Goal: Task Accomplishment & Management: Use online tool/utility

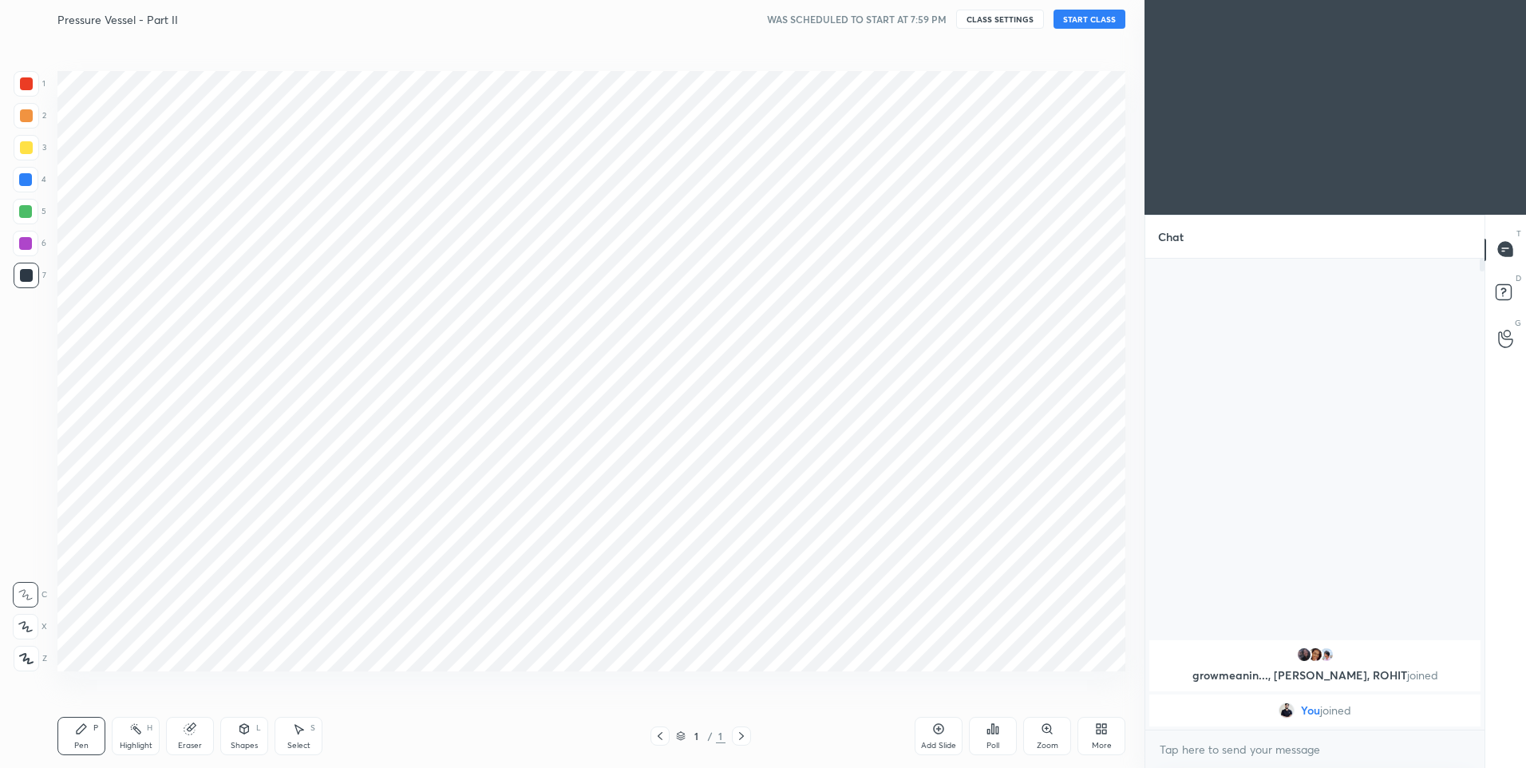
scroll to position [79149, 78734]
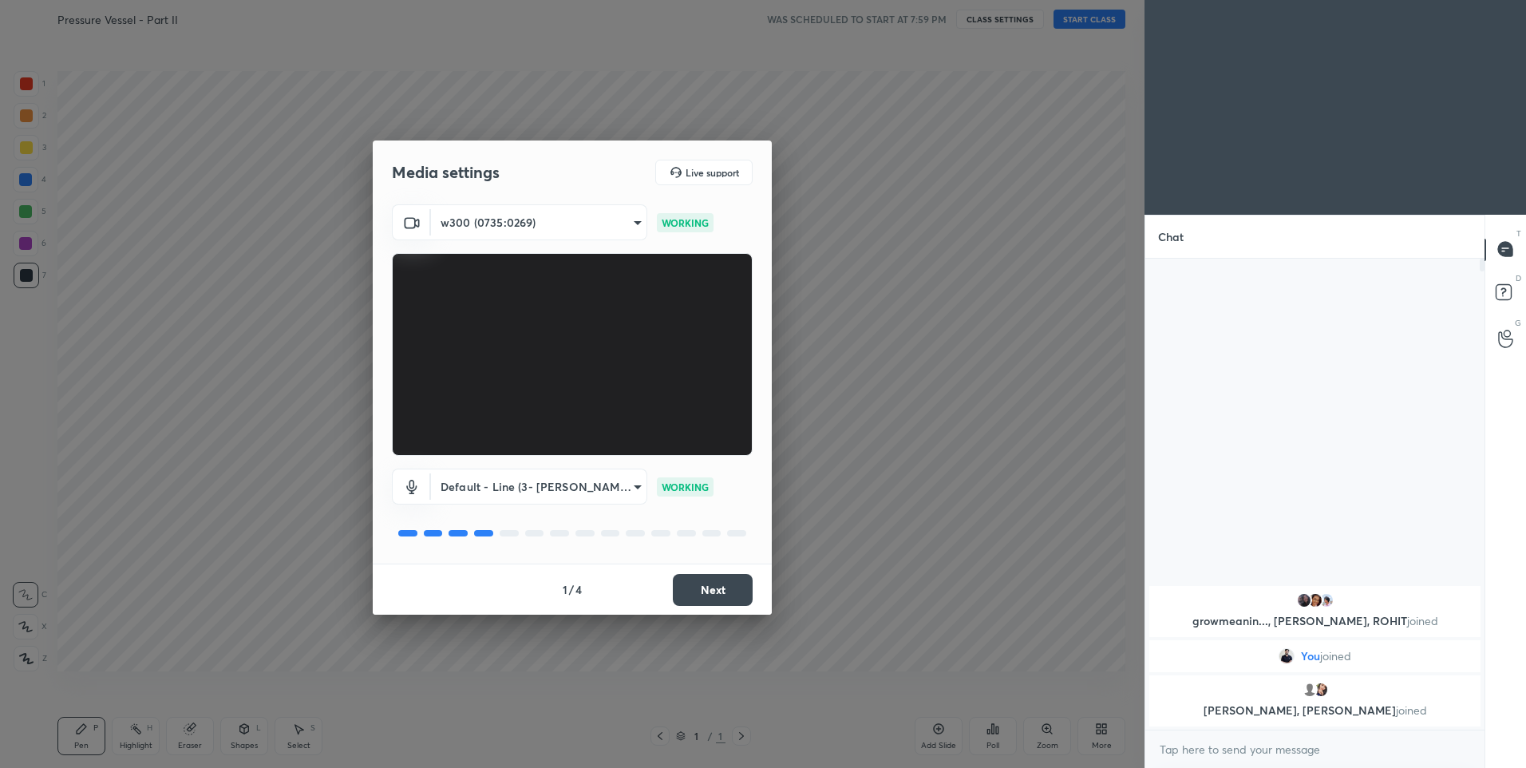
click at [722, 590] on button "Next" at bounding box center [713, 590] width 80 height 32
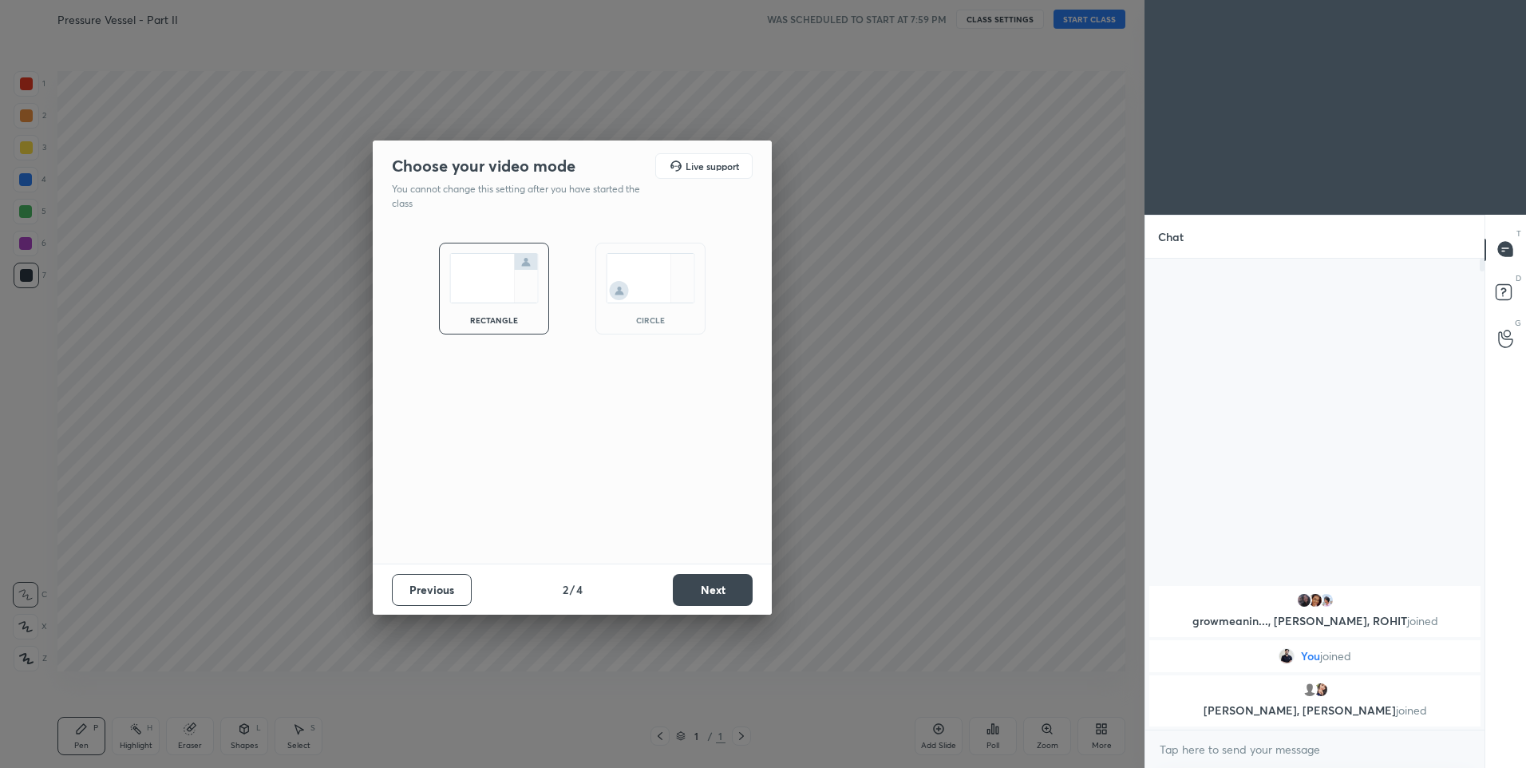
click at [721, 588] on button "Next" at bounding box center [713, 590] width 80 height 32
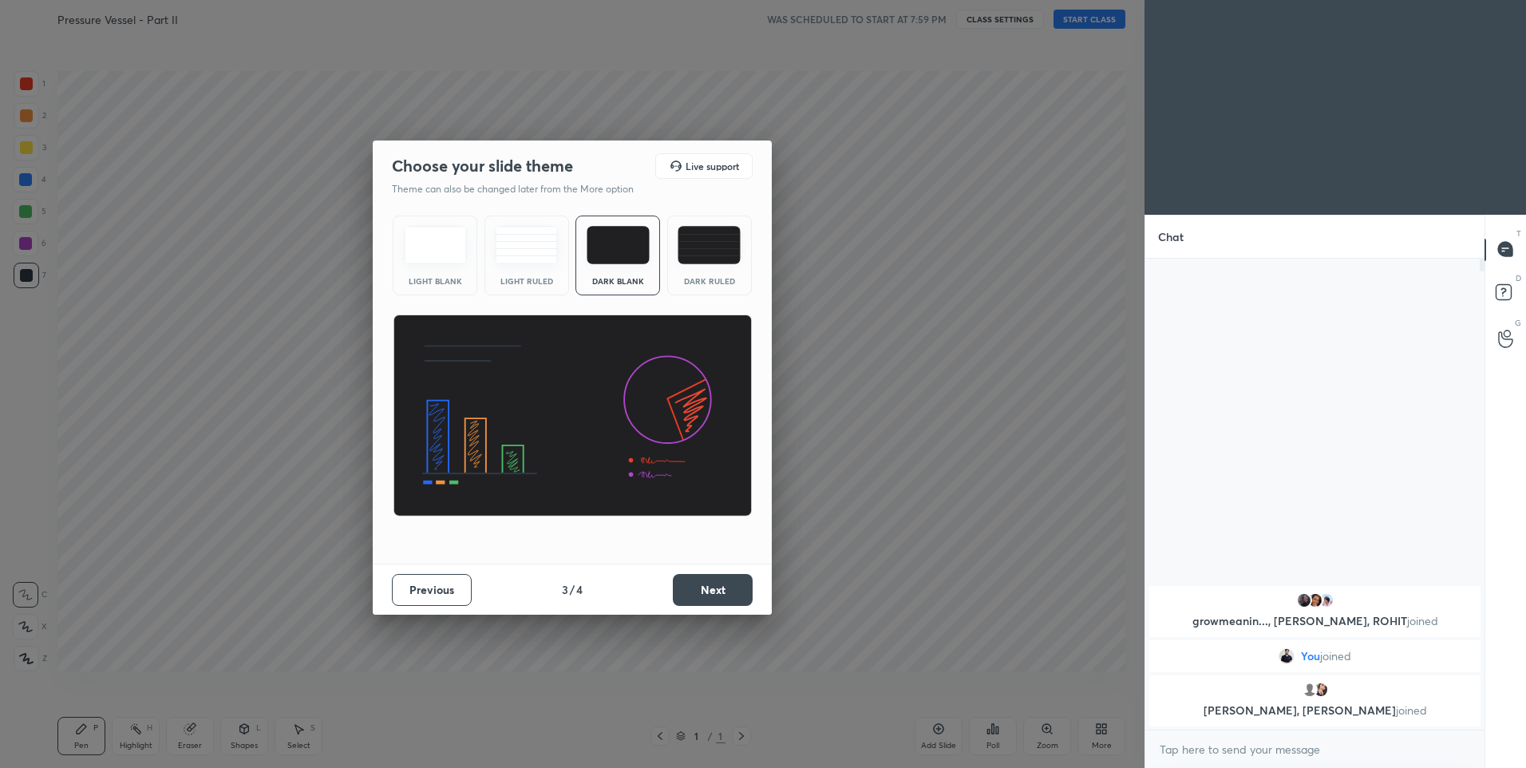
click at [702, 291] on div "Dark Ruled" at bounding box center [709, 255] width 85 height 80
click at [714, 588] on button "Next" at bounding box center [713, 590] width 80 height 32
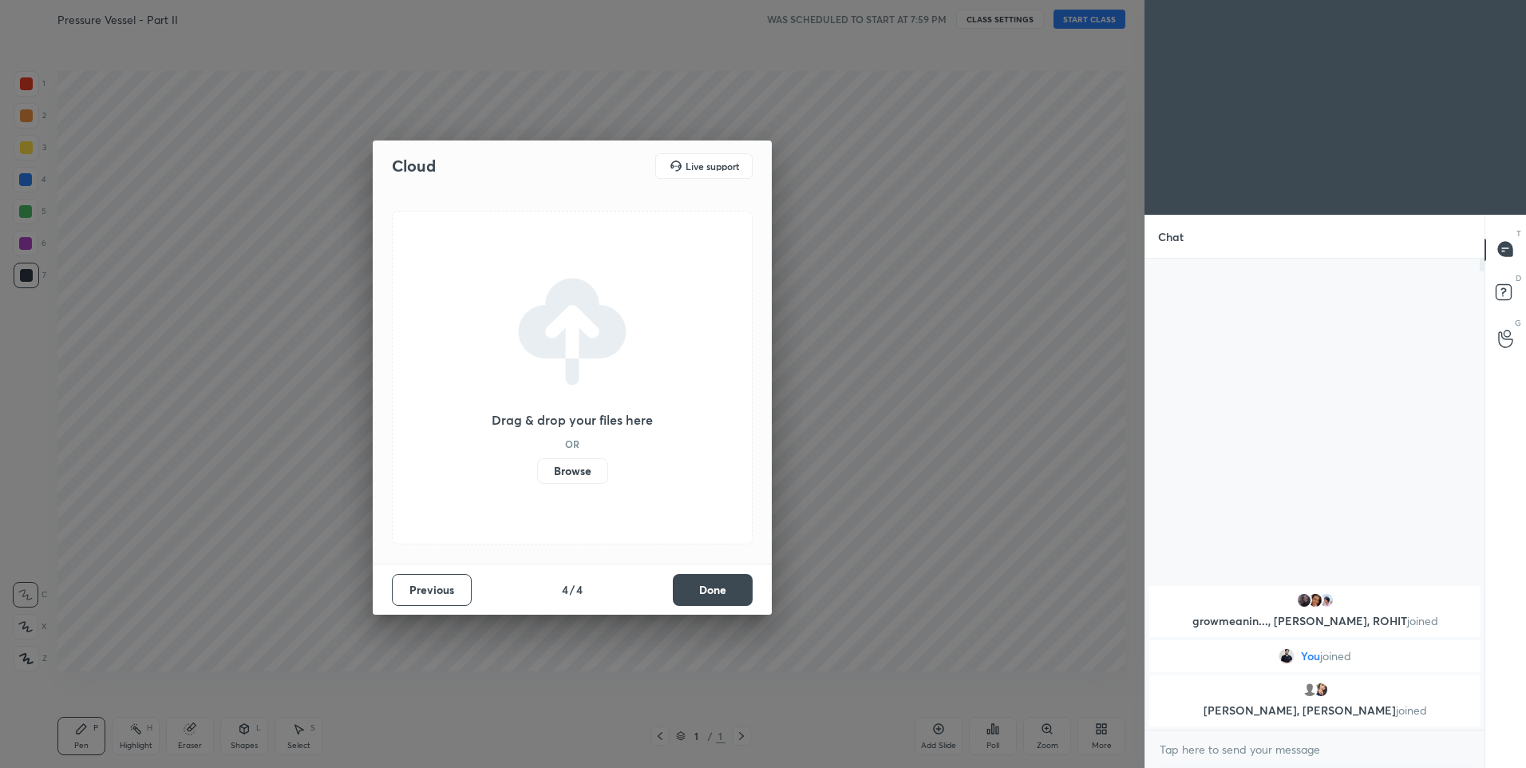
click at [714, 589] on button "Done" at bounding box center [713, 590] width 80 height 32
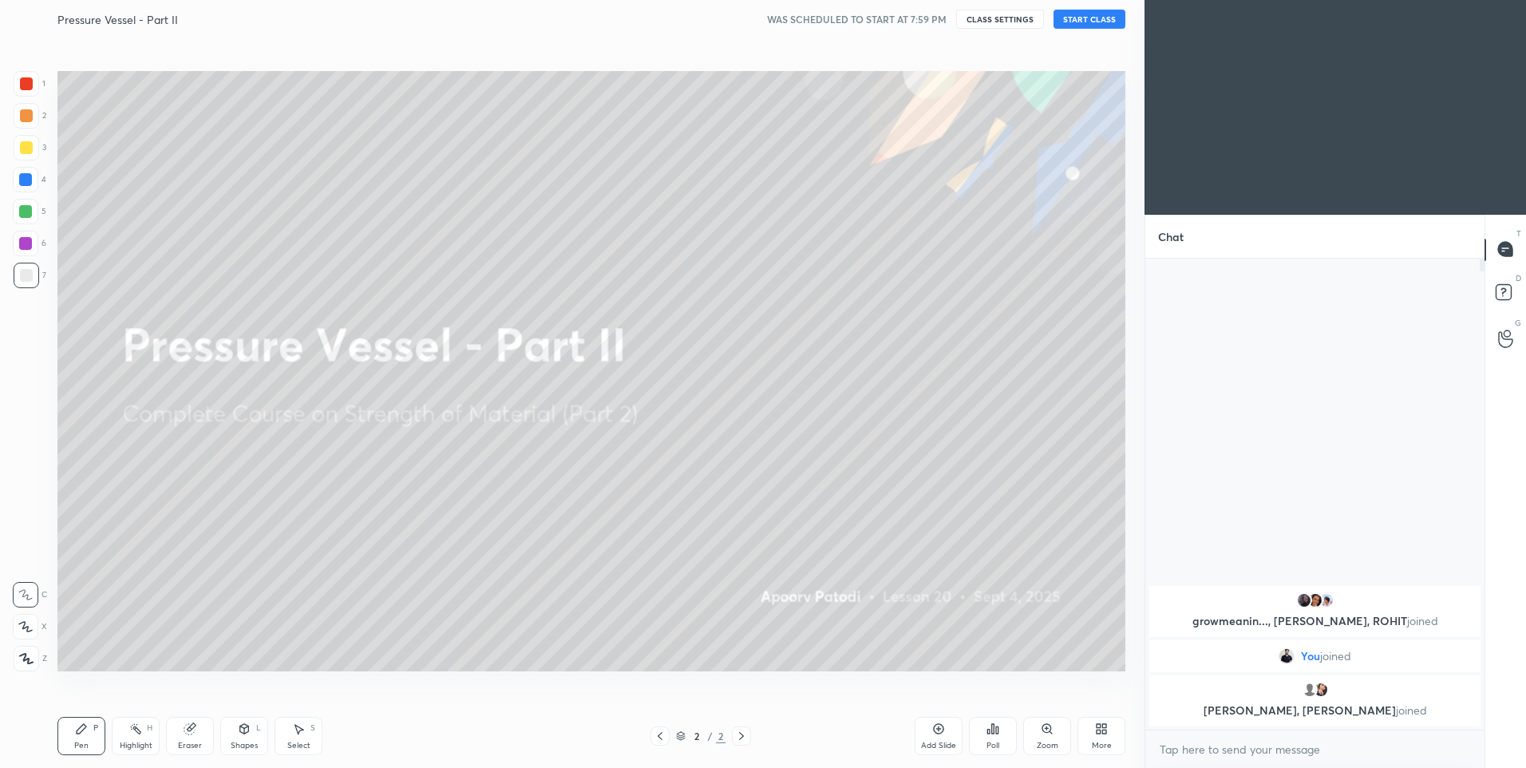
click at [1082, 22] on button "START CLASS" at bounding box center [1090, 19] width 72 height 19
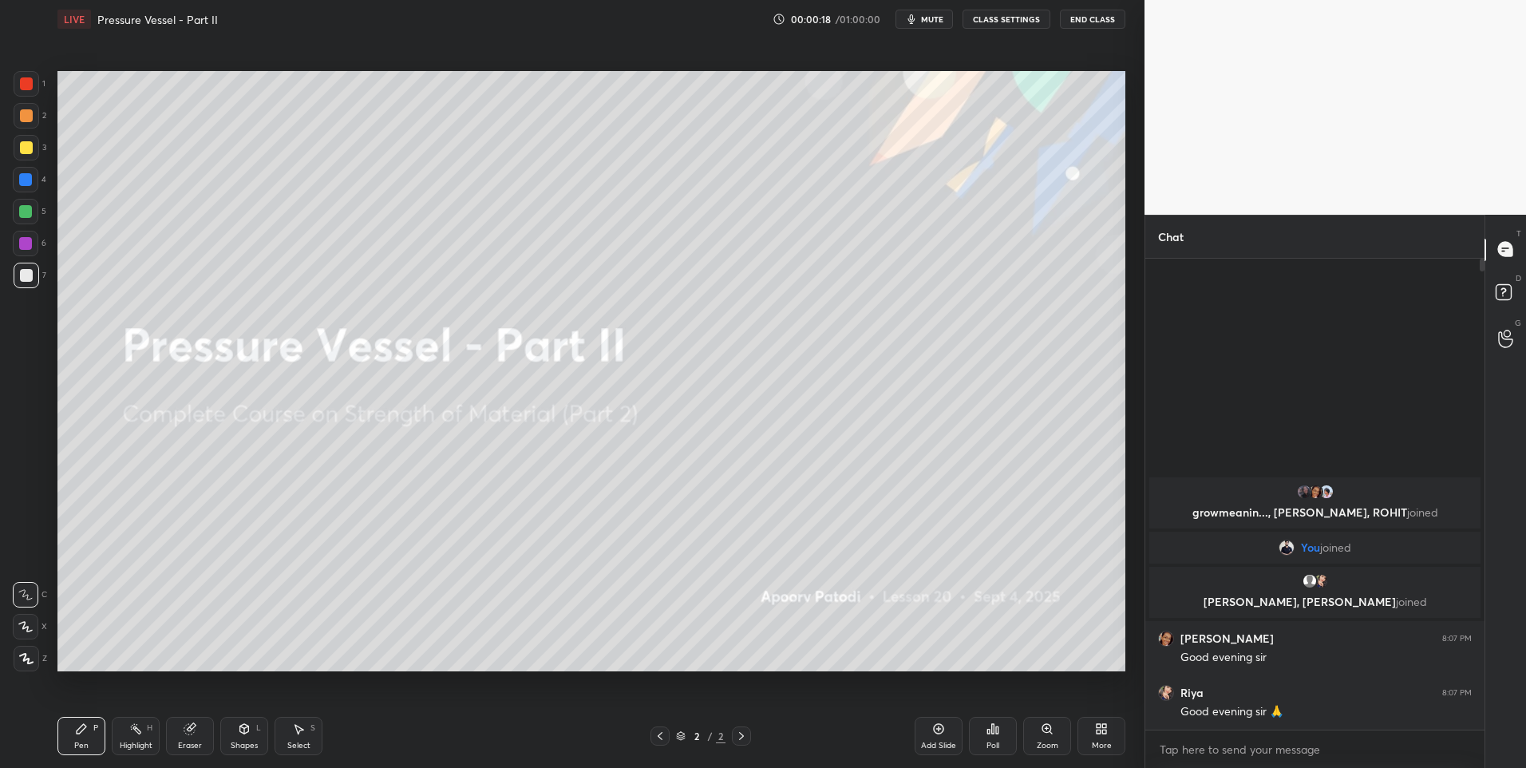
click at [22, 622] on icon at bounding box center [25, 626] width 14 height 11
click at [18, 122] on div at bounding box center [27, 116] width 26 height 26
click at [17, 126] on div at bounding box center [27, 116] width 26 height 26
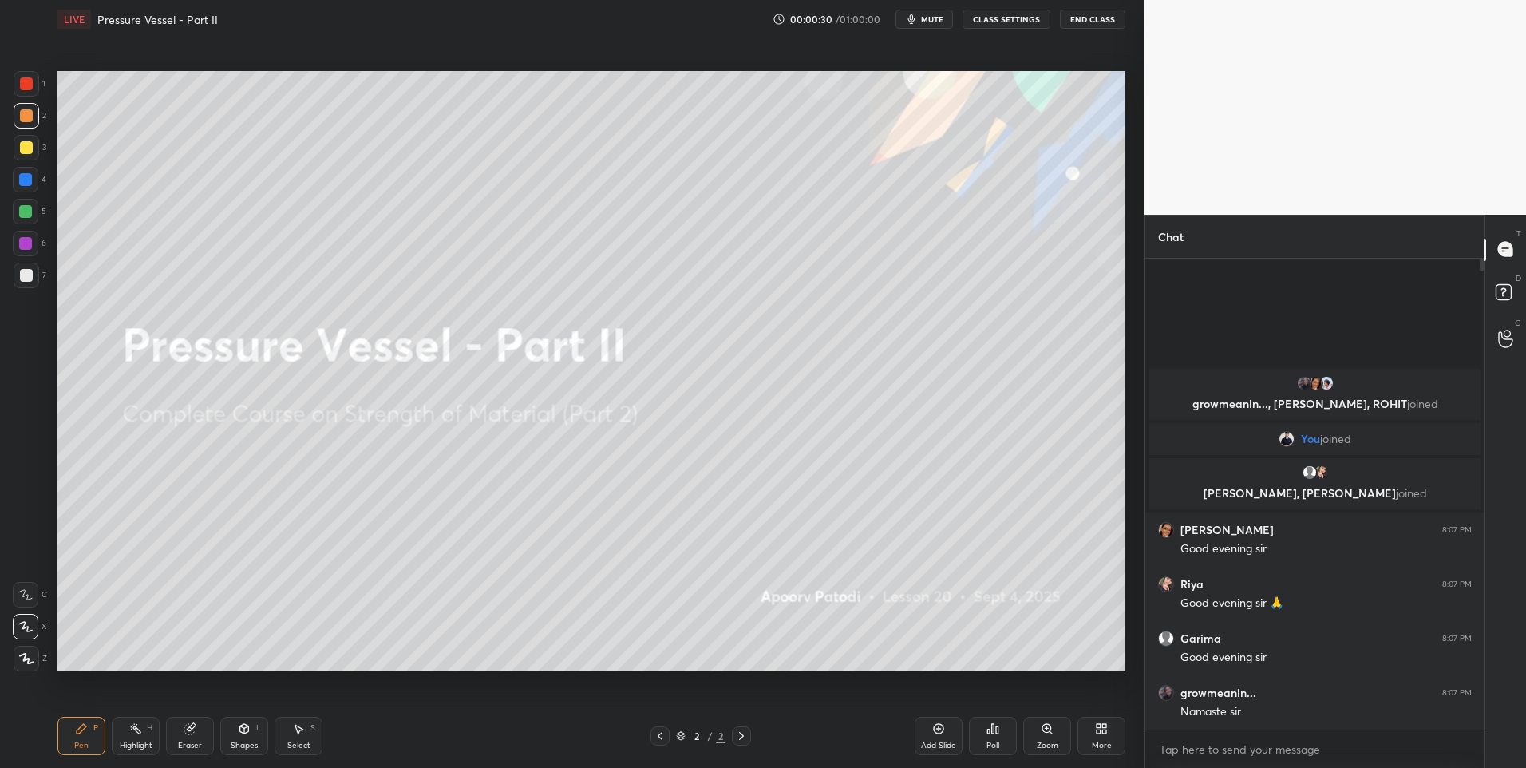
click at [28, 125] on div at bounding box center [27, 116] width 26 height 26
click at [940, 733] on icon at bounding box center [939, 729] width 10 height 10
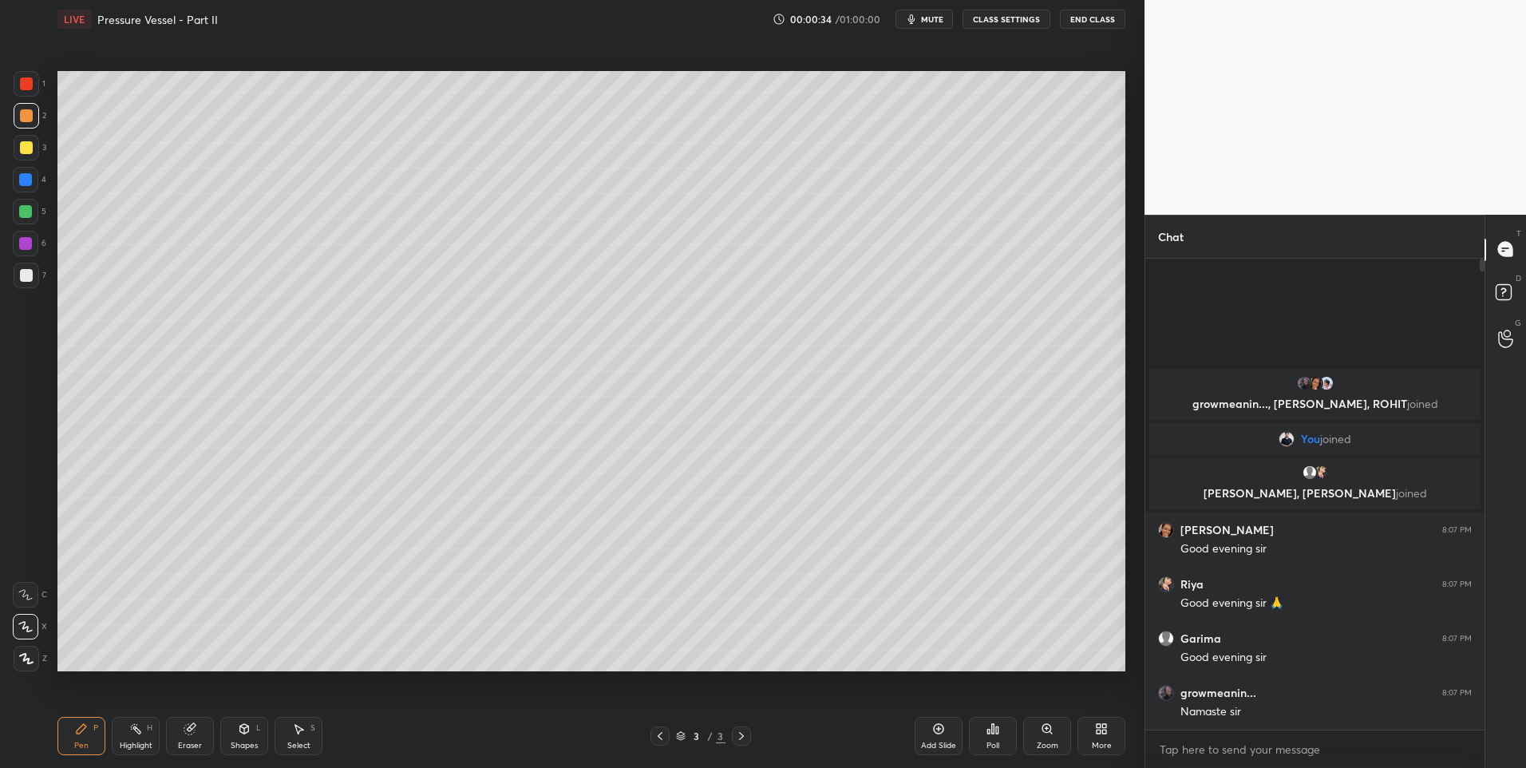
click at [22, 121] on div at bounding box center [26, 115] width 13 height 13
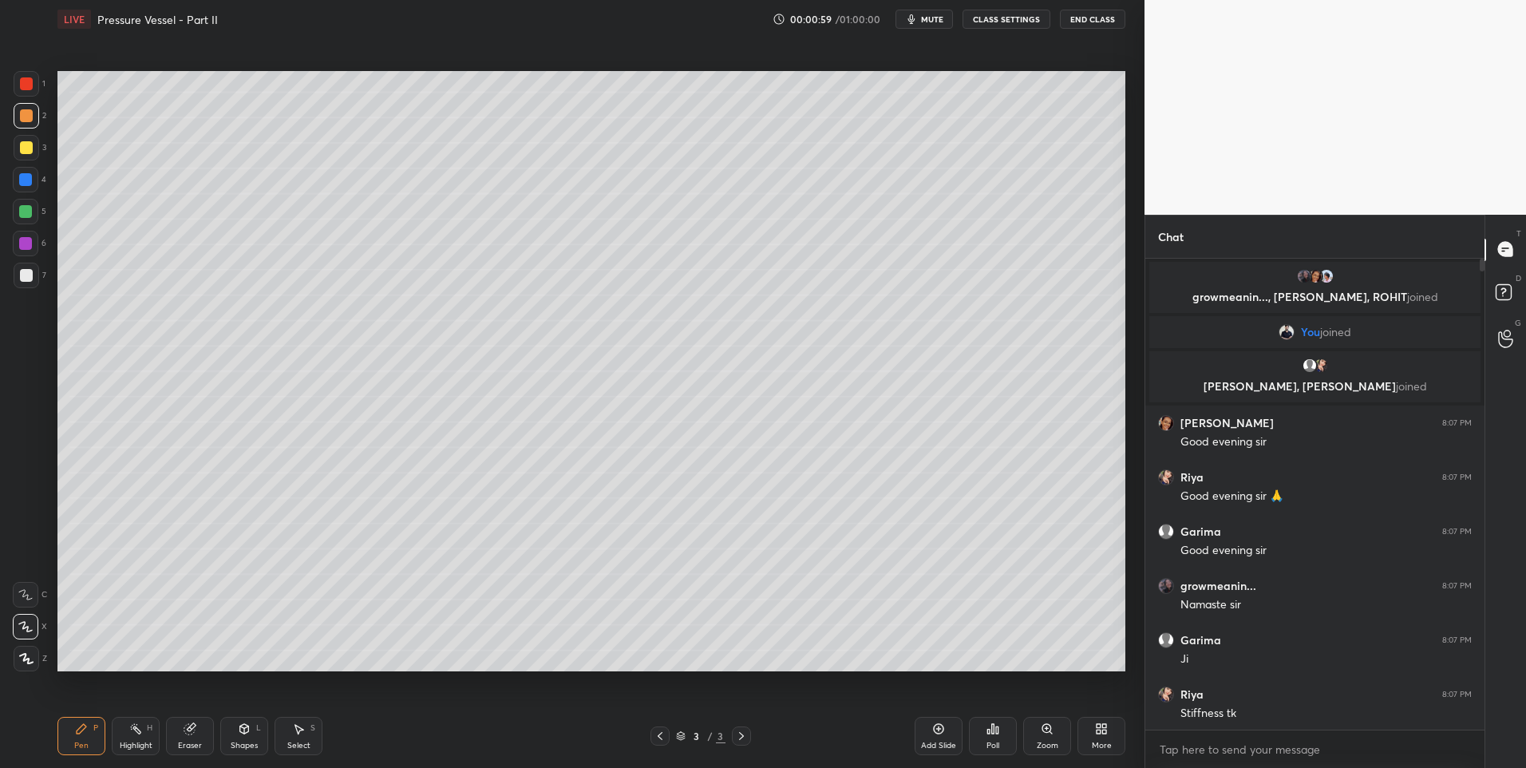
click at [30, 212] on div at bounding box center [25, 211] width 13 height 13
click at [256, 726] on div "L" at bounding box center [258, 728] width 5 height 8
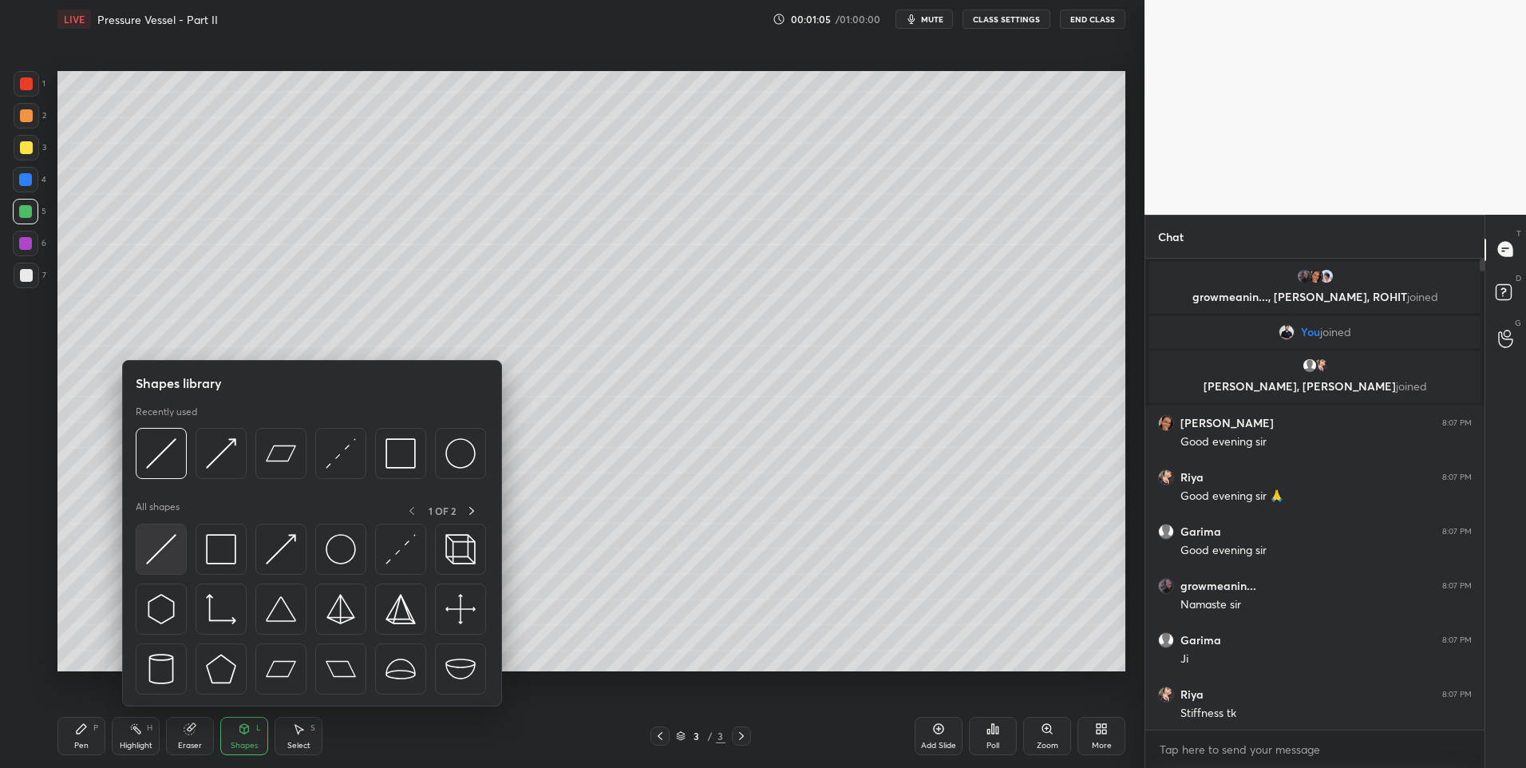
click at [156, 559] on img at bounding box center [161, 549] width 30 height 30
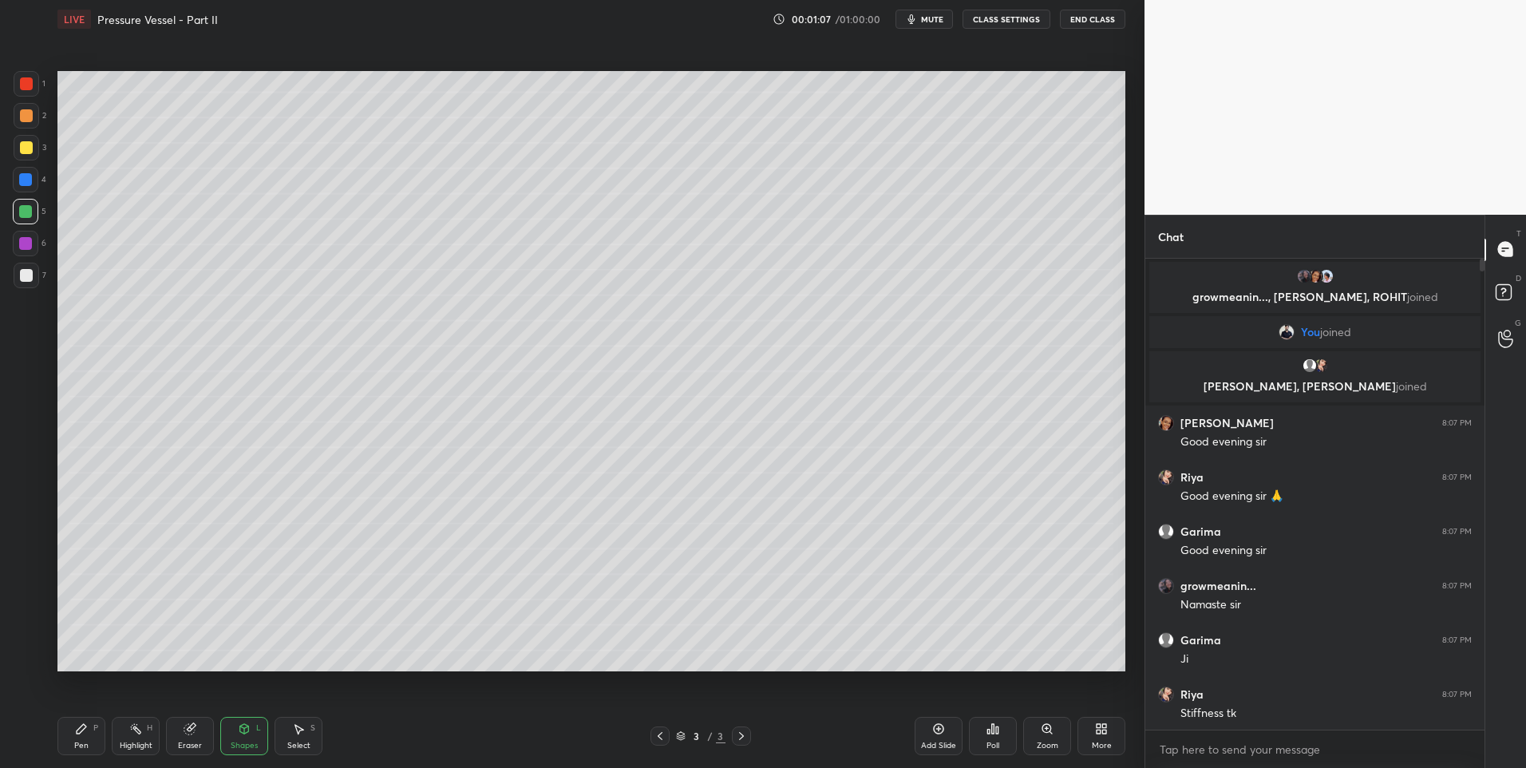
click at [91, 744] on div "Pen P" at bounding box center [81, 736] width 48 height 38
click at [27, 274] on div at bounding box center [26, 275] width 13 height 13
click at [138, 737] on div "Highlight H" at bounding box center [136, 736] width 48 height 38
click at [93, 737] on div "Pen P" at bounding box center [81, 736] width 48 height 38
click at [125, 739] on div "Highlight H" at bounding box center [136, 736] width 48 height 38
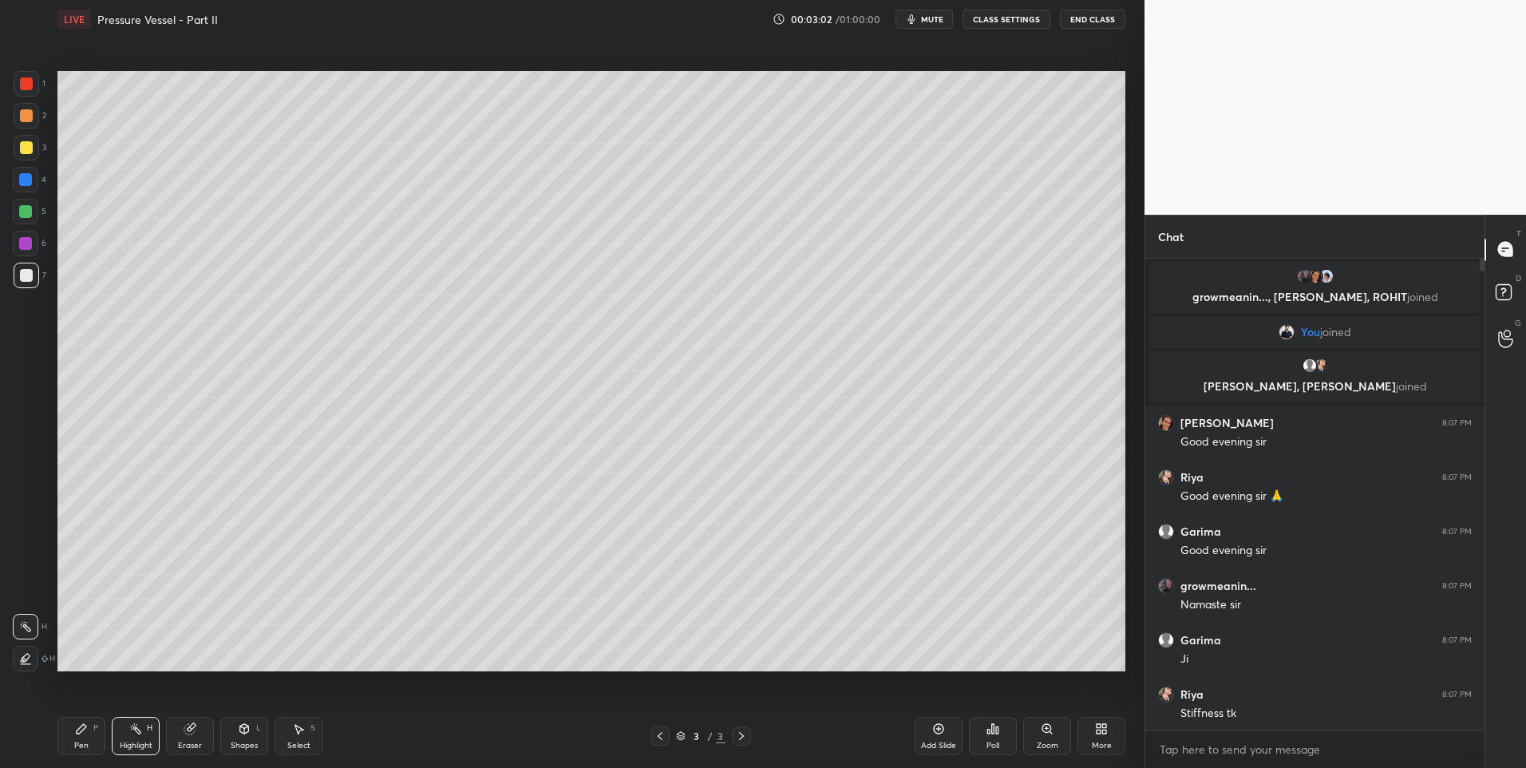
click at [77, 757] on div "Pen P Highlight H Eraser Shapes L Select S 3 / 3 Add Slide Poll Zoom More" at bounding box center [591, 736] width 1068 height 64
click at [80, 746] on div "Pen" at bounding box center [81, 745] width 14 height 8
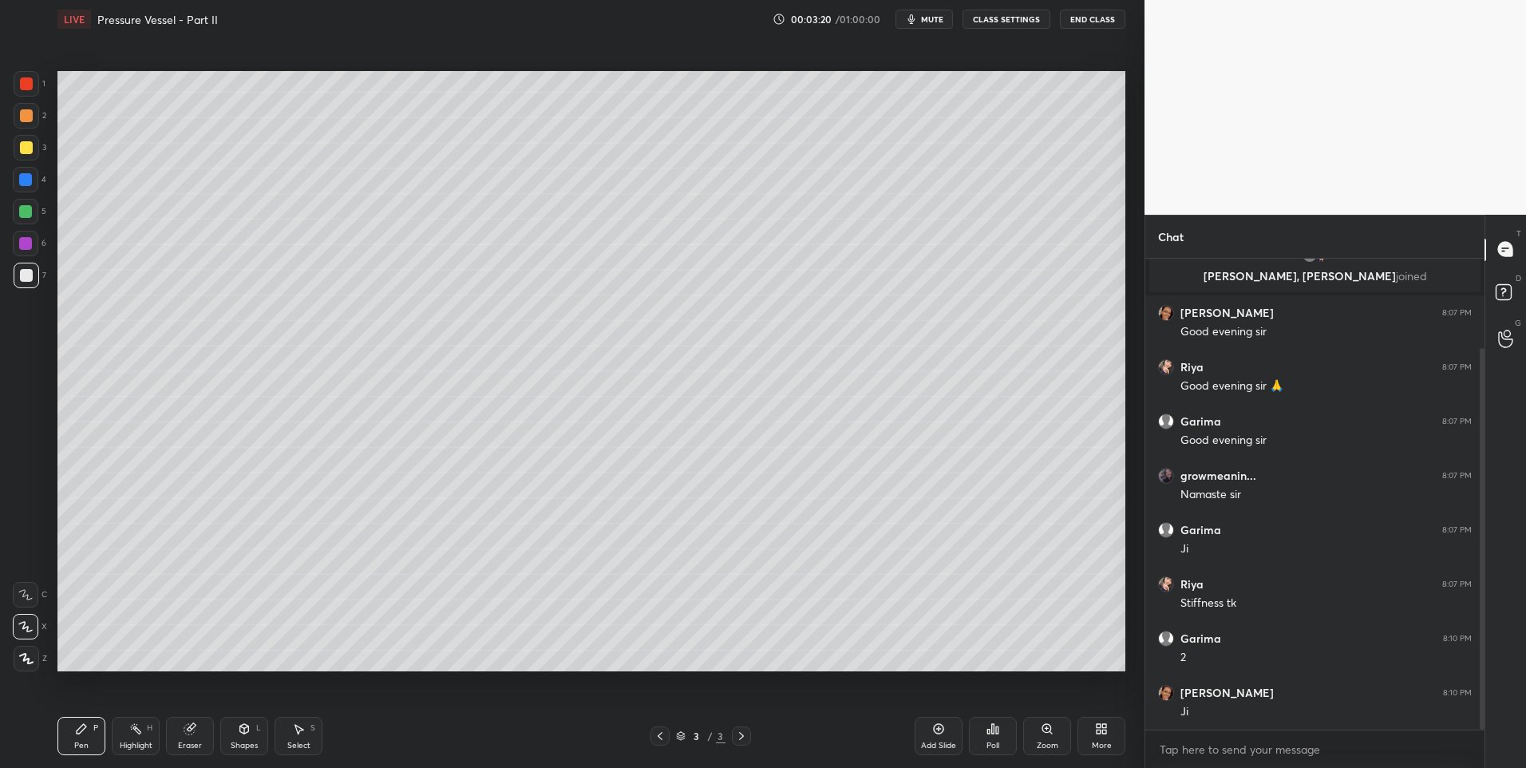
scroll to position [164, 0]
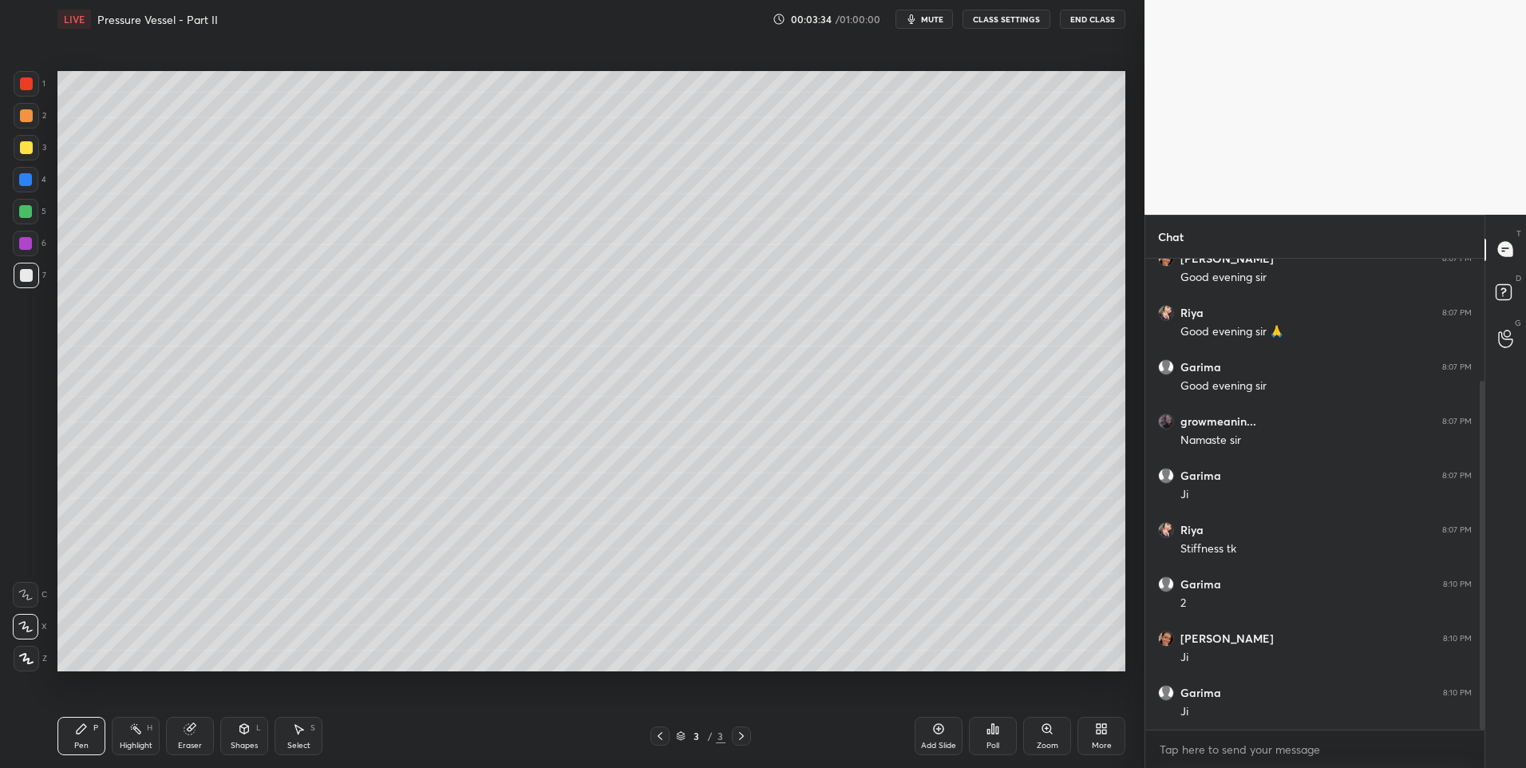
click at [18, 144] on div at bounding box center [27, 148] width 26 height 26
click at [136, 741] on div "Highlight" at bounding box center [136, 745] width 33 height 8
click at [84, 737] on div "Pen P" at bounding box center [81, 736] width 48 height 38
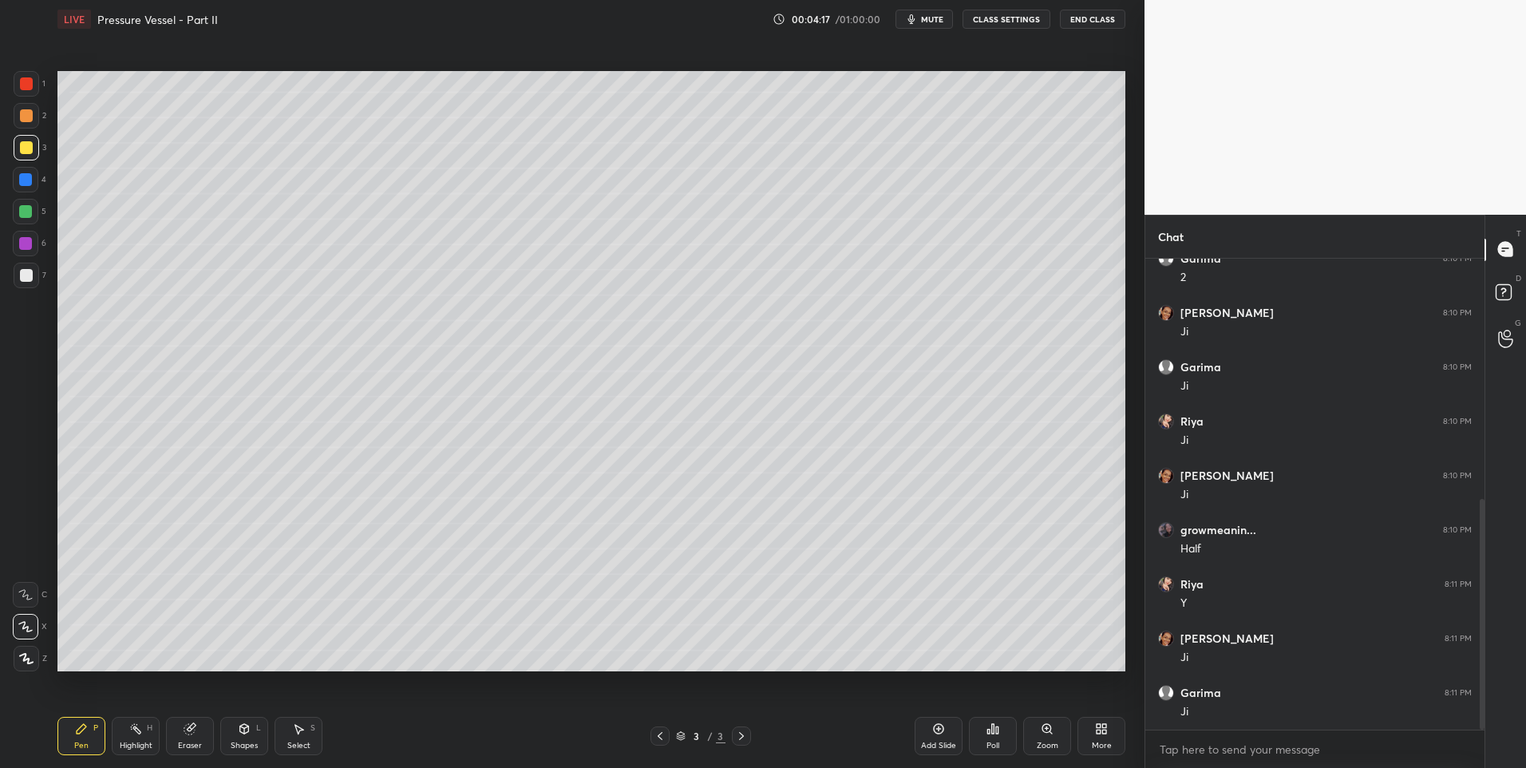
click at [306, 733] on div "Select S" at bounding box center [299, 736] width 48 height 38
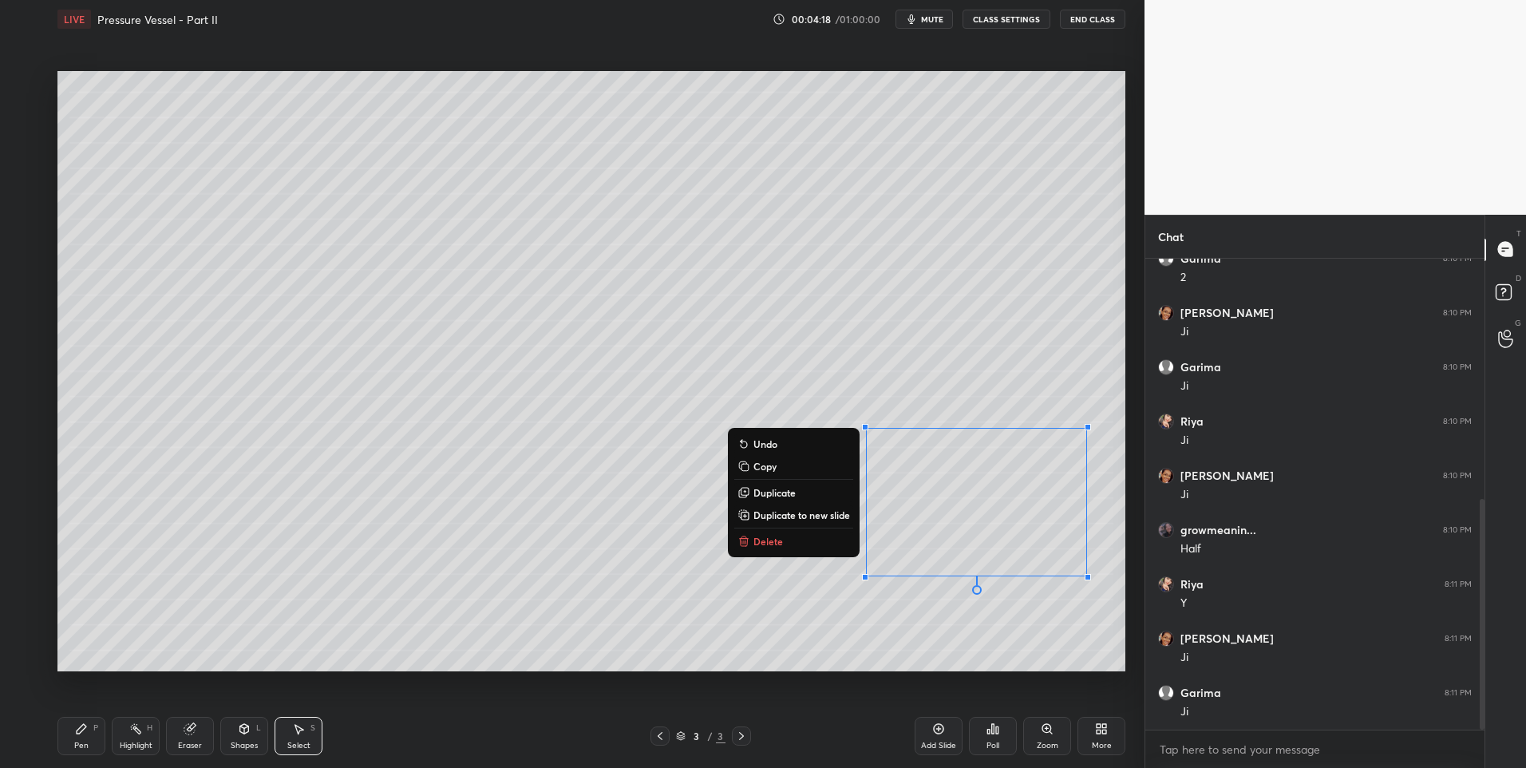
click at [767, 541] on p "Delete" at bounding box center [768, 541] width 30 height 13
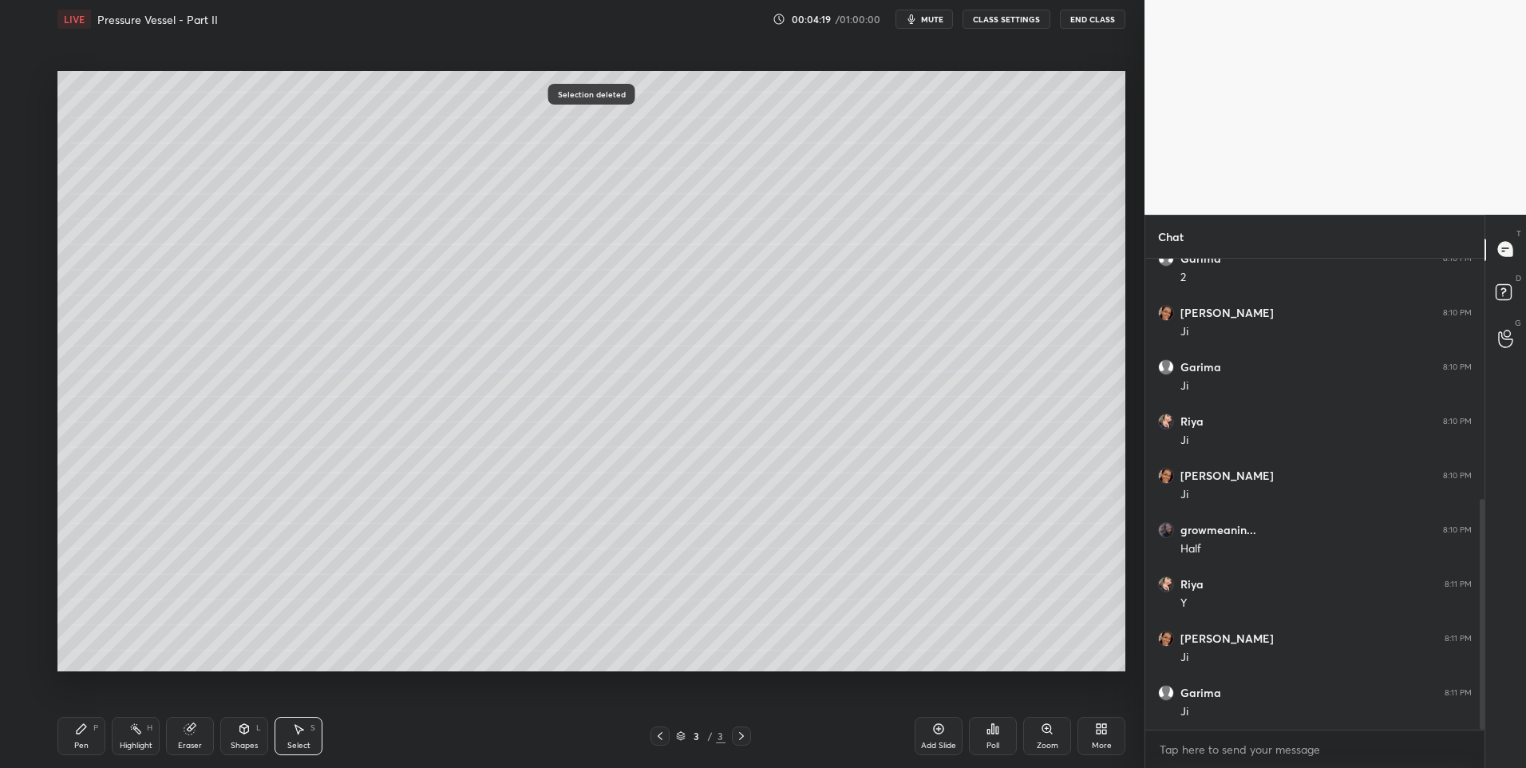
click at [361, 551] on div "0 ° Undo Copy Duplicate Duplicate to new slide Delete" at bounding box center [591, 371] width 1068 height 601
click at [75, 737] on div "Pen P" at bounding box center [81, 736] width 48 height 38
click at [30, 277] on div at bounding box center [26, 275] width 13 height 13
click at [137, 738] on div "Highlight H" at bounding box center [136, 736] width 48 height 38
click at [931, 729] on div "Add Slide" at bounding box center [939, 736] width 48 height 38
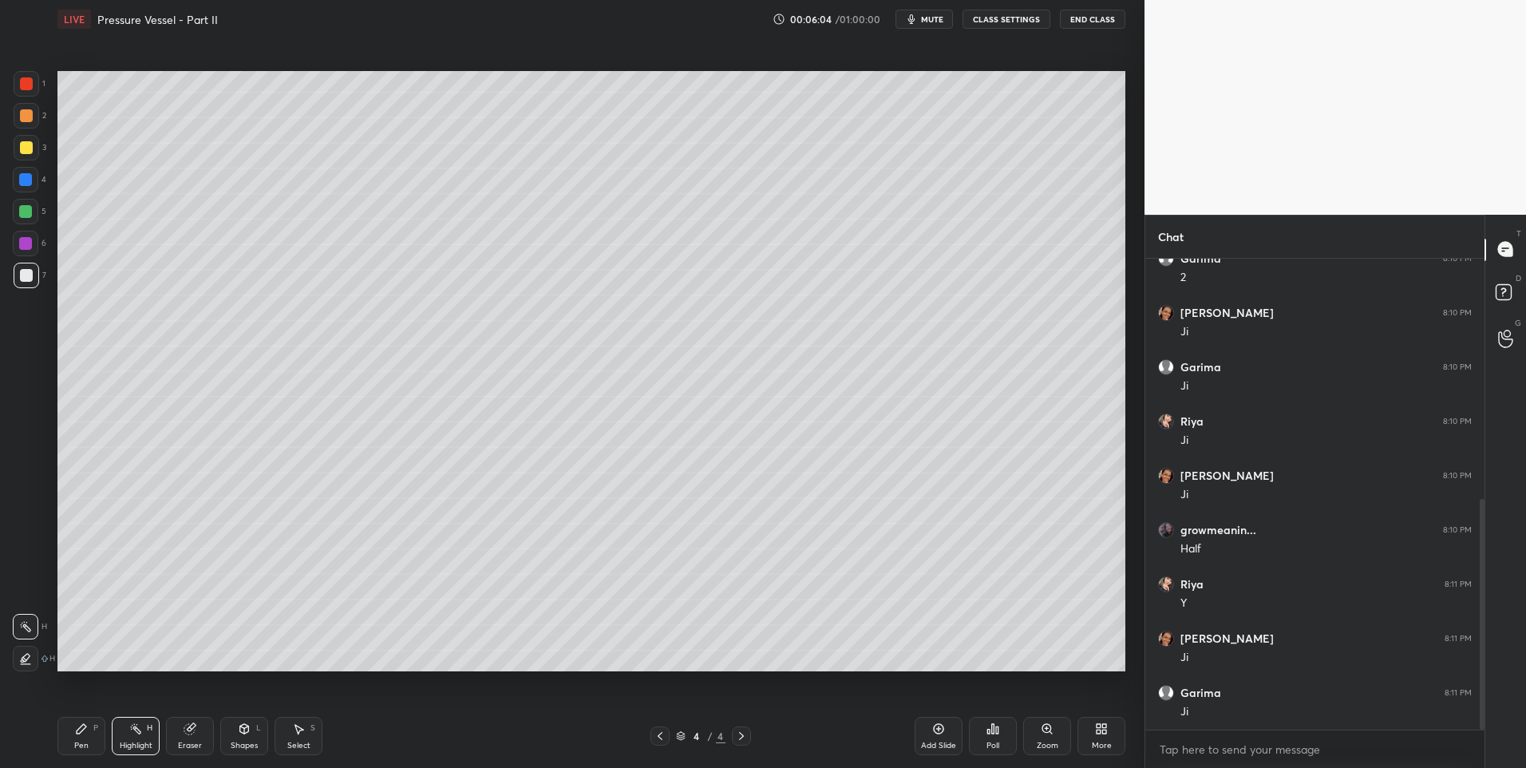
click at [93, 748] on div "Pen P" at bounding box center [81, 736] width 48 height 38
click at [132, 734] on icon at bounding box center [135, 728] width 13 height 13
click at [88, 741] on div "Pen" at bounding box center [81, 745] width 14 height 8
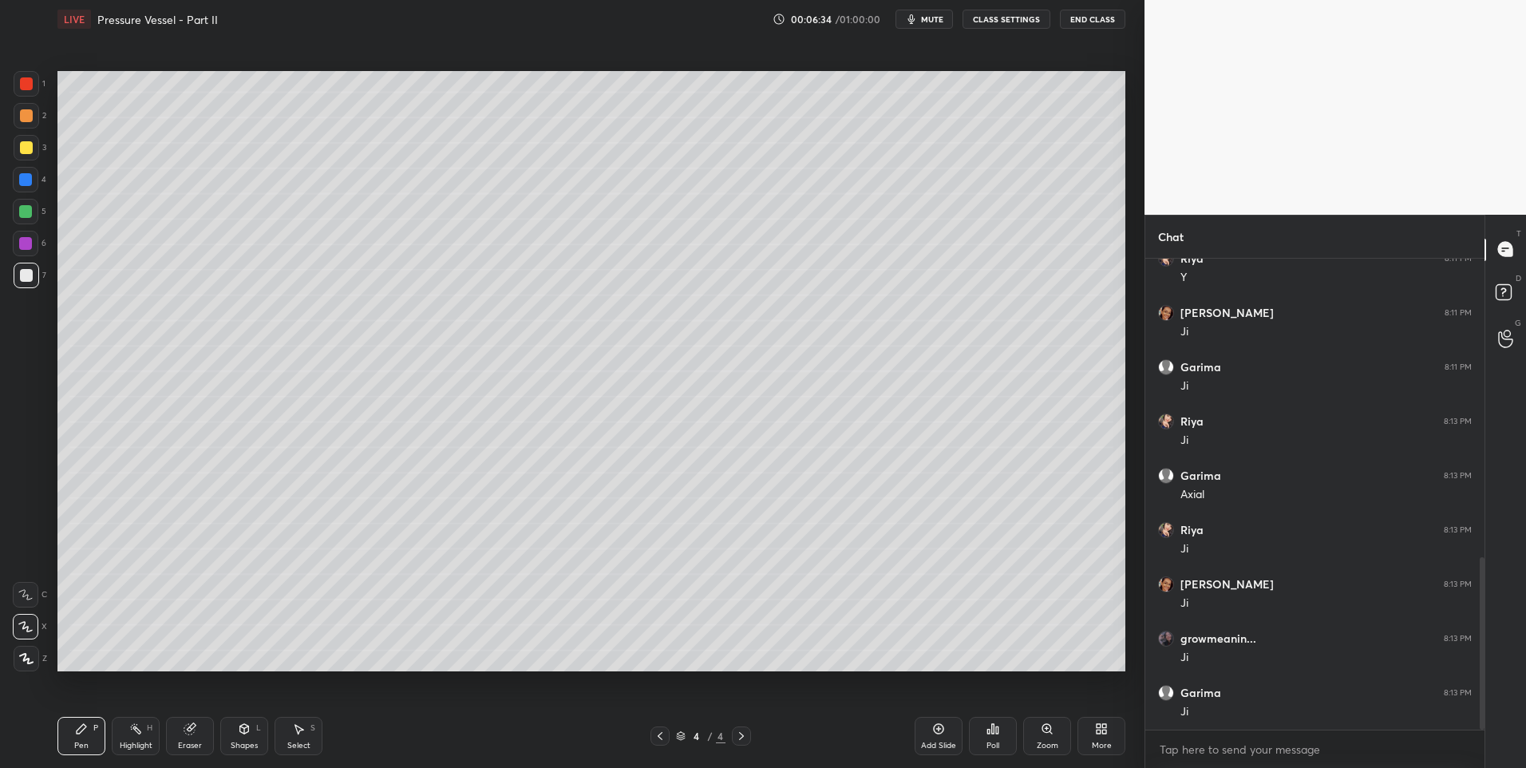
click at [74, 737] on div "Pen P" at bounding box center [81, 736] width 48 height 38
click at [659, 737] on icon at bounding box center [660, 736] width 5 height 8
click at [128, 733] on div "Highlight H" at bounding box center [136, 736] width 48 height 38
click at [733, 743] on div at bounding box center [741, 735] width 19 height 19
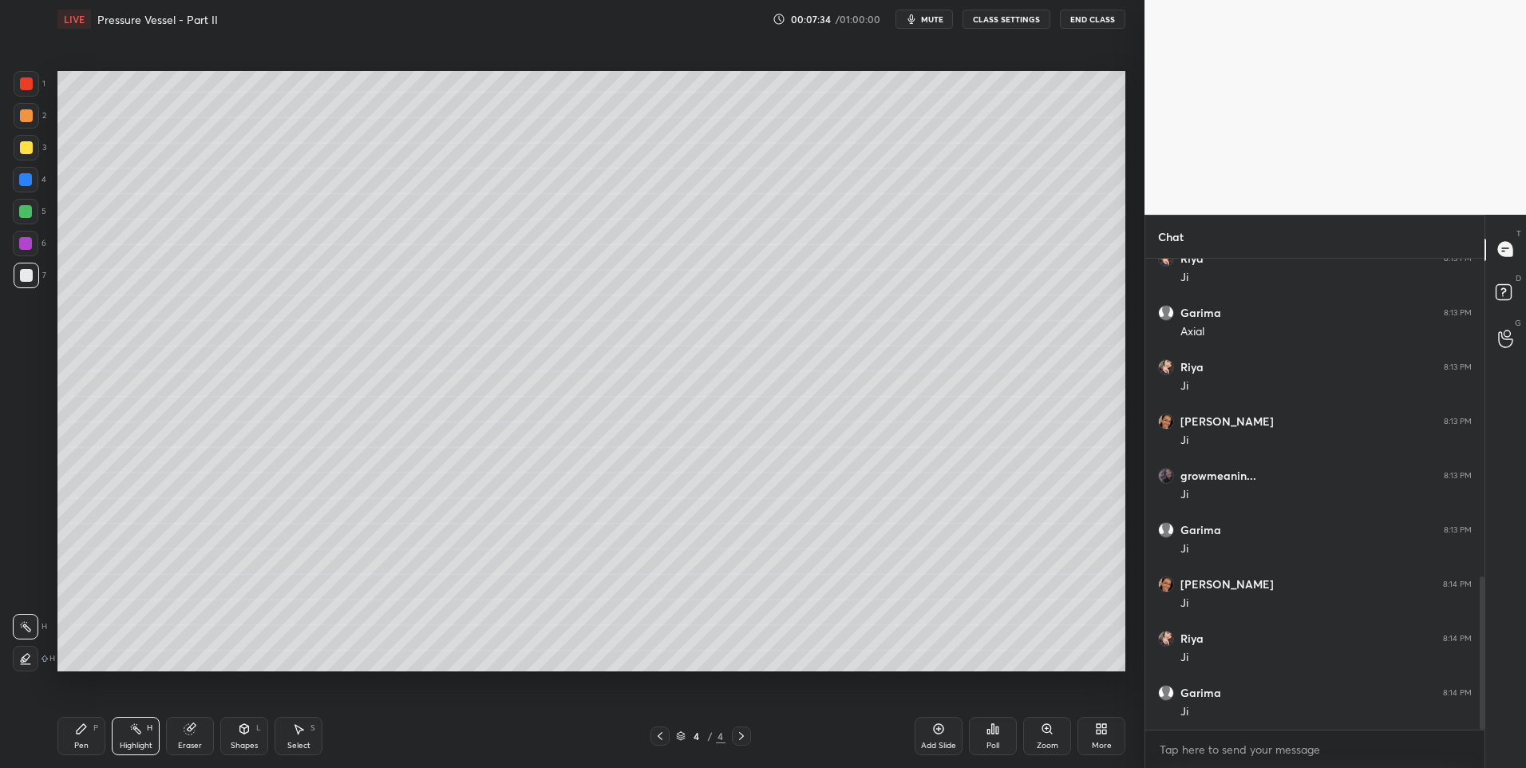
click at [308, 732] on div "Select S" at bounding box center [299, 736] width 48 height 38
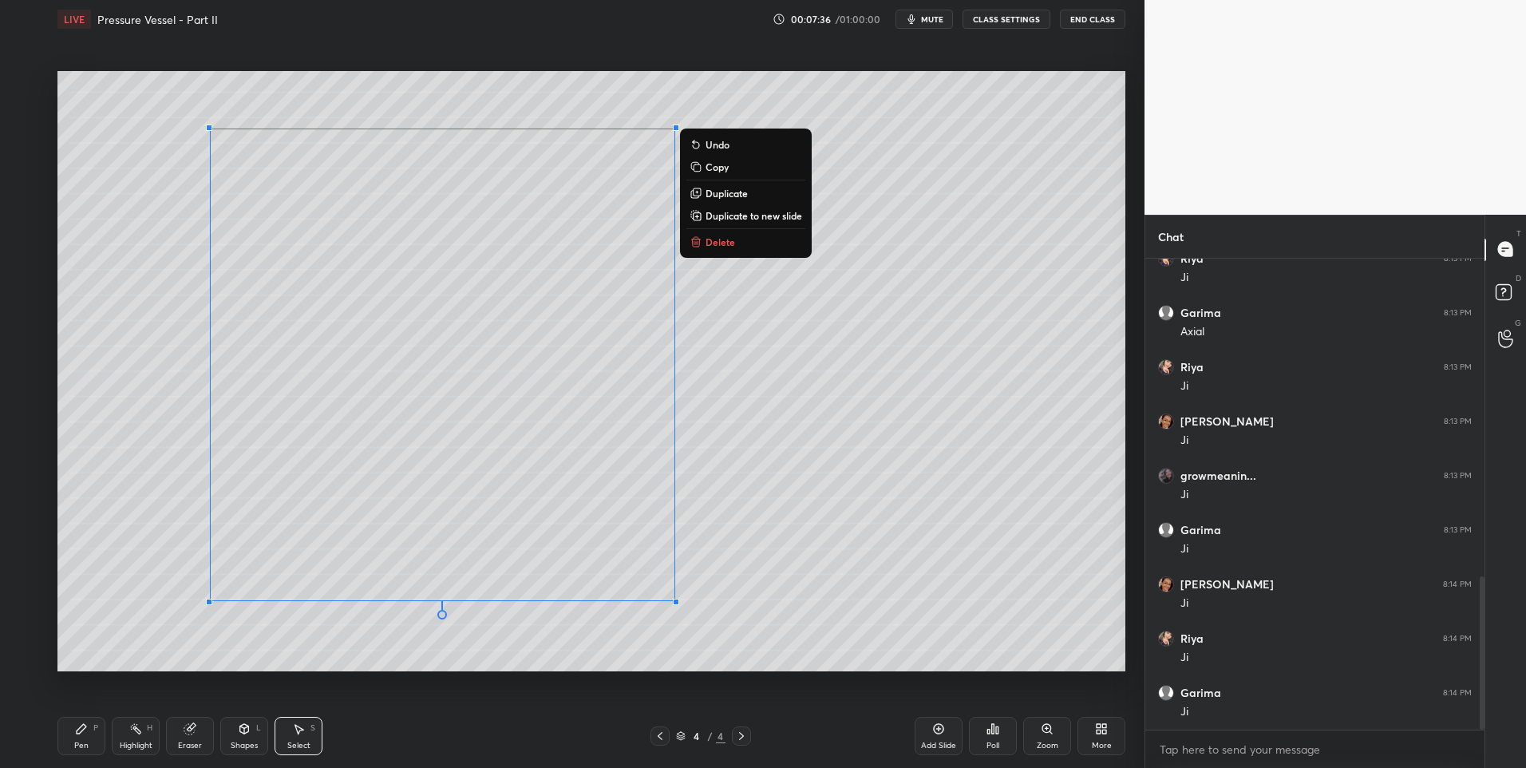
click at [749, 243] on button "Delete" at bounding box center [745, 241] width 119 height 19
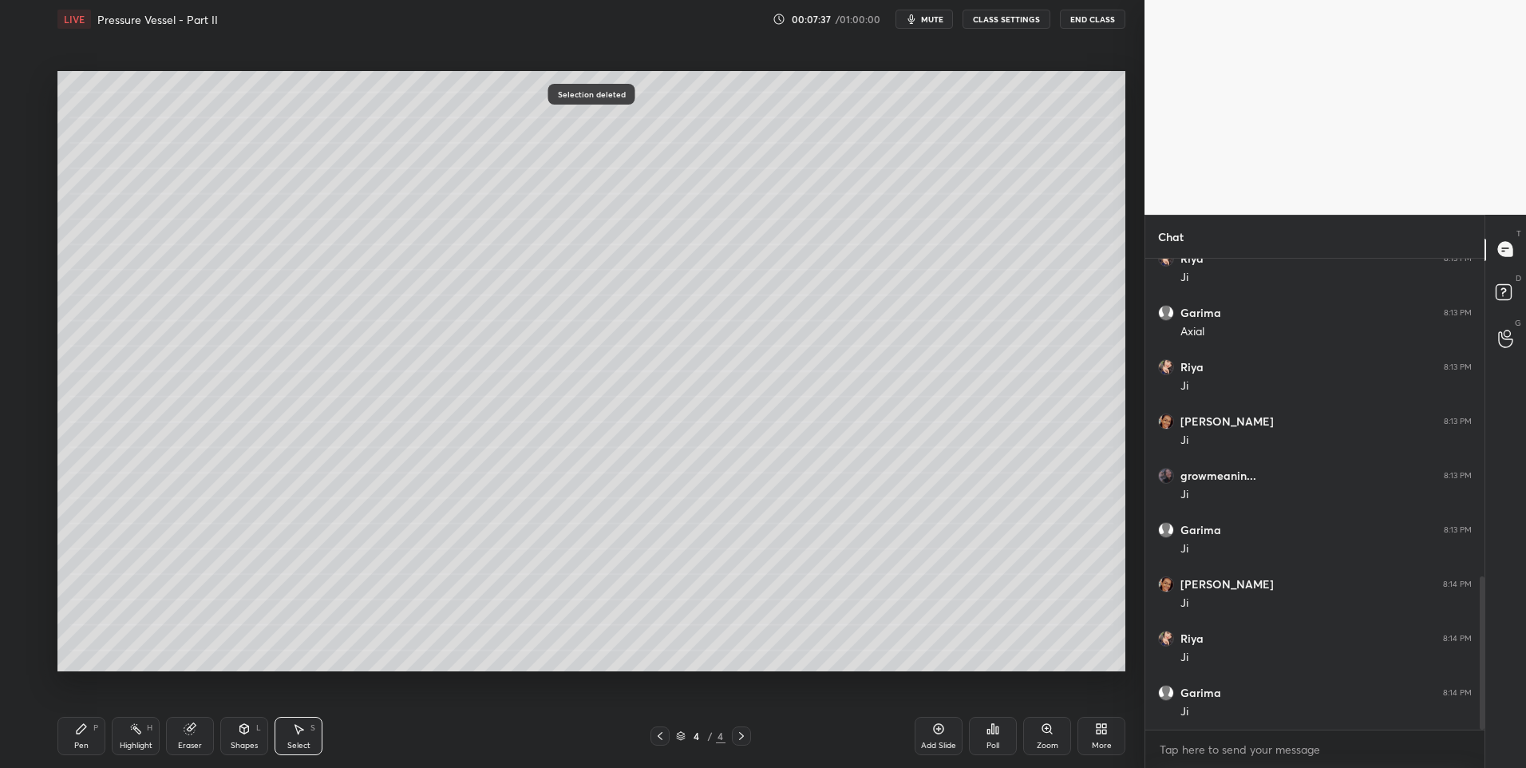
click at [736, 524] on div "0 ° Undo Copy Duplicate Duplicate to new slide Delete" at bounding box center [591, 371] width 1068 height 601
click at [249, 737] on div "Shapes L" at bounding box center [244, 736] width 48 height 38
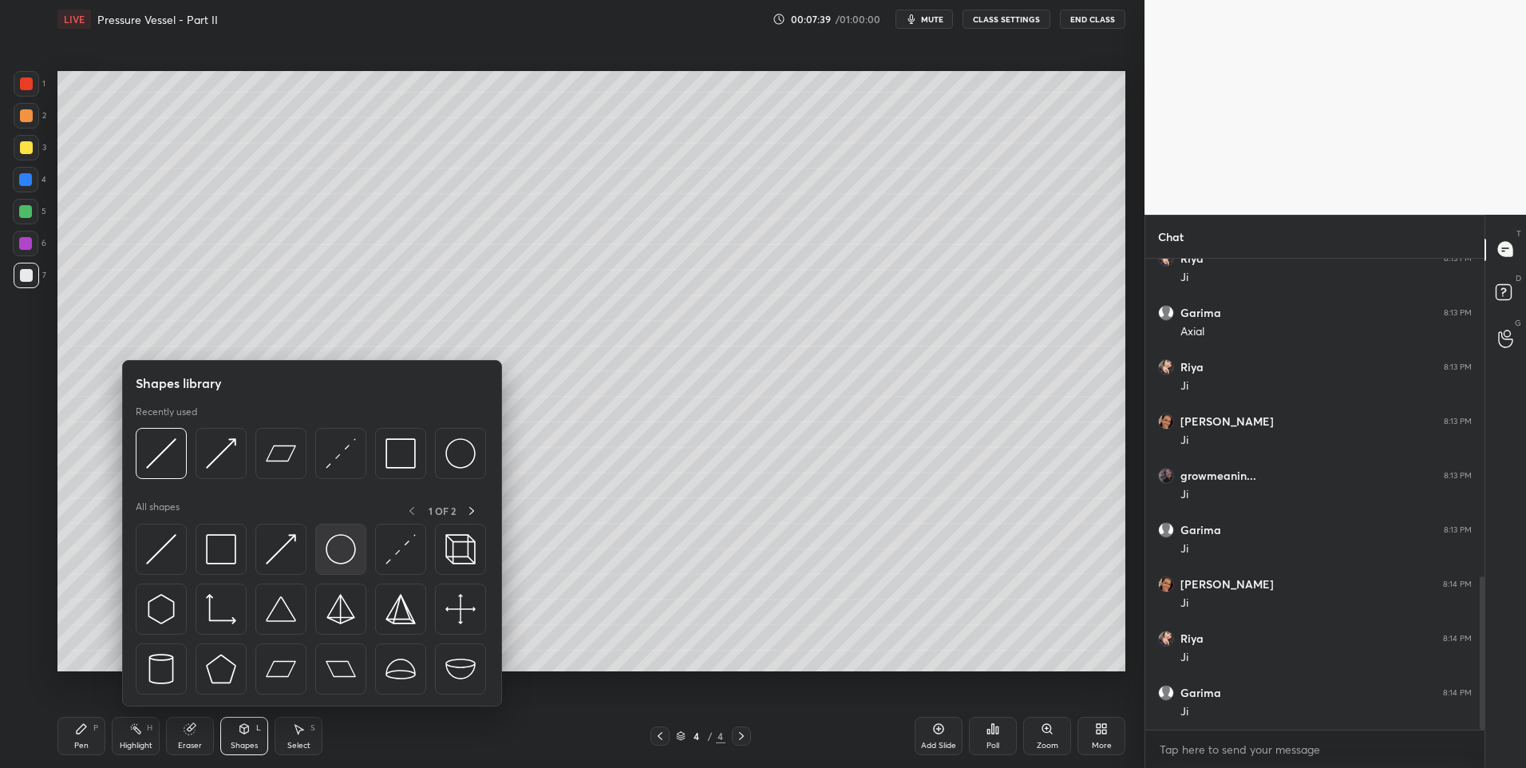
click at [330, 537] on img at bounding box center [341, 549] width 30 height 30
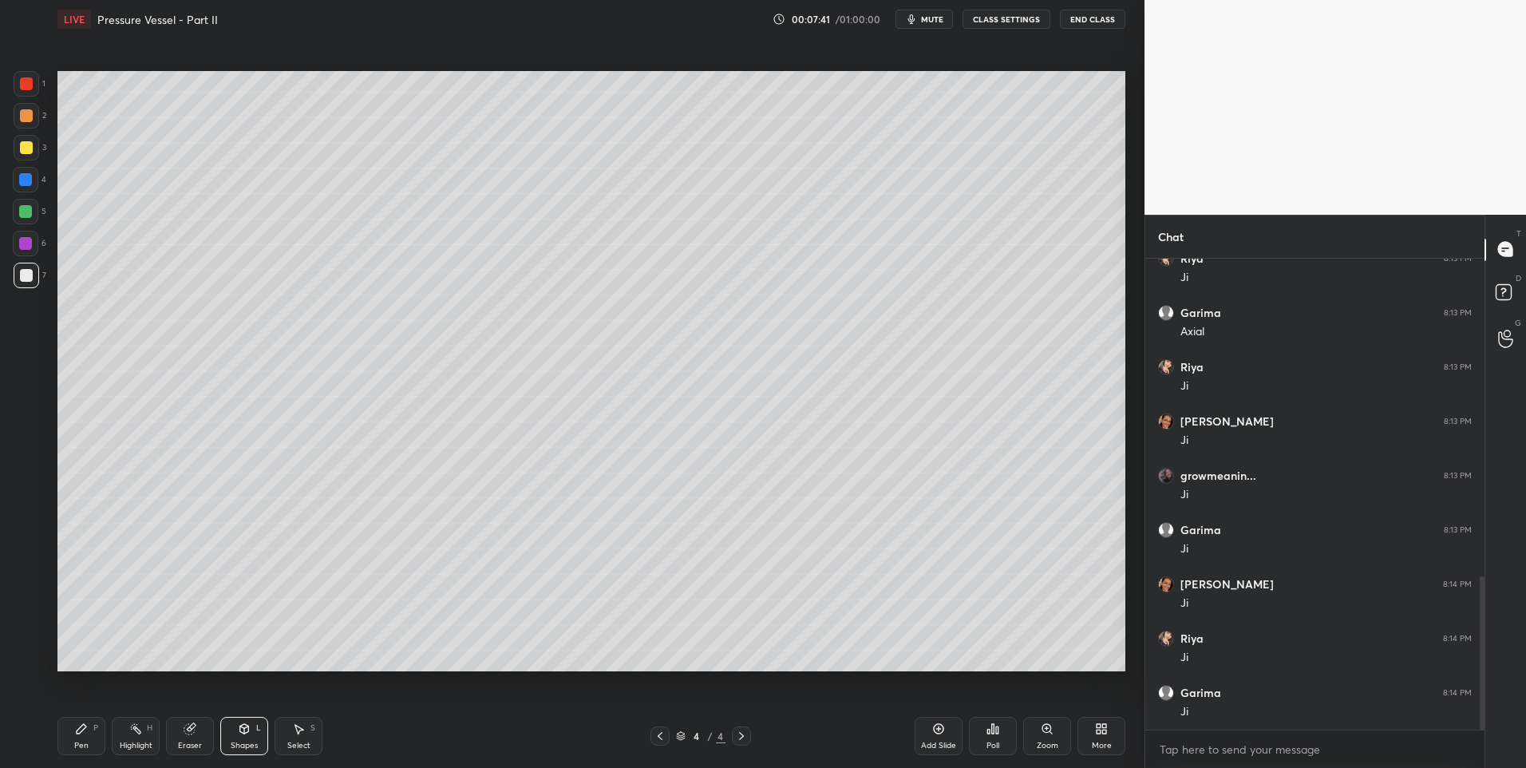
click at [32, 120] on div at bounding box center [27, 116] width 26 height 26
click at [247, 736] on div "Shapes L" at bounding box center [244, 736] width 48 height 38
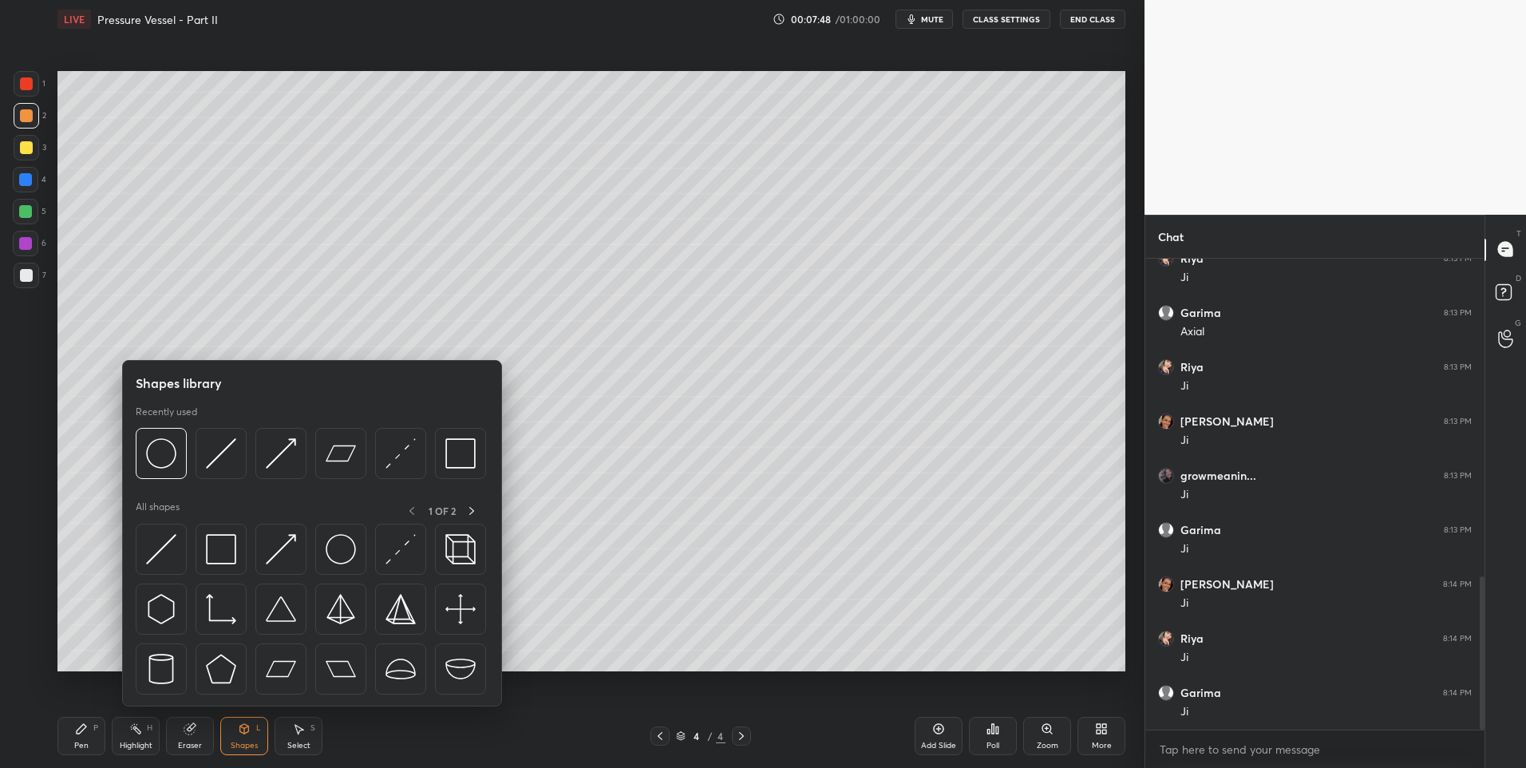
click at [184, 738] on div "Eraser" at bounding box center [190, 736] width 48 height 38
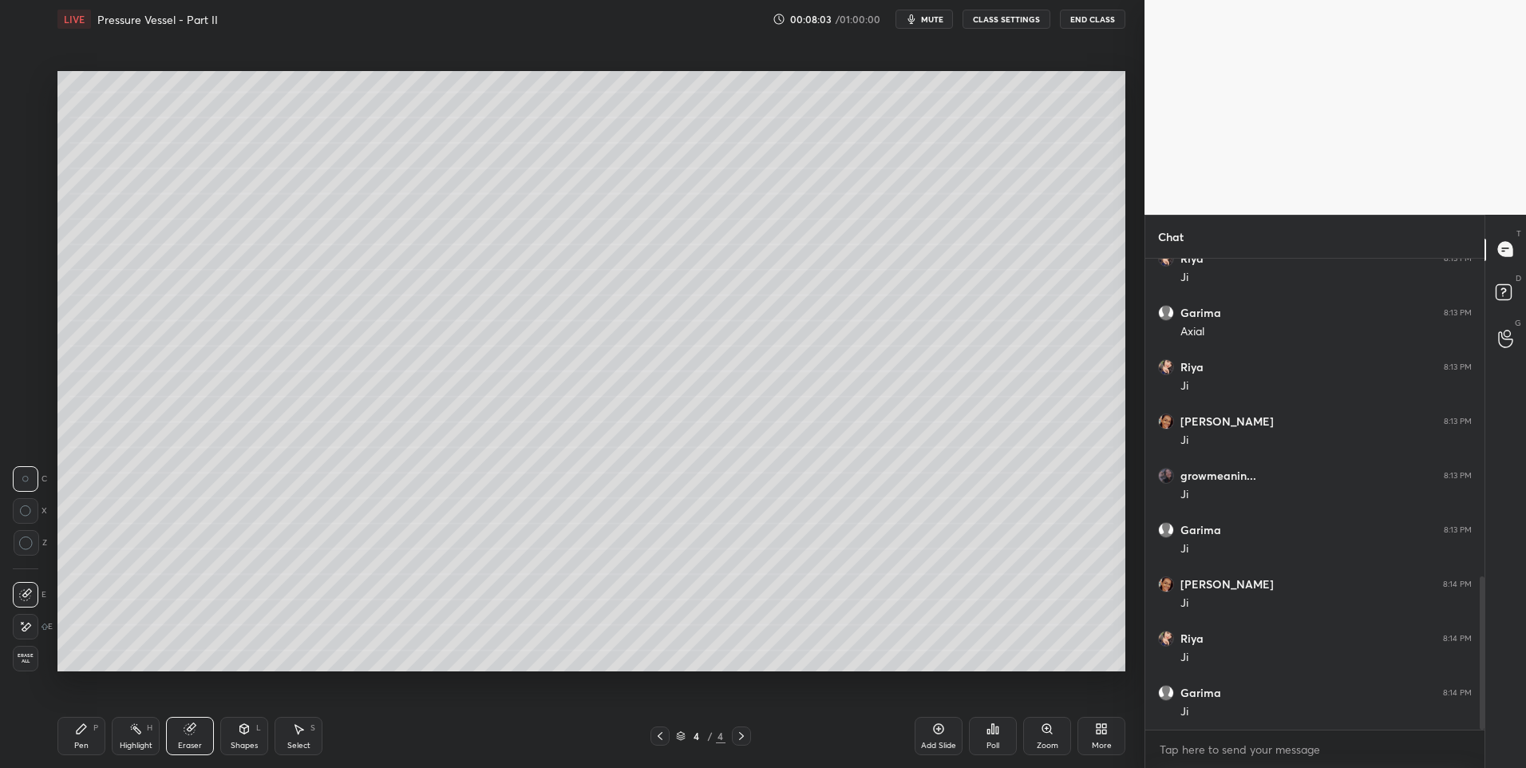
click at [136, 741] on div "Highlight" at bounding box center [136, 745] width 33 height 8
click at [249, 739] on div "Shapes L" at bounding box center [244, 736] width 48 height 38
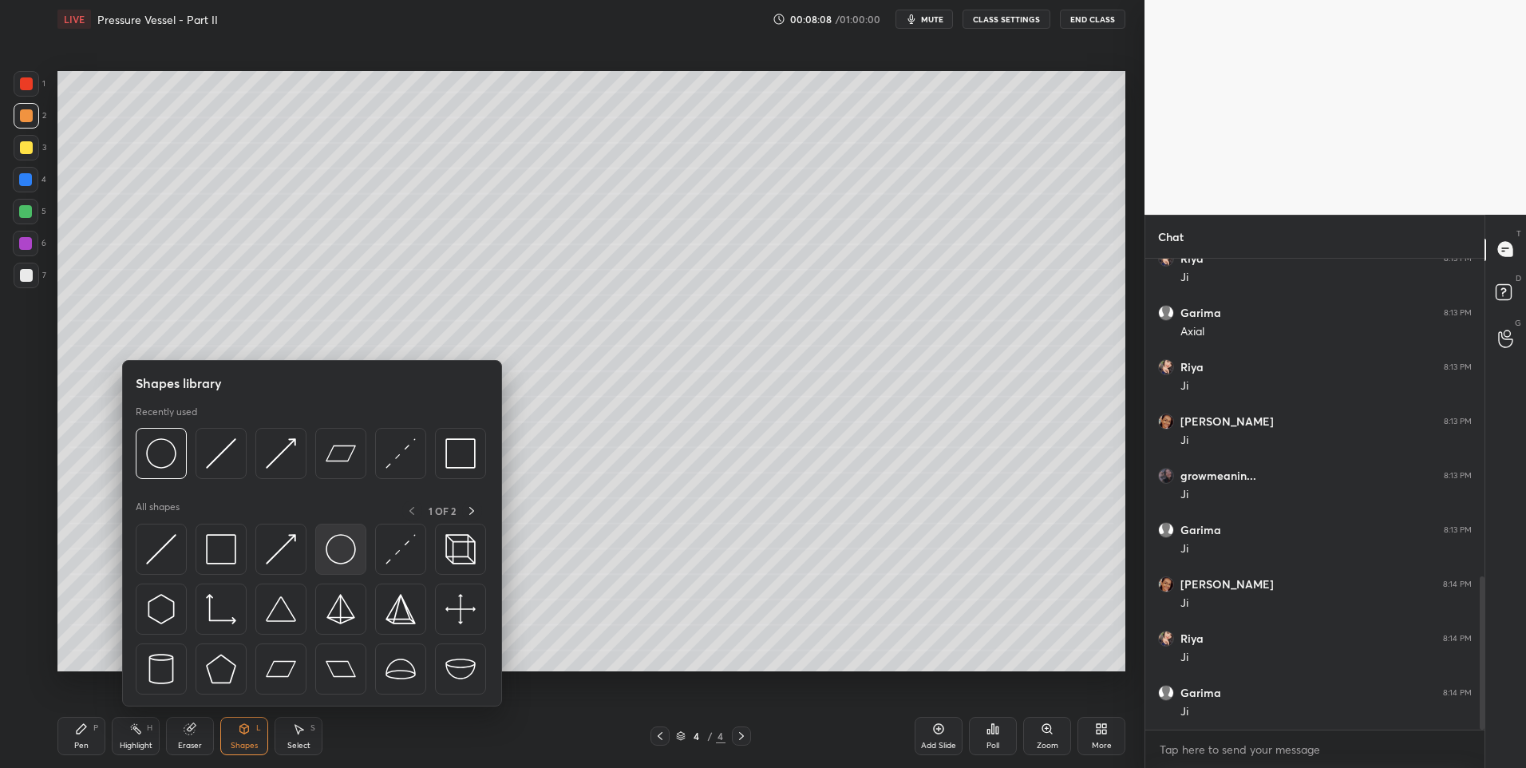
click at [339, 545] on img at bounding box center [341, 549] width 30 height 30
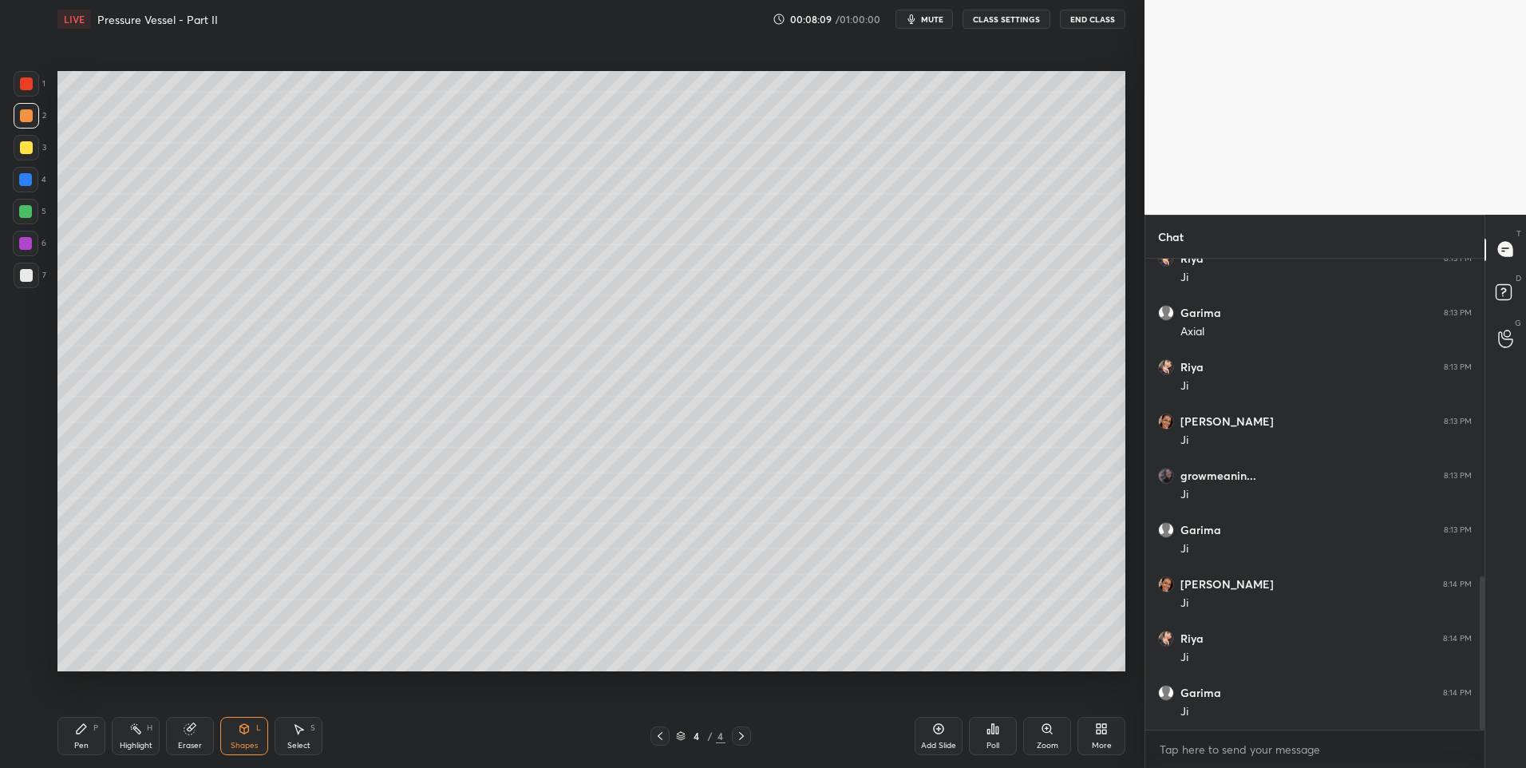
click at [29, 143] on div at bounding box center [26, 147] width 13 height 13
click at [305, 738] on div "Select S" at bounding box center [299, 736] width 48 height 38
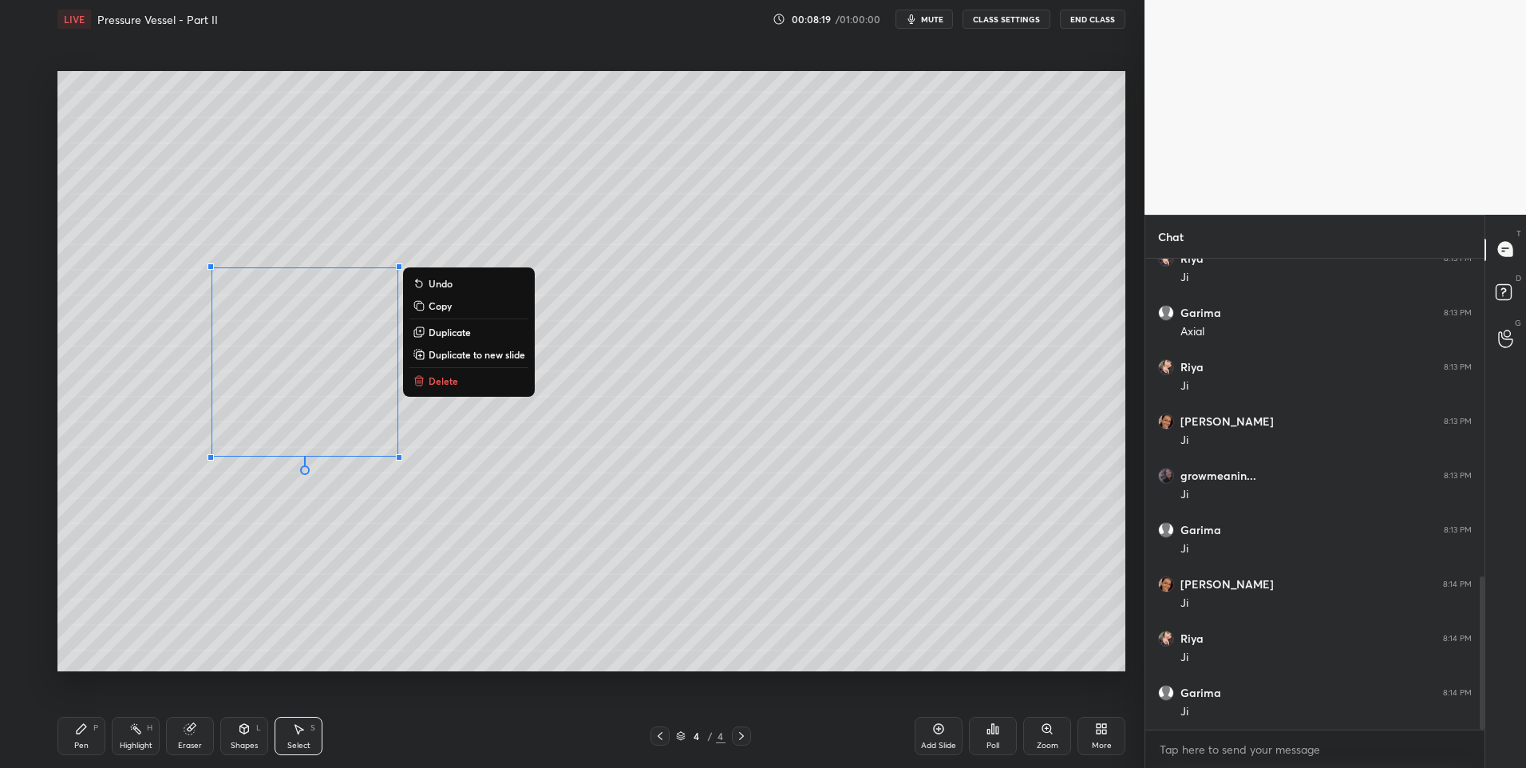
click at [252, 619] on div "0 ° Undo Copy Duplicate Duplicate to new slide Delete" at bounding box center [591, 371] width 1068 height 601
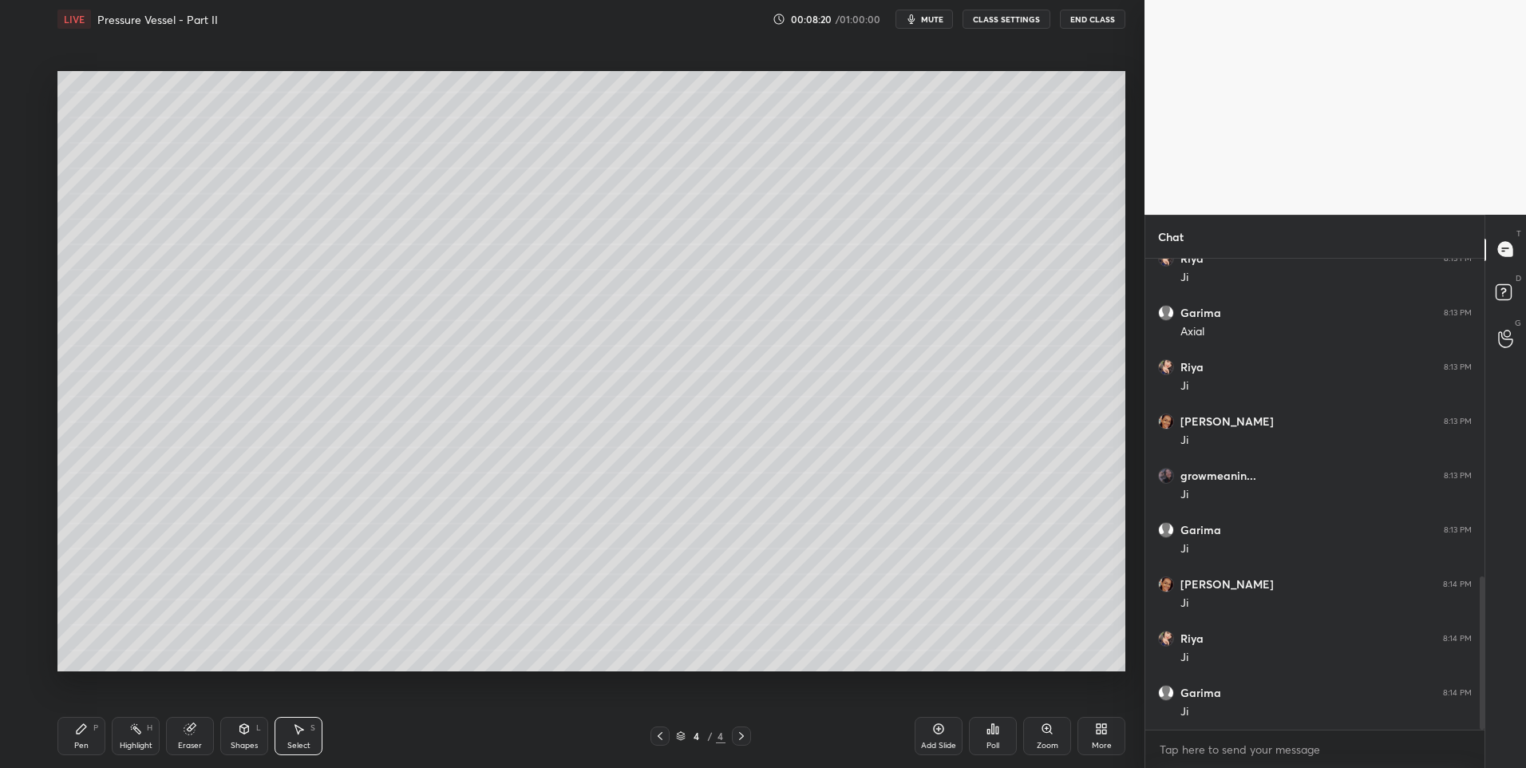
click at [76, 737] on div "Pen P" at bounding box center [81, 736] width 48 height 38
click at [188, 739] on div "Eraser" at bounding box center [190, 736] width 48 height 38
click at [85, 736] on div "Pen P" at bounding box center [81, 736] width 48 height 38
click at [31, 113] on div at bounding box center [26, 115] width 13 height 13
click at [135, 728] on rect at bounding box center [137, 730] width 8 height 8
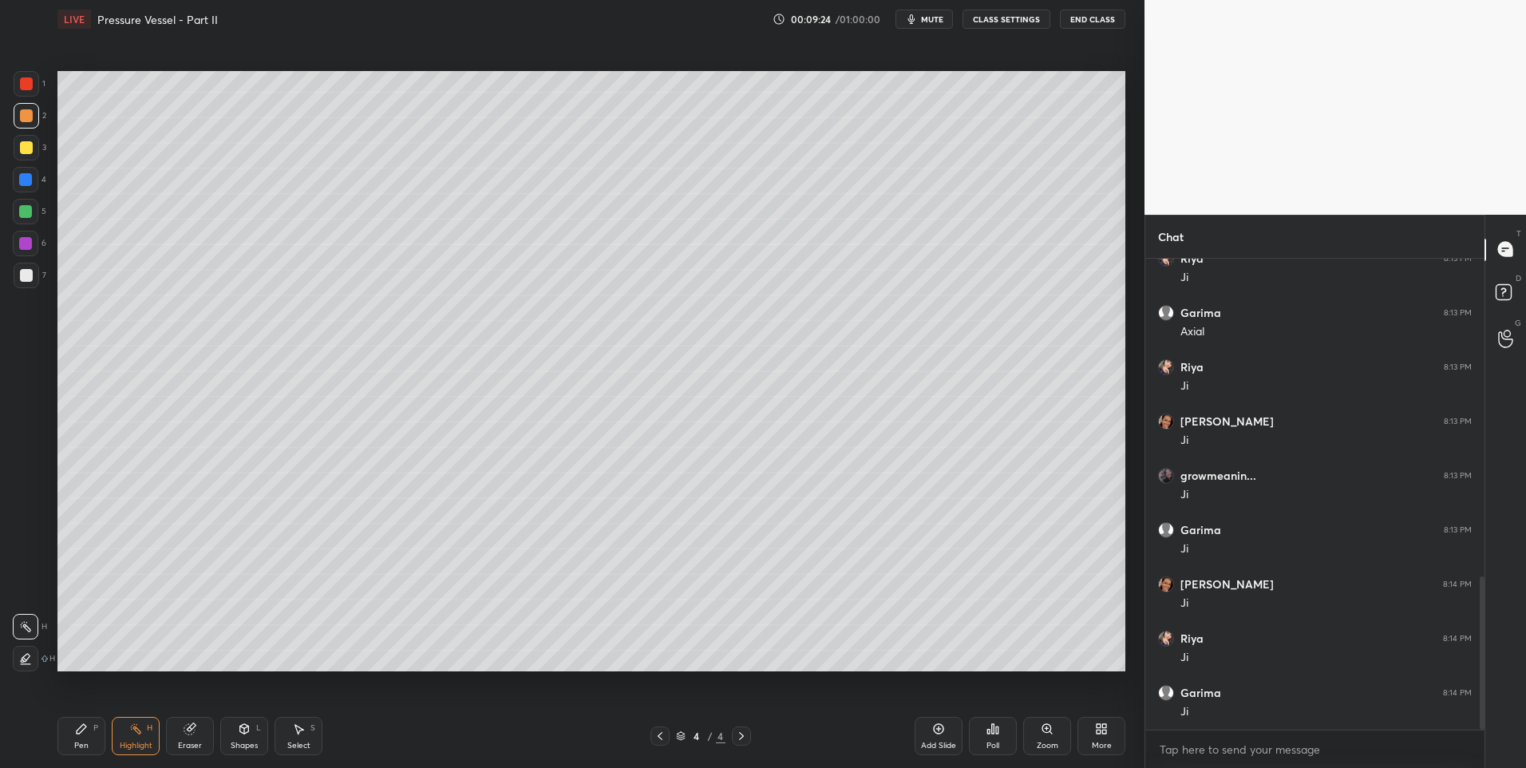
click at [81, 739] on div "Pen P" at bounding box center [81, 736] width 48 height 38
click at [86, 741] on div "Pen" at bounding box center [81, 745] width 14 height 8
click at [30, 213] on div at bounding box center [25, 211] width 13 height 13
click at [134, 735] on div "Highlight H" at bounding box center [136, 736] width 48 height 38
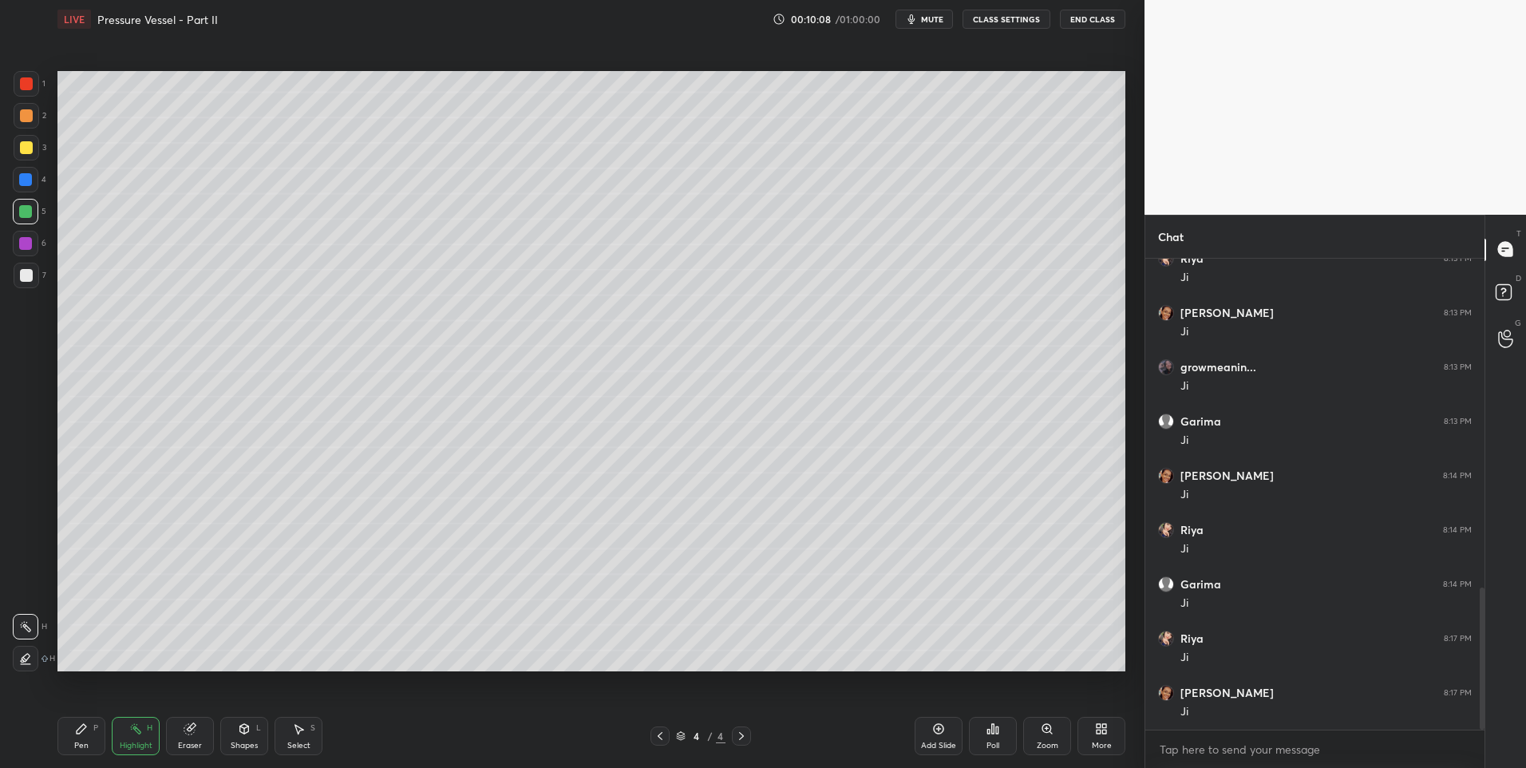
click at [237, 724] on div "Shapes L" at bounding box center [244, 736] width 48 height 38
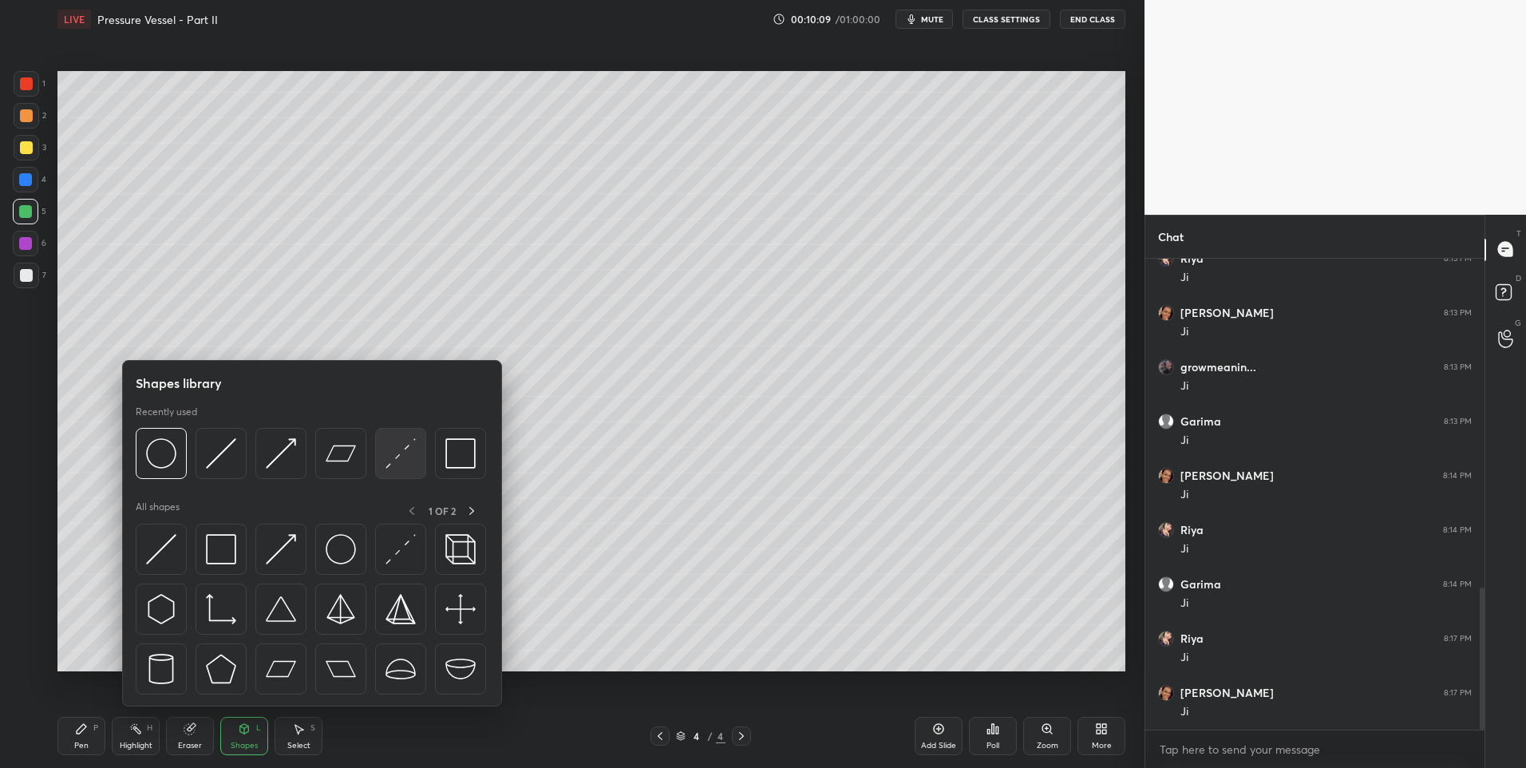
click at [395, 460] on img at bounding box center [401, 453] width 30 height 30
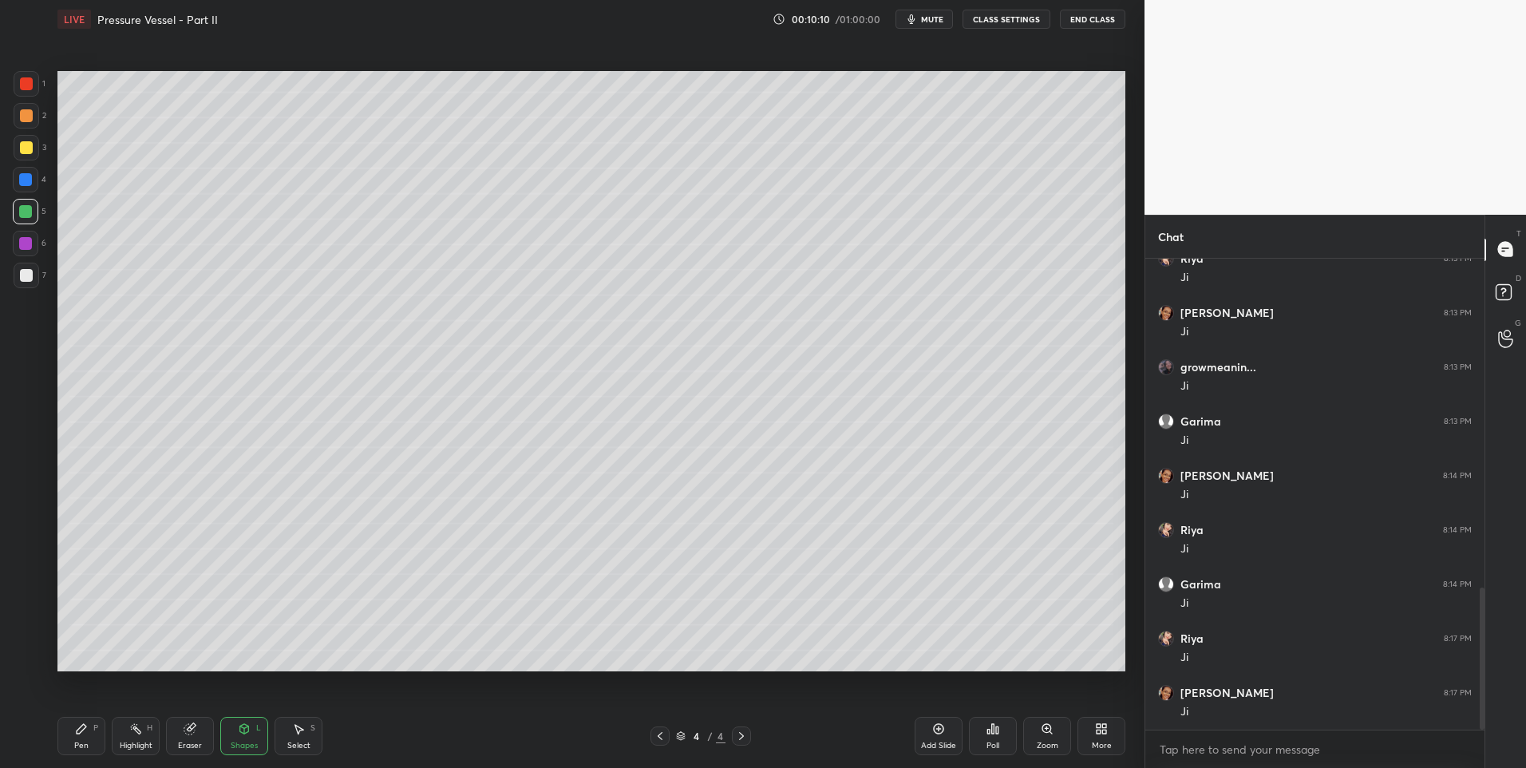
click at [26, 93] on div at bounding box center [27, 84] width 26 height 26
click at [84, 731] on icon at bounding box center [81, 728] width 13 height 13
click at [198, 737] on div "Eraser" at bounding box center [190, 736] width 48 height 38
click at [22, 624] on icon at bounding box center [23, 624] width 2 height 2
click at [245, 734] on icon at bounding box center [244, 728] width 13 height 13
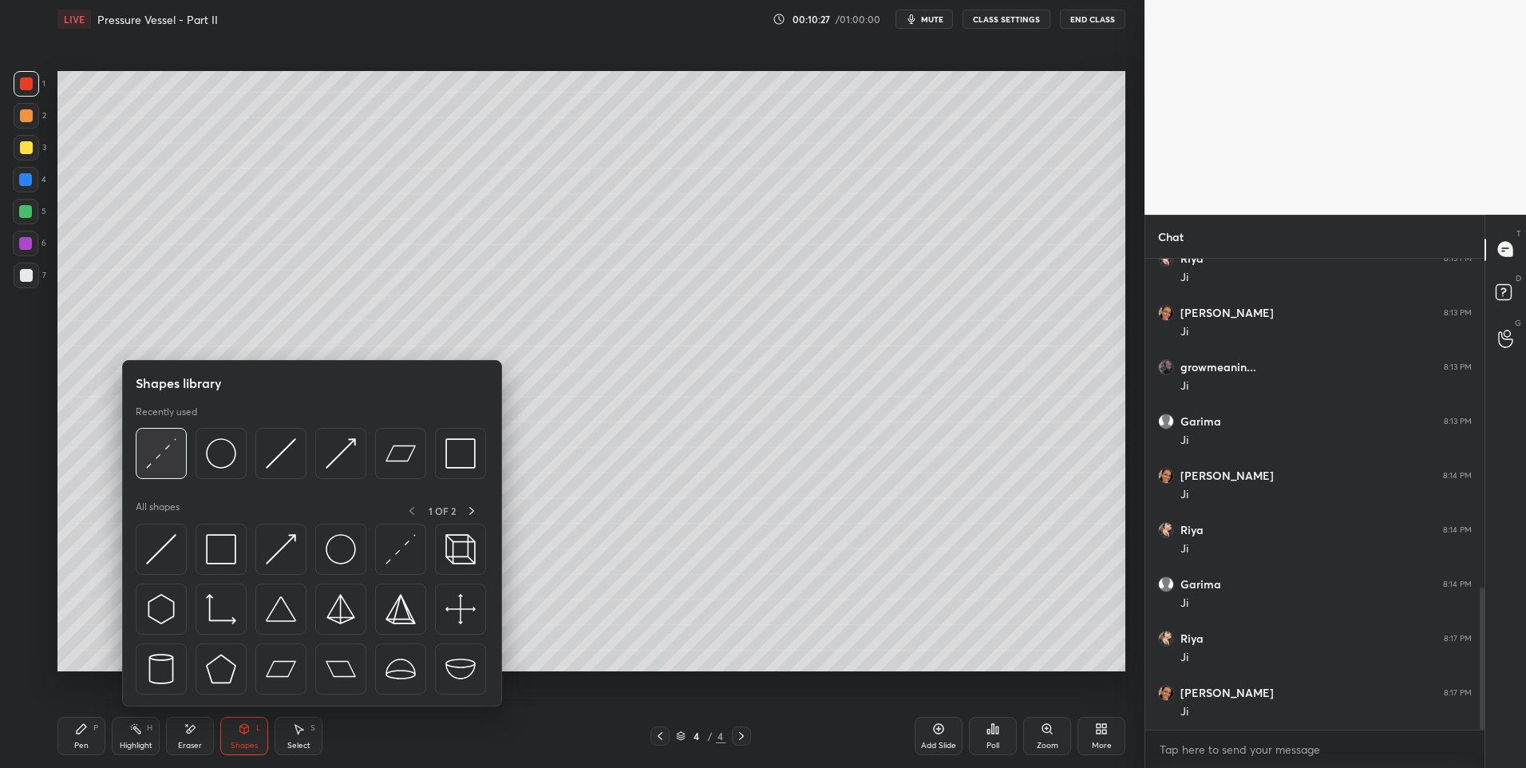
click at [168, 458] on img at bounding box center [161, 453] width 30 height 30
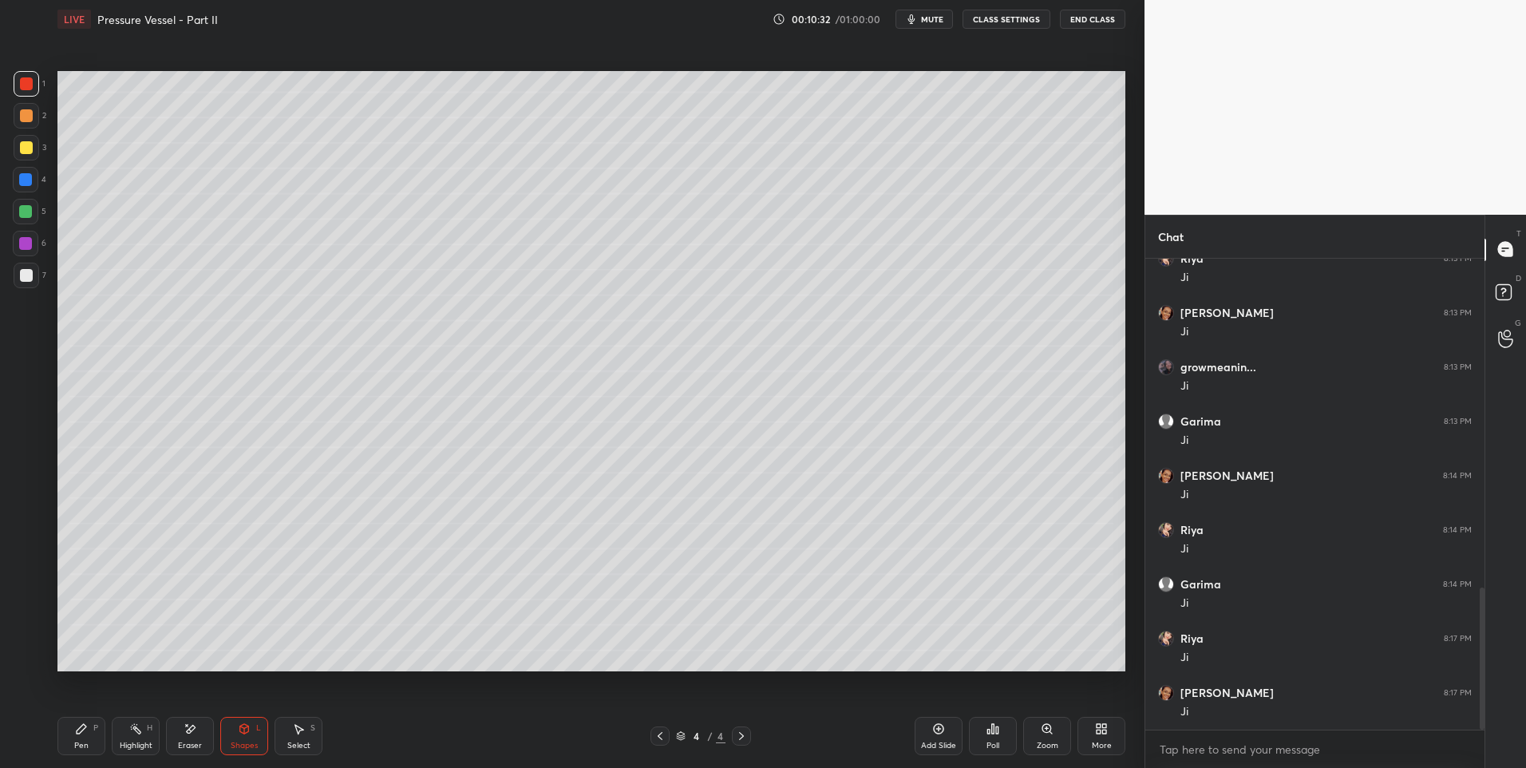
click at [27, 182] on div at bounding box center [25, 179] width 13 height 13
click at [244, 726] on icon at bounding box center [244, 727] width 9 height 2
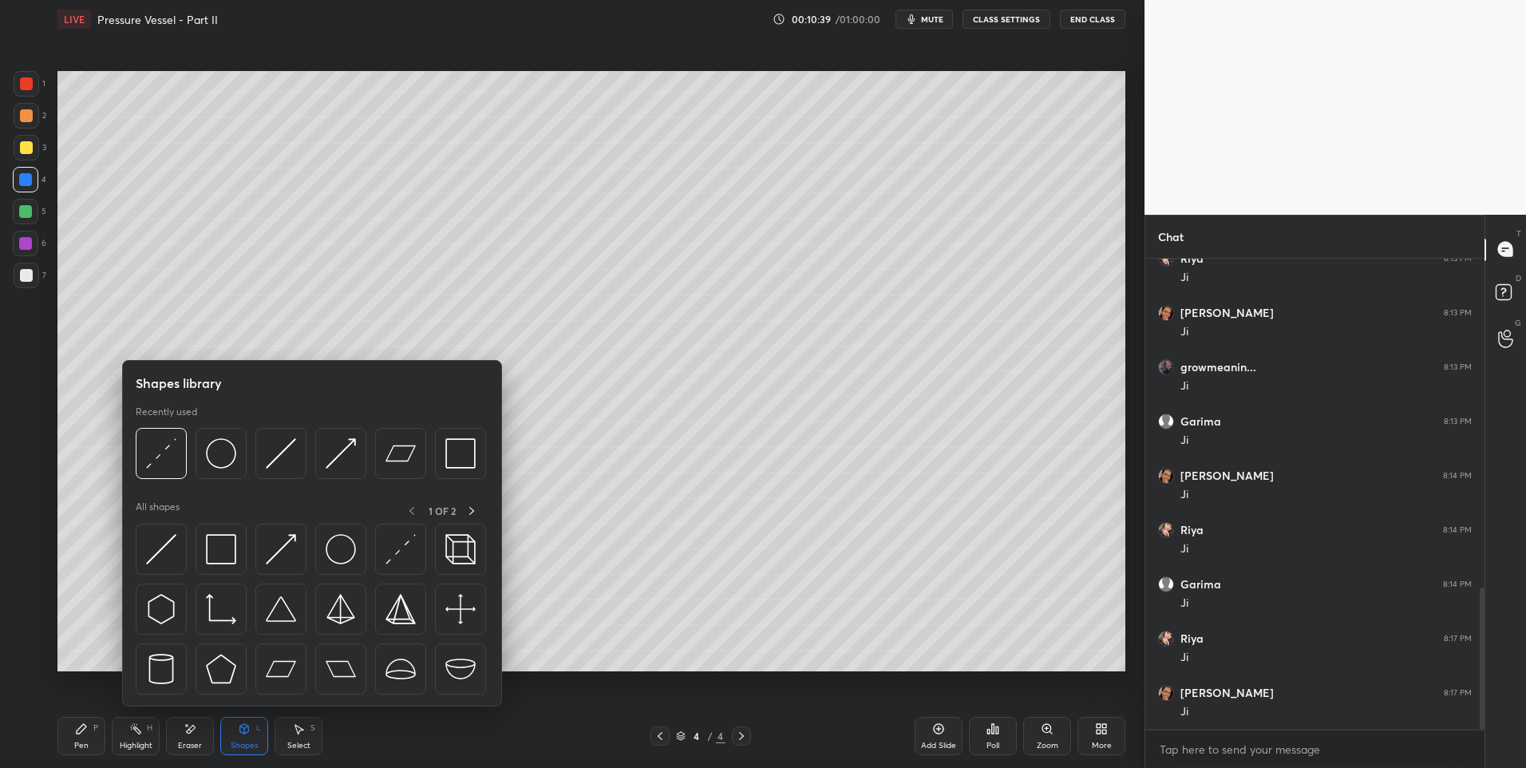
scroll to position [1103, 0]
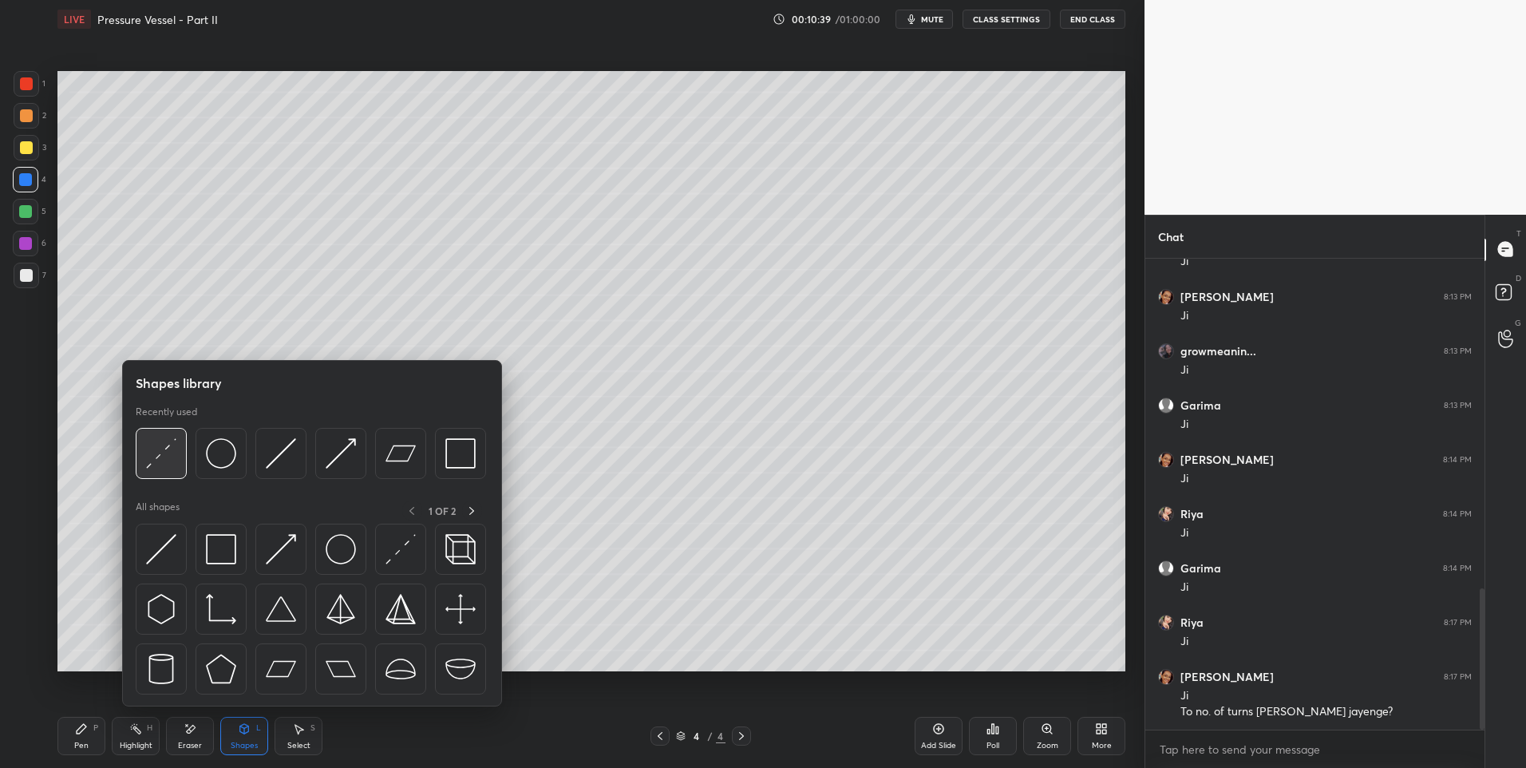
click at [167, 459] on img at bounding box center [161, 453] width 30 height 30
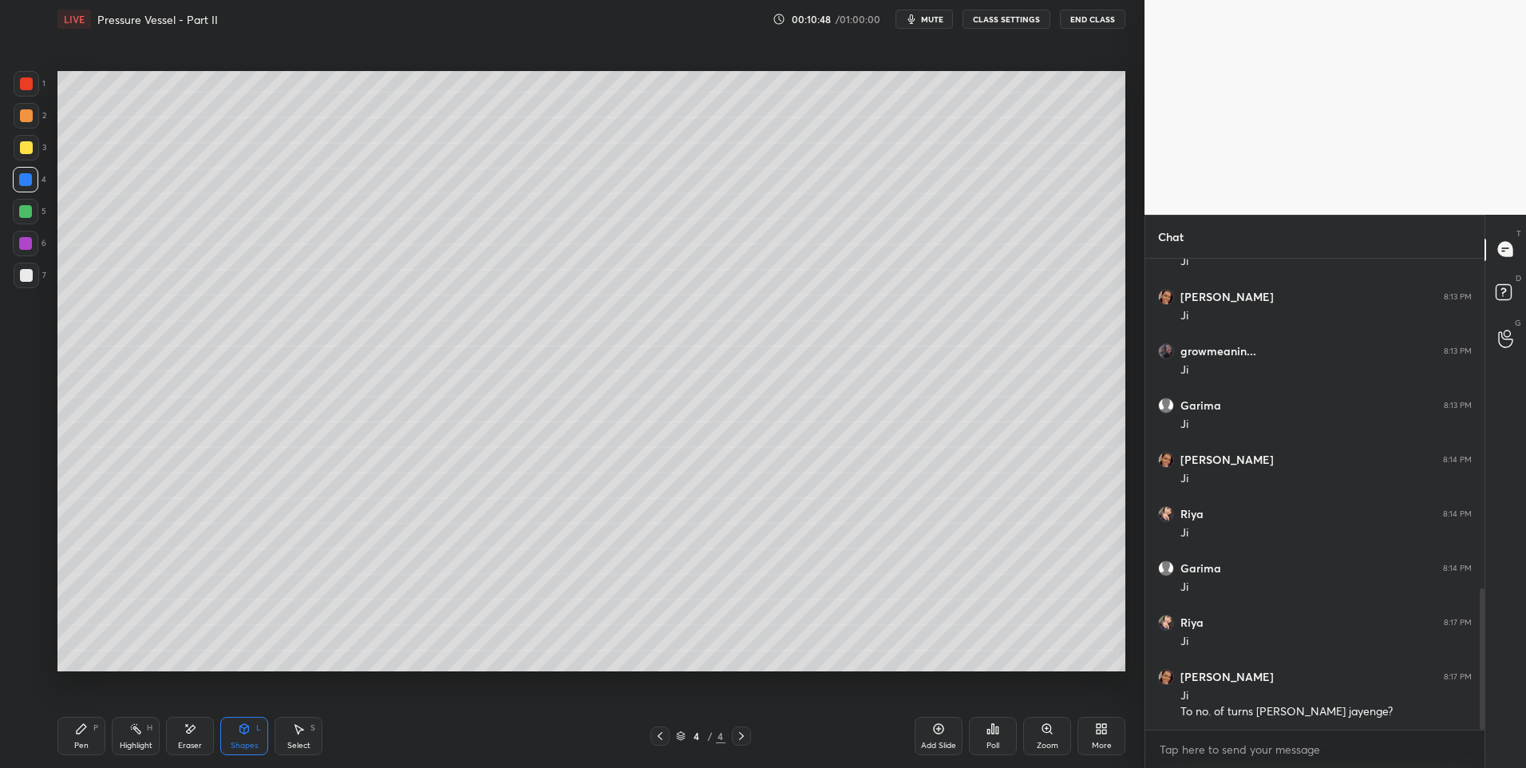
click at [84, 737] on div "Pen P" at bounding box center [81, 736] width 48 height 38
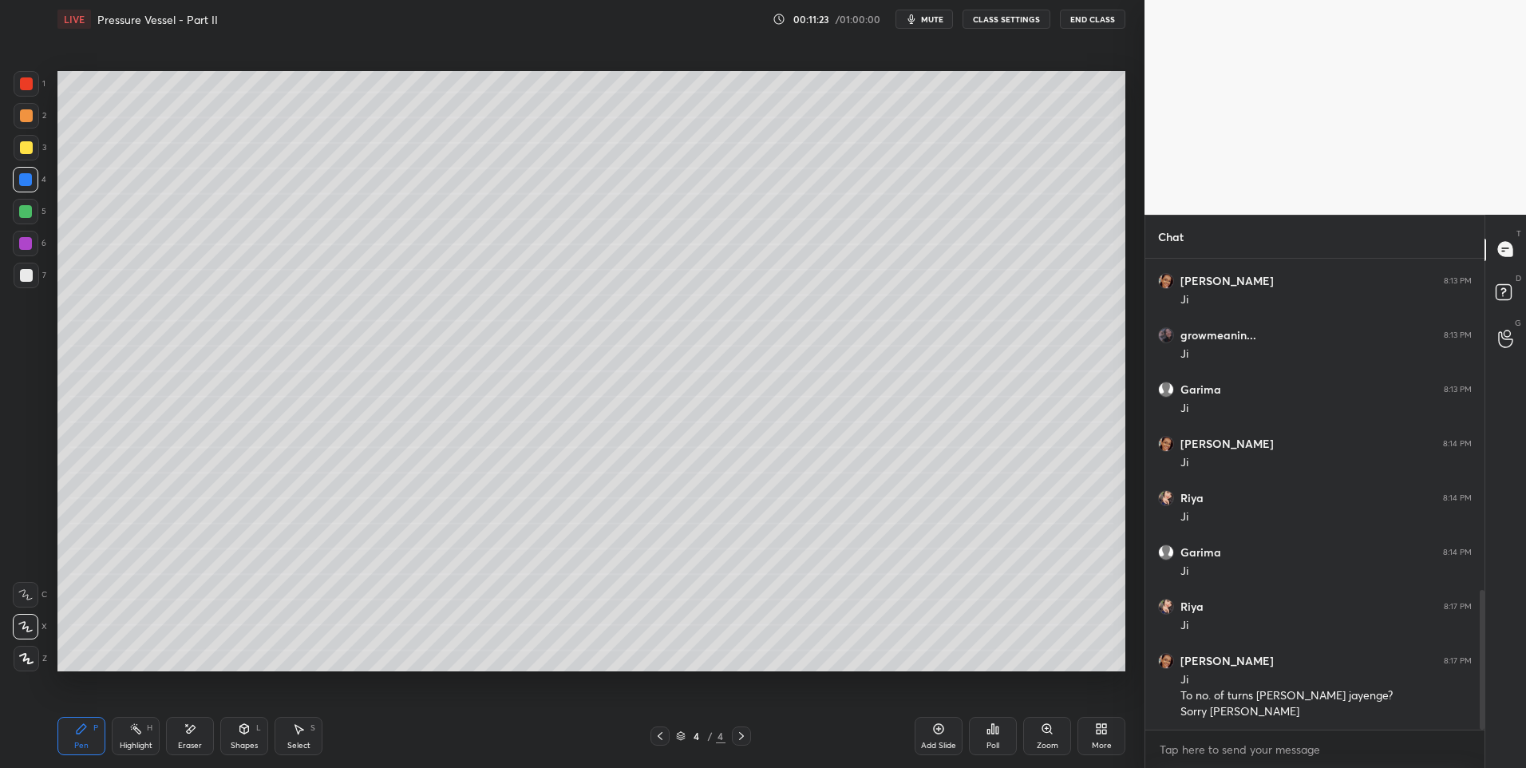
click at [89, 730] on div "Pen P" at bounding box center [81, 736] width 48 height 38
click at [34, 89] on div at bounding box center [27, 84] width 26 height 26
click at [34, 181] on div at bounding box center [26, 180] width 26 height 26
click at [23, 114] on div at bounding box center [26, 115] width 13 height 13
click at [34, 250] on div at bounding box center [26, 244] width 26 height 26
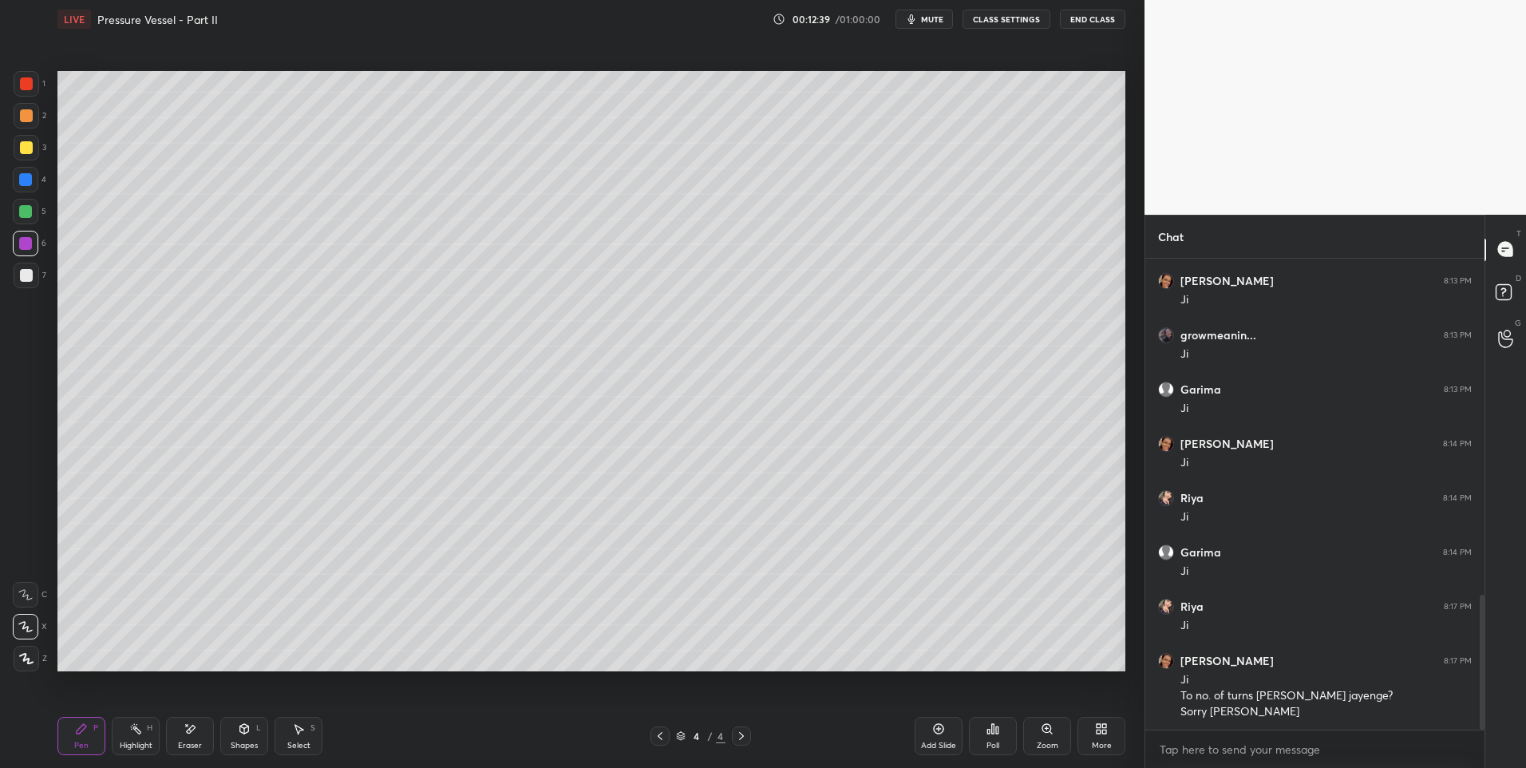
scroll to position [1173, 0]
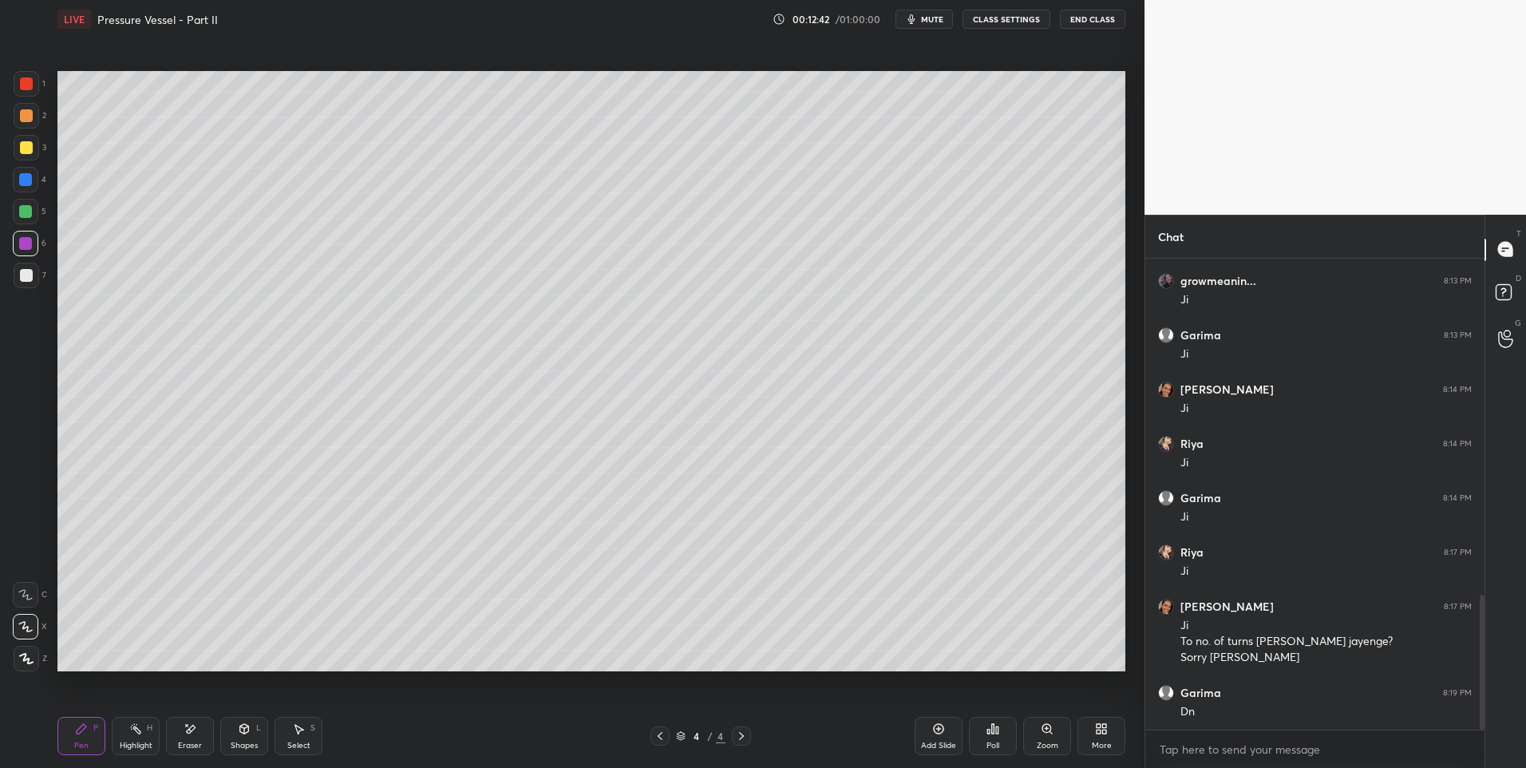
click at [78, 737] on div "Pen P" at bounding box center [81, 736] width 48 height 38
click at [29, 275] on div at bounding box center [26, 275] width 13 height 13
click at [30, 275] on div at bounding box center [26, 275] width 13 height 13
click at [930, 725] on div "Add Slide" at bounding box center [939, 736] width 48 height 38
click at [83, 733] on icon at bounding box center [81, 728] width 13 height 13
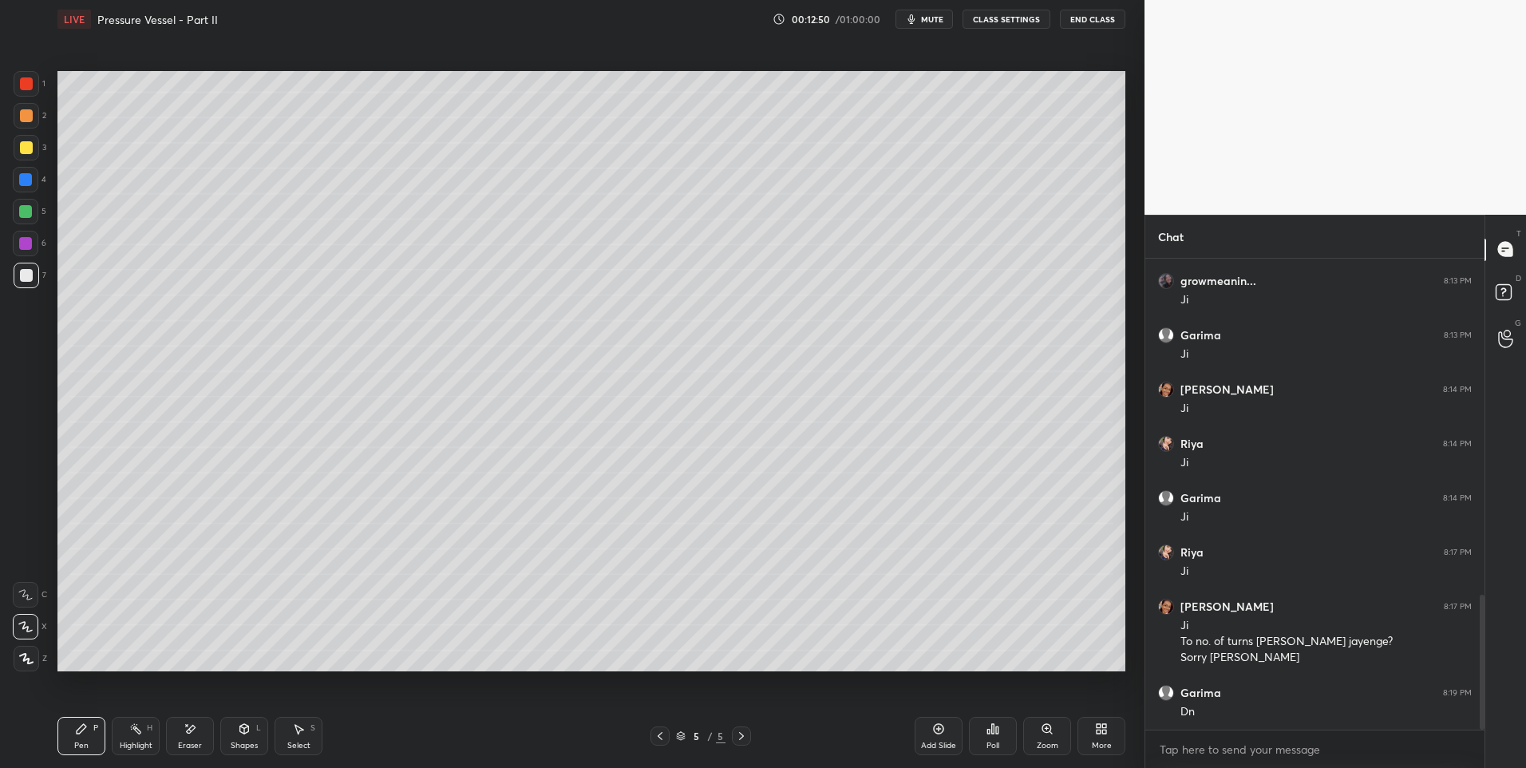
scroll to position [1228, 0]
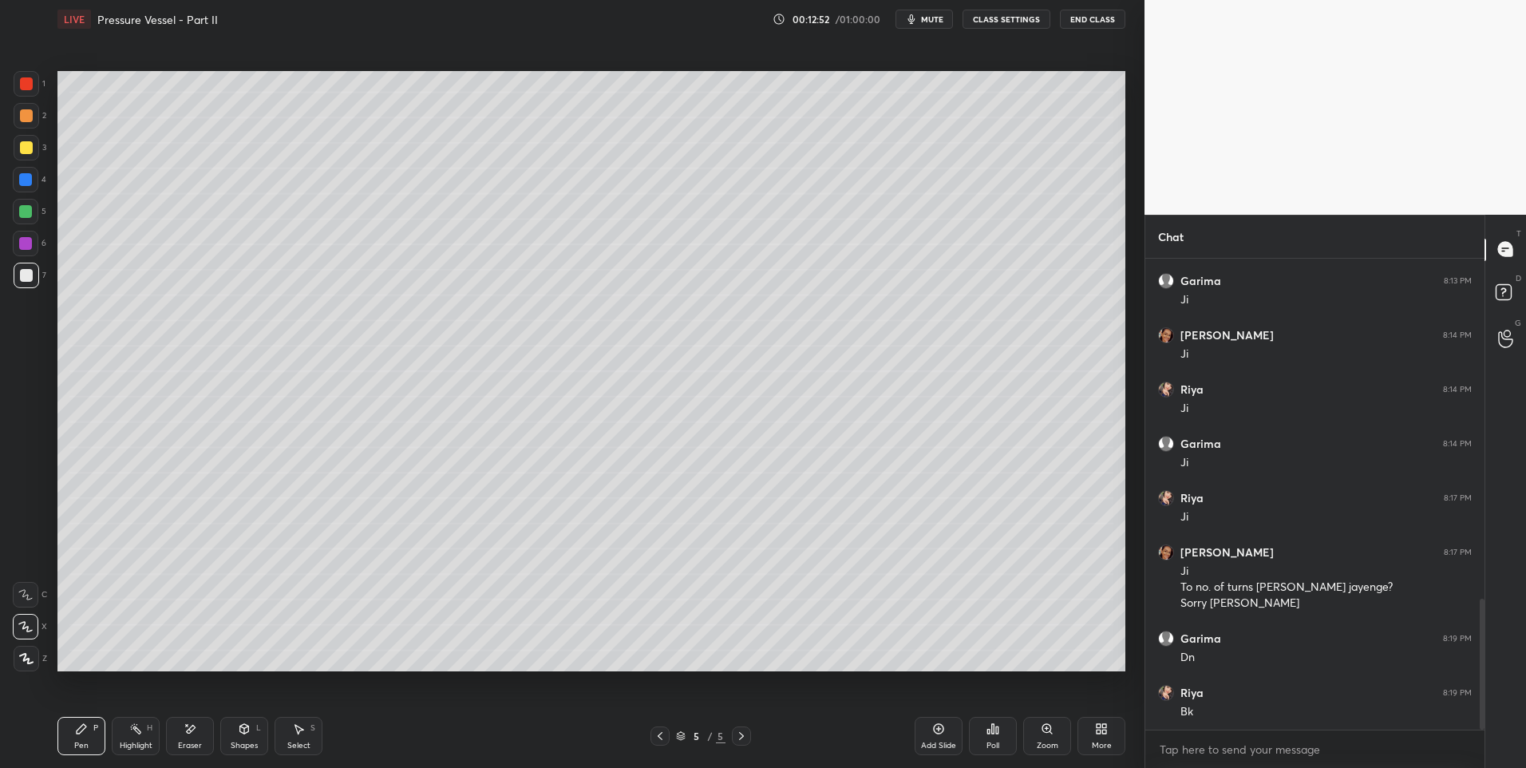
click at [659, 738] on icon at bounding box center [660, 736] width 13 height 13
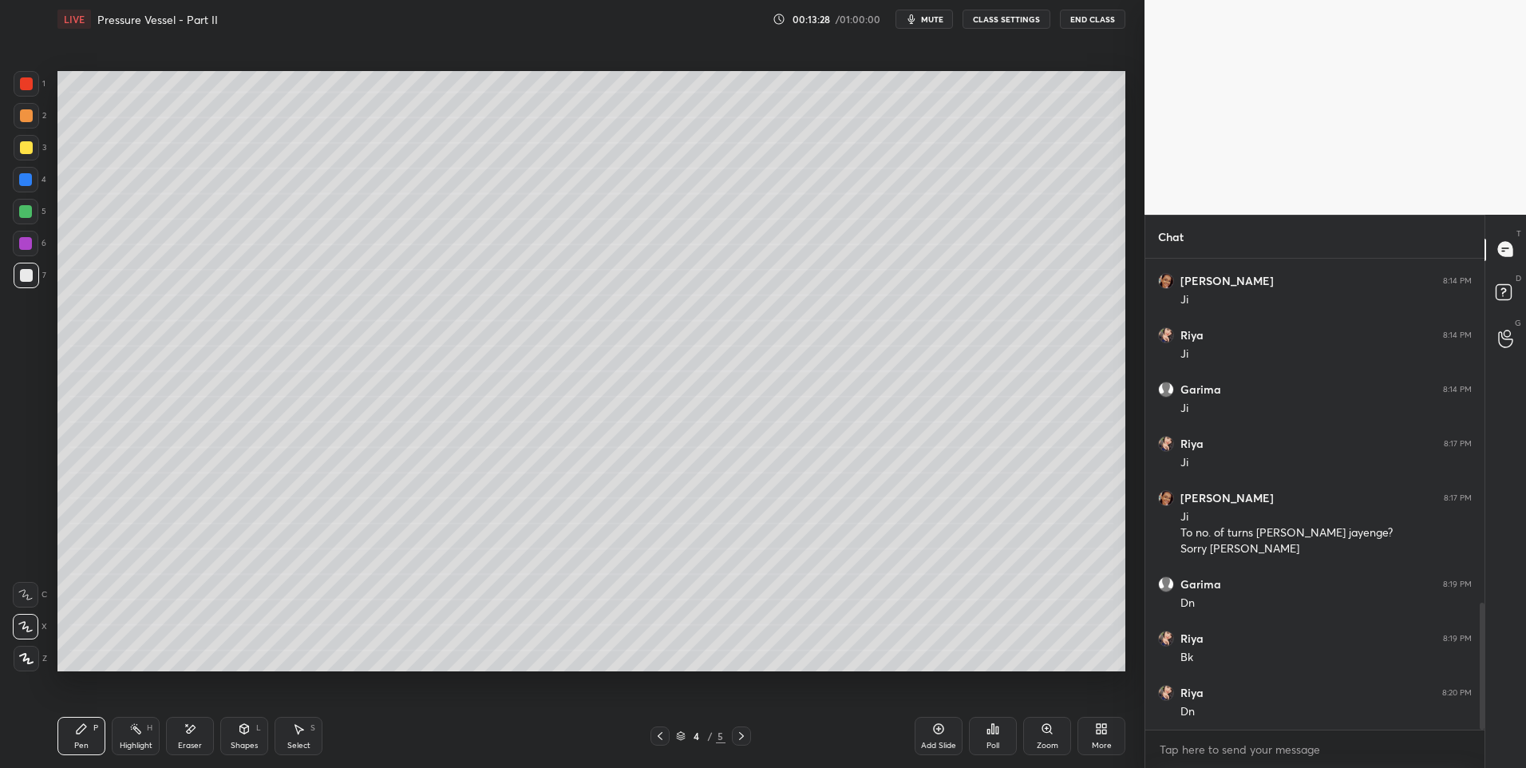
scroll to position [1336, 0]
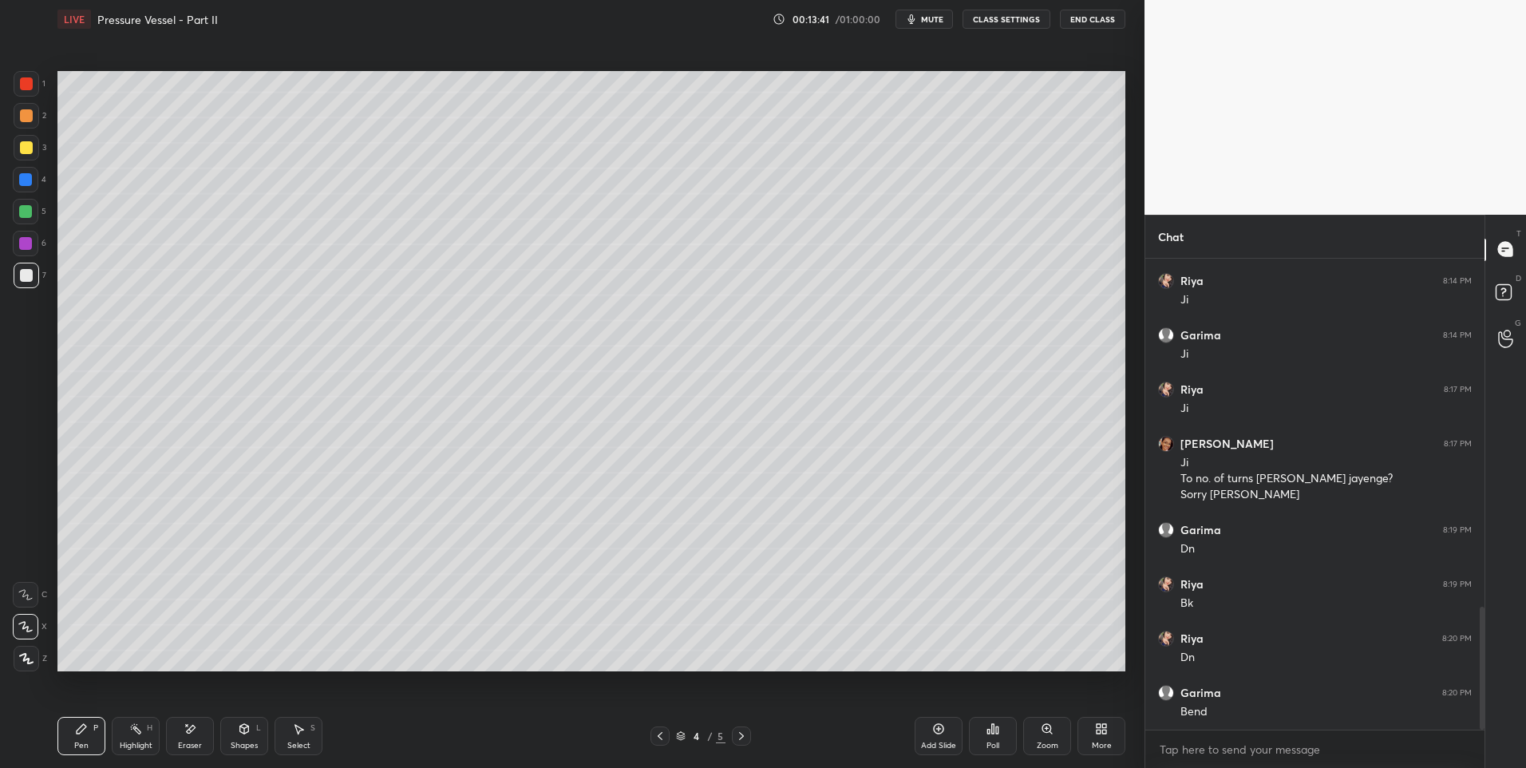
click at [78, 729] on icon at bounding box center [82, 729] width 10 height 10
click at [742, 732] on icon at bounding box center [741, 736] width 13 height 13
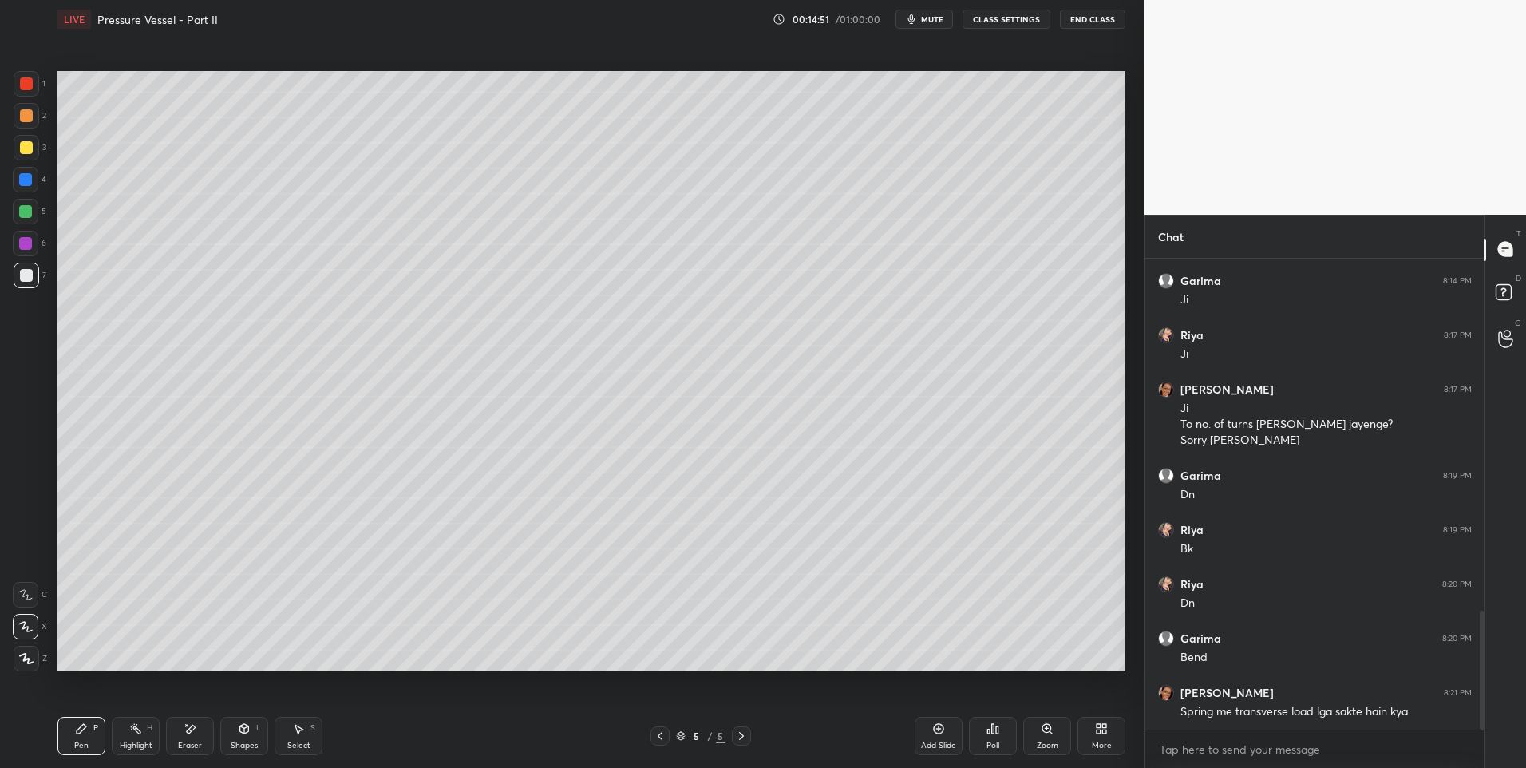
click at [26, 147] on div at bounding box center [26, 147] width 13 height 13
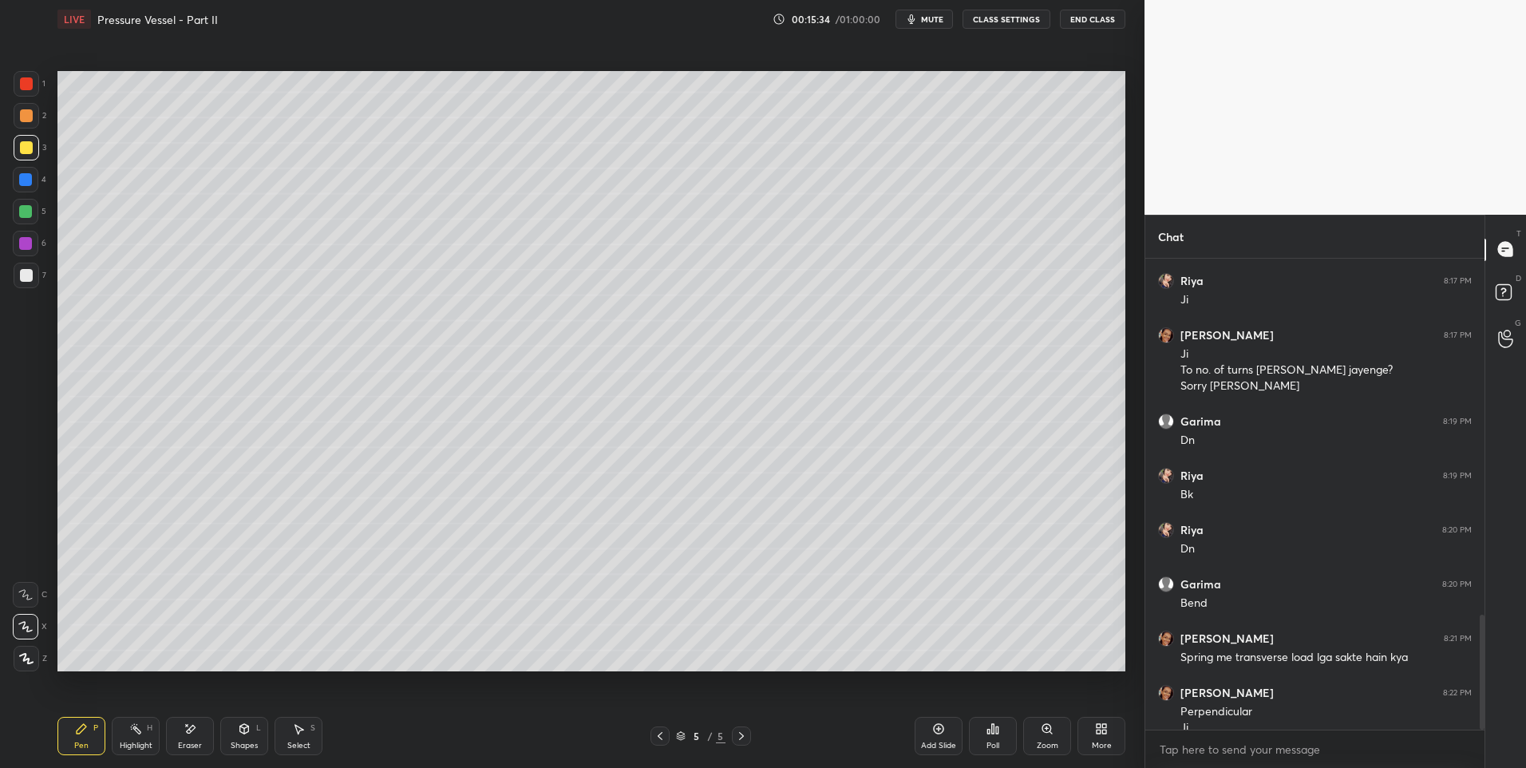
scroll to position [1461, 0]
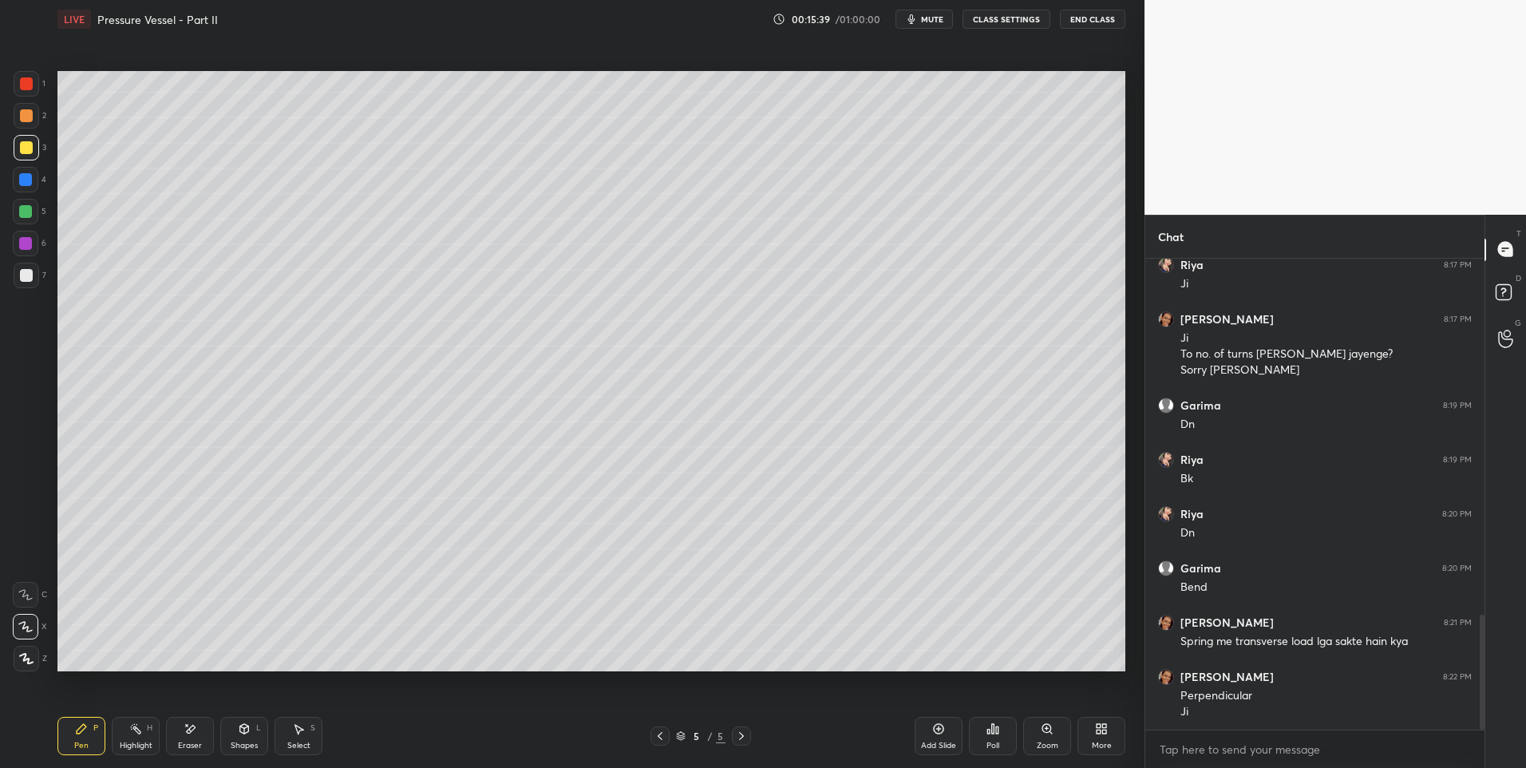
click at [27, 279] on div at bounding box center [26, 275] width 13 height 13
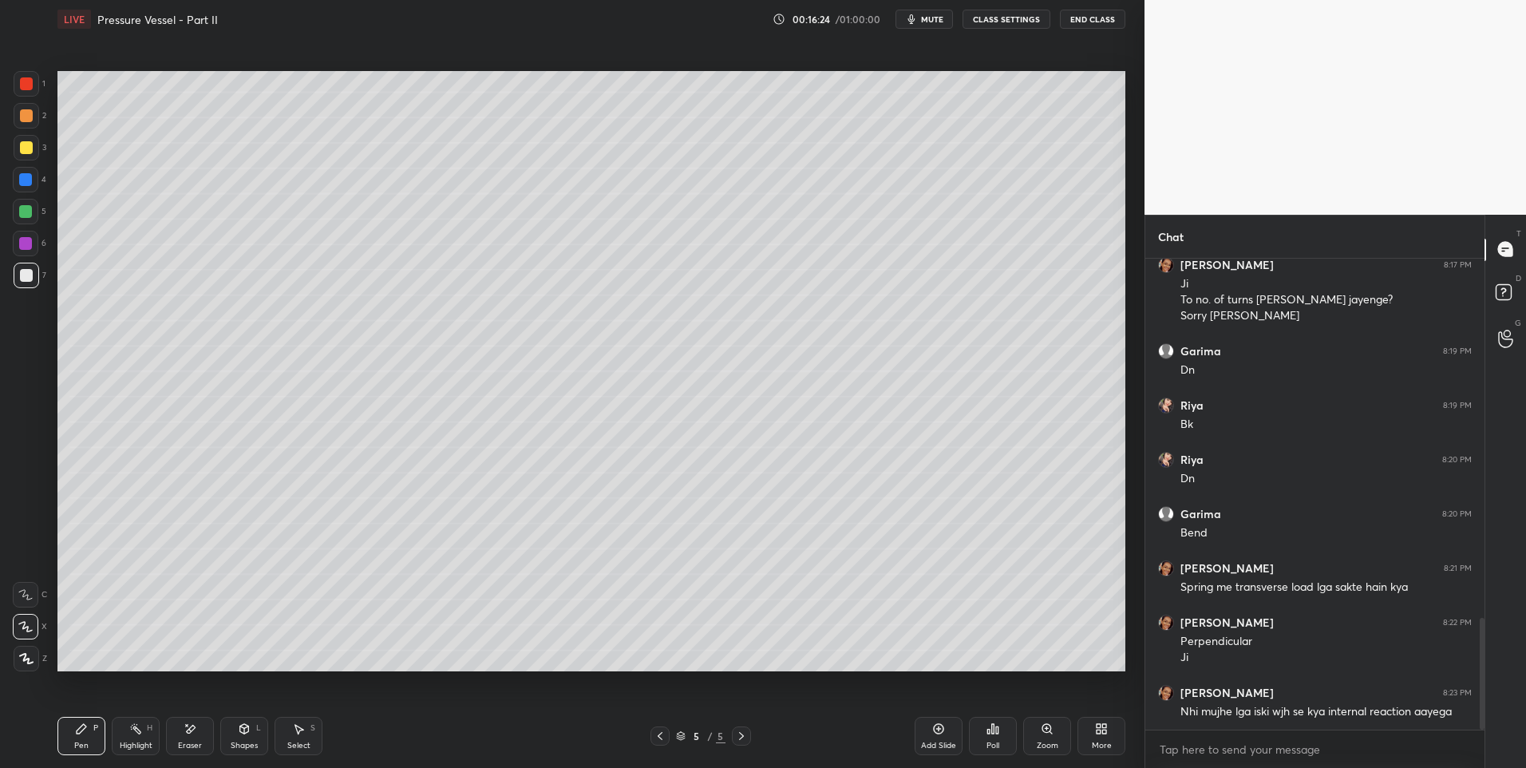
click at [143, 734] on div "Highlight H" at bounding box center [136, 736] width 48 height 38
click at [302, 737] on div "Select S" at bounding box center [299, 736] width 48 height 38
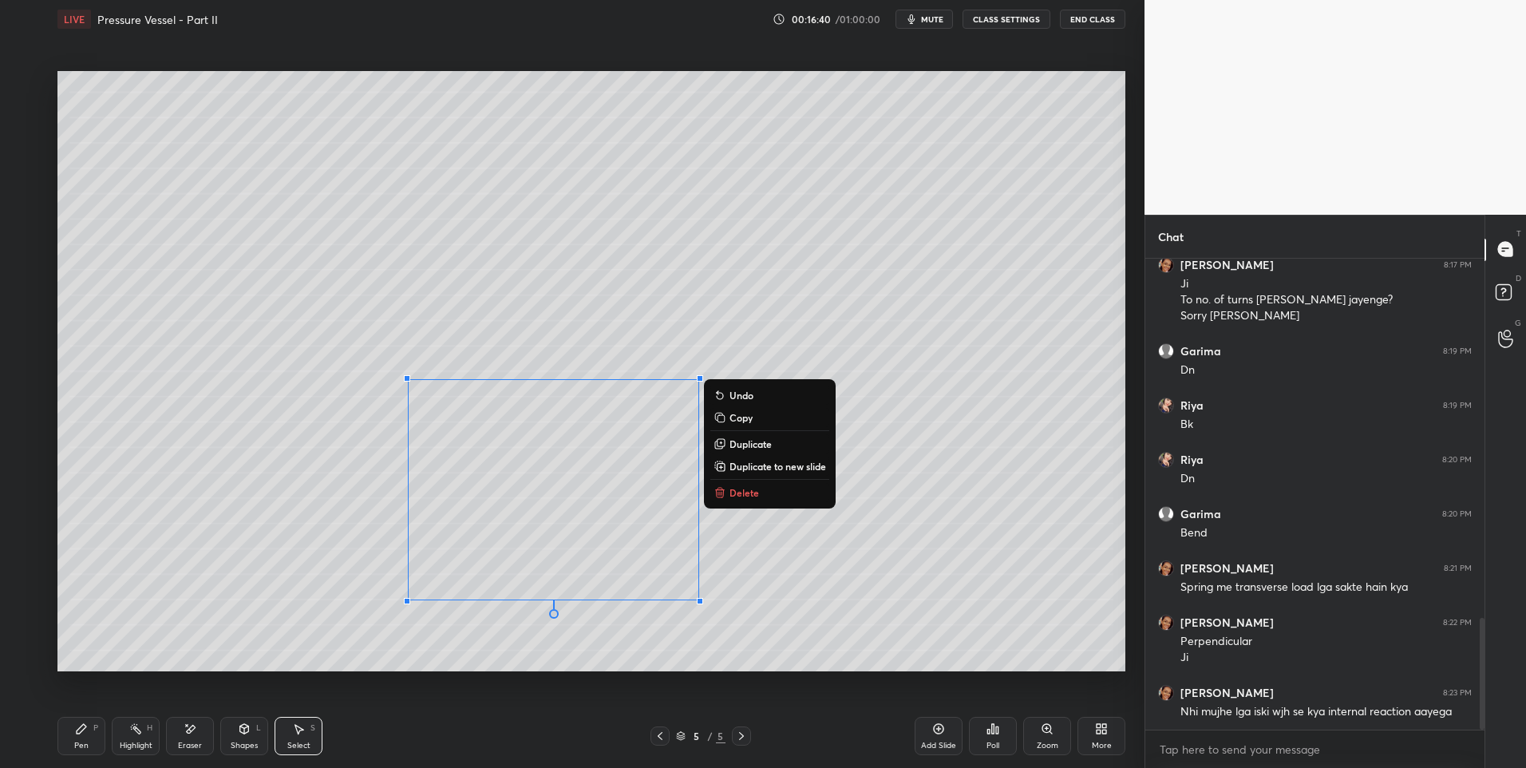
click at [751, 496] on p "Delete" at bounding box center [745, 492] width 30 height 13
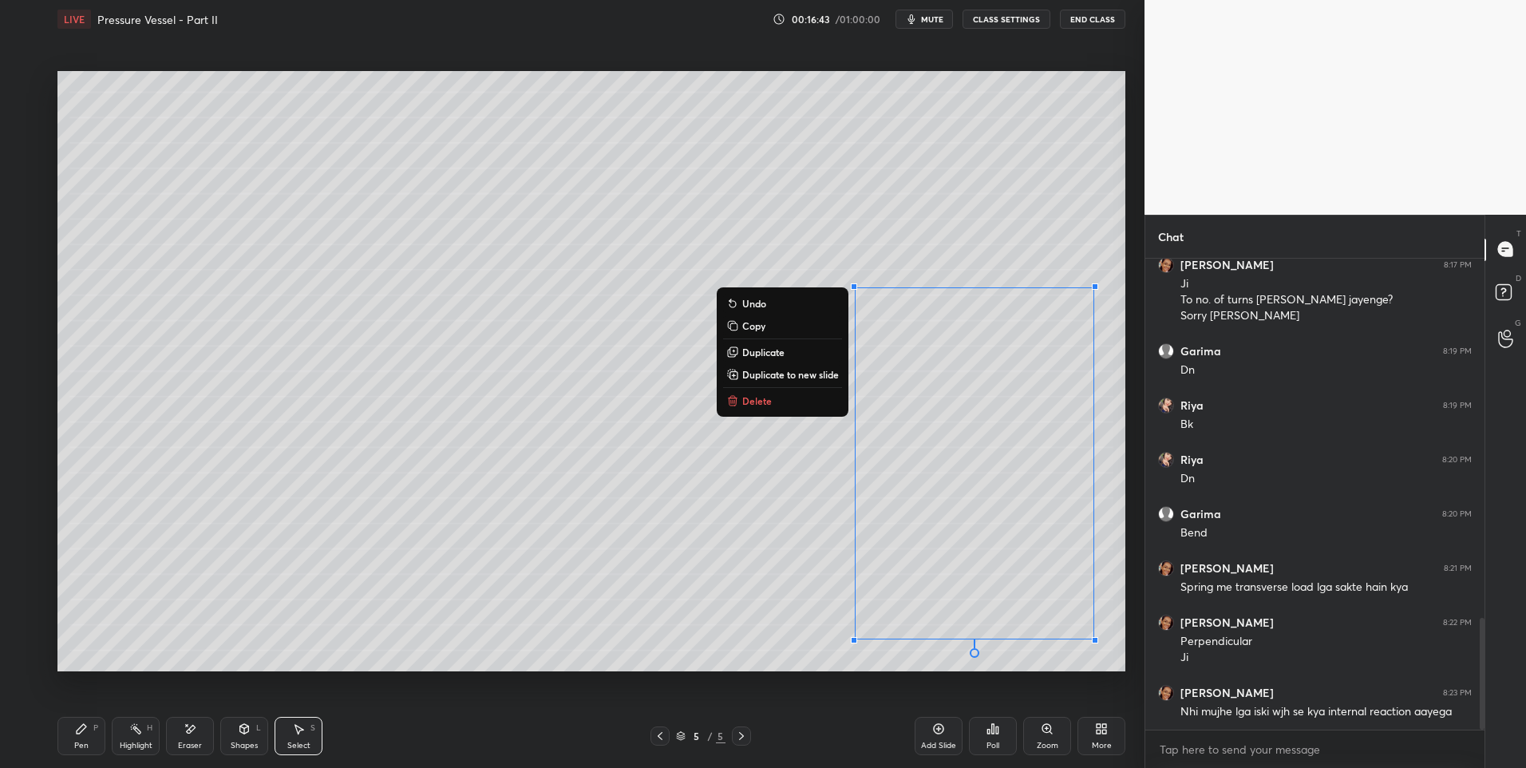
click at [761, 411] on div "0 ° Undo Copy Duplicate Duplicate to new slide Delete" at bounding box center [591, 371] width 1068 height 601
click at [753, 402] on p "Delete" at bounding box center [757, 400] width 30 height 13
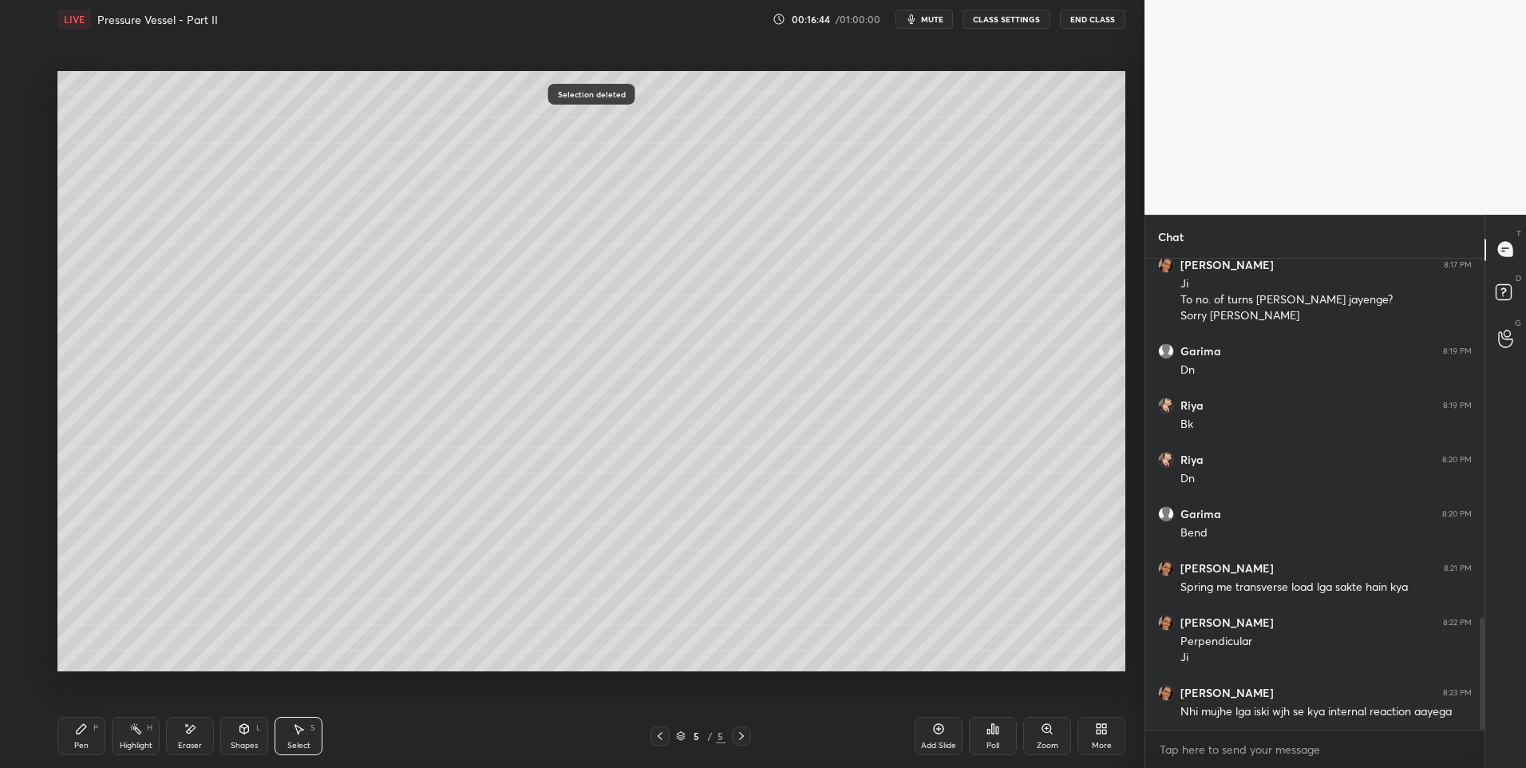
click at [546, 507] on div "0 ° Undo Copy Duplicate Duplicate to new slide Delete" at bounding box center [591, 371] width 1068 height 601
click at [84, 733] on icon at bounding box center [81, 728] width 13 height 13
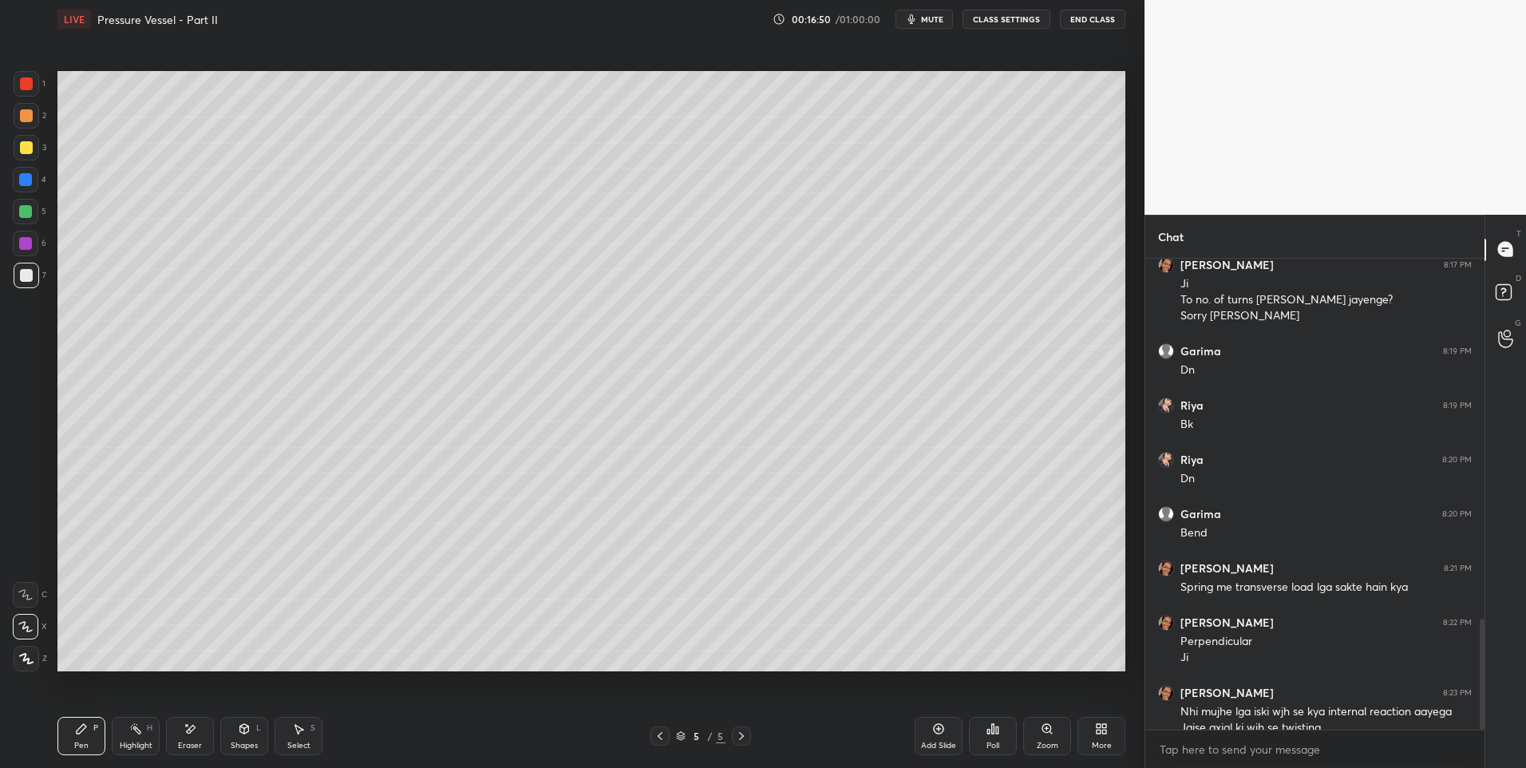
scroll to position [1531, 0]
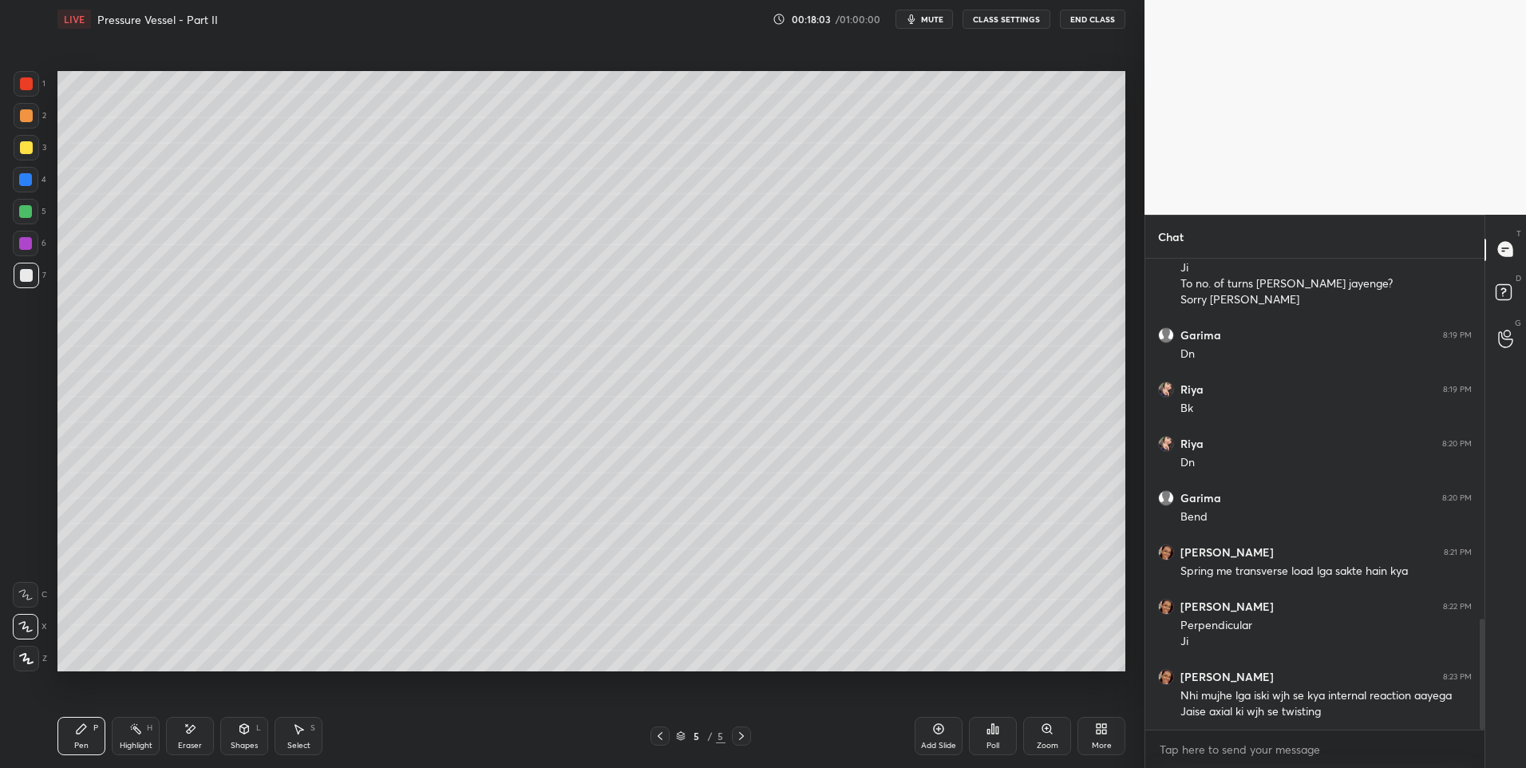
click at [21, 153] on div at bounding box center [26, 147] width 13 height 13
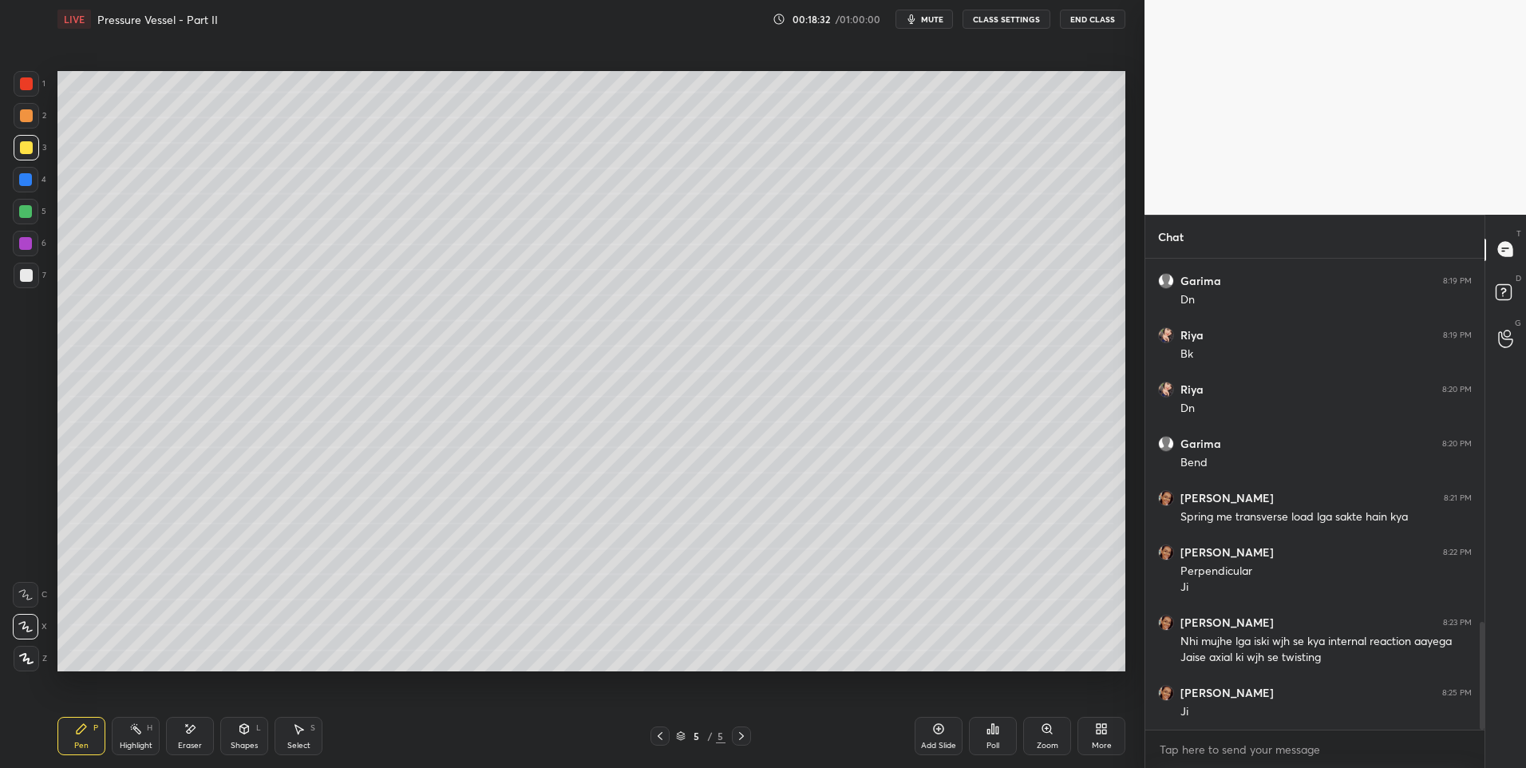
click at [251, 734] on div "Shapes L" at bounding box center [244, 736] width 48 height 38
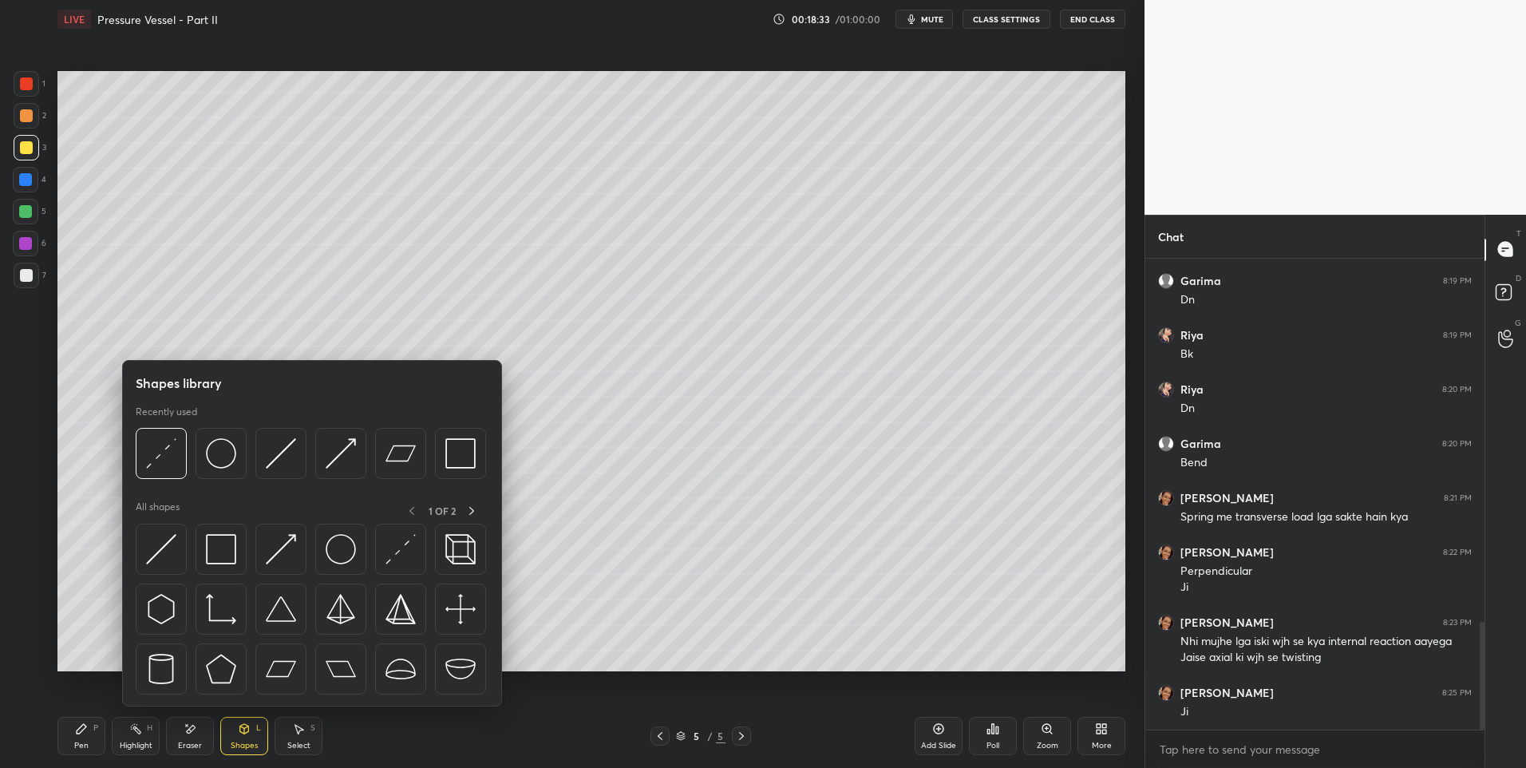
click at [188, 741] on div "Eraser" at bounding box center [190, 745] width 24 height 8
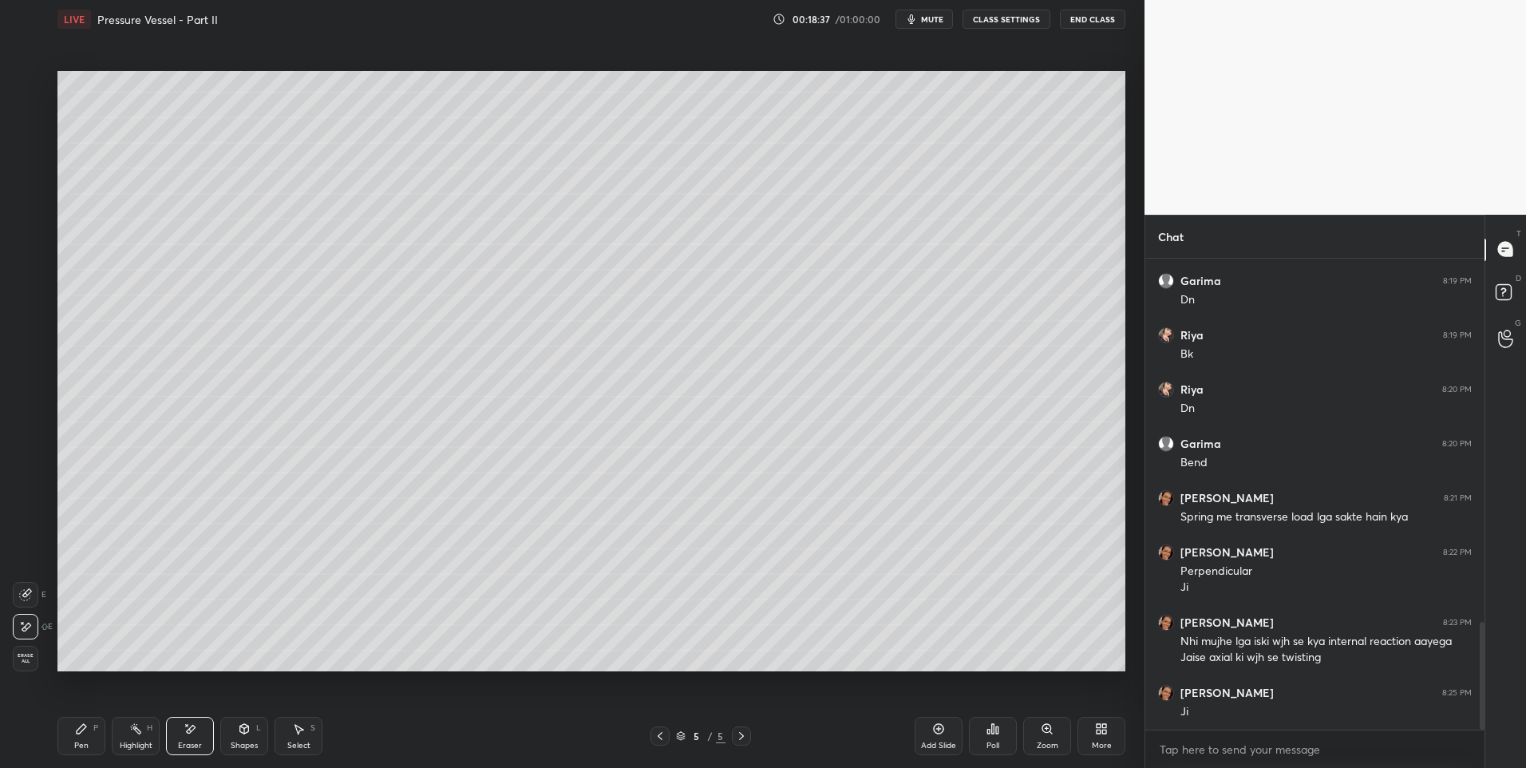
click at [89, 745] on div "Pen P" at bounding box center [81, 736] width 48 height 38
click at [17, 276] on div at bounding box center [27, 276] width 26 height 26
click at [30, 117] on div at bounding box center [26, 115] width 13 height 13
click at [146, 735] on div "Highlight H" at bounding box center [136, 736] width 48 height 38
click at [85, 731] on icon at bounding box center [81, 728] width 13 height 13
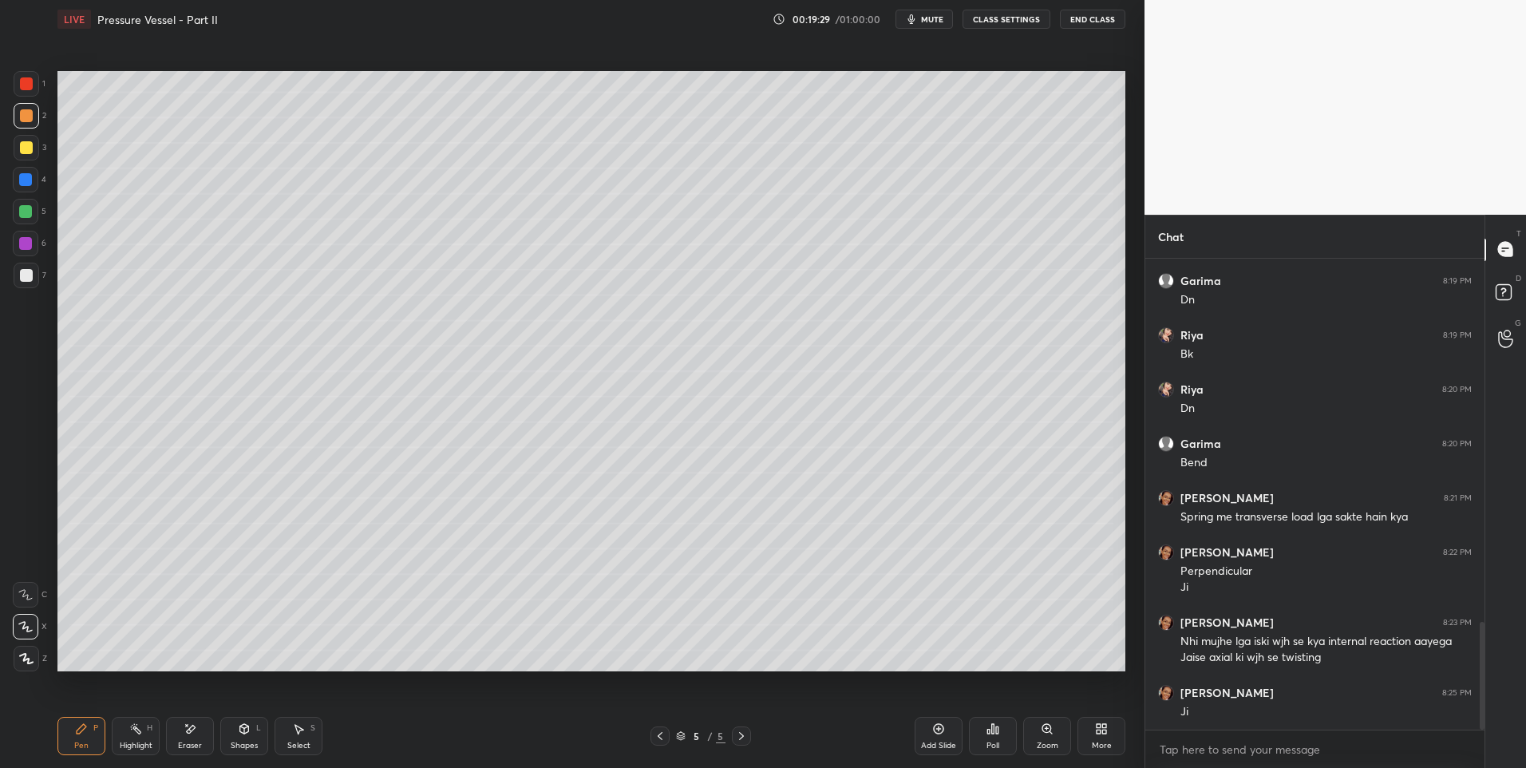
click at [29, 274] on div at bounding box center [26, 275] width 13 height 13
click at [939, 733] on icon at bounding box center [938, 728] width 13 height 13
click at [655, 732] on icon at bounding box center [660, 736] width 13 height 13
click at [743, 739] on icon at bounding box center [741, 736] width 13 height 13
click at [664, 735] on icon at bounding box center [660, 736] width 13 height 13
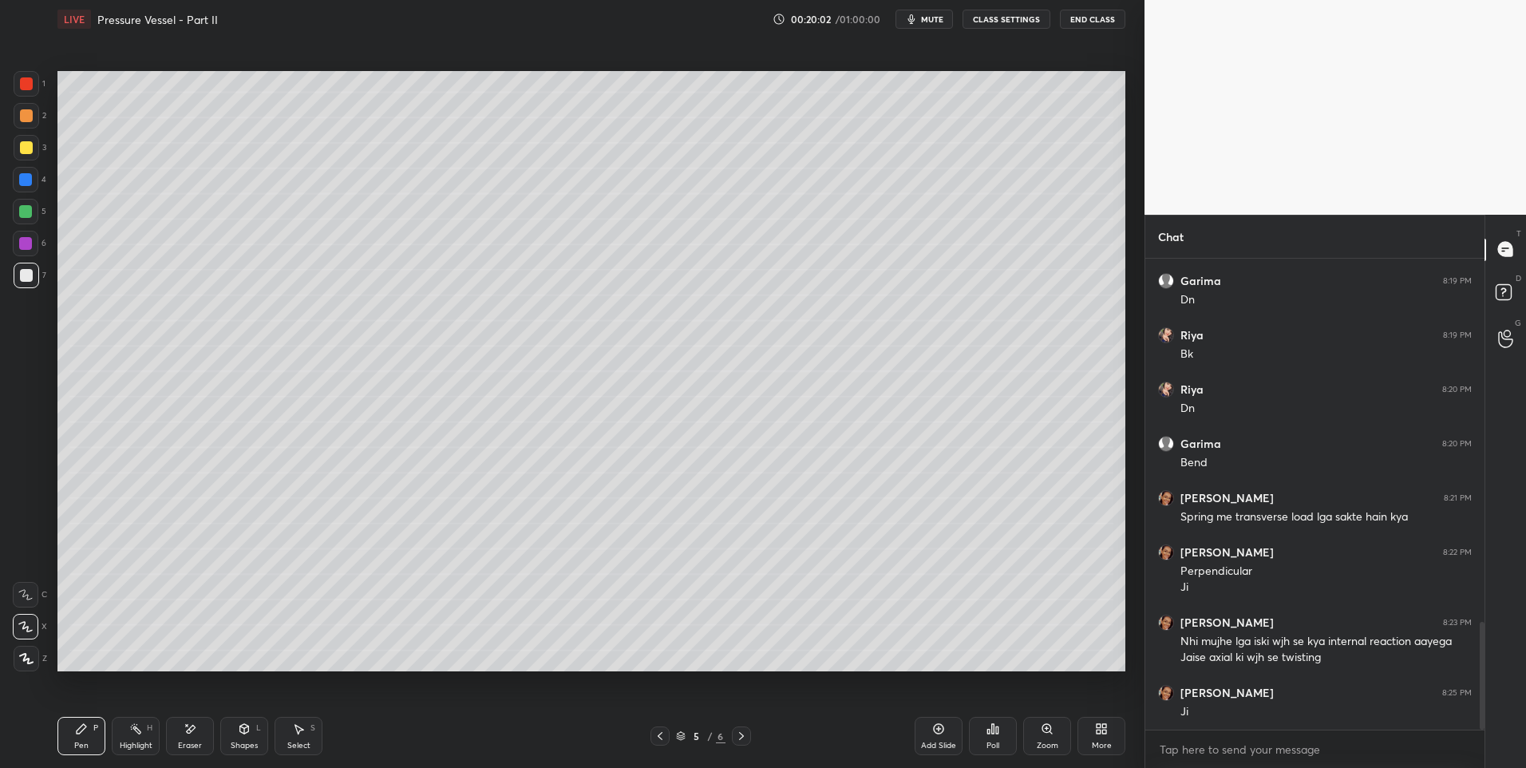
click at [745, 739] on icon at bounding box center [741, 736] width 13 height 13
click at [241, 747] on div "Shapes" at bounding box center [244, 745] width 27 height 8
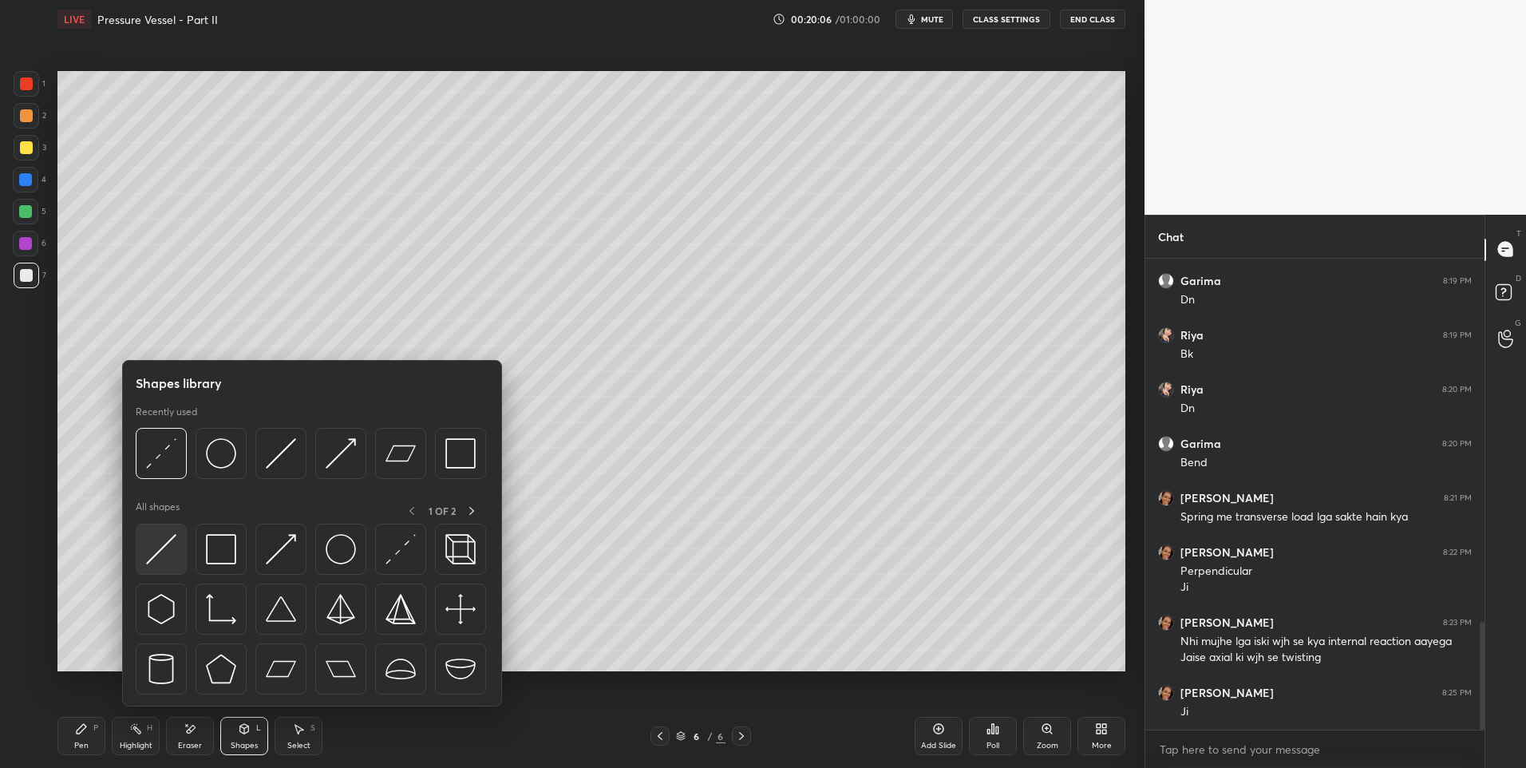
click at [154, 549] on img at bounding box center [161, 549] width 30 height 30
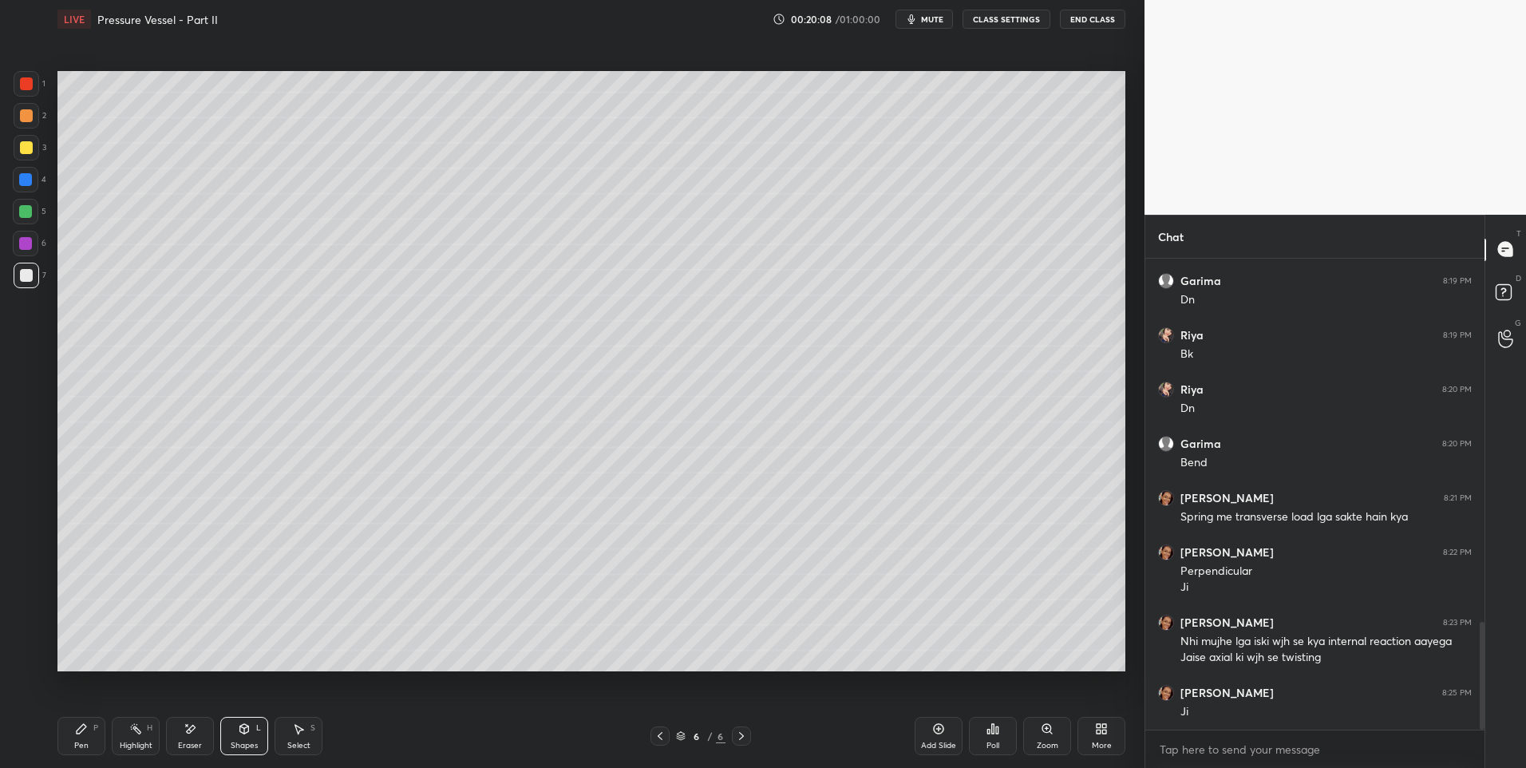
click at [76, 733] on icon at bounding box center [81, 728] width 13 height 13
click at [658, 733] on icon at bounding box center [660, 736] width 13 height 13
click at [730, 737] on div "5 / 6" at bounding box center [700, 735] width 101 height 19
click at [744, 733] on icon at bounding box center [741, 736] width 13 height 13
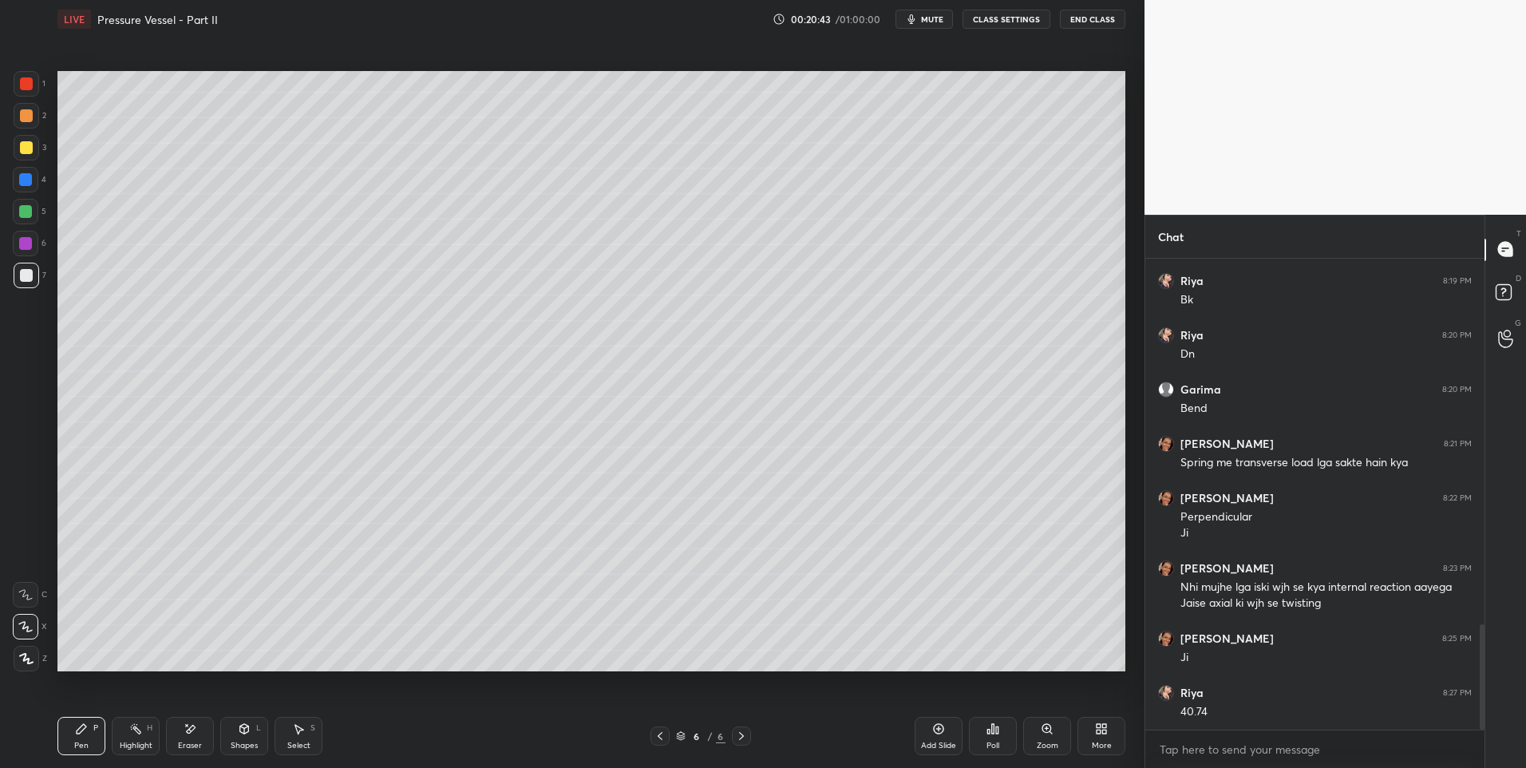
click at [661, 732] on icon at bounding box center [660, 736] width 13 height 13
click at [737, 731] on icon at bounding box center [741, 736] width 13 height 13
click at [200, 739] on div "Eraser" at bounding box center [190, 736] width 48 height 38
click at [97, 730] on div "P" at bounding box center [95, 728] width 5 height 8
click at [661, 733] on icon at bounding box center [660, 736] width 13 height 13
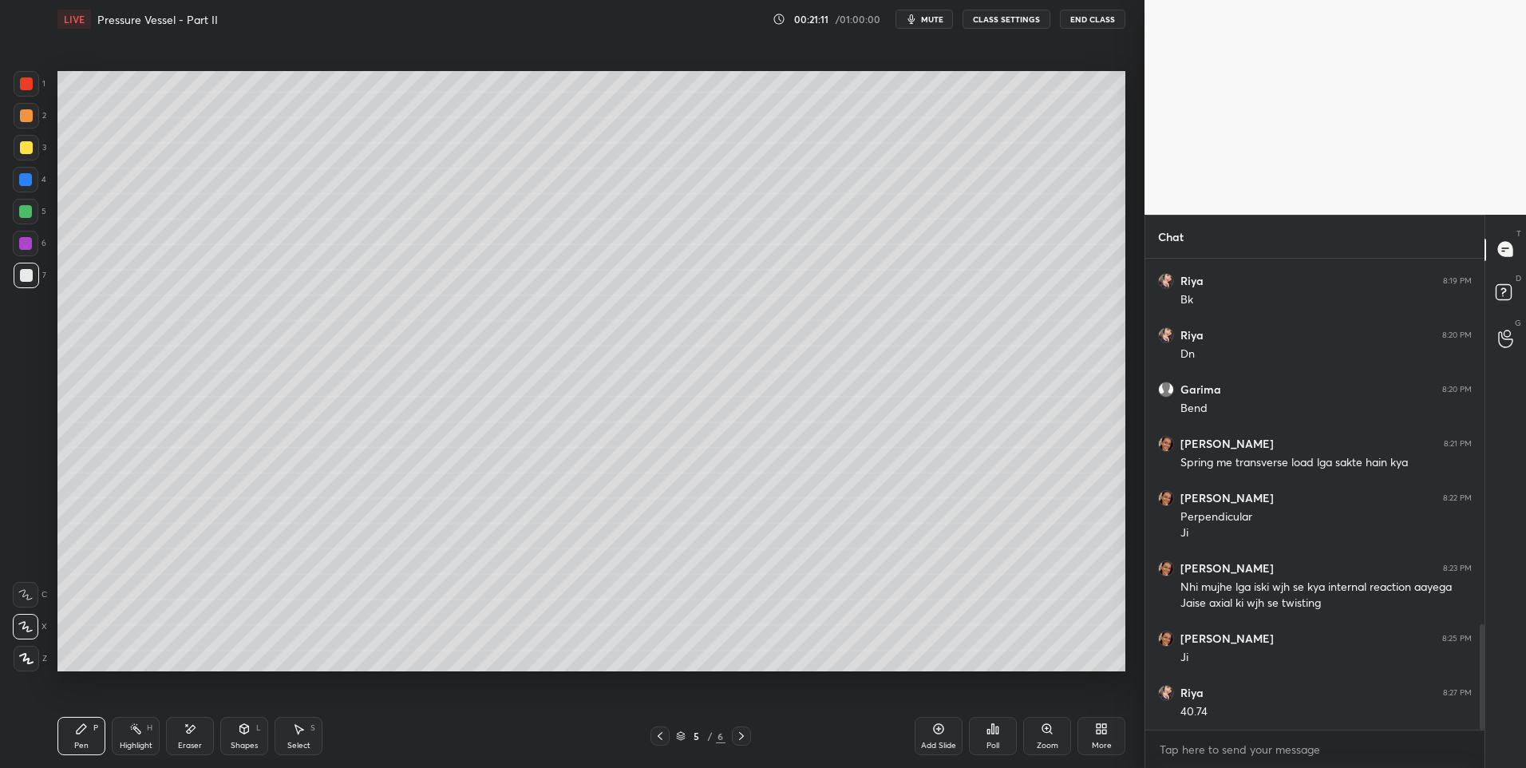
click at [741, 736] on icon at bounding box center [741, 736] width 13 height 13
click at [261, 718] on div "Shapes L" at bounding box center [244, 736] width 48 height 38
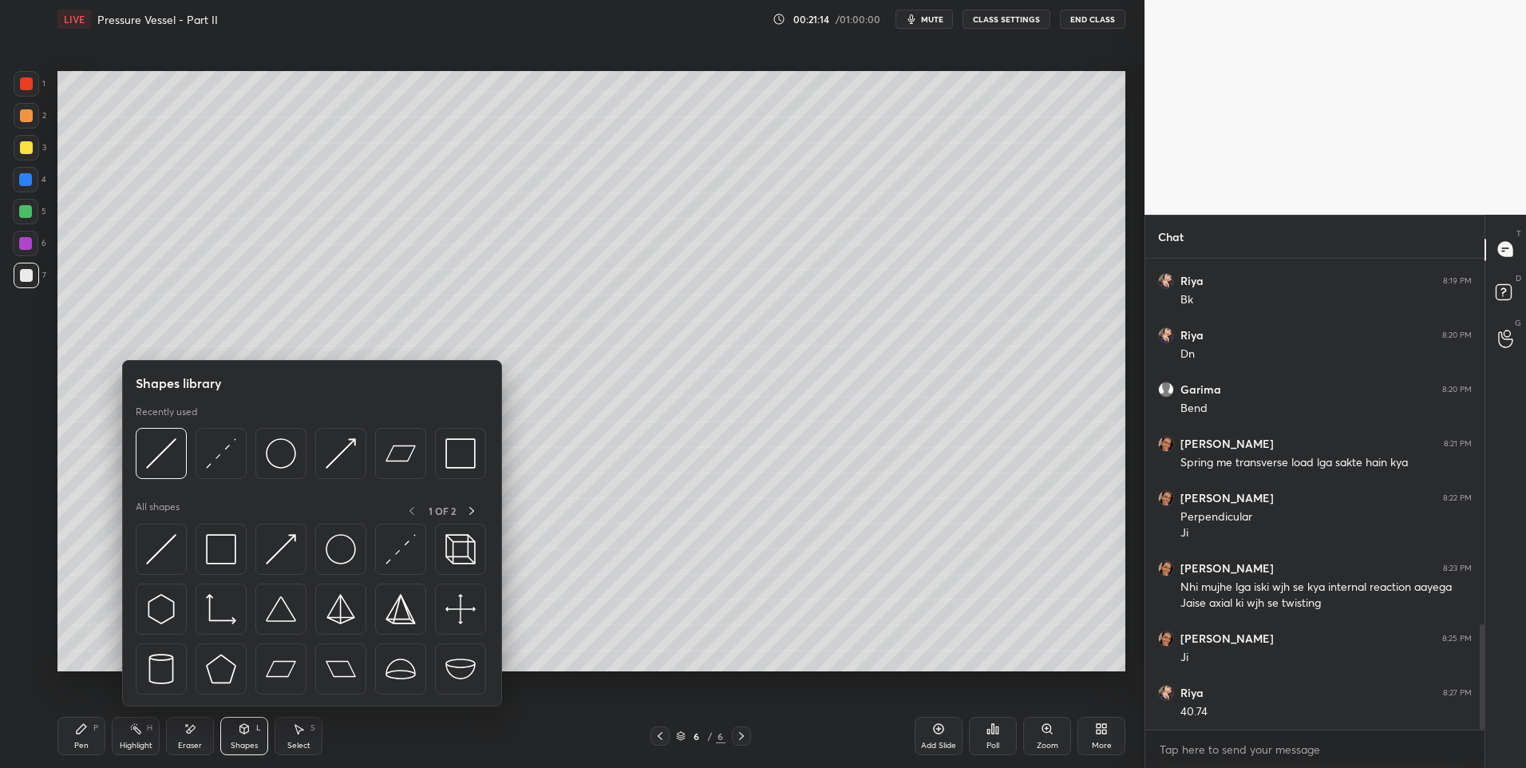
click at [240, 727] on icon at bounding box center [244, 729] width 9 height 10
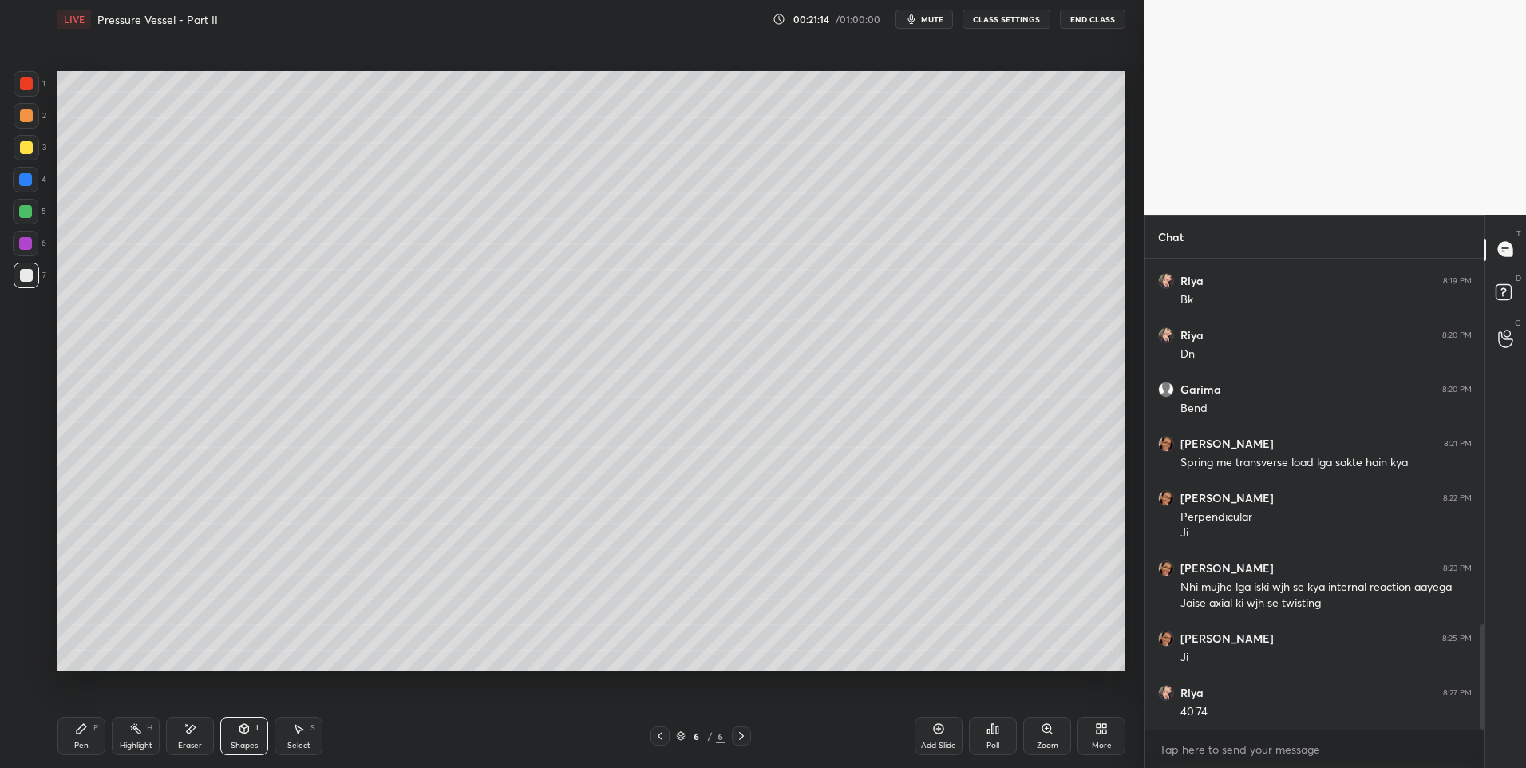
click at [239, 731] on icon at bounding box center [244, 728] width 13 height 13
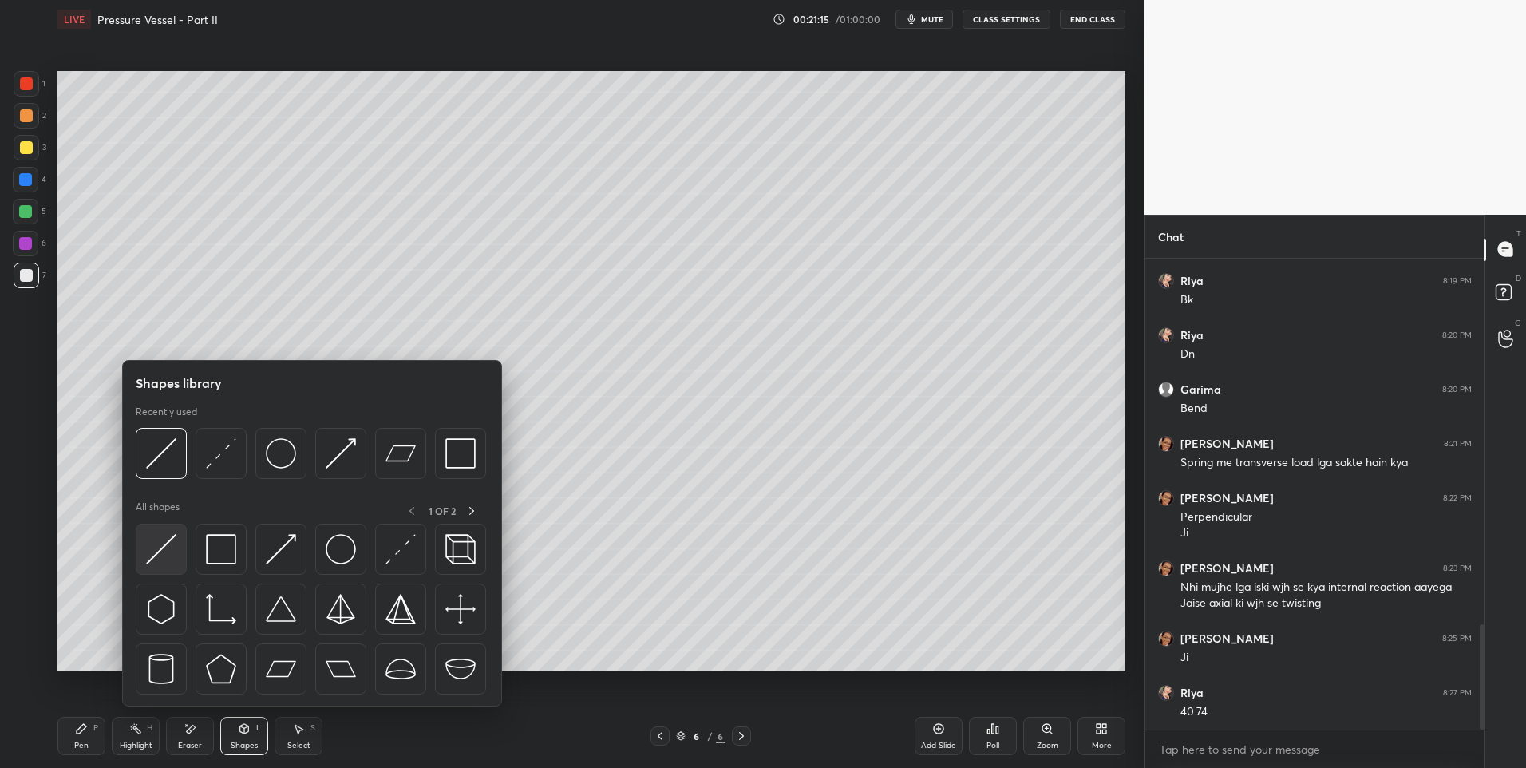
click at [152, 563] on img at bounding box center [161, 549] width 30 height 30
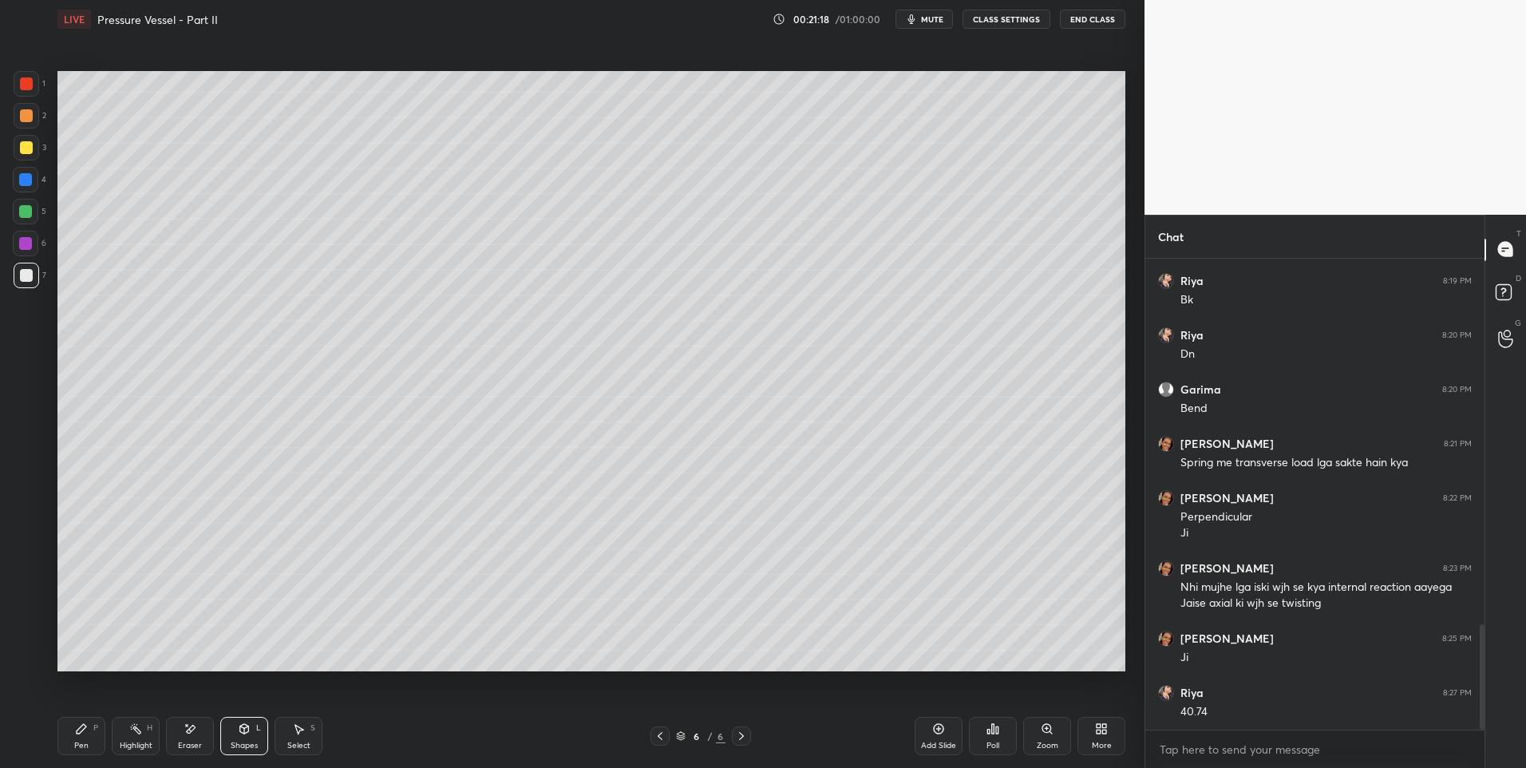
click at [89, 739] on div "Pen P" at bounding box center [81, 736] width 48 height 38
click at [656, 736] on icon at bounding box center [660, 736] width 13 height 13
click at [750, 736] on div at bounding box center [741, 735] width 19 height 19
click at [203, 735] on div "Eraser" at bounding box center [190, 736] width 48 height 38
click at [65, 758] on div "Pen P Highlight H Eraser Shapes L Select S 6 / 6 Add Slide Poll Zoom More" at bounding box center [591, 736] width 1068 height 64
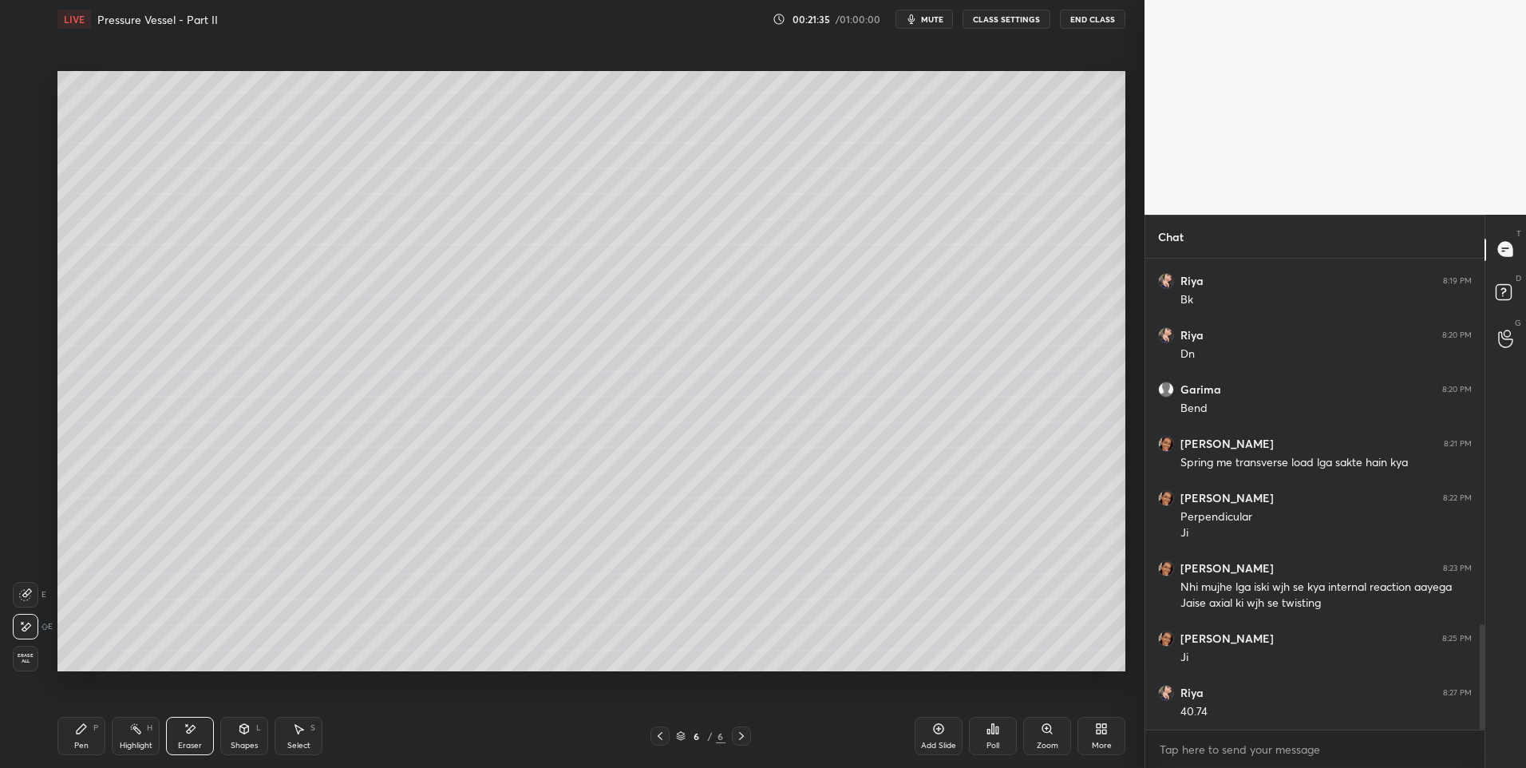
click at [97, 735] on div "Pen P" at bounding box center [81, 736] width 48 height 38
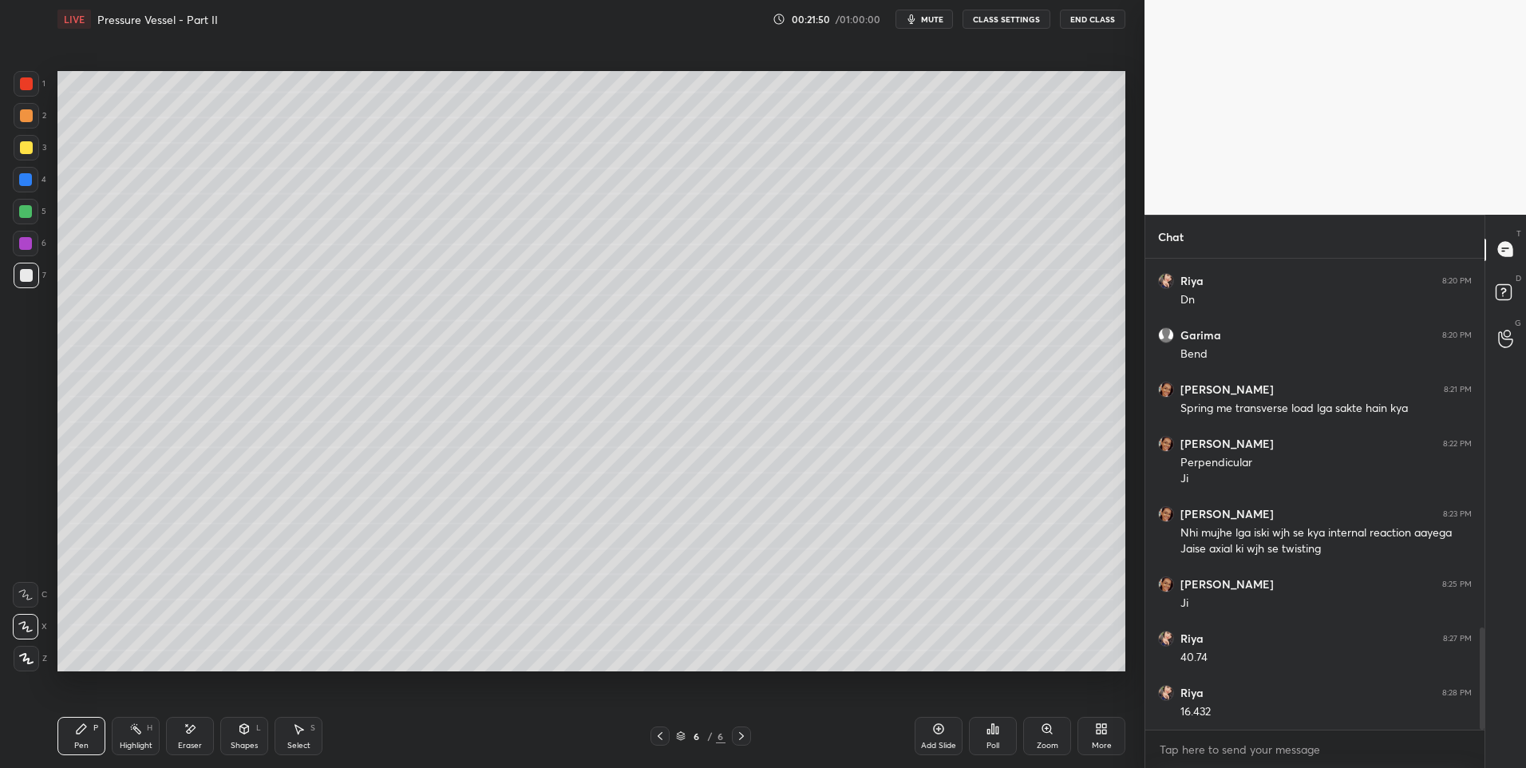
scroll to position [1748, 0]
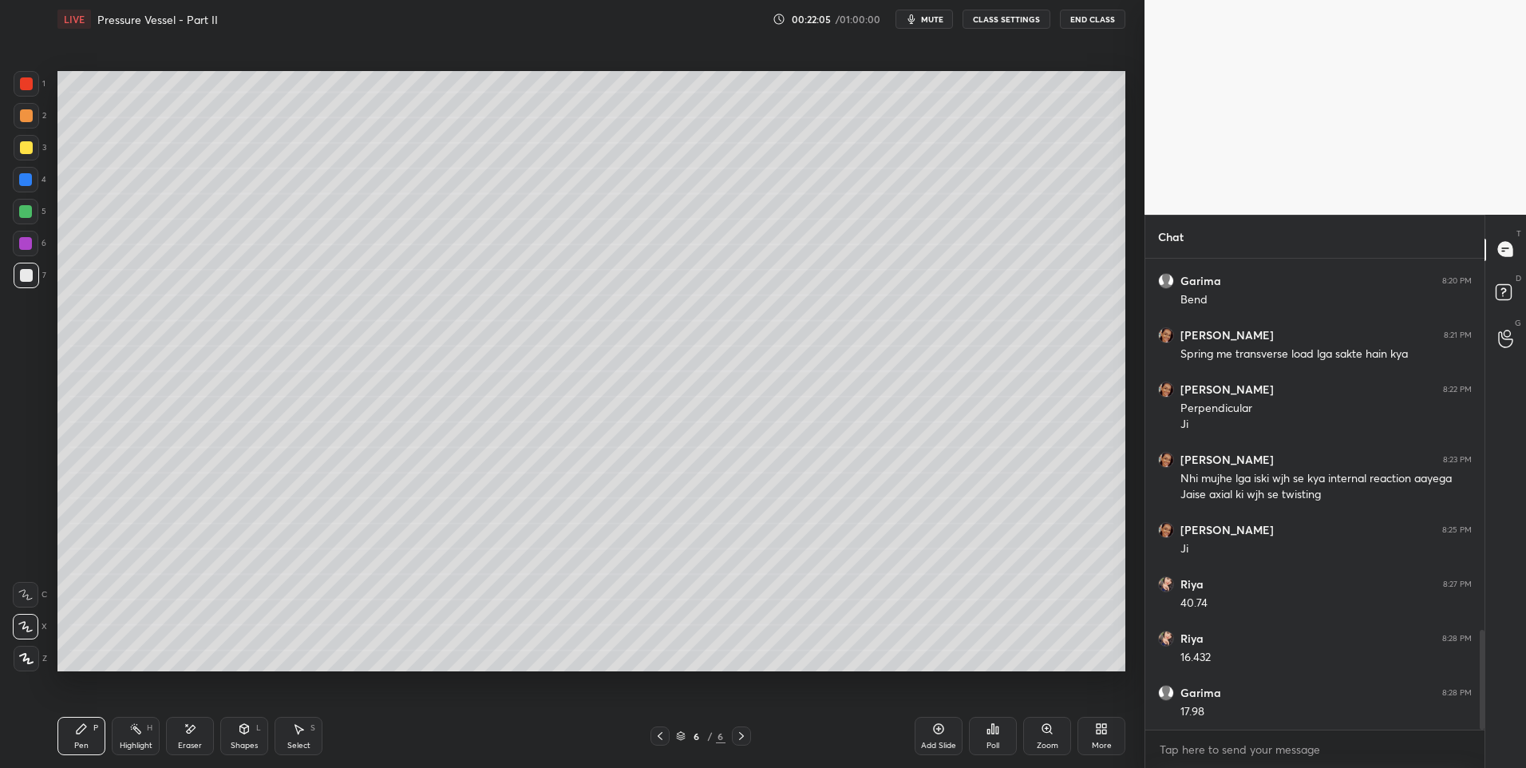
click at [660, 736] on icon at bounding box center [660, 736] width 13 height 13
click at [137, 736] on div "Highlight H" at bounding box center [136, 736] width 48 height 38
click at [740, 733] on icon at bounding box center [741, 736] width 5 height 8
click at [88, 737] on div "Pen P" at bounding box center [81, 736] width 48 height 38
click at [306, 733] on div "Select S" at bounding box center [299, 736] width 48 height 38
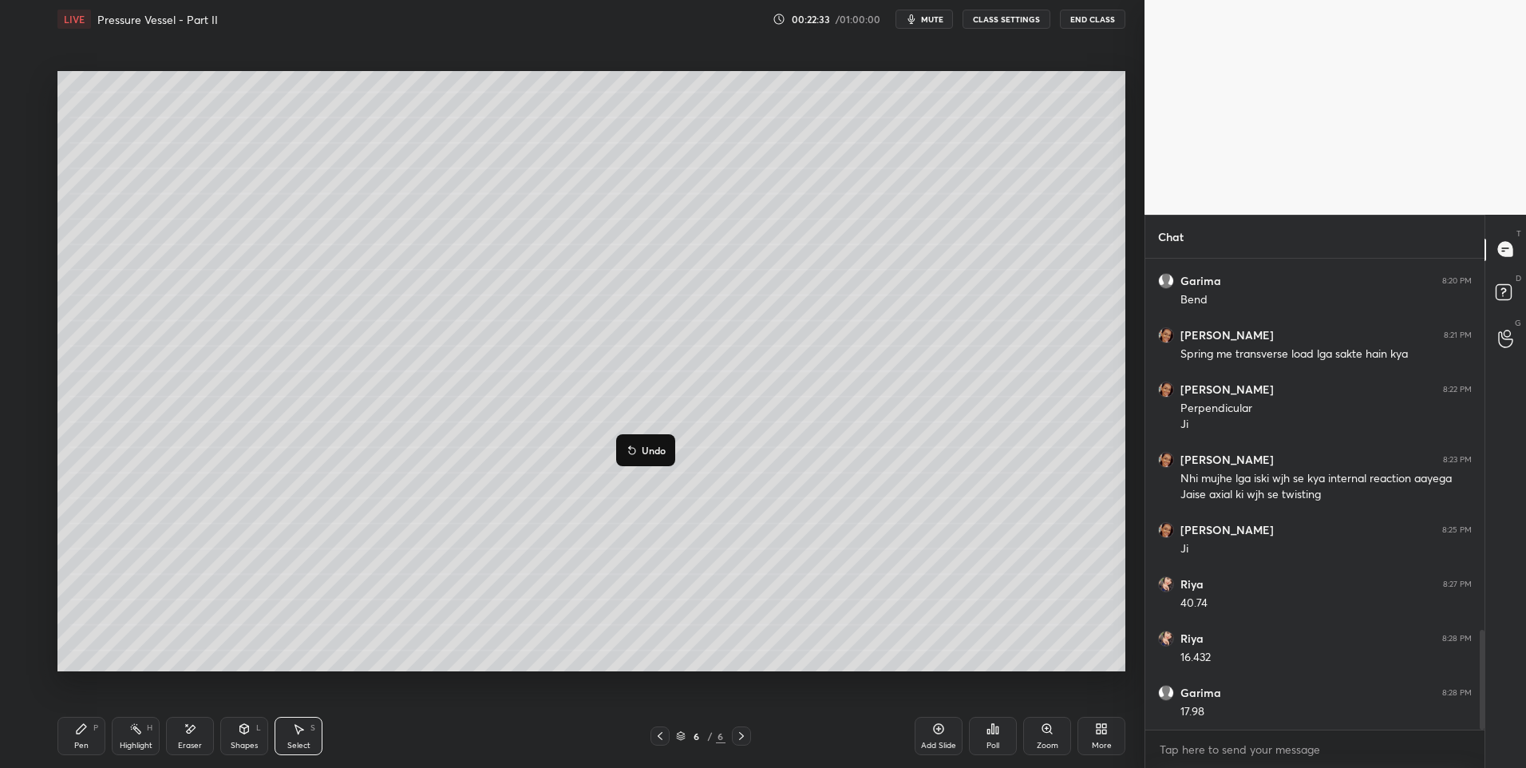
click at [516, 528] on div "0 ° Undo Copy Duplicate Duplicate to new slide Delete" at bounding box center [591, 371] width 1068 height 601
click at [91, 737] on div "Pen P" at bounding box center [81, 736] width 48 height 38
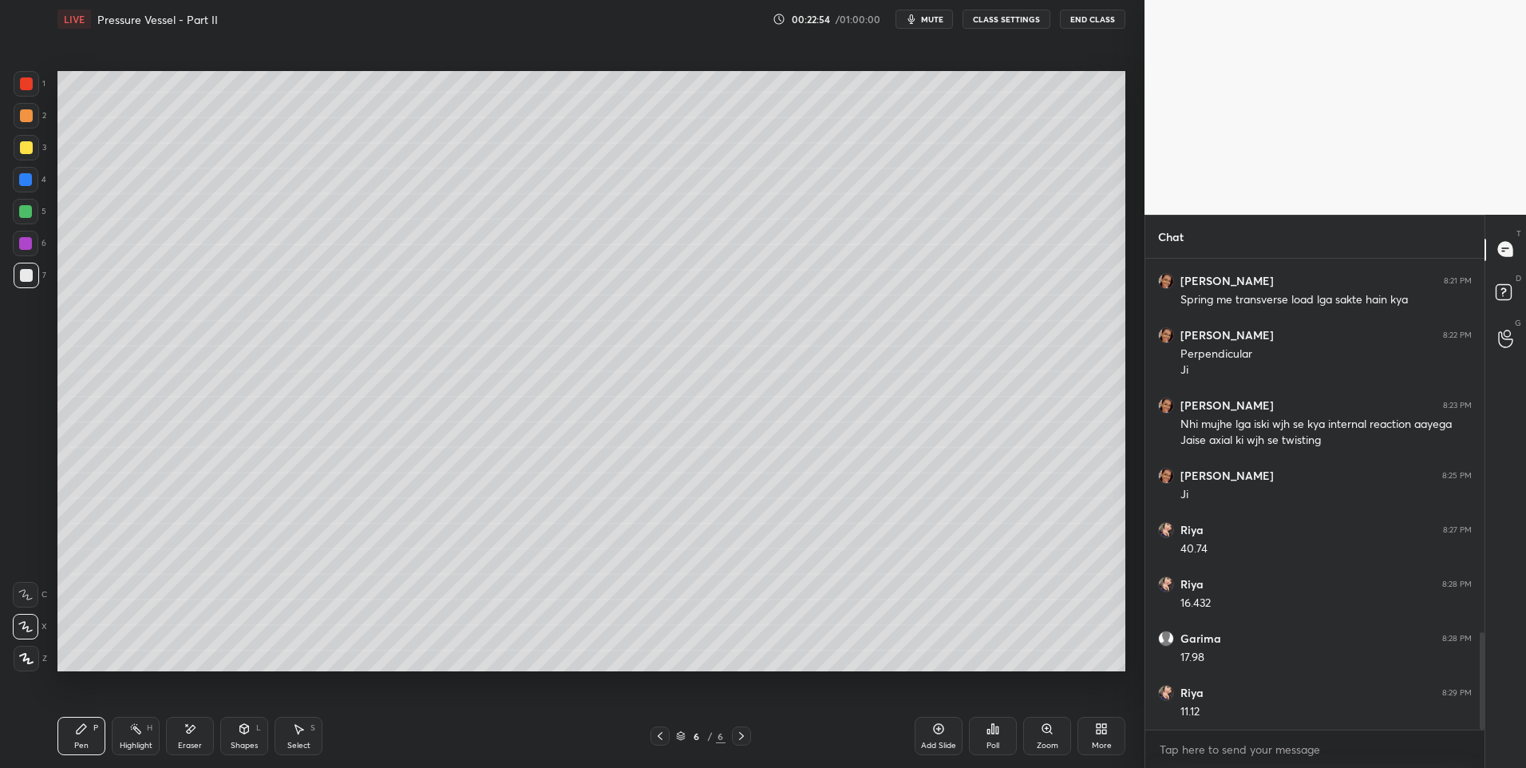
scroll to position [1856, 0]
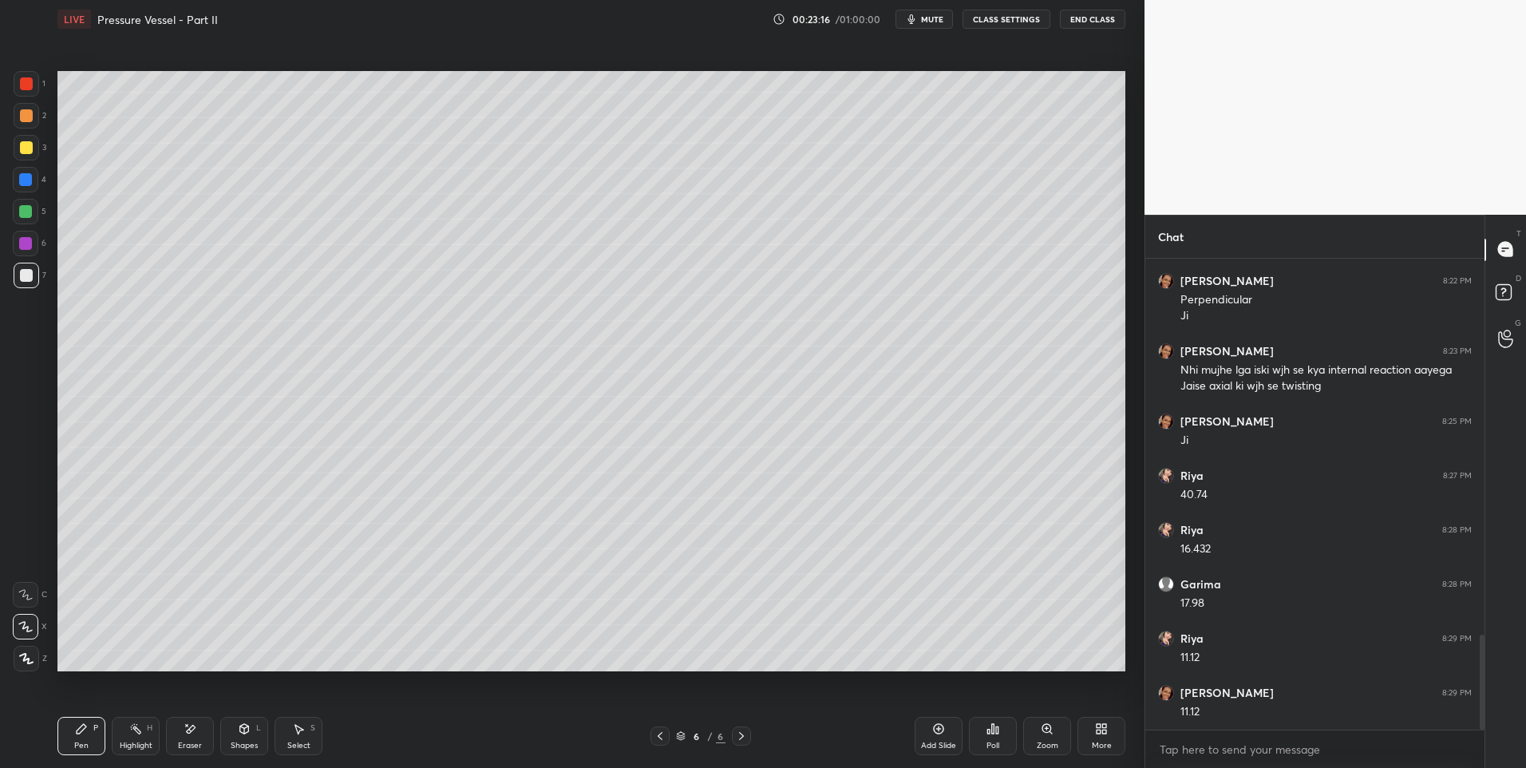
click at [140, 741] on div "Highlight" at bounding box center [136, 745] width 33 height 8
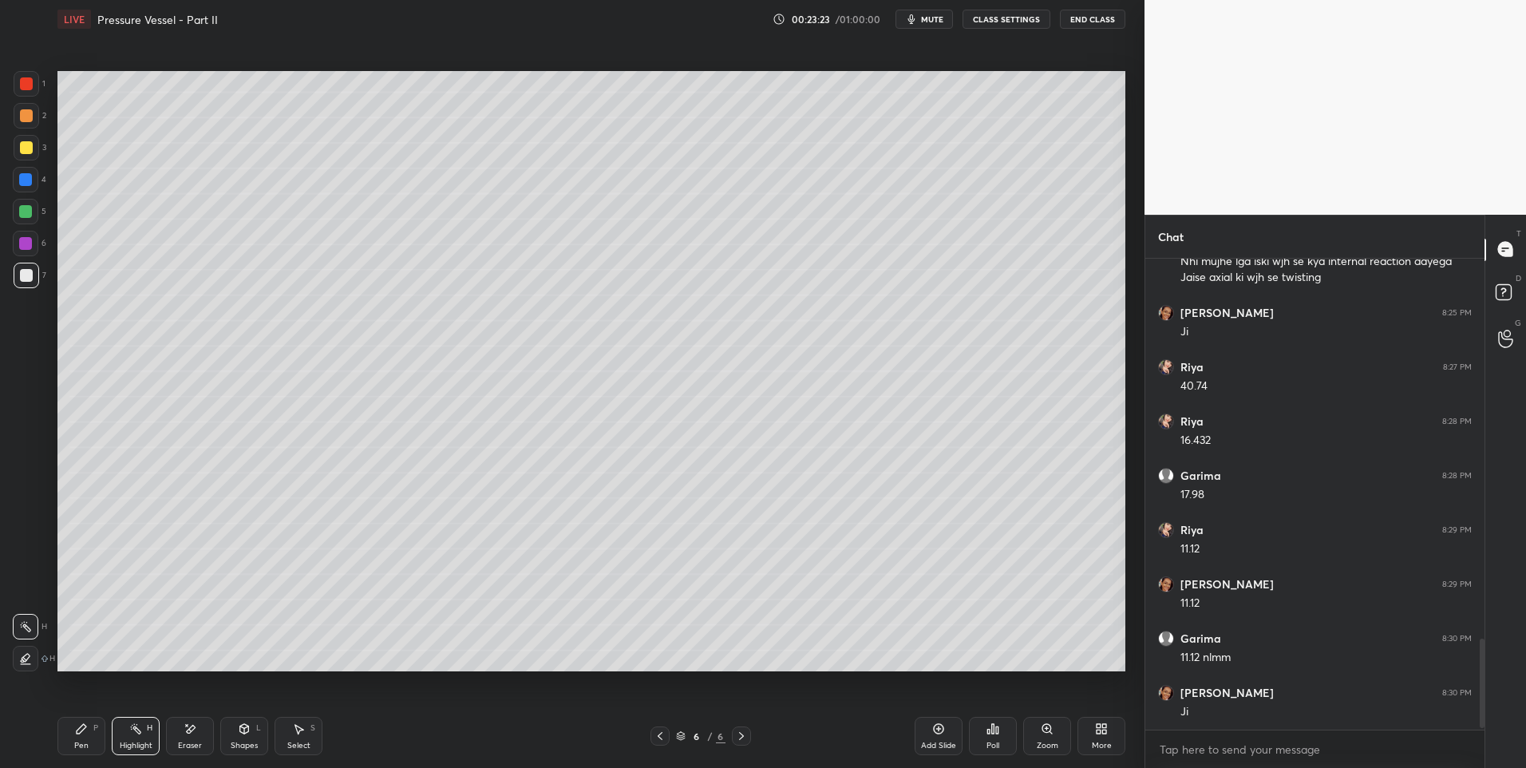
scroll to position [2019, 0]
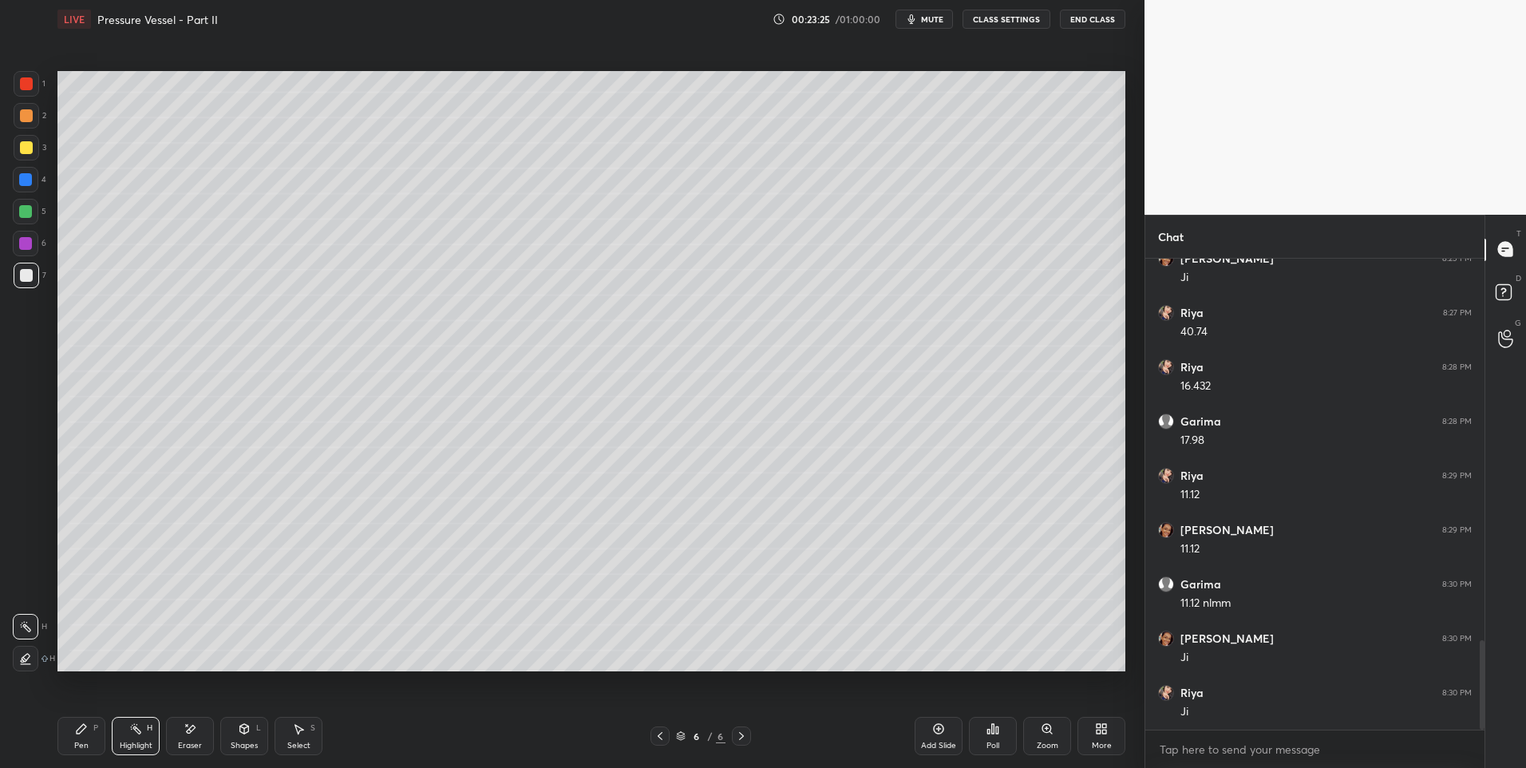
click at [77, 741] on div "Pen" at bounding box center [81, 745] width 14 height 8
click at [145, 747] on div "Highlight" at bounding box center [136, 745] width 33 height 8
click at [75, 749] on div "Pen" at bounding box center [81, 745] width 14 height 8
click at [83, 746] on div "Pen" at bounding box center [81, 745] width 14 height 8
click at [30, 213] on div at bounding box center [25, 211] width 13 height 13
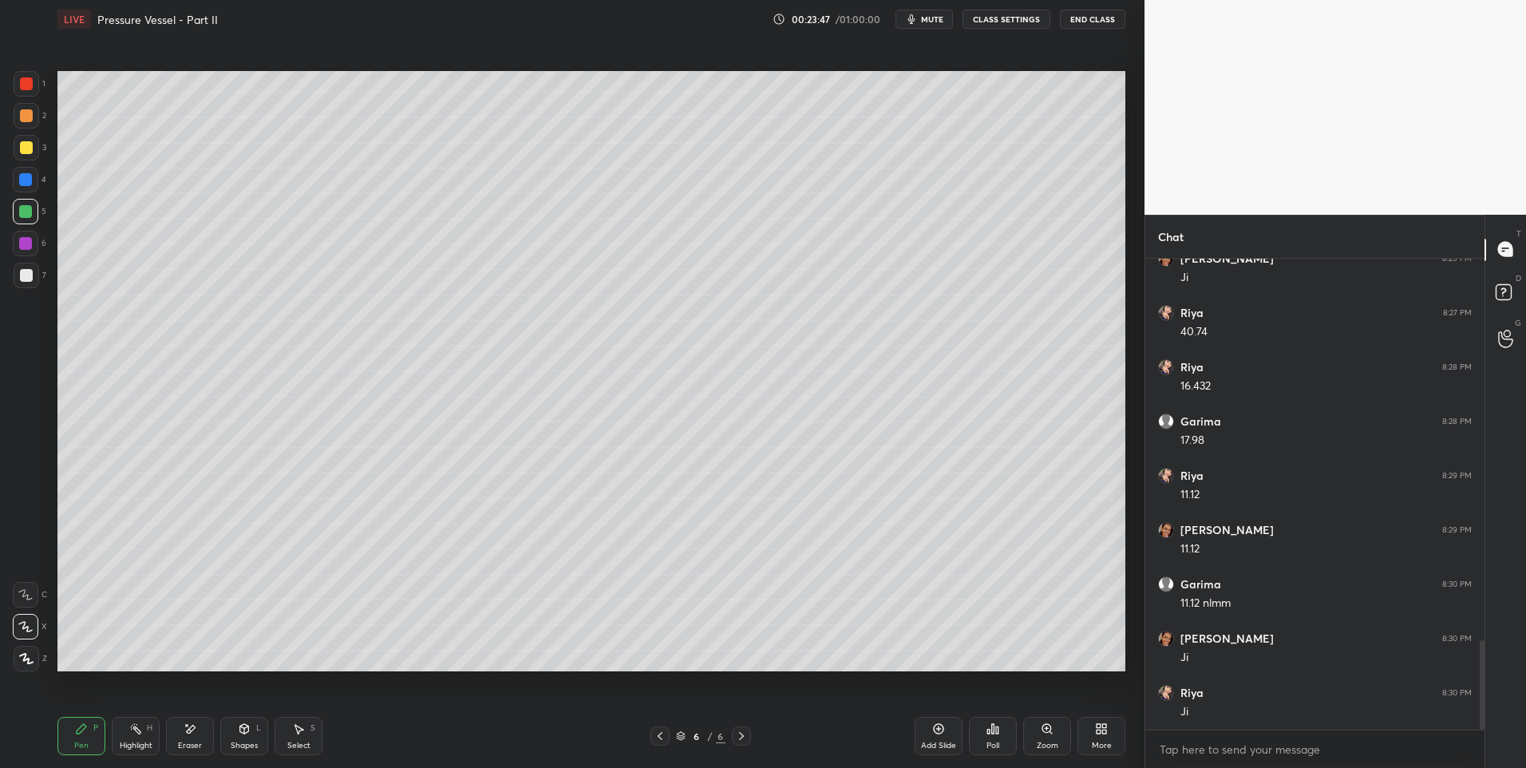
click at [739, 733] on icon at bounding box center [741, 736] width 13 height 13
click at [934, 727] on icon at bounding box center [939, 729] width 10 height 10
click at [29, 78] on div at bounding box center [26, 83] width 13 height 13
click at [255, 726] on div "Shapes L" at bounding box center [244, 736] width 48 height 38
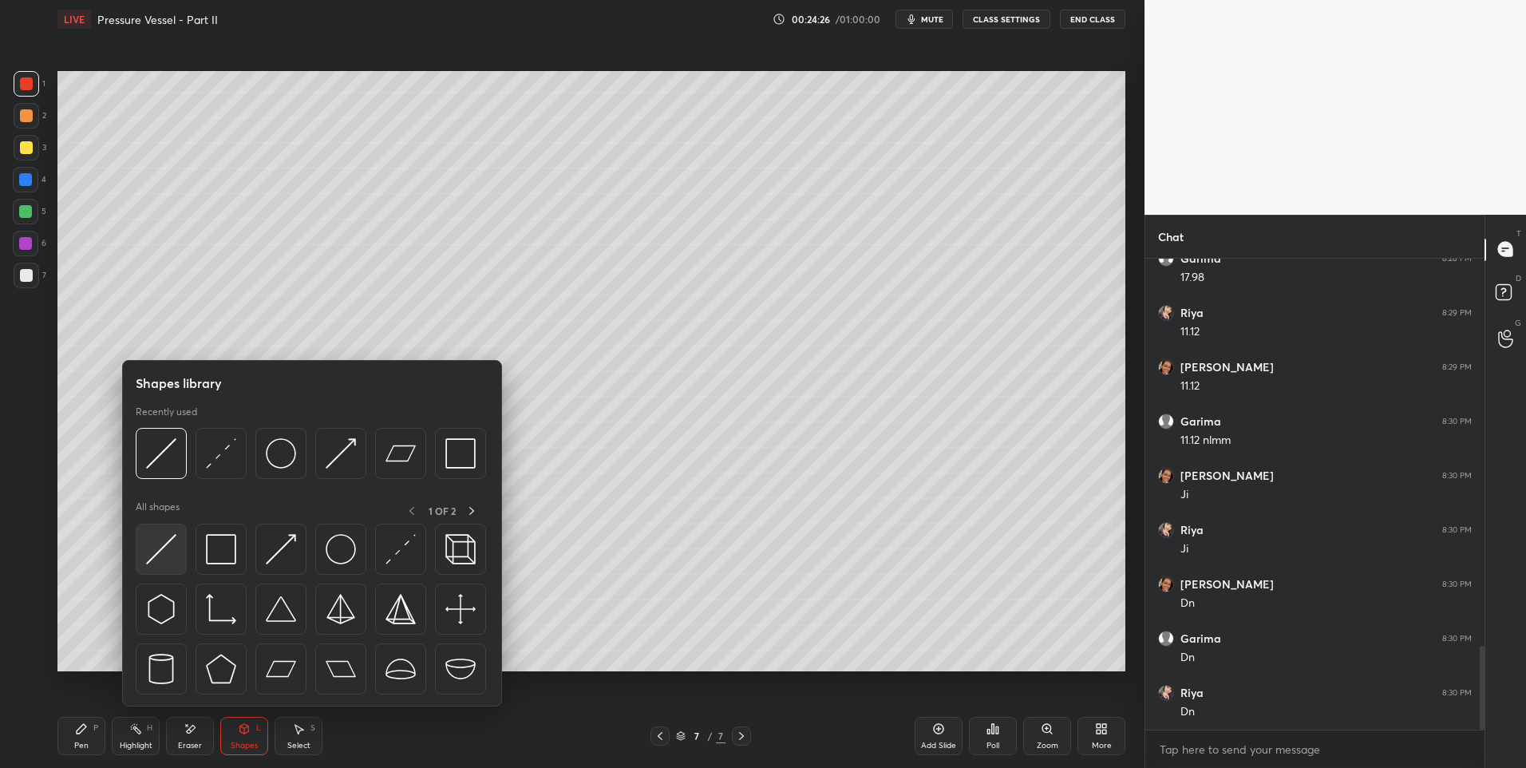
click at [153, 550] on img at bounding box center [161, 549] width 30 height 30
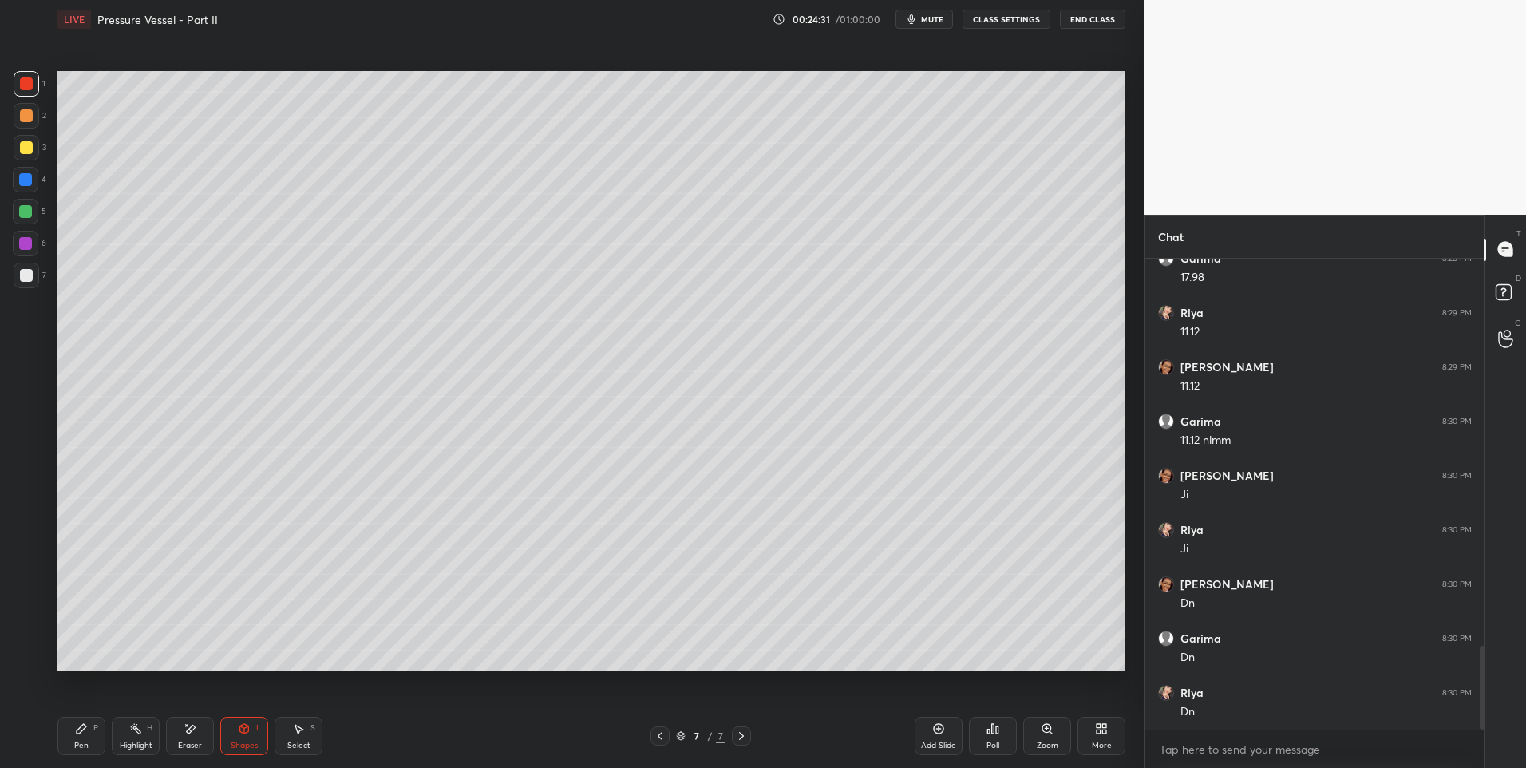
click at [78, 735] on div "Pen P" at bounding box center [81, 736] width 48 height 38
click at [81, 734] on icon at bounding box center [81, 728] width 13 height 13
click at [25, 276] on div at bounding box center [26, 275] width 13 height 13
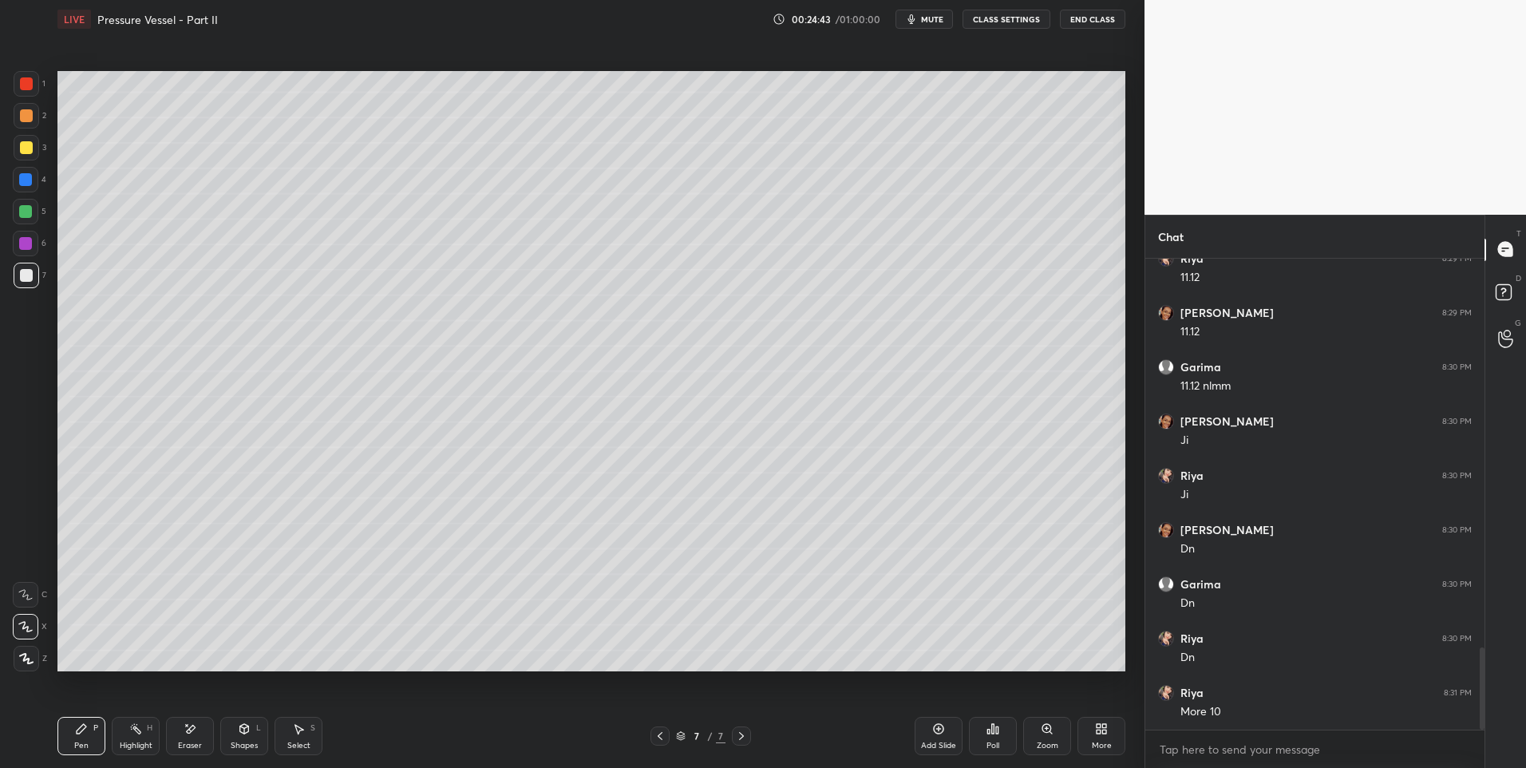
scroll to position [2291, 0]
click at [235, 741] on div "Shapes" at bounding box center [244, 745] width 27 height 8
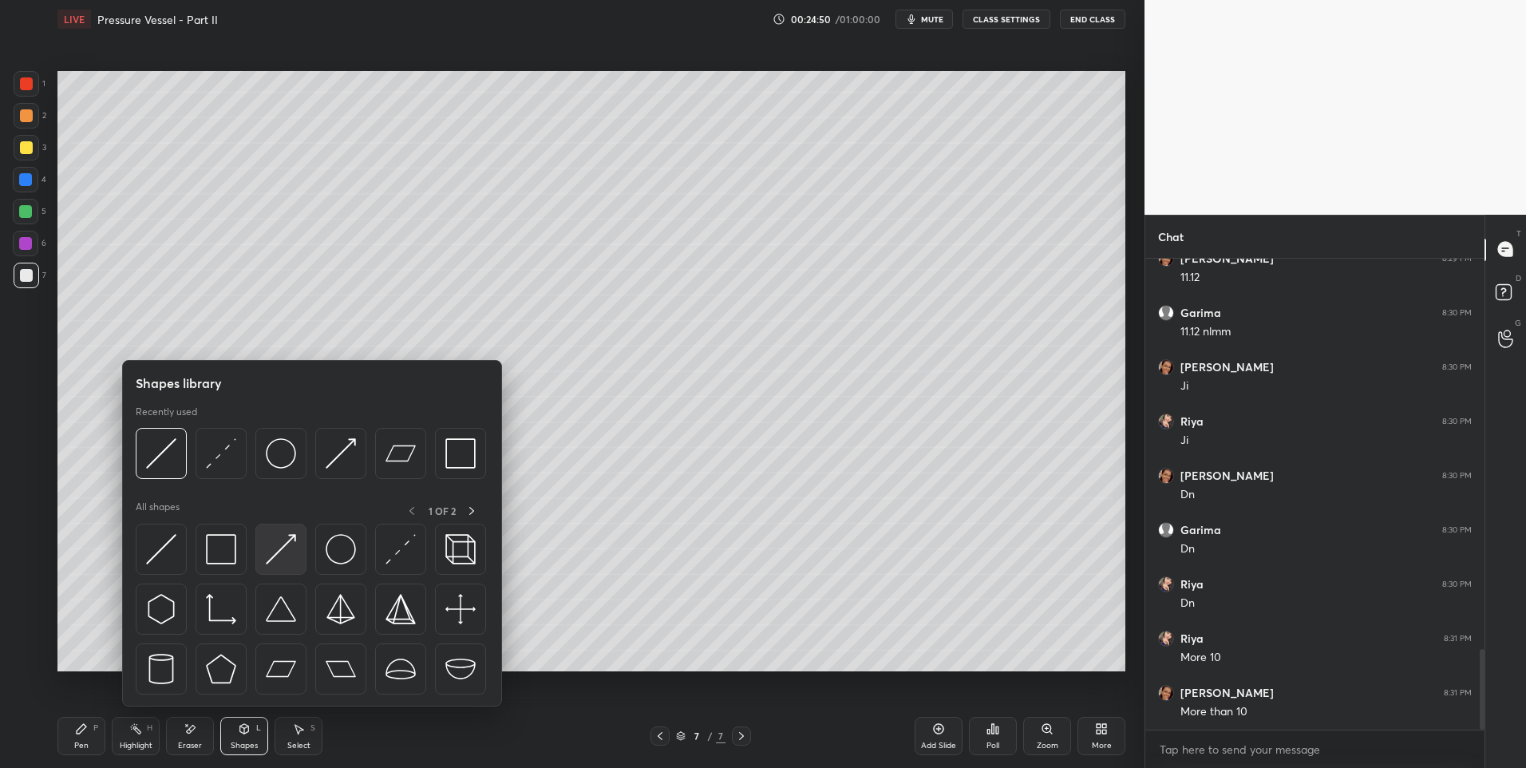
click at [275, 556] on img at bounding box center [281, 549] width 30 height 30
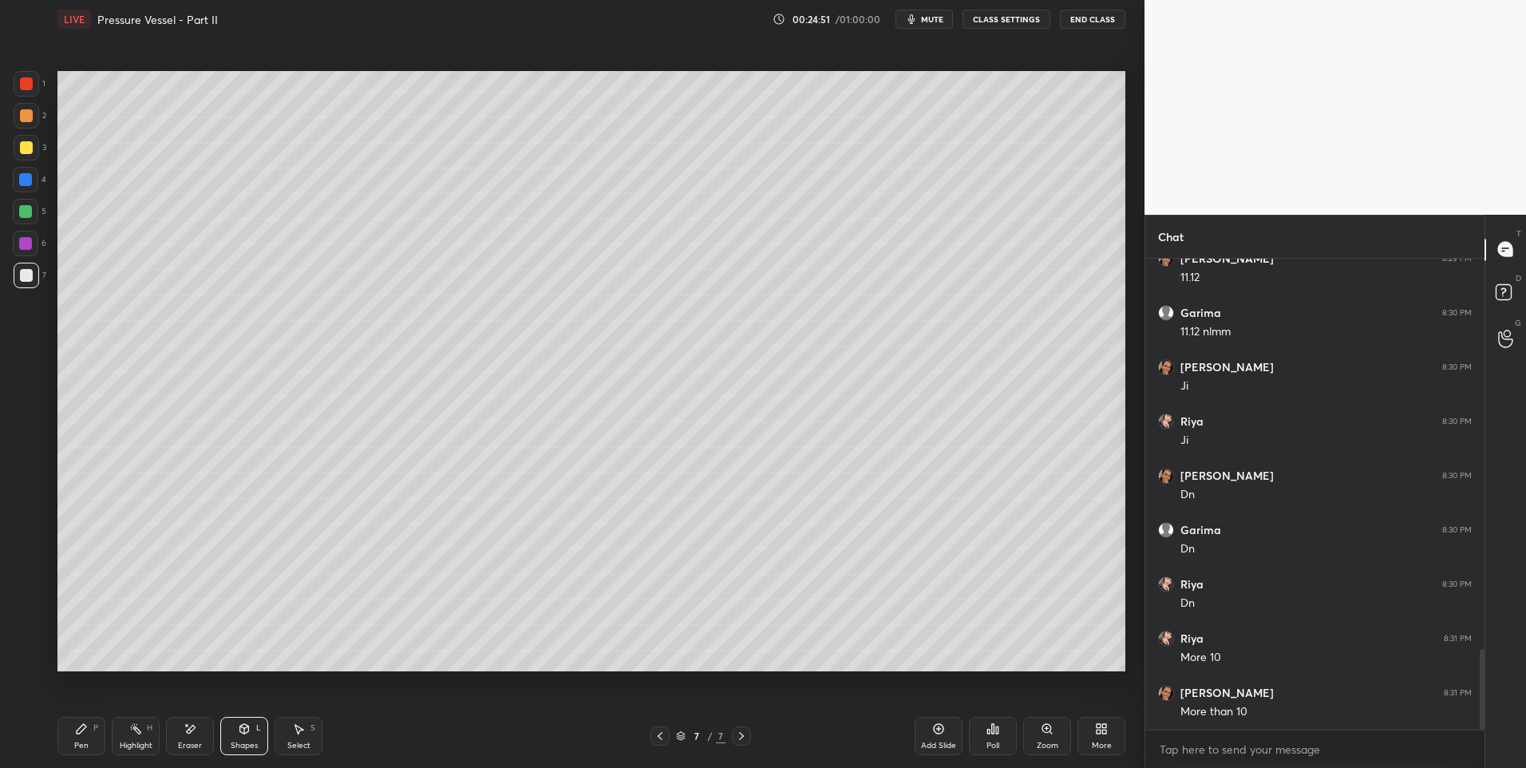
click at [31, 121] on div at bounding box center [26, 115] width 13 height 13
click at [82, 731] on icon at bounding box center [82, 729] width 10 height 10
click at [246, 741] on div "Shapes" at bounding box center [244, 745] width 27 height 8
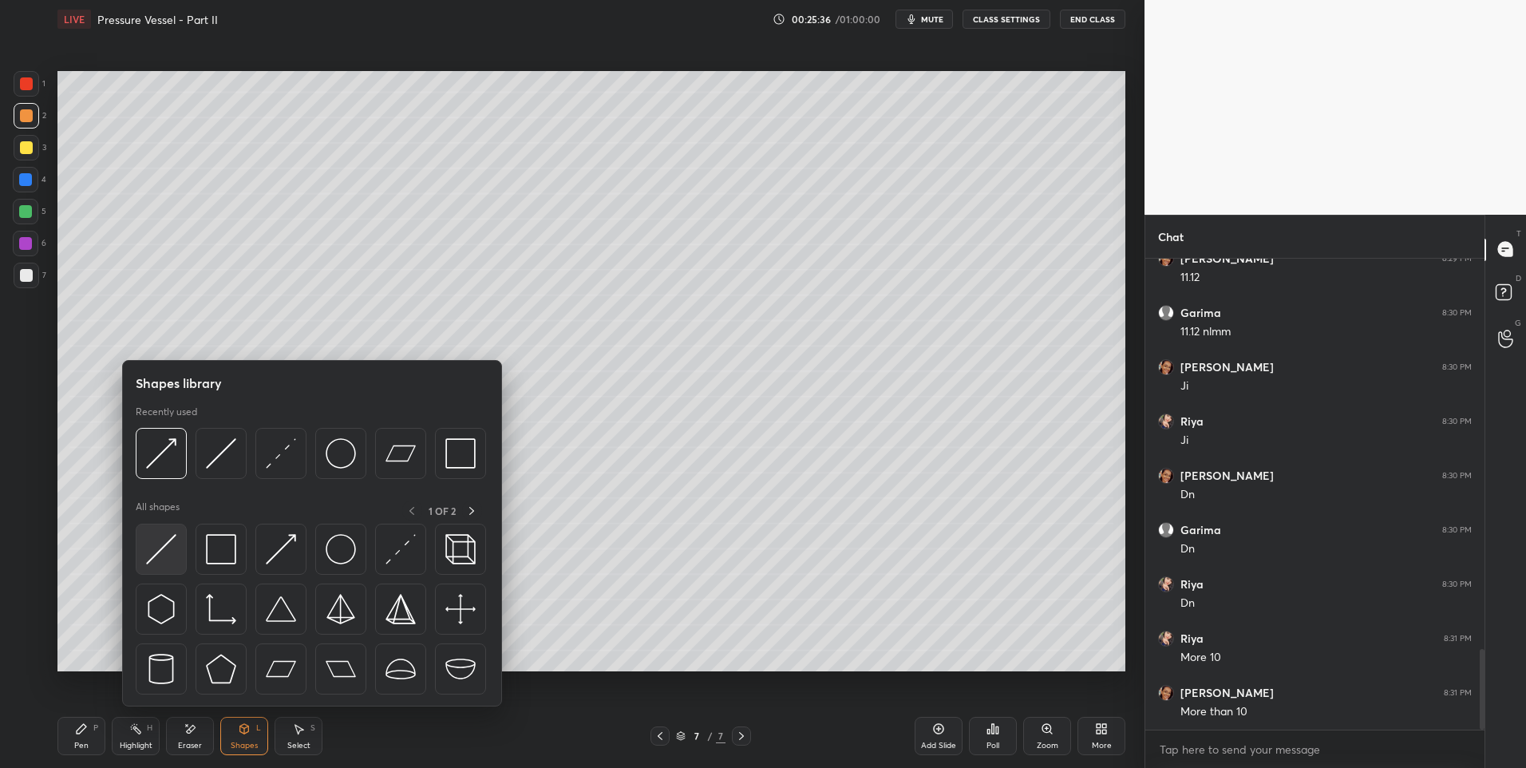
click at [150, 551] on img at bounding box center [161, 549] width 30 height 30
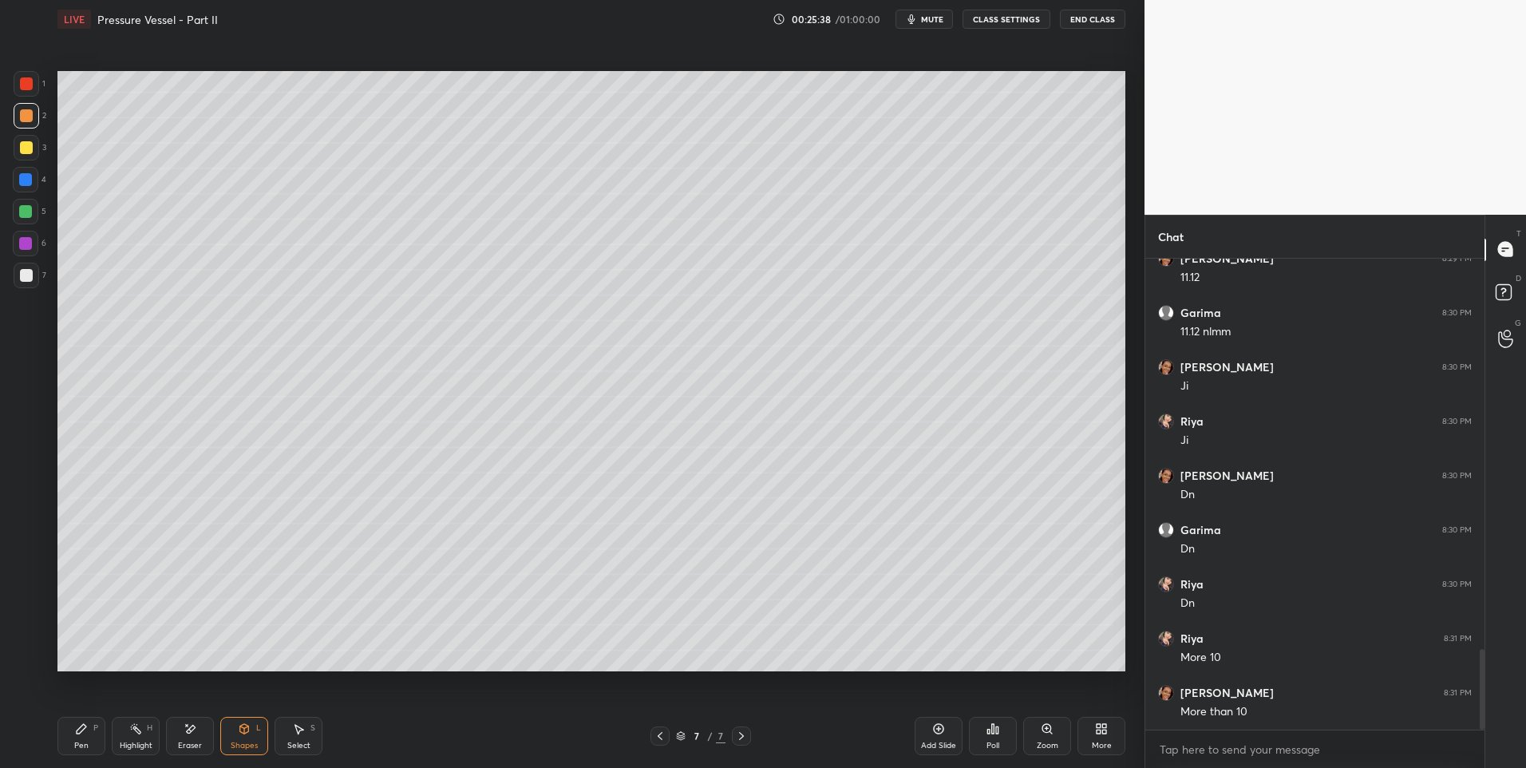
click at [27, 272] on div at bounding box center [26, 275] width 13 height 13
click at [255, 736] on div "Shapes L" at bounding box center [244, 736] width 48 height 38
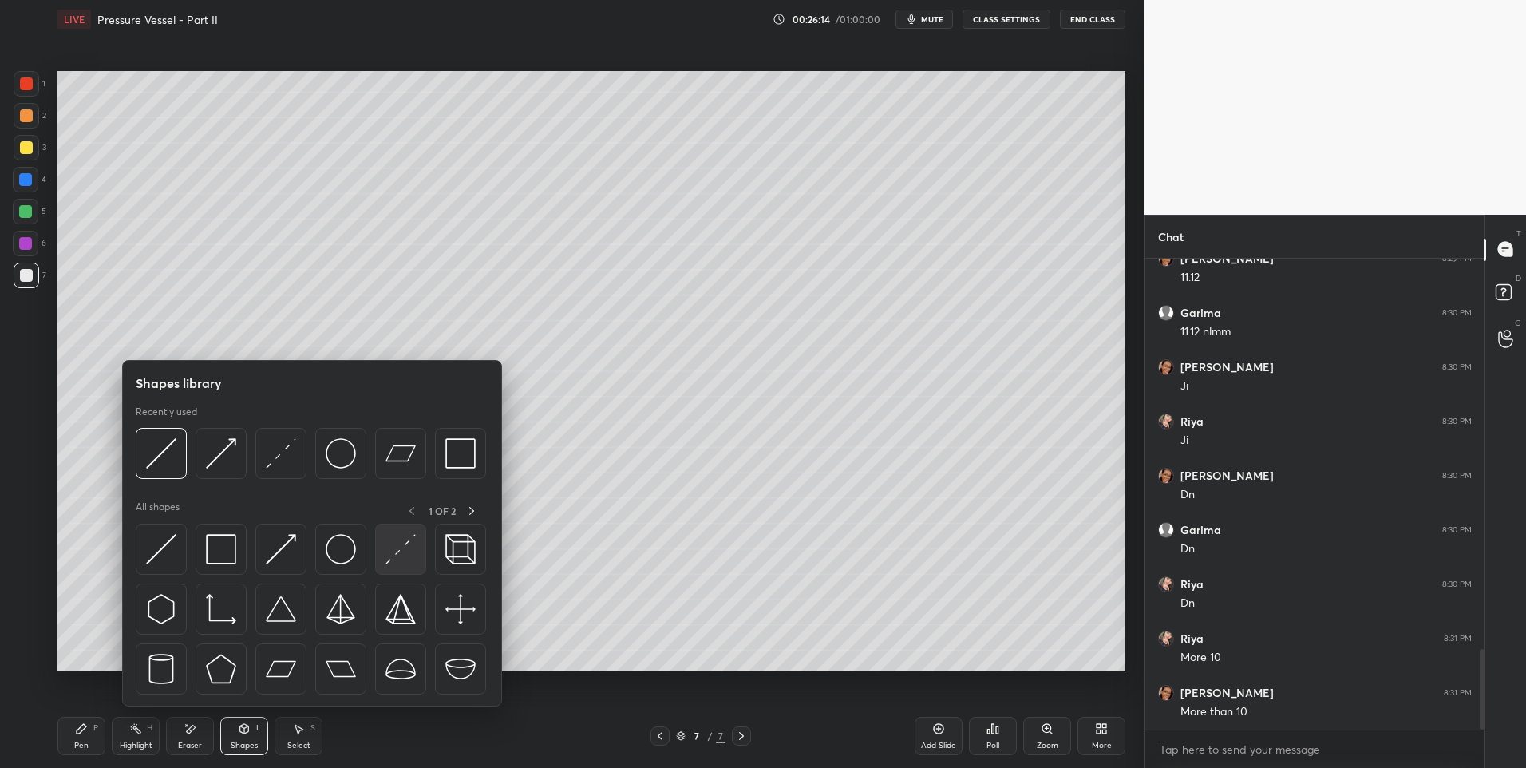
click at [399, 553] on img at bounding box center [401, 549] width 30 height 30
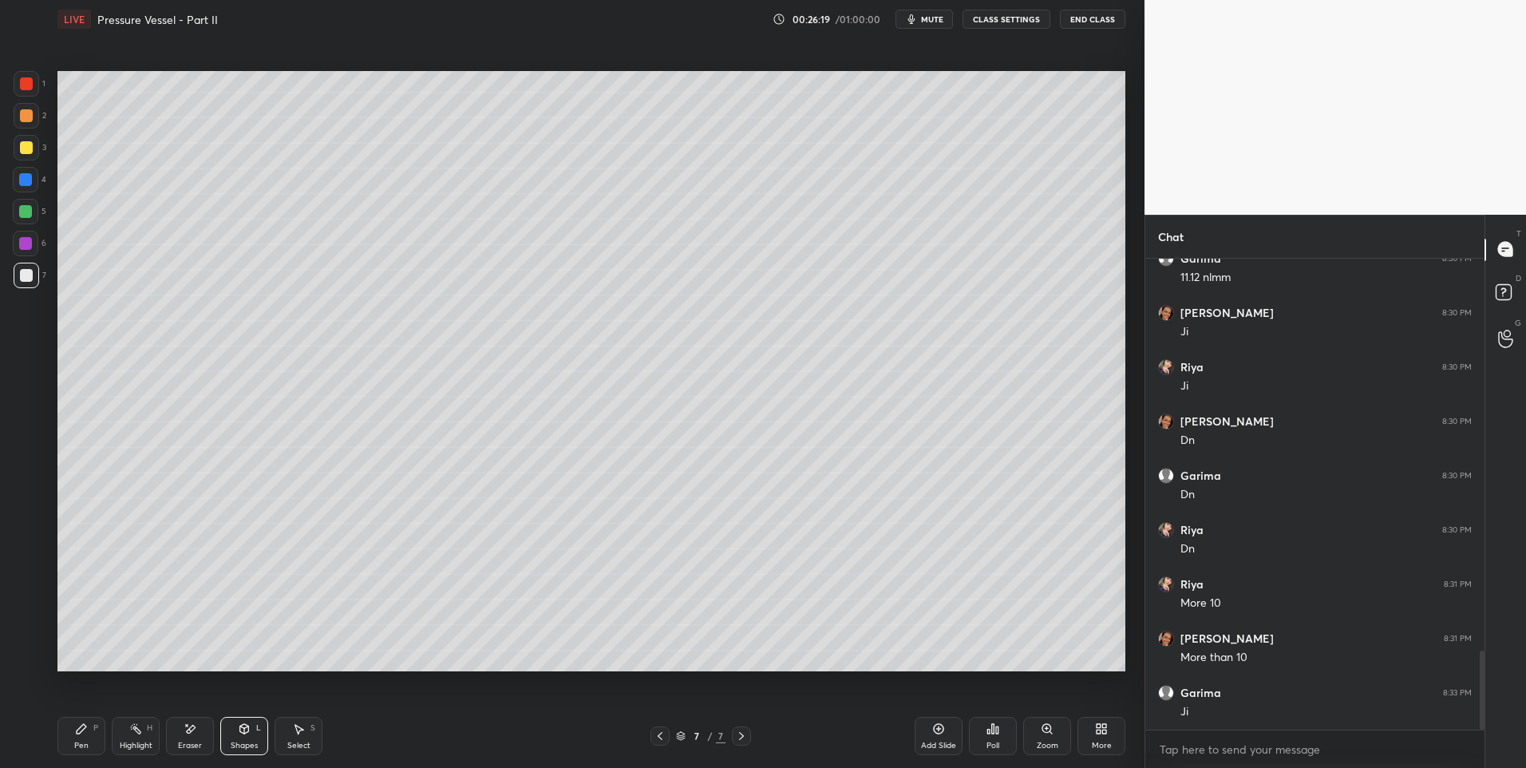
scroll to position [2454, 0]
click at [296, 730] on icon at bounding box center [298, 728] width 13 height 13
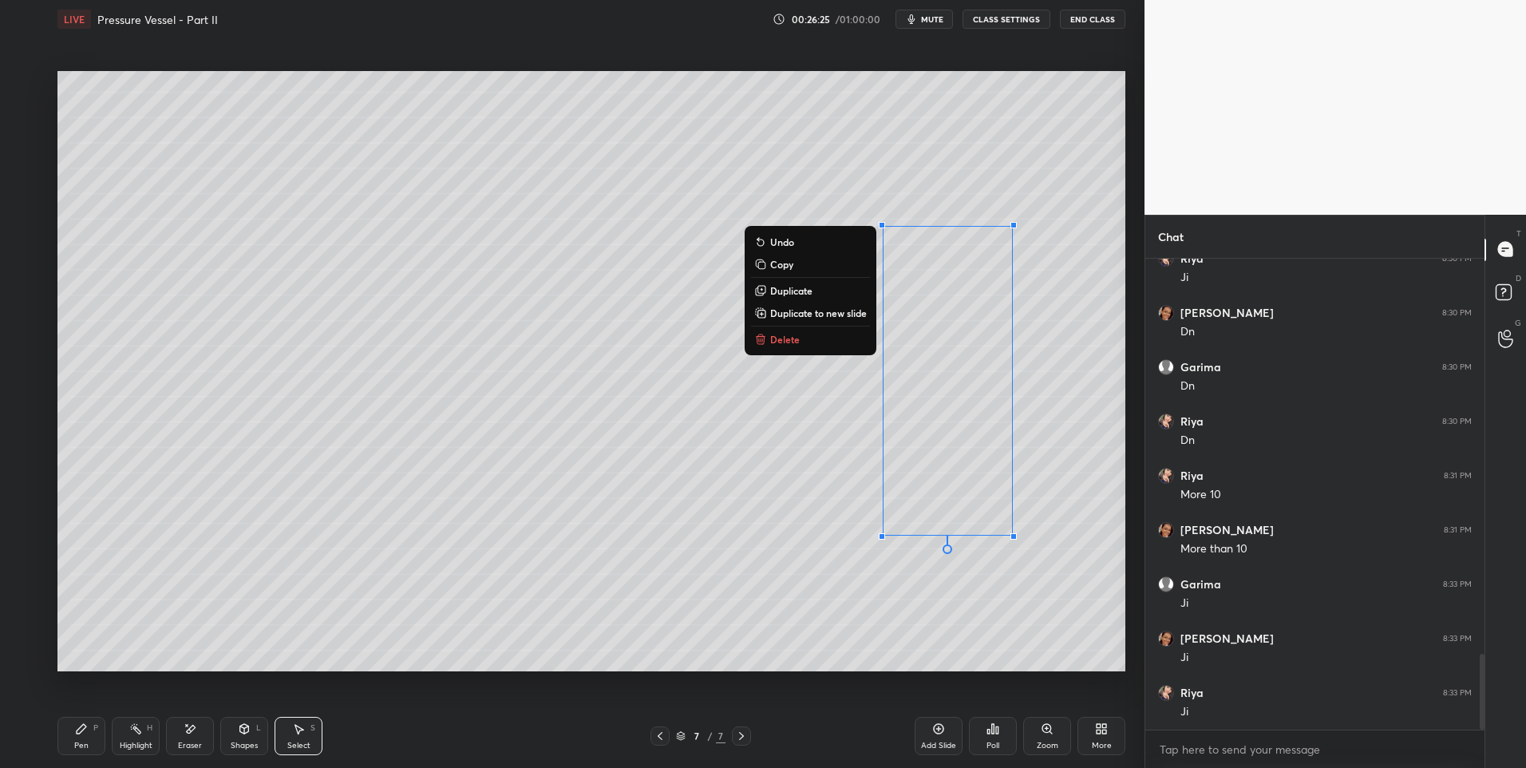
click at [761, 643] on div "0 ° Undo Copy Duplicate Duplicate to new slide Delete" at bounding box center [591, 371] width 1068 height 601
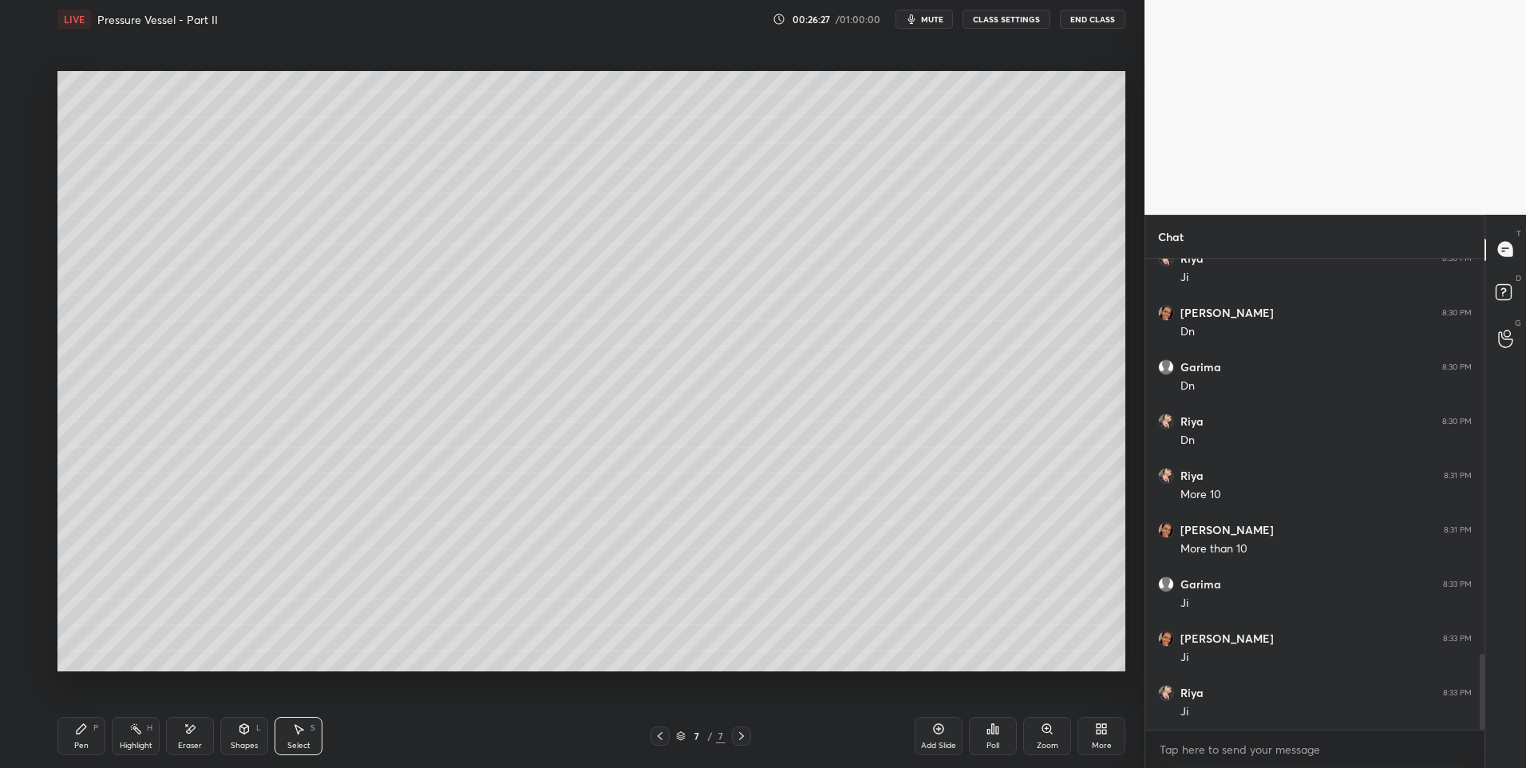
click at [82, 735] on div "Pen P" at bounding box center [81, 736] width 48 height 38
click at [136, 748] on div "Highlight" at bounding box center [136, 745] width 33 height 8
click at [87, 739] on div "Pen P" at bounding box center [81, 736] width 48 height 38
click at [235, 730] on div "Shapes L" at bounding box center [244, 736] width 48 height 38
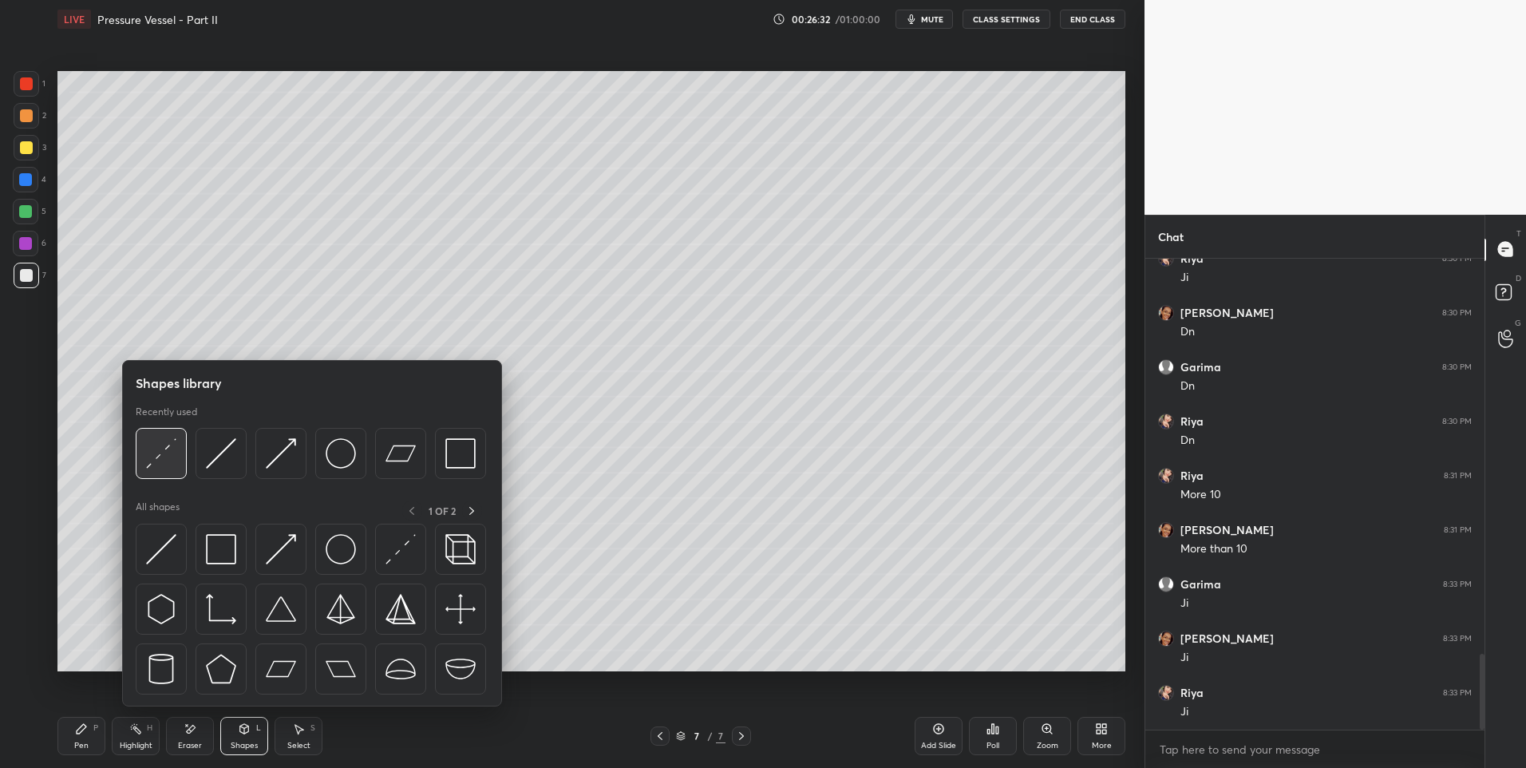
click at [176, 471] on div at bounding box center [161, 453] width 51 height 51
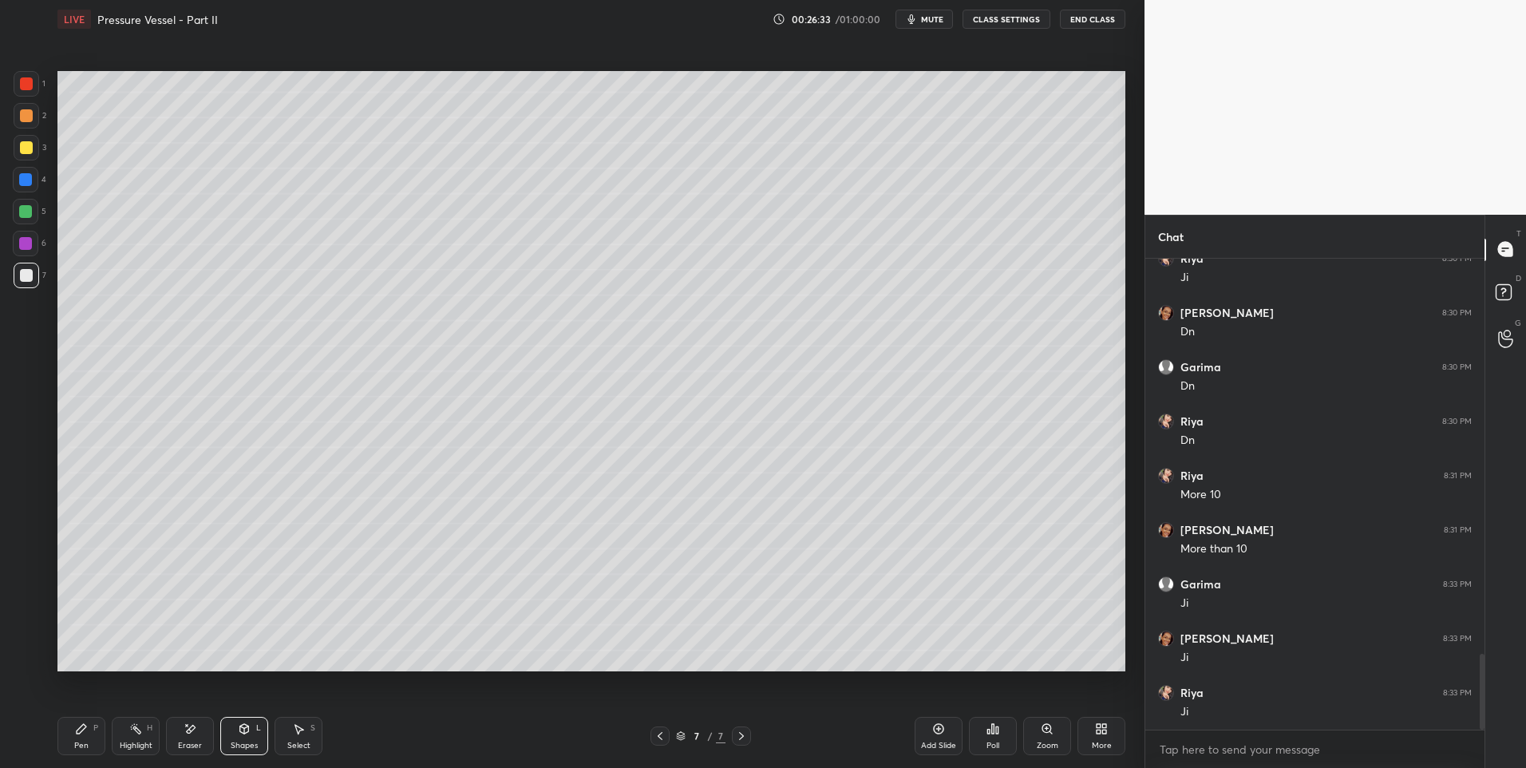
click at [25, 115] on div at bounding box center [26, 115] width 13 height 13
click at [193, 731] on icon at bounding box center [190, 729] width 13 height 14
click at [233, 741] on div "Shapes" at bounding box center [244, 745] width 27 height 8
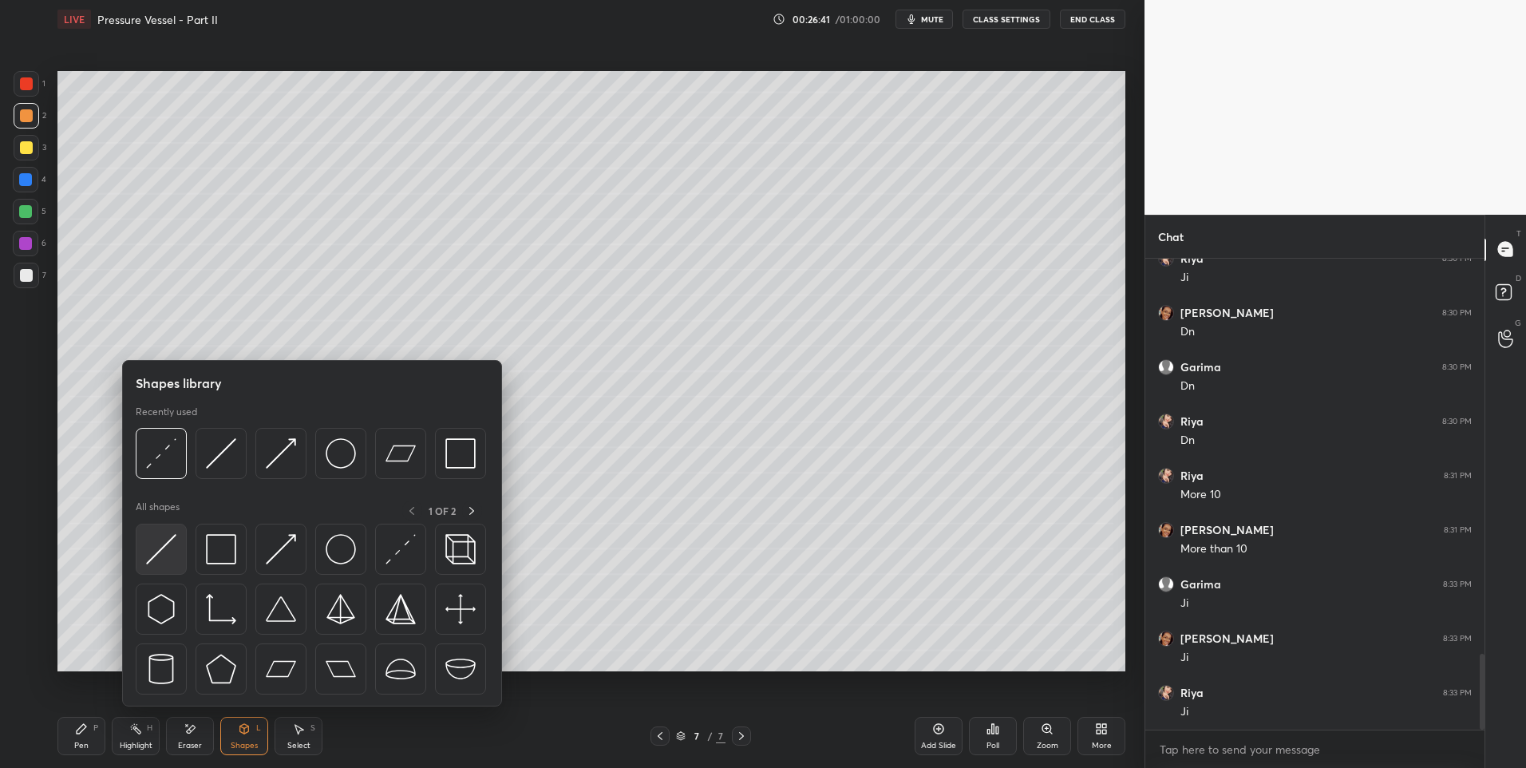
click at [167, 556] on img at bounding box center [161, 549] width 30 height 30
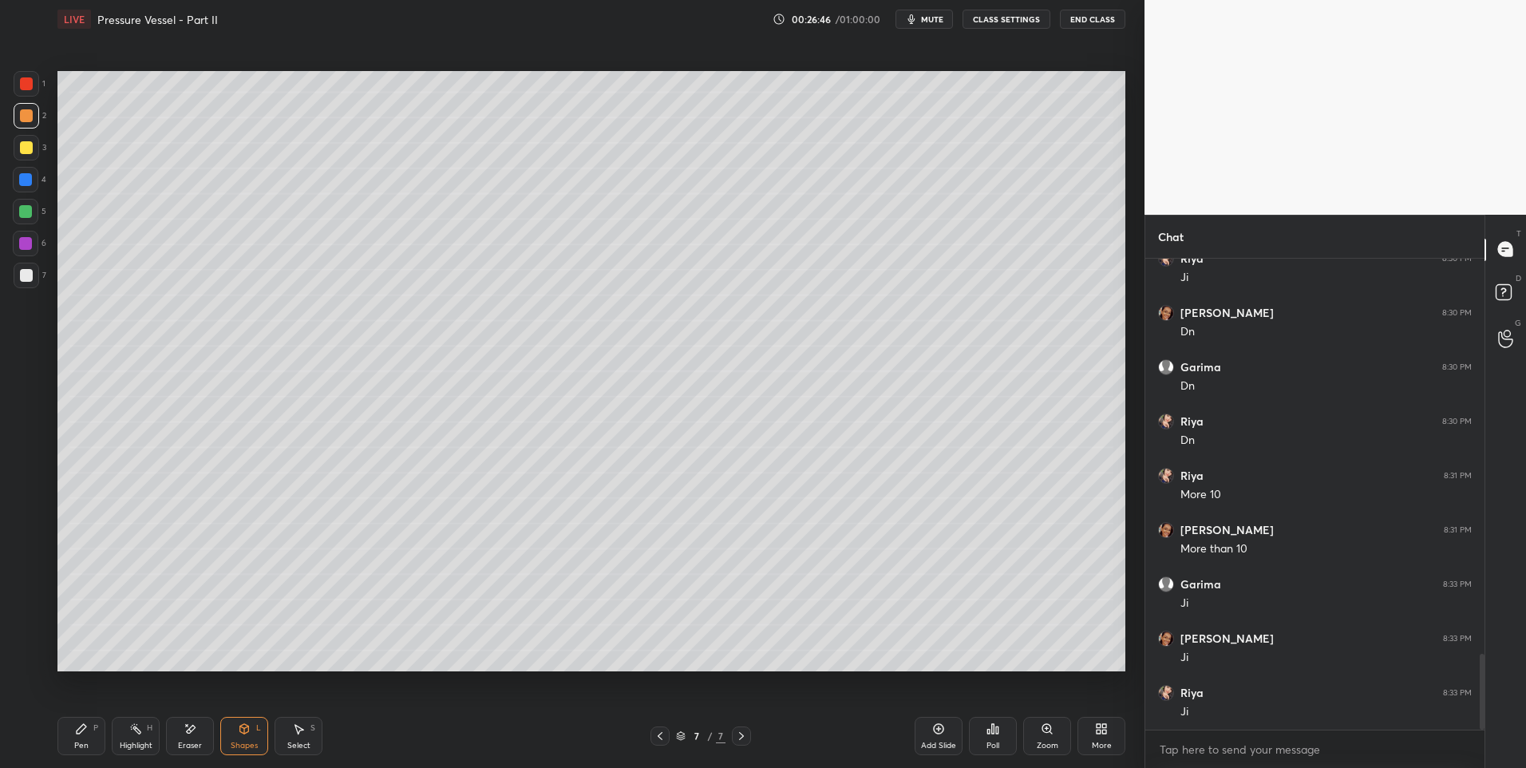
click at [77, 741] on div "Pen" at bounding box center [81, 745] width 14 height 8
click at [134, 736] on div "Highlight H" at bounding box center [136, 736] width 48 height 38
click at [77, 731] on icon at bounding box center [82, 729] width 10 height 10
click at [137, 737] on div "Highlight H" at bounding box center [136, 736] width 48 height 38
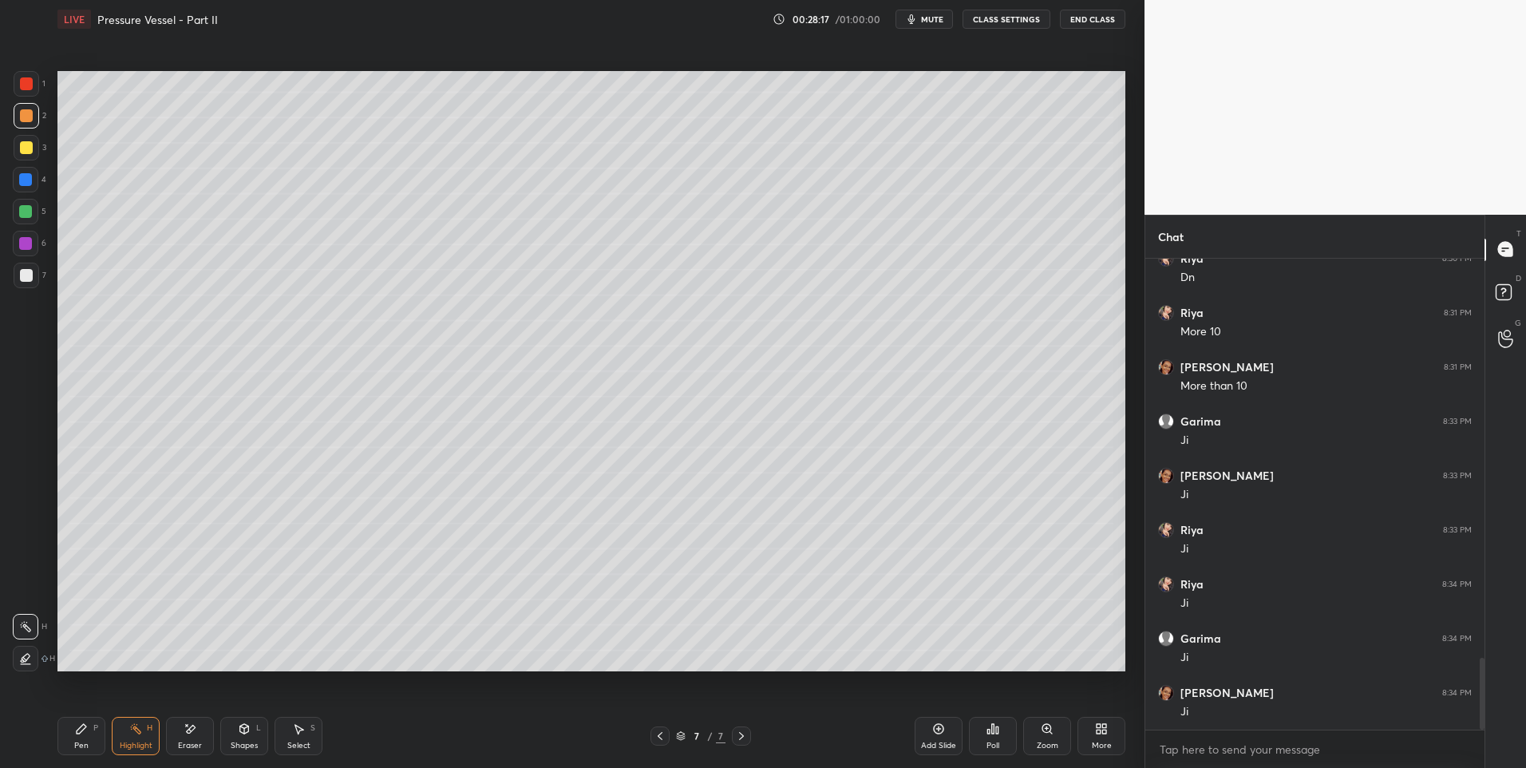
click at [84, 744] on div "Pen" at bounding box center [81, 745] width 14 height 8
click at [34, 273] on div at bounding box center [27, 276] width 26 height 26
click at [30, 284] on div at bounding box center [27, 276] width 26 height 26
click at [935, 732] on icon at bounding box center [939, 729] width 10 height 10
click at [77, 735] on div "Pen P" at bounding box center [81, 736] width 48 height 38
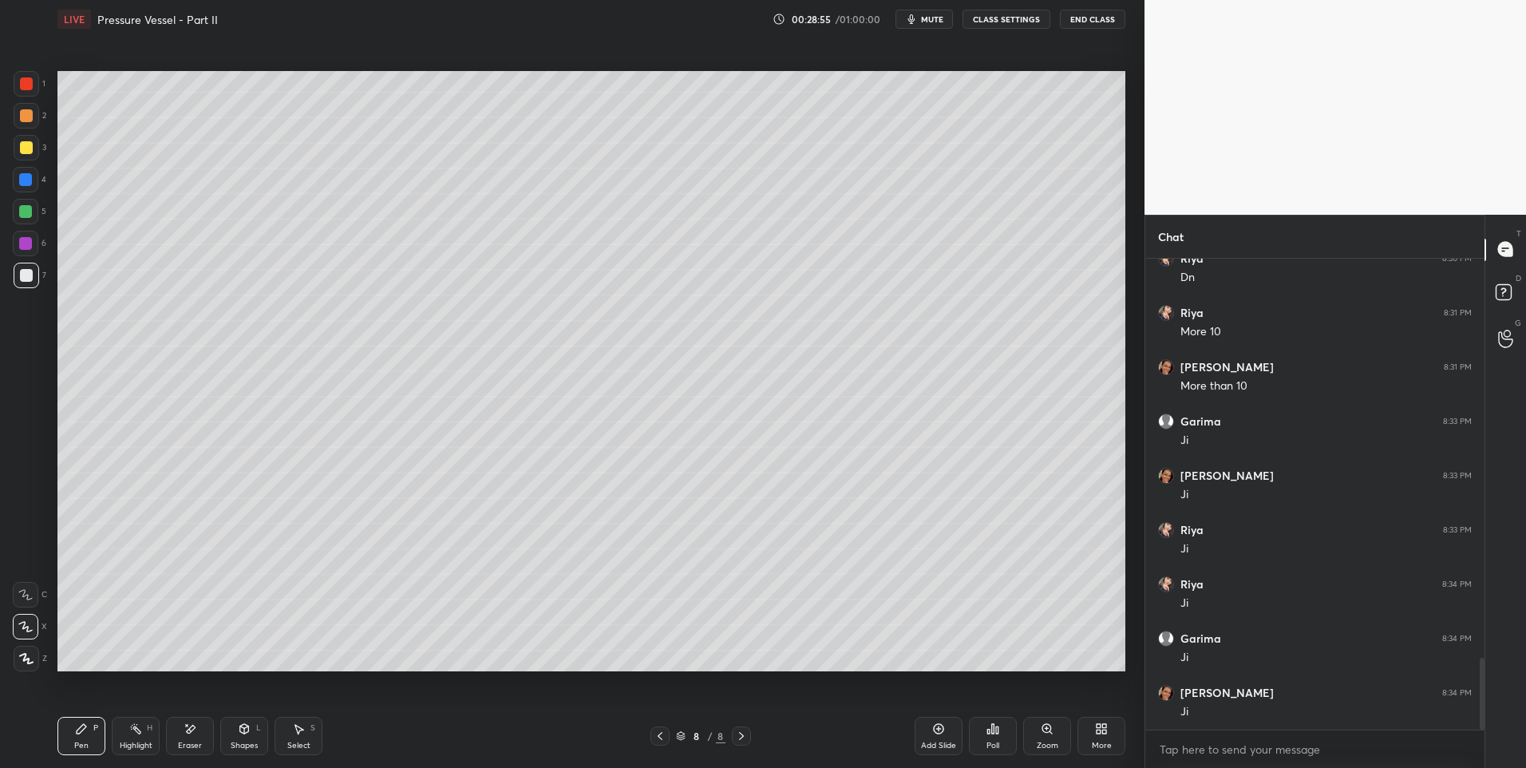
click at [256, 738] on div "Shapes L" at bounding box center [244, 736] width 48 height 38
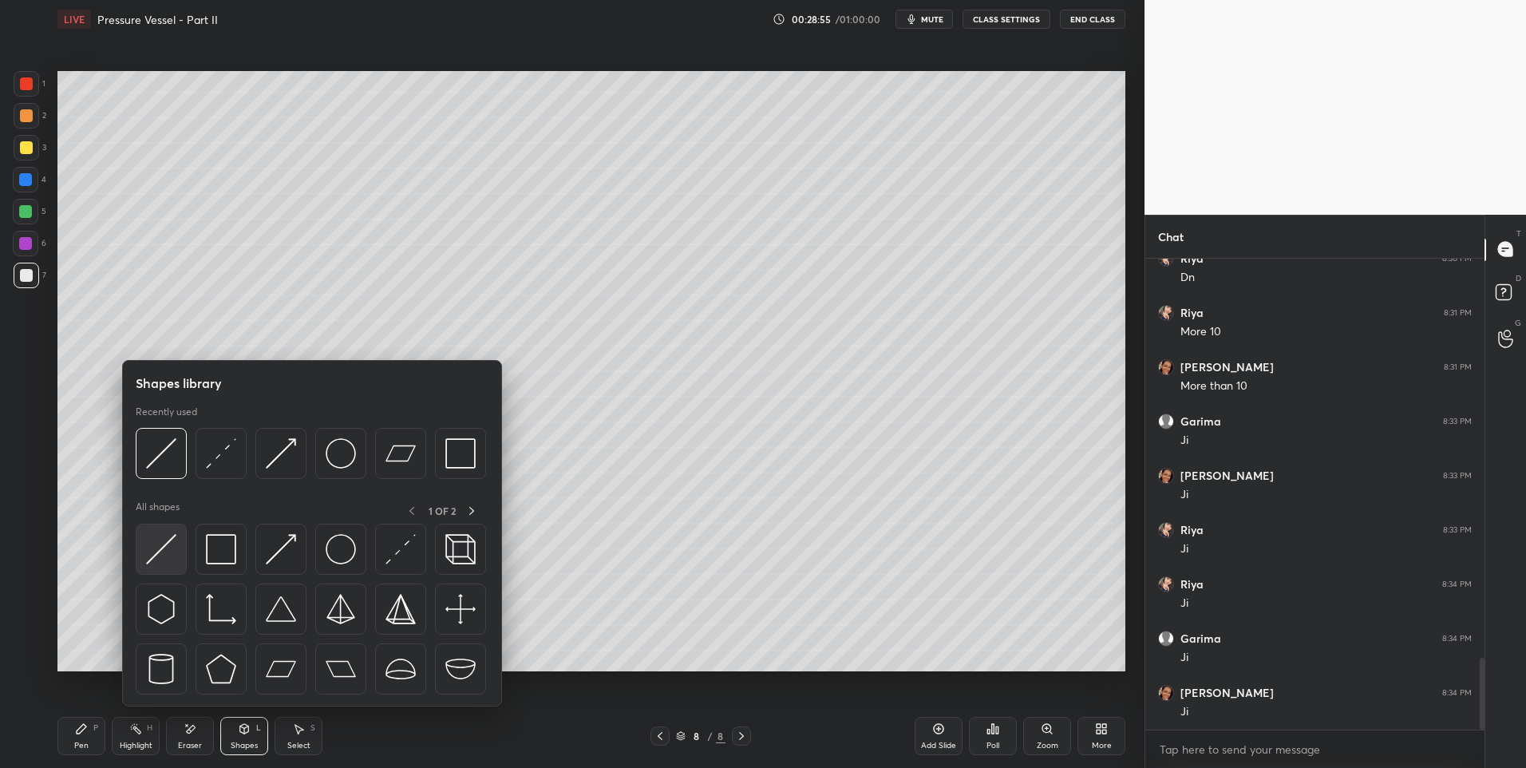
click at [148, 544] on img at bounding box center [161, 549] width 30 height 30
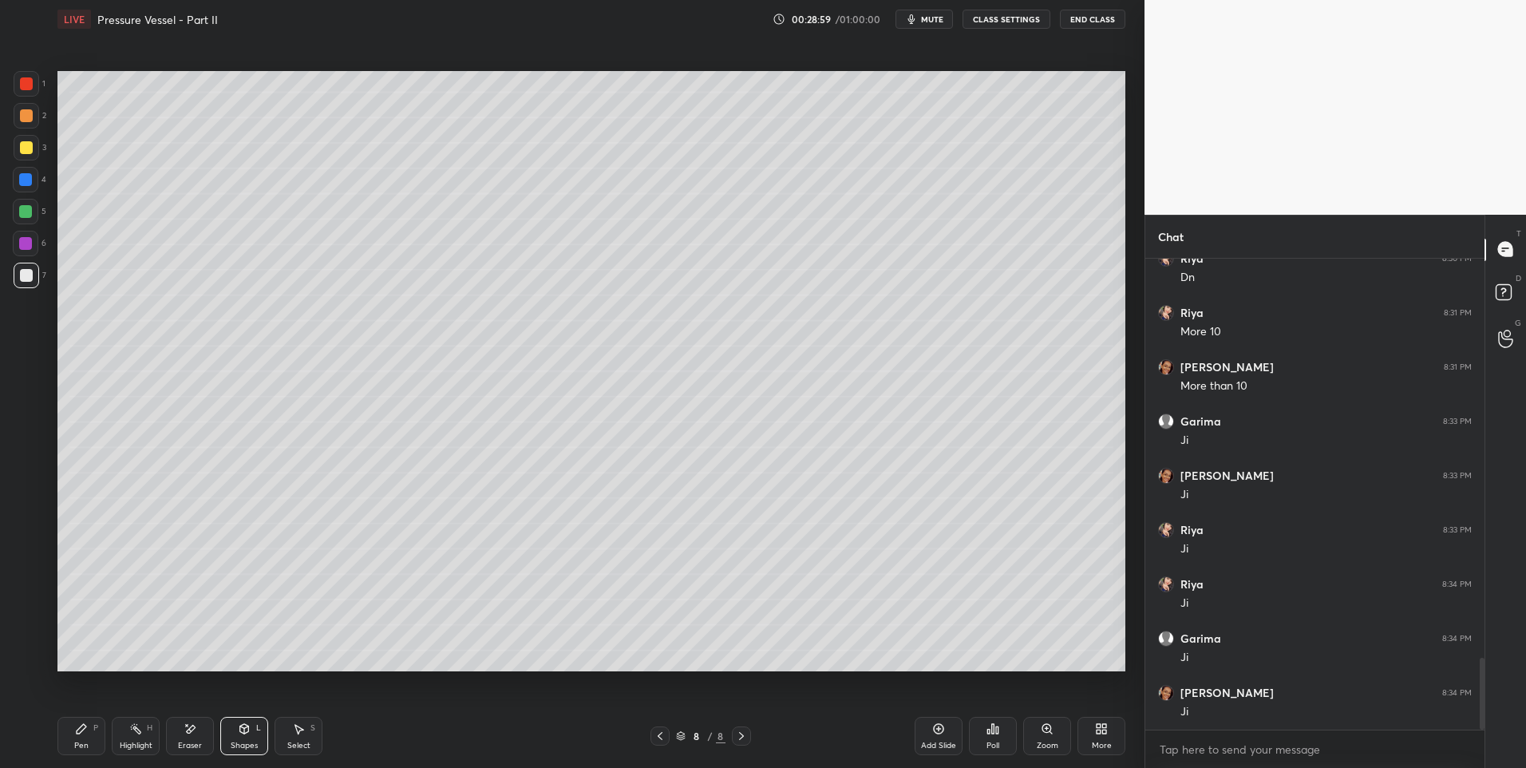
click at [89, 737] on div "Pen P" at bounding box center [81, 736] width 48 height 38
click at [21, 212] on div at bounding box center [25, 211] width 13 height 13
click at [234, 729] on div "Shapes L" at bounding box center [244, 736] width 48 height 38
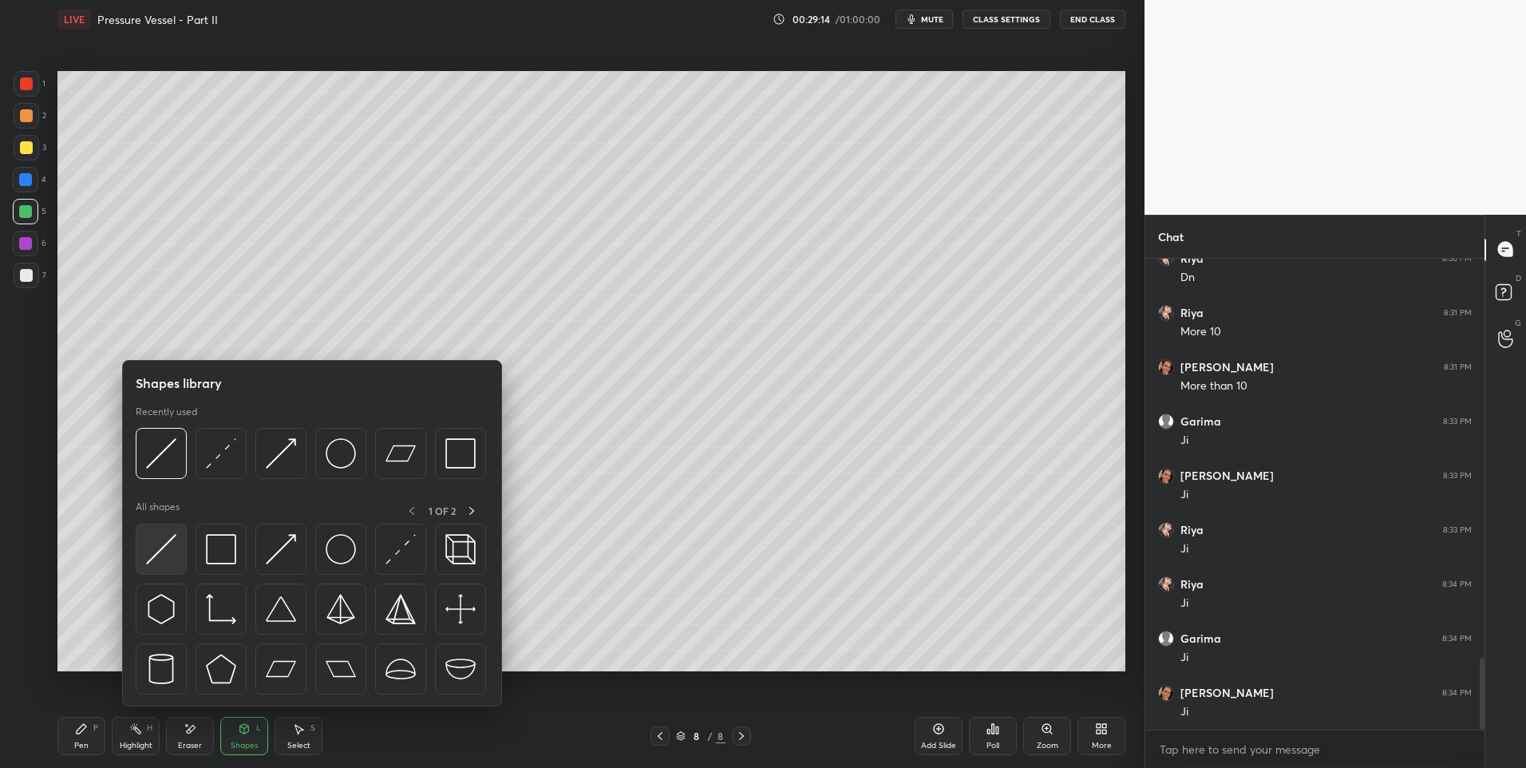
click at [158, 555] on img at bounding box center [161, 549] width 30 height 30
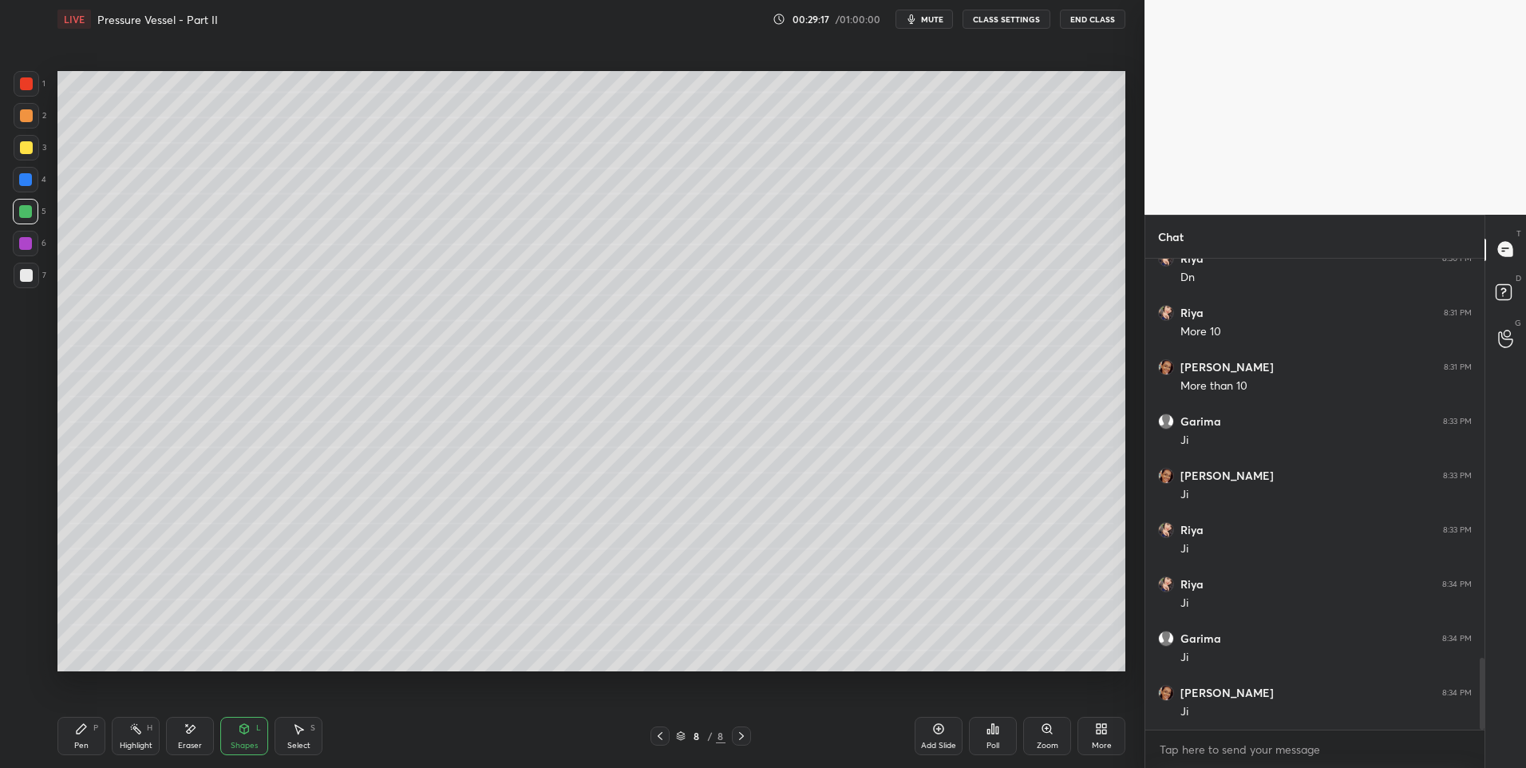
click at [84, 733] on icon at bounding box center [81, 728] width 13 height 13
click at [245, 737] on div "Shapes L" at bounding box center [244, 736] width 48 height 38
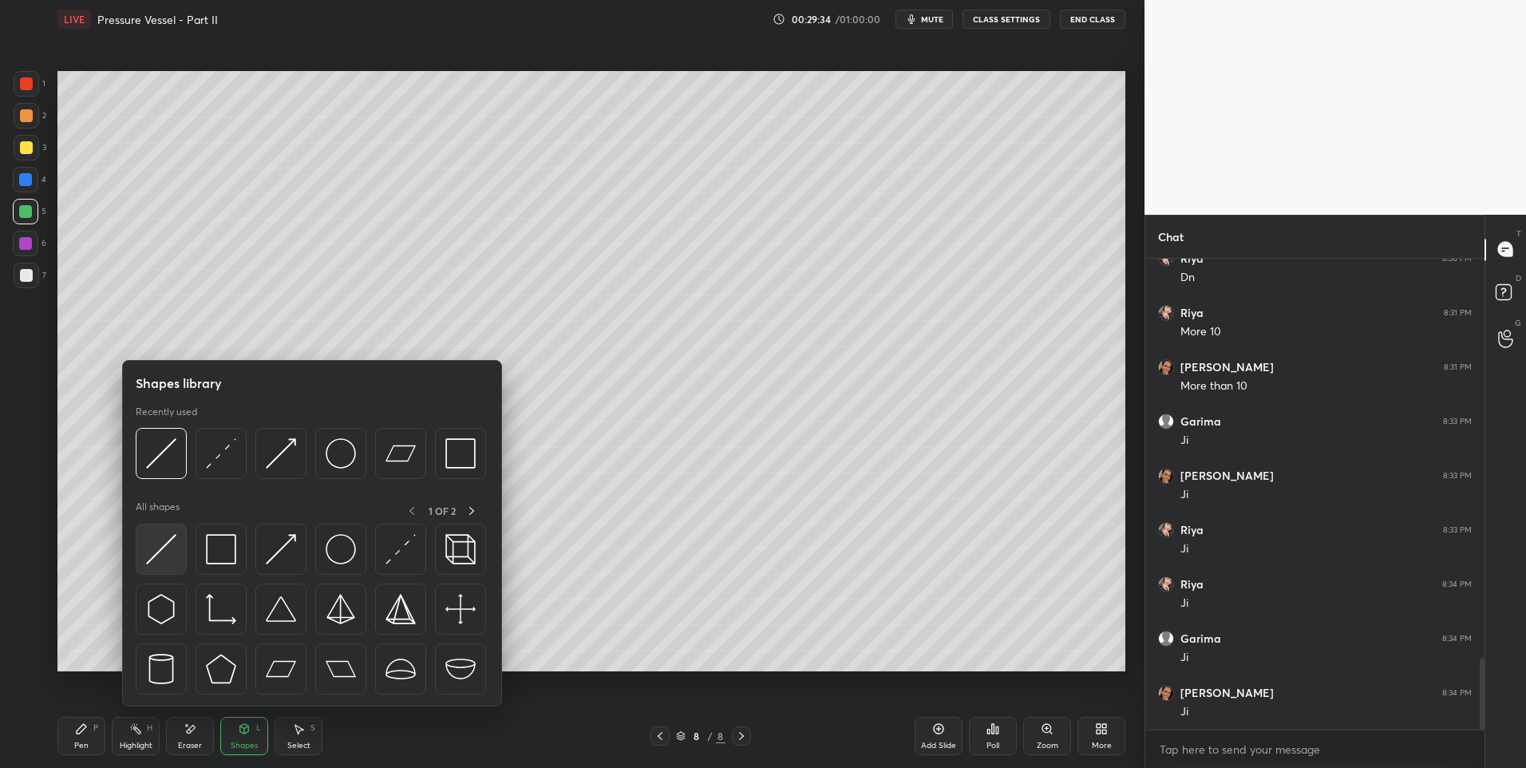
click at [169, 536] on img at bounding box center [161, 549] width 30 height 30
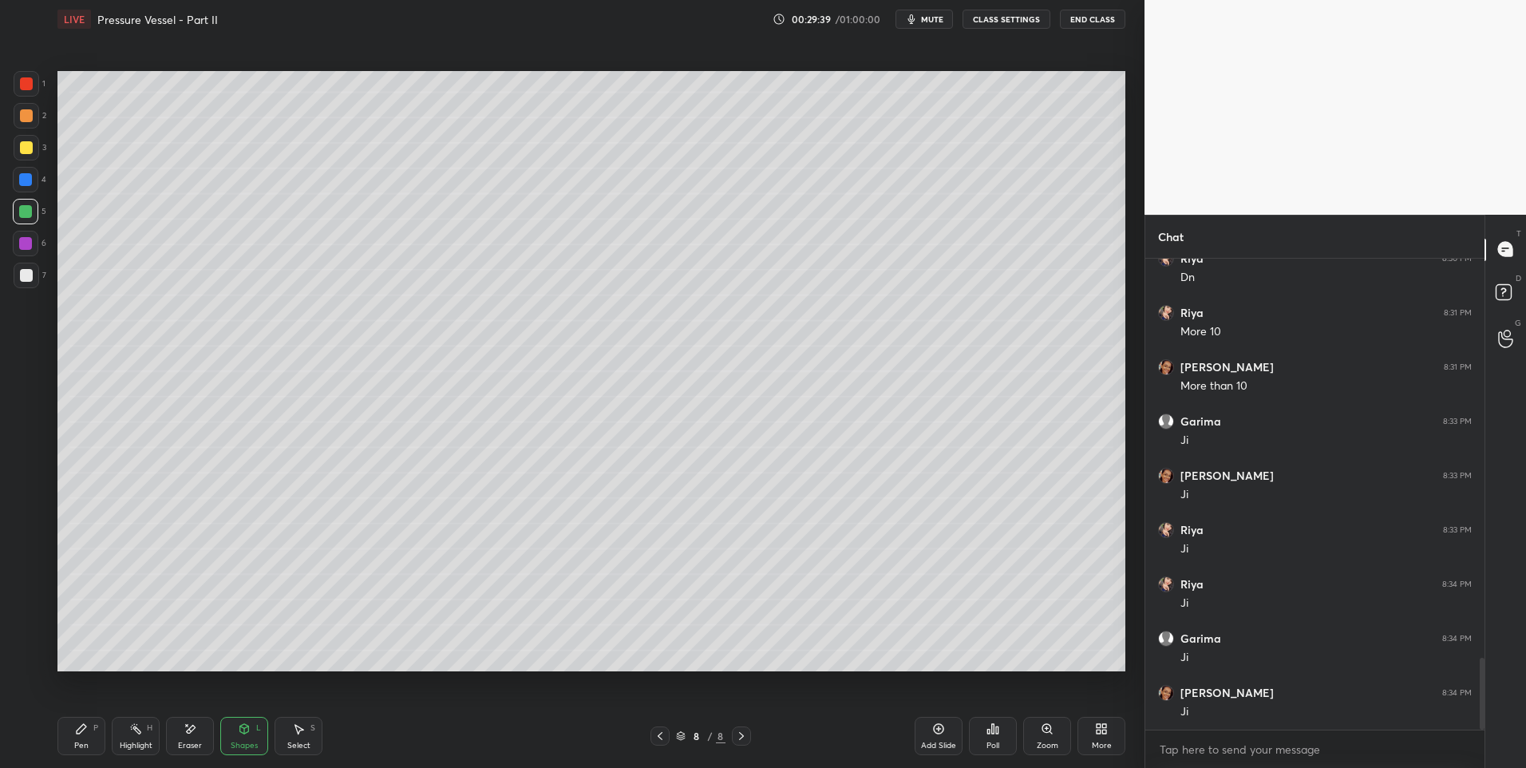
click at [258, 743] on div "Shapes L" at bounding box center [244, 736] width 48 height 38
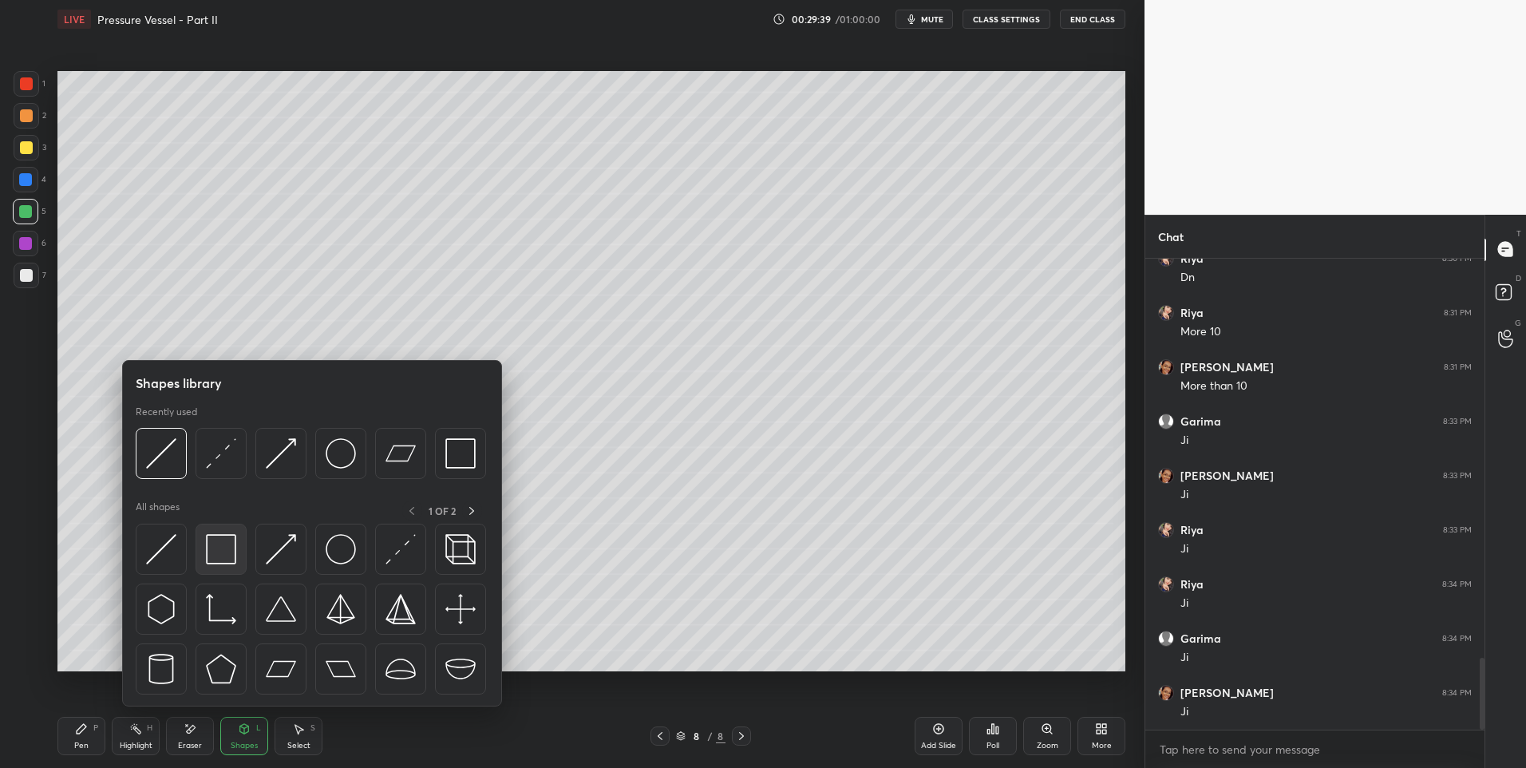
click at [225, 544] on img at bounding box center [221, 549] width 30 height 30
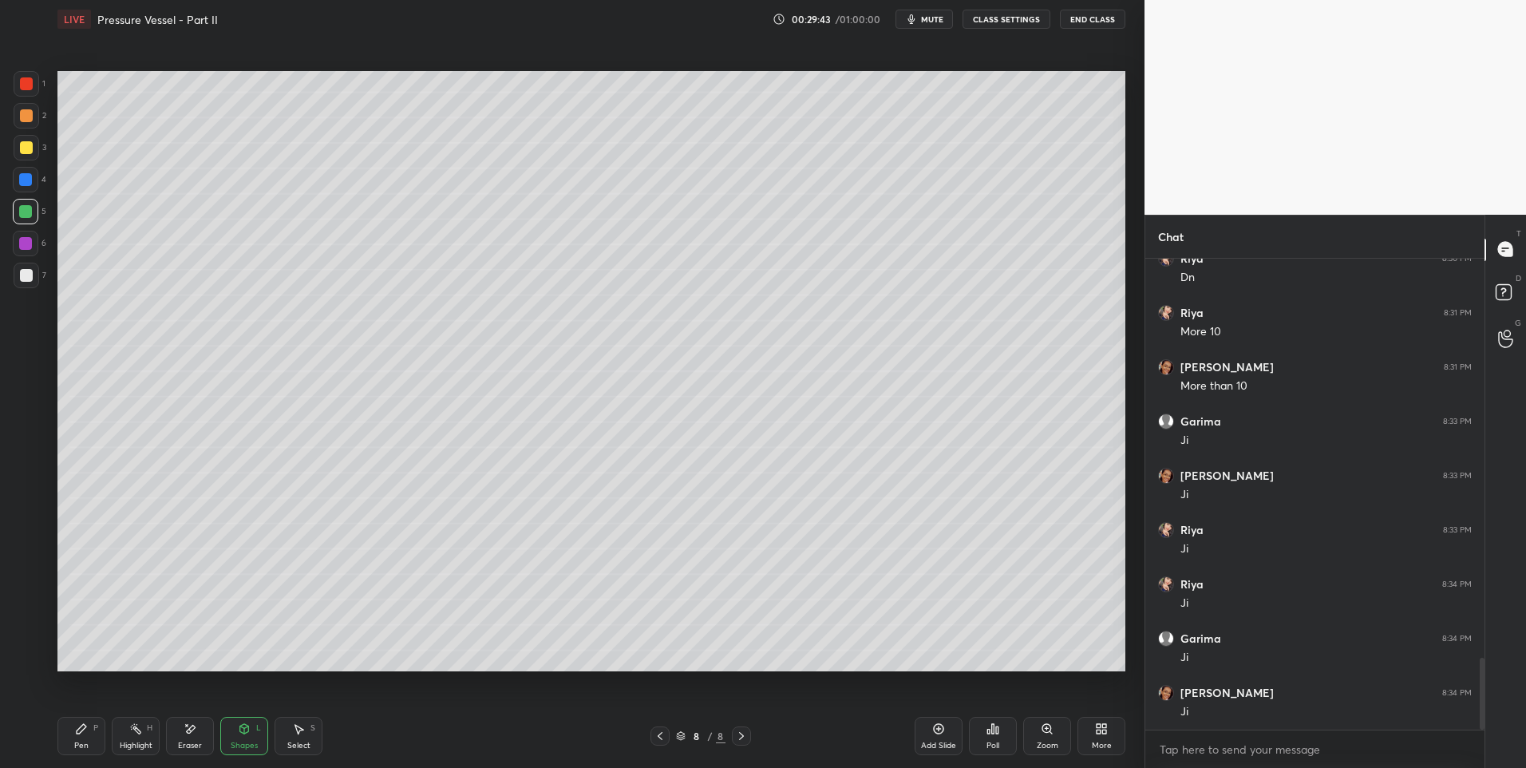
click at [299, 735] on div "Select S" at bounding box center [299, 736] width 48 height 38
click at [267, 231] on div "0 ° Undo Copy Duplicate Duplicate to new slide Delete" at bounding box center [591, 371] width 1068 height 601
click at [288, 445] on div "0 ° Undo Copy Duplicate Duplicate to new slide Delete" at bounding box center [591, 371] width 1068 height 601
click at [80, 741] on div "Pen" at bounding box center [81, 745] width 14 height 8
click at [32, 119] on div at bounding box center [26, 115] width 13 height 13
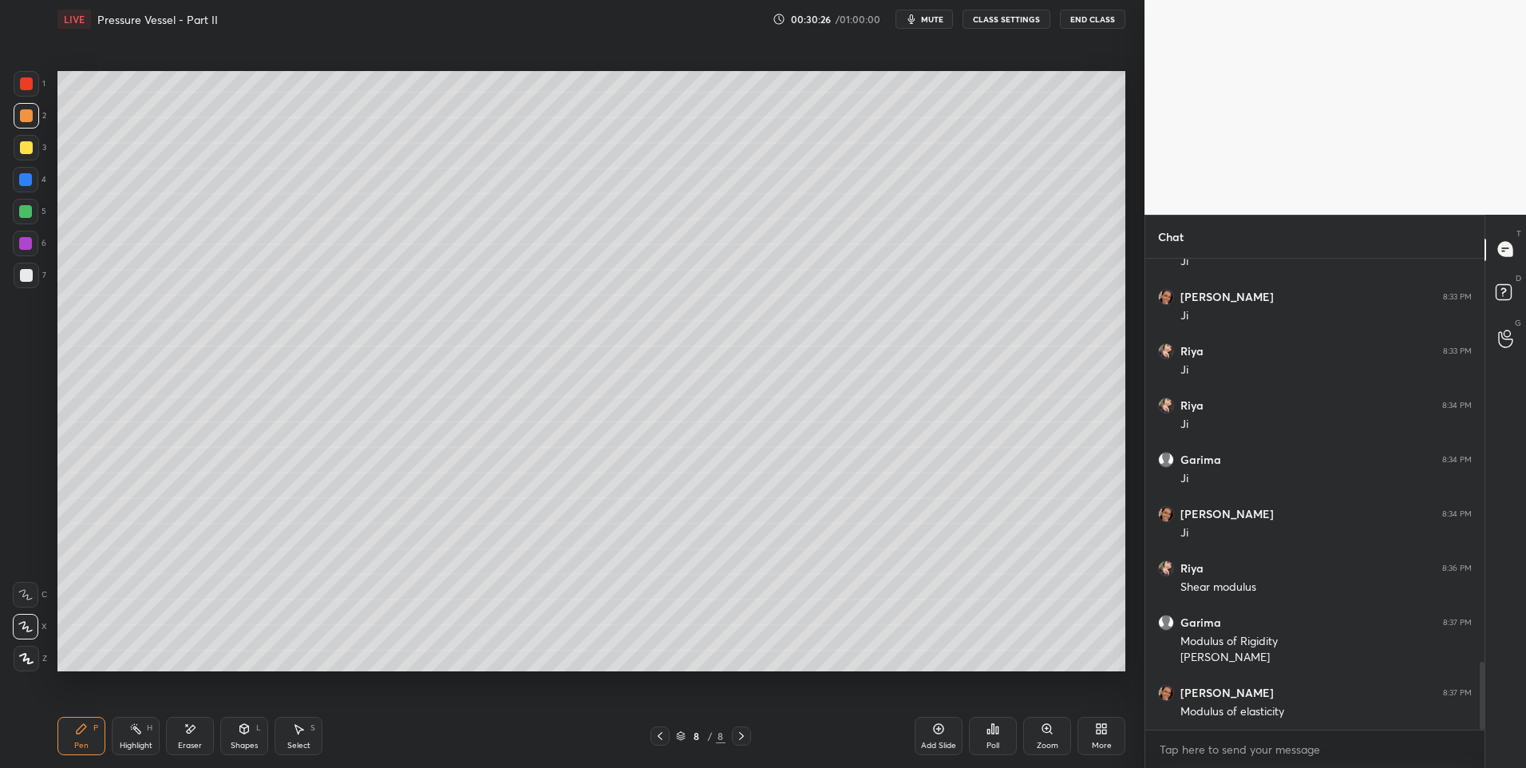
scroll to position [2849, 0]
click at [26, 274] on div at bounding box center [26, 275] width 13 height 13
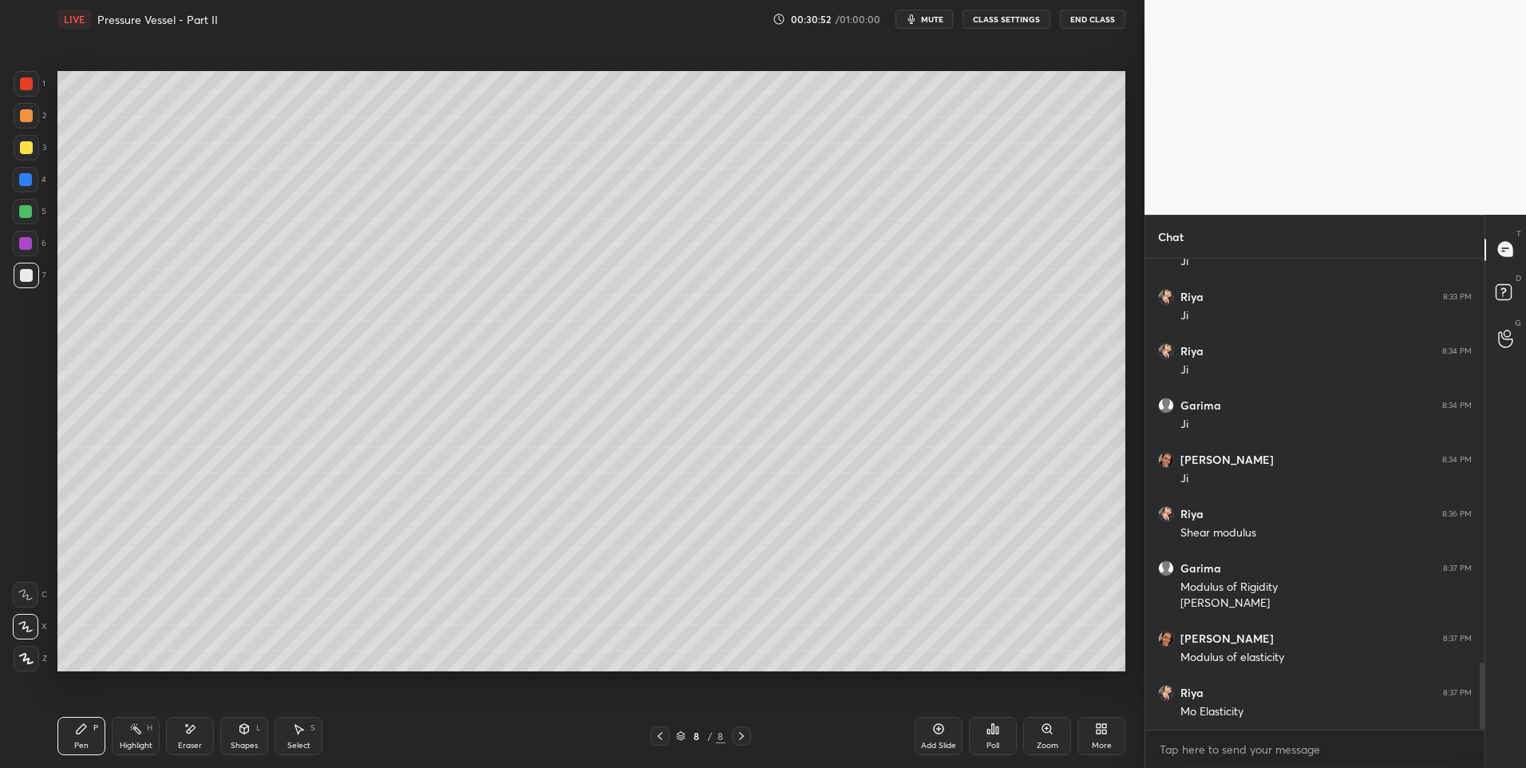
click at [291, 741] on div "Select" at bounding box center [298, 745] width 23 height 8
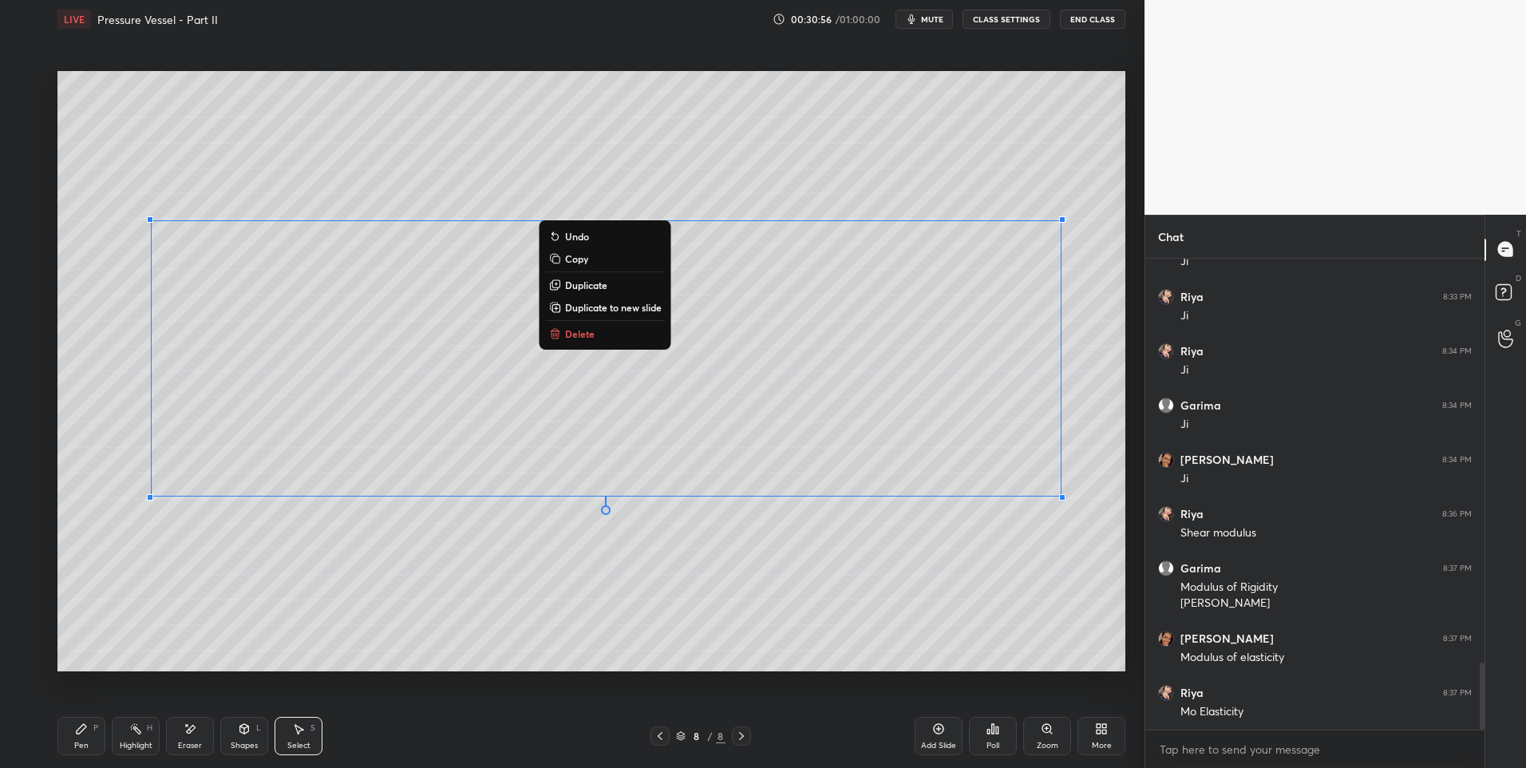
click at [368, 618] on div "0 ° Undo Copy Duplicate Duplicate to new slide Delete" at bounding box center [591, 371] width 1068 height 601
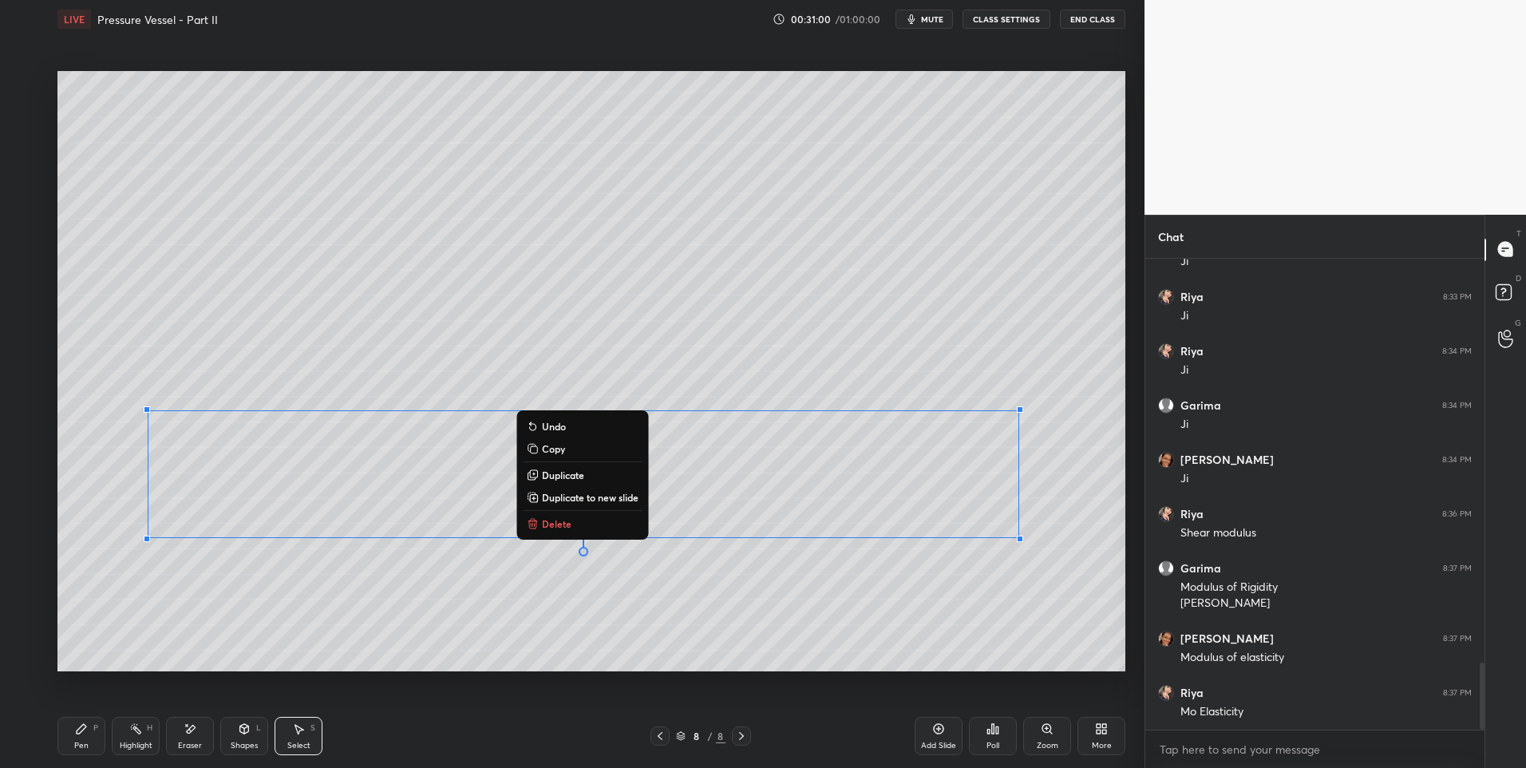
click at [208, 622] on div "0 ° Undo Copy Duplicate Duplicate to new slide Delete" at bounding box center [591, 371] width 1068 height 601
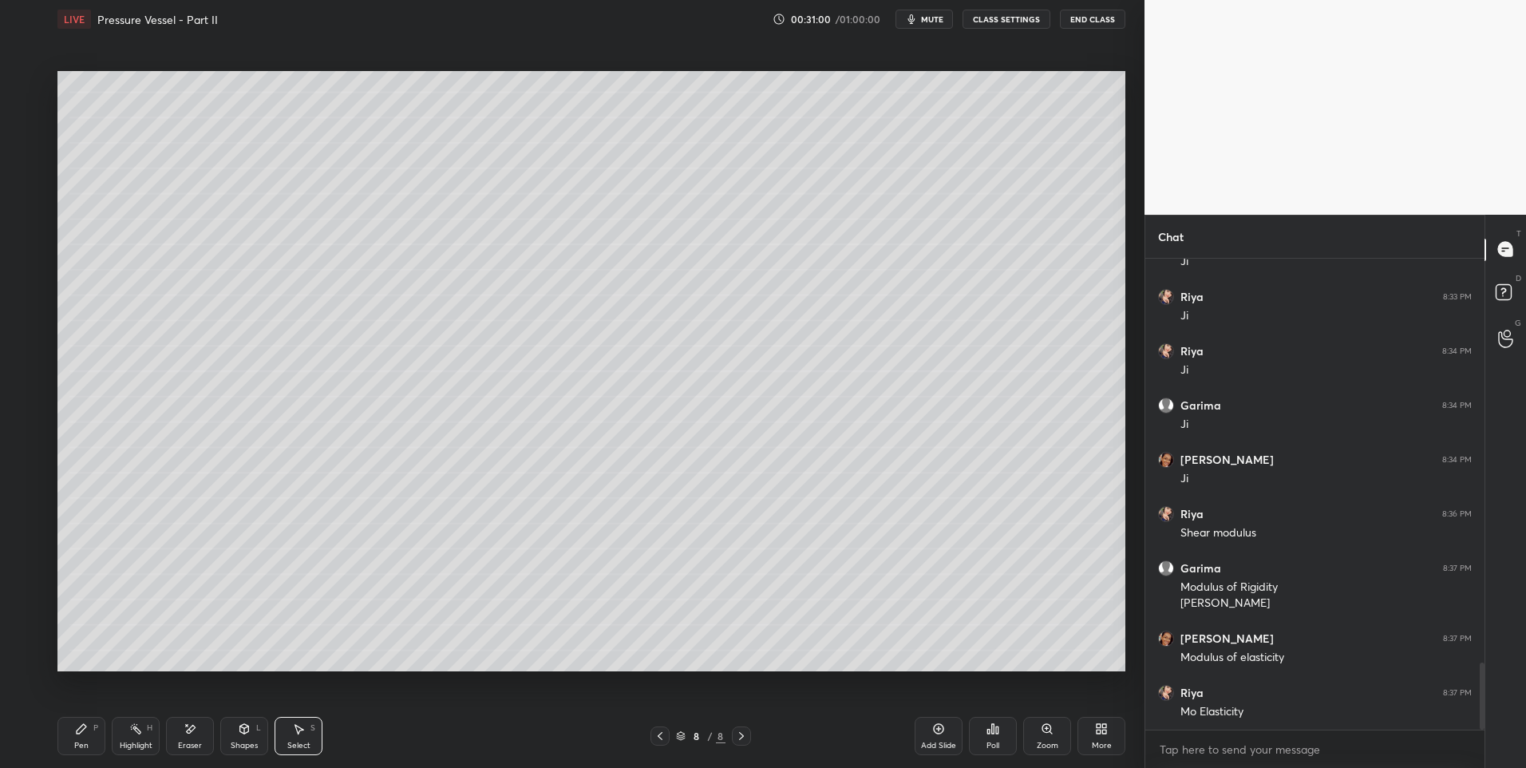
click at [96, 726] on div "P" at bounding box center [95, 728] width 5 height 8
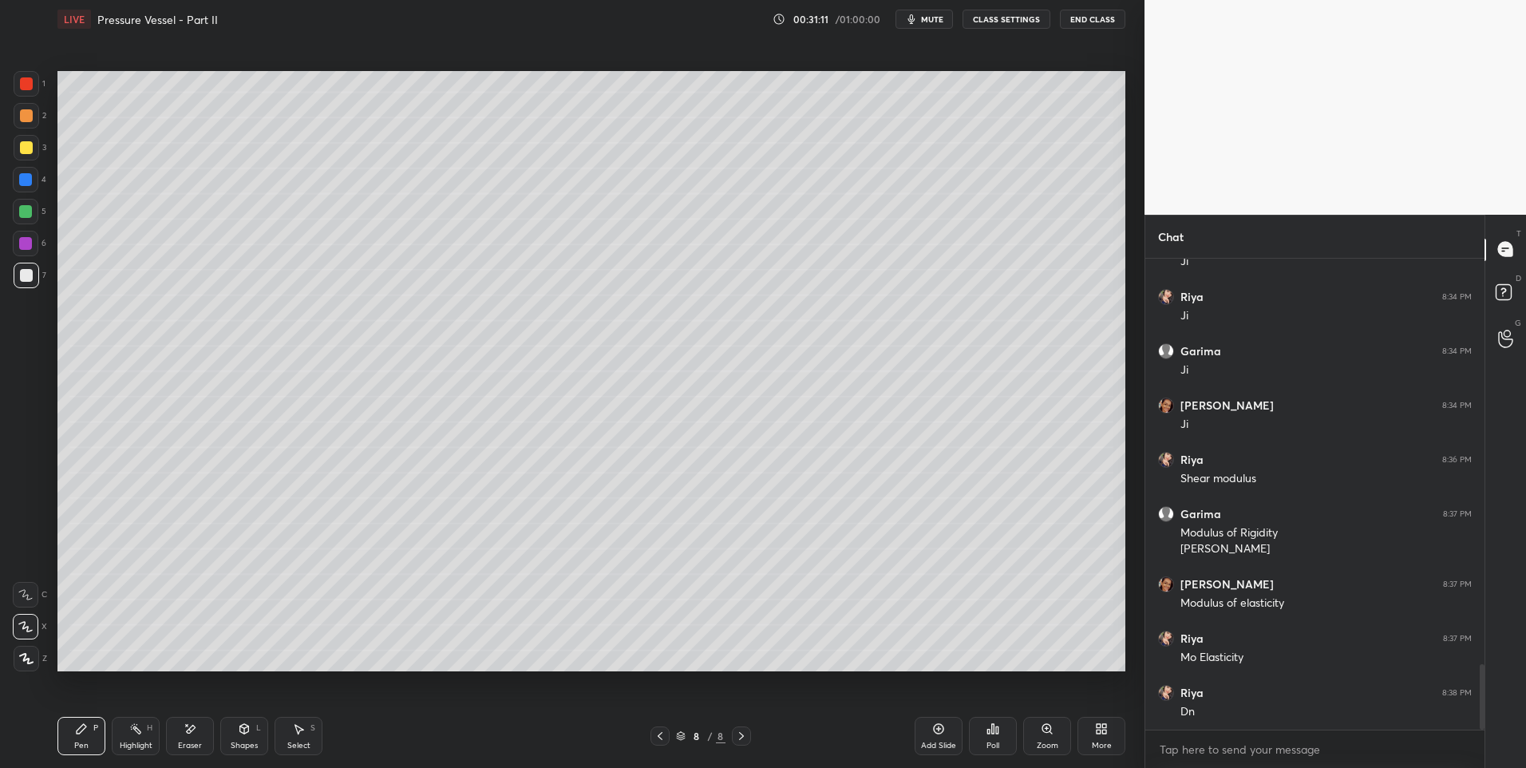
scroll to position [2958, 0]
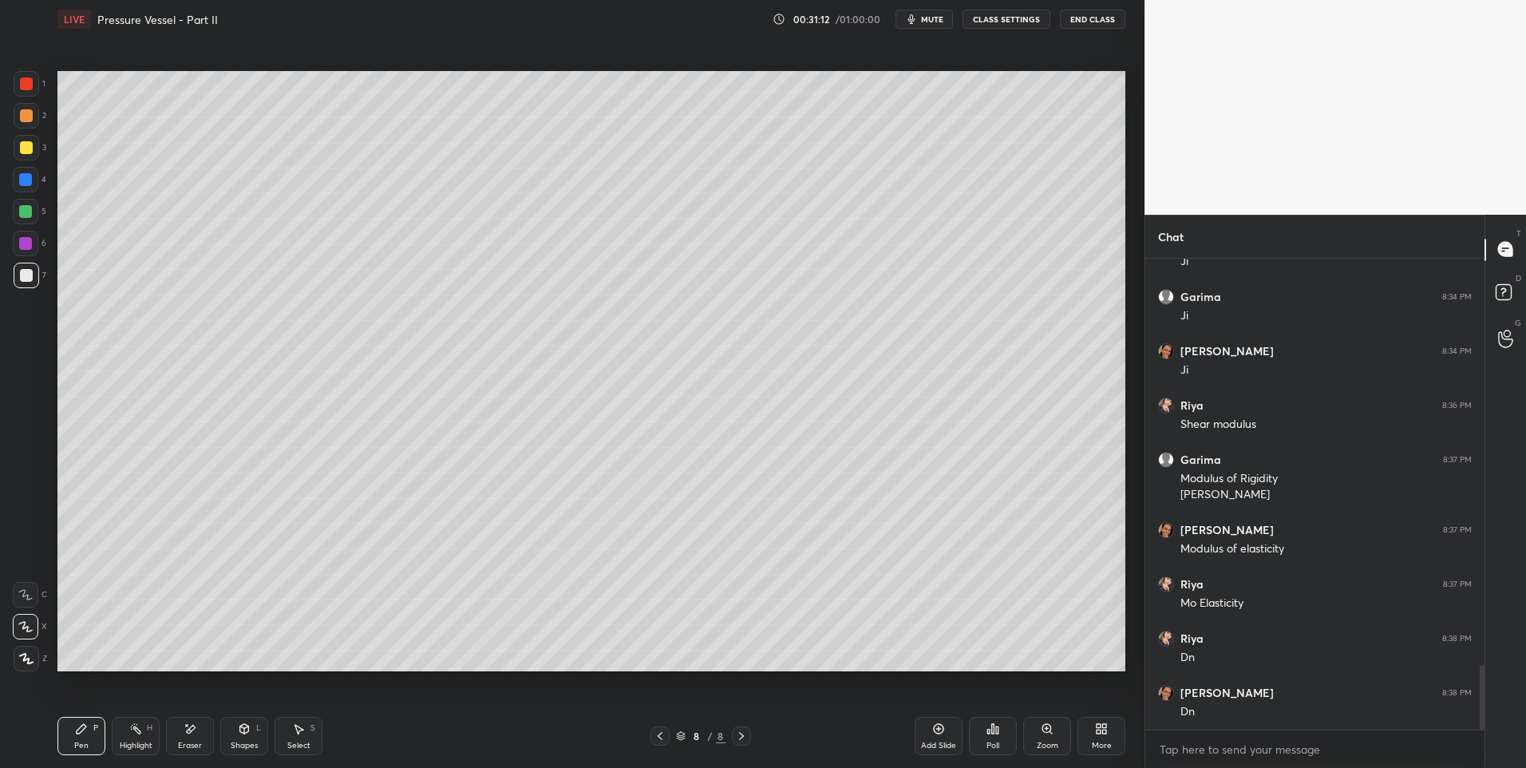
click at [744, 738] on icon at bounding box center [741, 736] width 13 height 13
click at [929, 732] on div "Add Slide" at bounding box center [939, 736] width 48 height 38
click at [72, 722] on div "Pen P" at bounding box center [81, 736] width 48 height 38
click at [26, 207] on div at bounding box center [25, 211] width 13 height 13
click at [32, 211] on div at bounding box center [25, 211] width 13 height 13
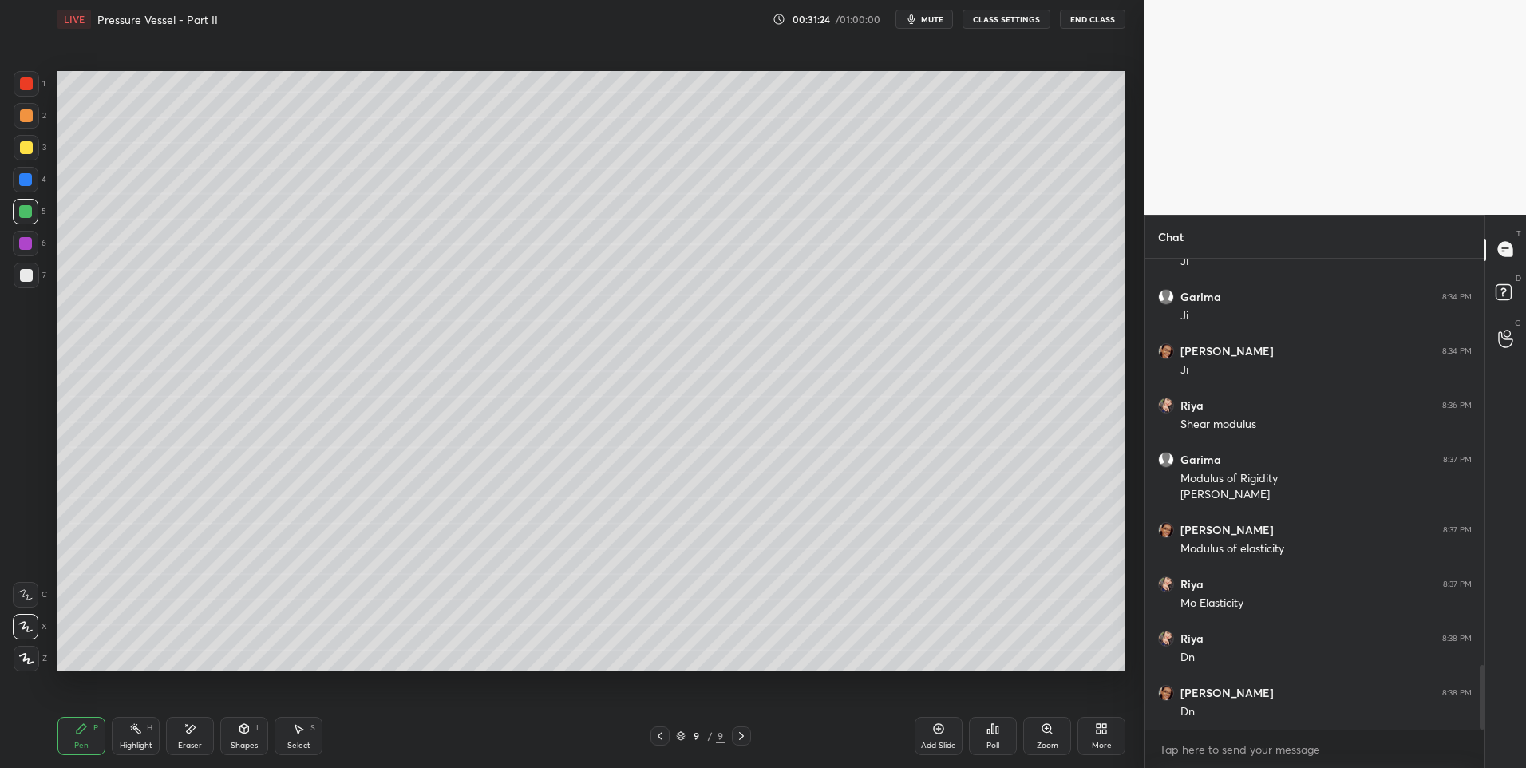
click at [236, 736] on div "Shapes L" at bounding box center [244, 736] width 48 height 38
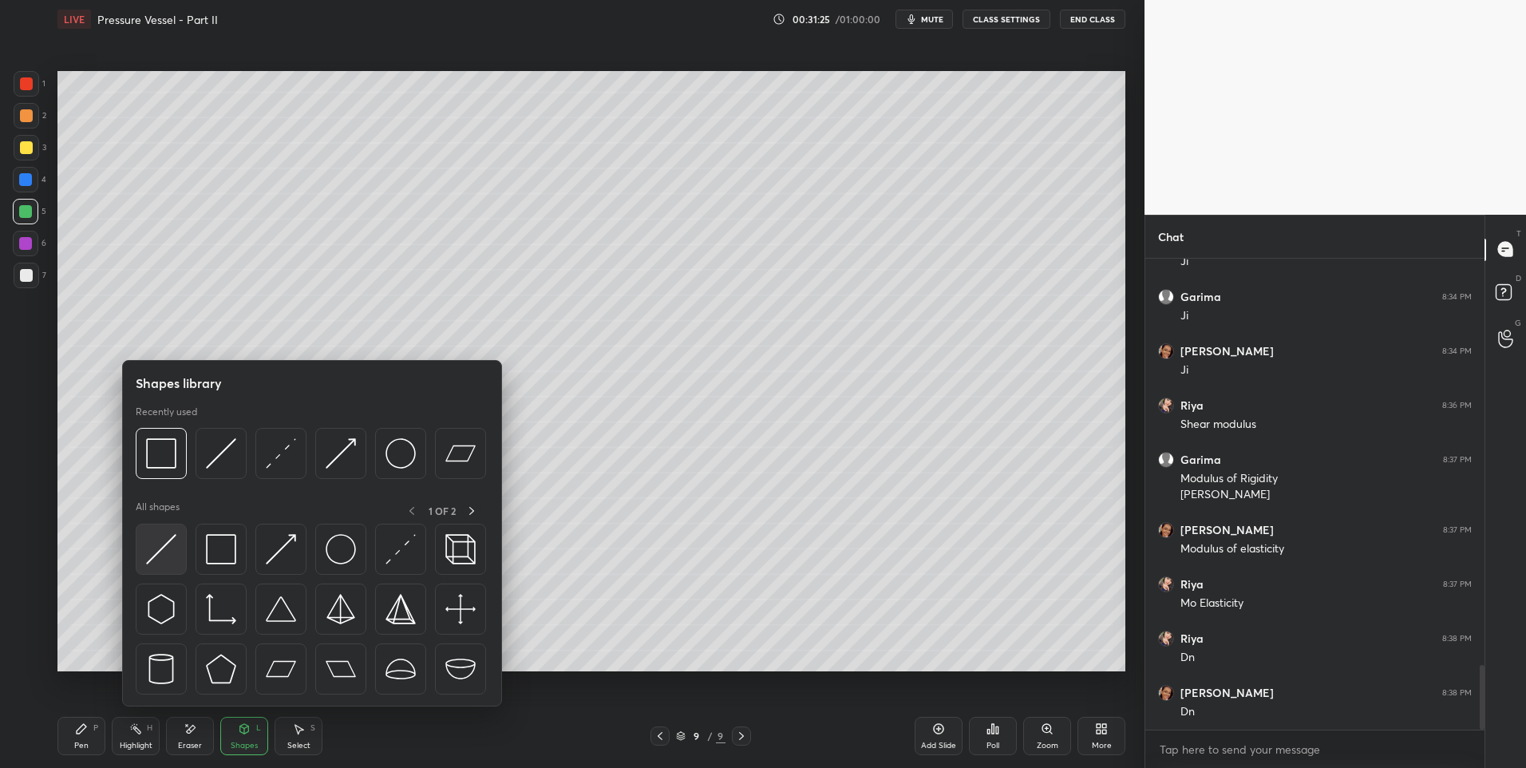
click at [156, 554] on img at bounding box center [161, 549] width 30 height 30
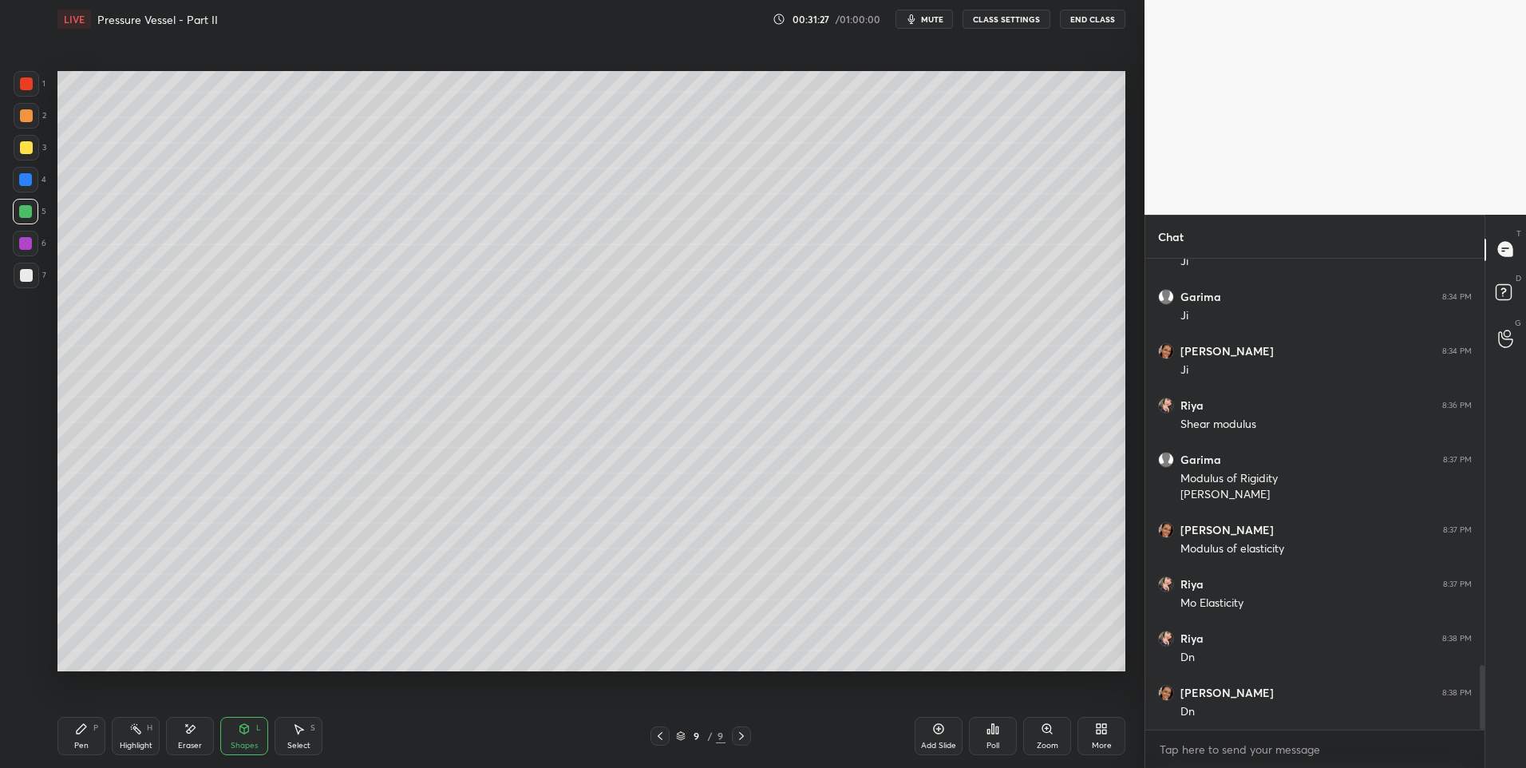
click at [82, 734] on icon at bounding box center [81, 728] width 13 height 13
click at [83, 727] on icon at bounding box center [82, 729] width 10 height 10
click at [238, 722] on div "Shapes L" at bounding box center [244, 736] width 48 height 38
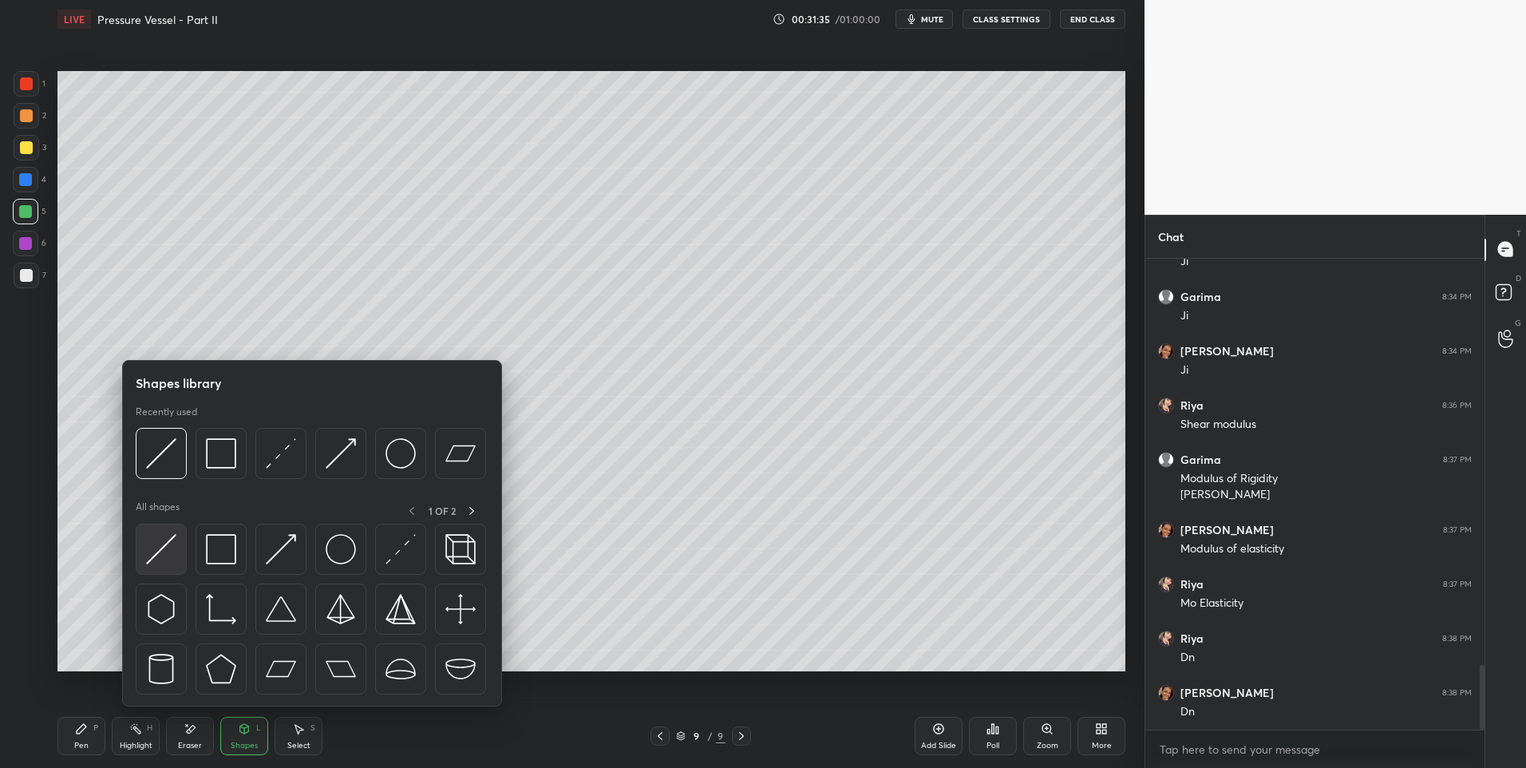
click at [148, 548] on img at bounding box center [161, 549] width 30 height 30
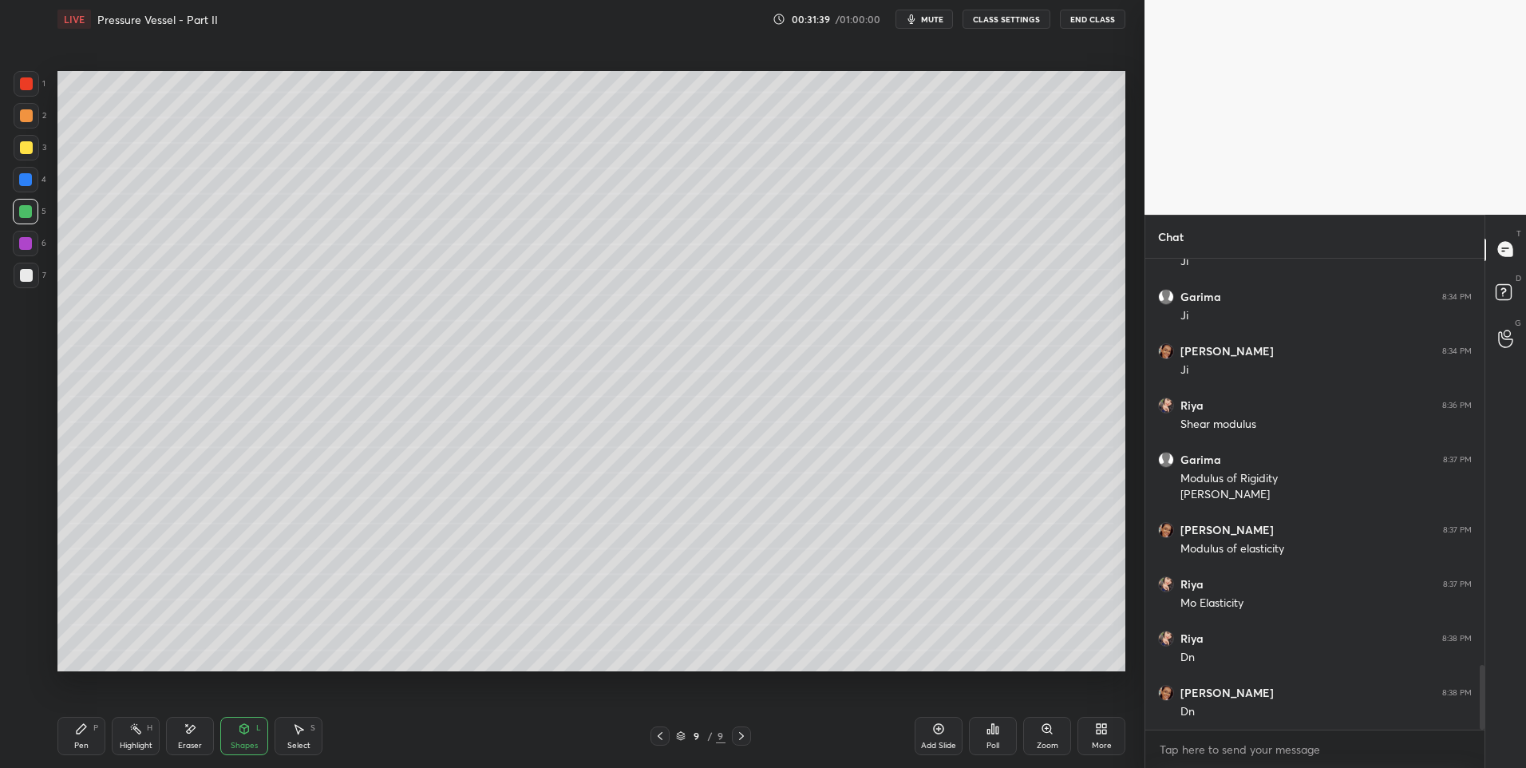
click at [87, 734] on icon at bounding box center [81, 728] width 13 height 13
click at [247, 741] on div "Shapes" at bounding box center [244, 745] width 27 height 8
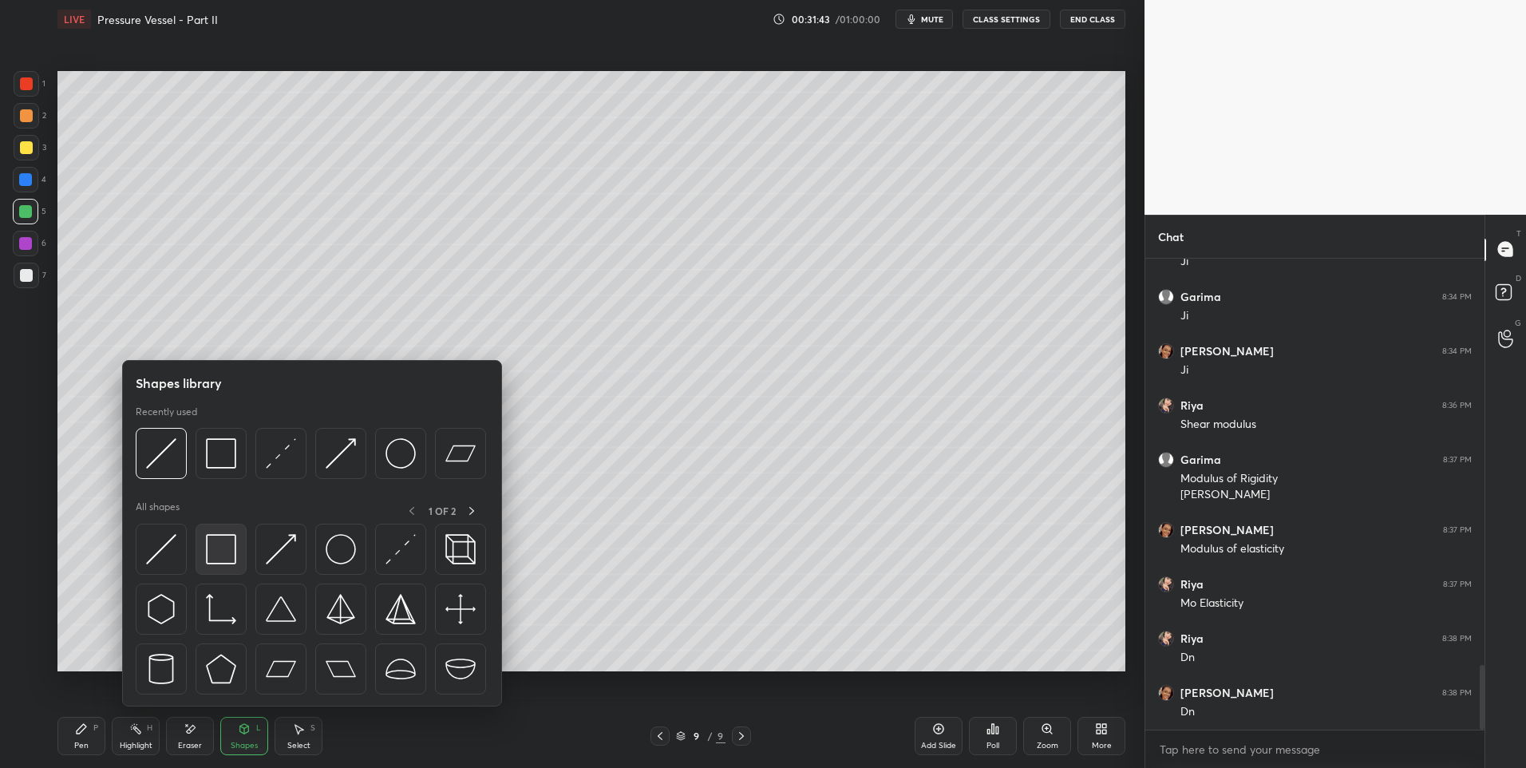
click at [227, 541] on img at bounding box center [221, 549] width 30 height 30
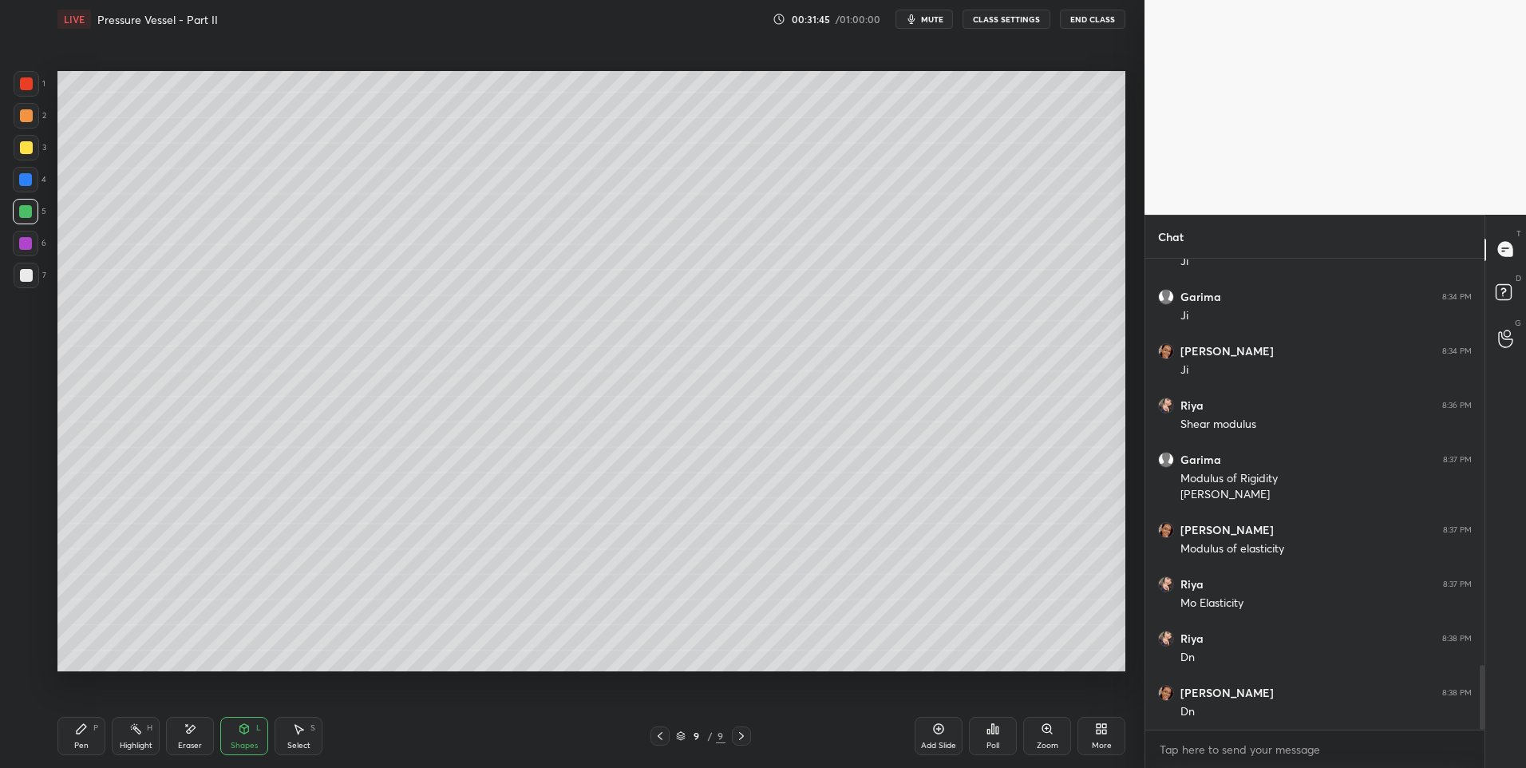
click at [85, 731] on icon at bounding box center [81, 728] width 13 height 13
click at [30, 120] on div at bounding box center [26, 115] width 13 height 13
click at [254, 733] on div "Shapes L" at bounding box center [244, 736] width 48 height 38
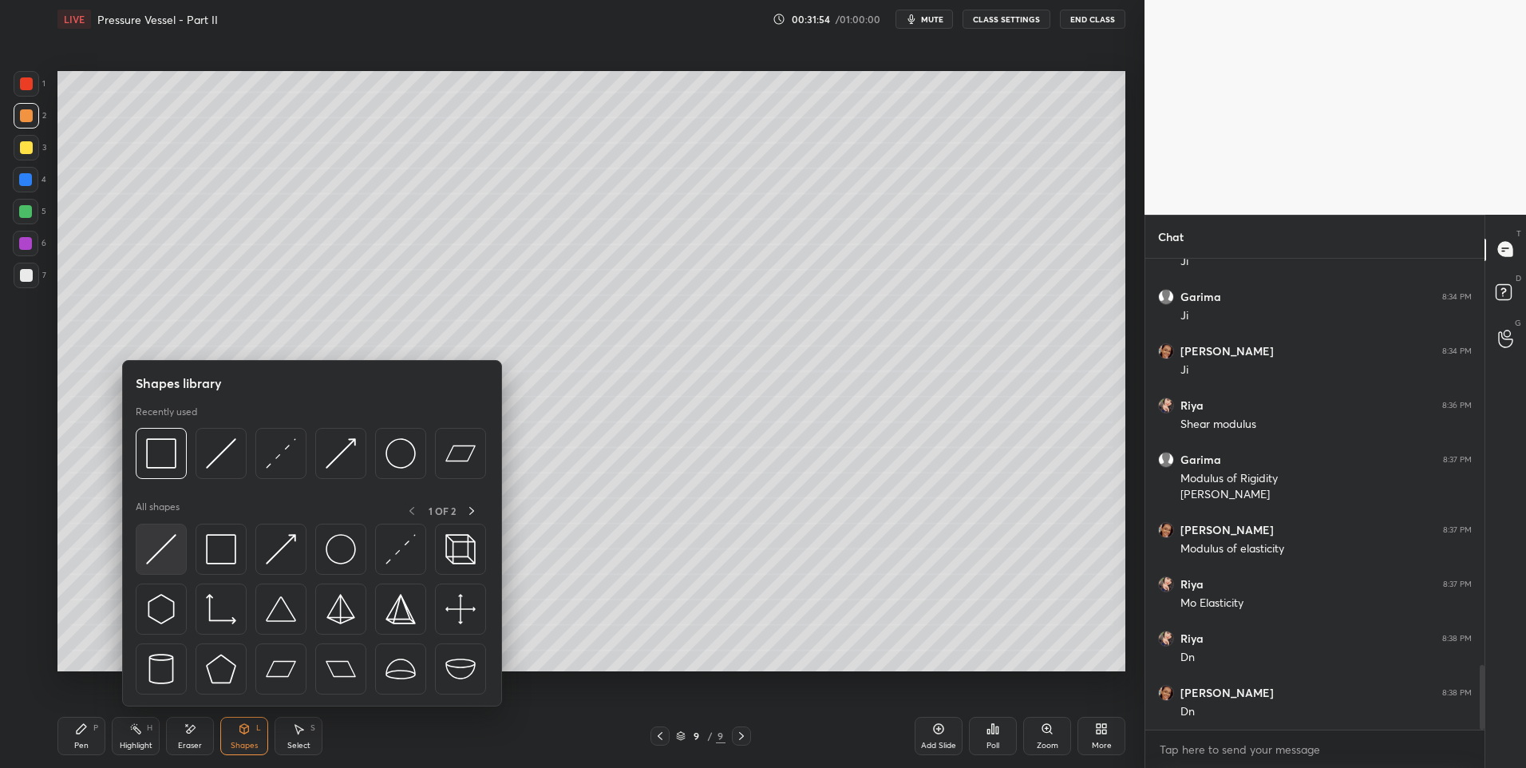
click at [159, 559] on img at bounding box center [161, 549] width 30 height 30
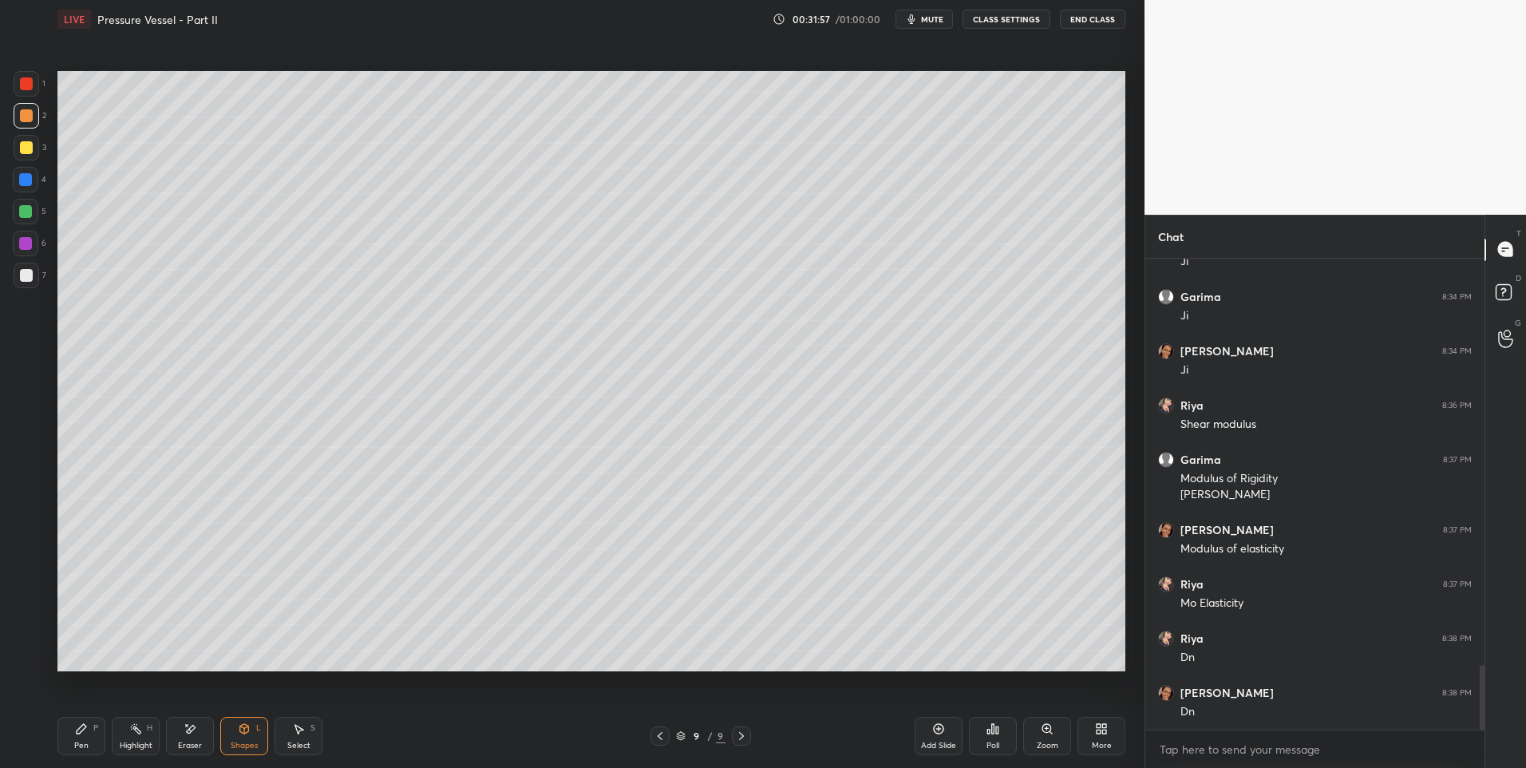
click at [72, 731] on div "Pen P" at bounding box center [81, 736] width 48 height 38
click at [248, 728] on icon at bounding box center [244, 729] width 9 height 10
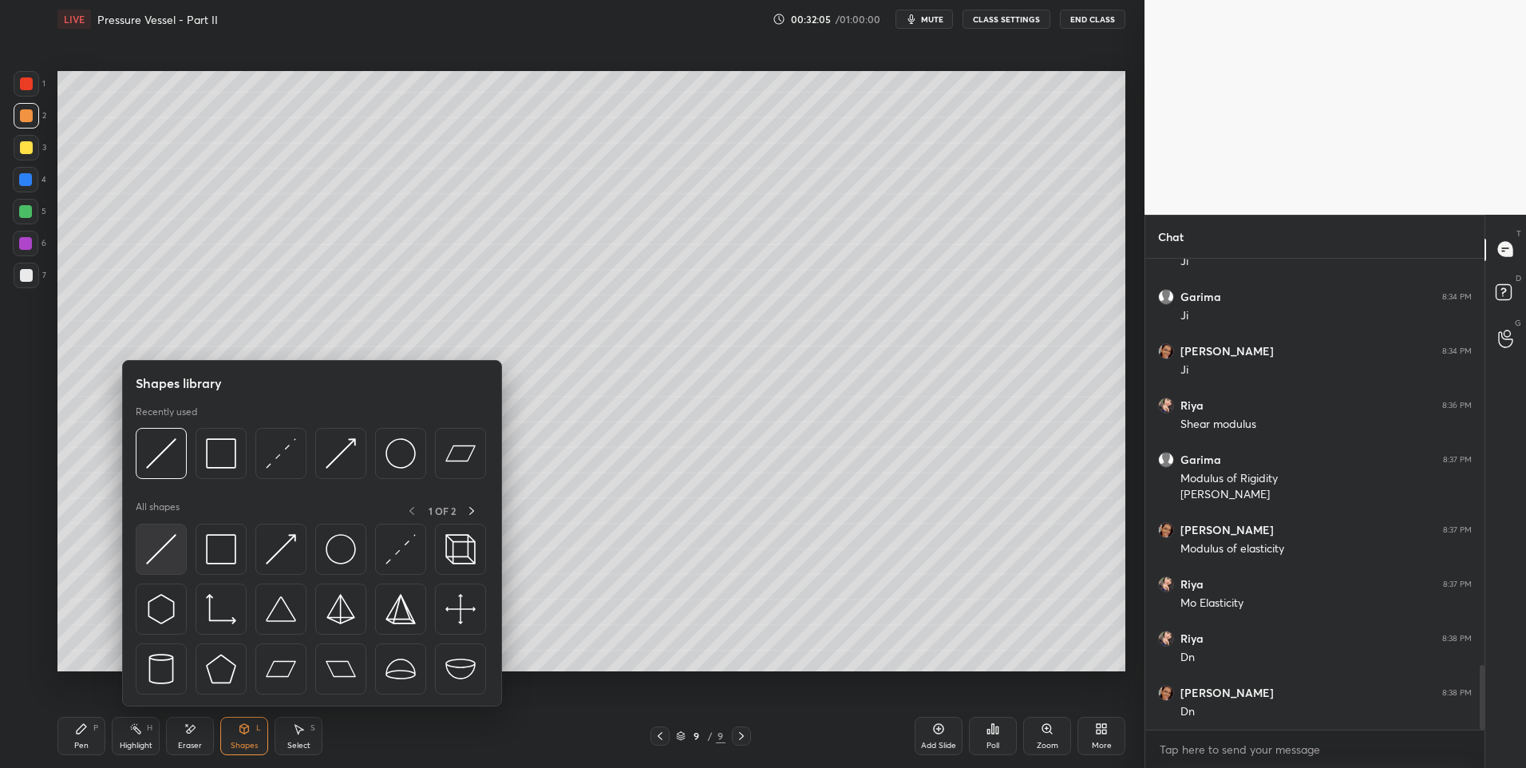
click at [175, 544] on img at bounding box center [161, 549] width 30 height 30
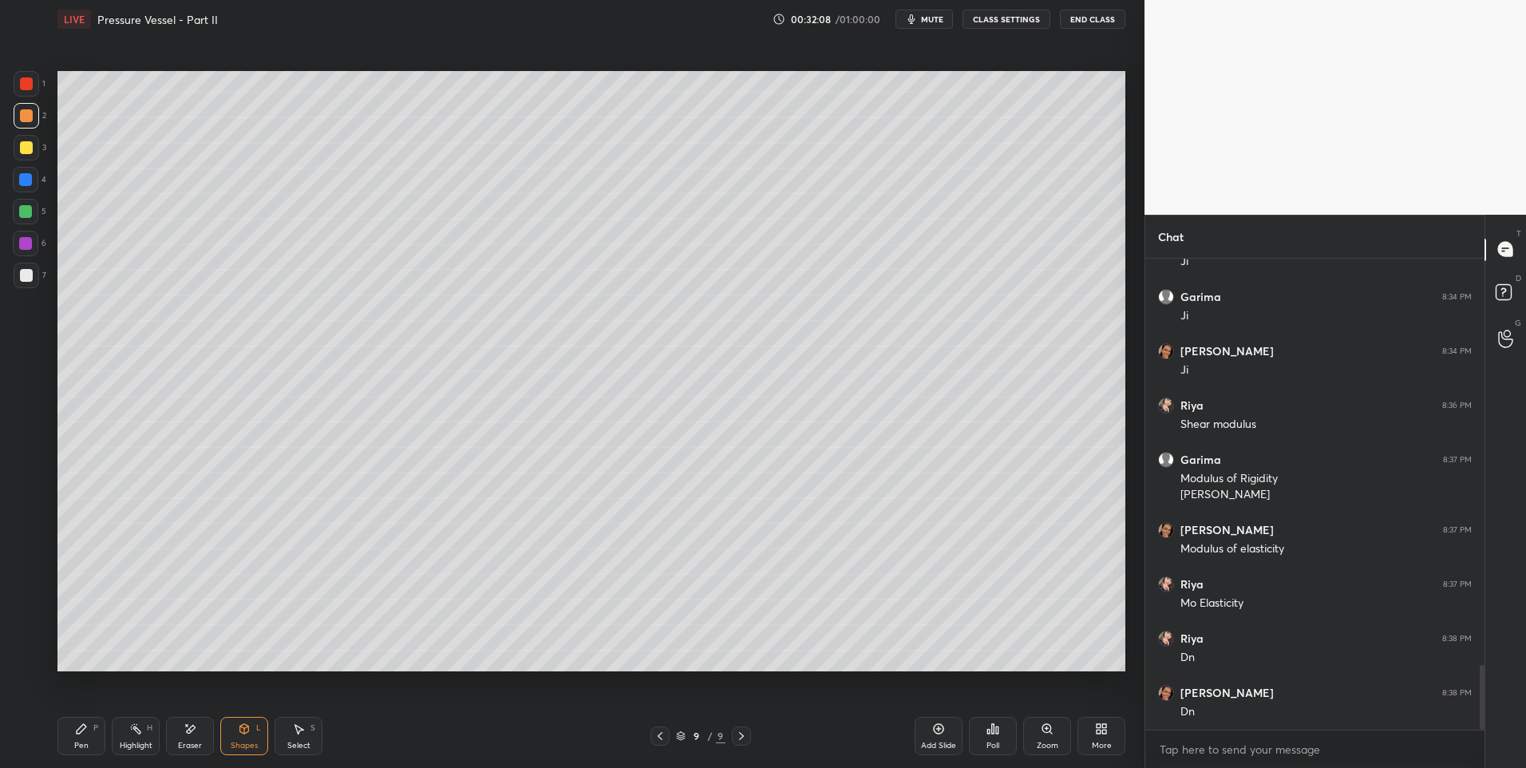
click at [79, 743] on div "Pen" at bounding box center [81, 745] width 14 height 8
click at [239, 734] on icon at bounding box center [244, 728] width 13 height 13
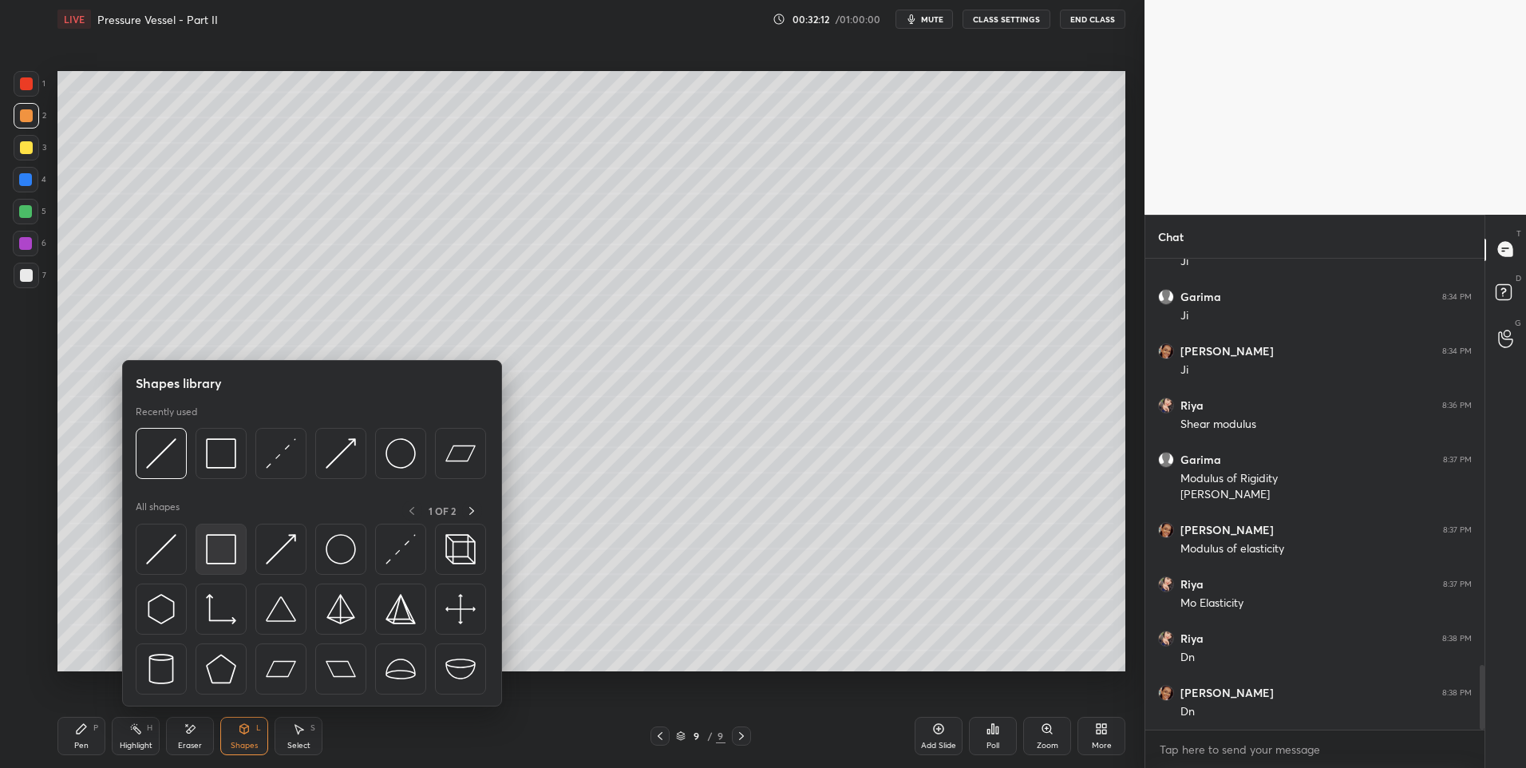
click at [223, 542] on img at bounding box center [221, 549] width 30 height 30
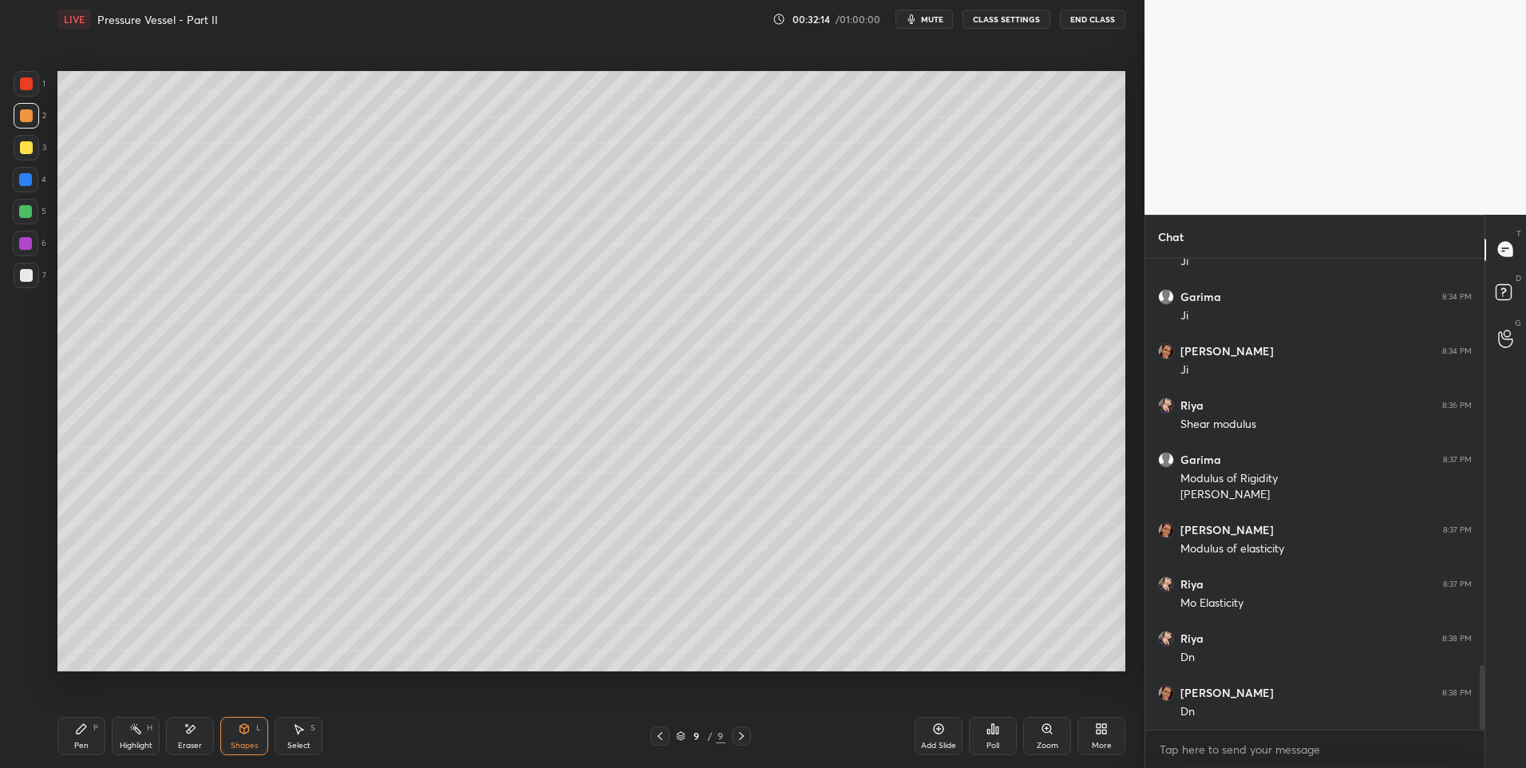
click at [137, 731] on rect at bounding box center [137, 730] width 8 height 8
click at [662, 737] on icon at bounding box center [660, 736] width 13 height 13
click at [748, 735] on div at bounding box center [741, 735] width 19 height 19
click at [83, 738] on div "Pen P" at bounding box center [81, 736] width 48 height 38
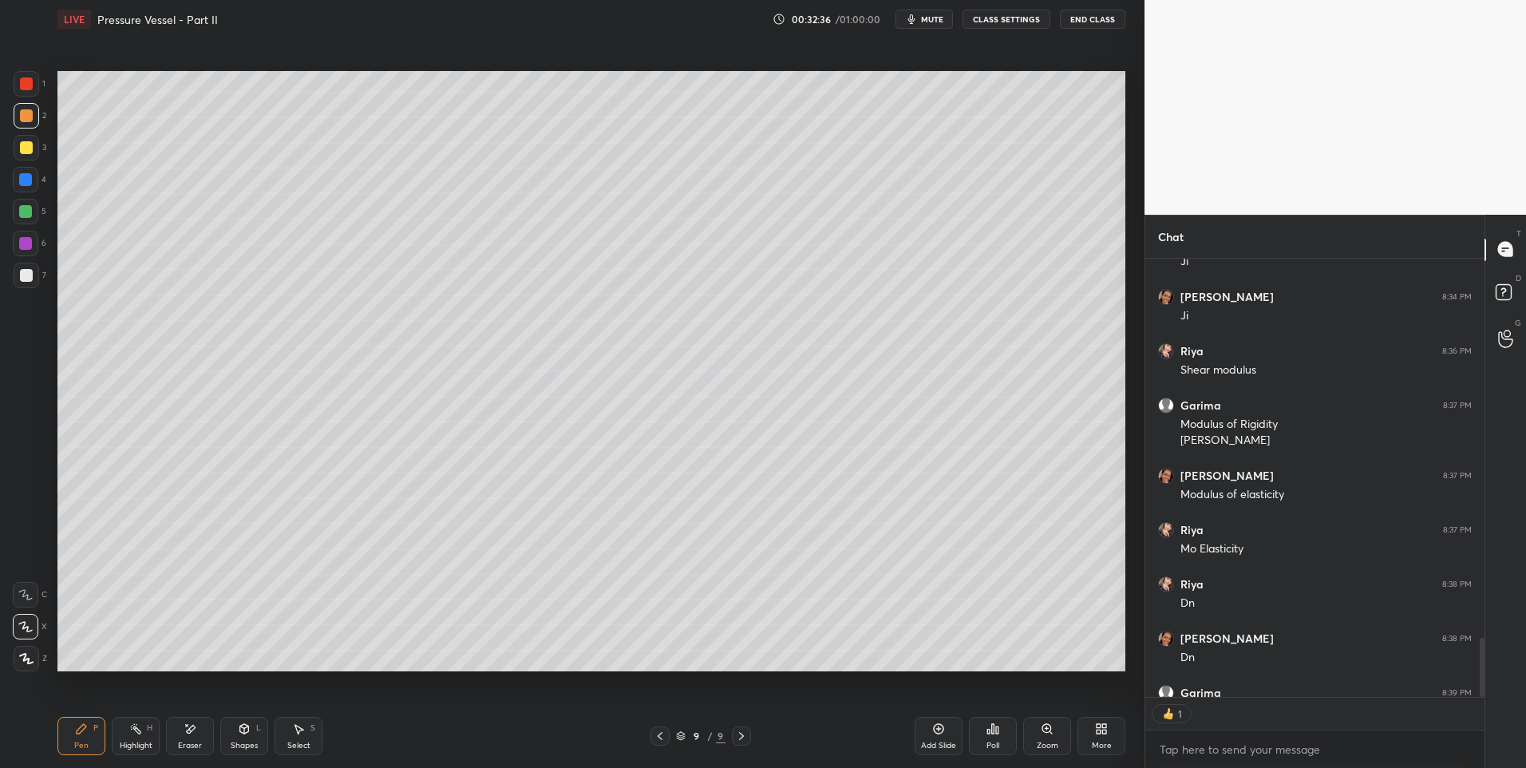
scroll to position [3099, 0]
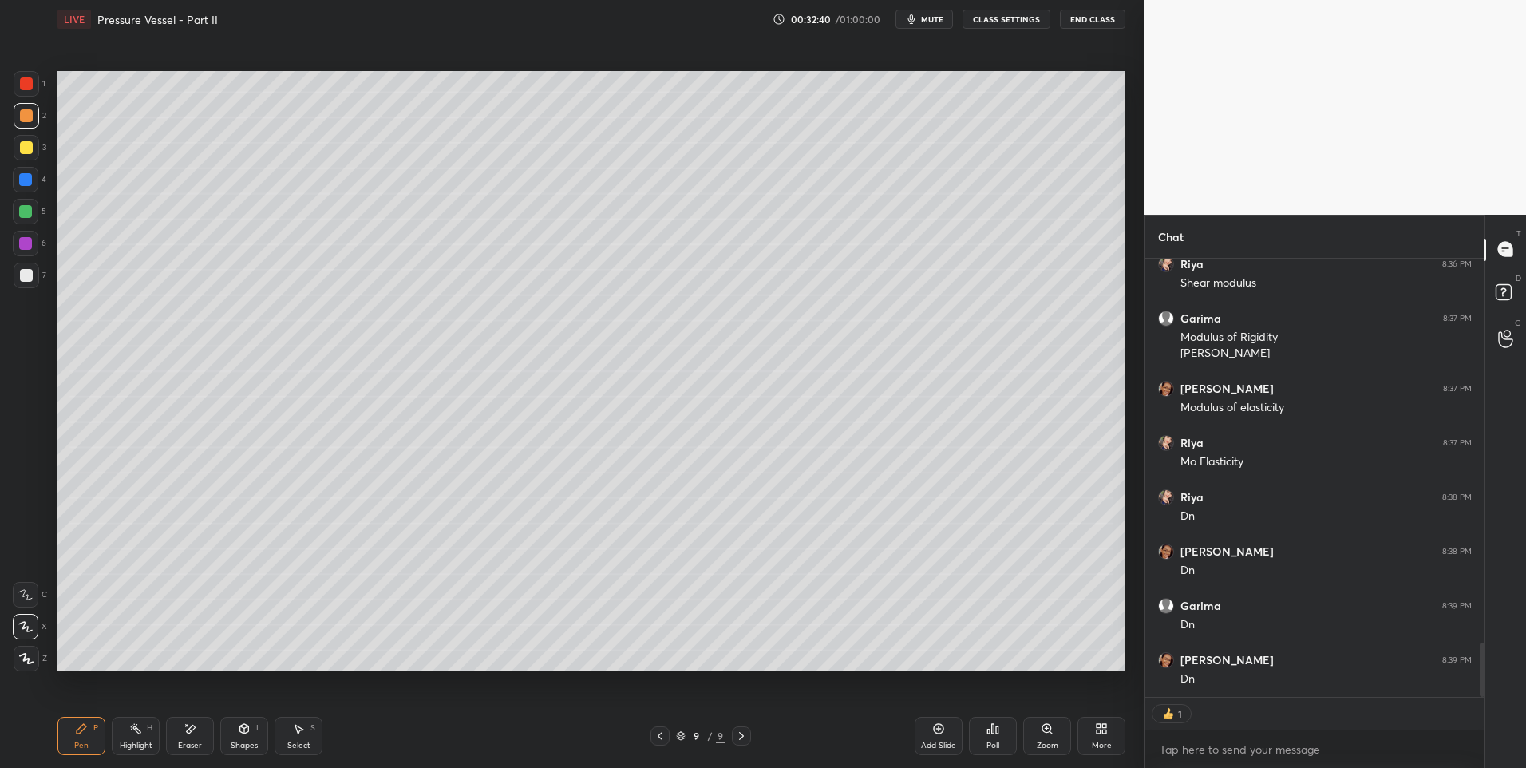
click at [30, 208] on div at bounding box center [25, 211] width 13 height 13
click at [27, 208] on div at bounding box center [25, 211] width 13 height 13
click at [751, 737] on div "9 / 9" at bounding box center [700, 735] width 429 height 19
click at [932, 726] on icon at bounding box center [938, 728] width 13 height 13
click at [73, 736] on div "Pen P" at bounding box center [81, 736] width 48 height 38
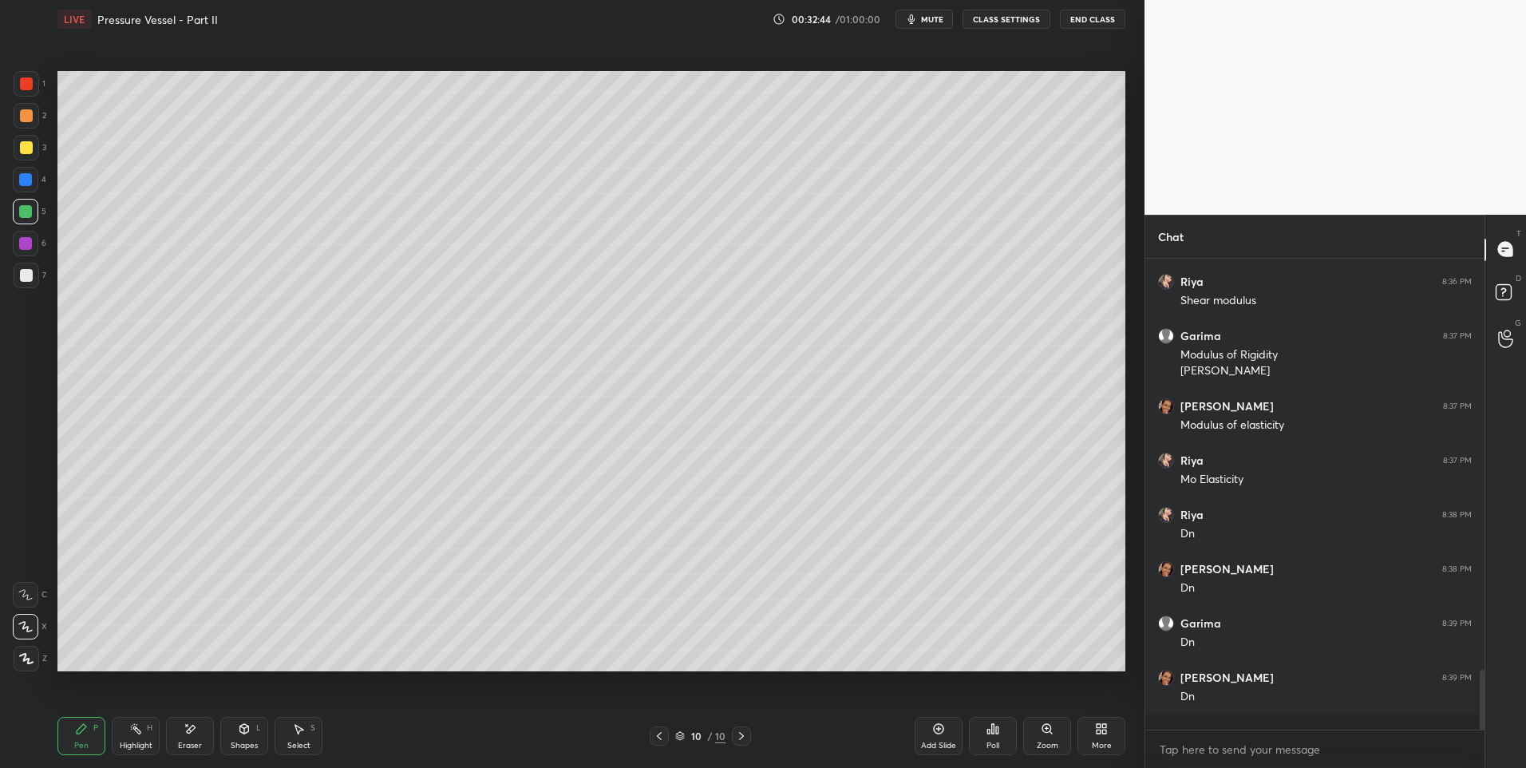
scroll to position [3066, 0]
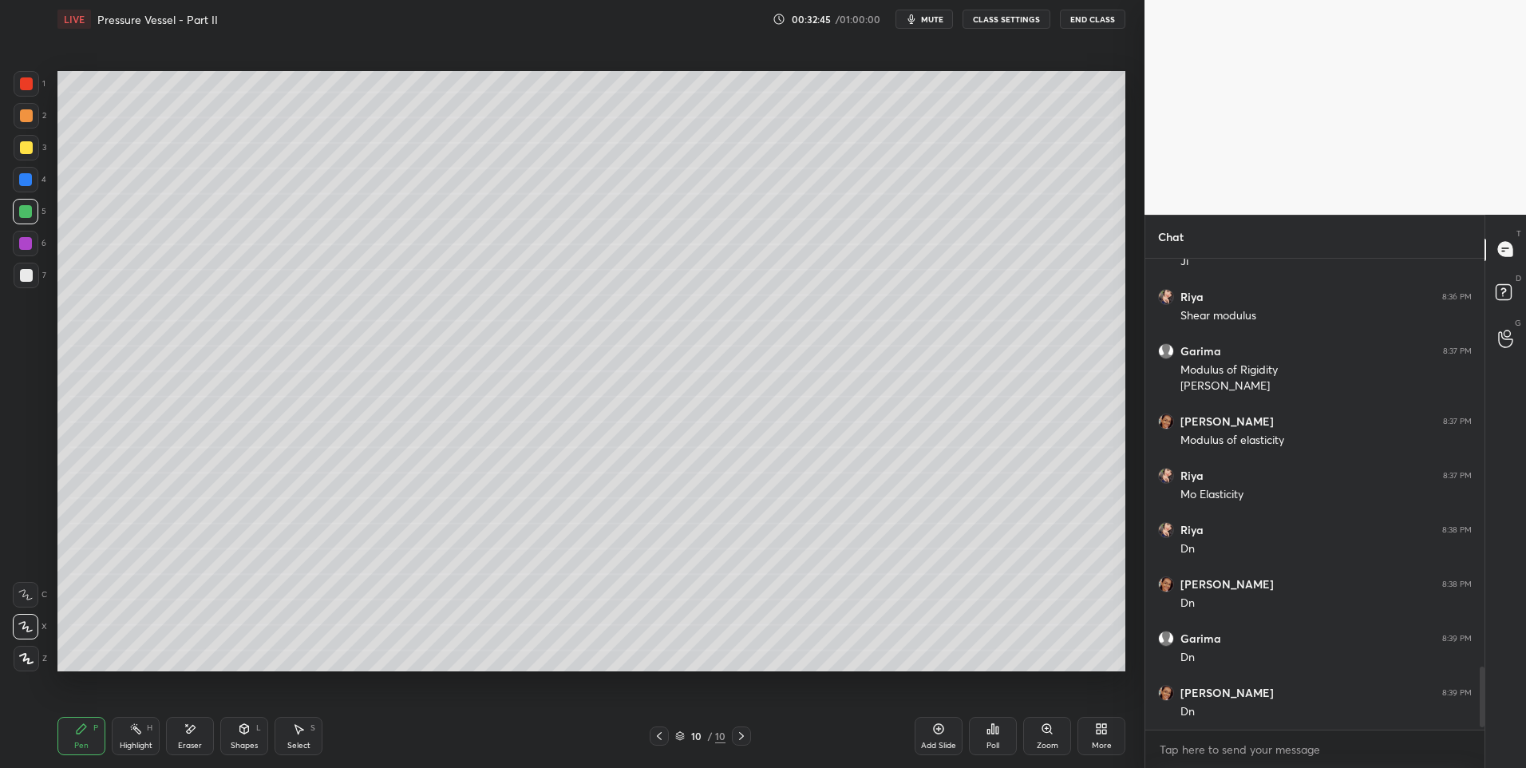
click at [26, 98] on div "1" at bounding box center [30, 87] width 32 height 32
click at [231, 737] on div "Shapes L" at bounding box center [244, 736] width 48 height 38
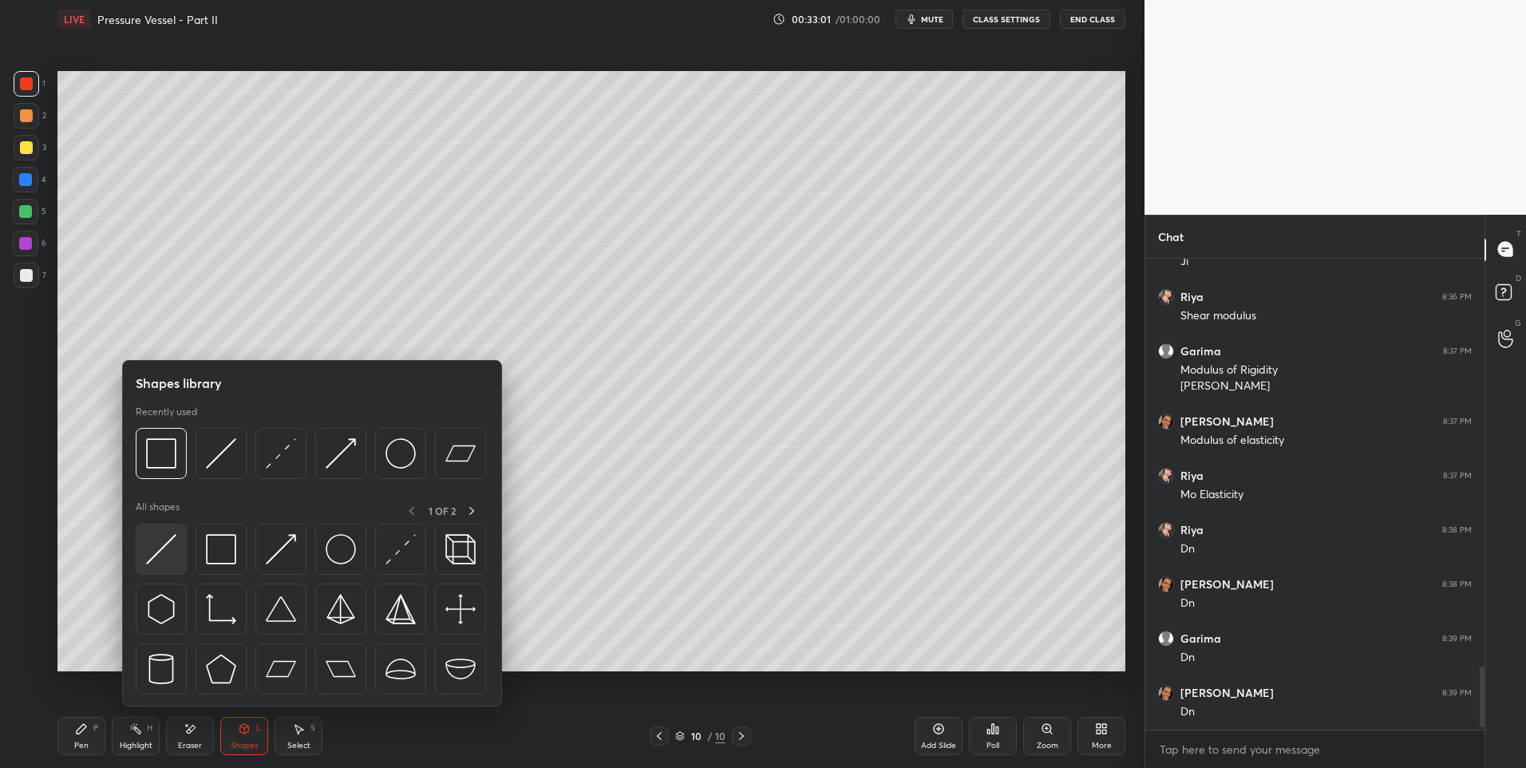
click at [160, 552] on img at bounding box center [161, 549] width 30 height 30
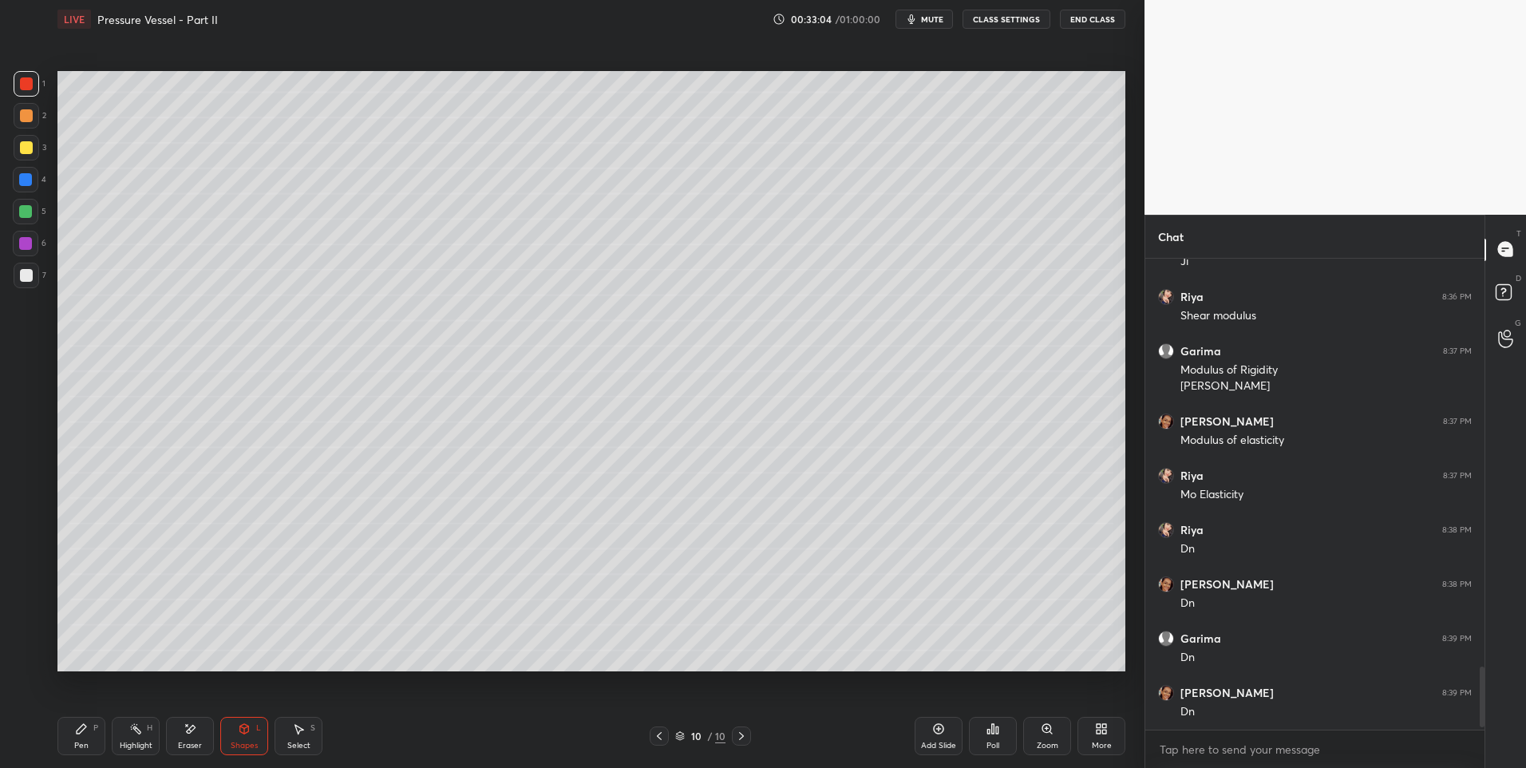
click at [81, 744] on div "Pen" at bounding box center [81, 745] width 14 height 8
click at [23, 213] on div at bounding box center [25, 211] width 13 height 13
click at [252, 729] on div "Shapes L" at bounding box center [244, 736] width 48 height 38
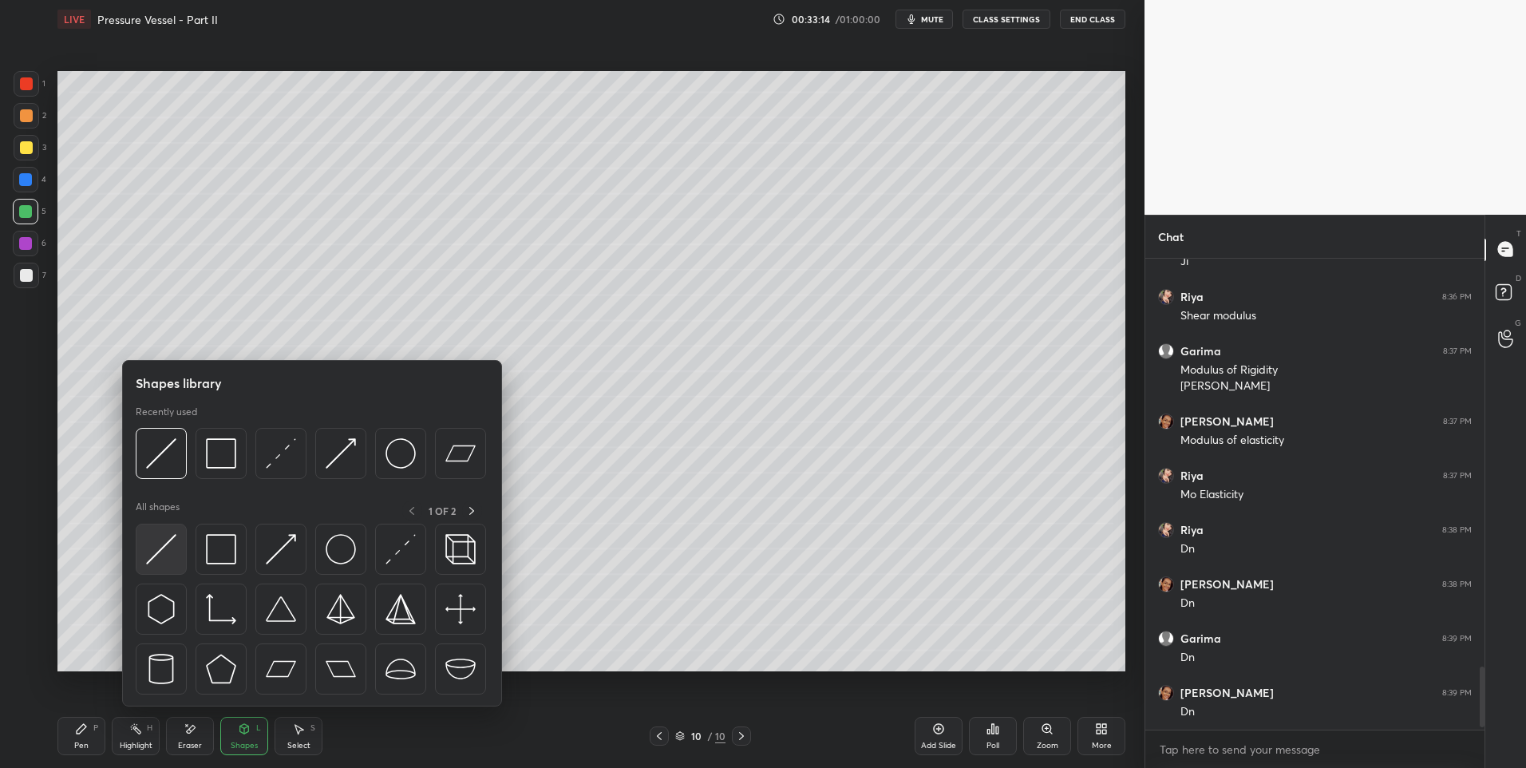
click at [149, 563] on img at bounding box center [161, 549] width 30 height 30
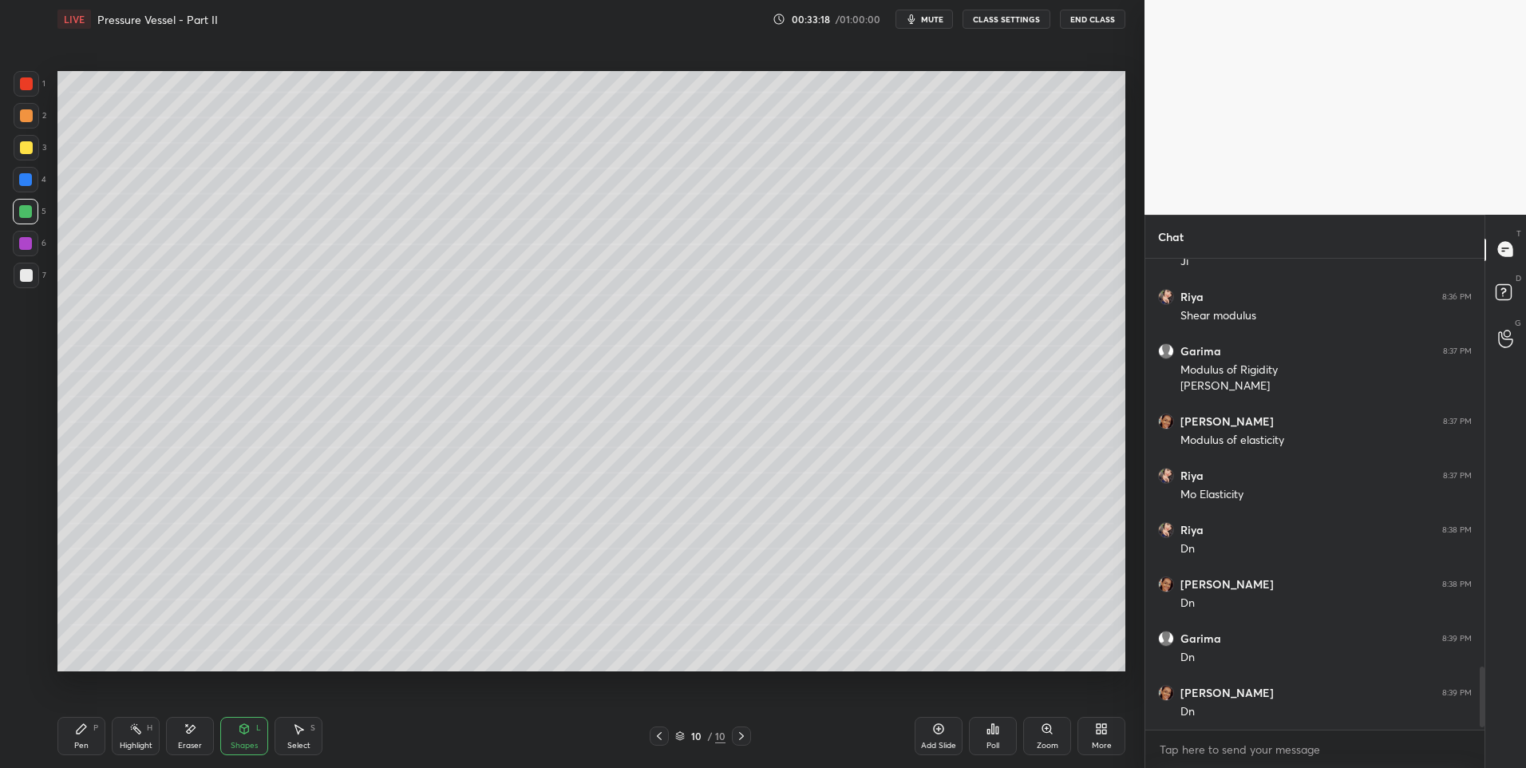
click at [253, 727] on div "Shapes L" at bounding box center [244, 736] width 48 height 38
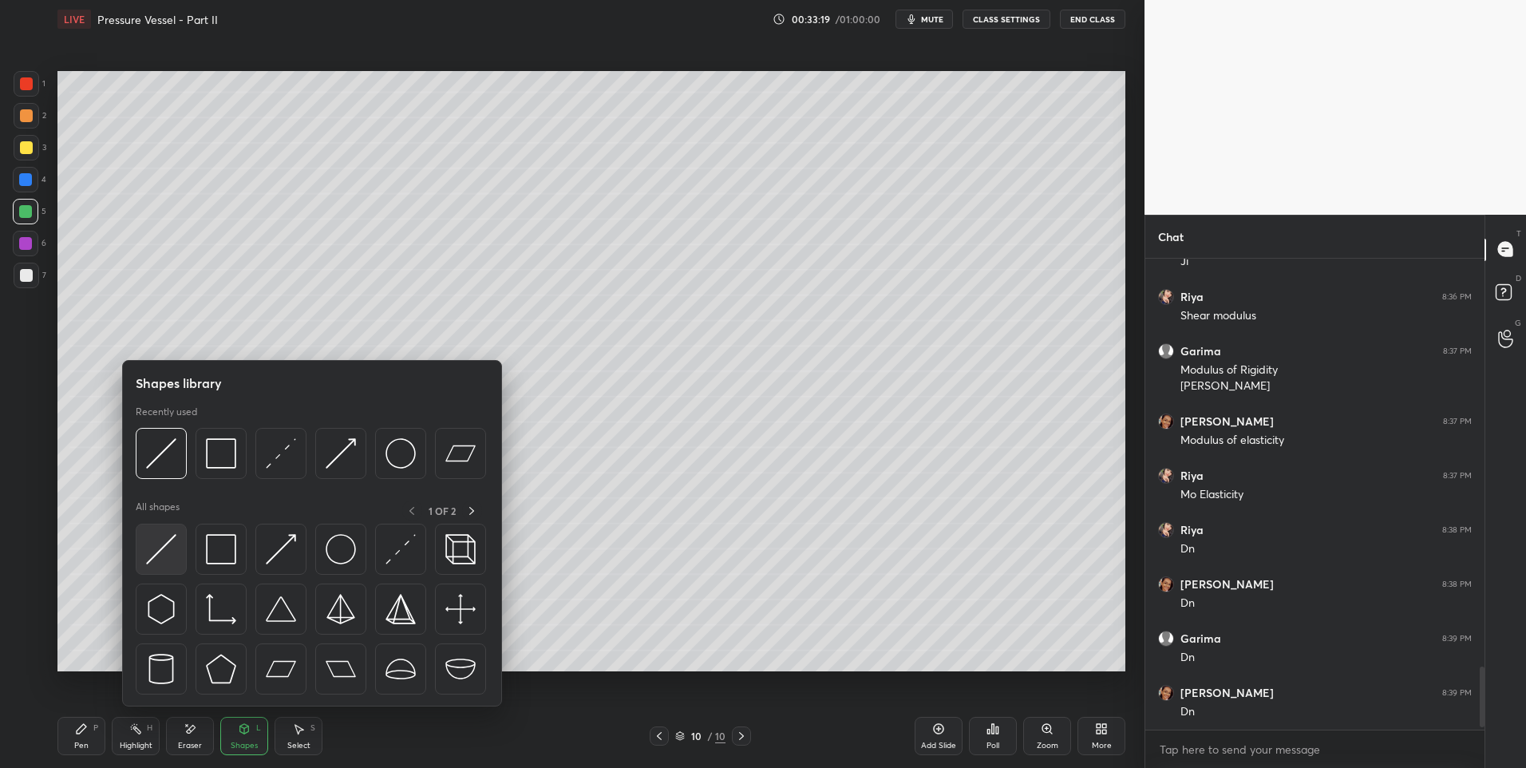
click at [167, 555] on img at bounding box center [161, 549] width 30 height 30
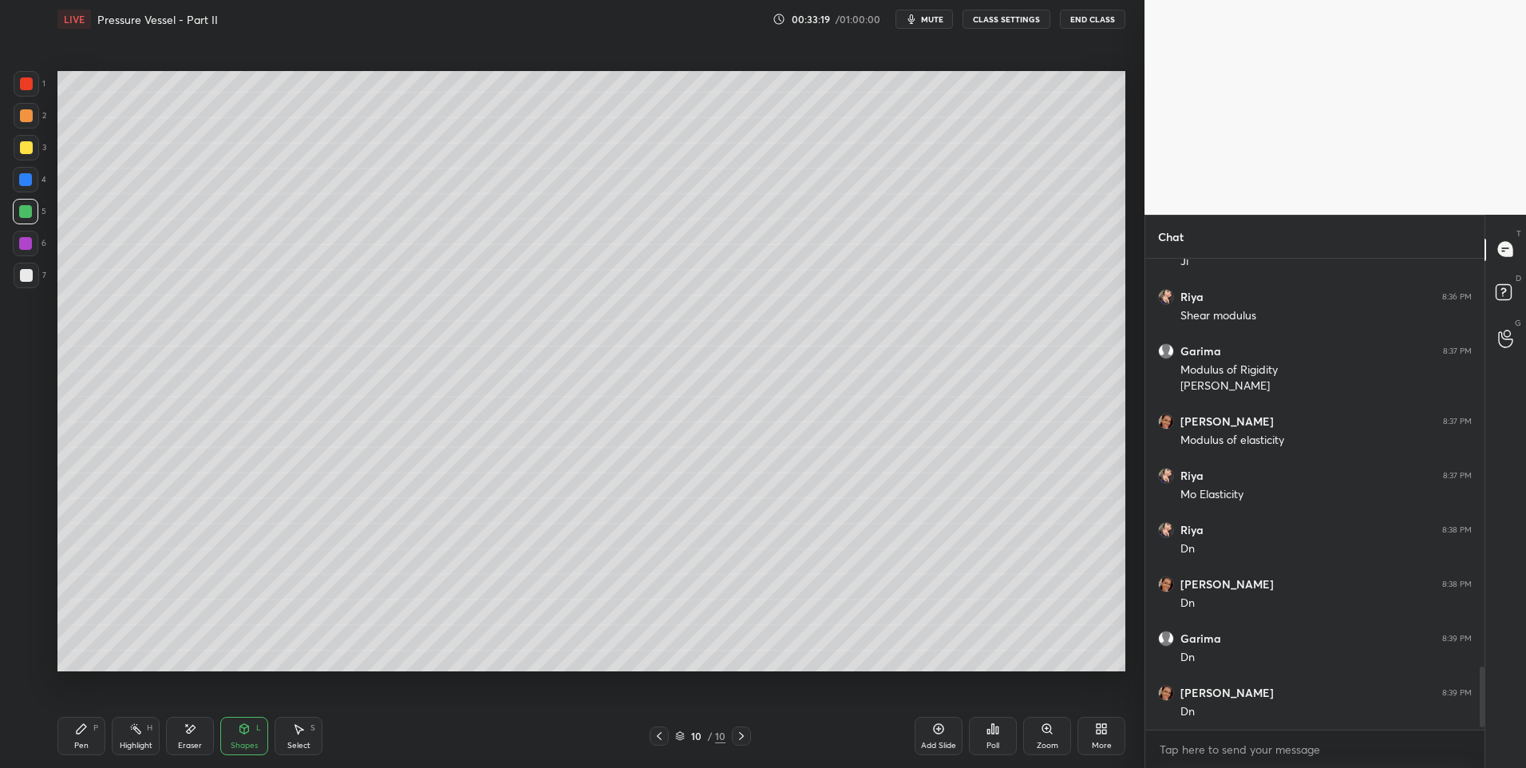
click at [28, 120] on div at bounding box center [26, 115] width 13 height 13
click at [32, 113] on div at bounding box center [26, 115] width 13 height 13
click at [77, 738] on div "Pen P" at bounding box center [81, 736] width 48 height 38
click at [299, 739] on div "Select S" at bounding box center [299, 736] width 48 height 38
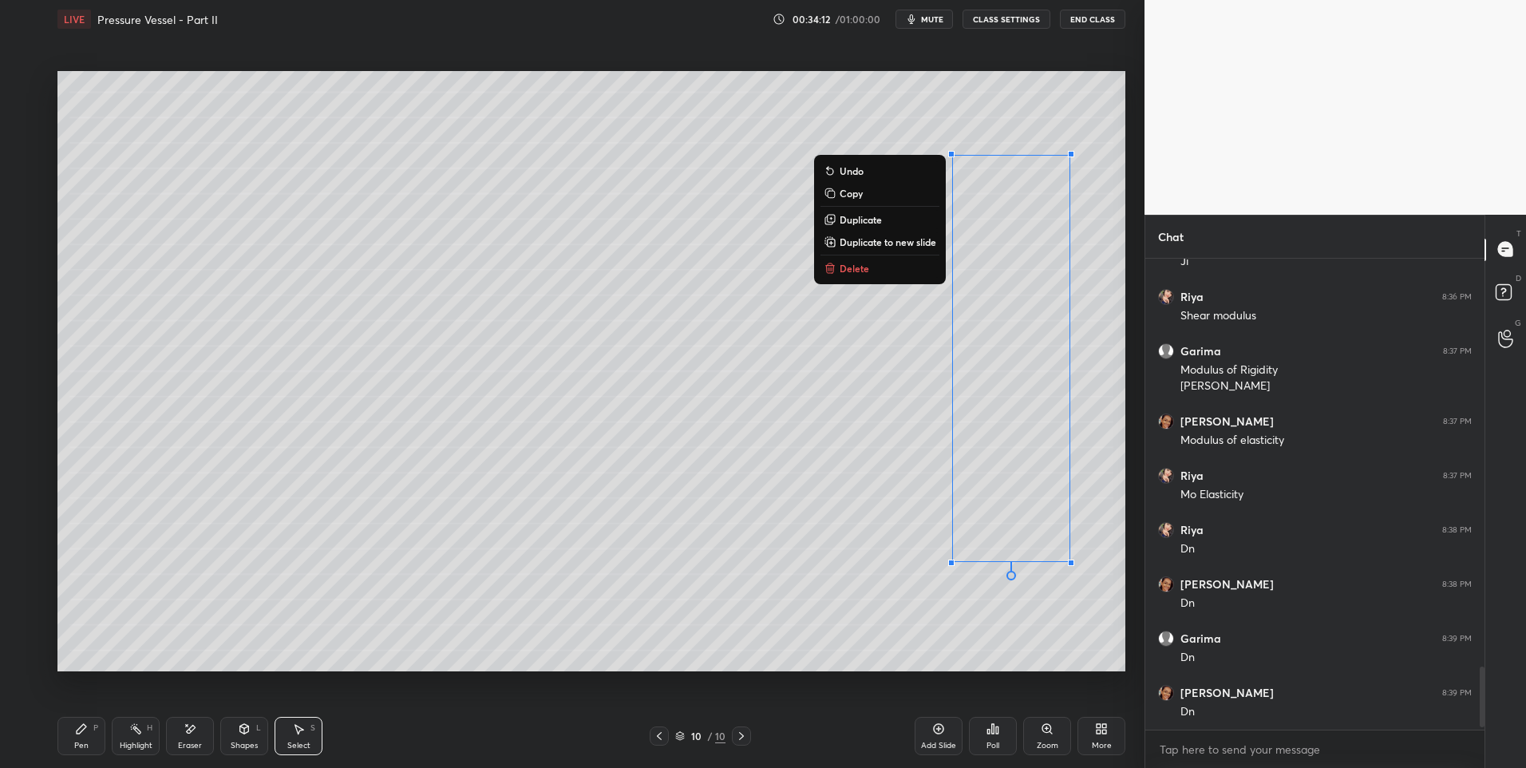
click at [864, 218] on p "Duplicate" at bounding box center [861, 219] width 42 height 13
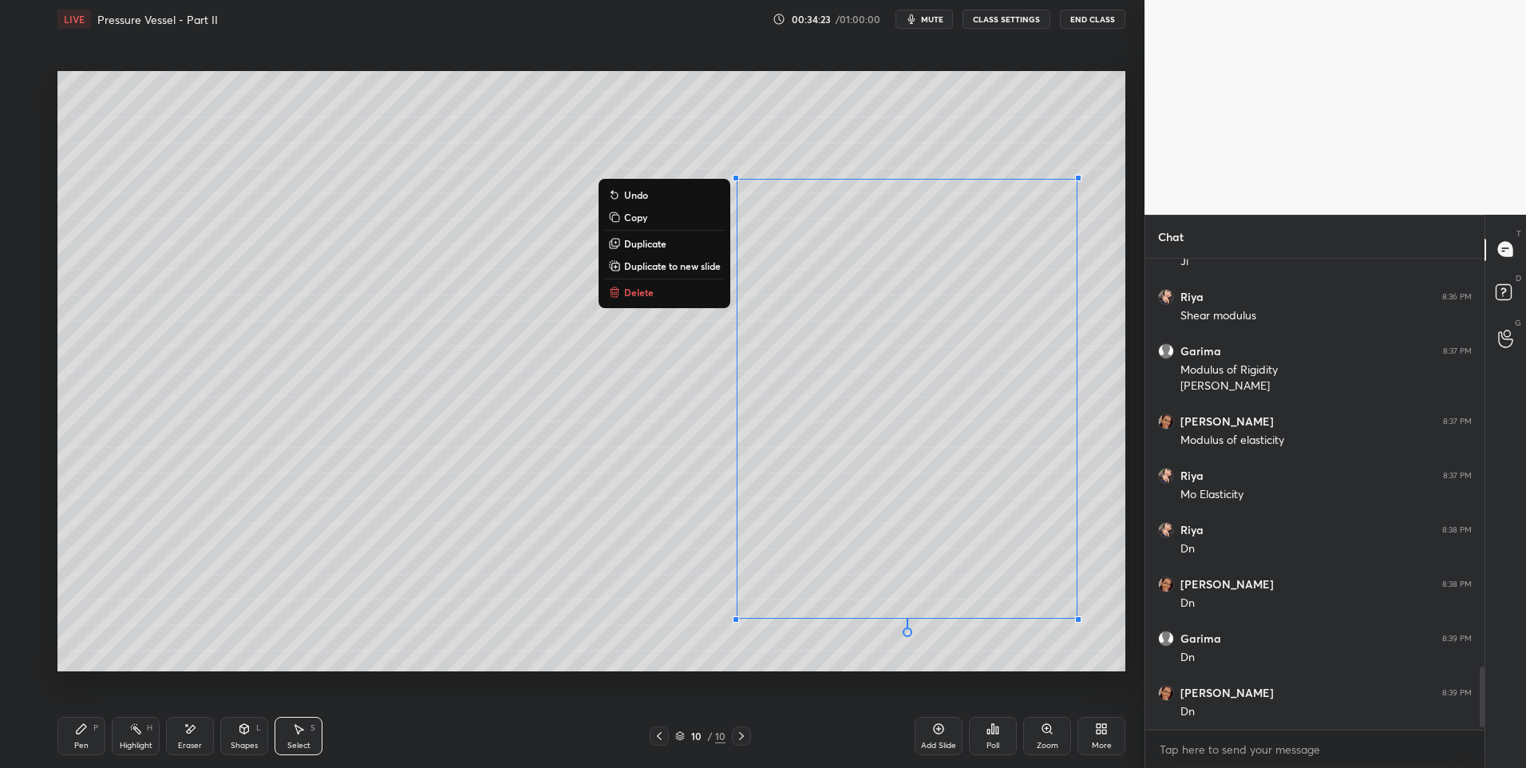
click at [500, 603] on div "0 ° Undo Copy Duplicate Duplicate to new slide Delete" at bounding box center [591, 371] width 1068 height 601
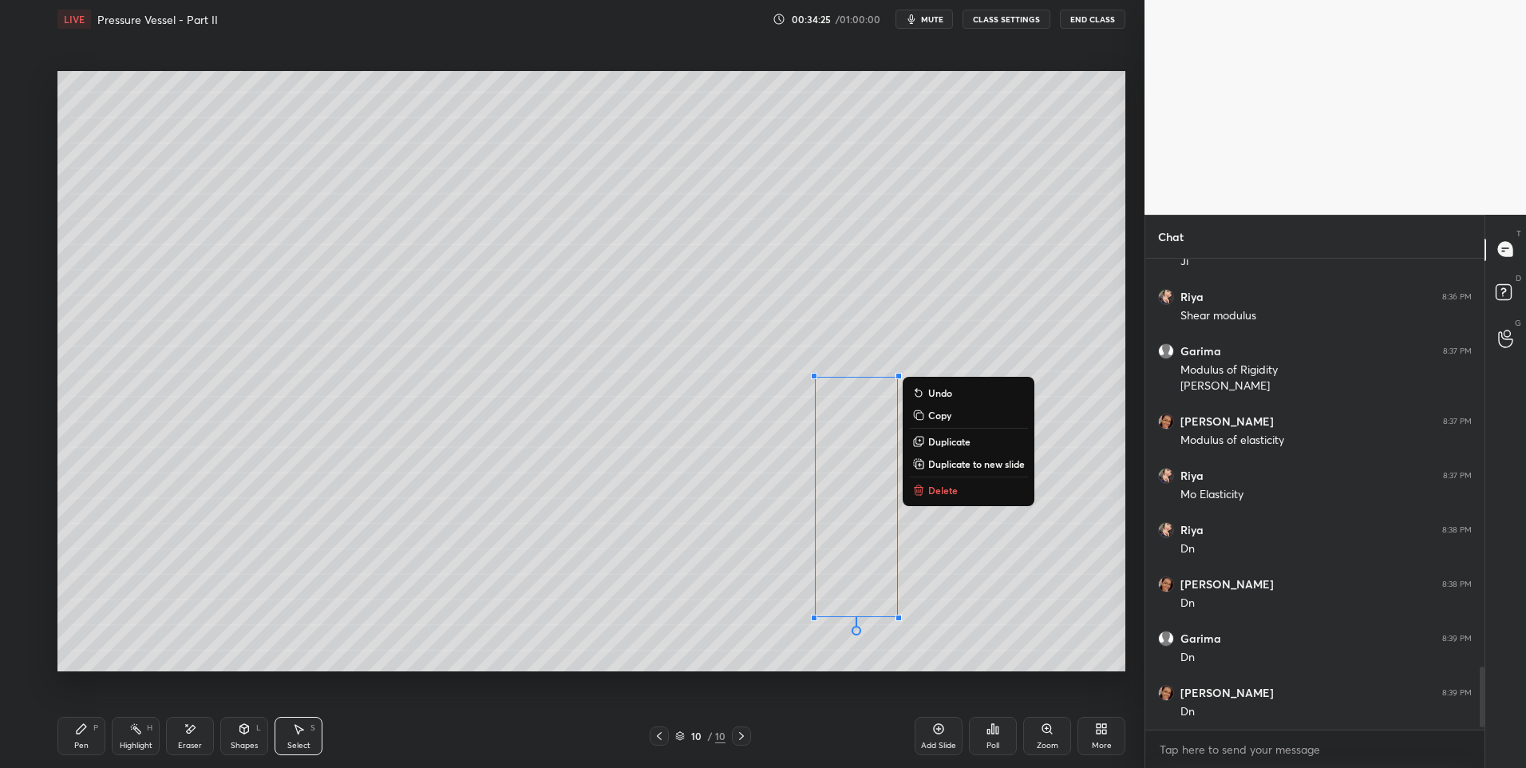
click at [948, 489] on p "Delete" at bounding box center [943, 490] width 30 height 13
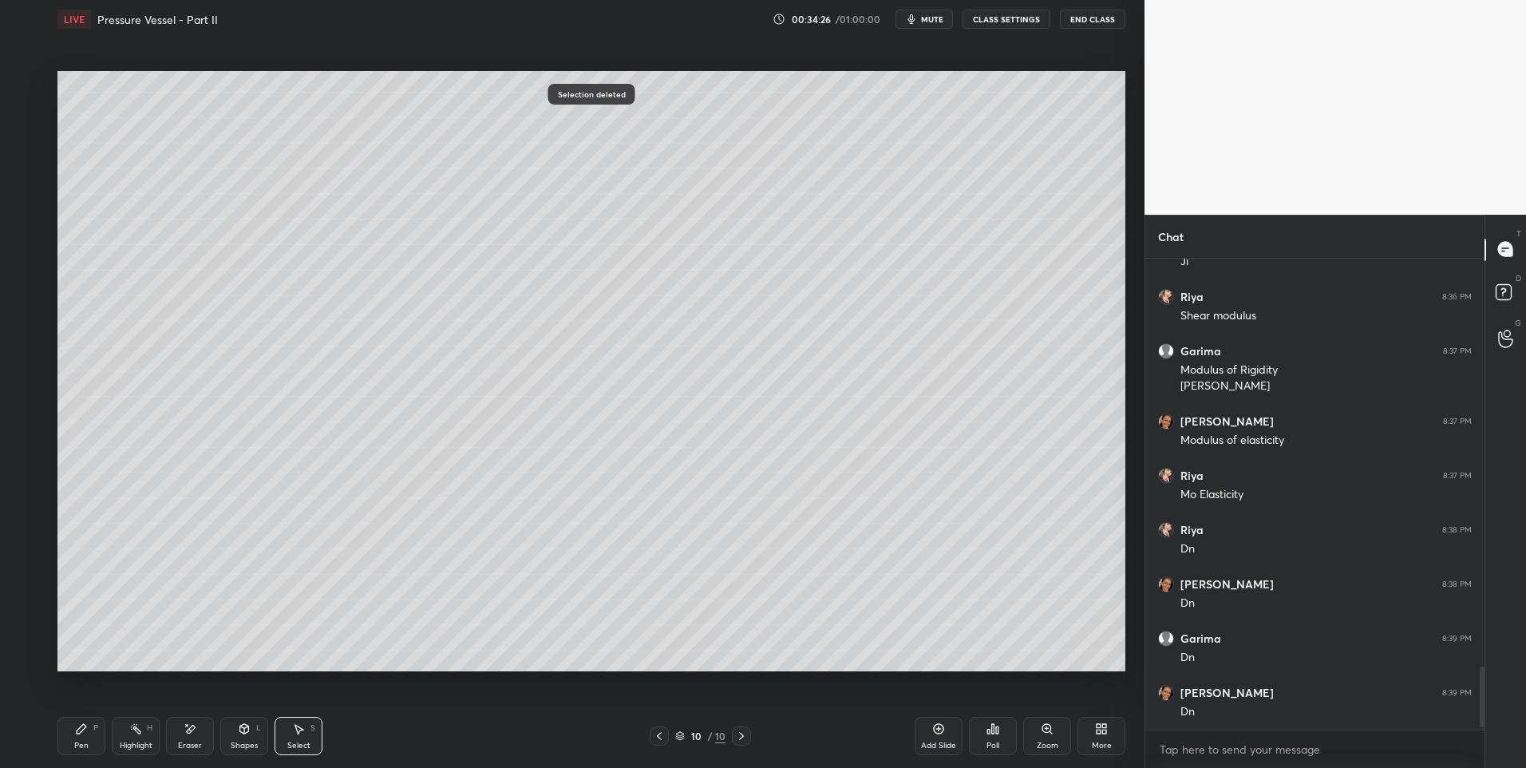
click at [247, 741] on div "Shapes" at bounding box center [244, 745] width 27 height 8
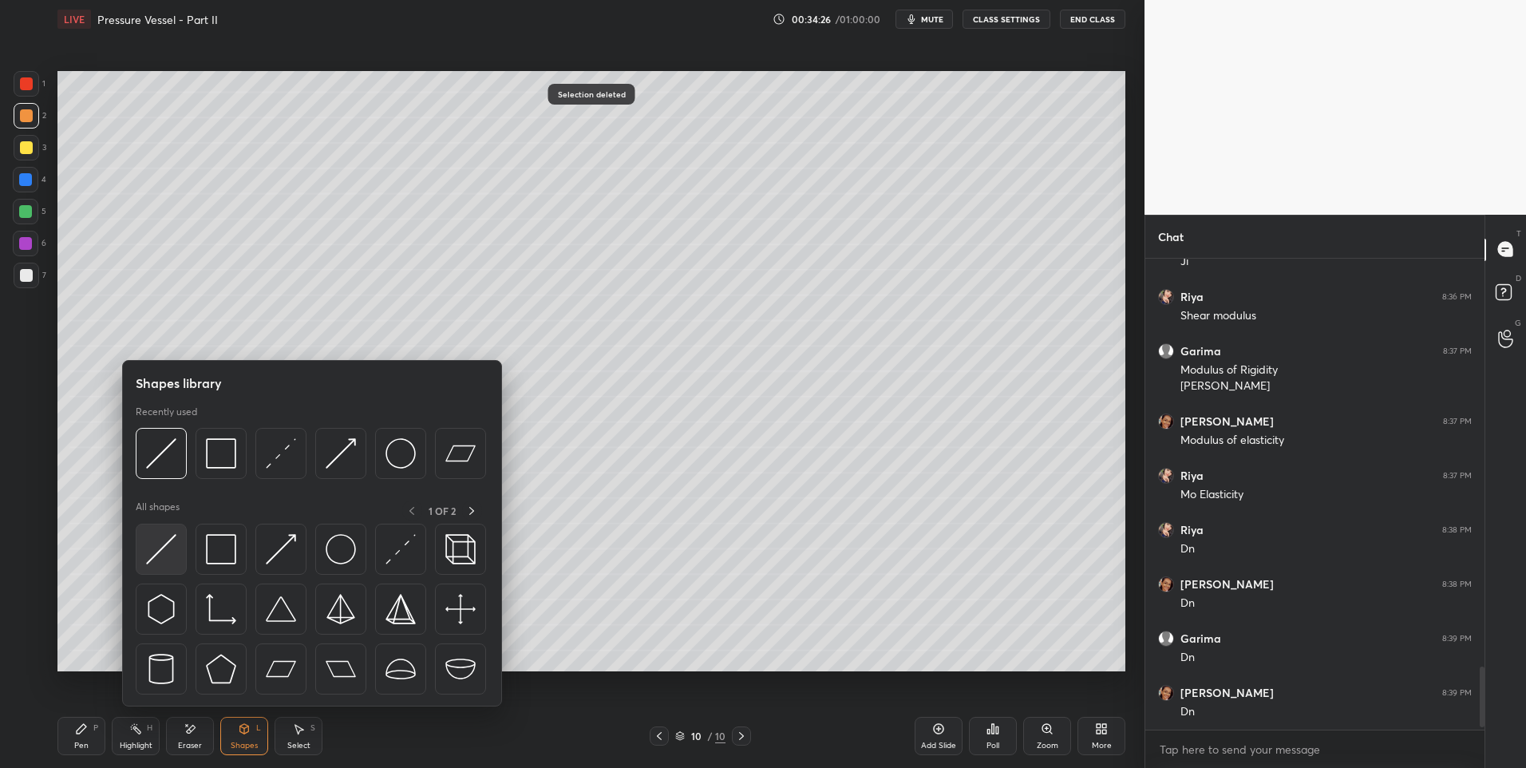
click at [156, 548] on img at bounding box center [161, 549] width 30 height 30
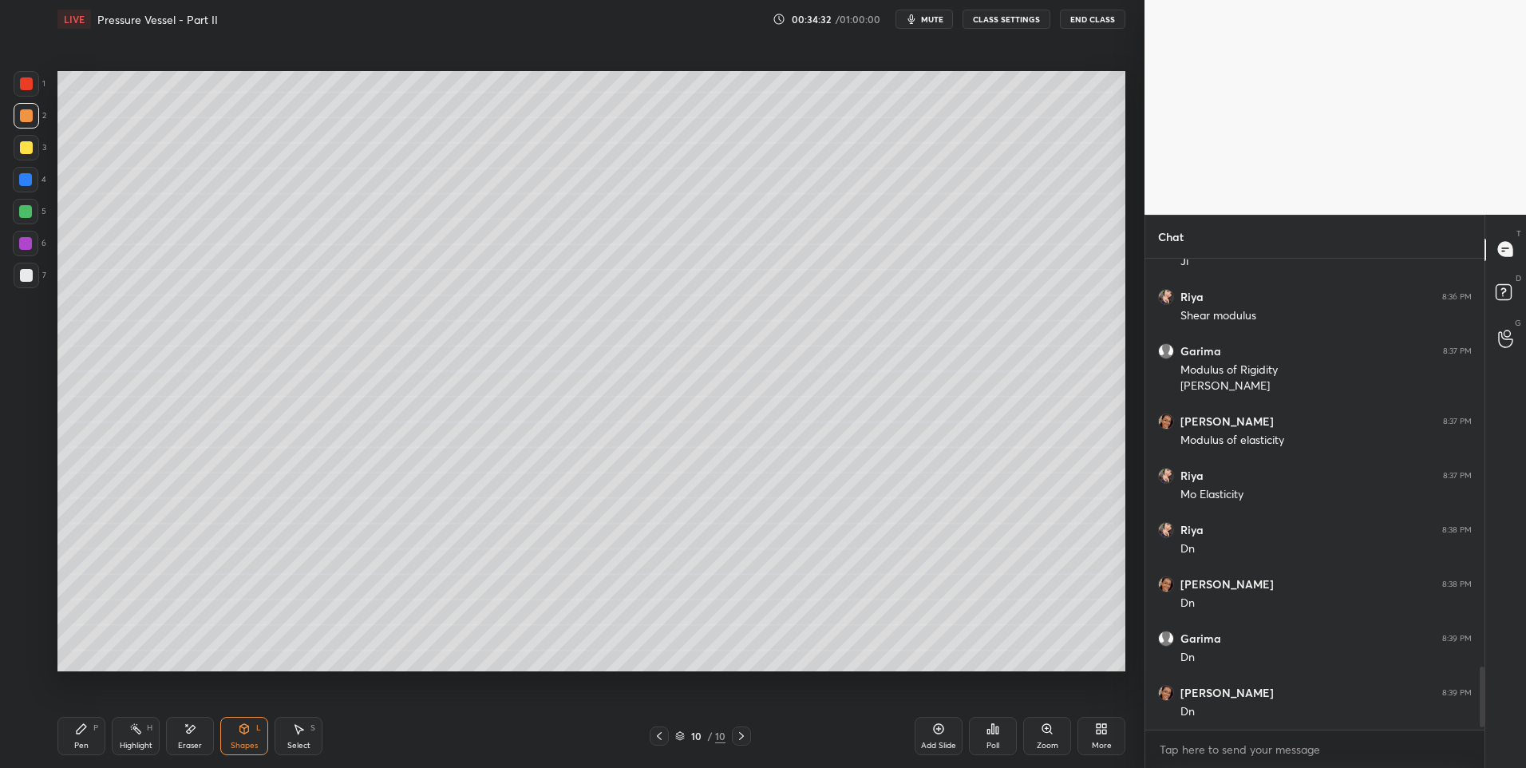
click at [191, 730] on icon at bounding box center [191, 729] width 9 height 8
click at [90, 733] on div "Pen P" at bounding box center [81, 736] width 48 height 38
click at [140, 738] on div "Highlight H" at bounding box center [136, 736] width 48 height 38
click at [80, 746] on div "Pen" at bounding box center [81, 745] width 14 height 8
click at [296, 741] on div "Select" at bounding box center [298, 745] width 23 height 8
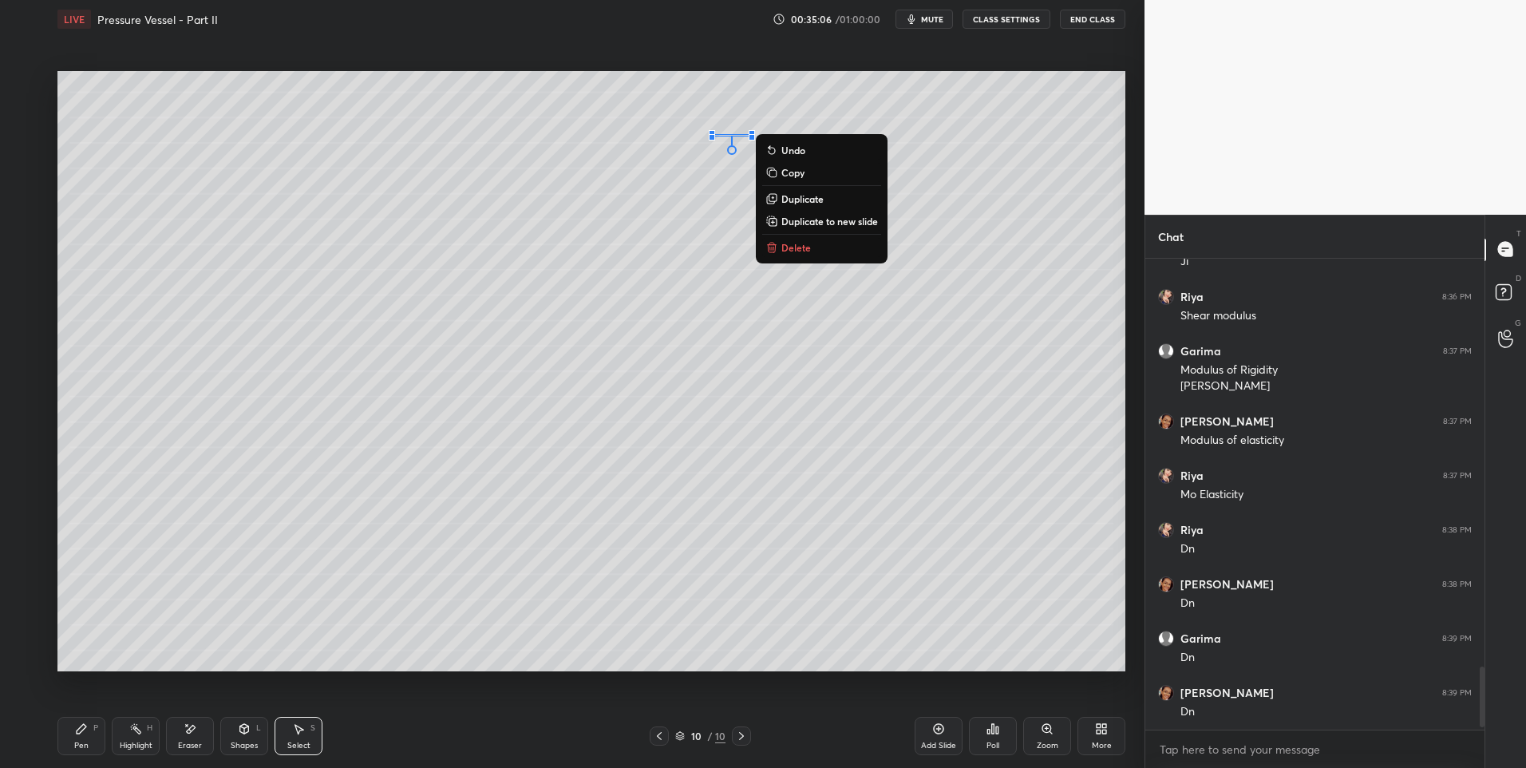
click at [788, 239] on button "Delete" at bounding box center [821, 247] width 119 height 19
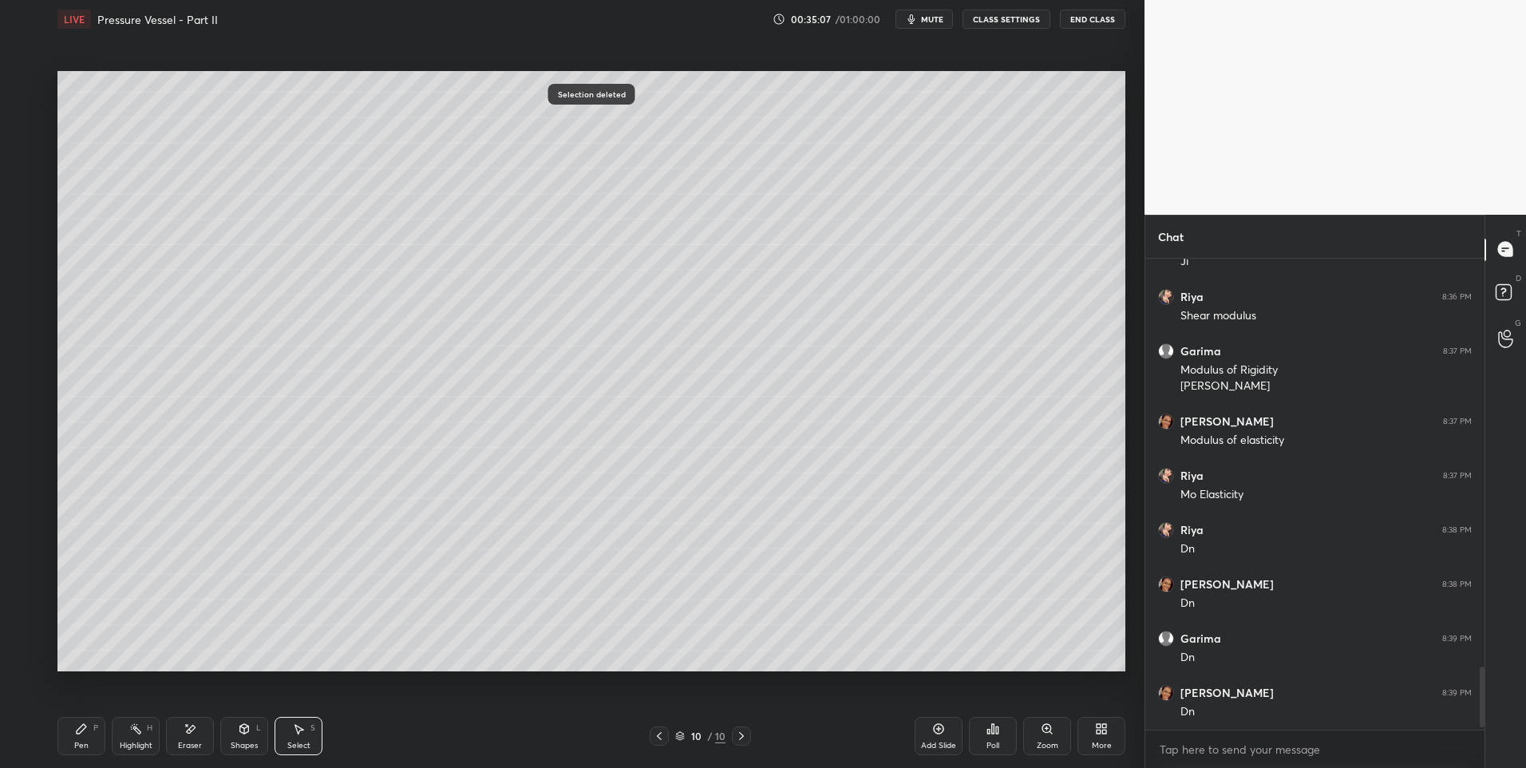
click at [94, 735] on div "Pen P" at bounding box center [81, 736] width 48 height 38
click at [26, 145] on div at bounding box center [26, 147] width 13 height 13
click at [131, 737] on div "Highlight H" at bounding box center [136, 736] width 48 height 38
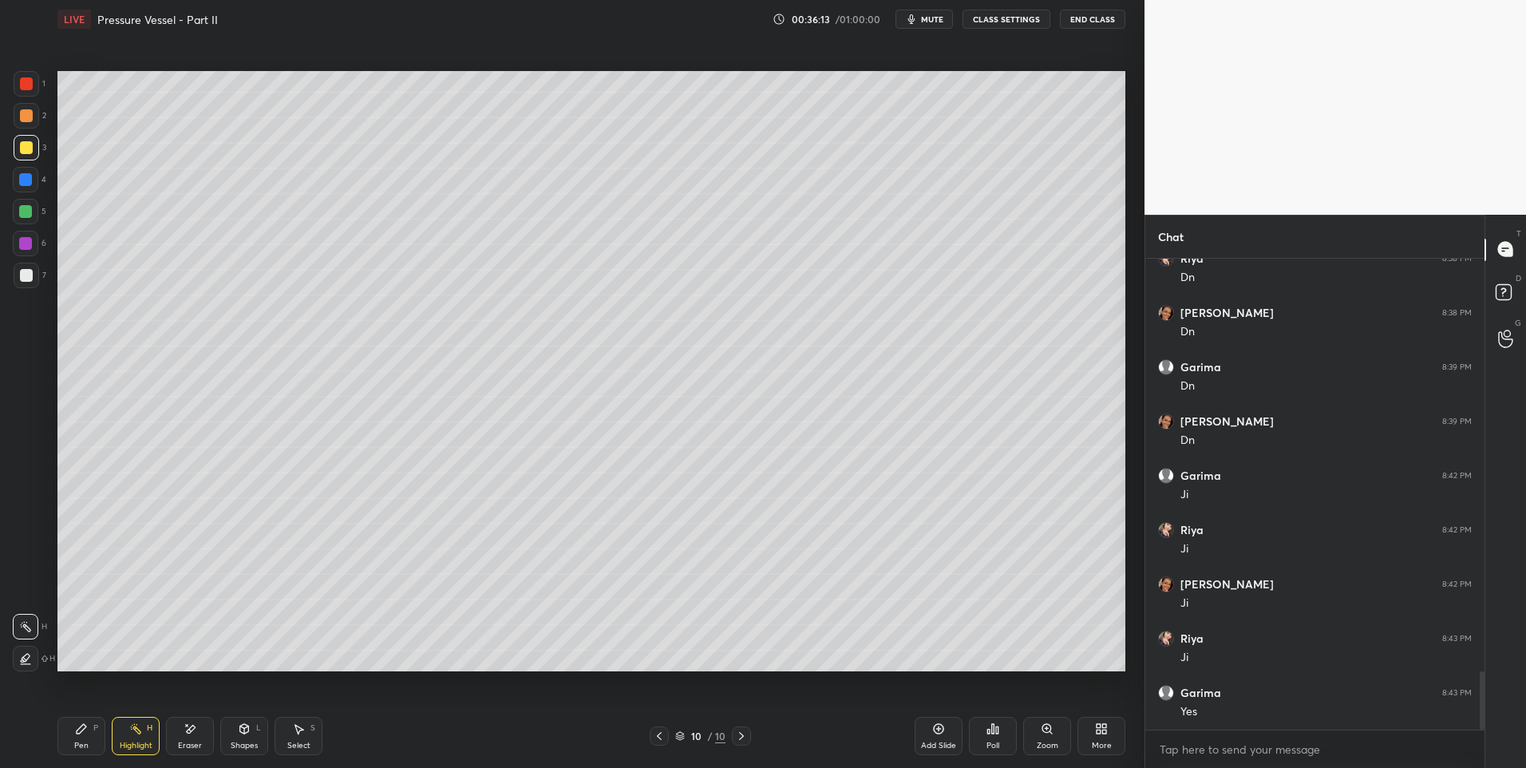
scroll to position [3392, 0]
click at [77, 734] on icon at bounding box center [81, 728] width 13 height 13
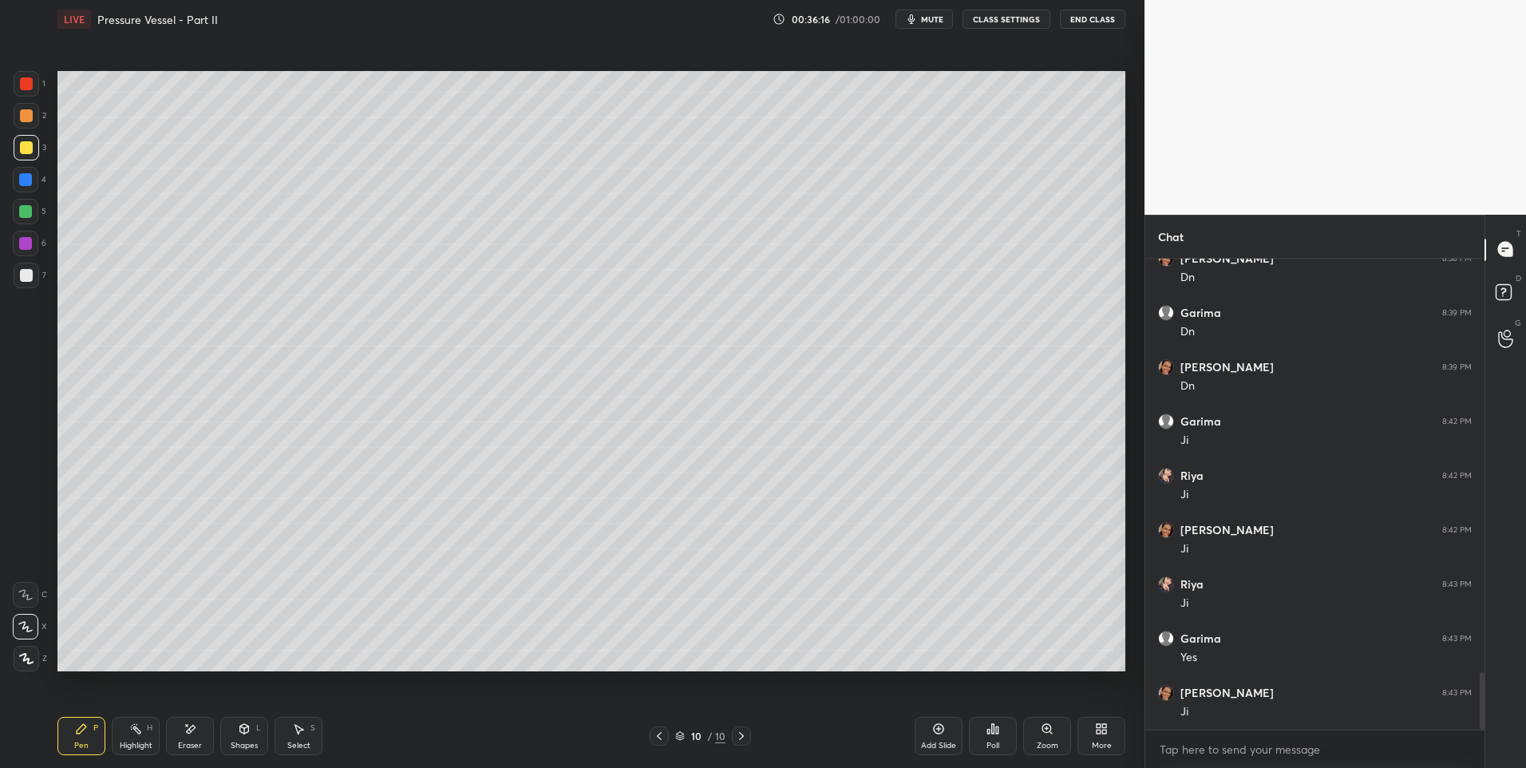
click at [26, 116] on div at bounding box center [26, 115] width 13 height 13
click at [25, 277] on div at bounding box center [26, 275] width 13 height 13
click at [243, 728] on icon at bounding box center [244, 727] width 9 height 2
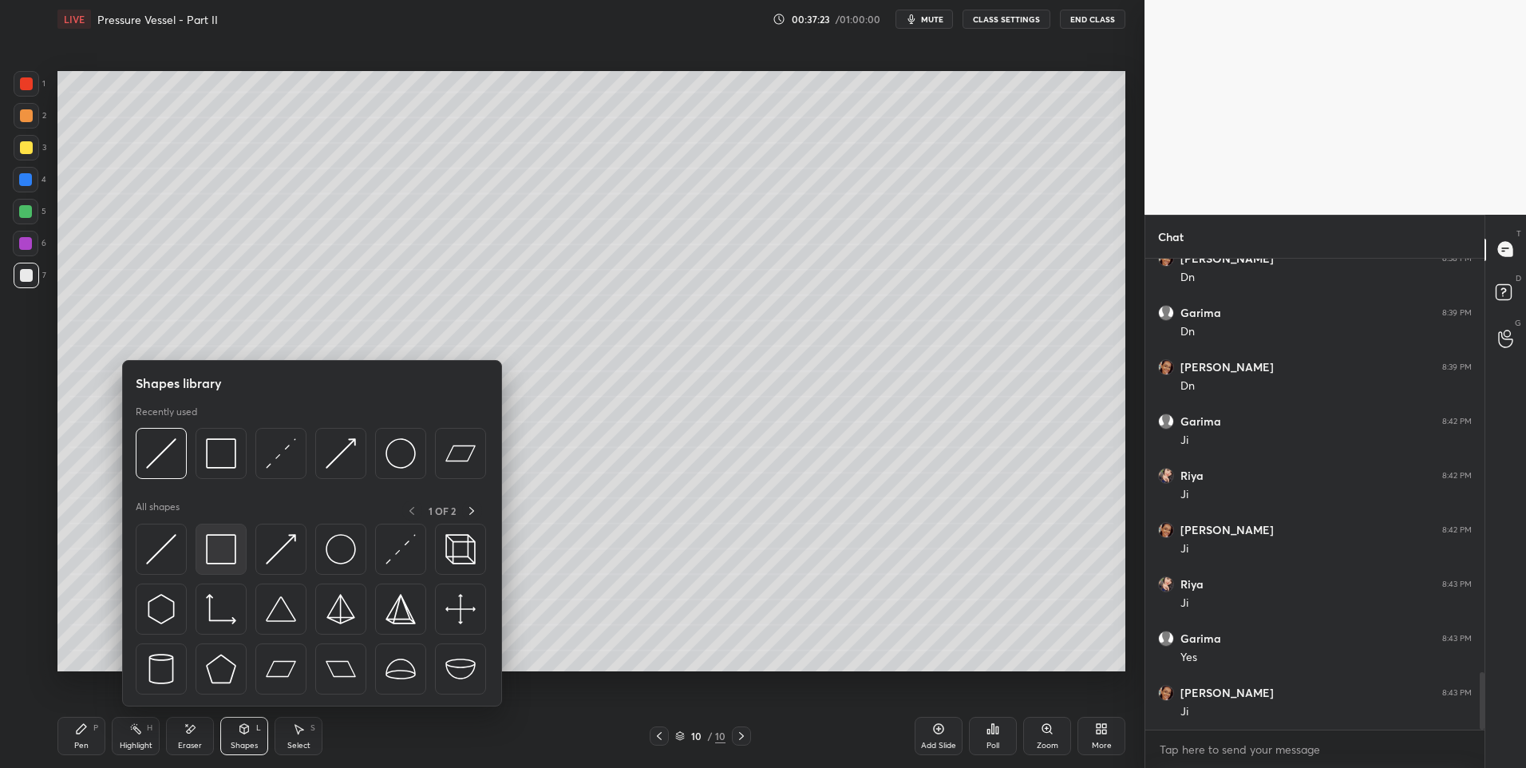
click at [216, 560] on img at bounding box center [221, 549] width 30 height 30
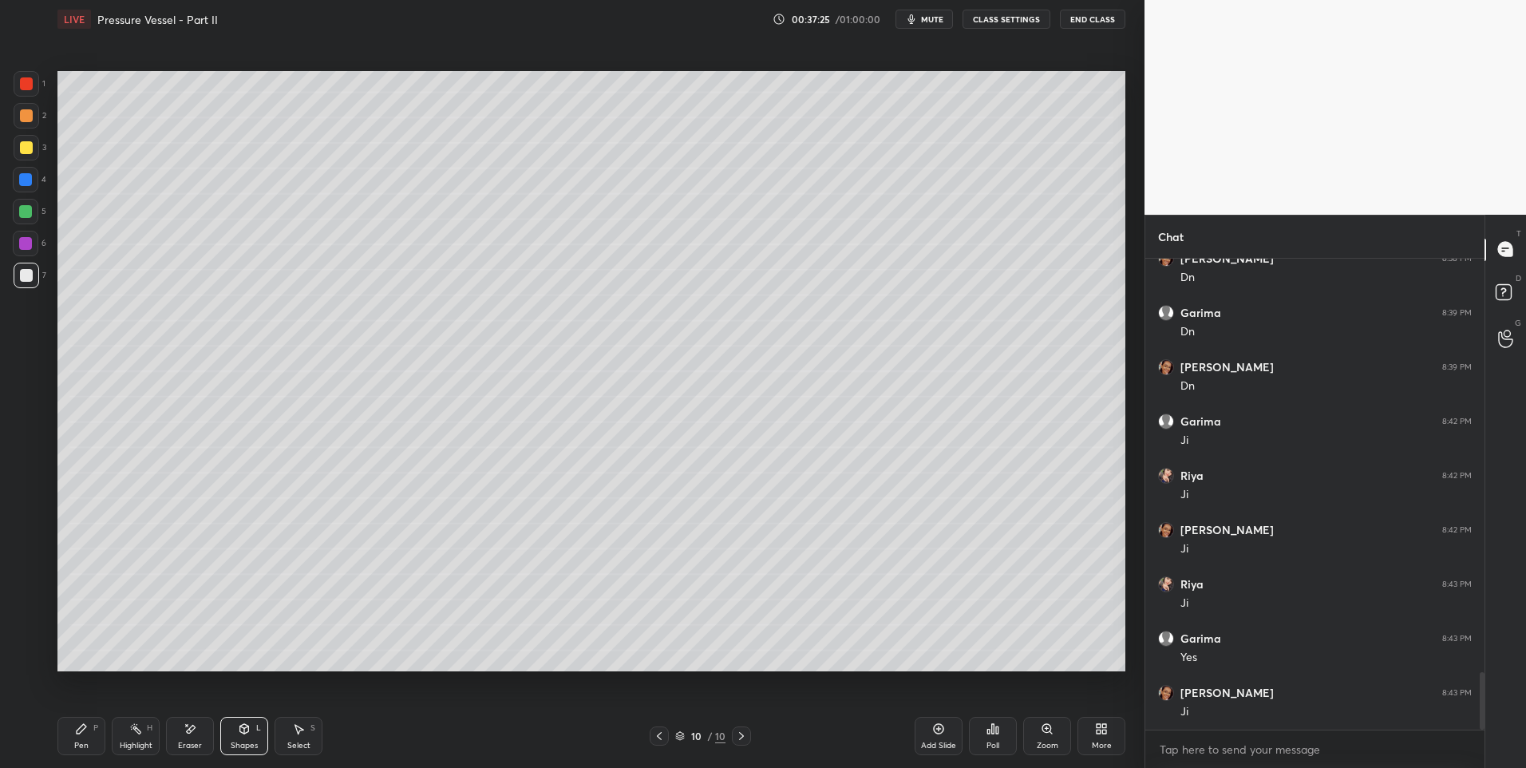
click at [247, 739] on div "Shapes L" at bounding box center [244, 736] width 48 height 38
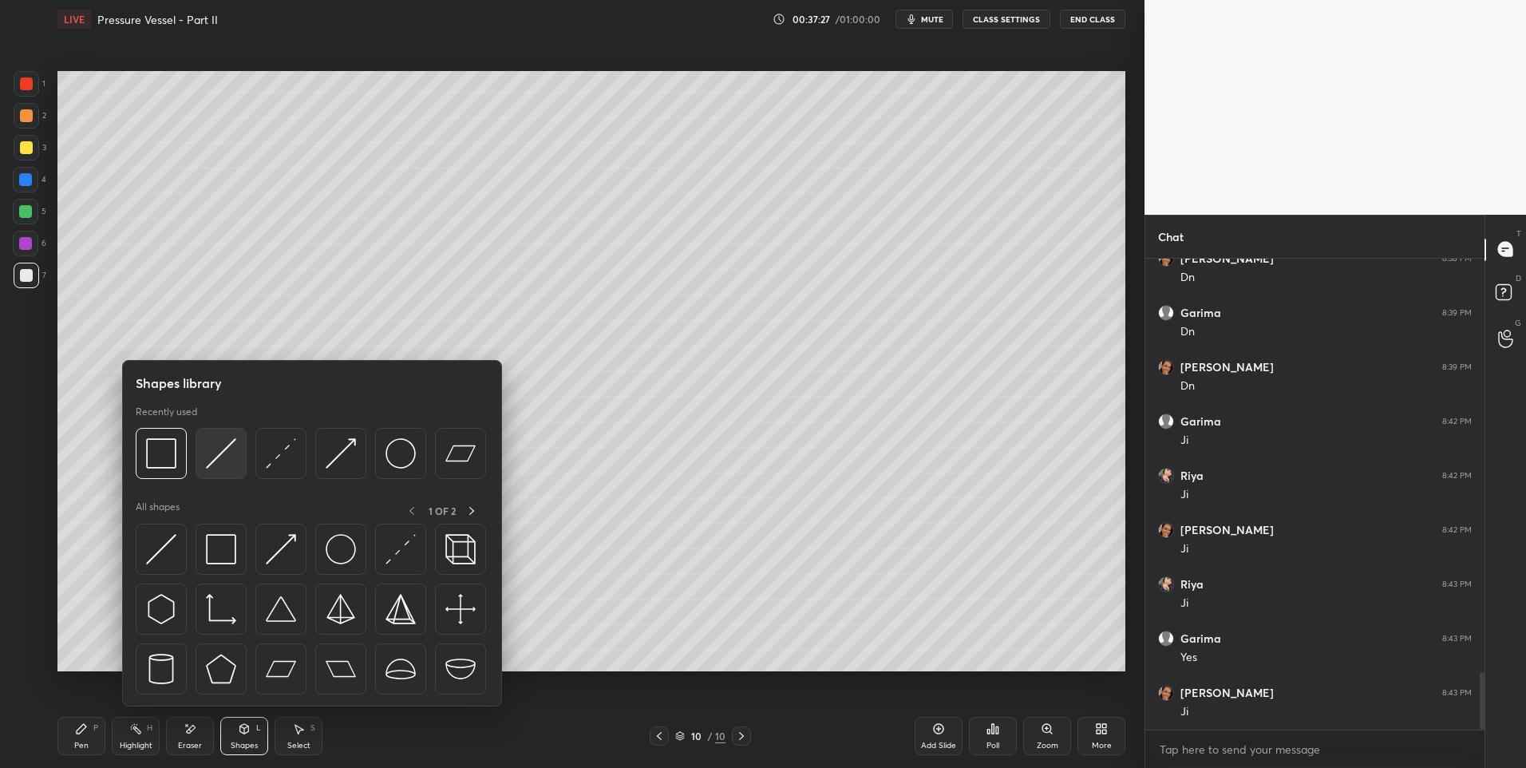
click at [219, 466] on img at bounding box center [221, 453] width 30 height 30
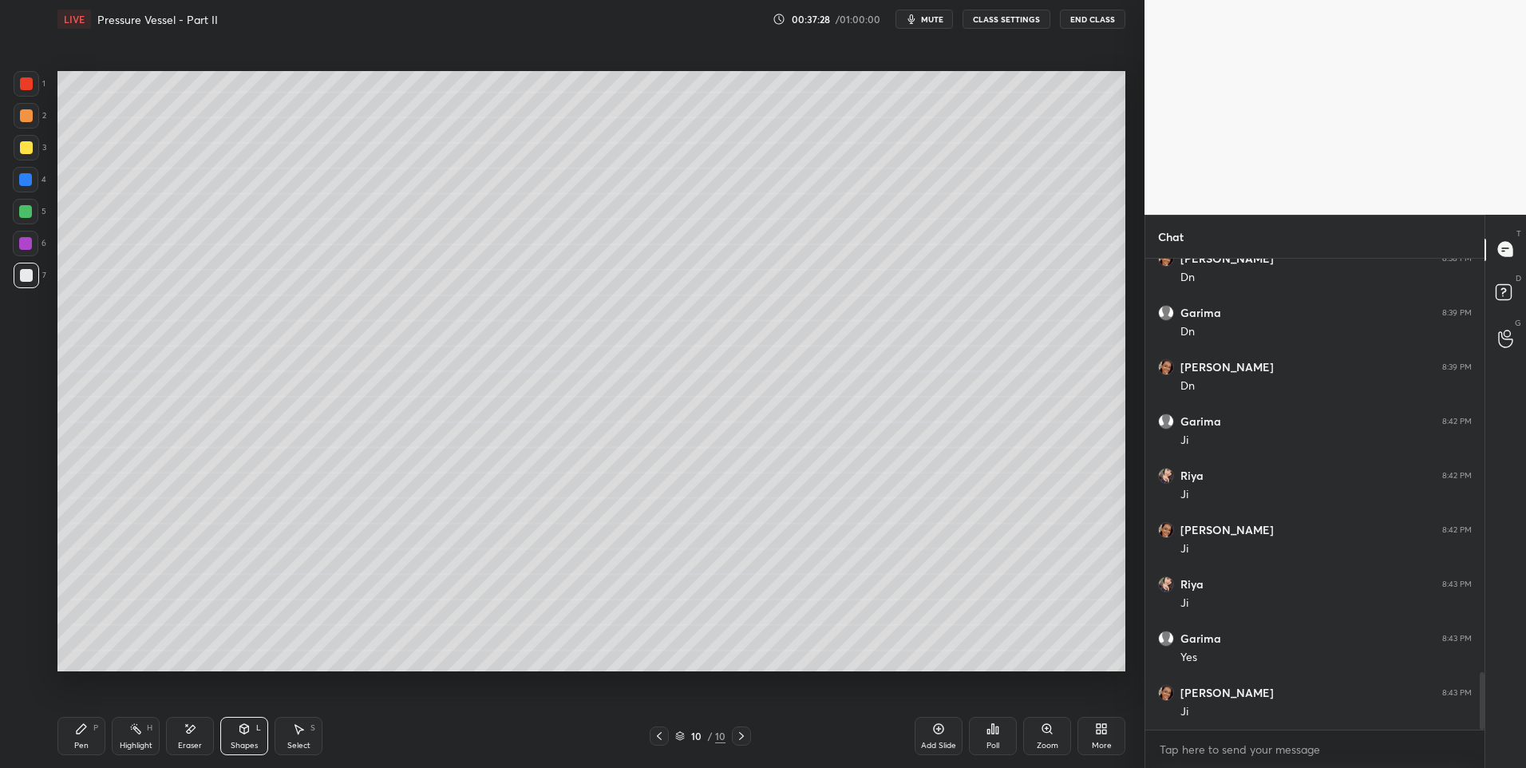
click at [26, 117] on div at bounding box center [26, 115] width 13 height 13
click at [292, 733] on icon at bounding box center [298, 728] width 13 height 13
click at [649, 630] on div at bounding box center [650, 630] width 6 height 6
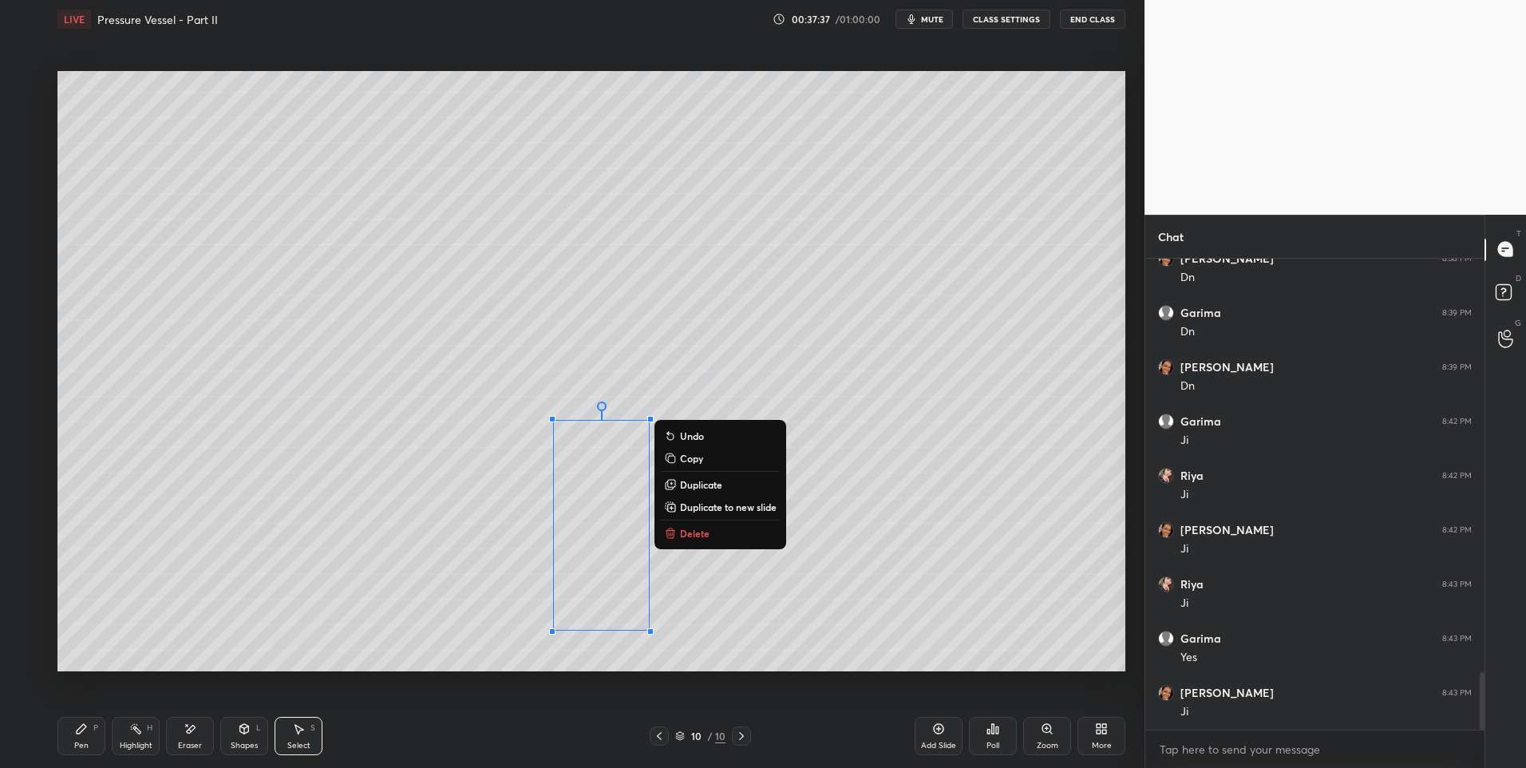
click at [873, 567] on div "0 ° Undo Copy Duplicate Duplicate to new slide Delete" at bounding box center [591, 371] width 1068 height 601
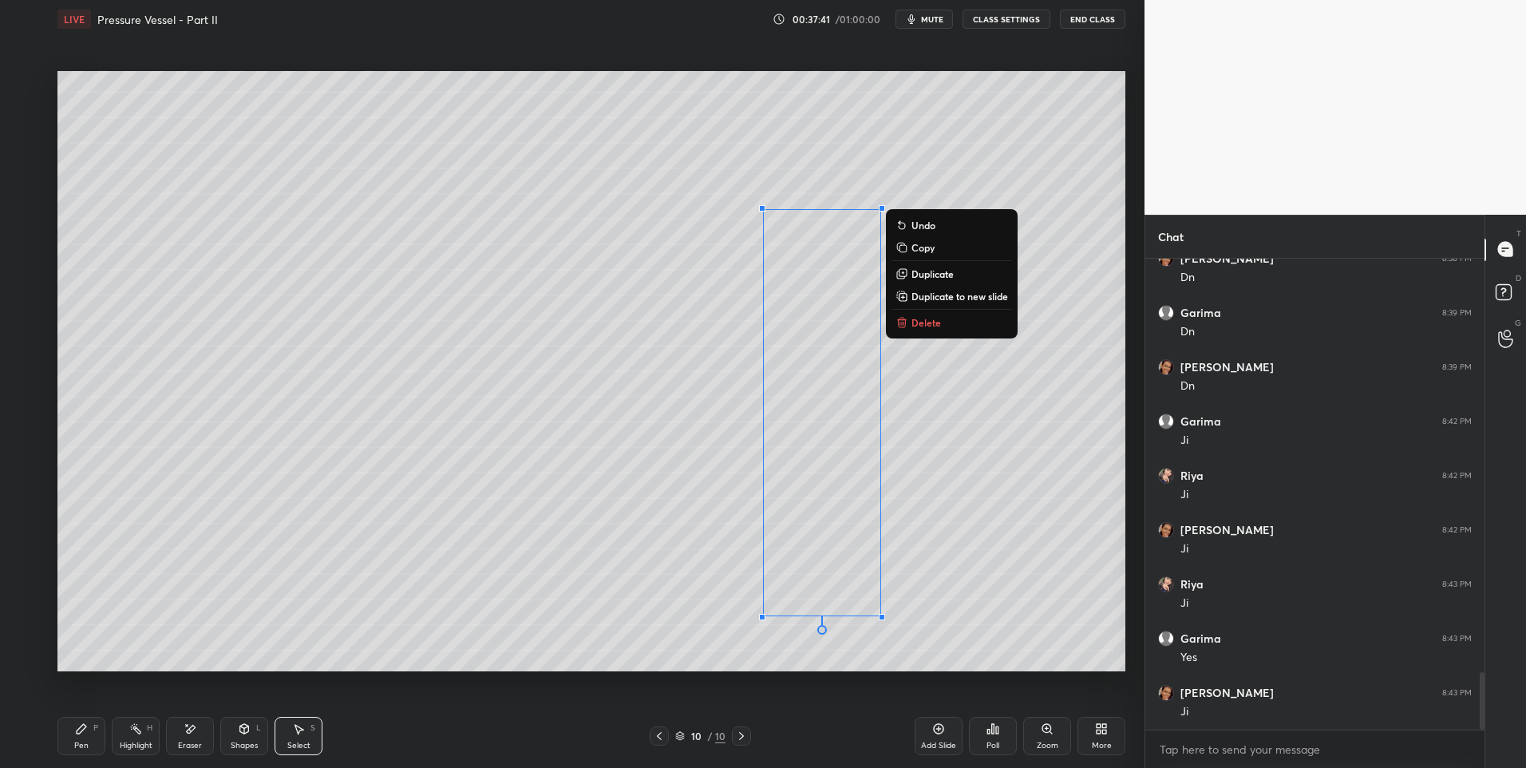
click at [914, 267] on p "Duplicate" at bounding box center [932, 273] width 42 height 13
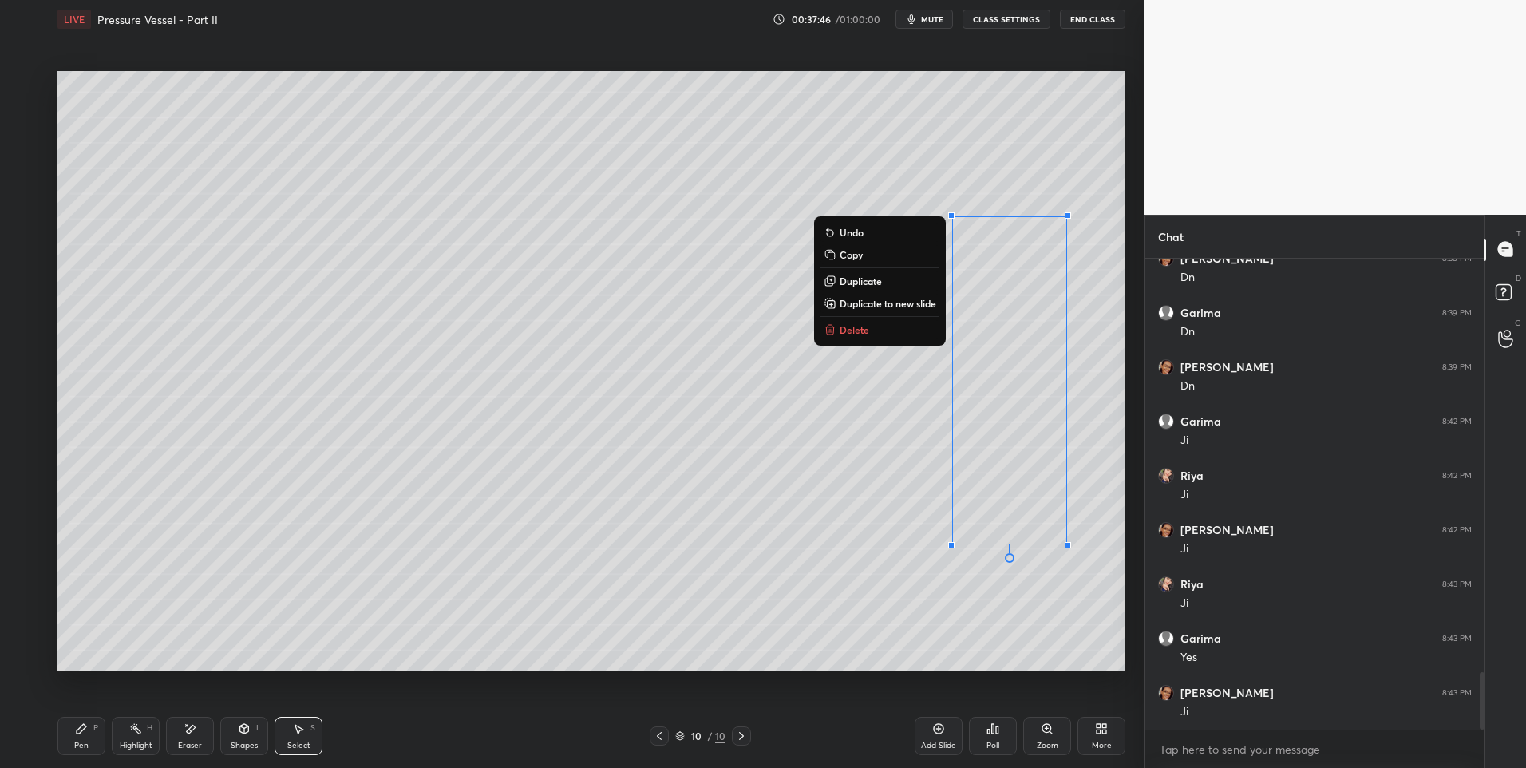
click at [1058, 613] on div "0 ° Undo Copy Duplicate Duplicate to new slide Delete" at bounding box center [591, 371] width 1068 height 601
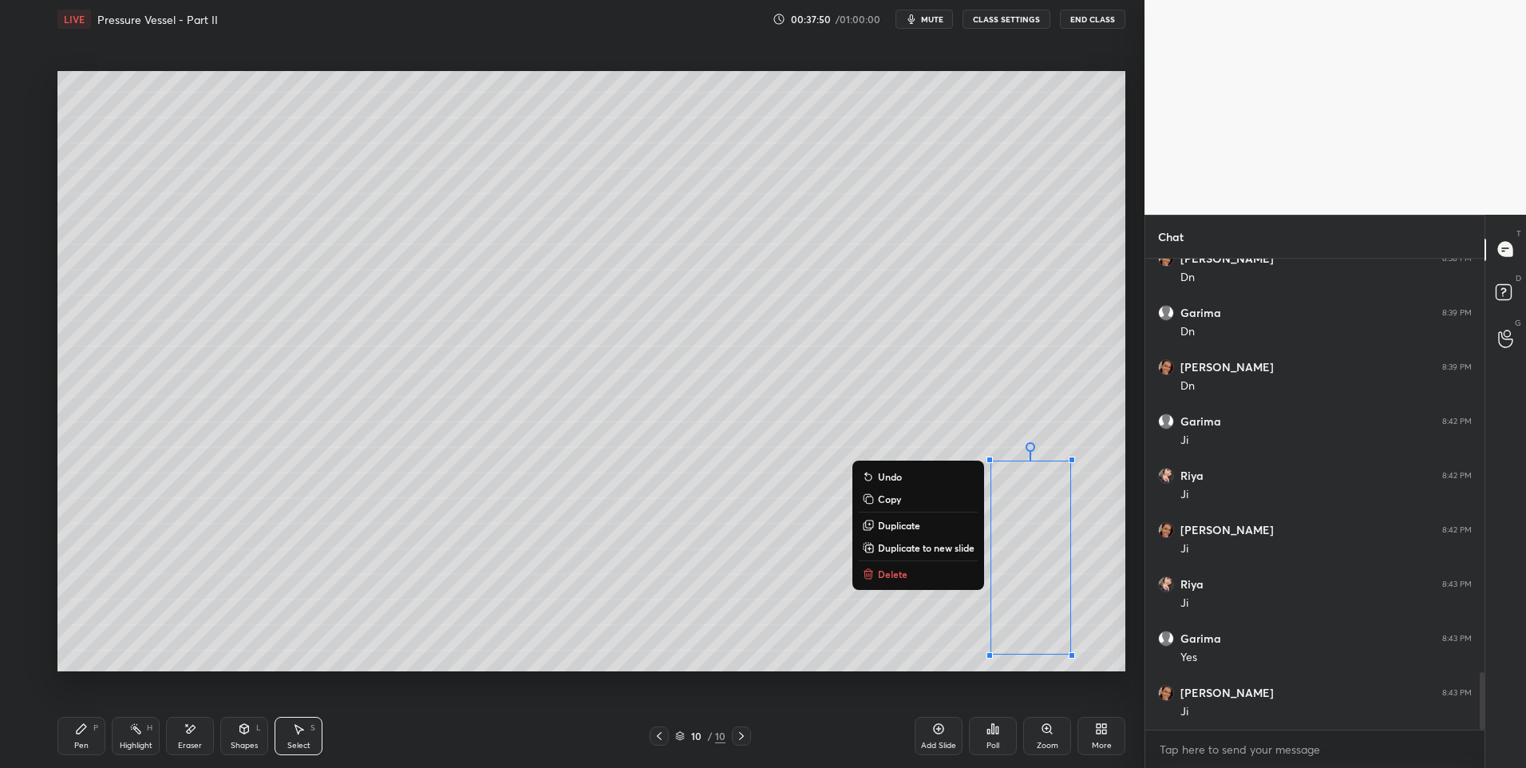
click at [244, 732] on icon at bounding box center [244, 731] width 0 height 6
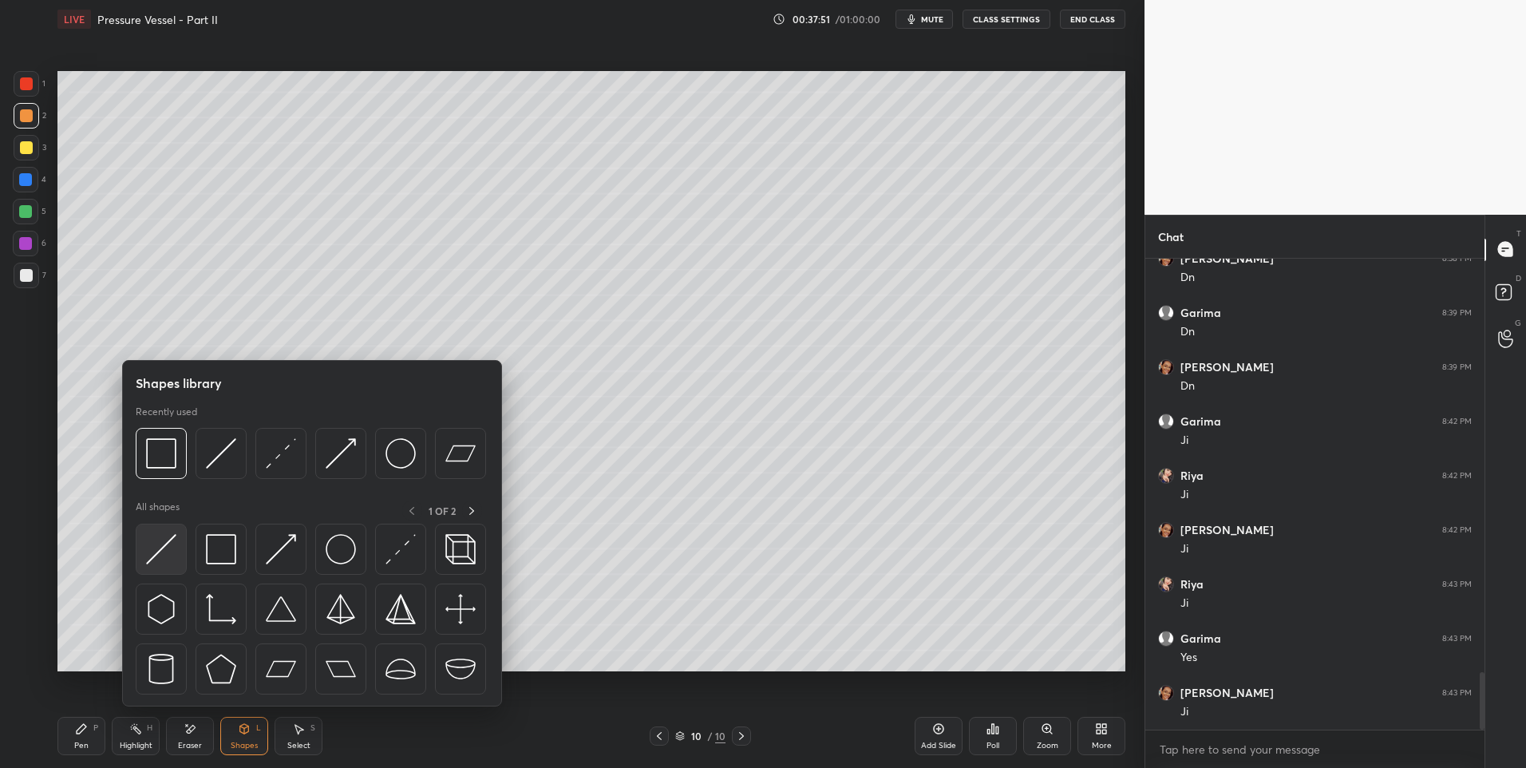
click at [166, 556] on img at bounding box center [161, 549] width 30 height 30
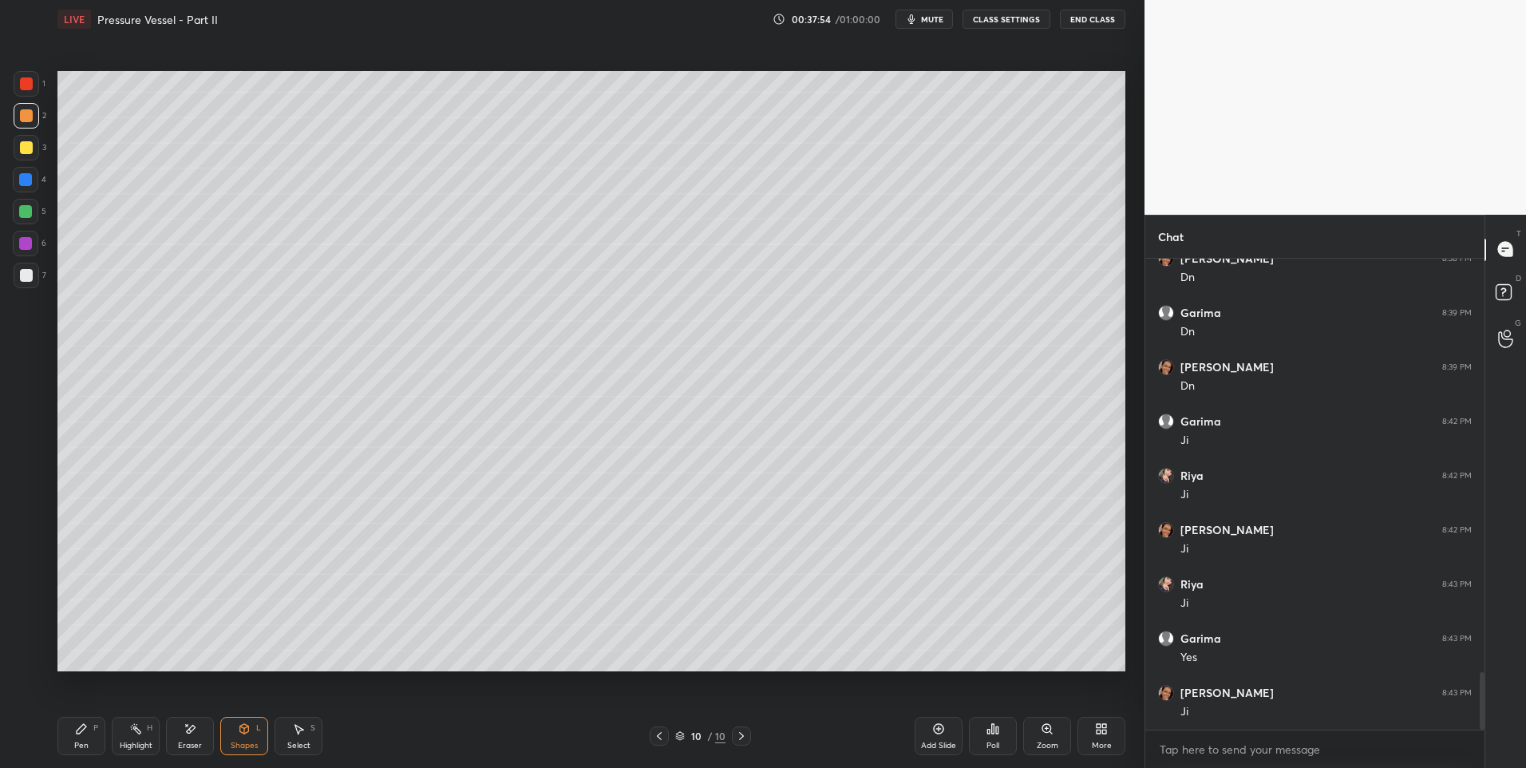
click at [238, 726] on icon at bounding box center [244, 728] width 13 height 13
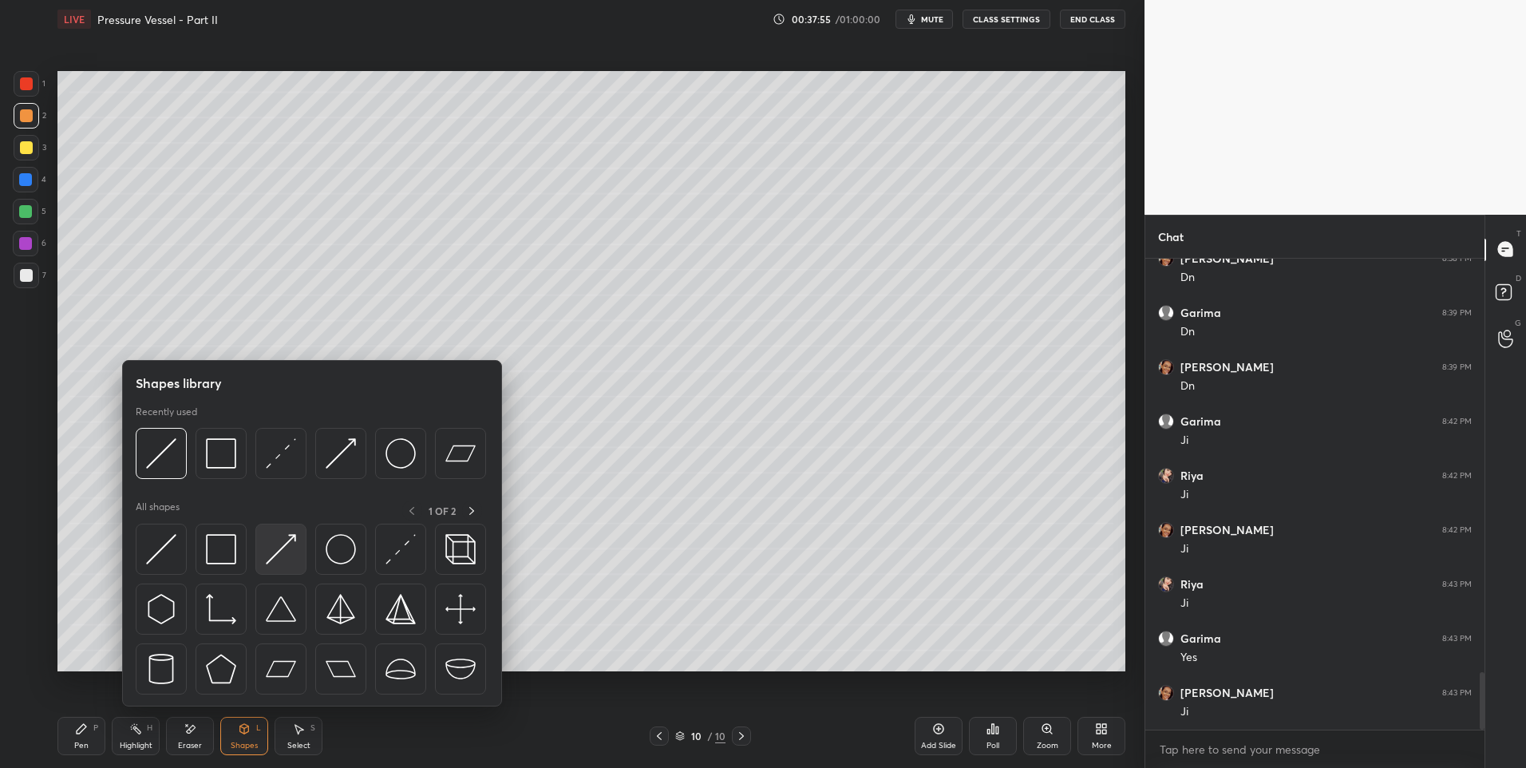
click at [292, 551] on img at bounding box center [281, 549] width 30 height 30
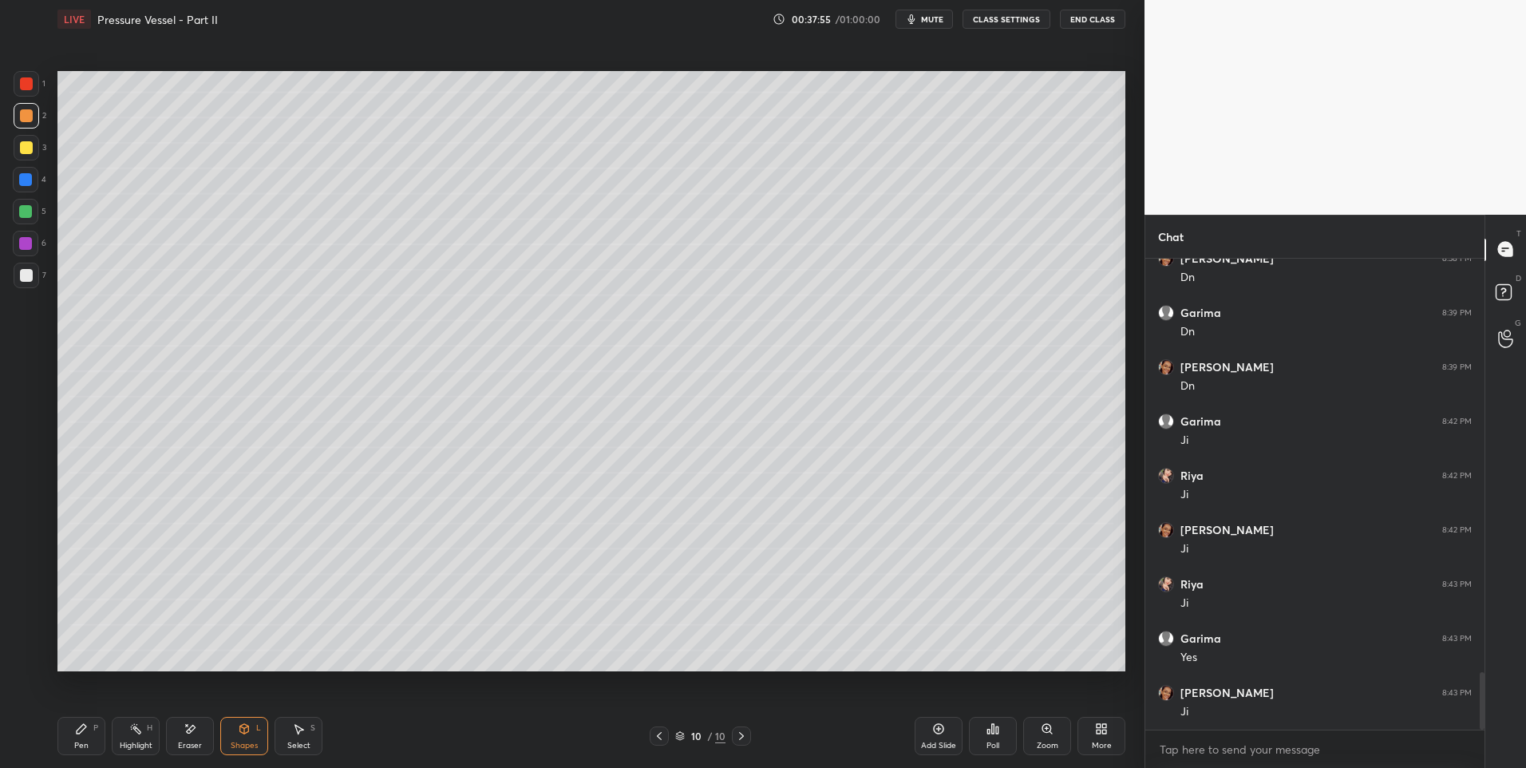
click at [30, 273] on div at bounding box center [26, 275] width 13 height 13
click at [69, 741] on div "Pen P" at bounding box center [81, 736] width 48 height 38
click at [152, 738] on div "Highlight H" at bounding box center [136, 736] width 48 height 38
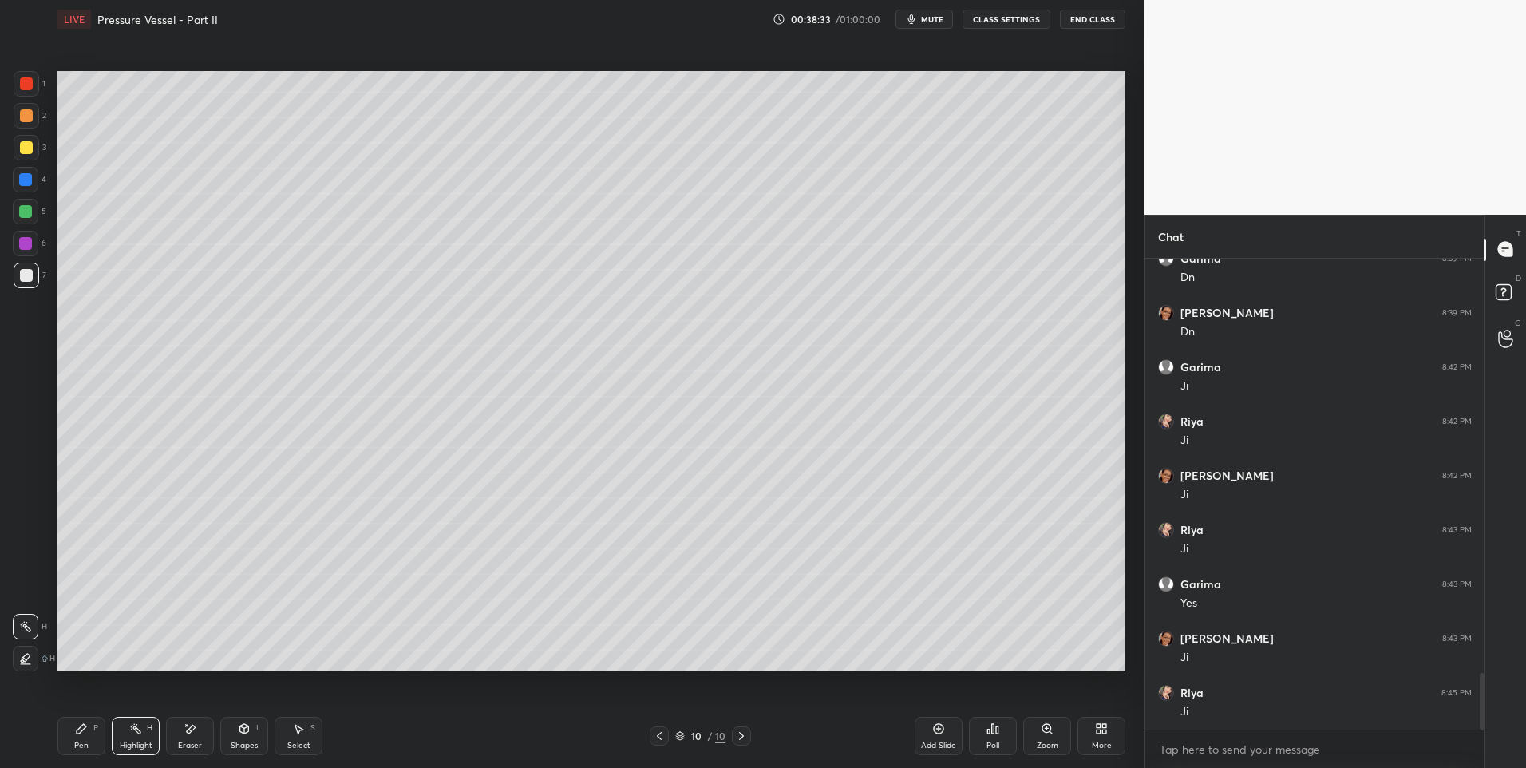
scroll to position [3501, 0]
click at [89, 733] on div "Pen P" at bounding box center [81, 736] width 48 height 38
click at [26, 208] on div at bounding box center [25, 211] width 13 height 13
click at [128, 743] on div "Highlight" at bounding box center [136, 745] width 33 height 8
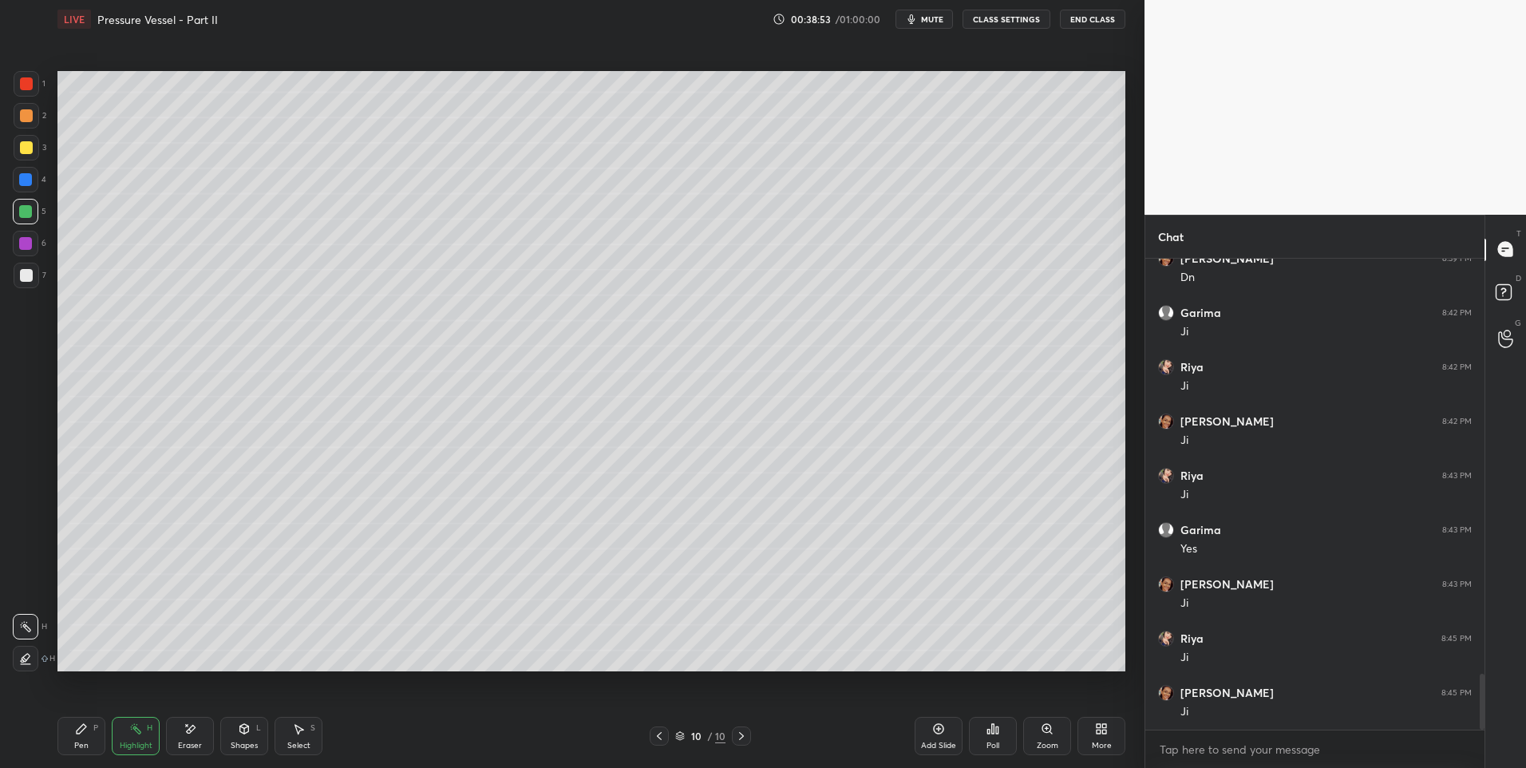
click at [70, 737] on div "Pen P" at bounding box center [81, 736] width 48 height 38
click at [140, 736] on div "Highlight H" at bounding box center [136, 736] width 48 height 38
click at [81, 737] on div "Pen P" at bounding box center [81, 736] width 48 height 38
click at [144, 735] on div "Highlight H" at bounding box center [136, 736] width 48 height 38
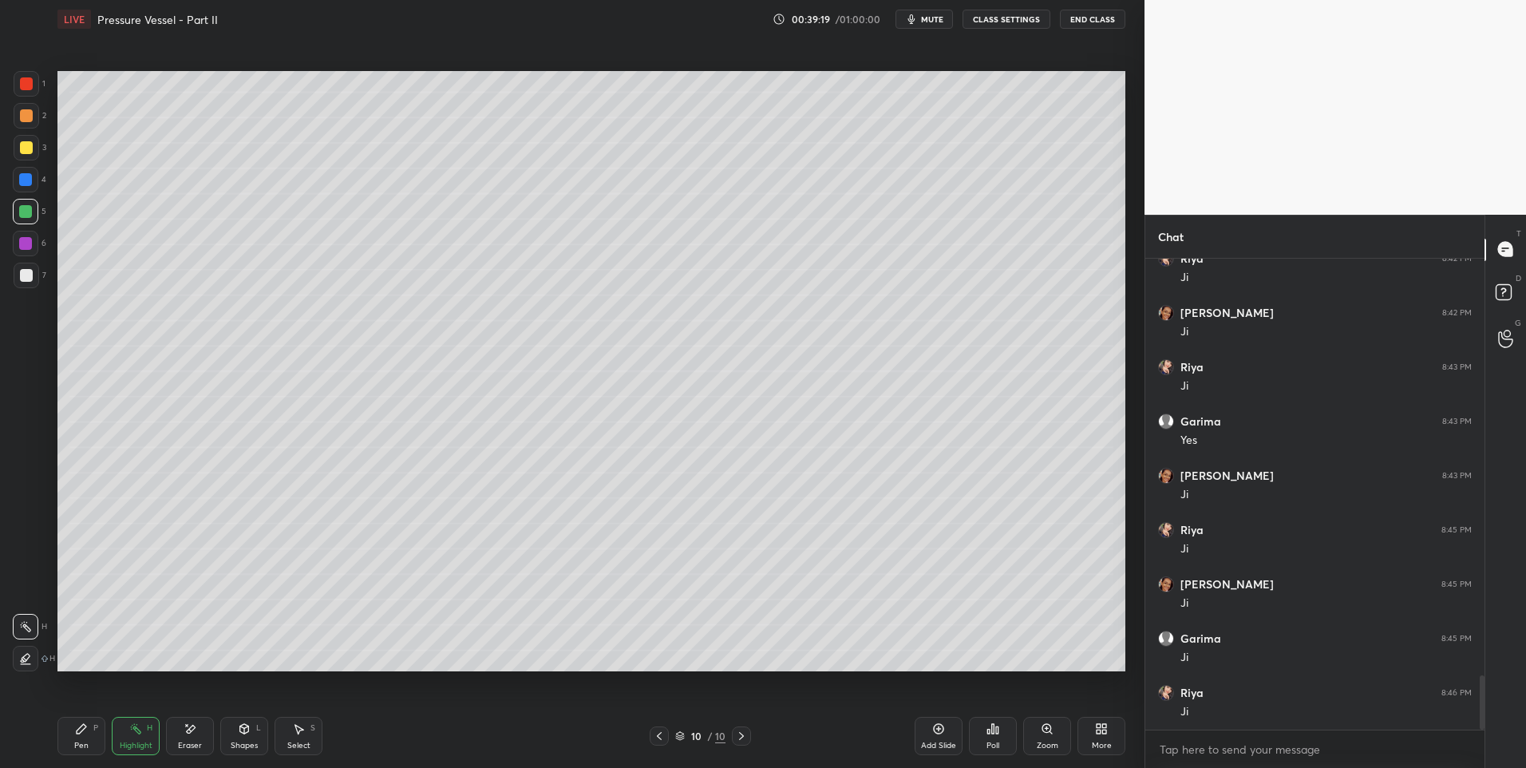
click at [194, 737] on div "Eraser" at bounding box center [190, 736] width 48 height 38
click at [82, 737] on div "Pen P" at bounding box center [81, 736] width 48 height 38
click at [88, 739] on div "Pen P" at bounding box center [81, 736] width 48 height 38
click at [247, 741] on div "Shapes" at bounding box center [244, 745] width 27 height 8
click at [289, 752] on div "Select S" at bounding box center [299, 736] width 48 height 38
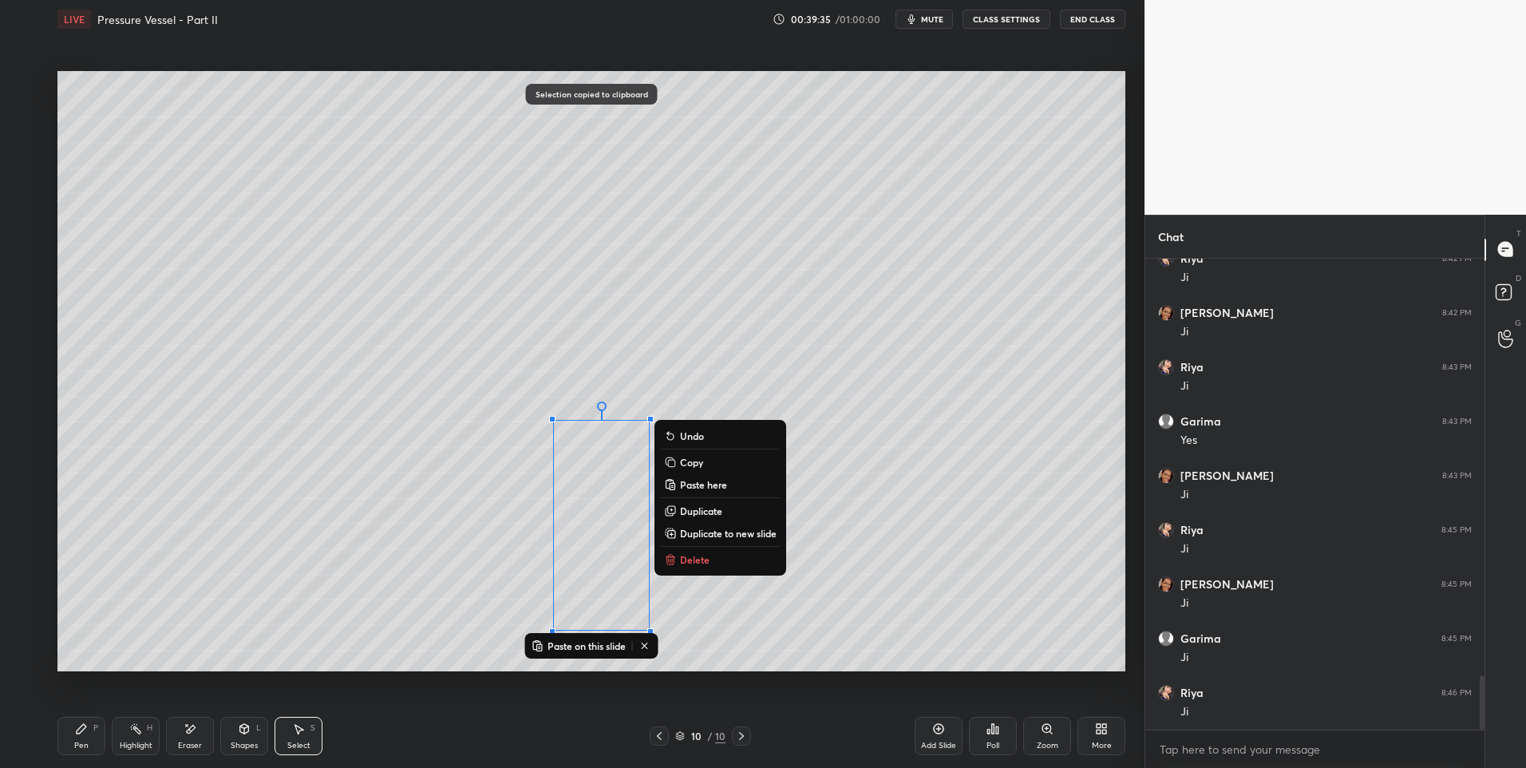
click at [935, 726] on icon at bounding box center [938, 728] width 13 height 13
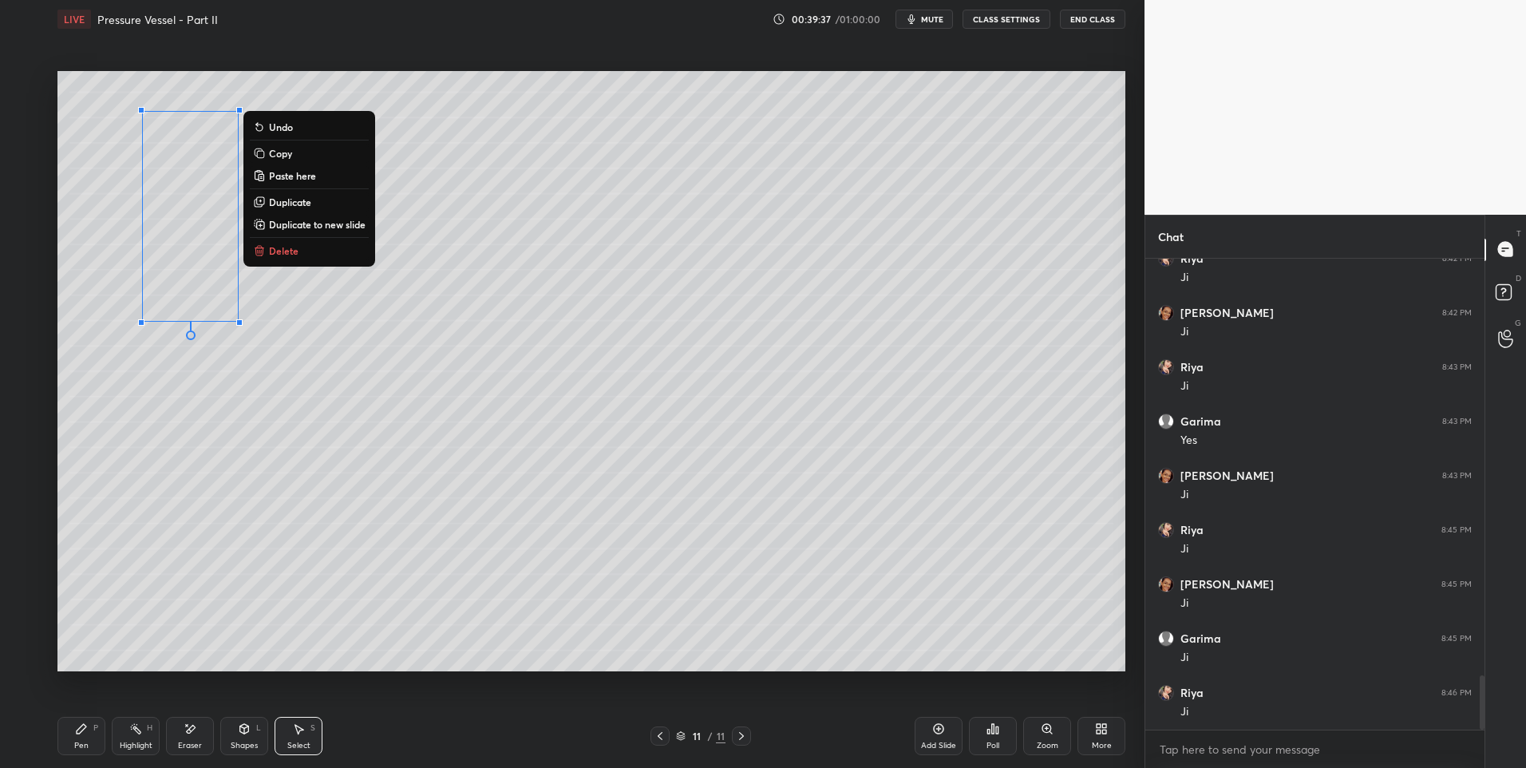
click at [341, 496] on div "0 ° Undo Copy Paste here Duplicate Duplicate to new slide Delete" at bounding box center [591, 371] width 1068 height 601
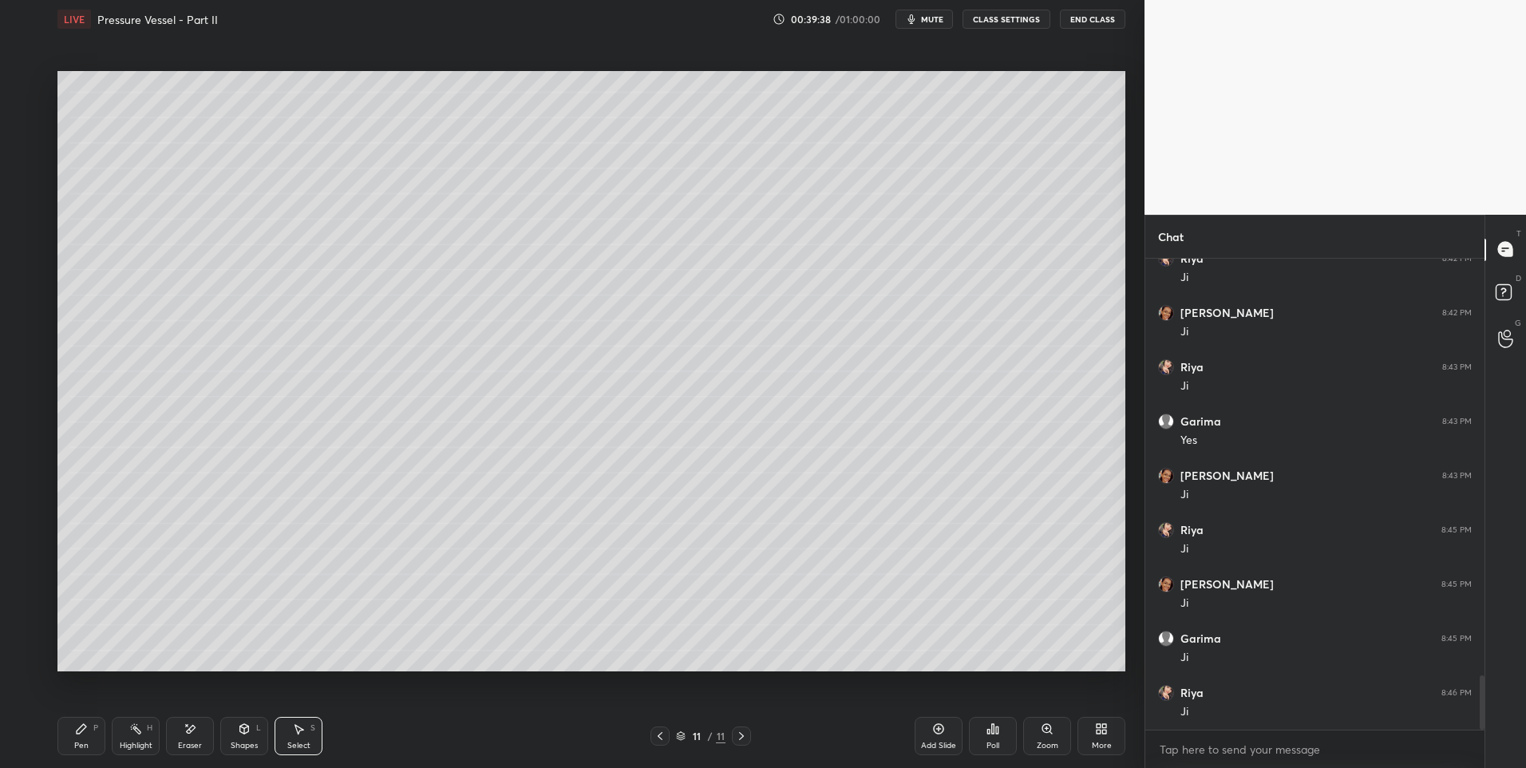
click at [249, 737] on div "Shapes L" at bounding box center [244, 736] width 48 height 38
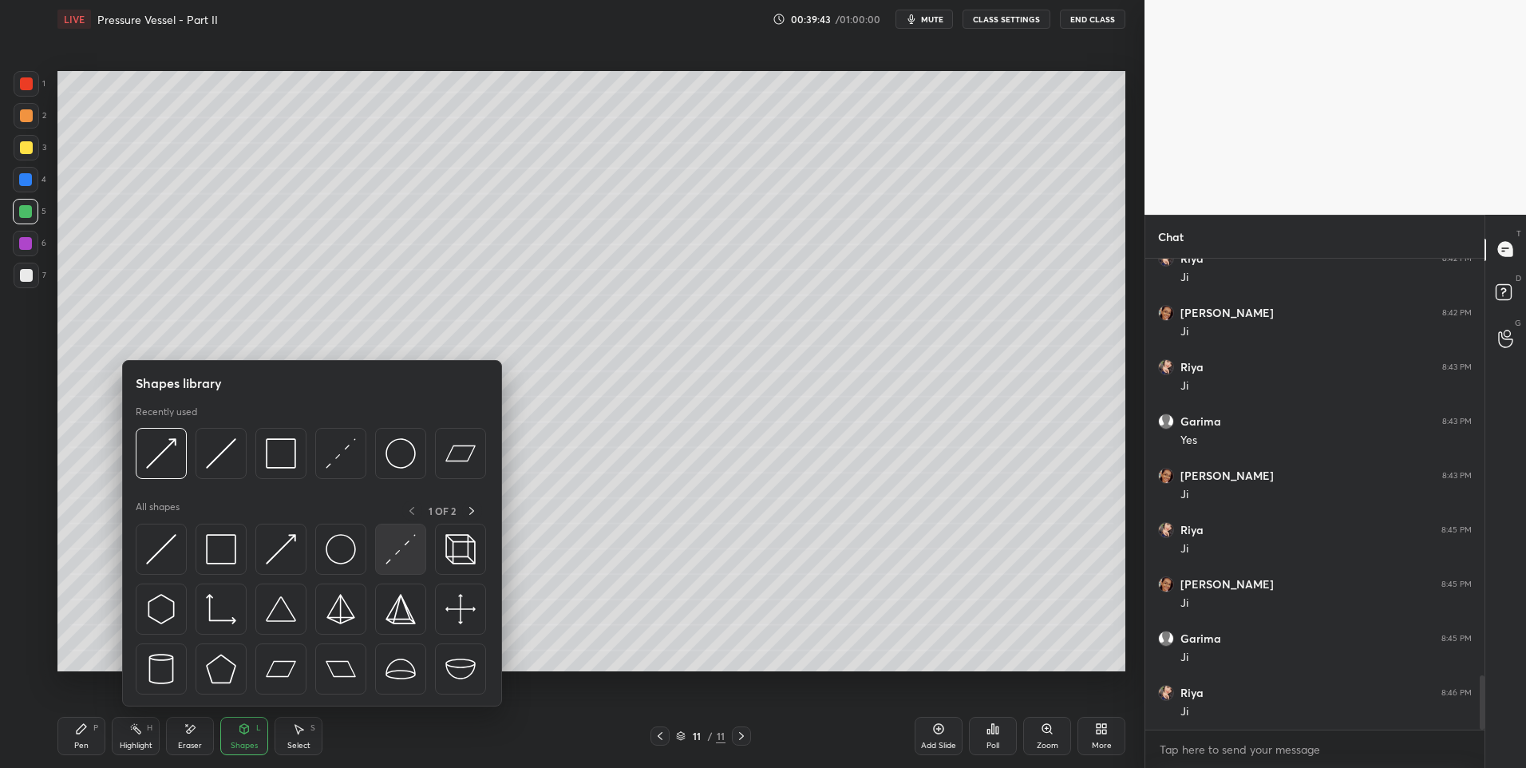
click at [391, 552] on img at bounding box center [401, 549] width 30 height 30
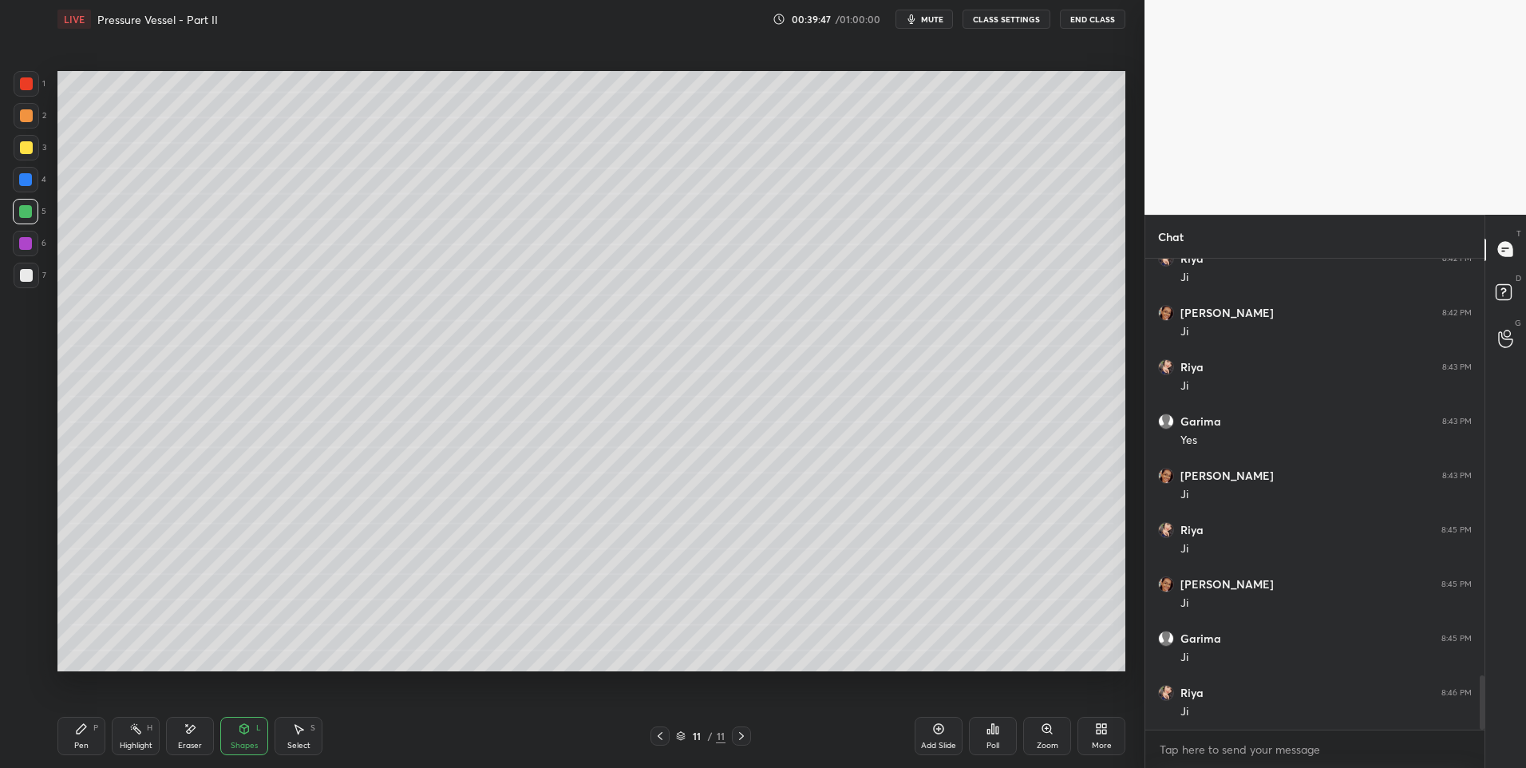
click at [255, 748] on div "Shapes" at bounding box center [244, 745] width 27 height 8
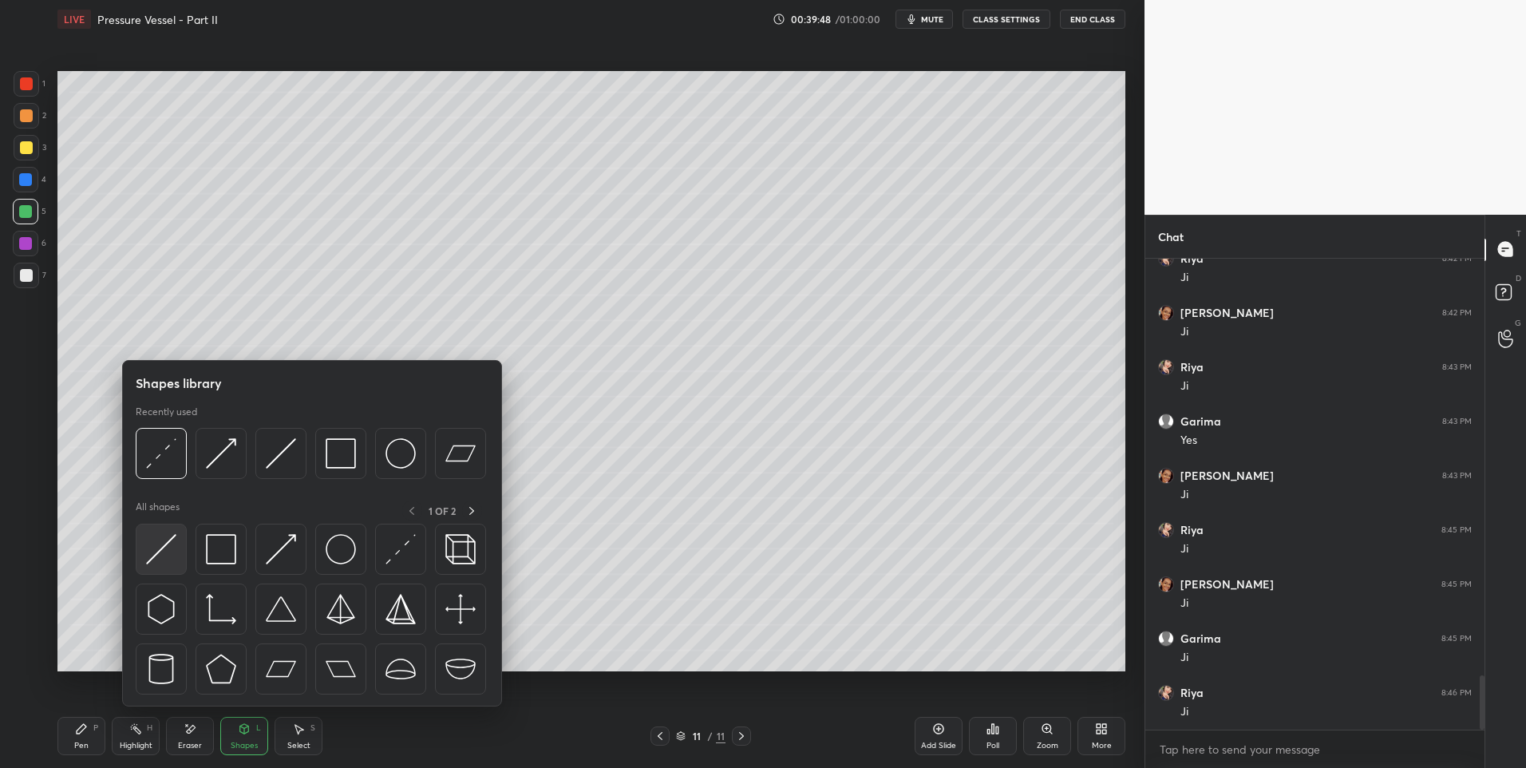
click at [150, 552] on img at bounding box center [161, 549] width 30 height 30
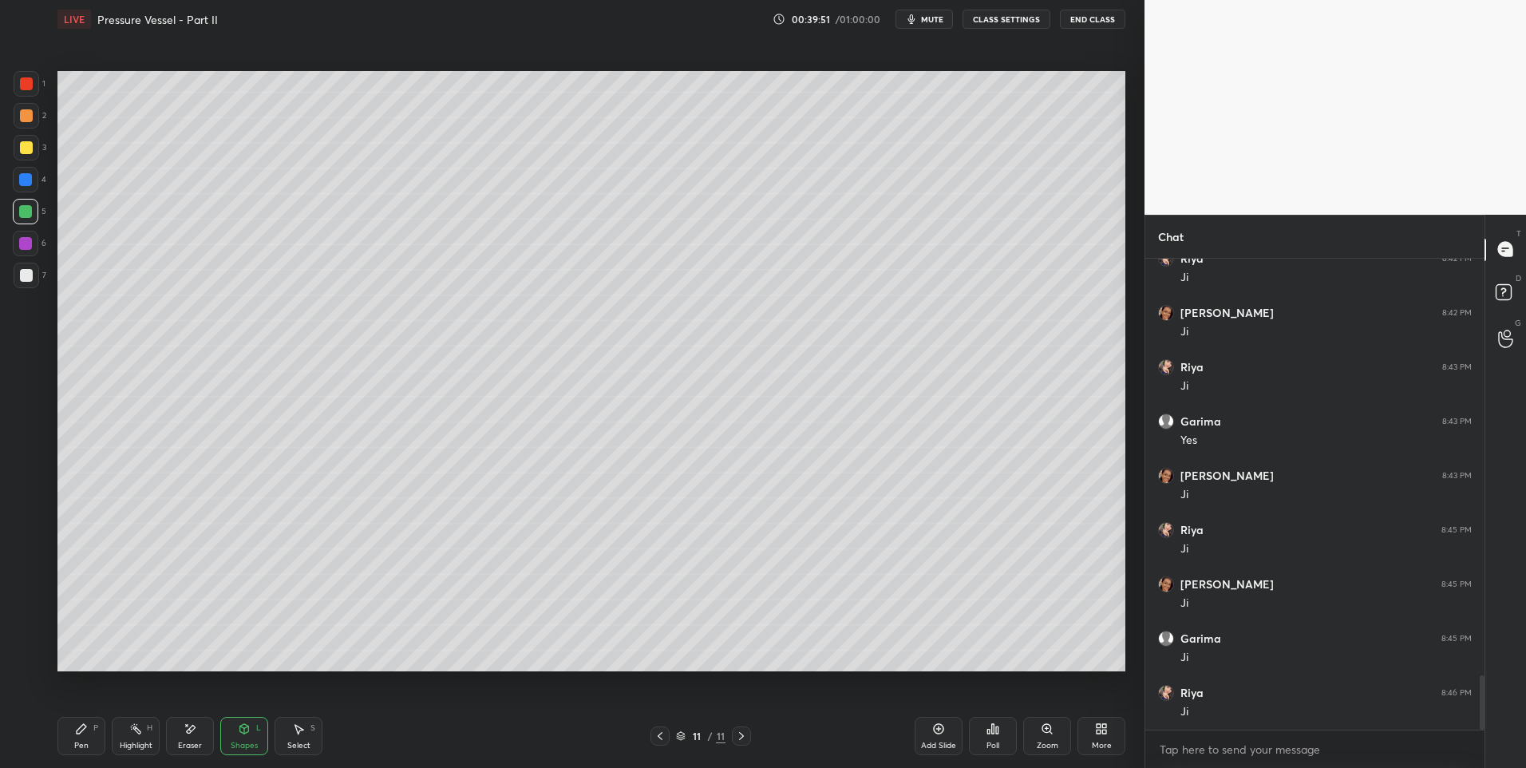
click at [81, 737] on div "Pen P" at bounding box center [81, 736] width 48 height 38
click at [302, 741] on div "Select" at bounding box center [298, 745] width 23 height 8
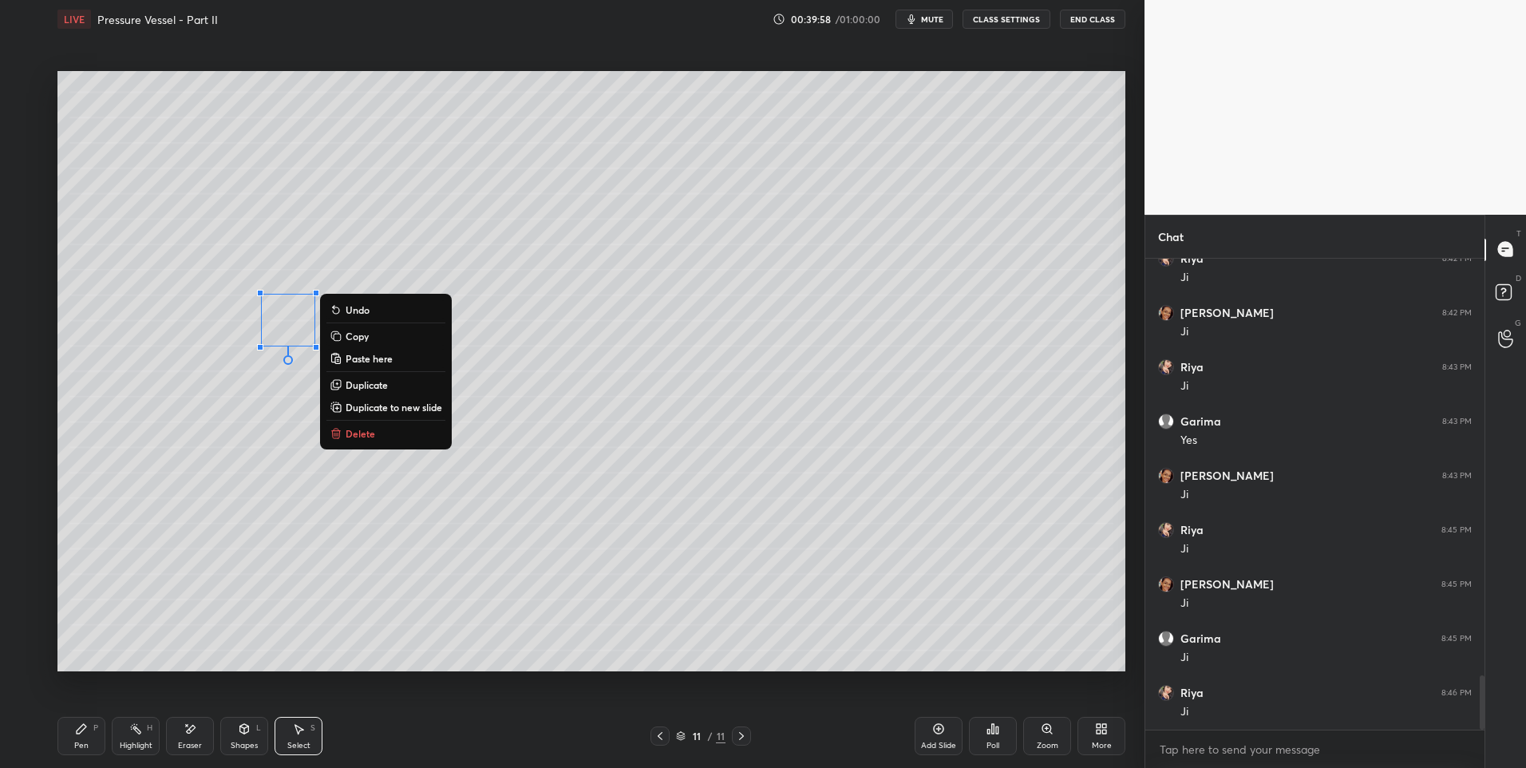
click at [235, 534] on div "0 ° Undo Copy Paste here Duplicate Duplicate to new slide Delete" at bounding box center [591, 371] width 1068 height 601
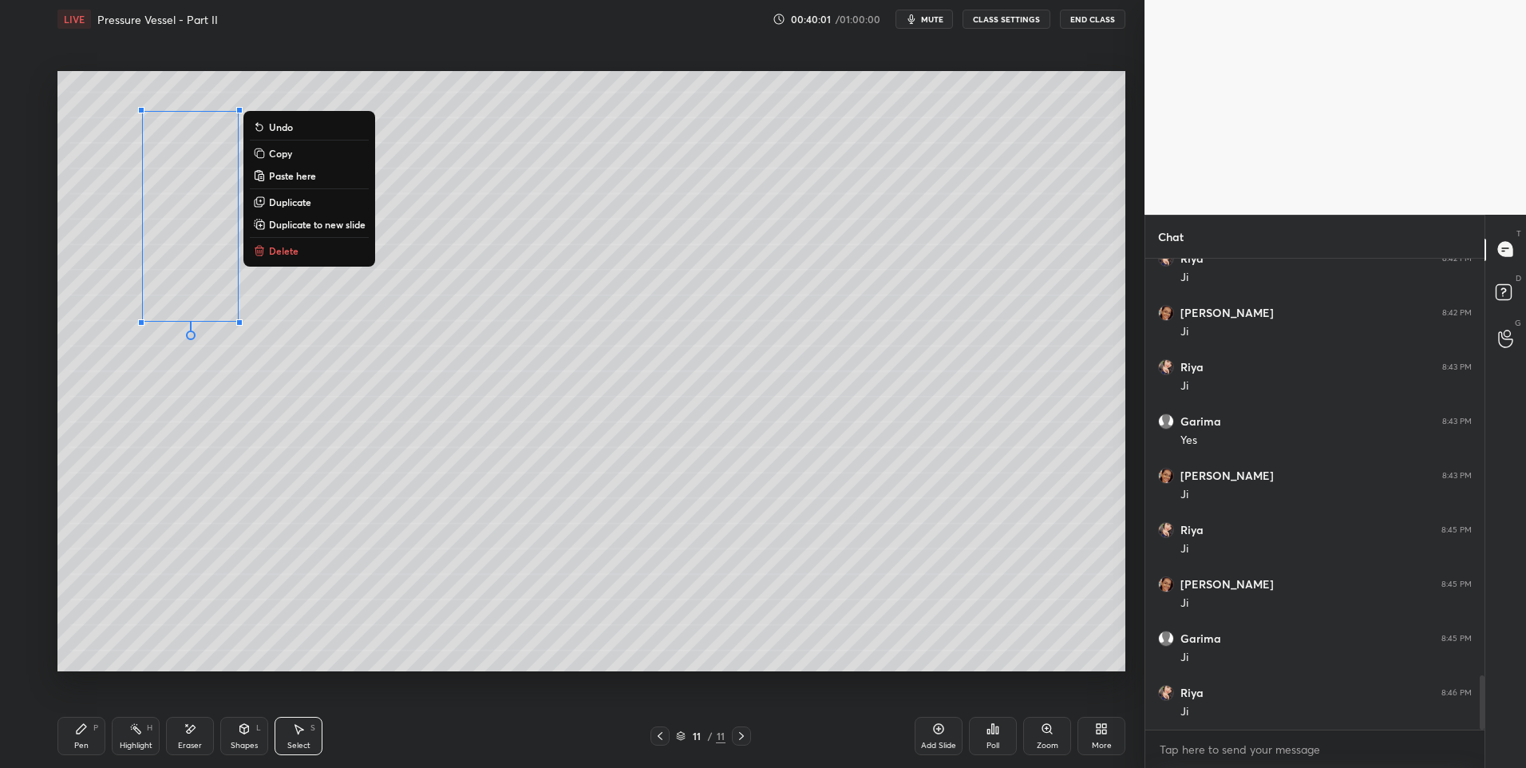
click at [301, 197] on p "Duplicate" at bounding box center [290, 202] width 42 height 13
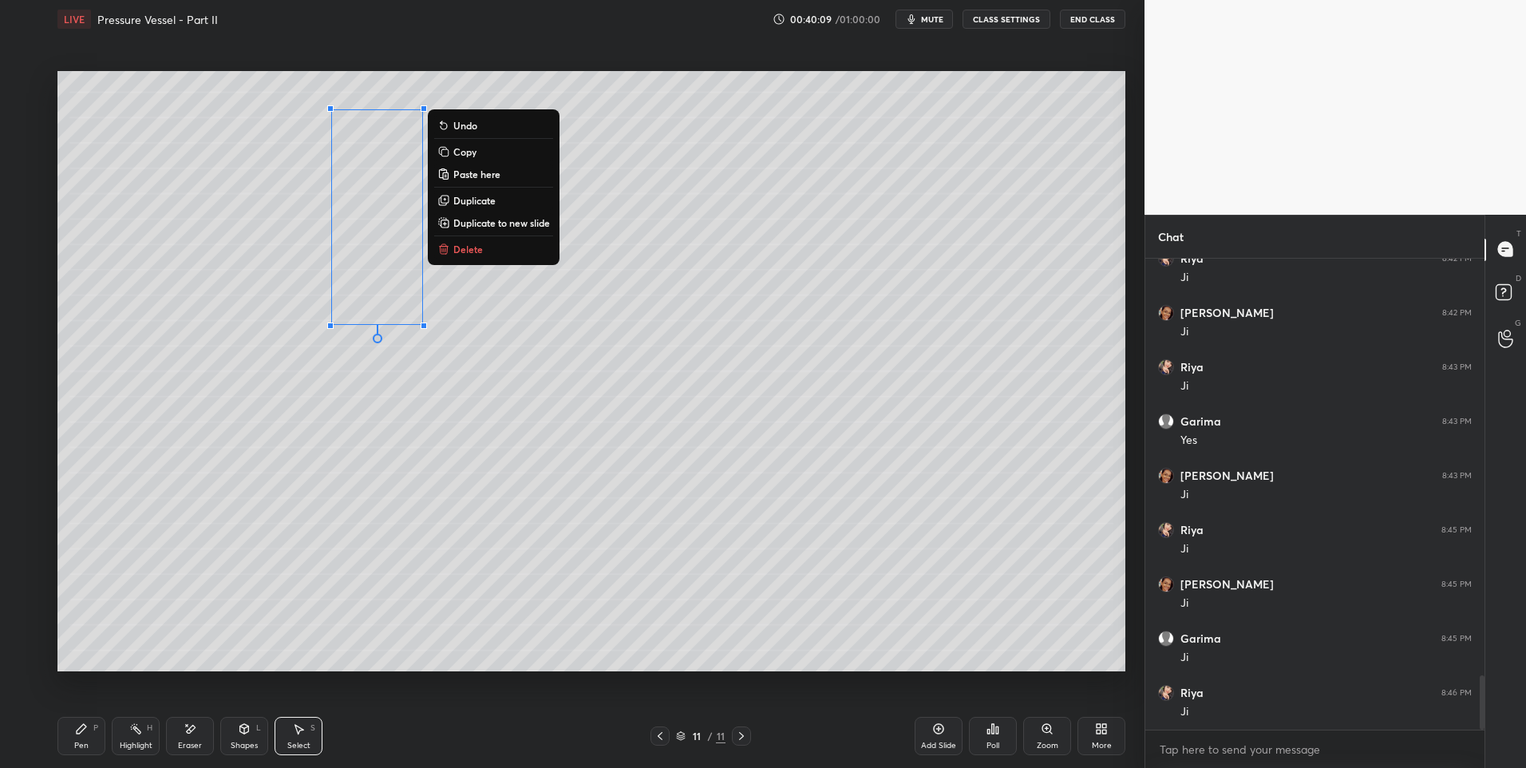
click at [427, 422] on div "0 ° Undo Copy Paste here Duplicate Duplicate to new slide Delete" at bounding box center [591, 371] width 1068 height 601
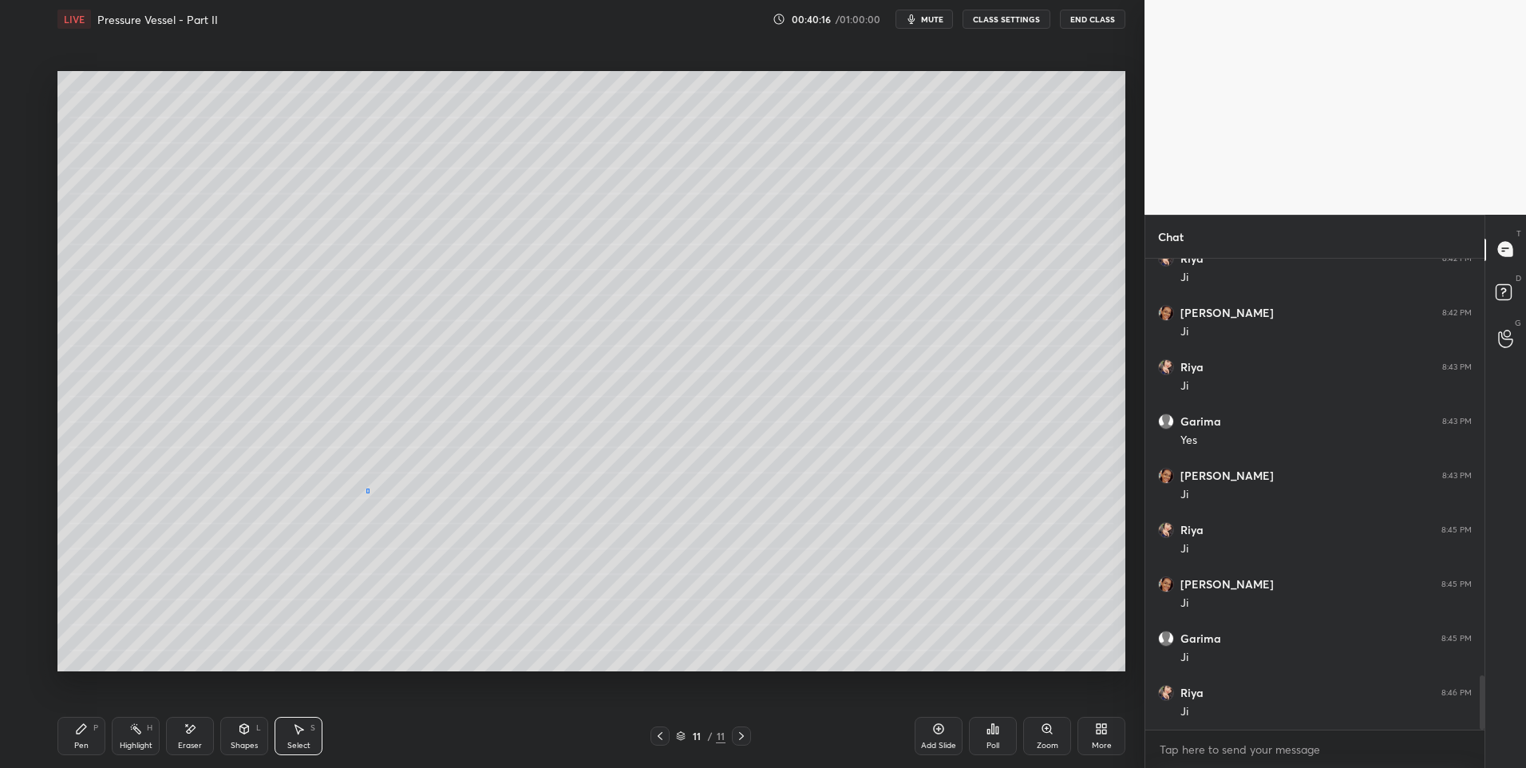
click at [370, 494] on div "0 ° Undo Copy Paste here Duplicate Duplicate to new slide Delete" at bounding box center [591, 371] width 1068 height 601
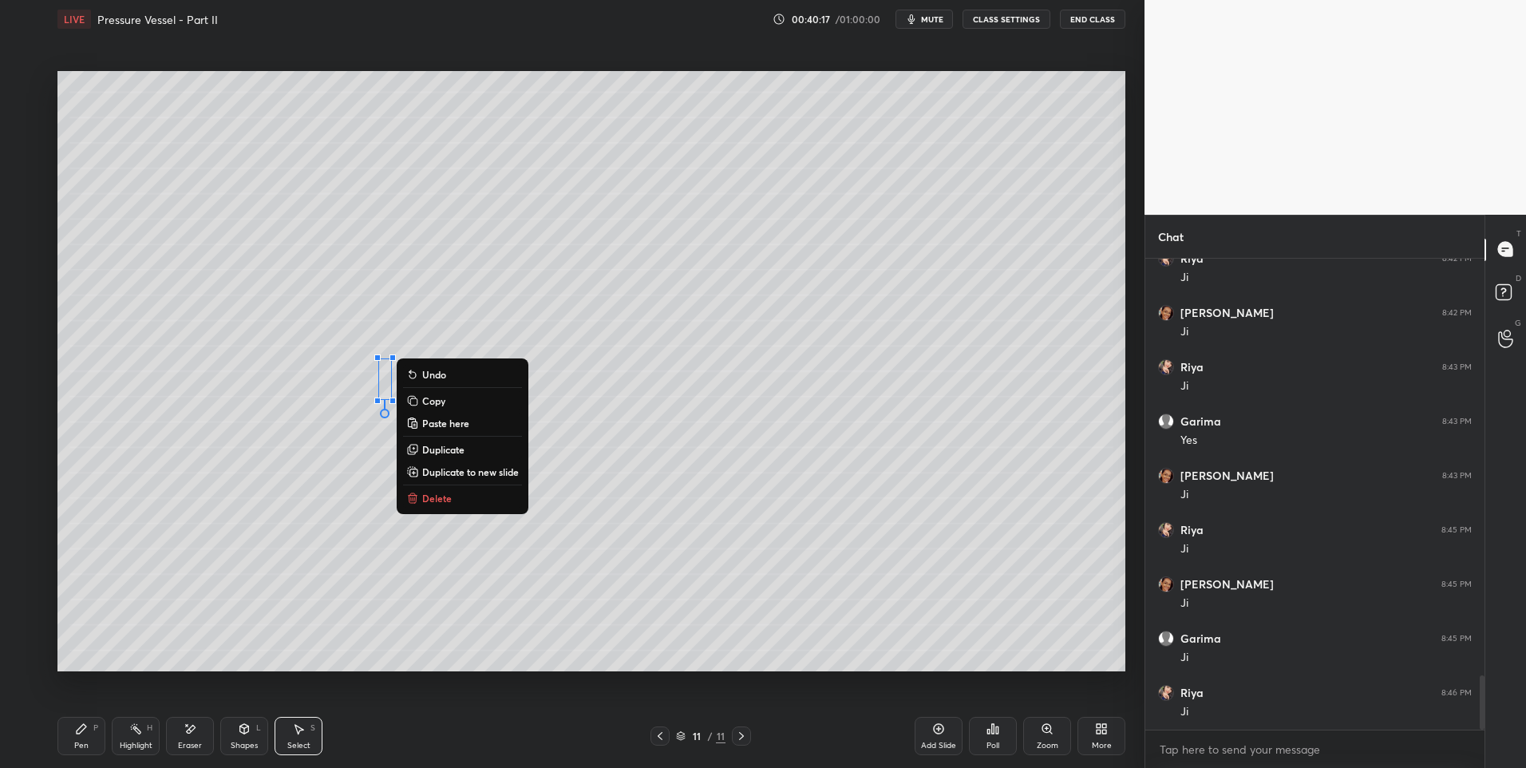
click at [450, 499] on p "Delete" at bounding box center [437, 498] width 30 height 13
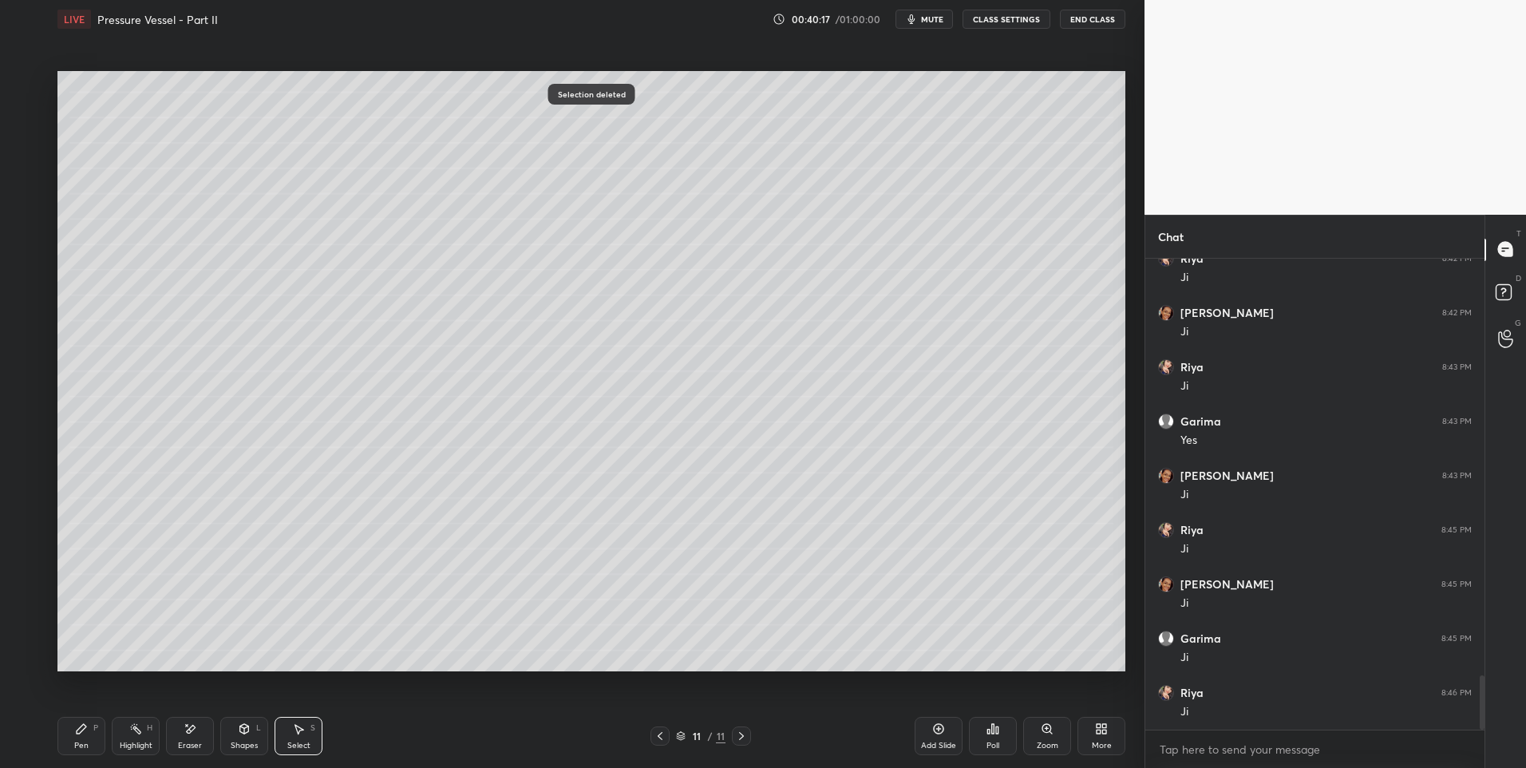
click at [317, 619] on div "0 ° Undo Copy Paste here Duplicate Duplicate to new slide Delete" at bounding box center [591, 371] width 1068 height 601
click at [88, 735] on div "Pen P" at bounding box center [81, 736] width 48 height 38
click at [22, 128] on div at bounding box center [27, 116] width 26 height 26
click at [130, 721] on div "Highlight H" at bounding box center [136, 736] width 48 height 38
click at [658, 731] on icon at bounding box center [660, 736] width 13 height 13
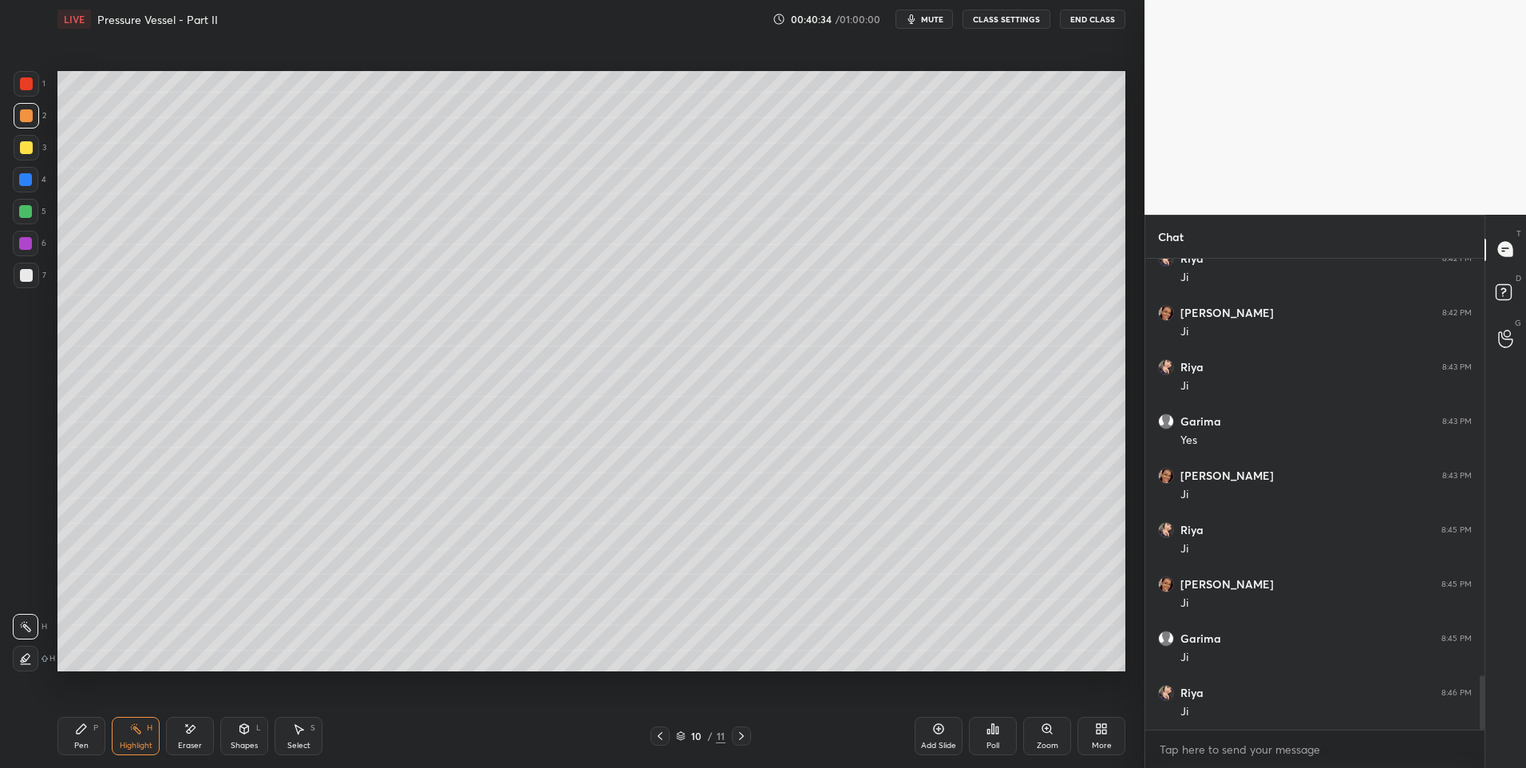
click at [81, 726] on icon at bounding box center [82, 729] width 10 height 10
click at [299, 742] on div "Select" at bounding box center [298, 745] width 23 height 8
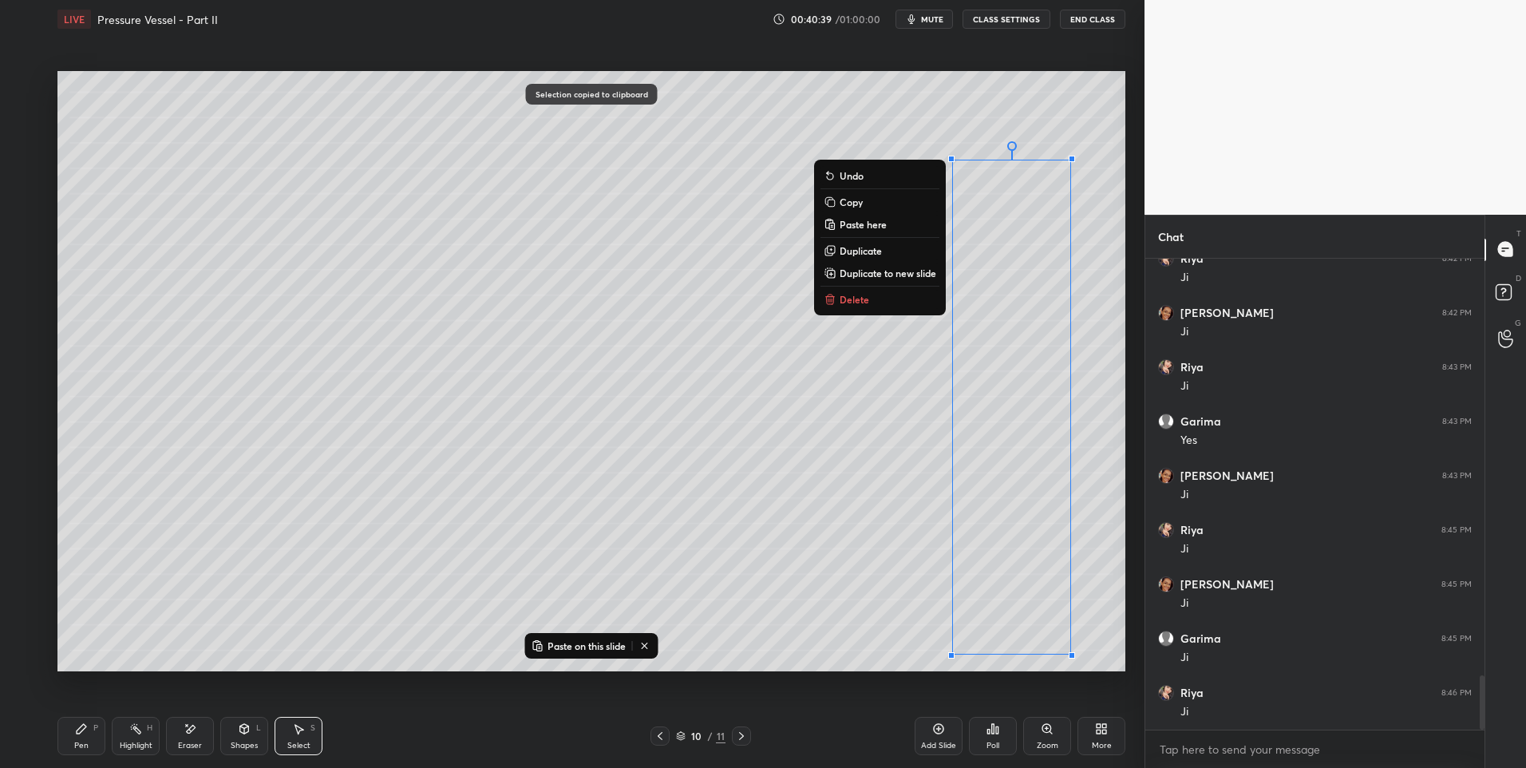
click at [751, 739] on div "10 / 11" at bounding box center [700, 735] width 429 height 19
click at [736, 740] on icon at bounding box center [741, 736] width 13 height 13
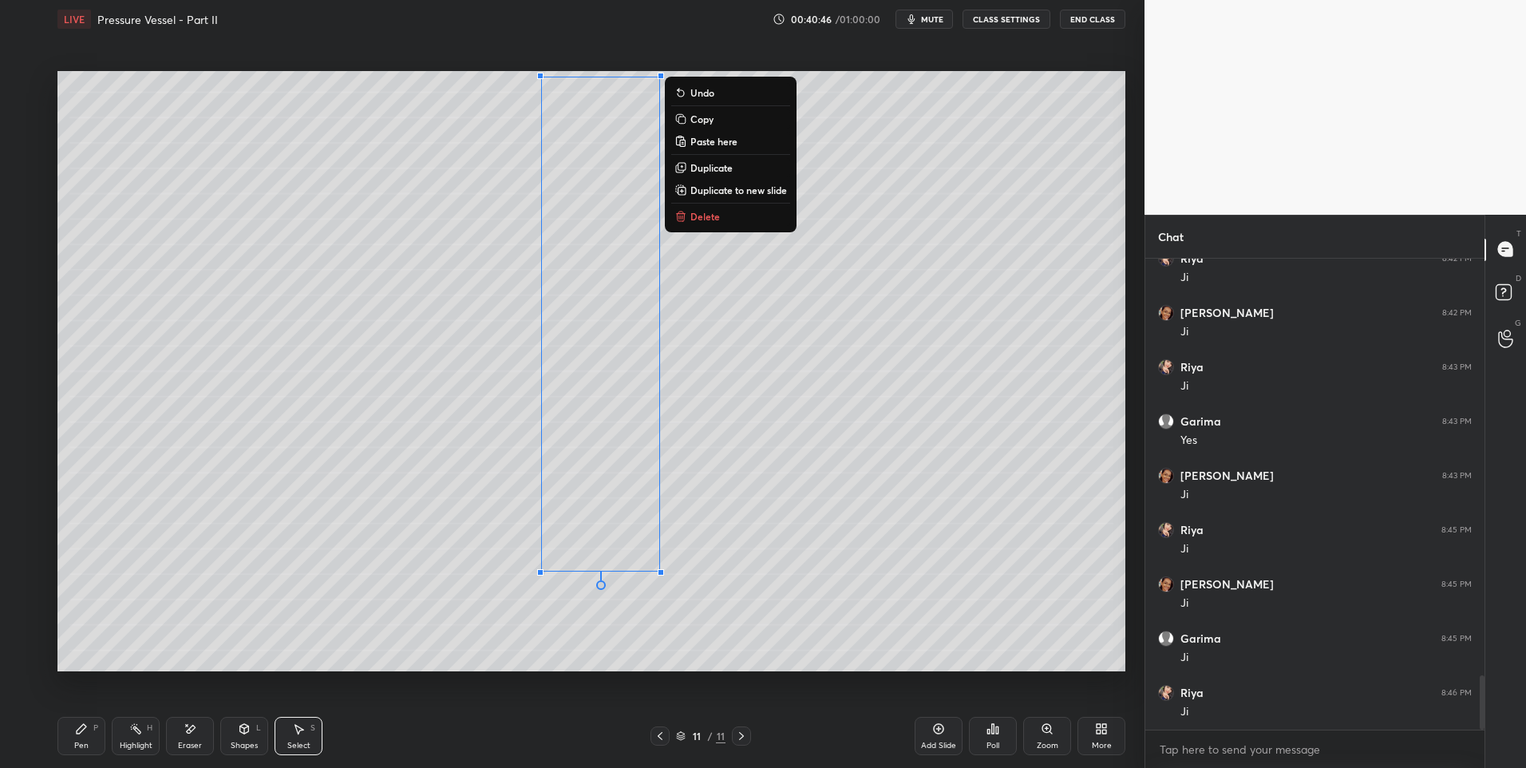
click at [804, 648] on div "0 ° Undo Copy Paste here Duplicate Duplicate to new slide Delete" at bounding box center [591, 371] width 1068 height 601
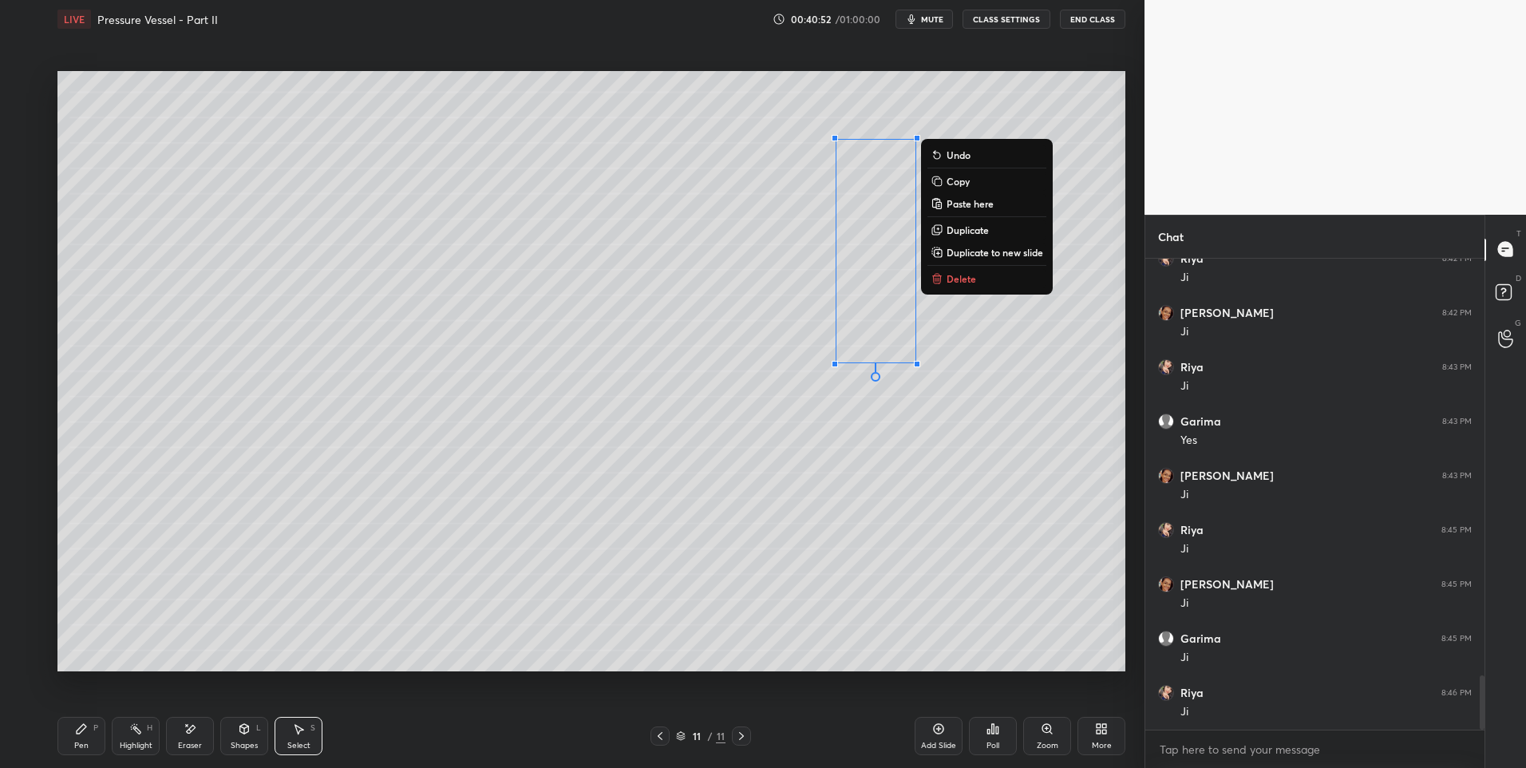
click at [725, 515] on div "0 ° Undo Copy Paste here Duplicate Duplicate to new slide Delete" at bounding box center [591, 371] width 1068 height 601
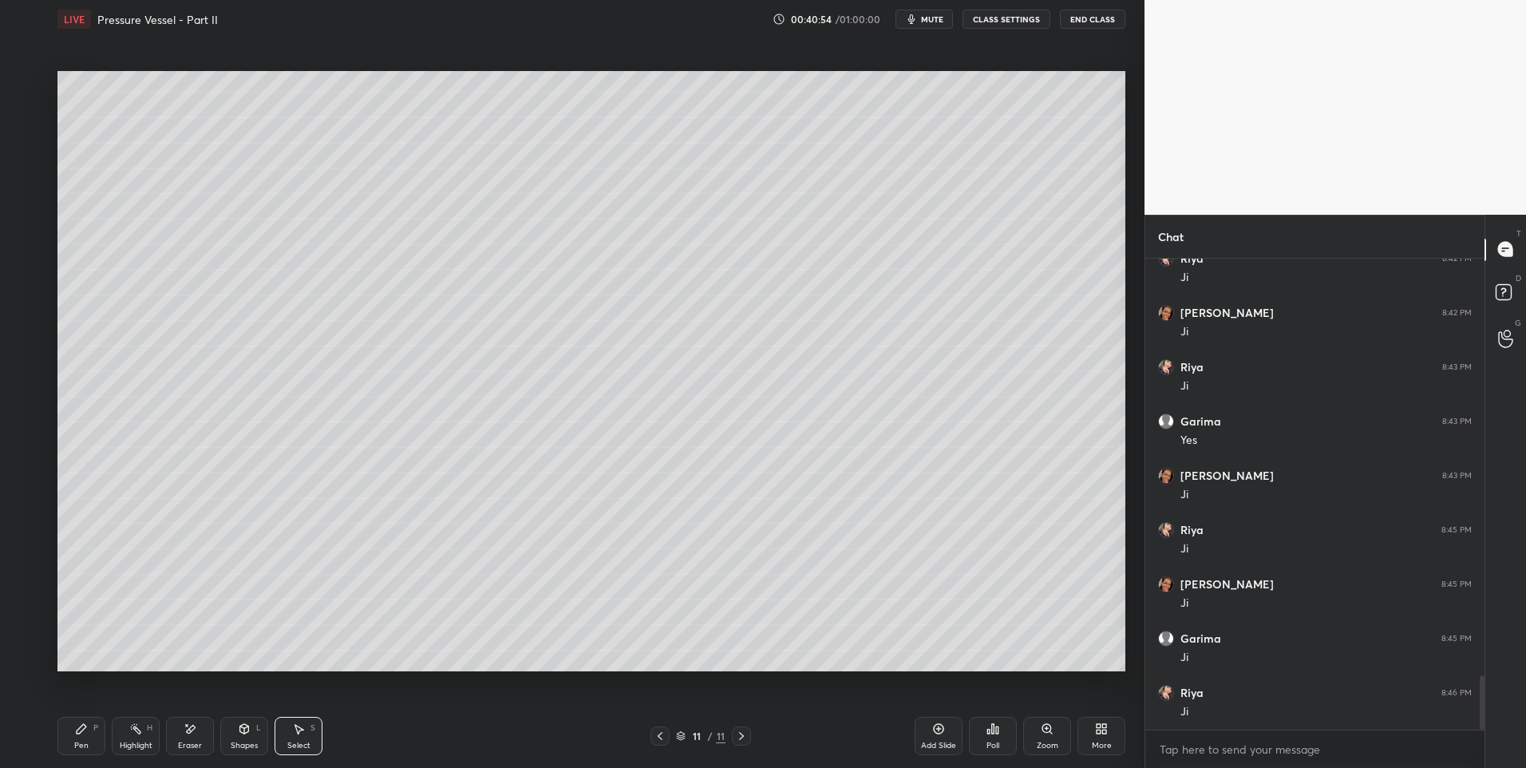
click at [93, 733] on div "Pen P" at bounding box center [81, 736] width 48 height 38
click at [252, 743] on div "Shapes" at bounding box center [244, 745] width 27 height 8
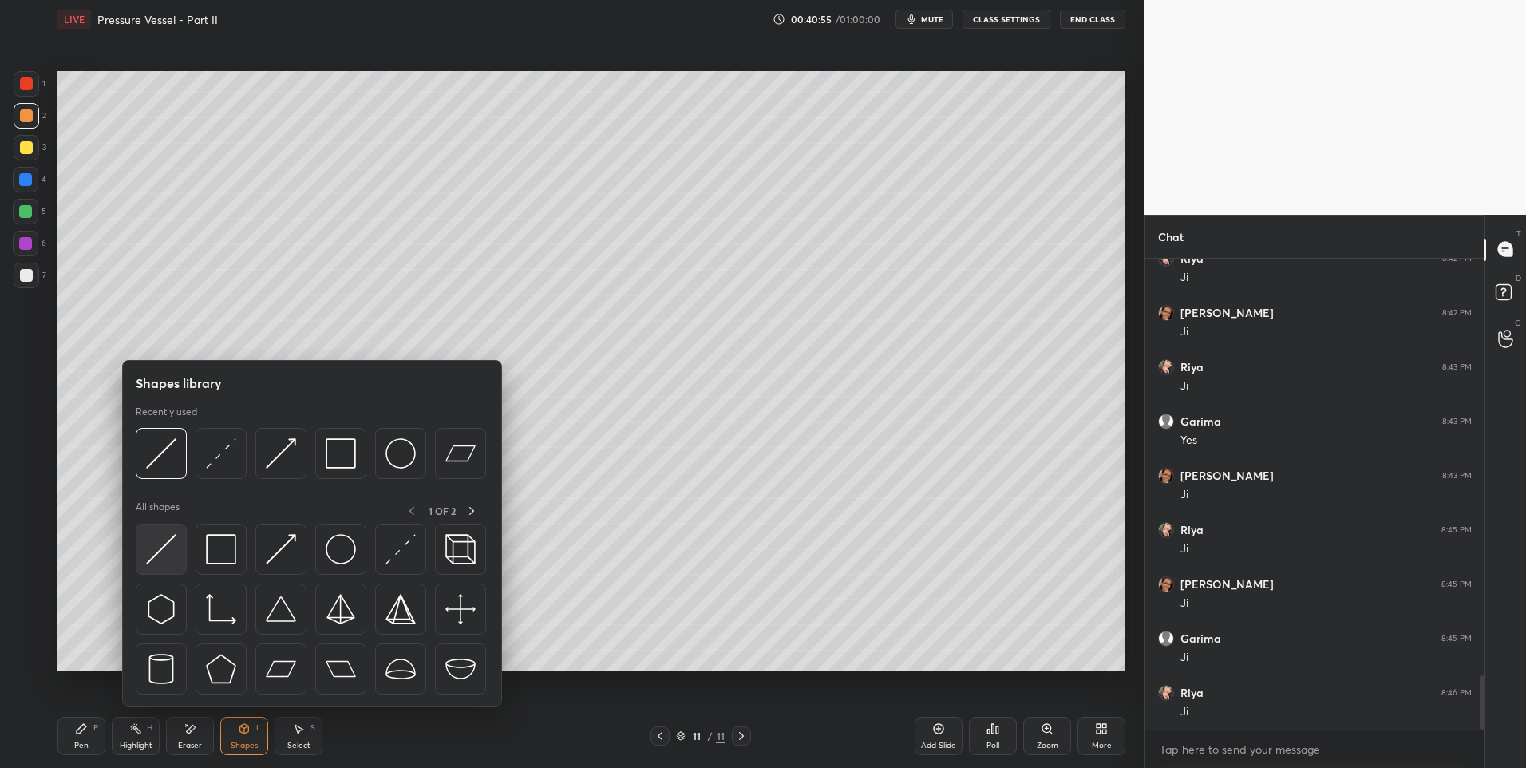
click at [164, 548] on img at bounding box center [161, 549] width 30 height 30
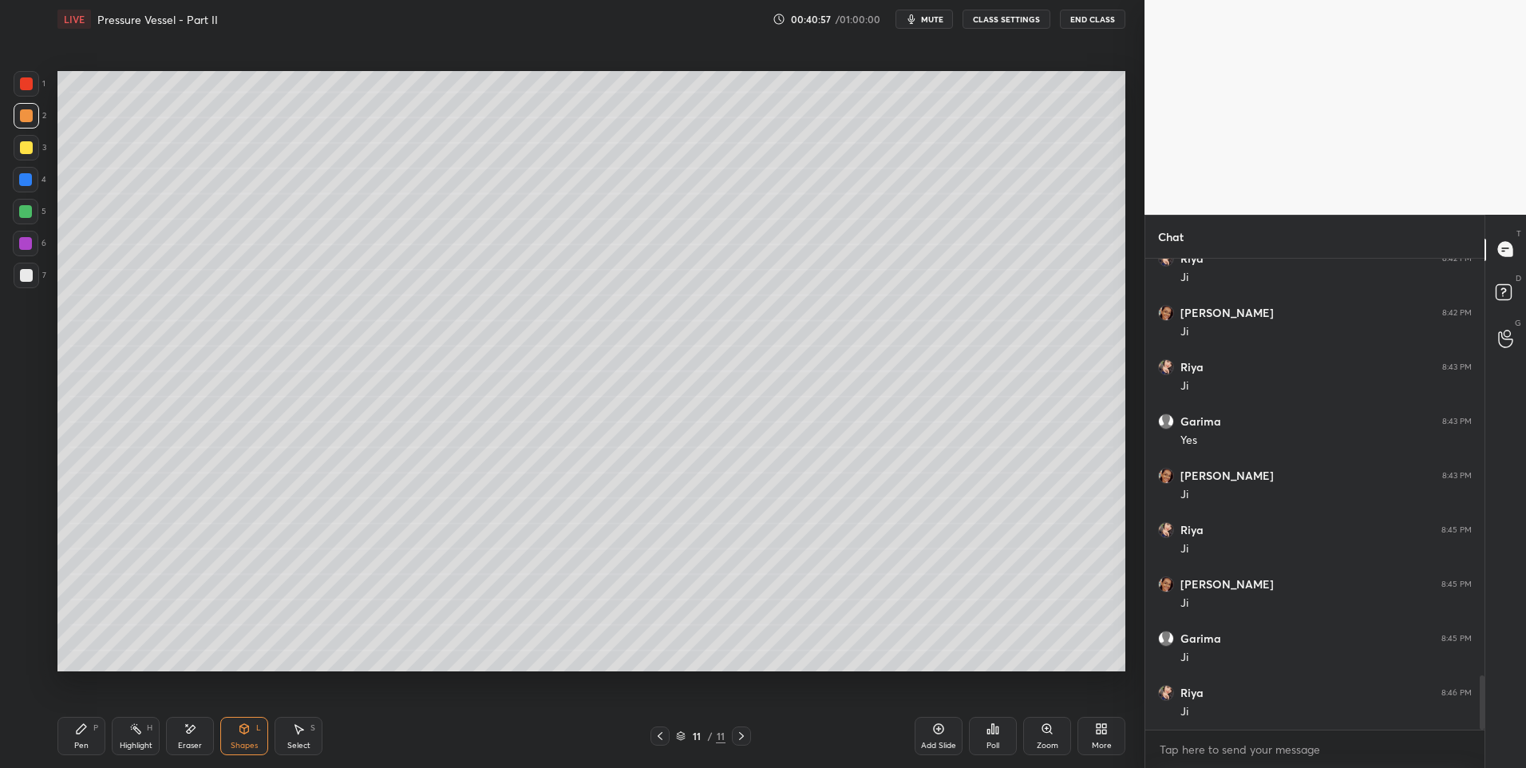
click at [29, 203] on div at bounding box center [26, 212] width 26 height 26
click at [69, 741] on div "Pen P" at bounding box center [81, 736] width 48 height 38
click at [28, 277] on div at bounding box center [26, 275] width 13 height 13
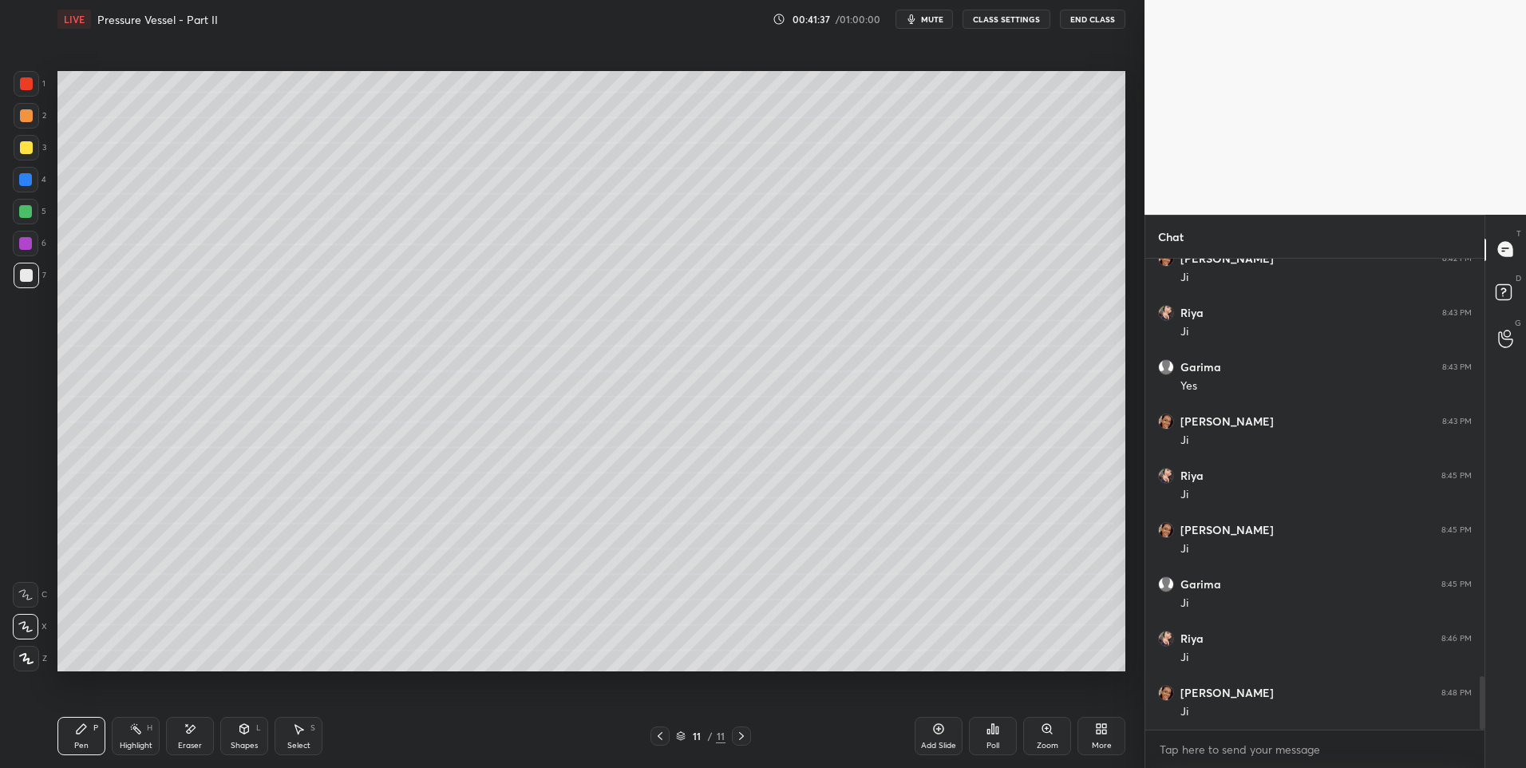
scroll to position [3718, 0]
click at [290, 726] on div "Select S" at bounding box center [299, 736] width 48 height 38
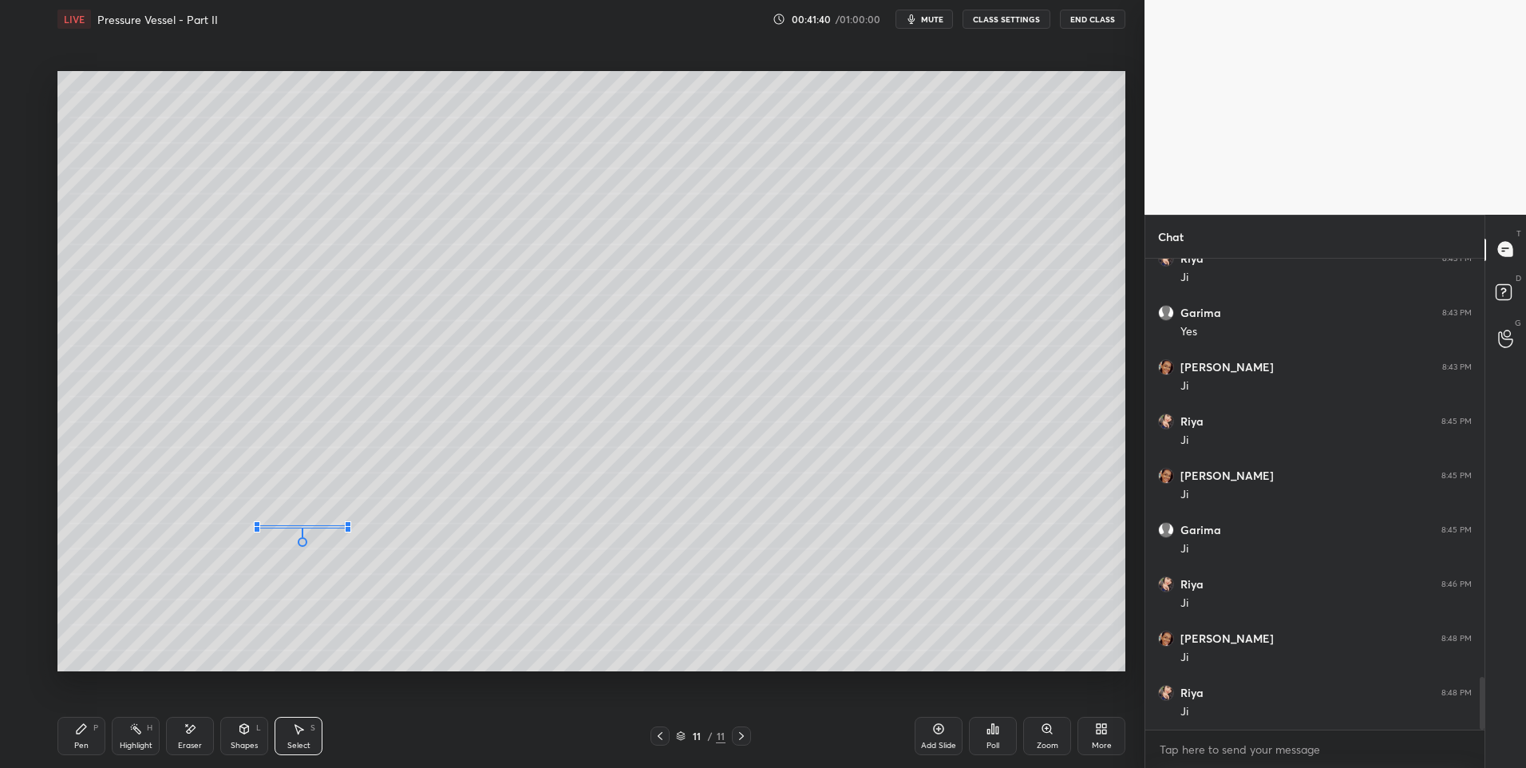
click at [346, 528] on div at bounding box center [348, 529] width 6 height 6
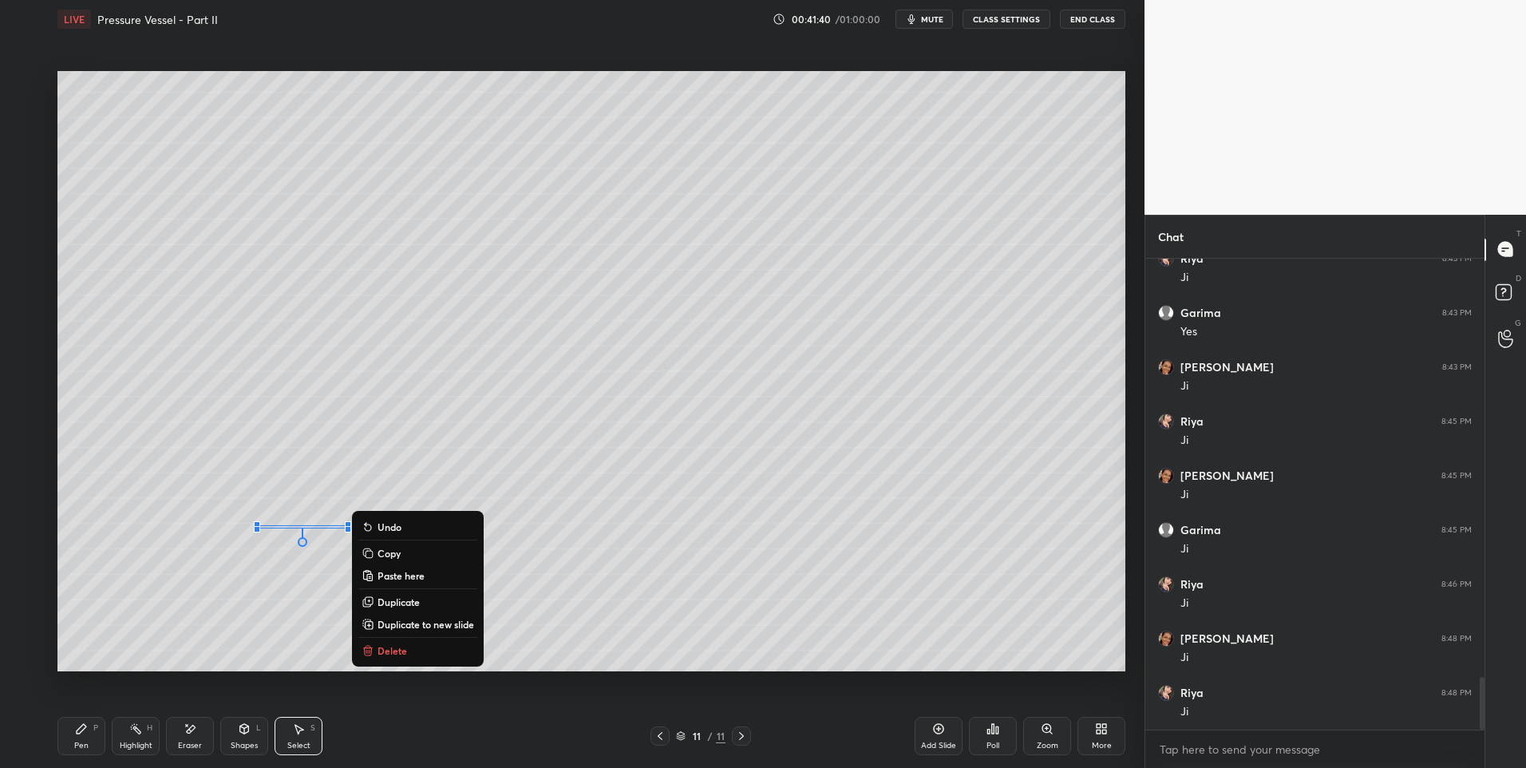
click at [184, 602] on div "0 ° Undo Copy Paste here Duplicate Duplicate to new slide Delete" at bounding box center [591, 371] width 1068 height 601
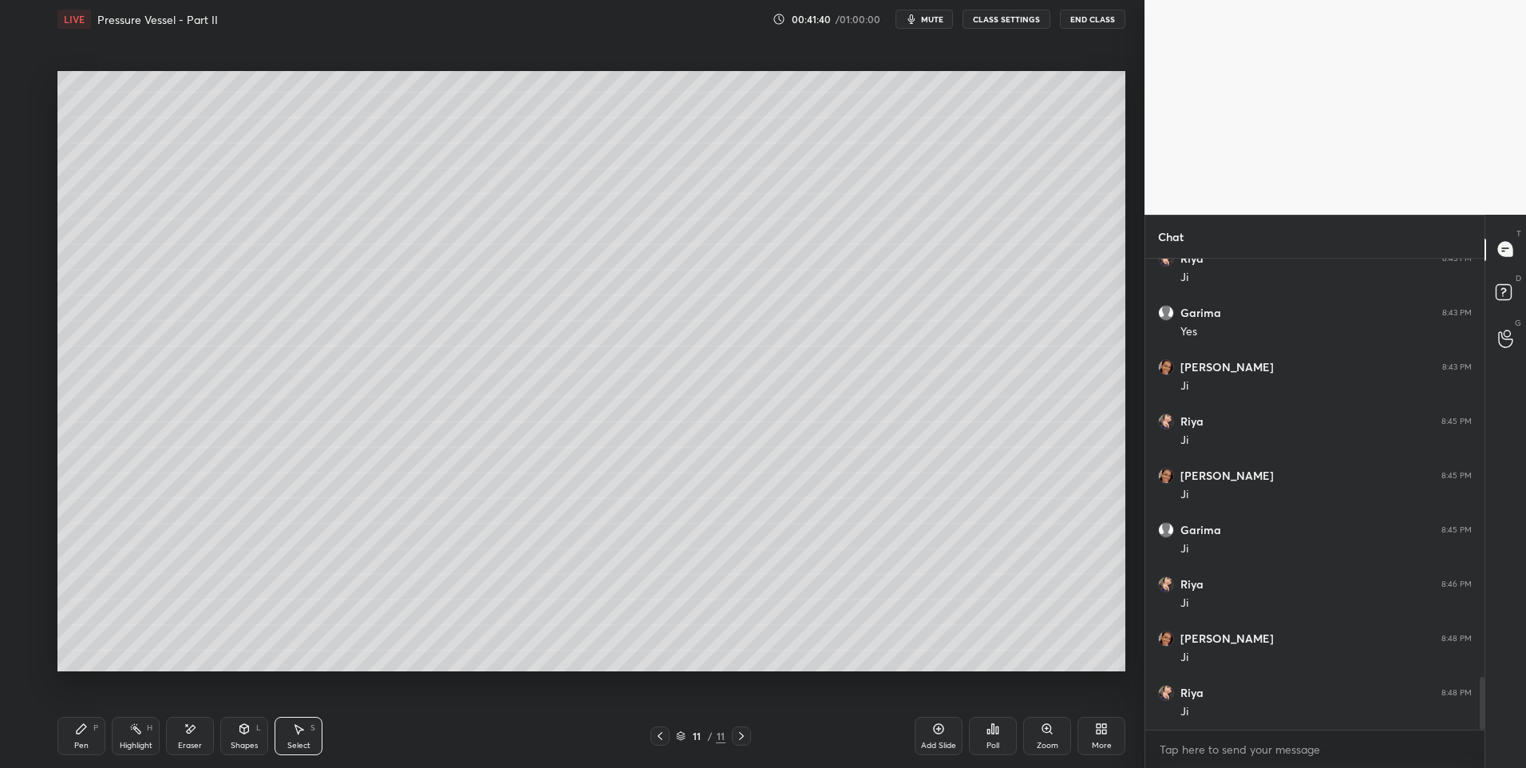
click at [73, 729] on div "Pen P" at bounding box center [81, 736] width 48 height 38
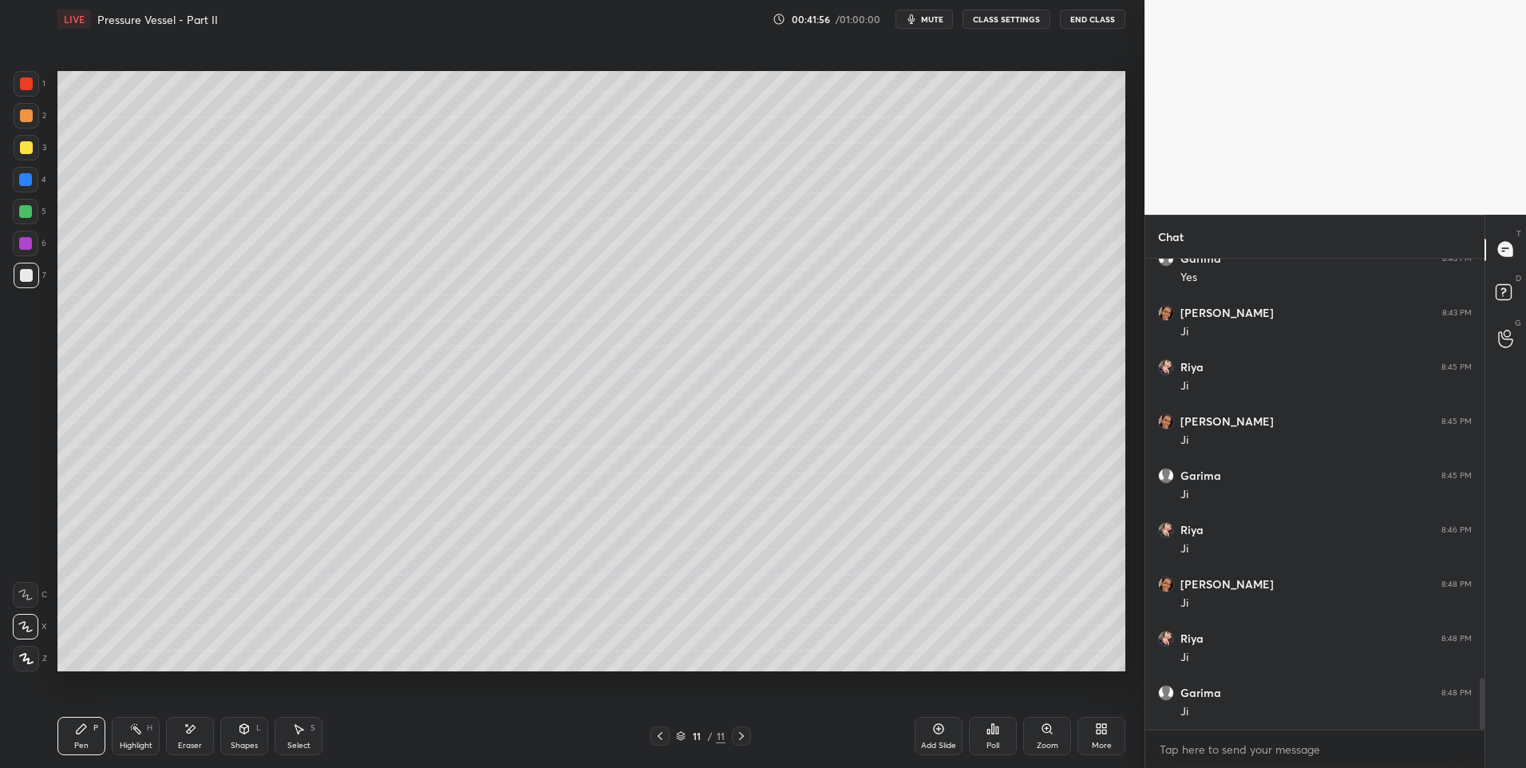
click at [291, 741] on div "Select" at bounding box center [298, 745] width 23 height 8
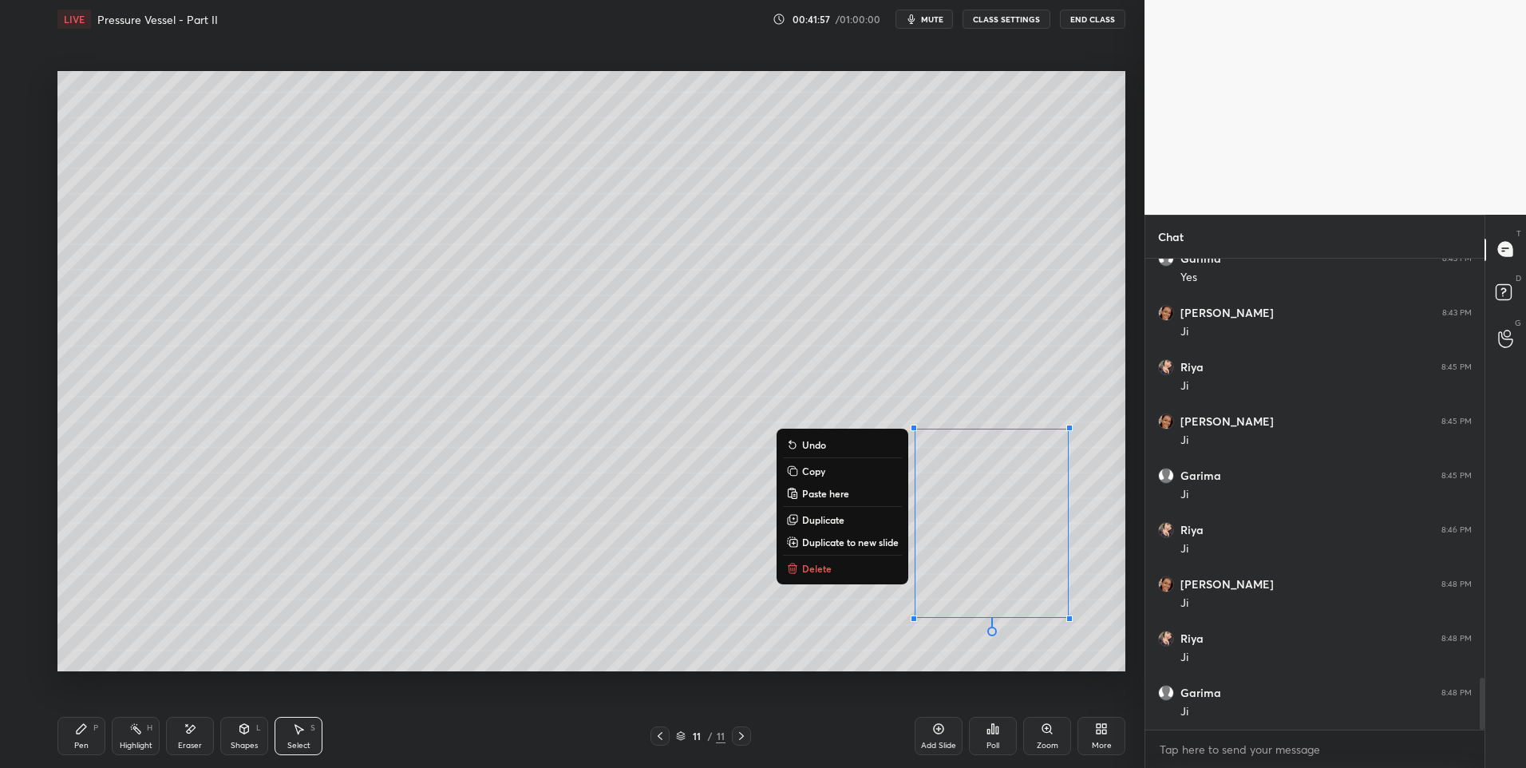
click at [848, 570] on button "Delete" at bounding box center [842, 568] width 119 height 19
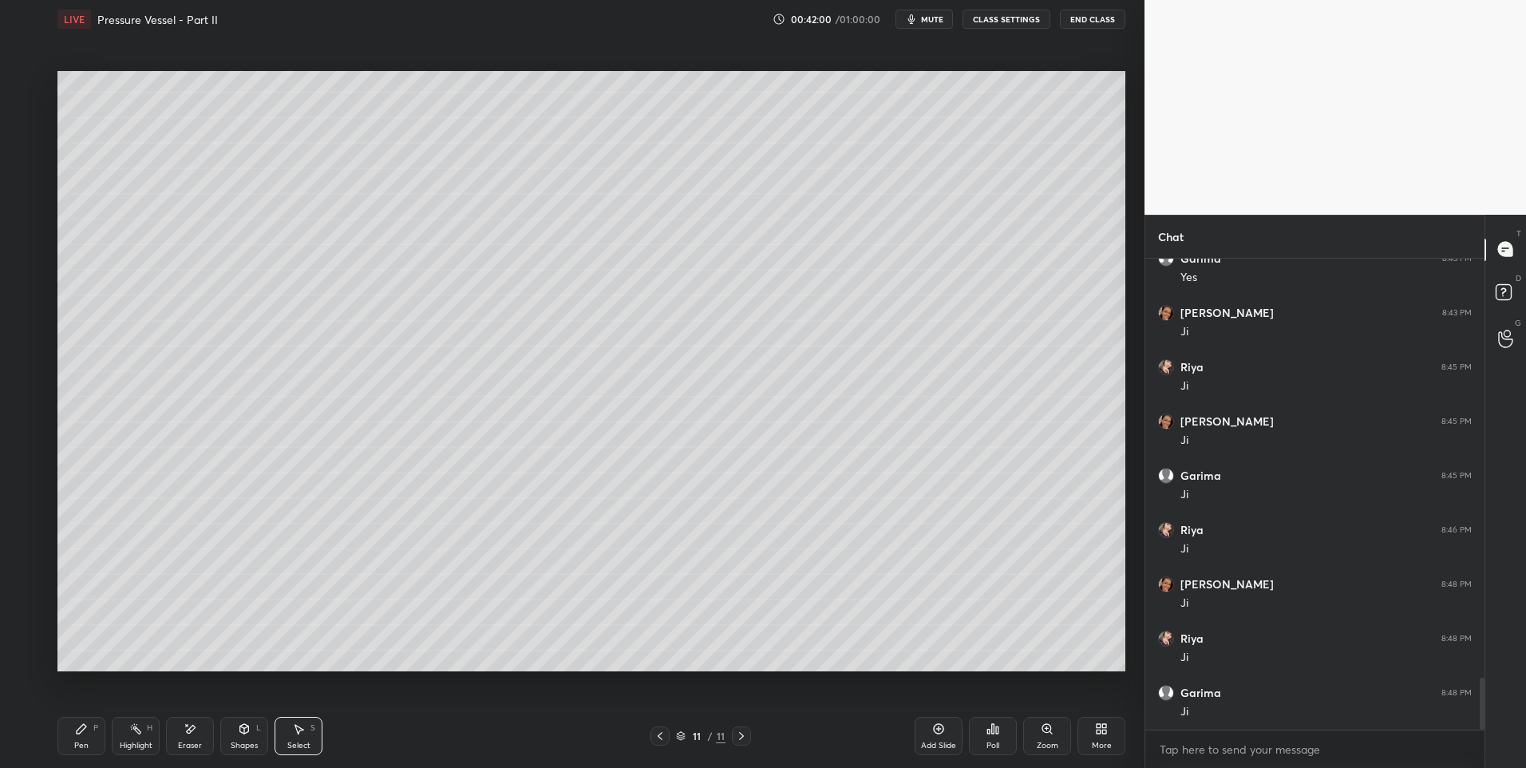
click at [304, 737] on div "Select S" at bounding box center [299, 736] width 48 height 38
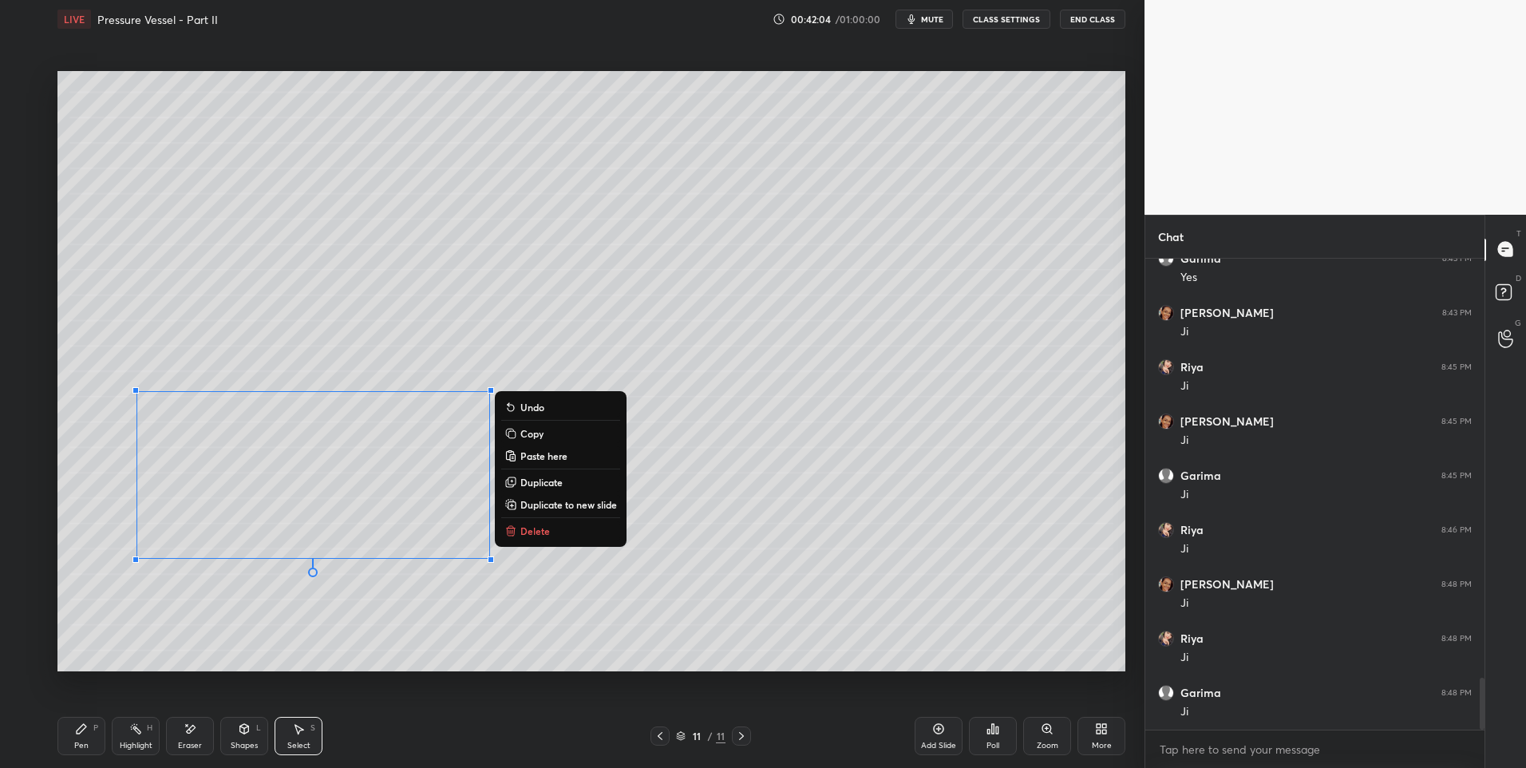
click at [73, 734] on div "Pen P" at bounding box center [81, 736] width 48 height 38
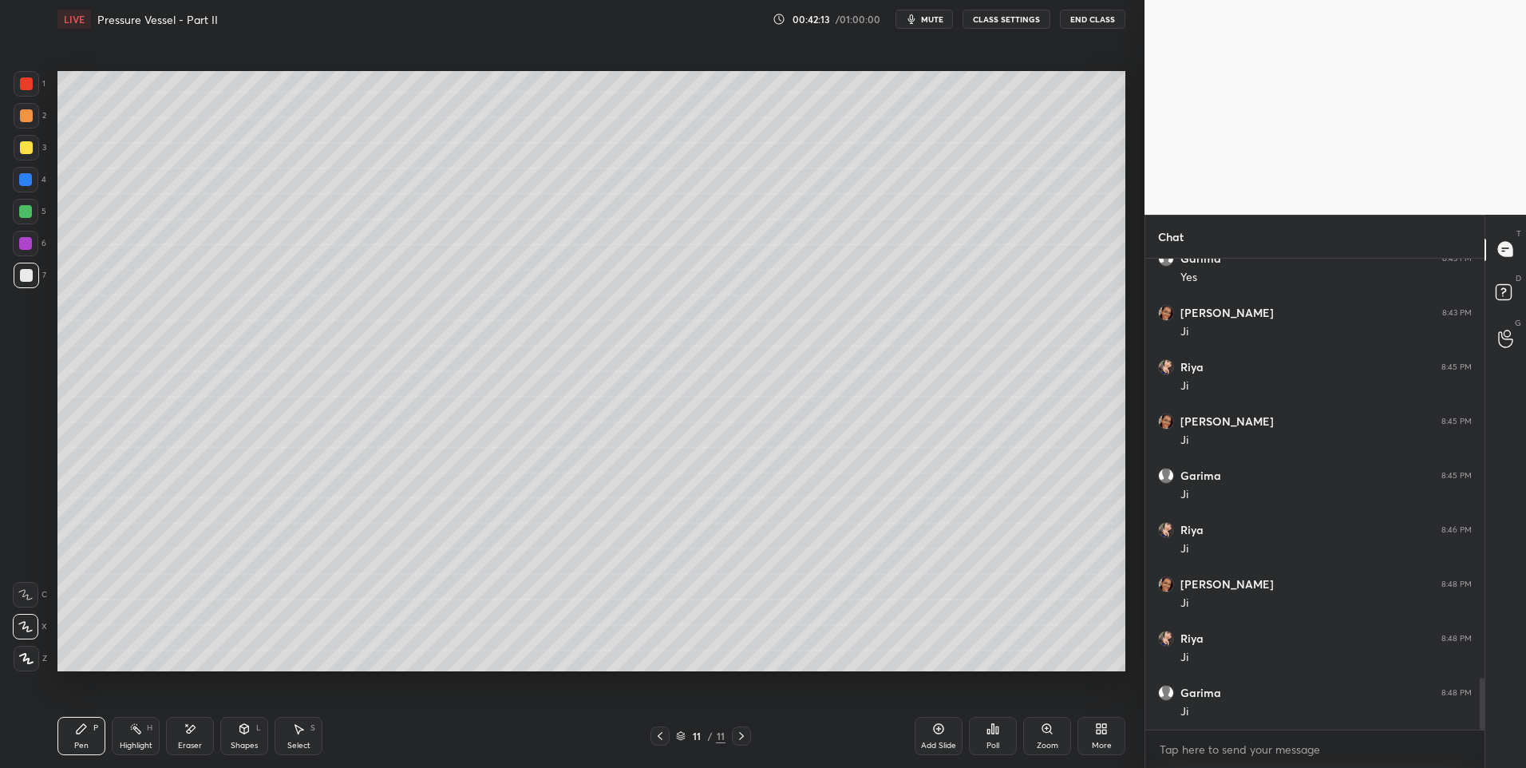
click at [300, 737] on div "Select S" at bounding box center [299, 736] width 48 height 38
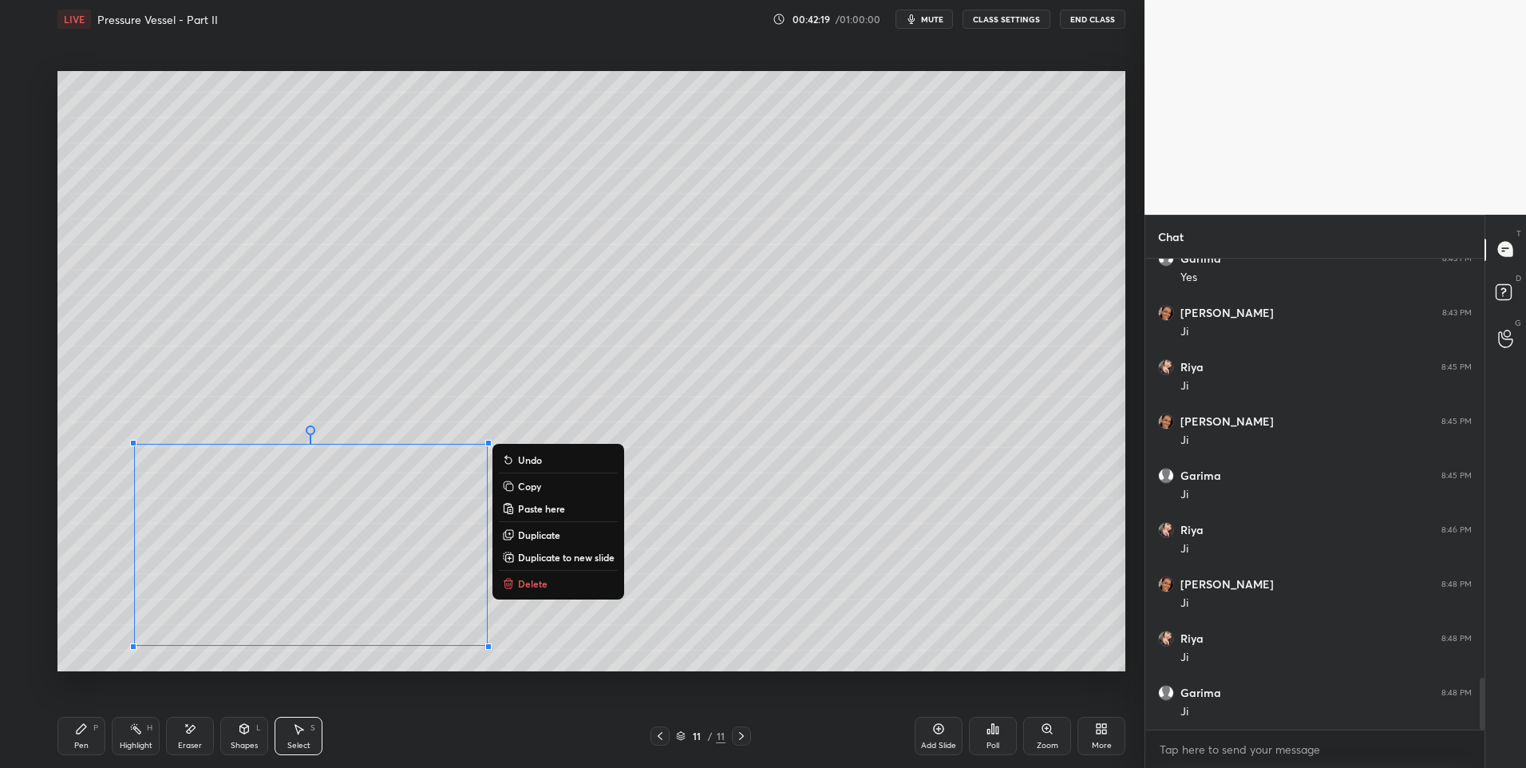
click at [679, 571] on div "0 ° Undo Copy Paste here Duplicate Duplicate to new slide Delete" at bounding box center [591, 371] width 1068 height 601
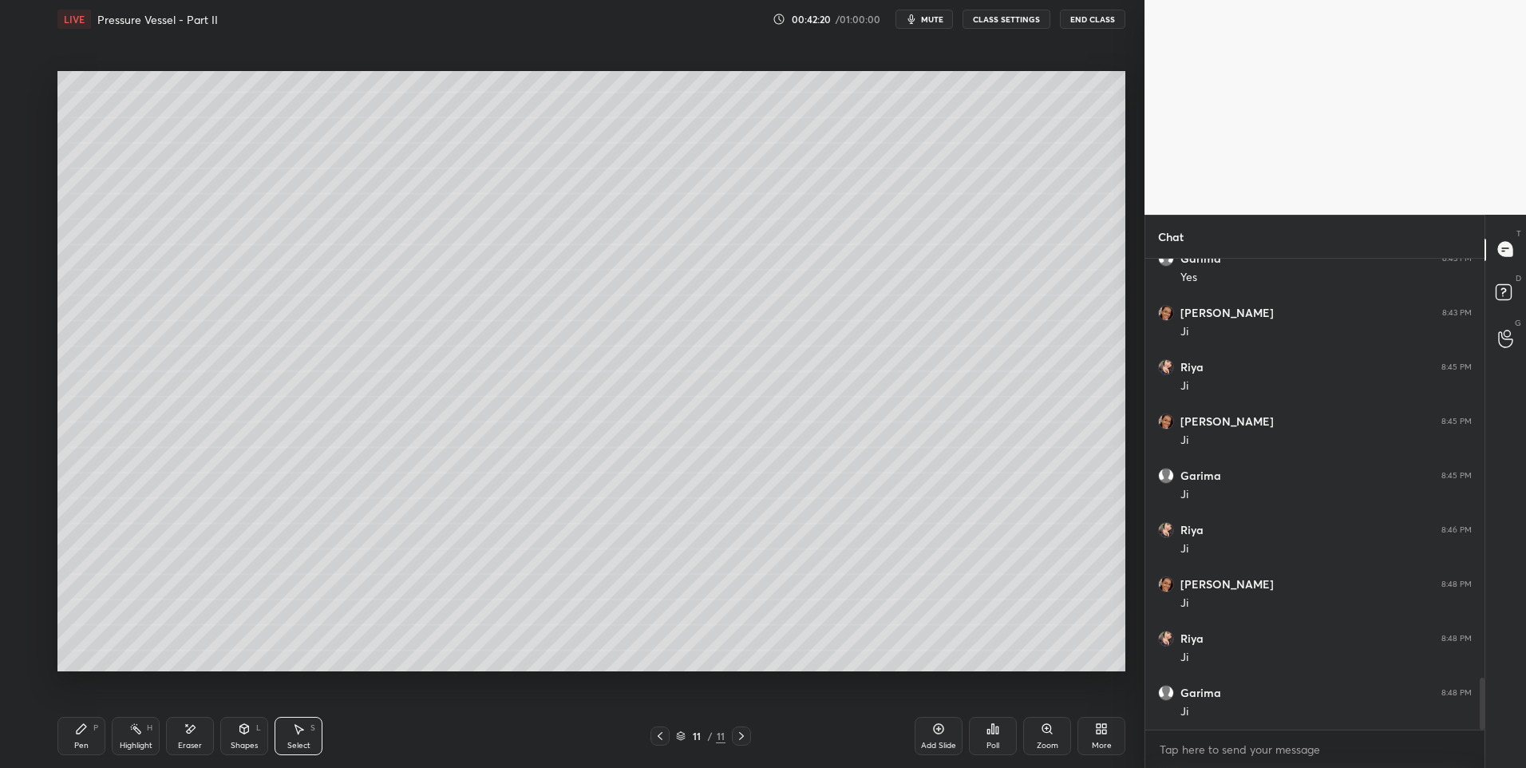
click at [243, 741] on div "Shapes" at bounding box center [244, 745] width 27 height 8
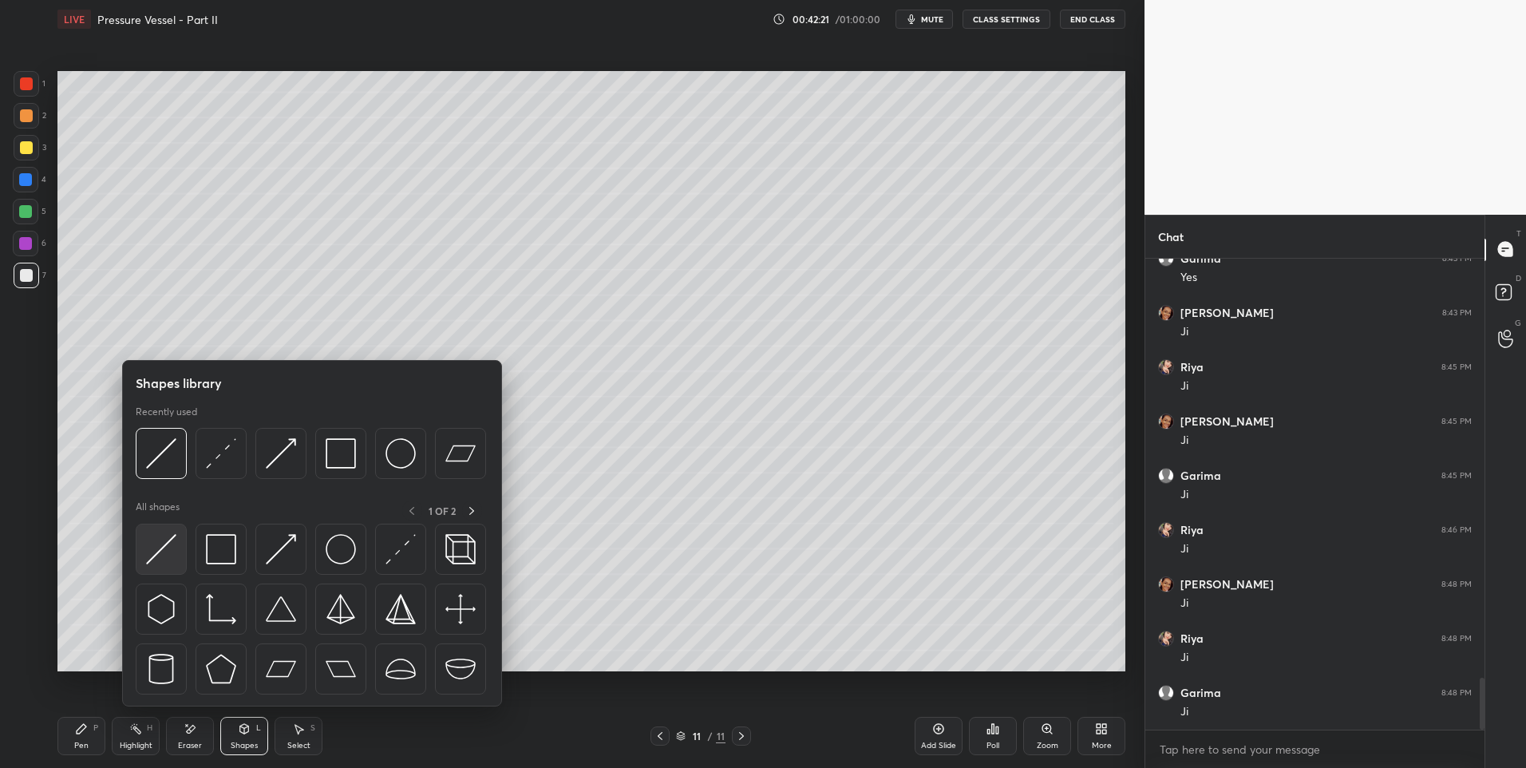
click at [157, 566] on div at bounding box center [161, 549] width 51 height 51
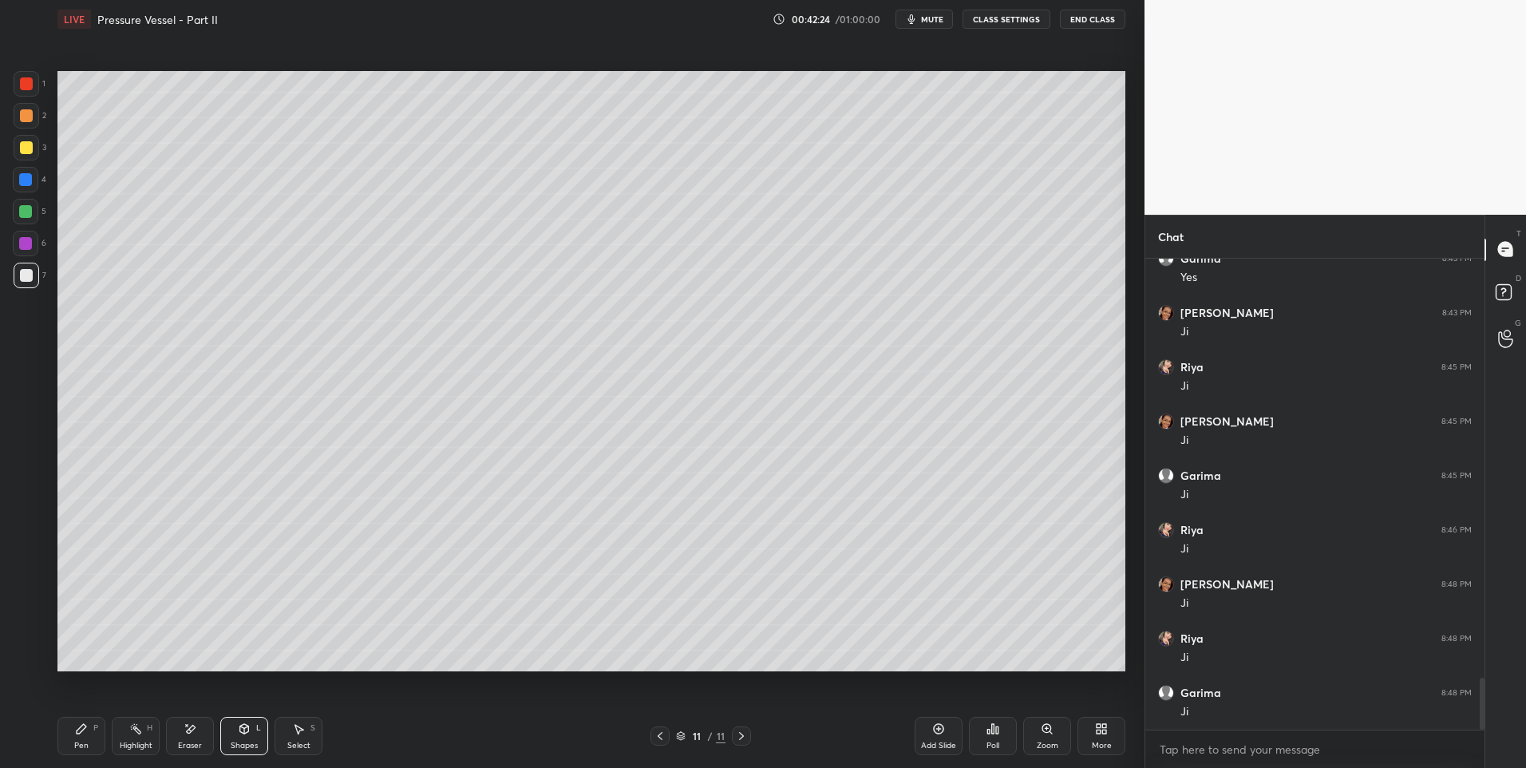
click at [78, 734] on icon at bounding box center [81, 728] width 13 height 13
click at [251, 734] on div "Shapes L" at bounding box center [244, 736] width 48 height 38
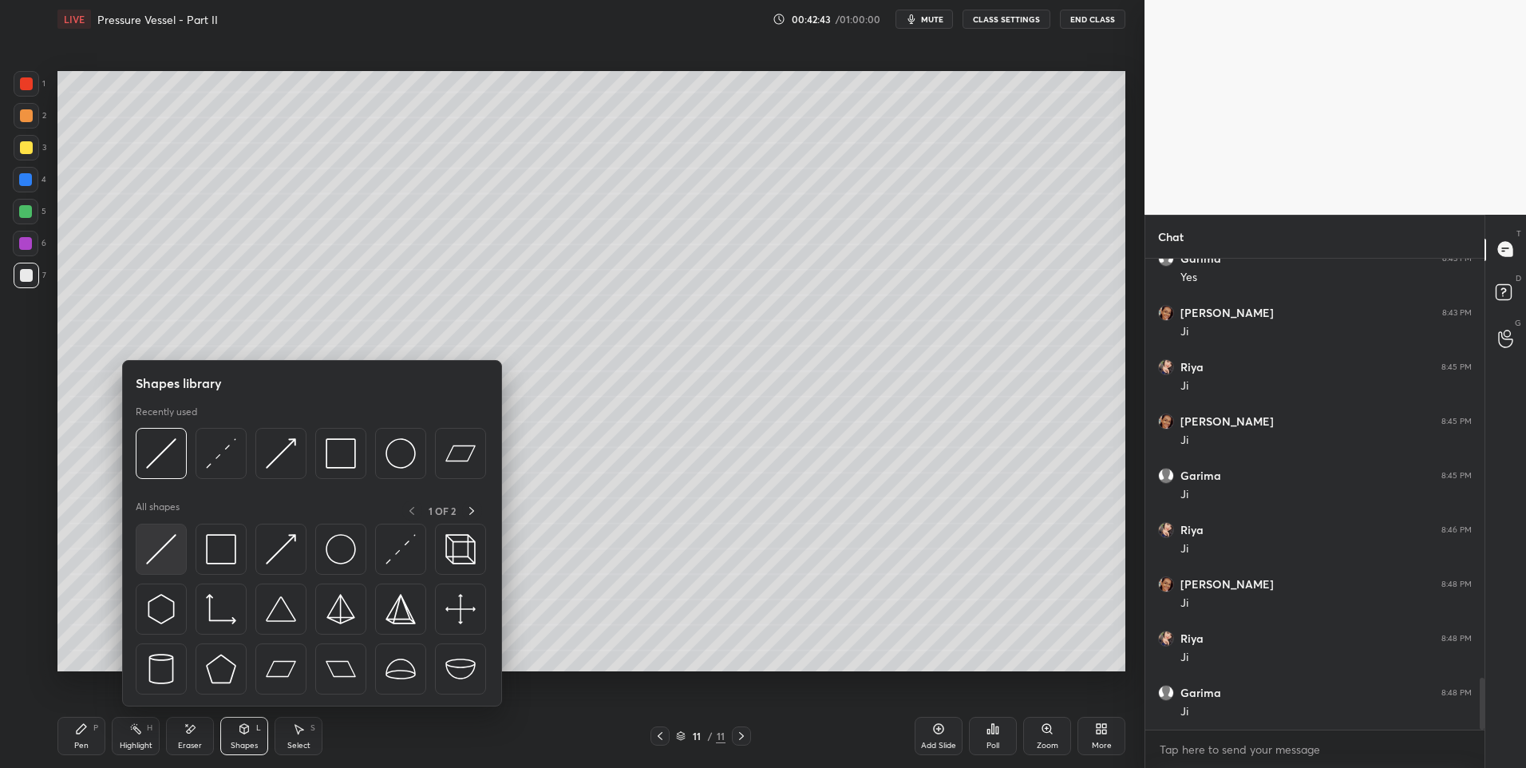
click at [166, 546] on img at bounding box center [161, 549] width 30 height 30
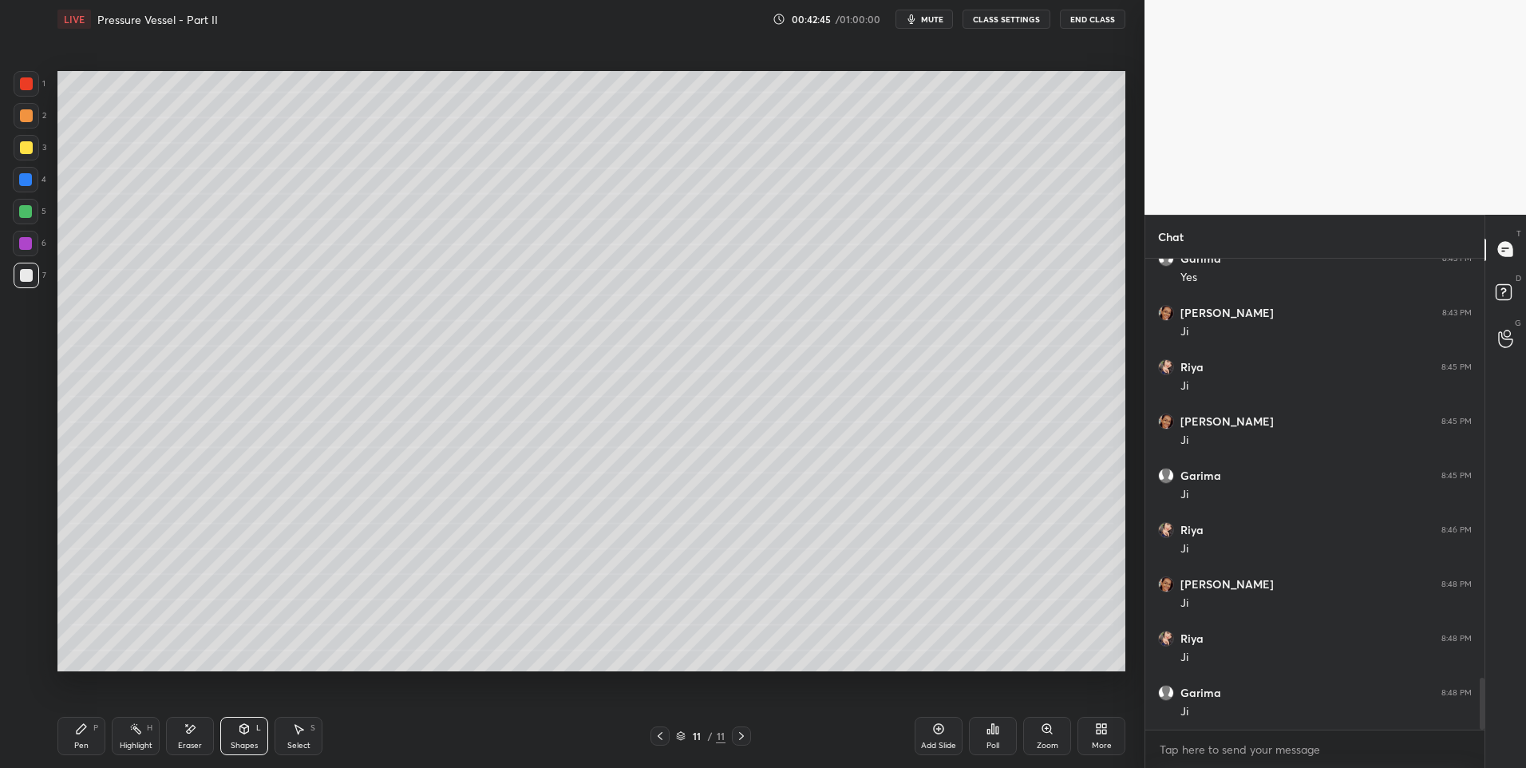
click at [95, 735] on div "Pen P" at bounding box center [81, 736] width 48 height 38
click at [247, 731] on icon at bounding box center [244, 729] width 9 height 10
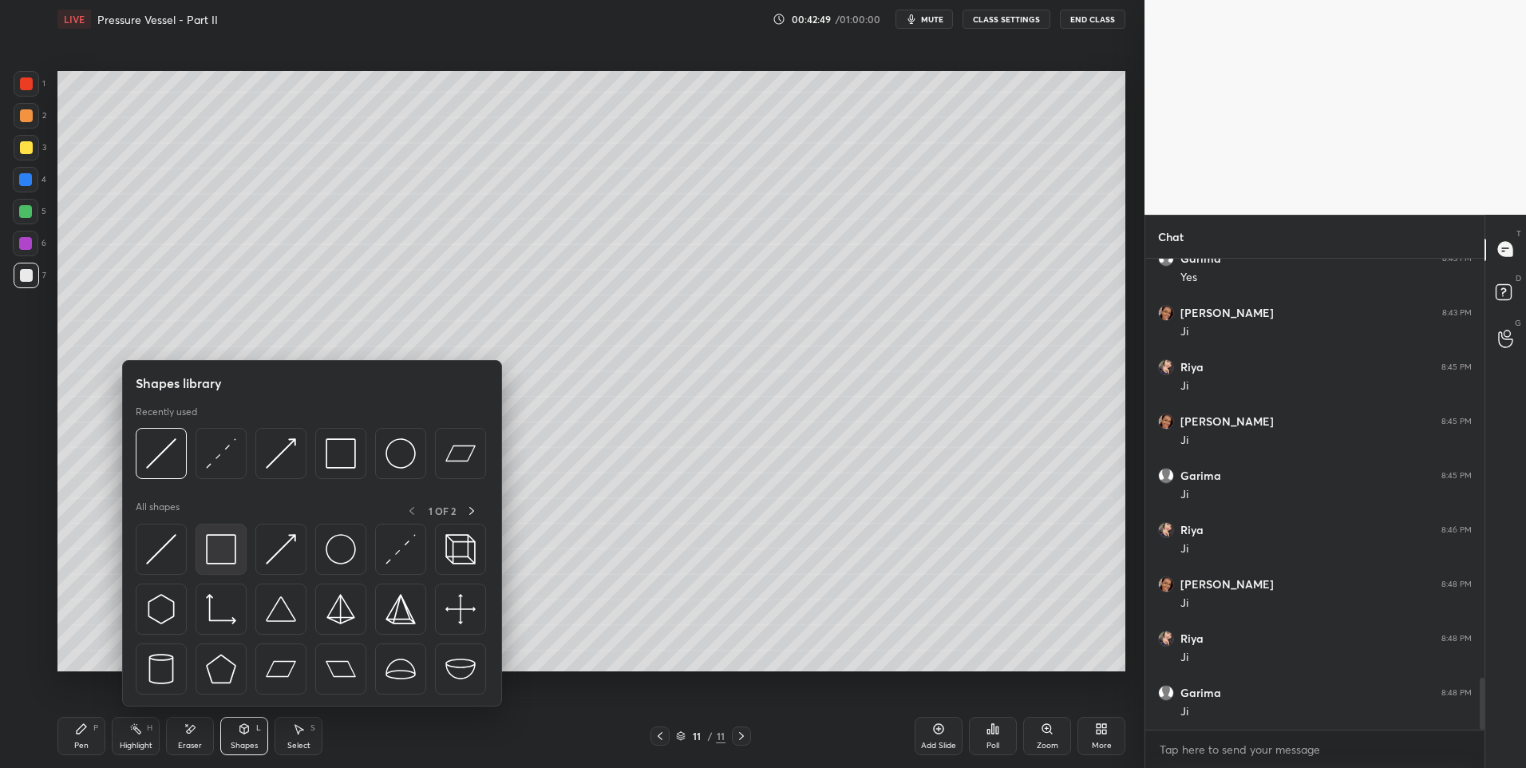
click at [225, 556] on img at bounding box center [221, 549] width 30 height 30
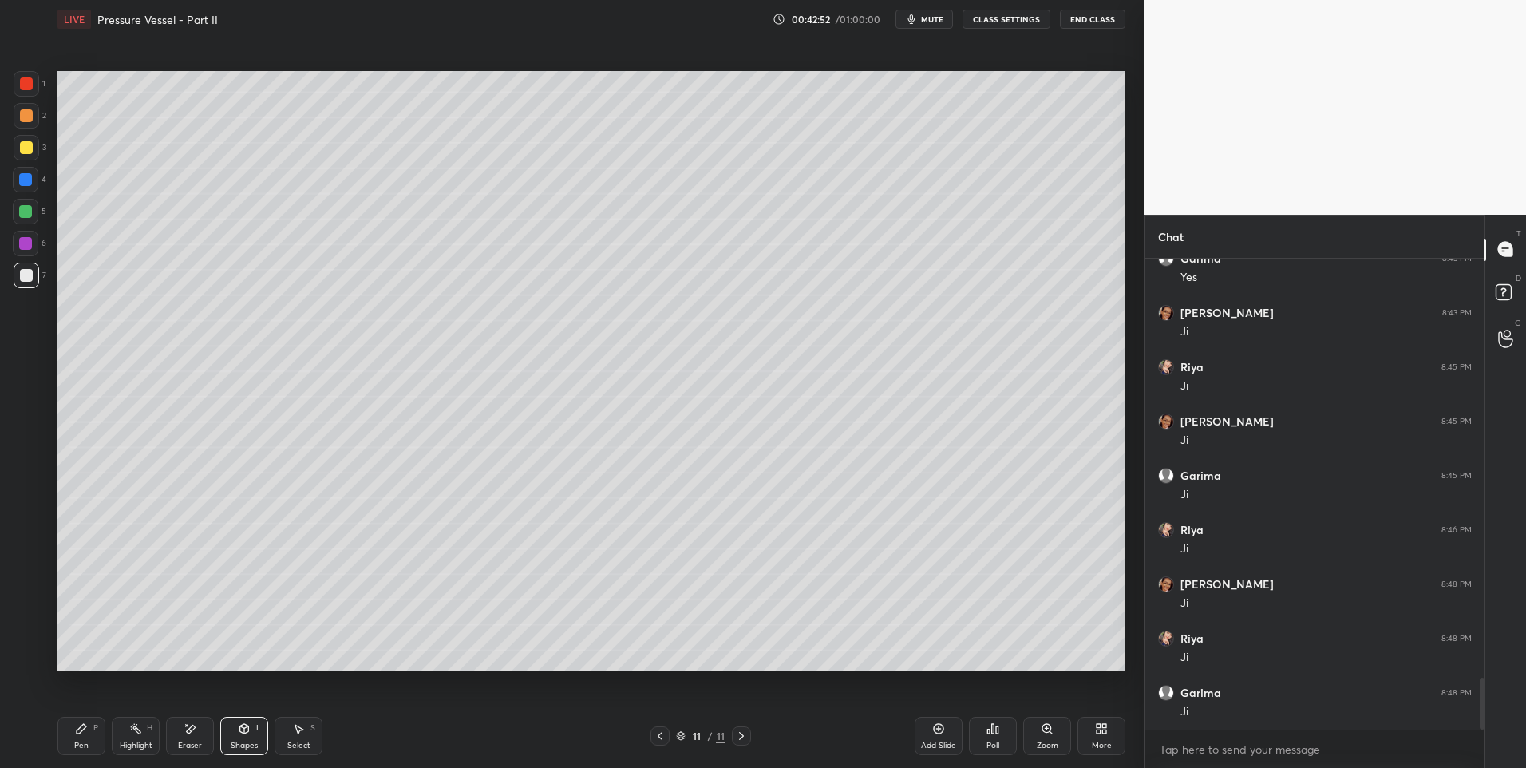
click at [295, 737] on div "Select S" at bounding box center [299, 736] width 48 height 38
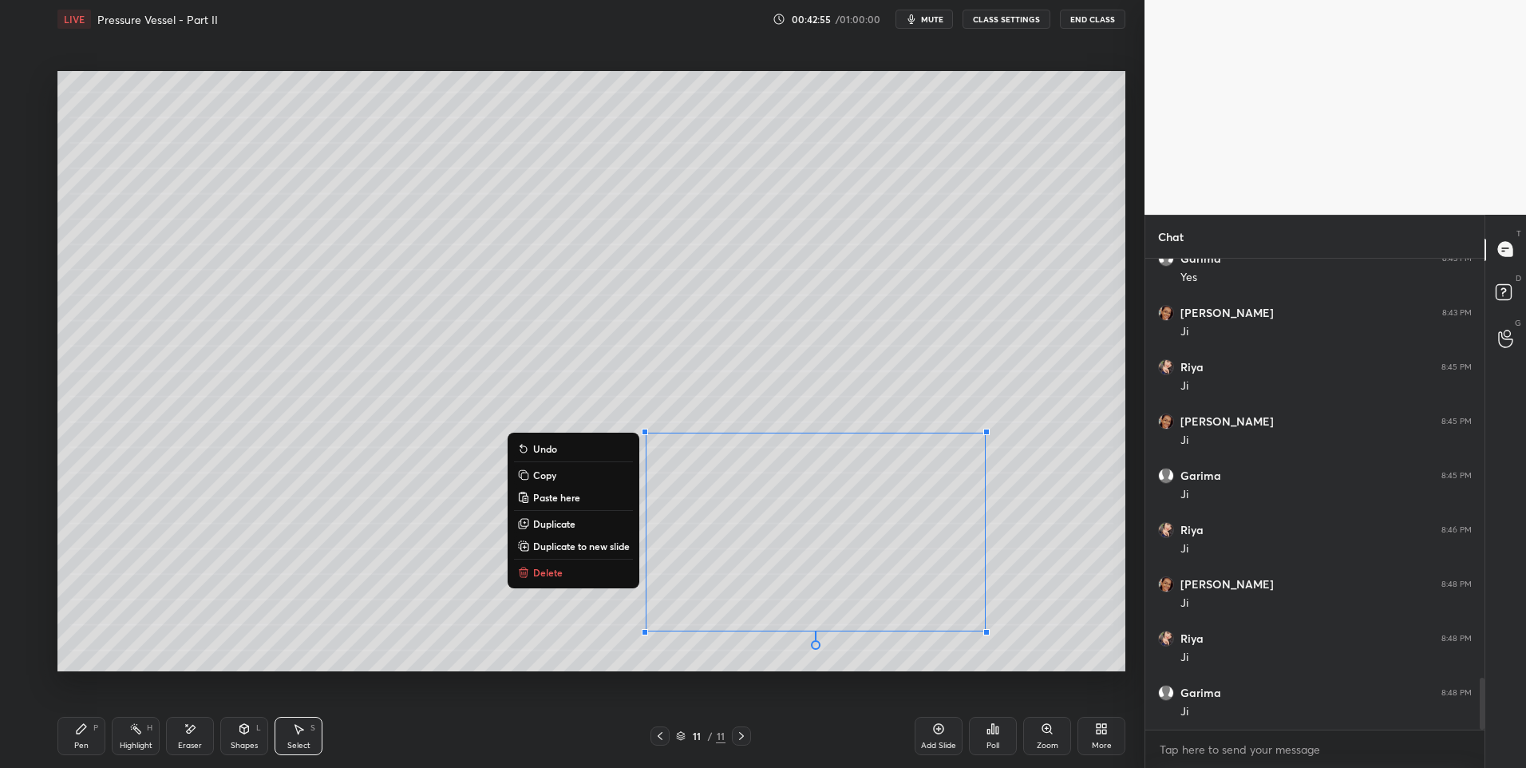
click at [528, 634] on div "0 ° Undo Copy Paste here Duplicate Duplicate to new slide Delete" at bounding box center [591, 371] width 1068 height 601
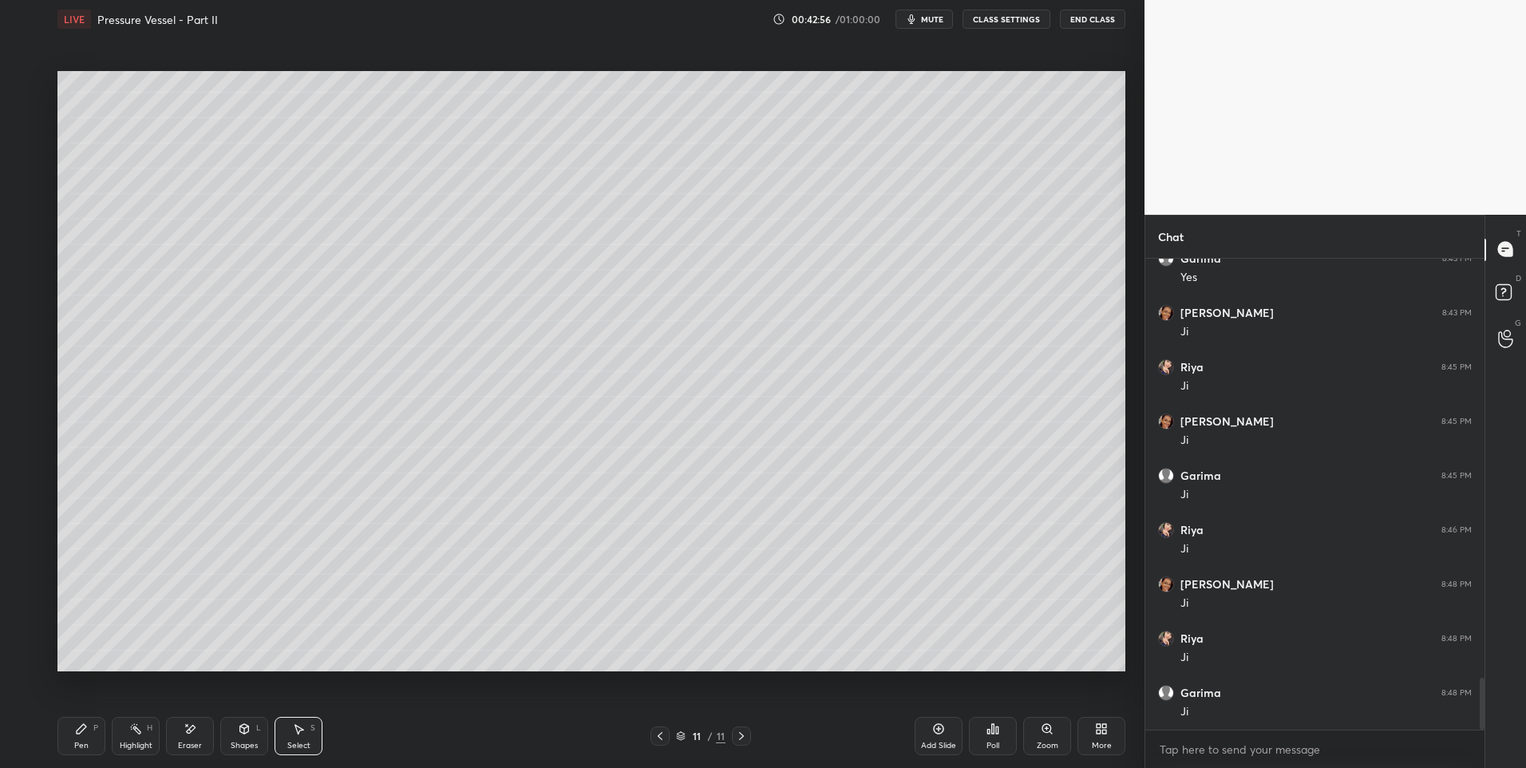
click at [136, 737] on div "Highlight H" at bounding box center [136, 736] width 48 height 38
click at [296, 730] on icon at bounding box center [298, 728] width 13 height 13
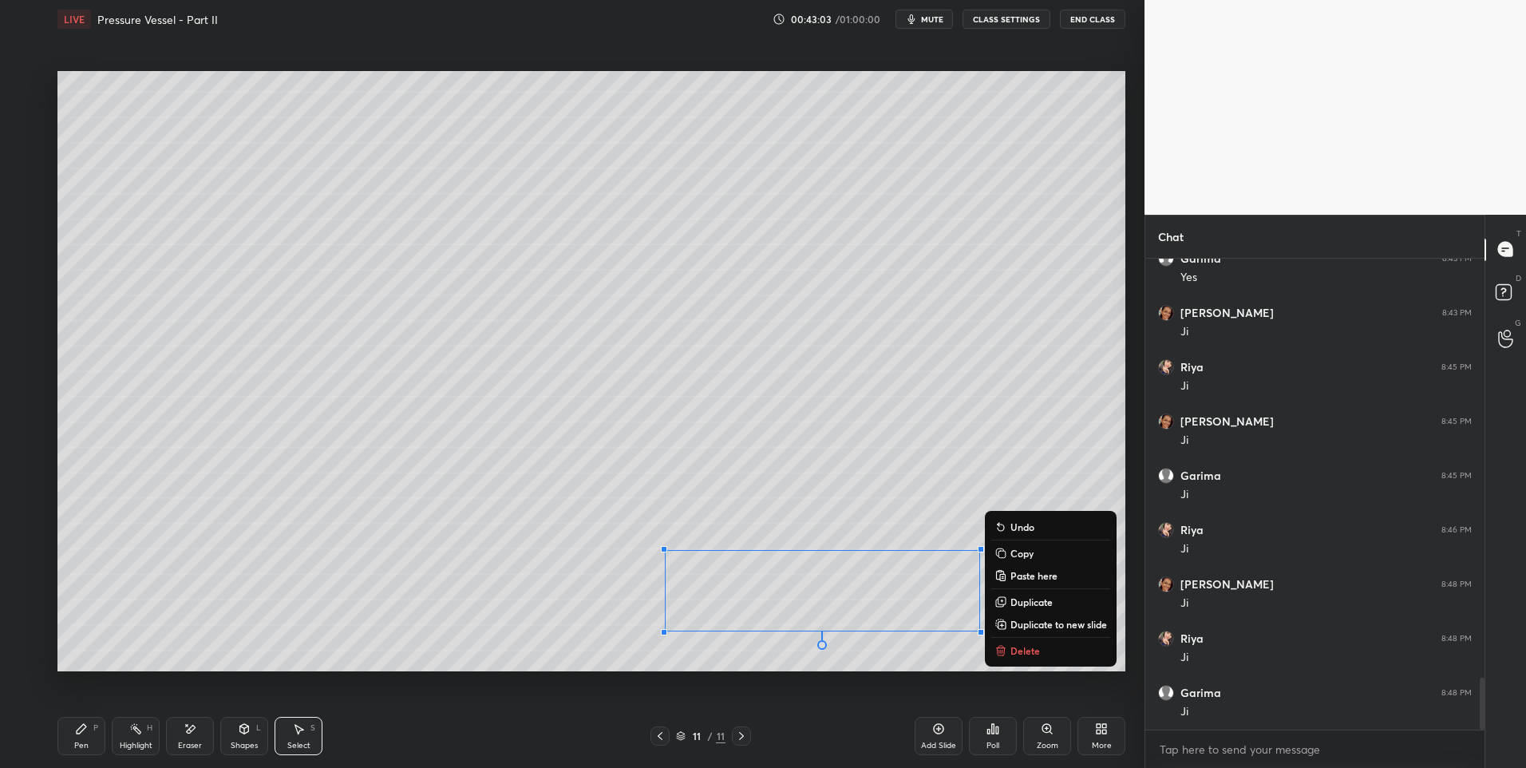
click at [1036, 484] on div "0 ° Undo Copy Paste here Duplicate Duplicate to new slide Delete" at bounding box center [591, 371] width 1068 height 601
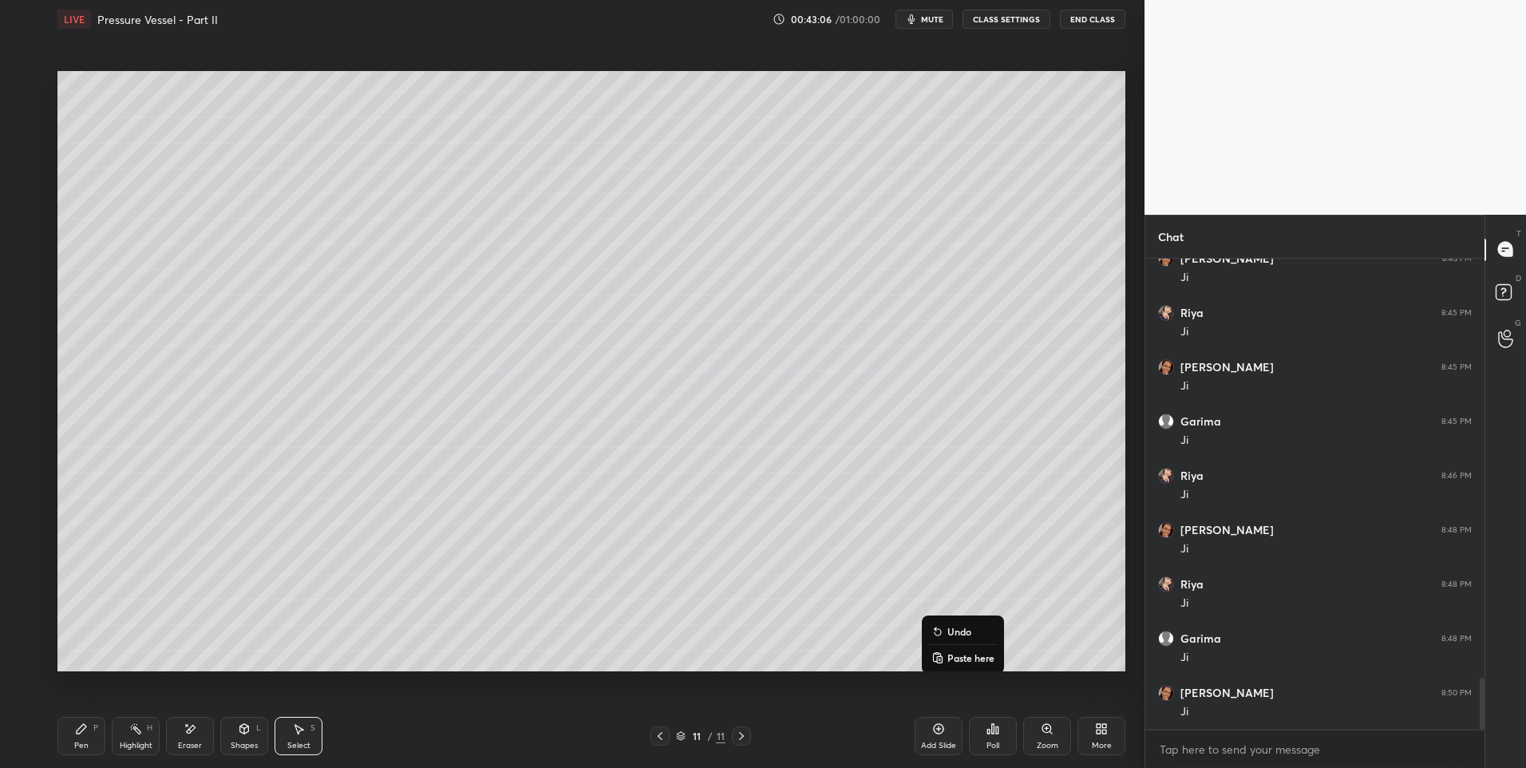
click at [992, 487] on div "0 ° Undo Copy Paste here Duplicate Duplicate to new slide Delete" at bounding box center [591, 371] width 1068 height 601
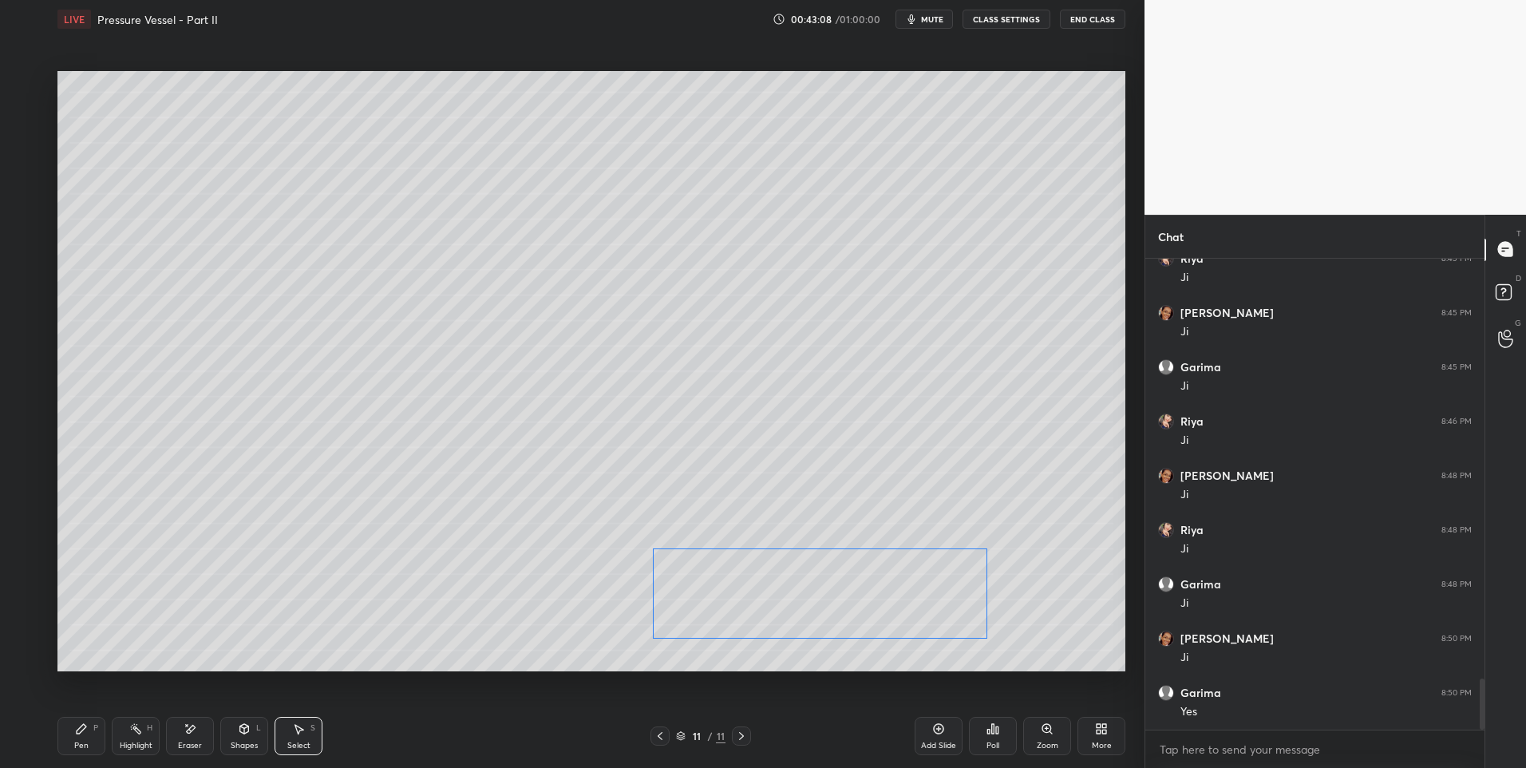
click at [723, 574] on div "0 ° Undo Copy Paste here Duplicate Duplicate to new slide Delete" at bounding box center [591, 371] width 1068 height 601
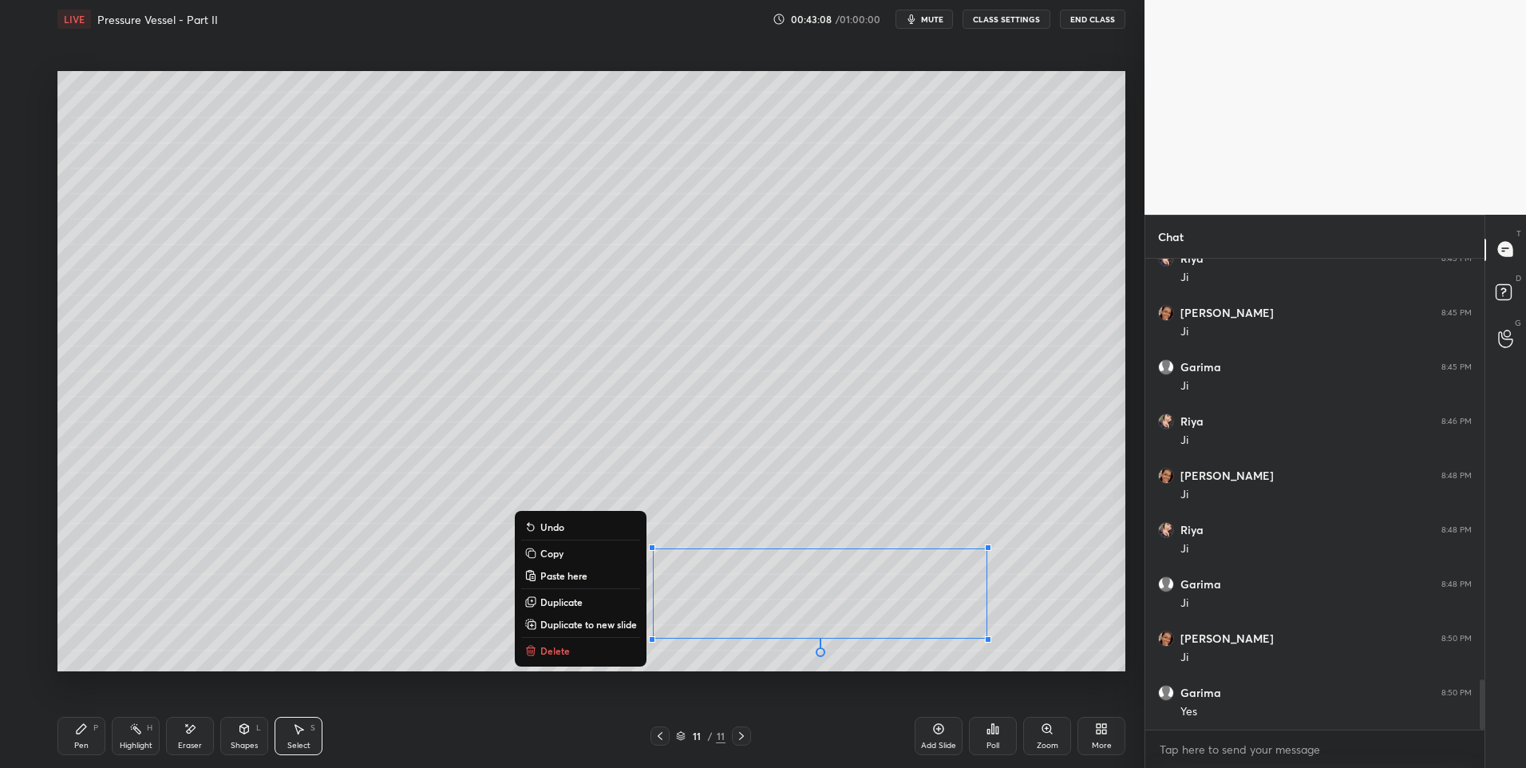
scroll to position [3935, 0]
click at [1014, 438] on div "0 ° Undo Copy Paste here Duplicate Duplicate to new slide Delete" at bounding box center [591, 371] width 1068 height 601
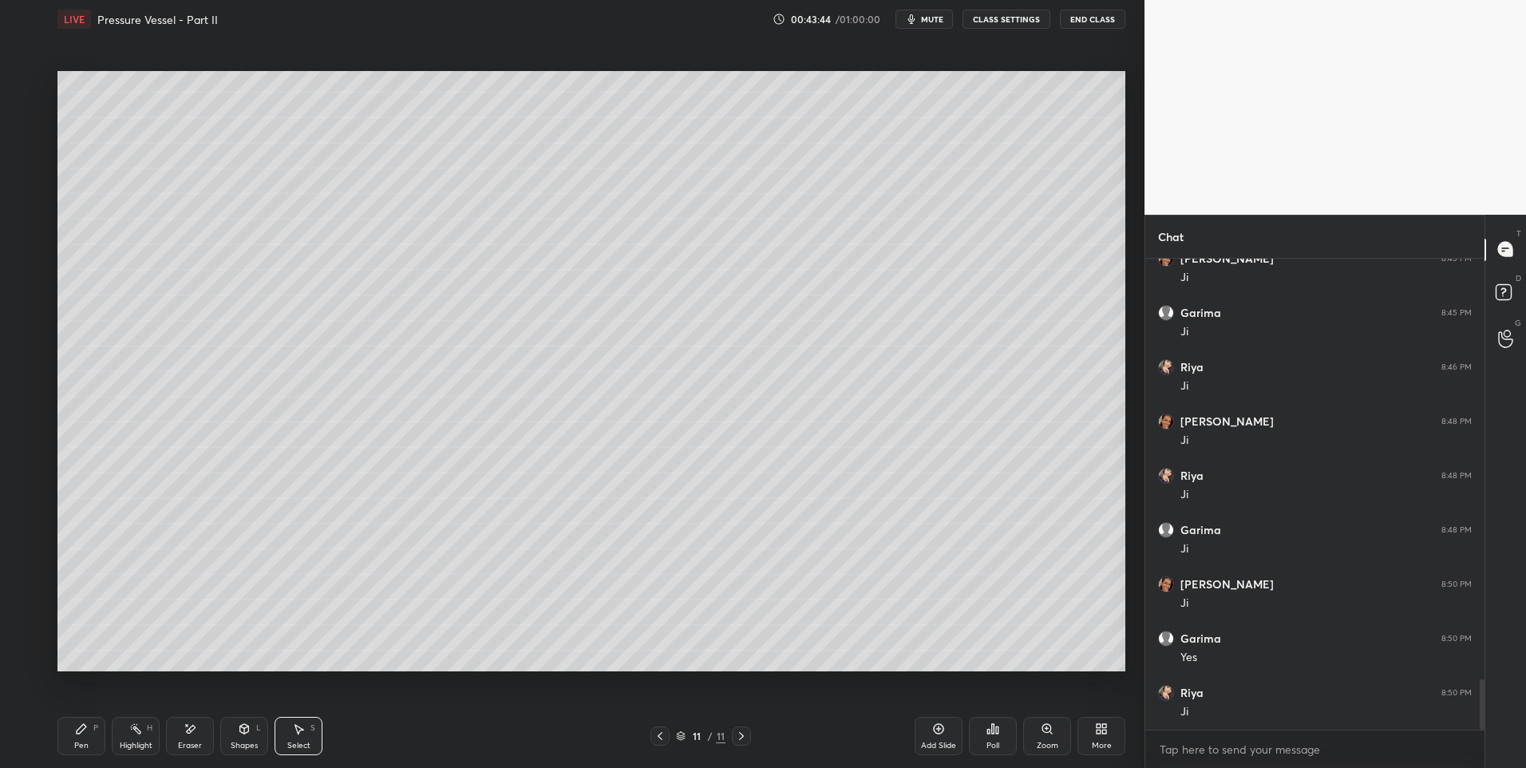
click at [288, 735] on div "Select S" at bounding box center [299, 736] width 48 height 38
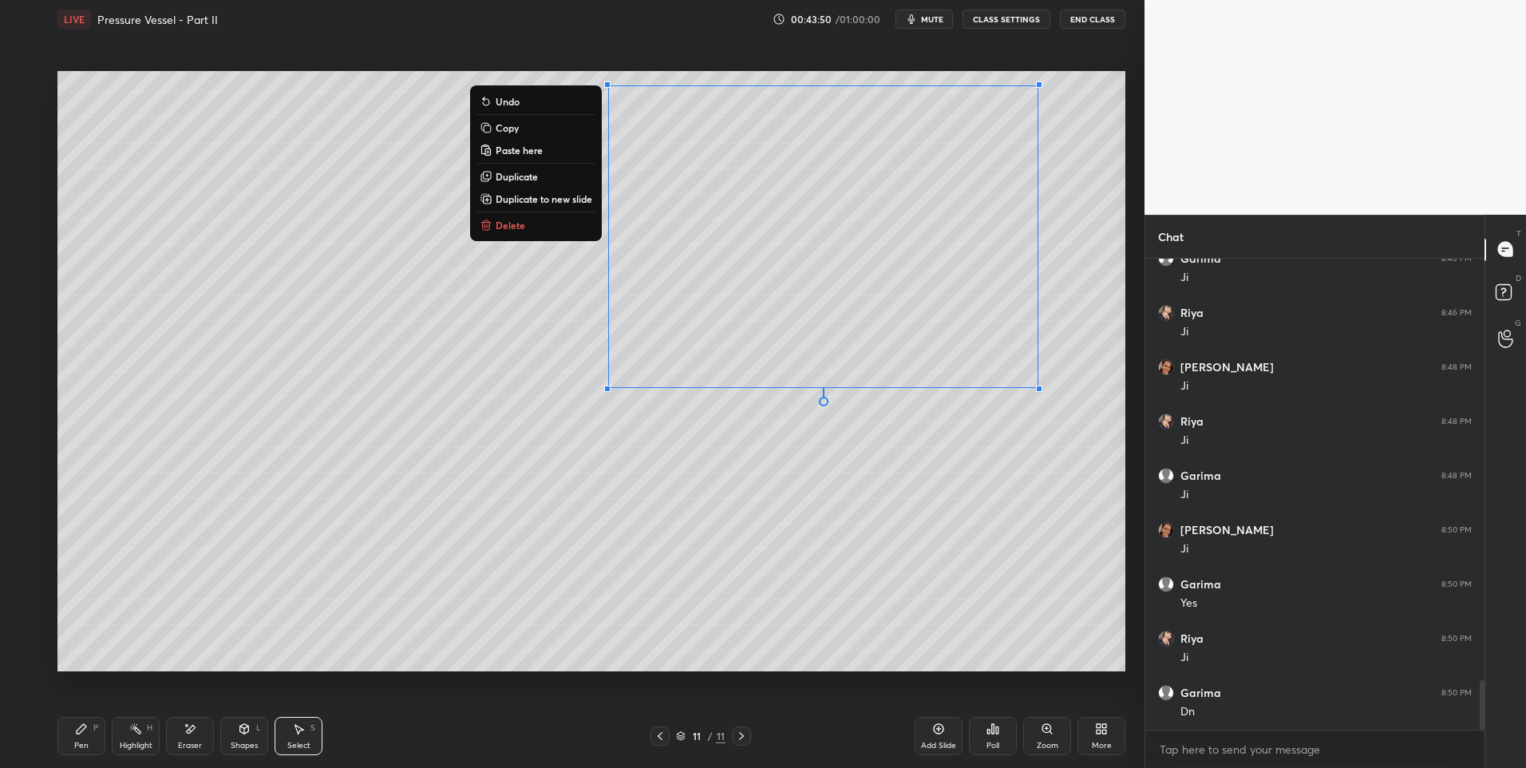
click at [1076, 576] on div "0 ° Undo Copy Paste here Duplicate Duplicate to new slide Delete" at bounding box center [591, 371] width 1068 height 601
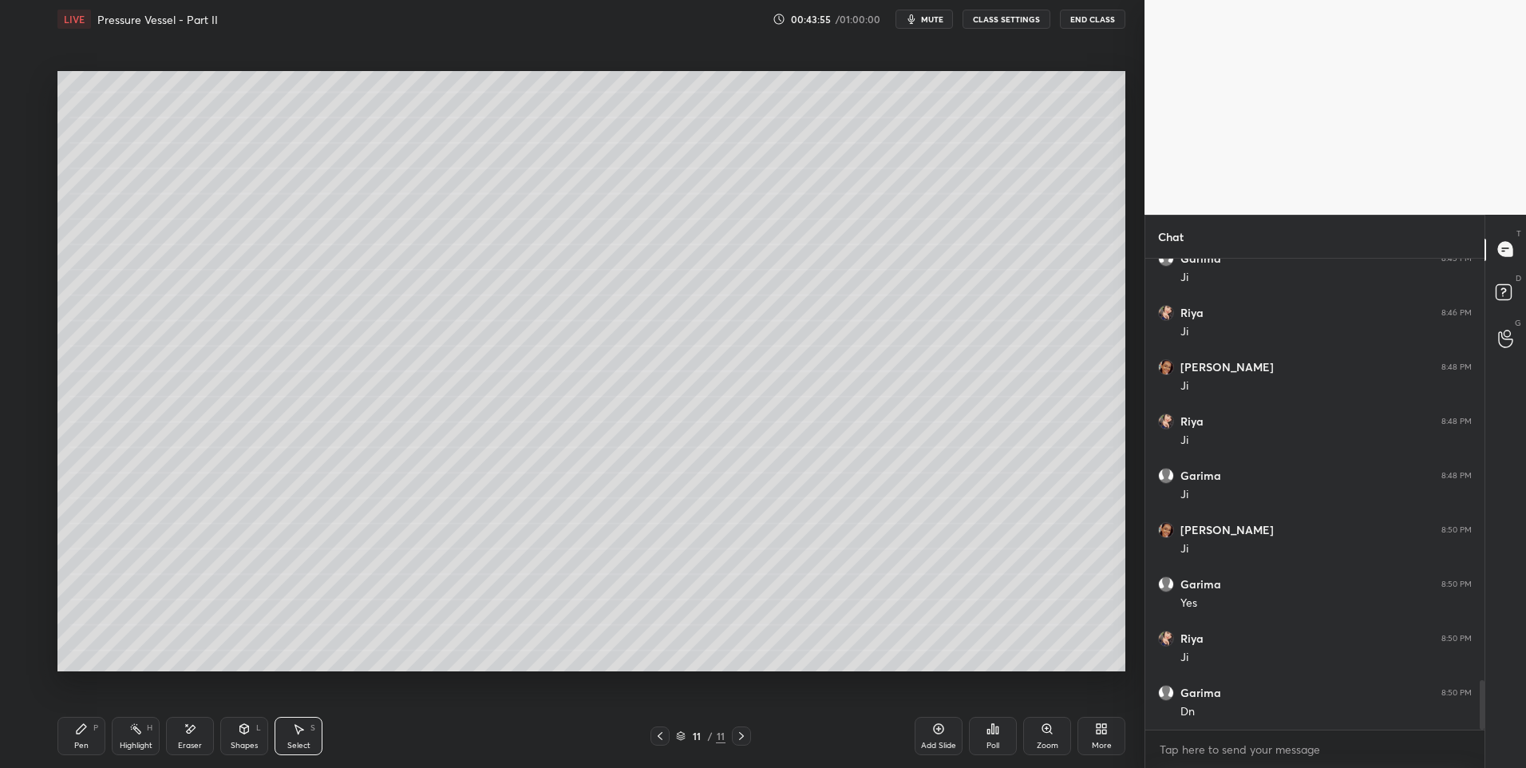
click at [86, 726] on icon at bounding box center [81, 728] width 13 height 13
click at [658, 736] on icon at bounding box center [660, 736] width 5 height 8
click at [743, 733] on icon at bounding box center [741, 736] width 13 height 13
click at [746, 738] on icon at bounding box center [741, 736] width 13 height 13
click at [928, 722] on div "Add Slide" at bounding box center [939, 736] width 48 height 38
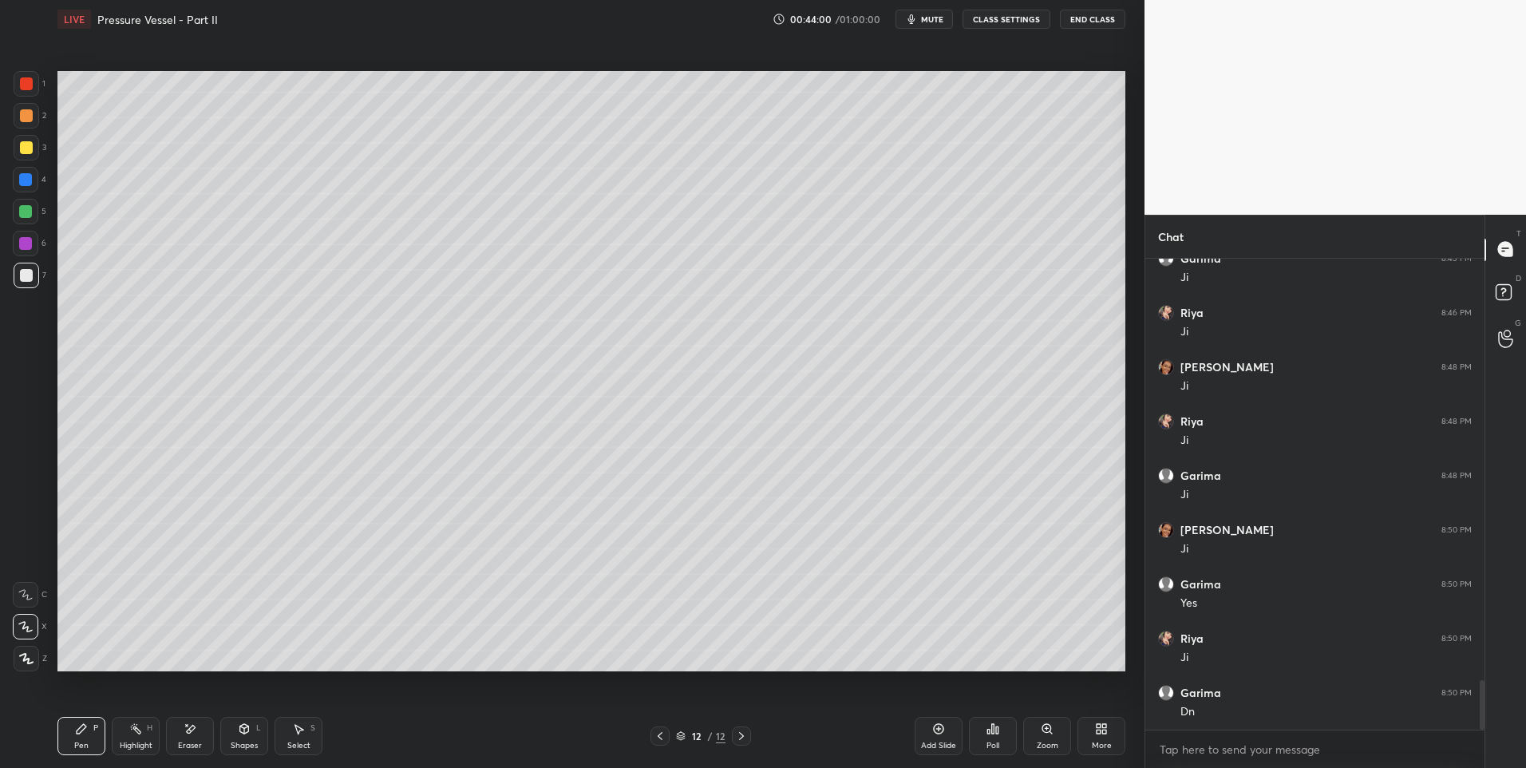
click at [28, 214] on div at bounding box center [25, 211] width 13 height 13
click at [243, 735] on div "Shapes L" at bounding box center [244, 736] width 48 height 38
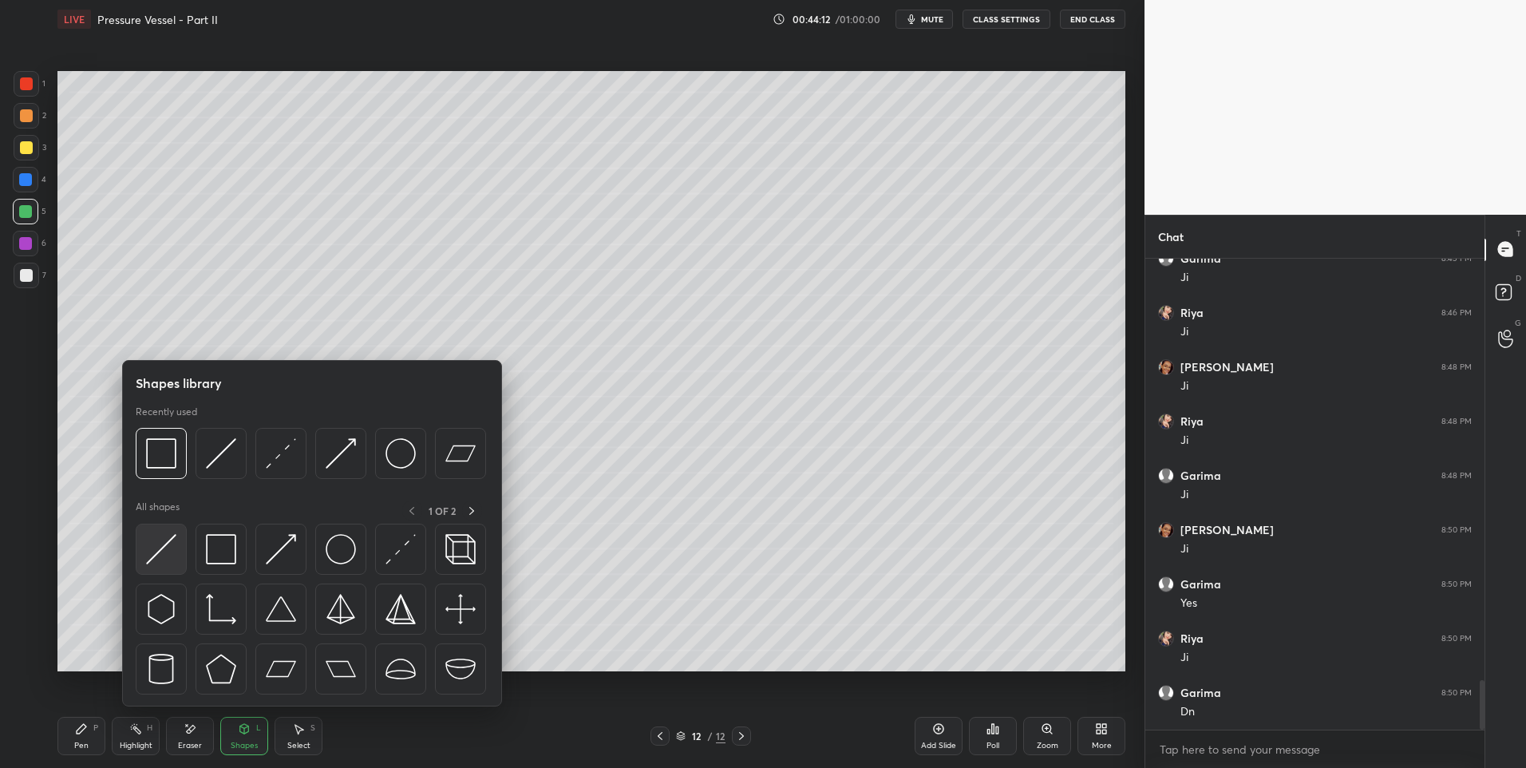
click at [152, 551] on img at bounding box center [161, 549] width 30 height 30
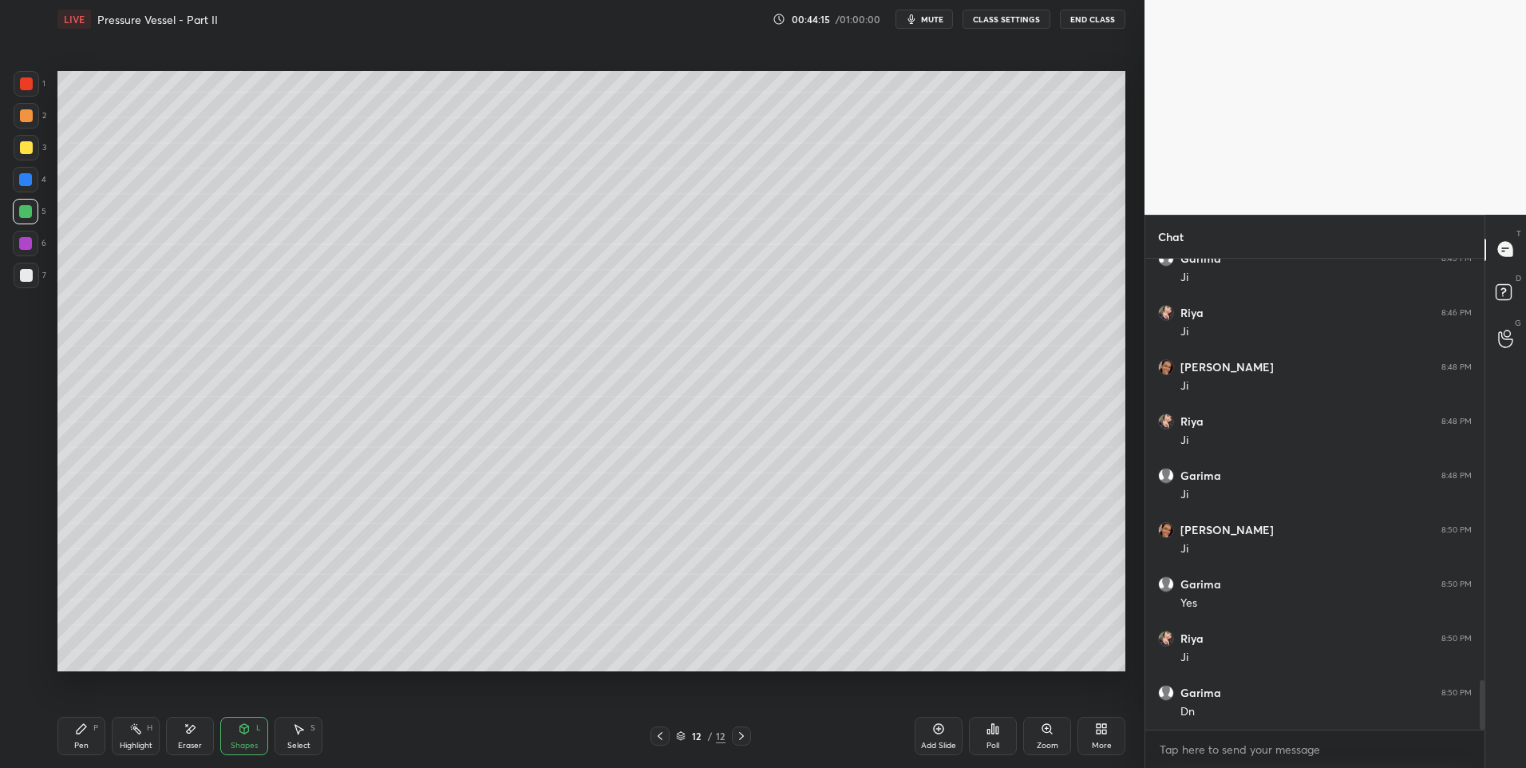
click at [240, 732] on icon at bounding box center [244, 729] width 9 height 10
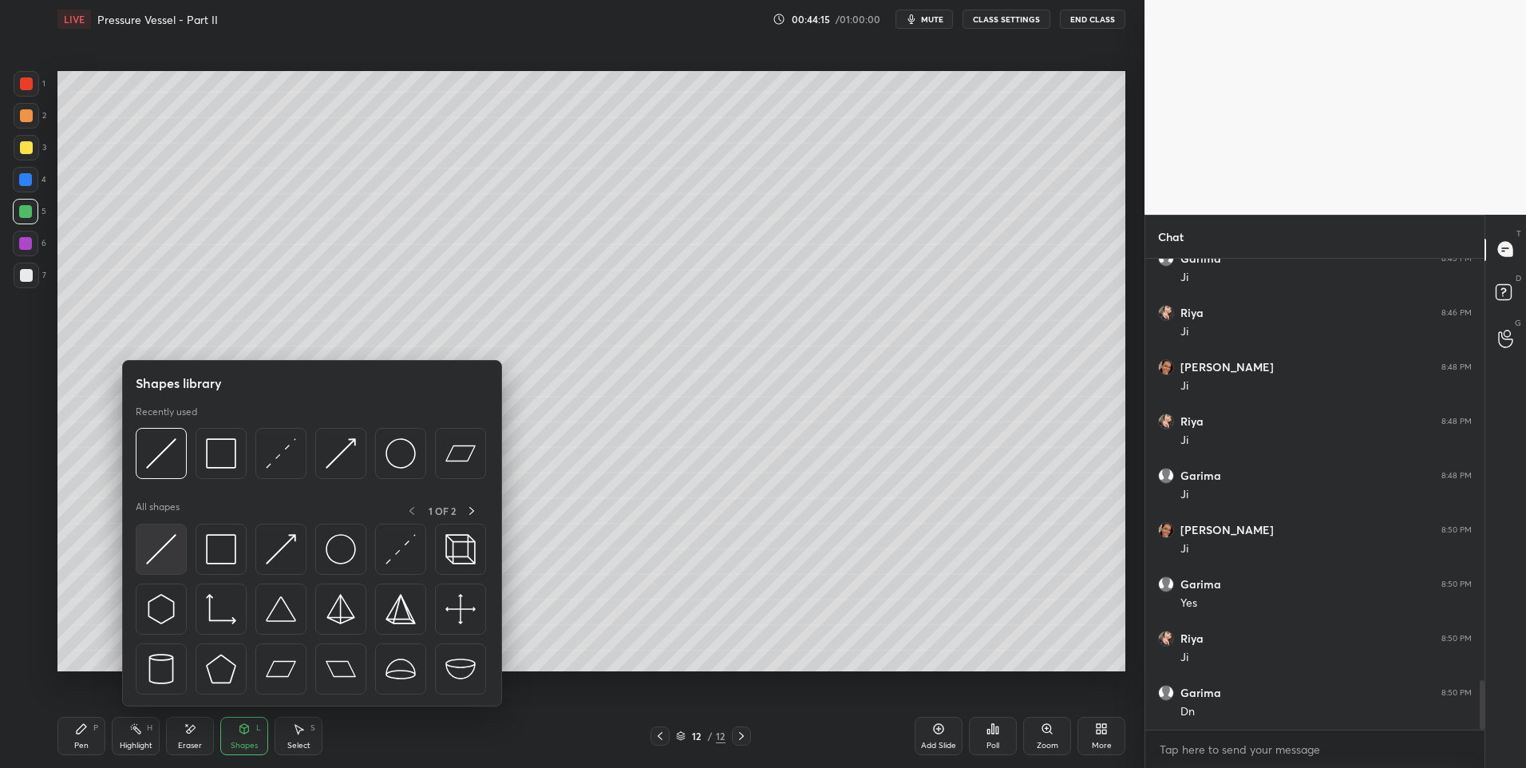
click at [157, 556] on img at bounding box center [161, 549] width 30 height 30
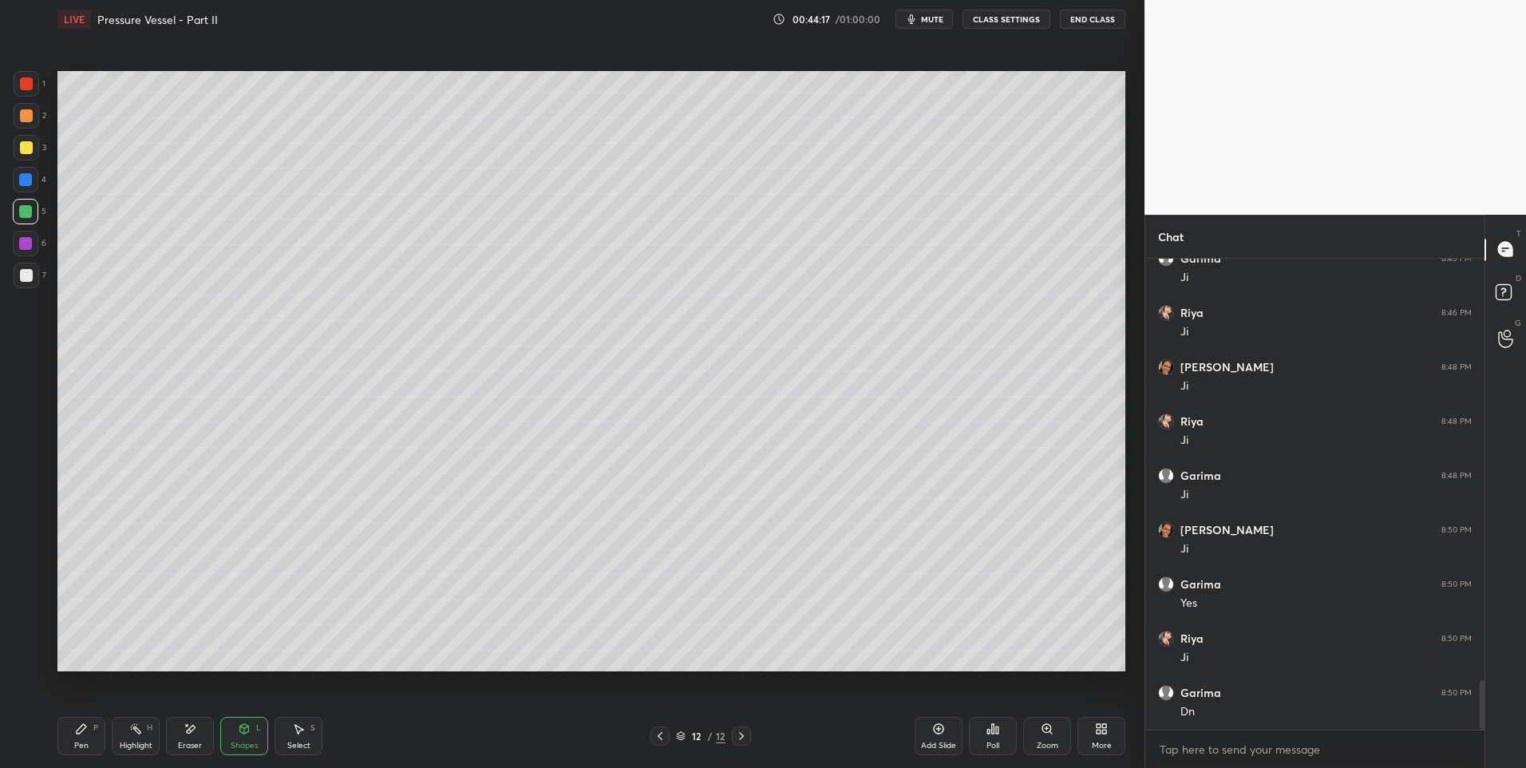
click at [26, 142] on div at bounding box center [26, 147] width 13 height 13
click at [306, 738] on div "Select S" at bounding box center [299, 736] width 48 height 38
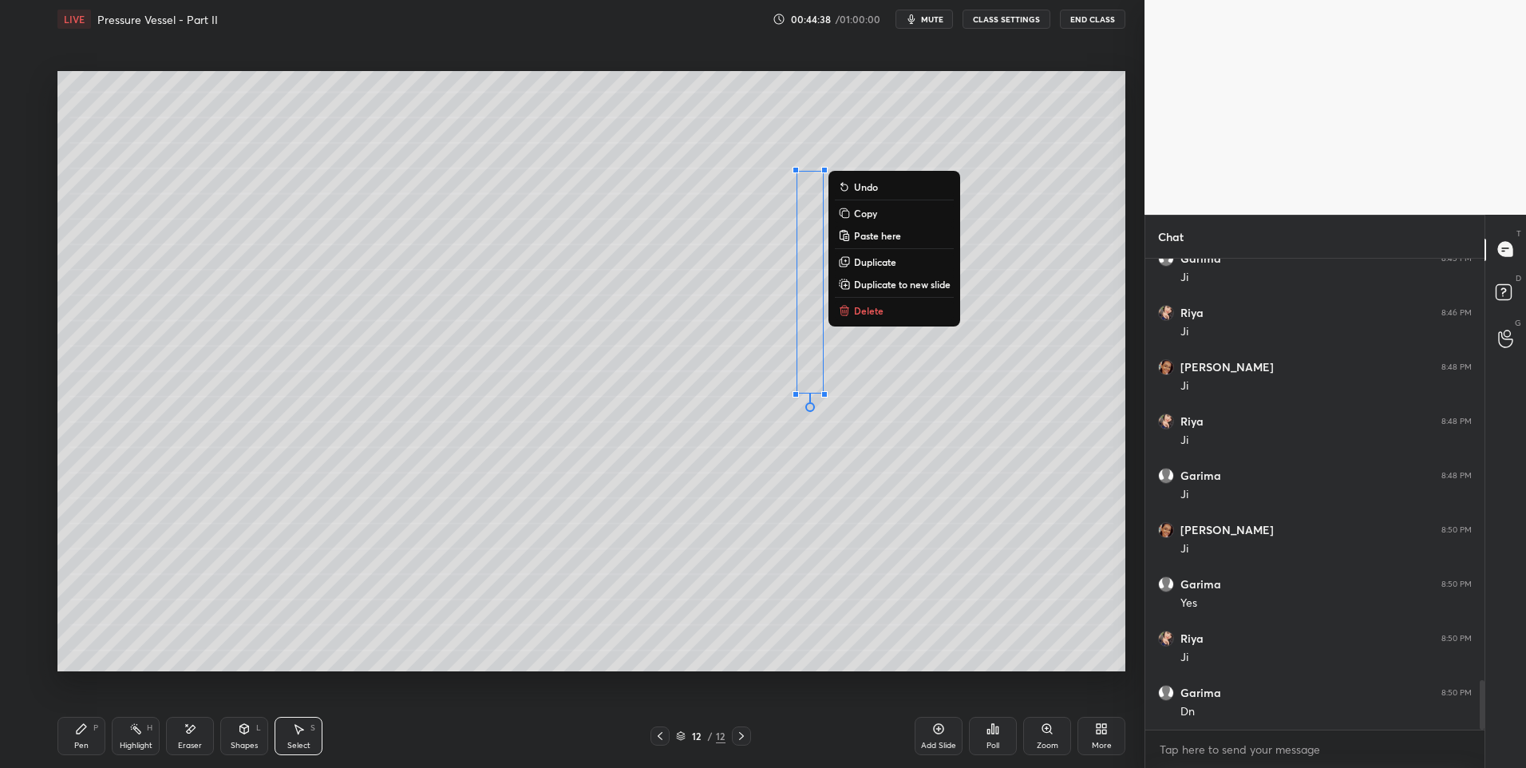
click at [877, 259] on p "Duplicate" at bounding box center [875, 261] width 42 height 13
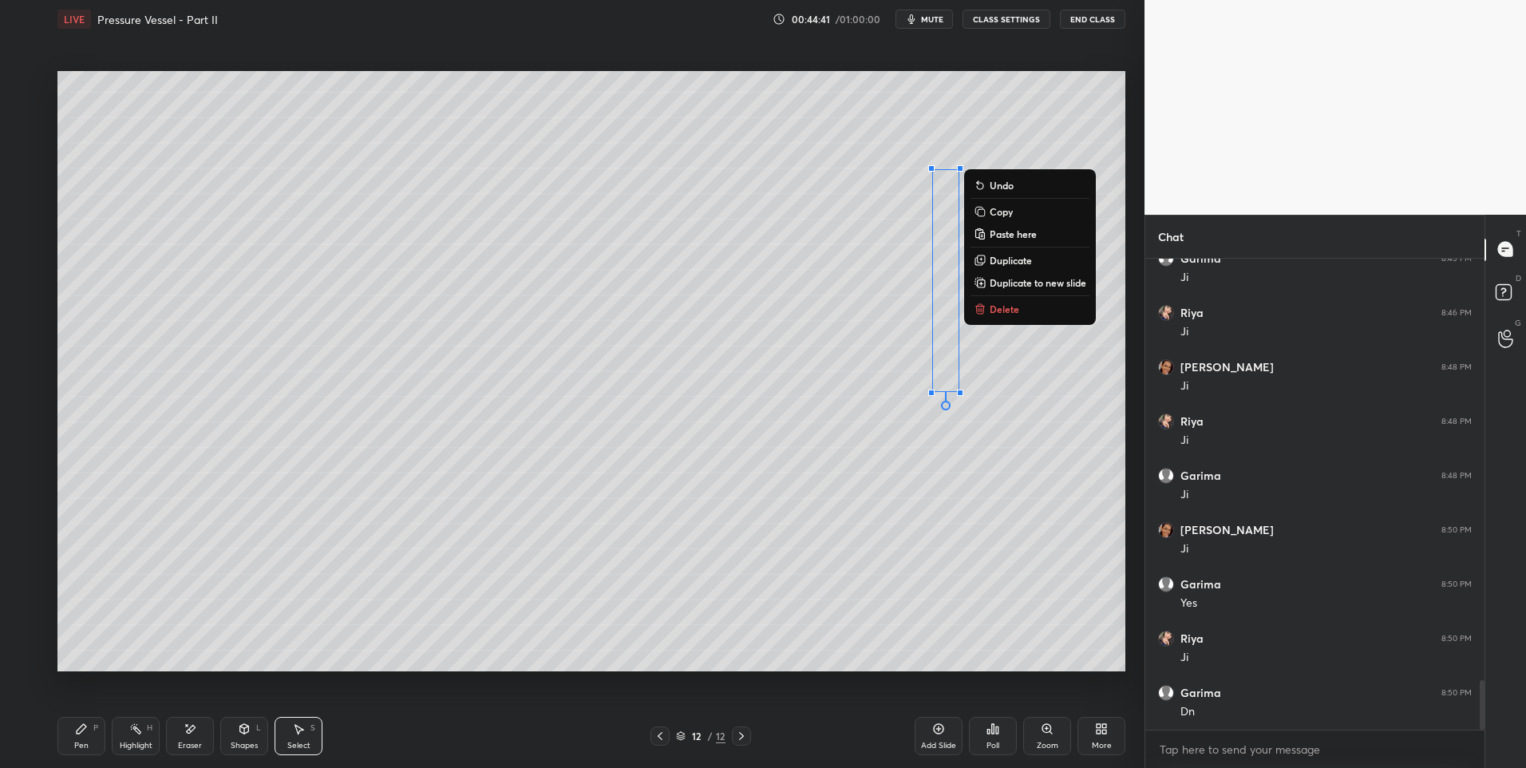
click at [745, 495] on div "0 ° Undo Copy Paste here Duplicate Duplicate to new slide Delete" at bounding box center [591, 371] width 1068 height 601
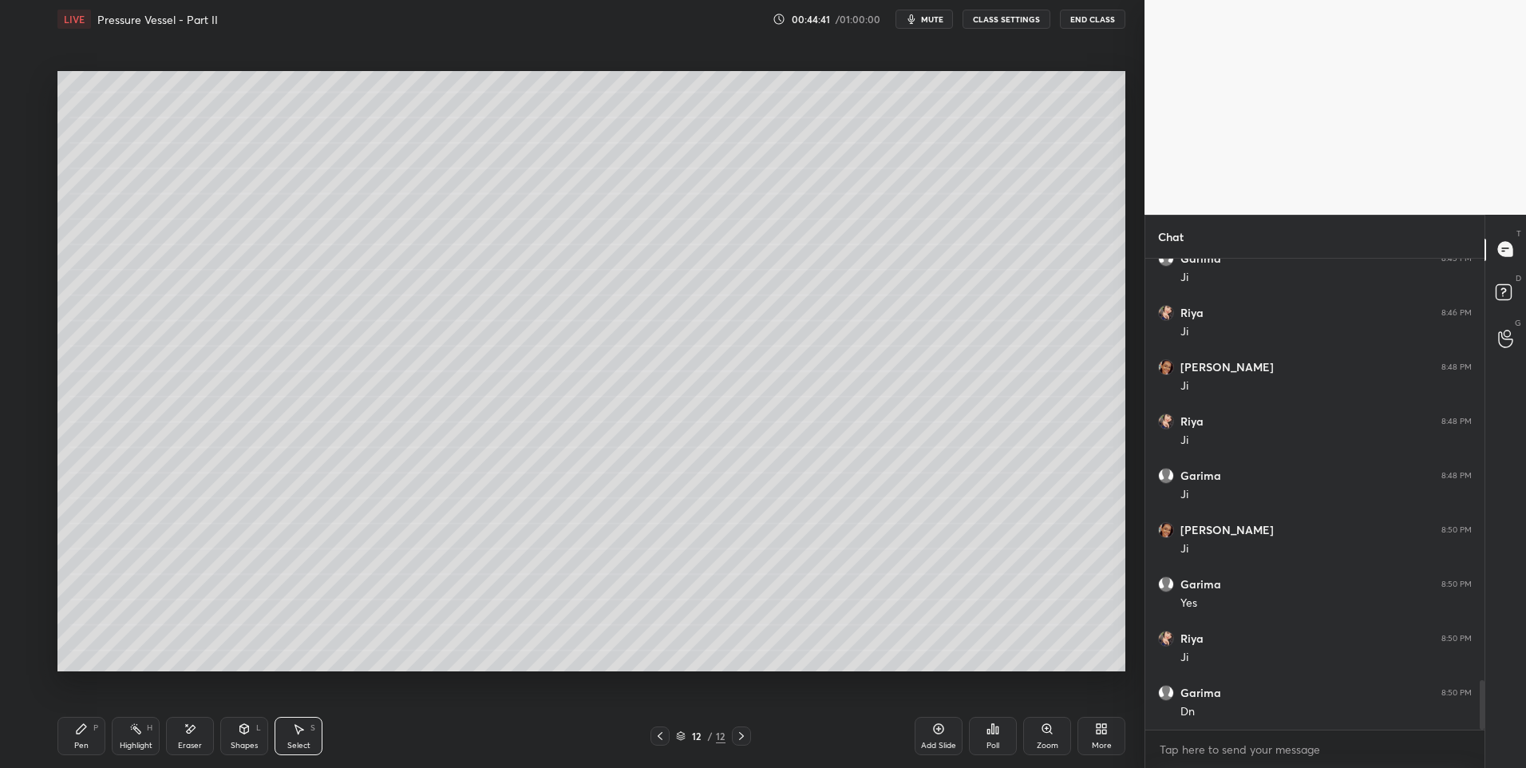
click at [248, 734] on icon at bounding box center [244, 728] width 13 height 13
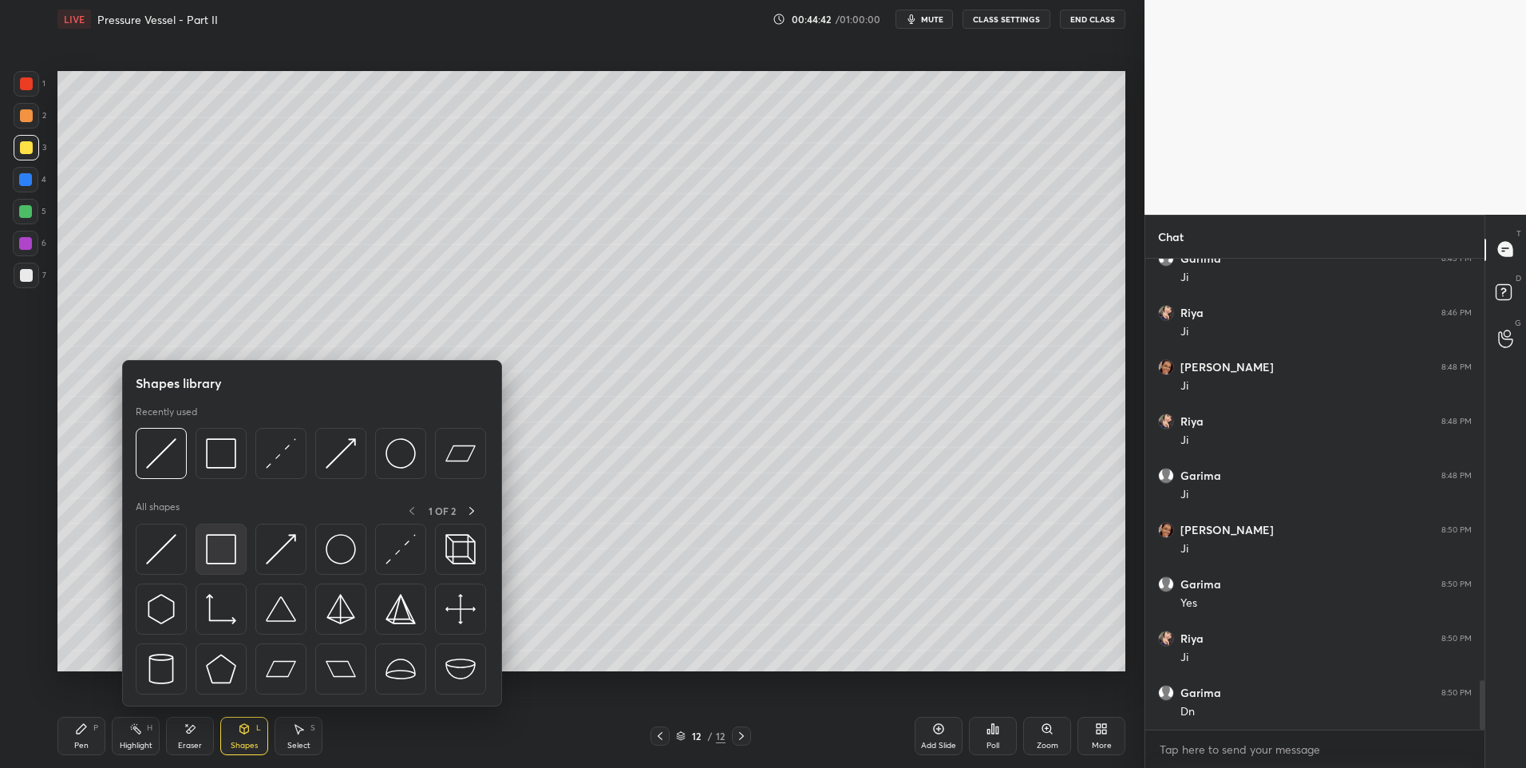
click at [227, 532] on div at bounding box center [221, 549] width 51 height 51
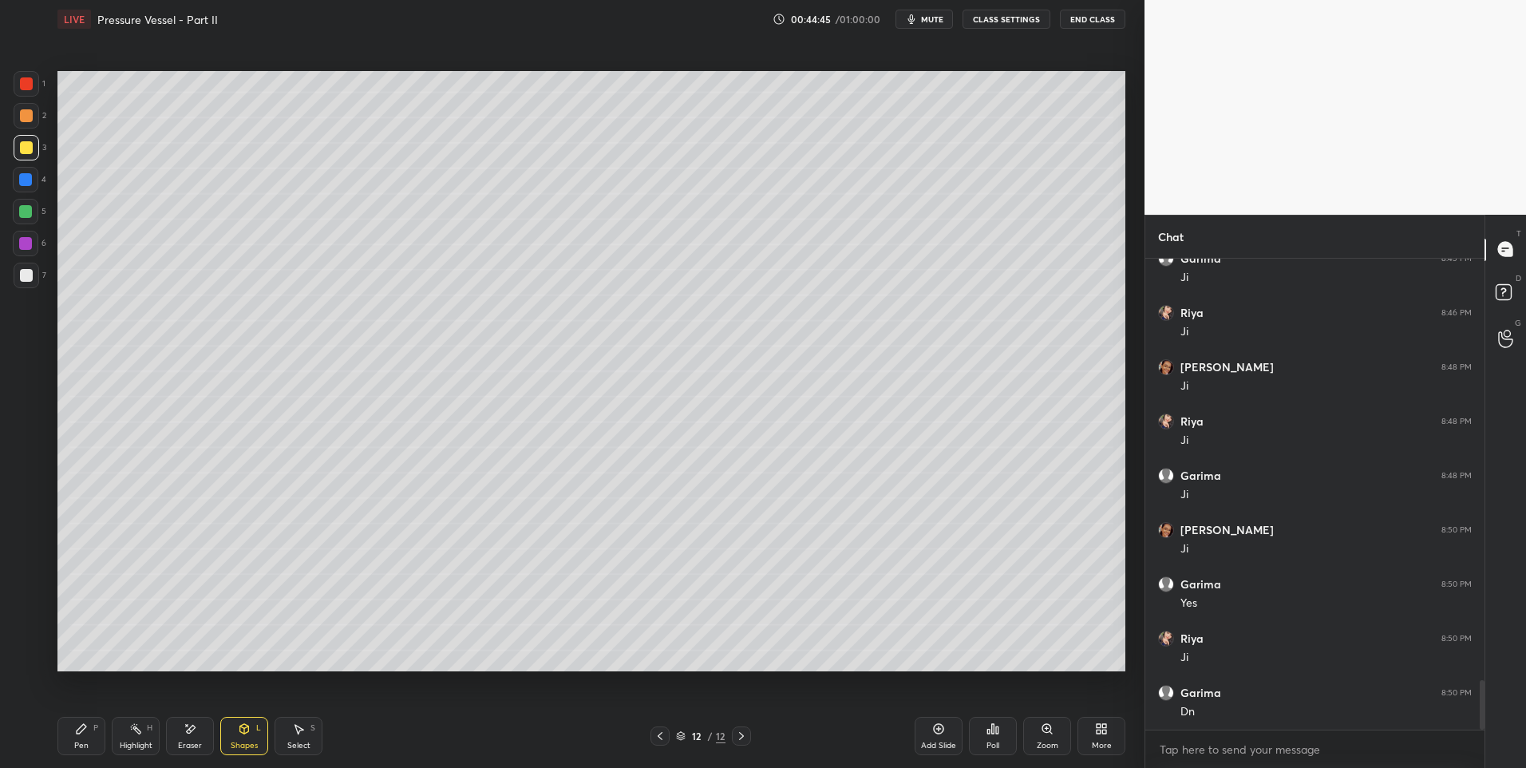
click at [254, 737] on div "Shapes L" at bounding box center [244, 736] width 48 height 38
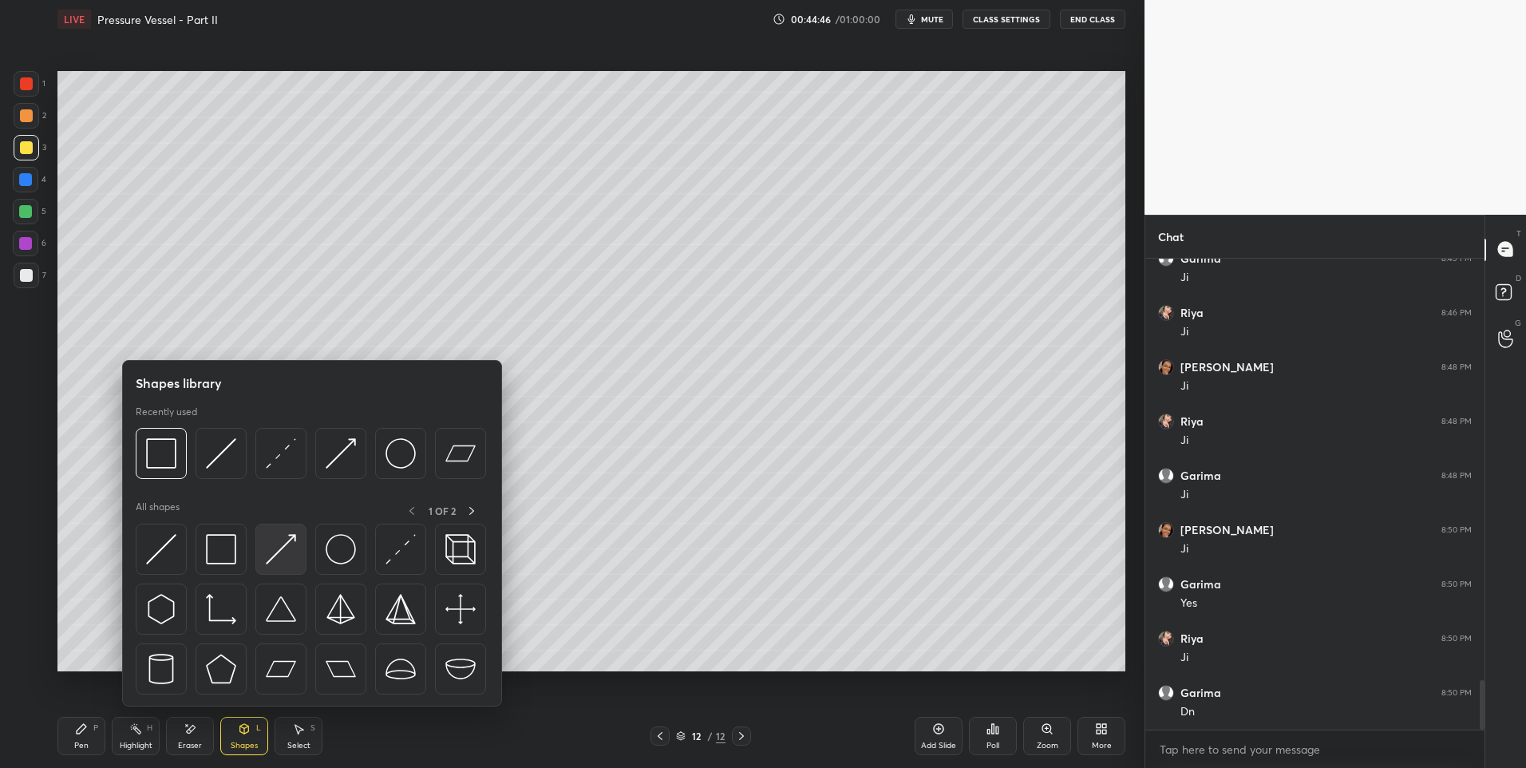
click at [279, 552] on img at bounding box center [281, 549] width 30 height 30
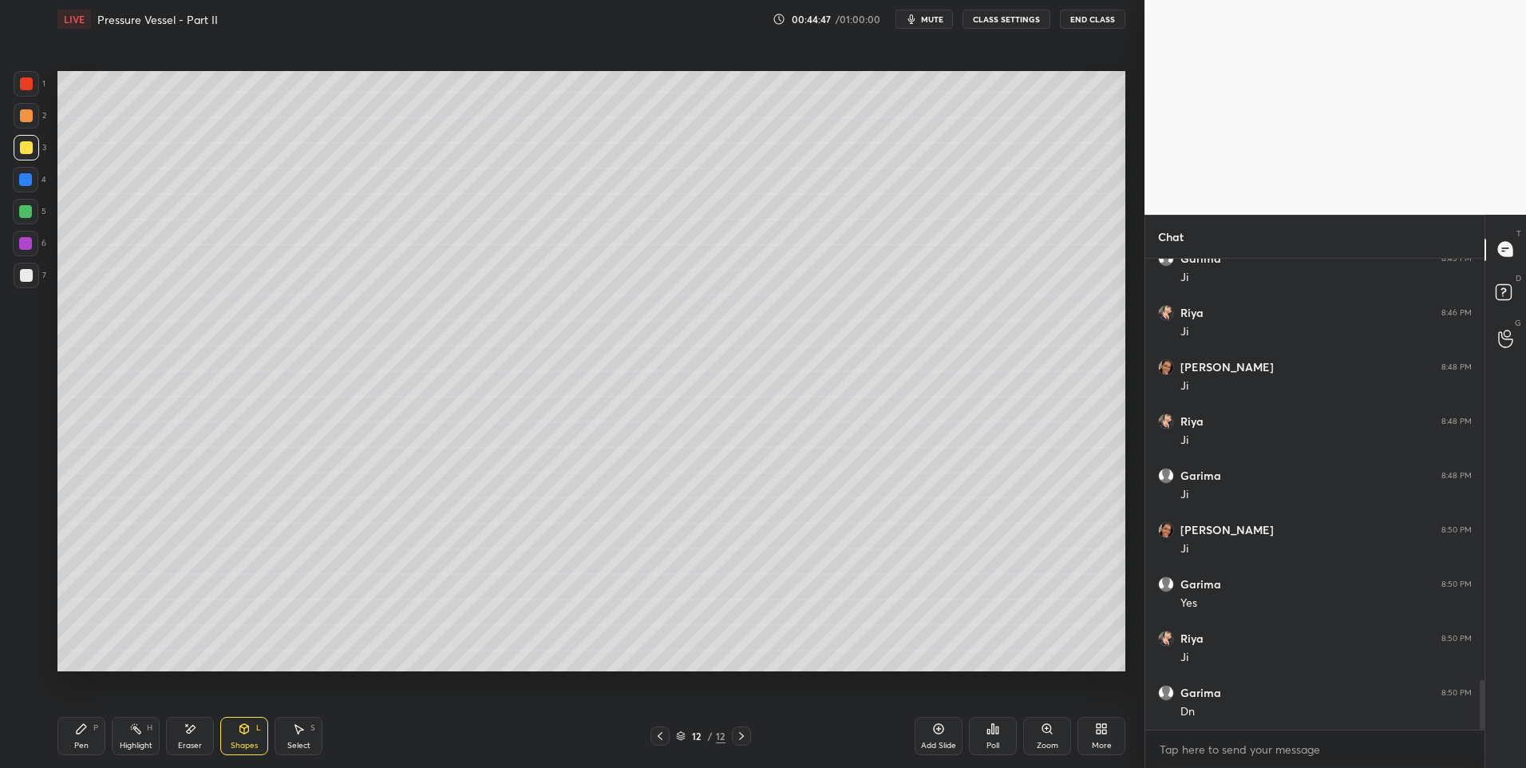
scroll to position [4043, 0]
click at [73, 737] on div "Pen P" at bounding box center [81, 736] width 48 height 38
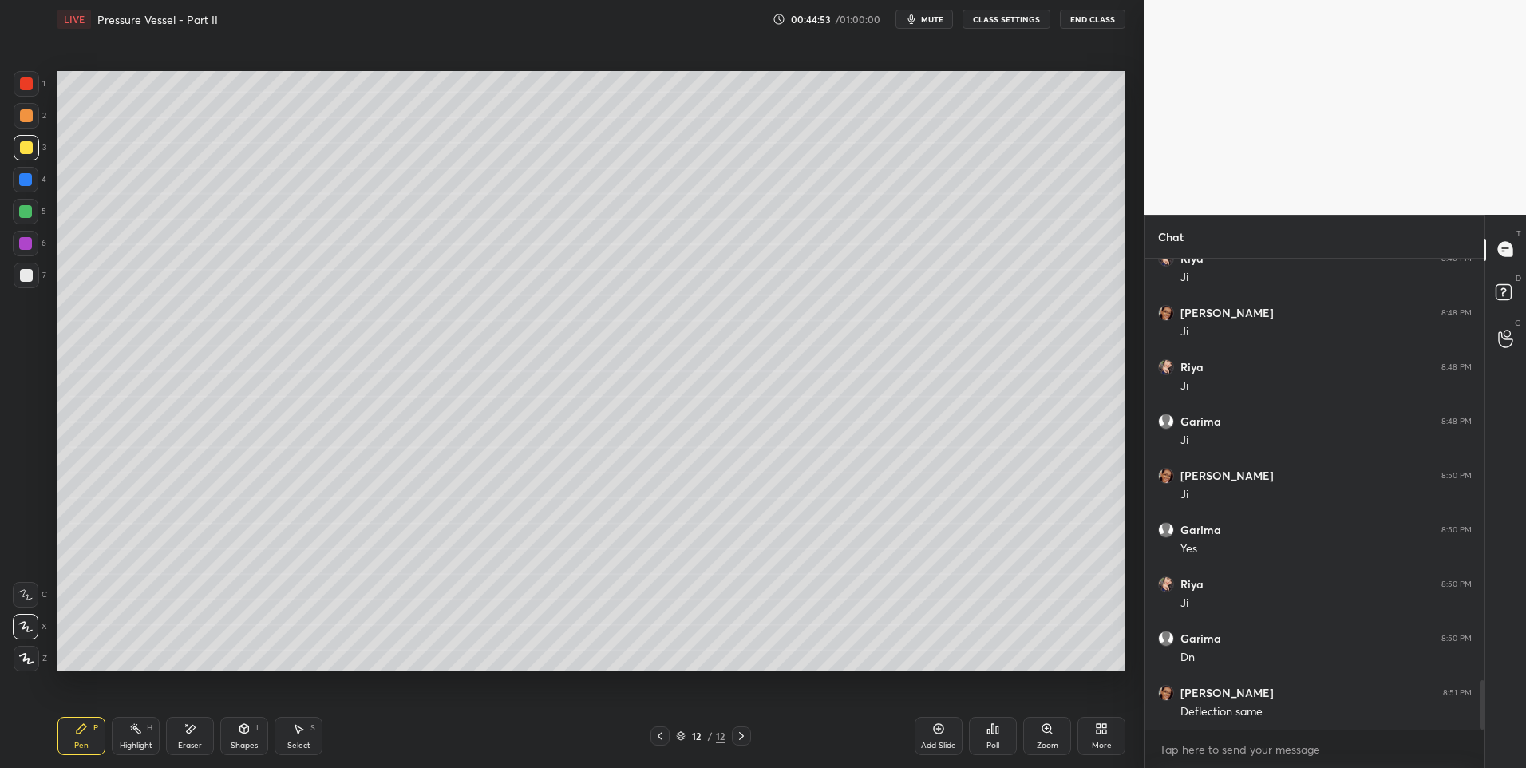
click at [297, 733] on icon at bounding box center [298, 728] width 13 height 13
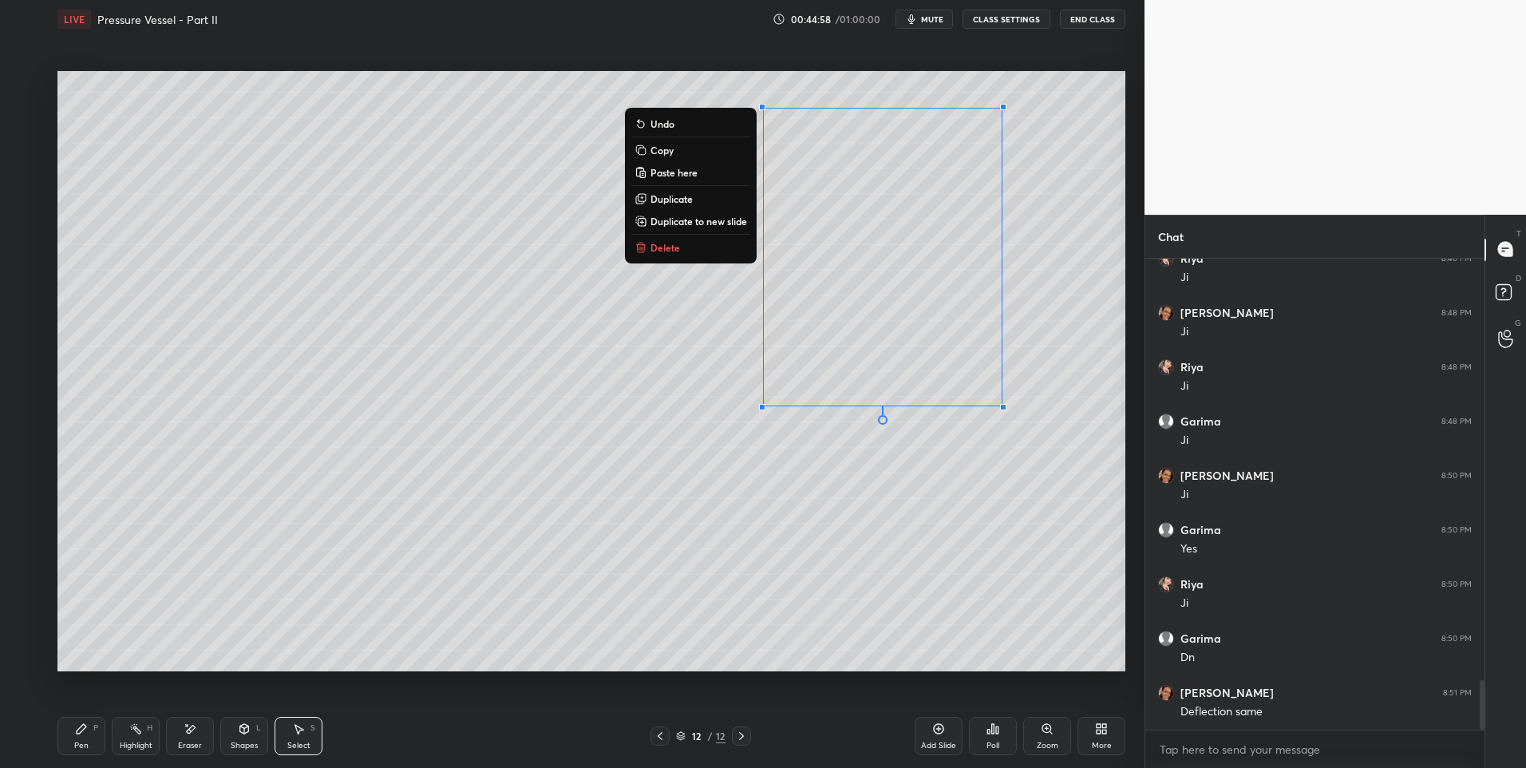
click at [902, 592] on div "0 ° Undo Copy Paste here Duplicate Duplicate to new slide Delete" at bounding box center [591, 371] width 1068 height 601
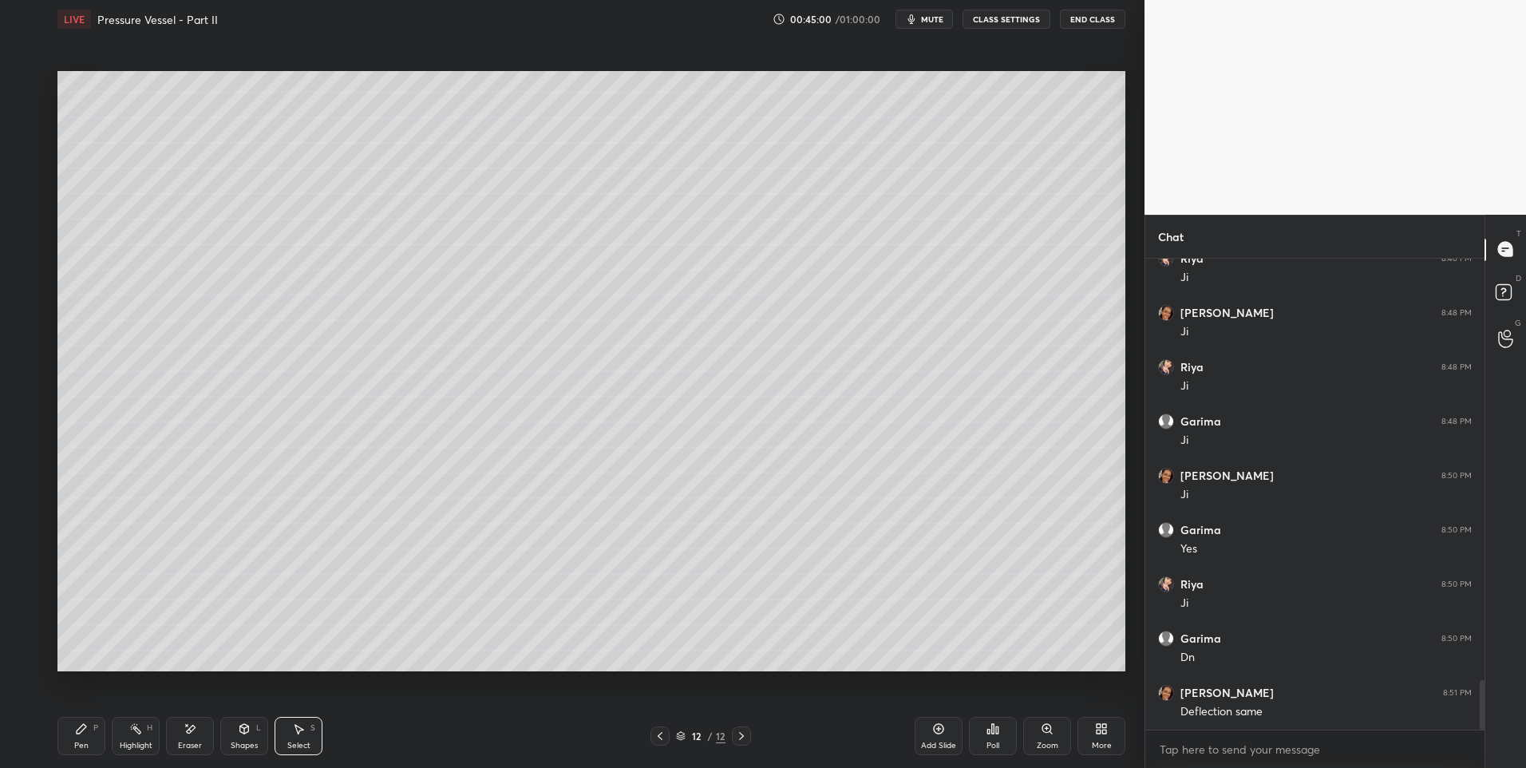
click at [249, 734] on icon at bounding box center [244, 728] width 13 height 13
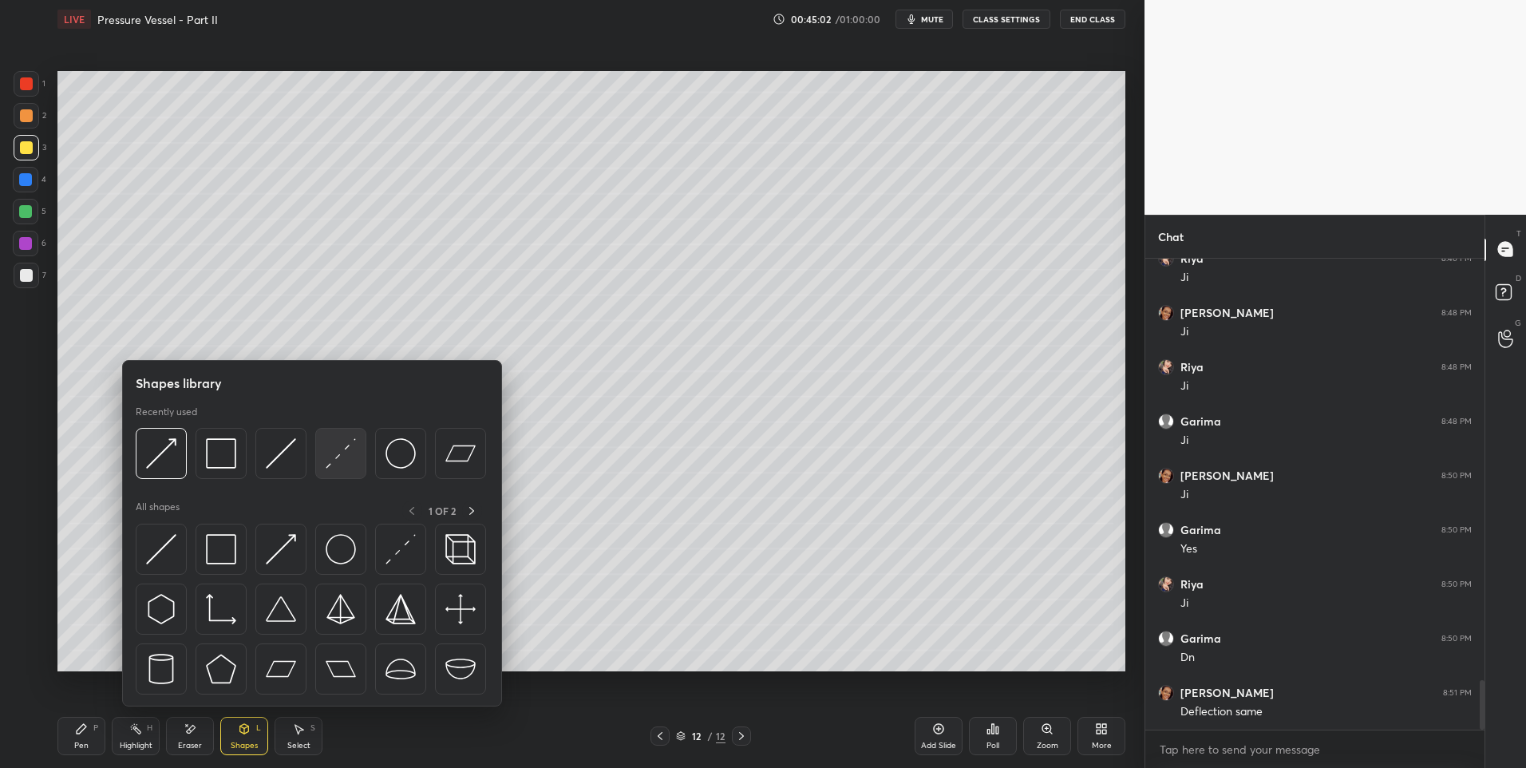
click at [343, 459] on img at bounding box center [341, 453] width 30 height 30
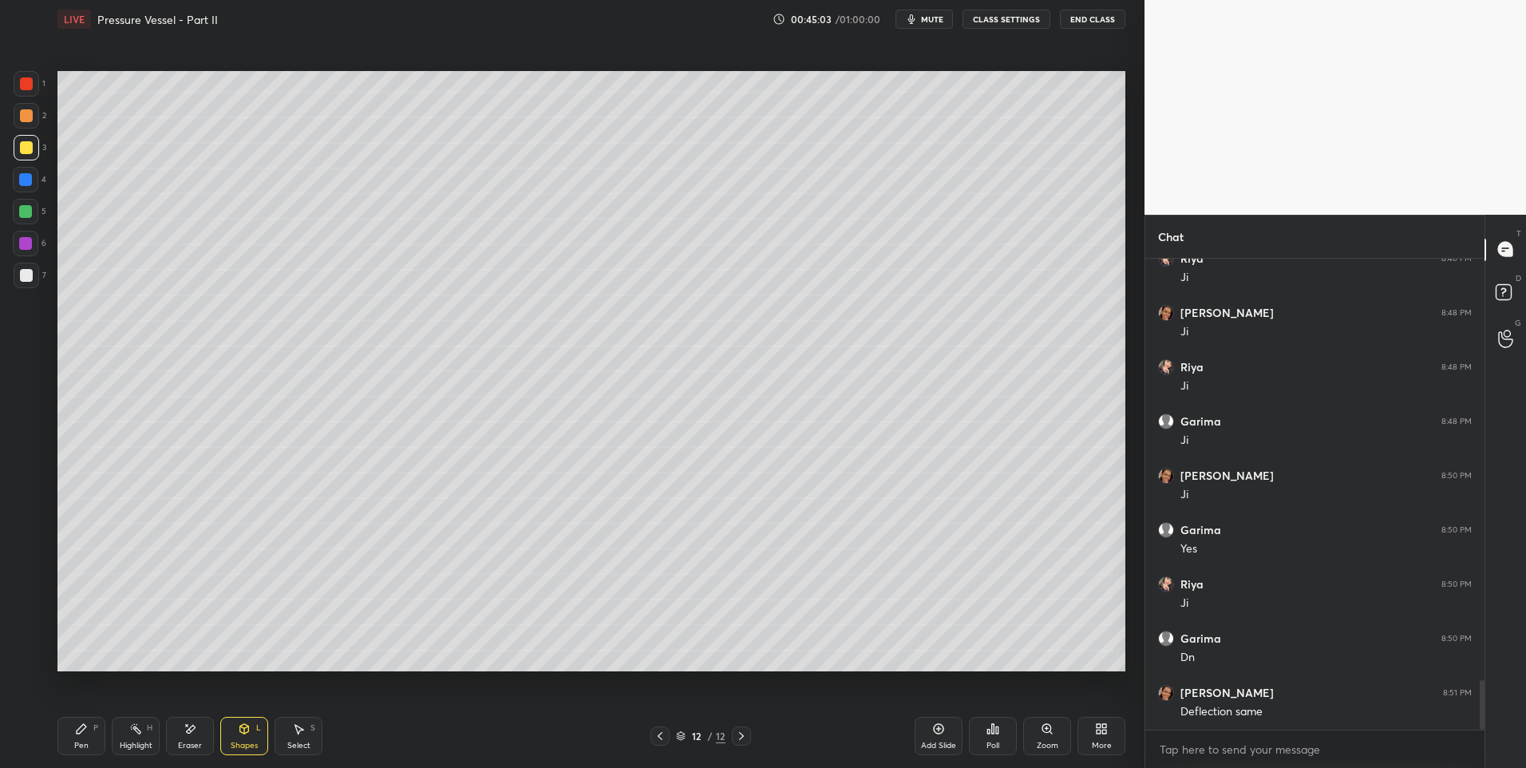
click at [22, 242] on div at bounding box center [25, 243] width 13 height 13
click at [229, 752] on div "Shapes L" at bounding box center [244, 736] width 48 height 38
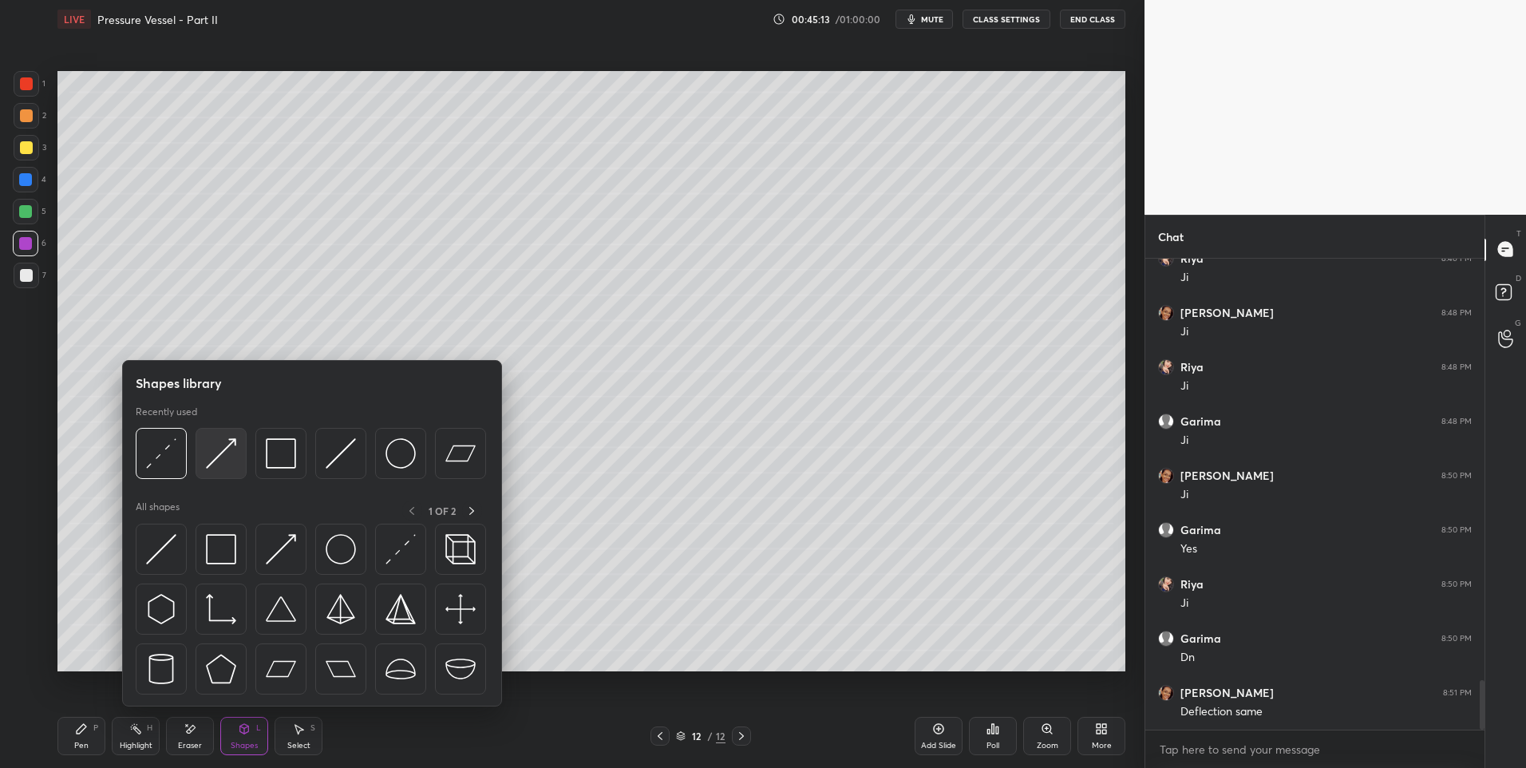
click at [224, 460] on img at bounding box center [221, 453] width 30 height 30
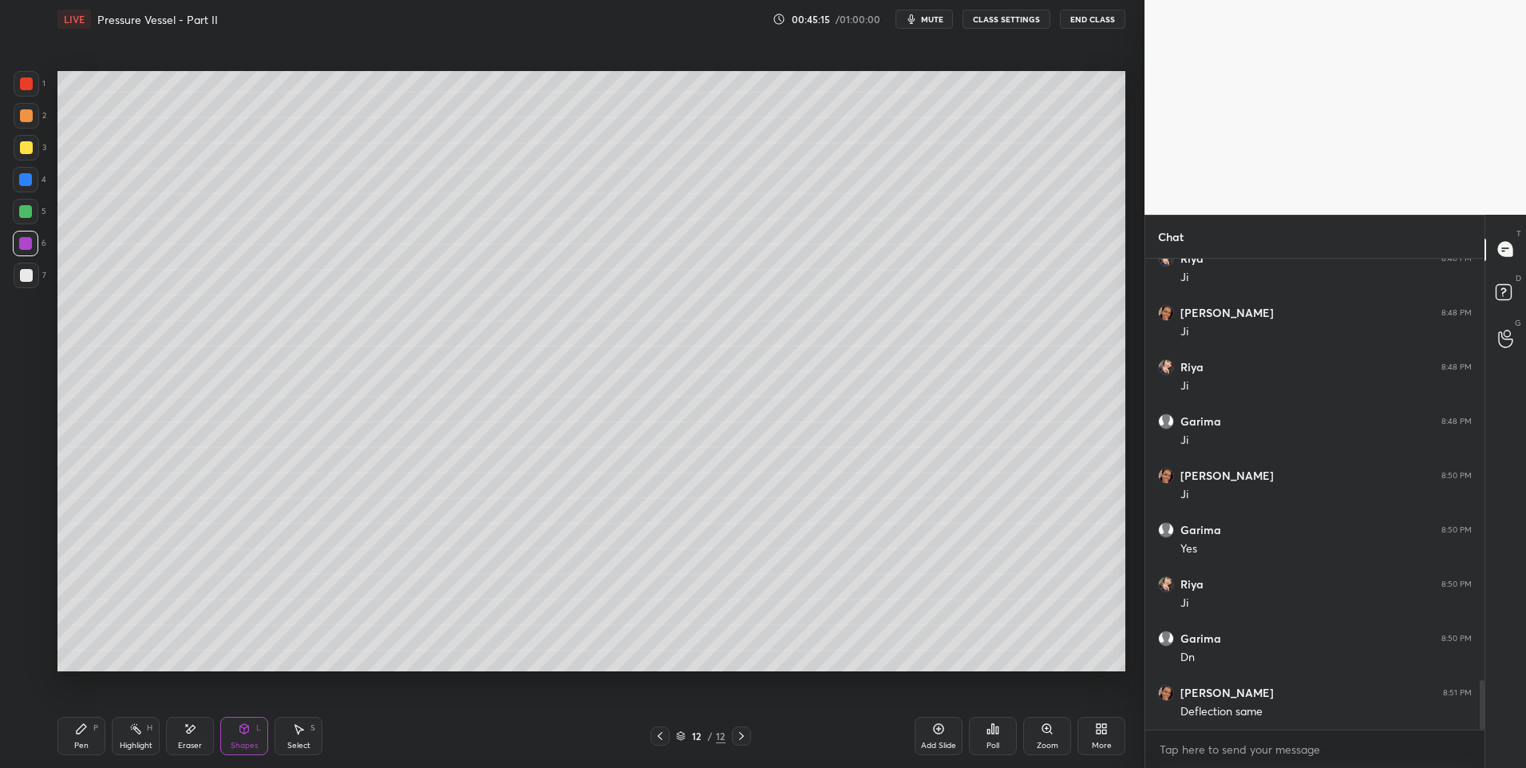
scroll to position [4098, 0]
click at [83, 737] on div "Pen P" at bounding box center [81, 736] width 48 height 38
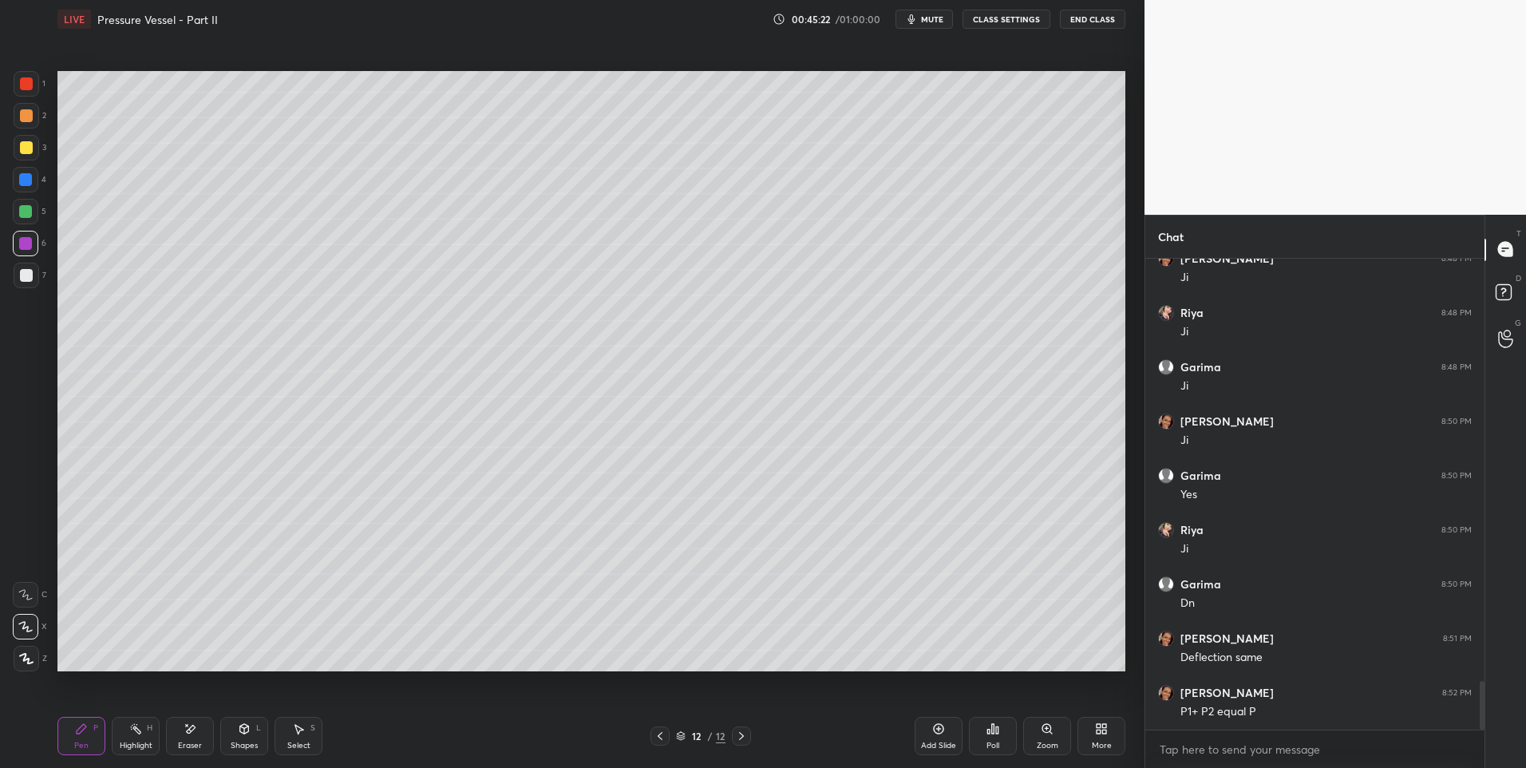
click at [314, 742] on div "Select S" at bounding box center [299, 736] width 48 height 38
click at [83, 734] on icon at bounding box center [81, 728] width 13 height 13
click at [26, 114] on div at bounding box center [26, 115] width 13 height 13
click at [249, 733] on icon at bounding box center [244, 728] width 13 height 13
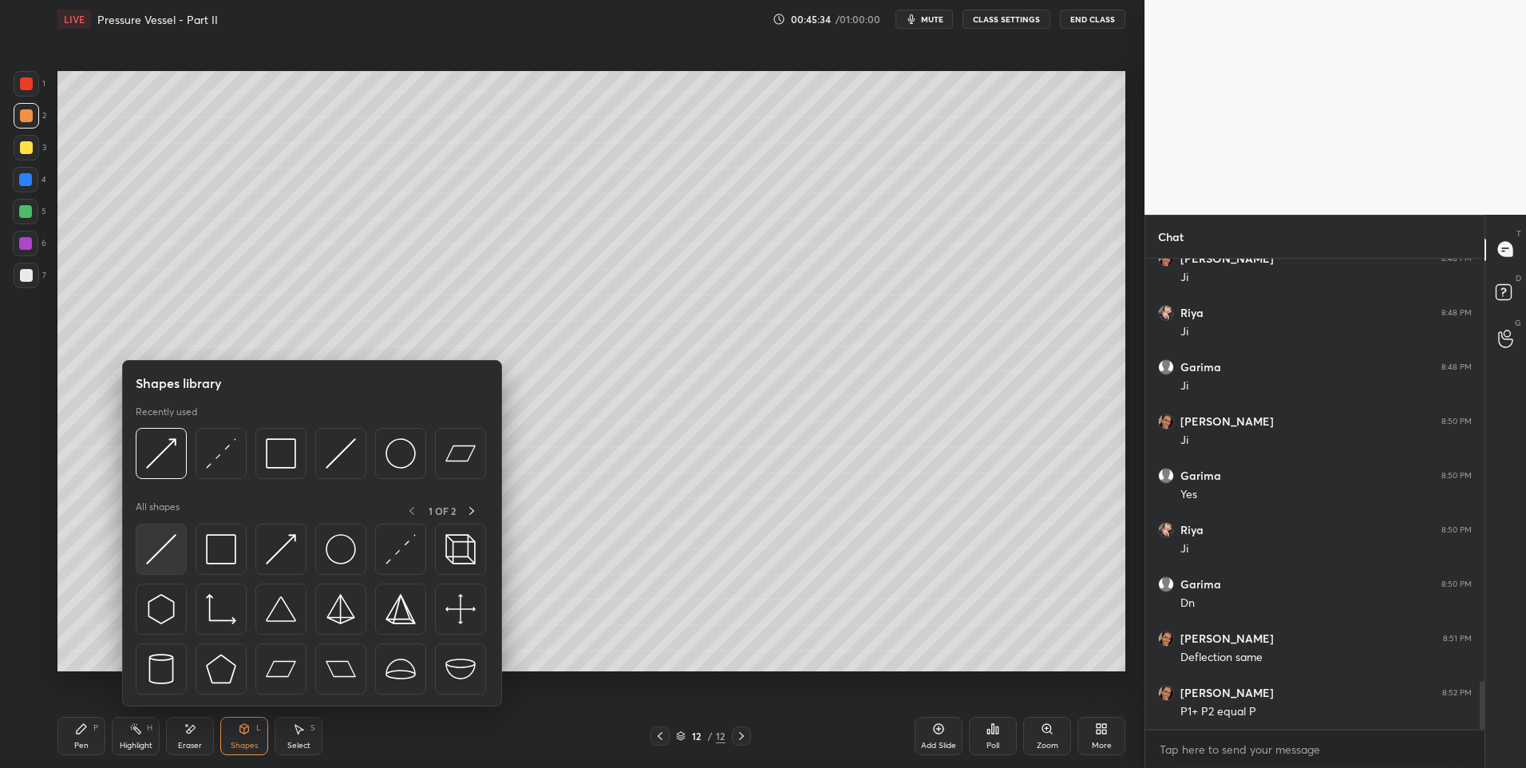
click at [164, 549] on img at bounding box center [161, 549] width 30 height 30
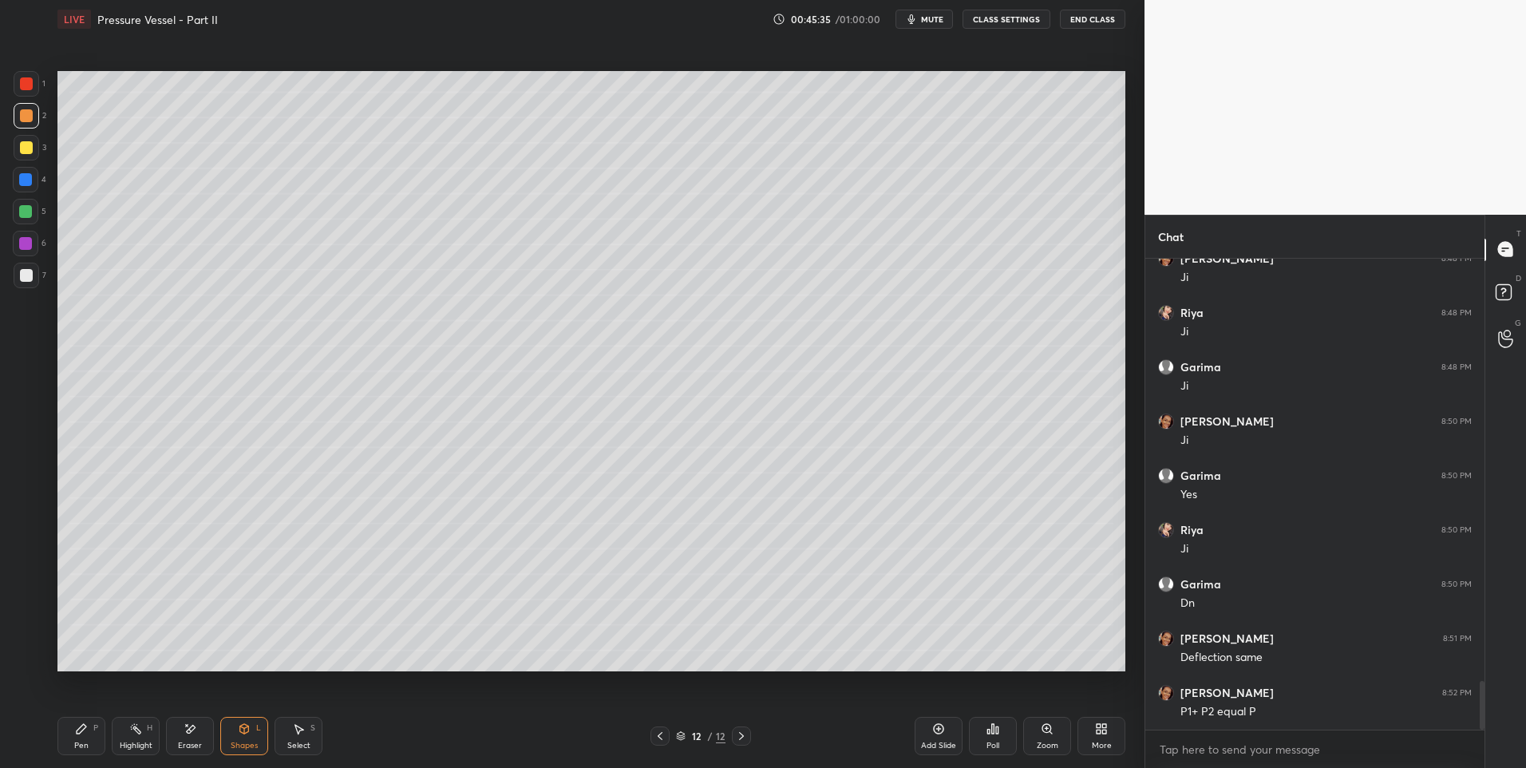
click at [32, 208] on div at bounding box center [25, 211] width 13 height 13
click at [299, 741] on div "Select" at bounding box center [298, 745] width 23 height 8
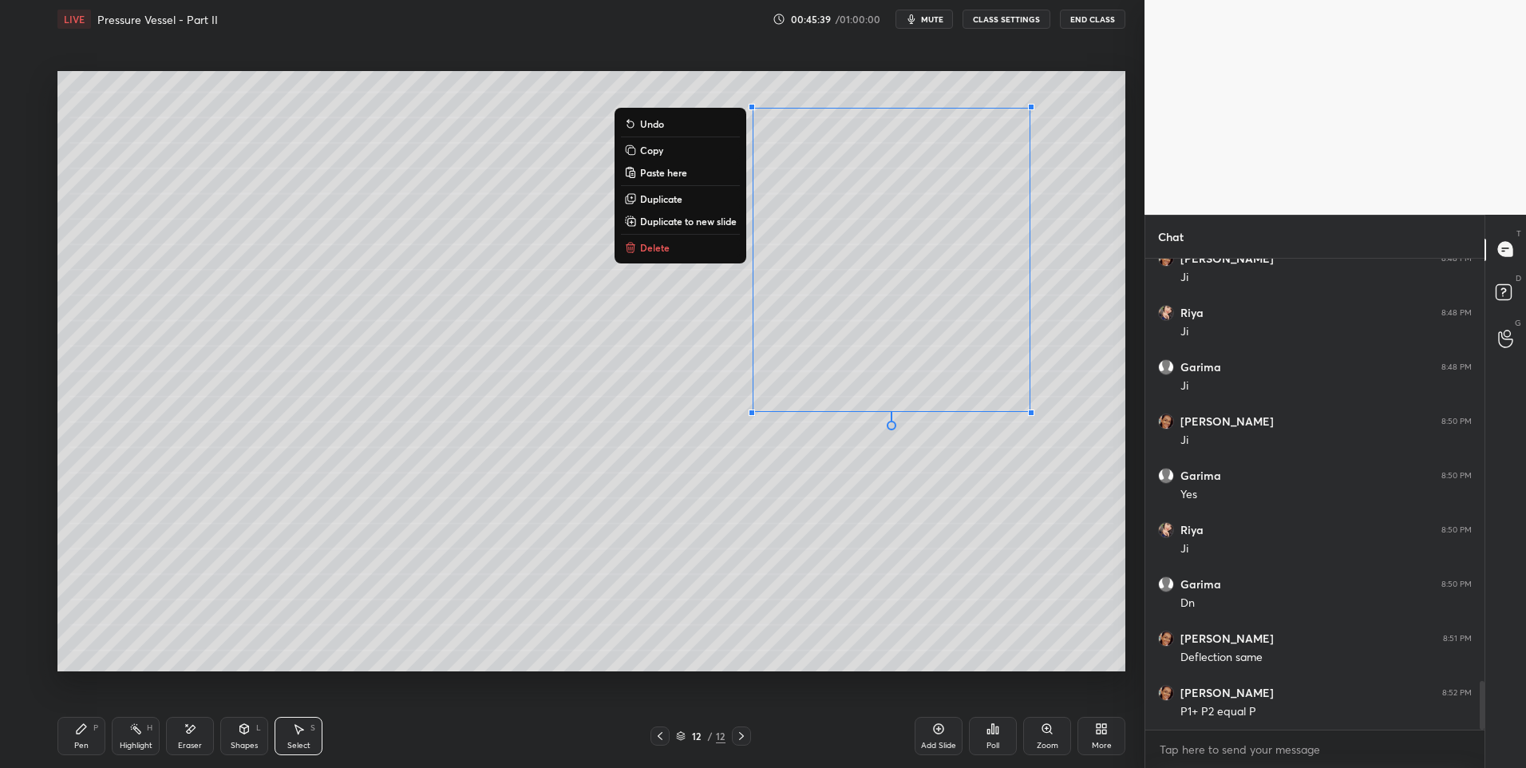
click at [221, 736] on div "Shapes L" at bounding box center [244, 736] width 48 height 38
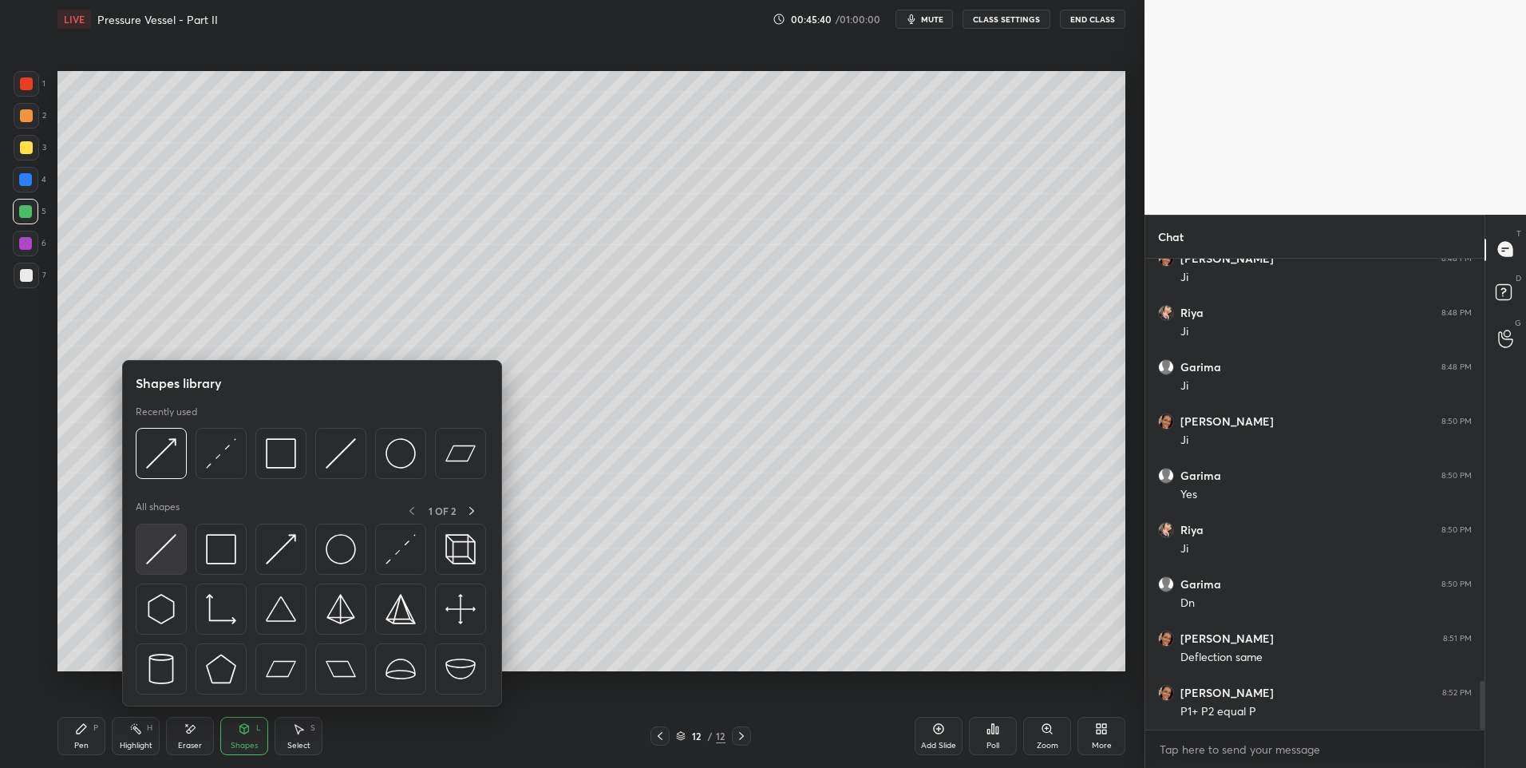
click at [160, 540] on img at bounding box center [161, 549] width 30 height 30
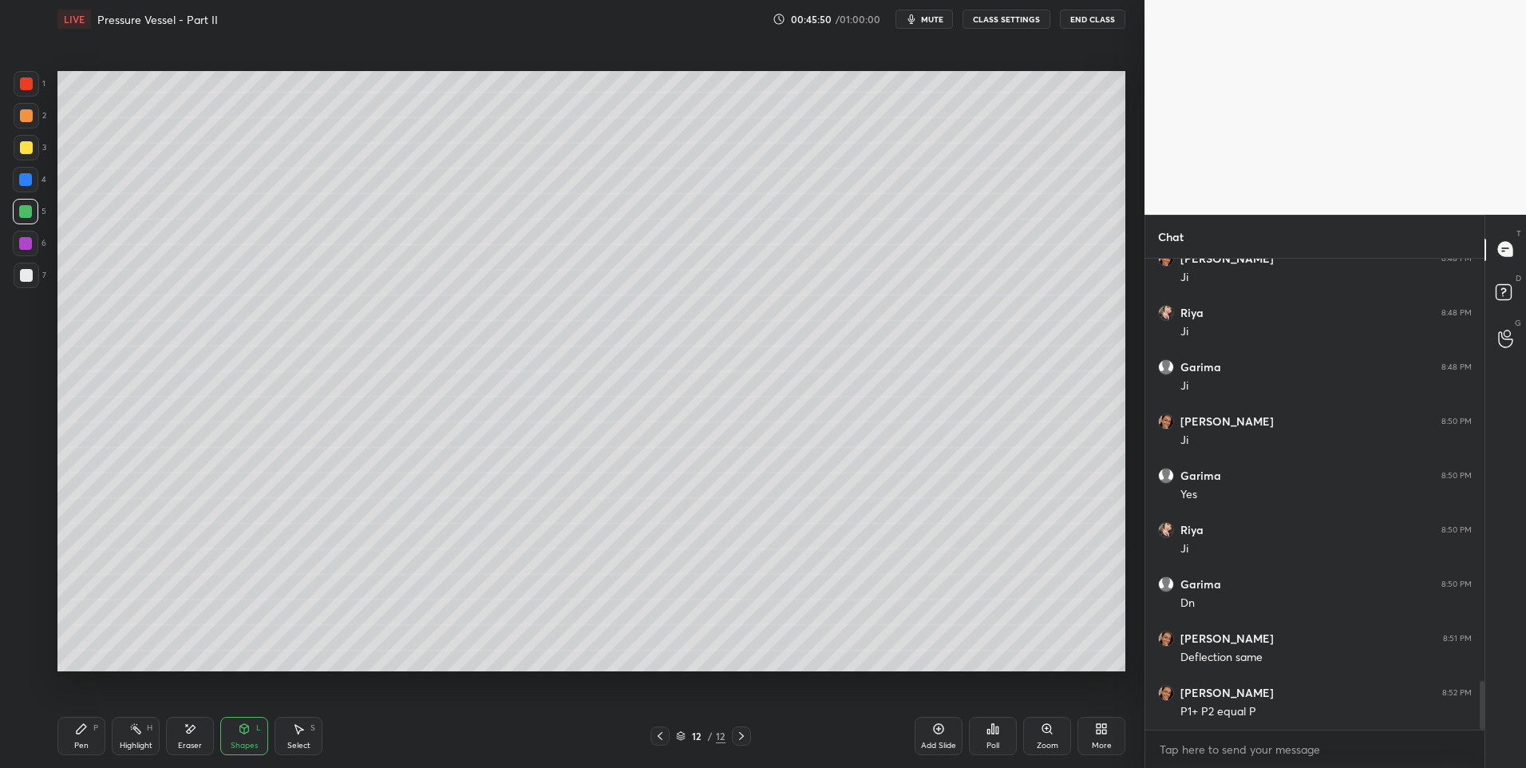
click at [90, 737] on div "Pen P" at bounding box center [81, 736] width 48 height 38
click at [298, 733] on icon at bounding box center [299, 730] width 9 height 10
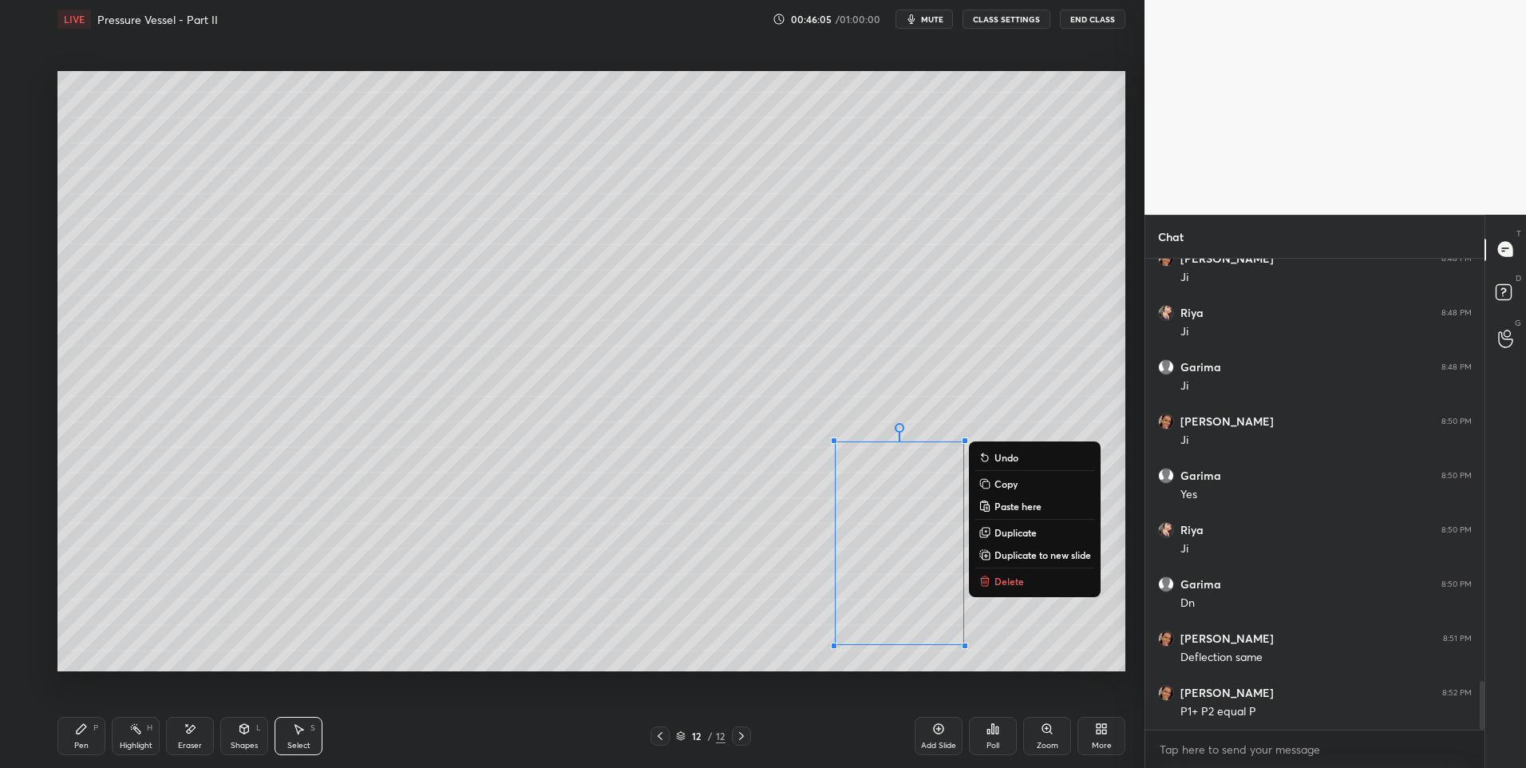
click at [376, 575] on div "0 ° Undo Copy Paste here Duplicate Duplicate to new slide Delete" at bounding box center [591, 371] width 1068 height 601
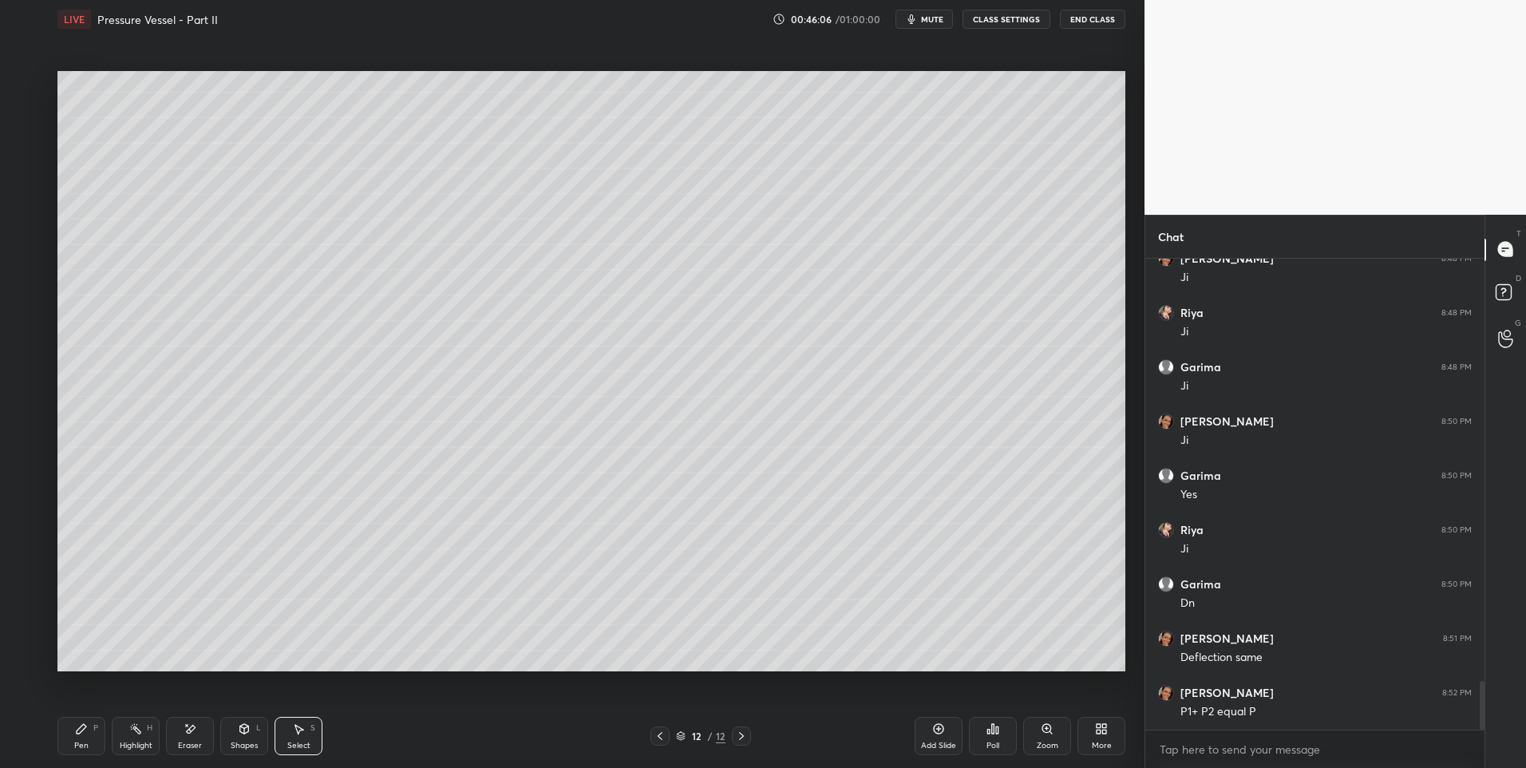
click at [136, 737] on div "Highlight H" at bounding box center [136, 736] width 48 height 38
click at [78, 743] on div "Pen" at bounding box center [81, 745] width 14 height 8
click at [25, 124] on div at bounding box center [27, 116] width 26 height 26
click at [248, 736] on div "Shapes L" at bounding box center [244, 736] width 48 height 38
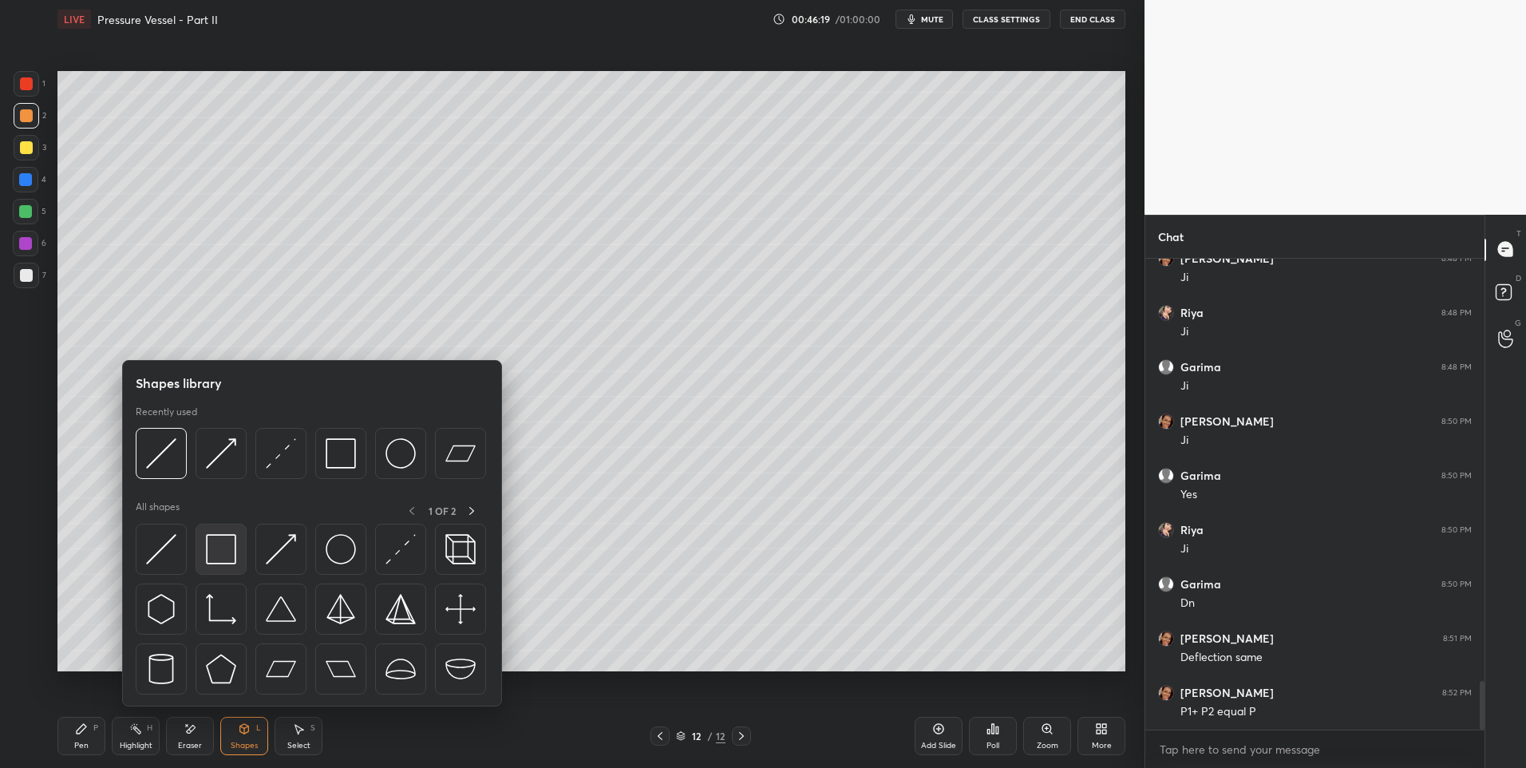
click at [214, 548] on img at bounding box center [221, 549] width 30 height 30
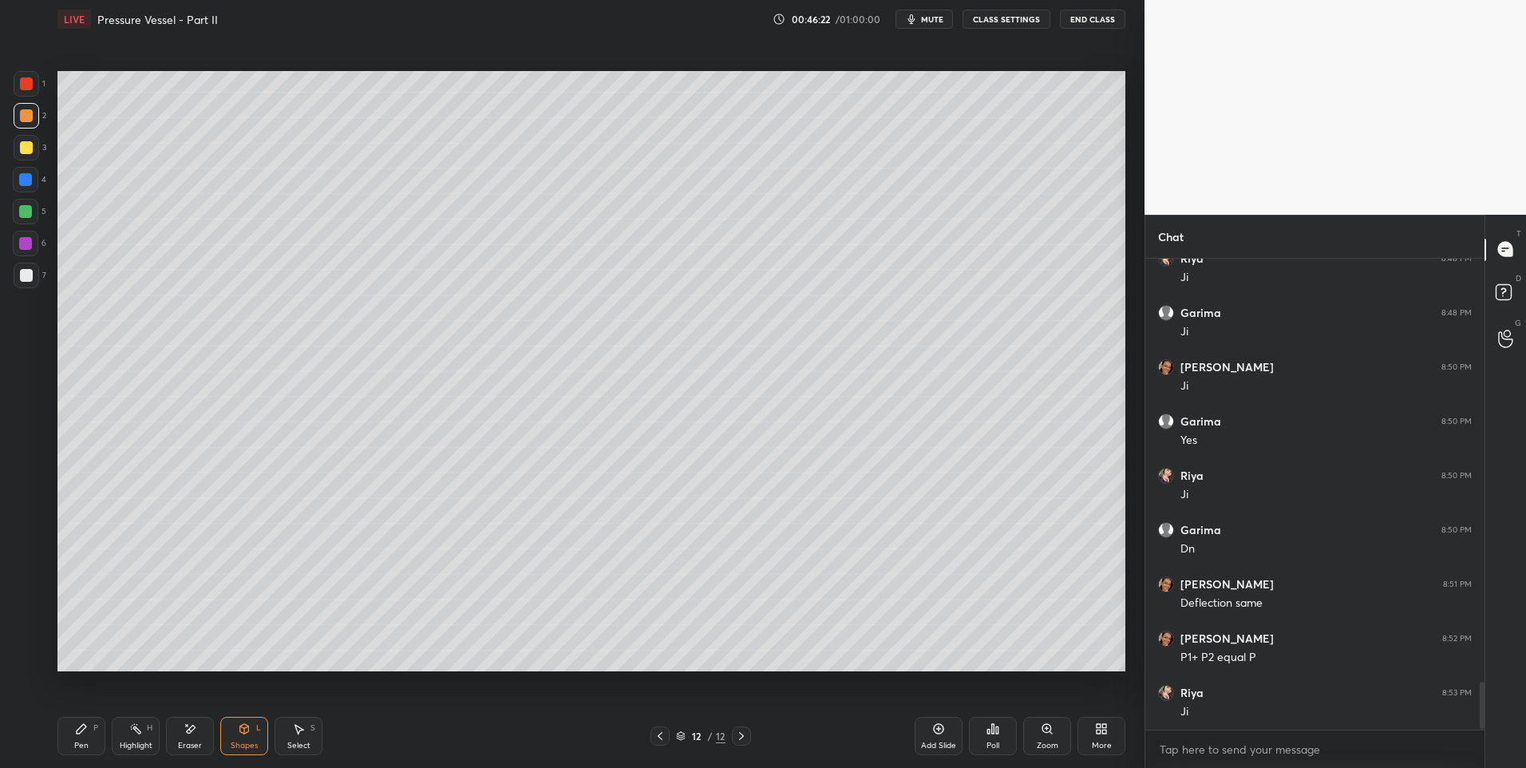
click at [87, 746] on div "Pen" at bounding box center [81, 745] width 14 height 8
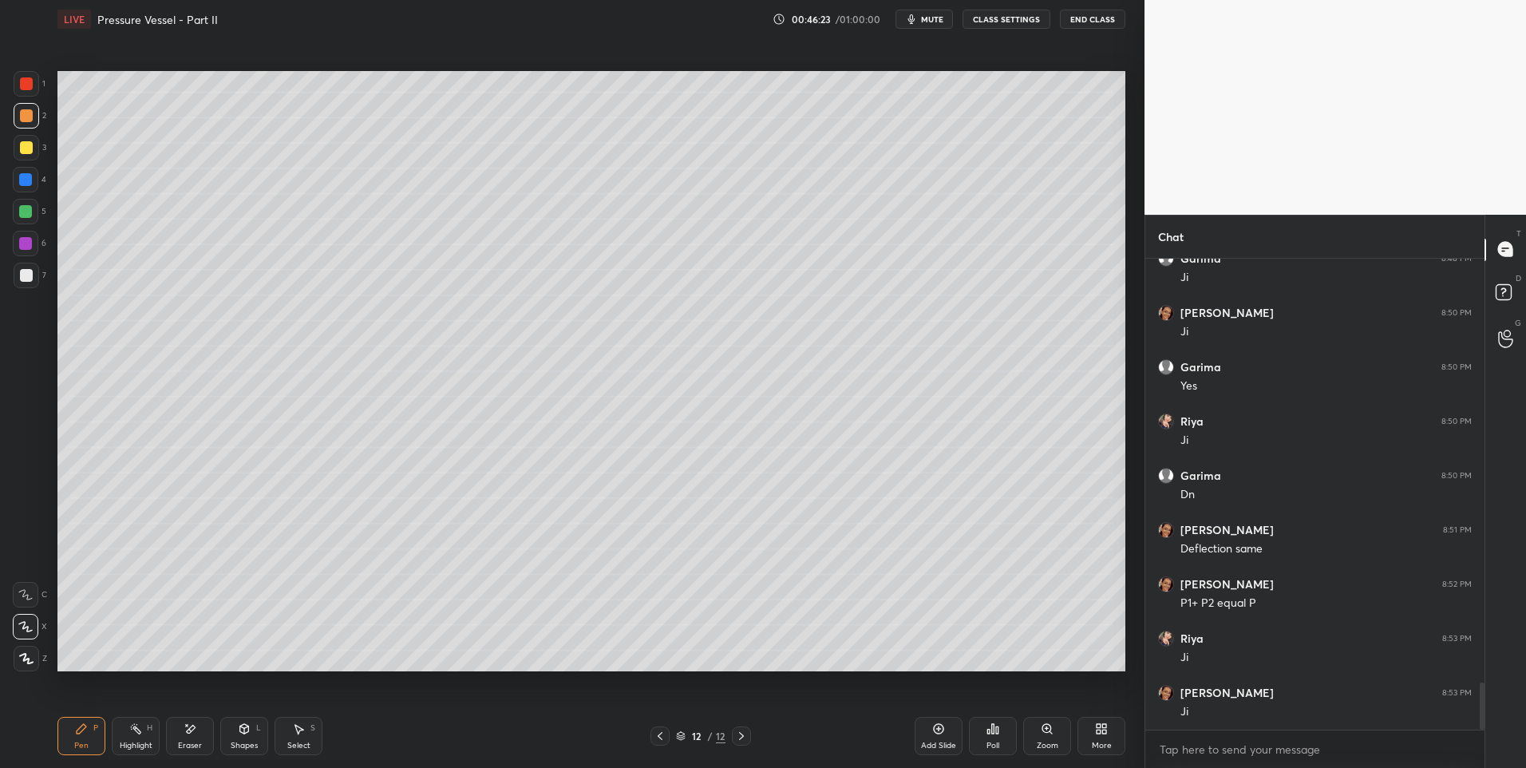
click at [32, 280] on div at bounding box center [27, 276] width 26 height 26
click at [244, 745] on div "Shapes" at bounding box center [244, 745] width 27 height 8
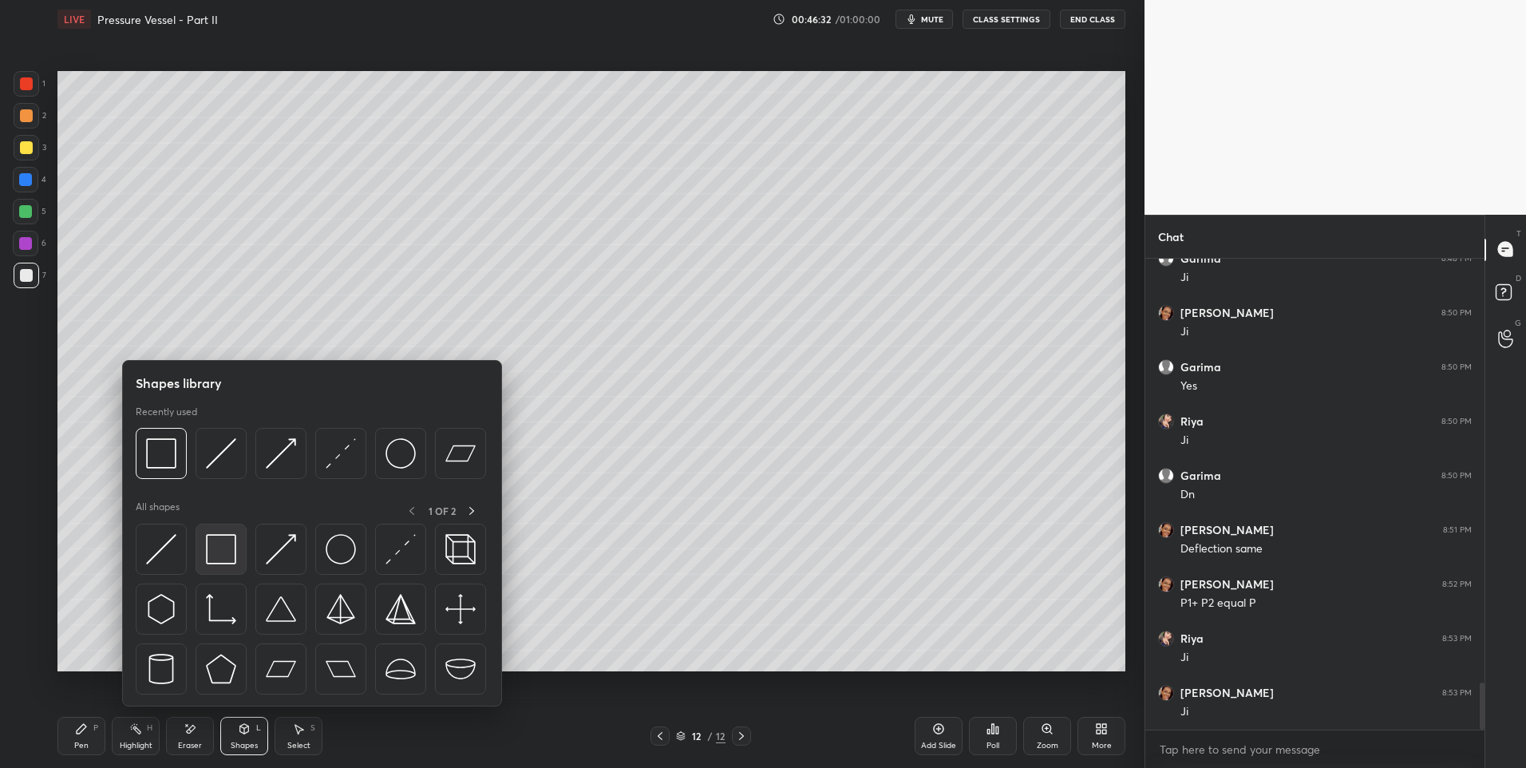
click at [206, 551] on img at bounding box center [221, 549] width 30 height 30
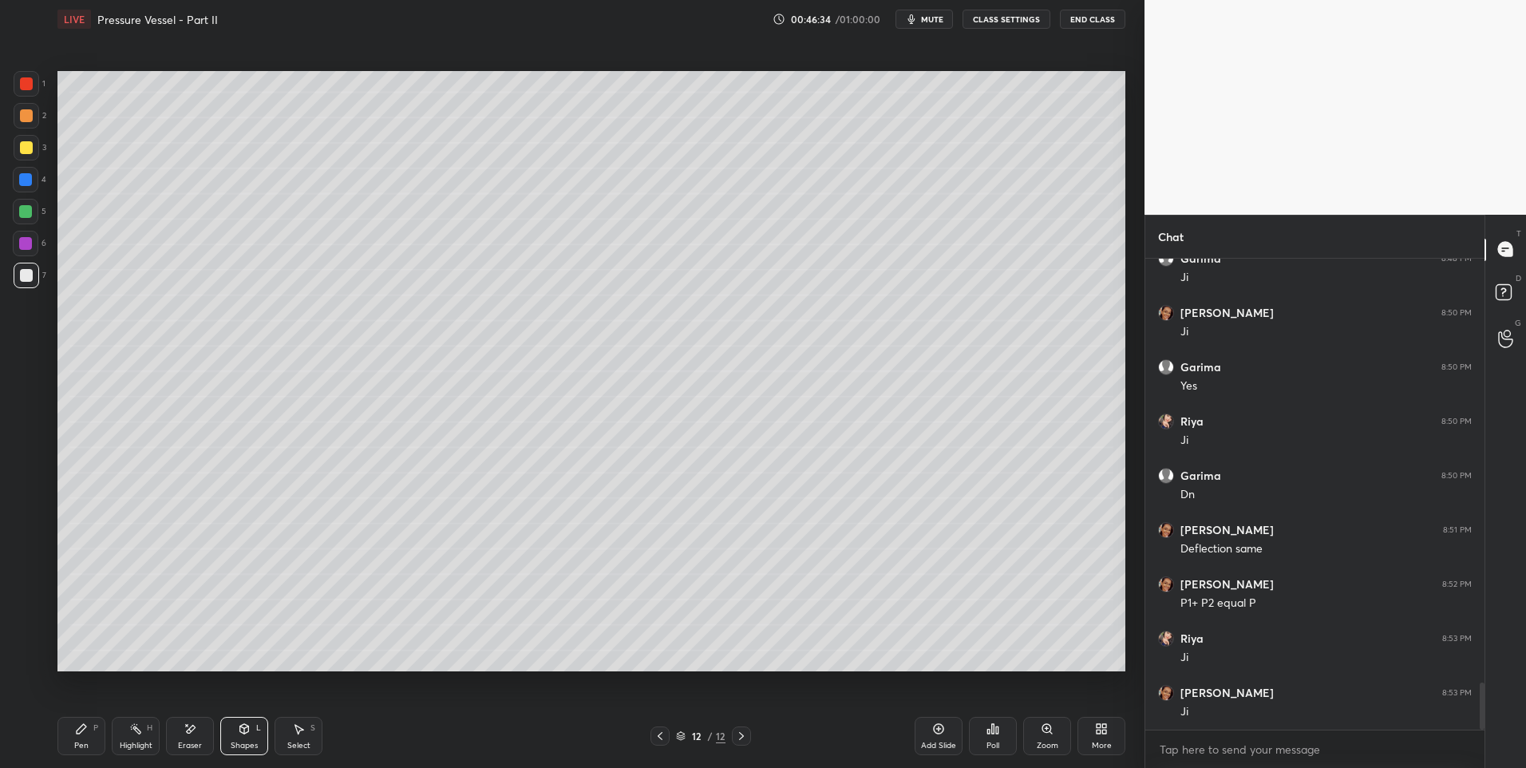
click at [140, 735] on div "Highlight H" at bounding box center [136, 736] width 48 height 38
click at [662, 733] on icon at bounding box center [660, 736] width 13 height 13
click at [735, 738] on icon at bounding box center [741, 736] width 13 height 13
click at [85, 741] on div "Pen" at bounding box center [81, 745] width 14 height 8
click at [30, 208] on div at bounding box center [25, 211] width 13 height 13
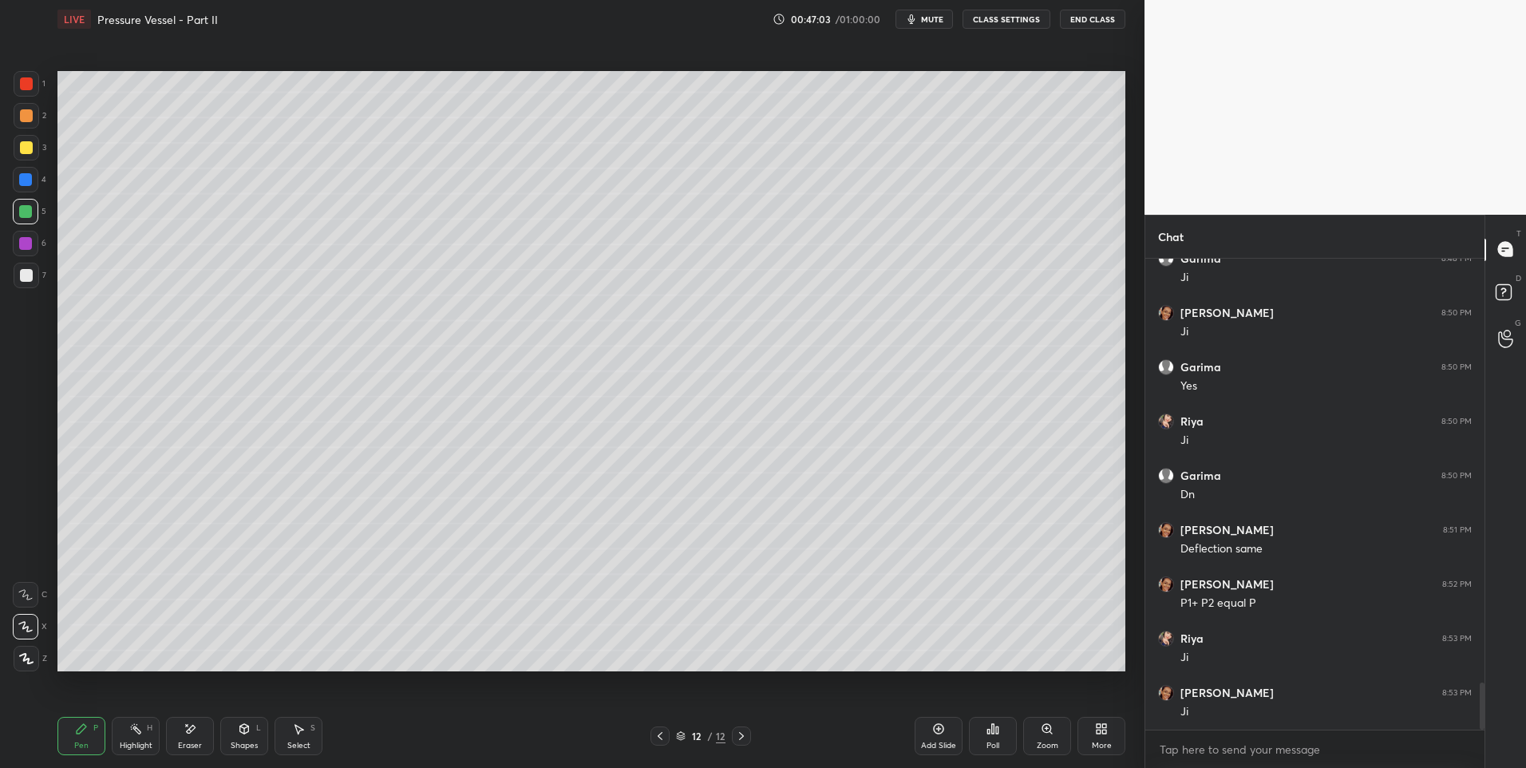
scroll to position [4261, 0]
click at [192, 728] on icon at bounding box center [191, 729] width 9 height 8
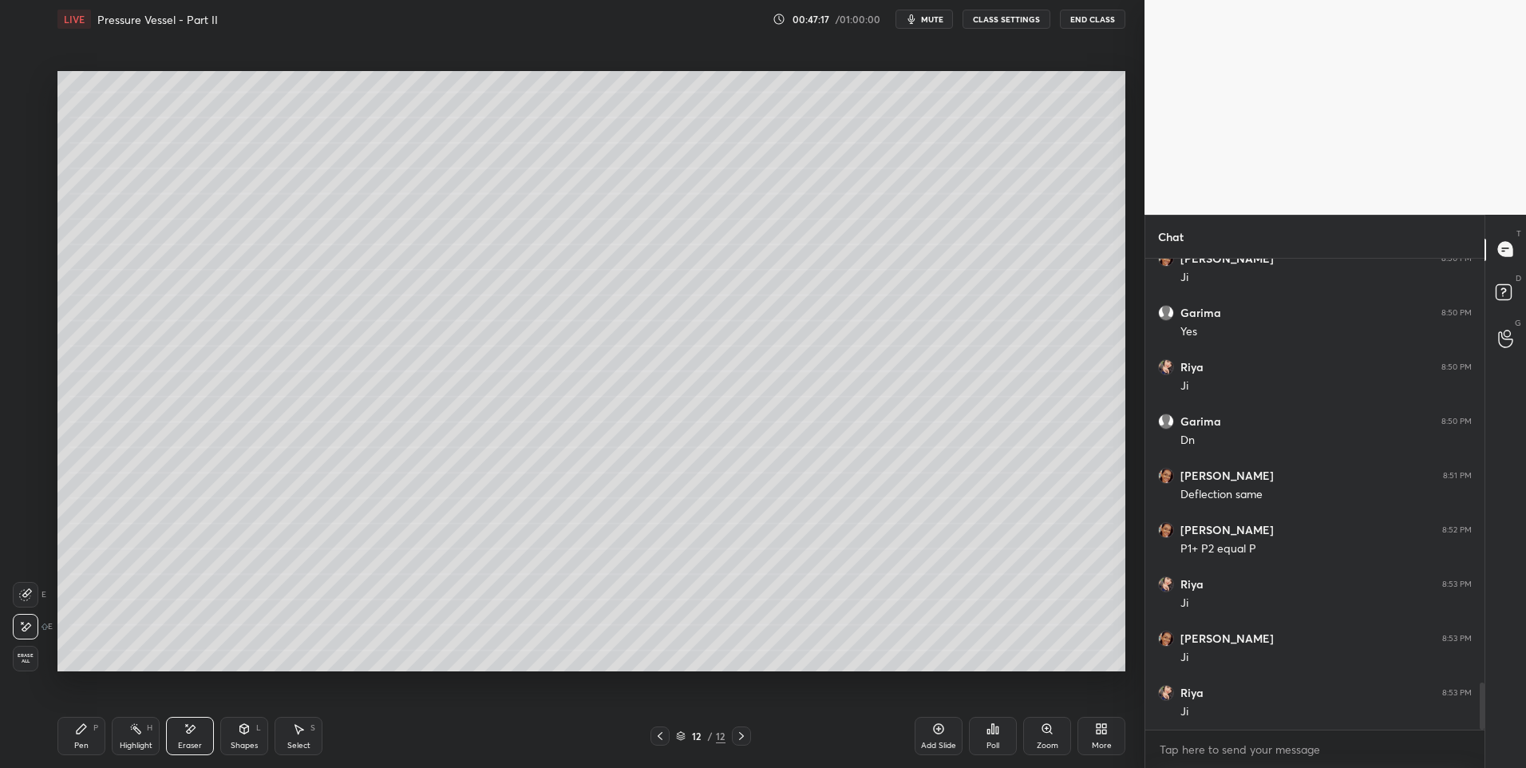
click at [79, 743] on div "Pen" at bounding box center [81, 745] width 14 height 8
click at [234, 733] on div "Shapes L" at bounding box center [244, 736] width 48 height 38
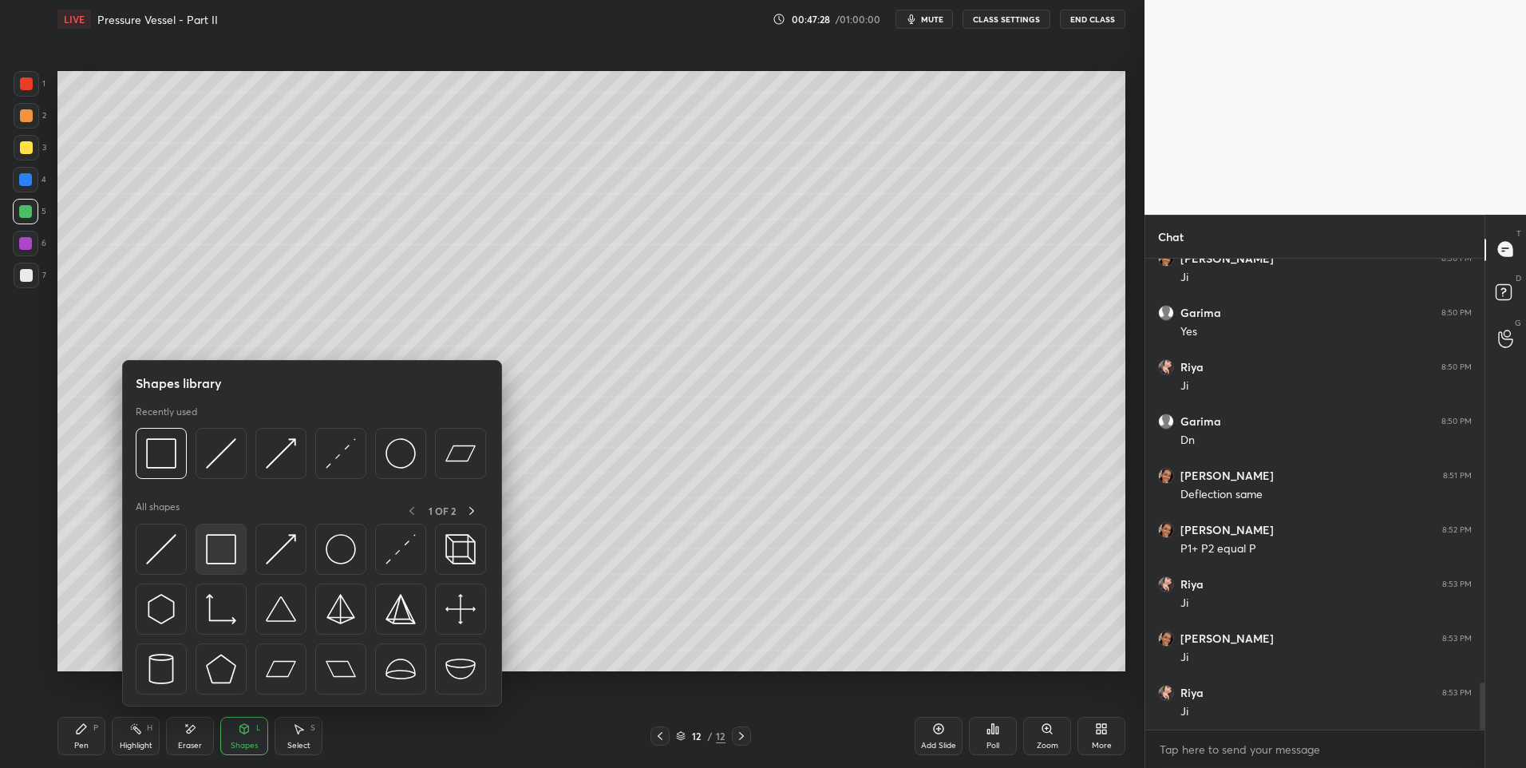
click at [222, 546] on img at bounding box center [221, 549] width 30 height 30
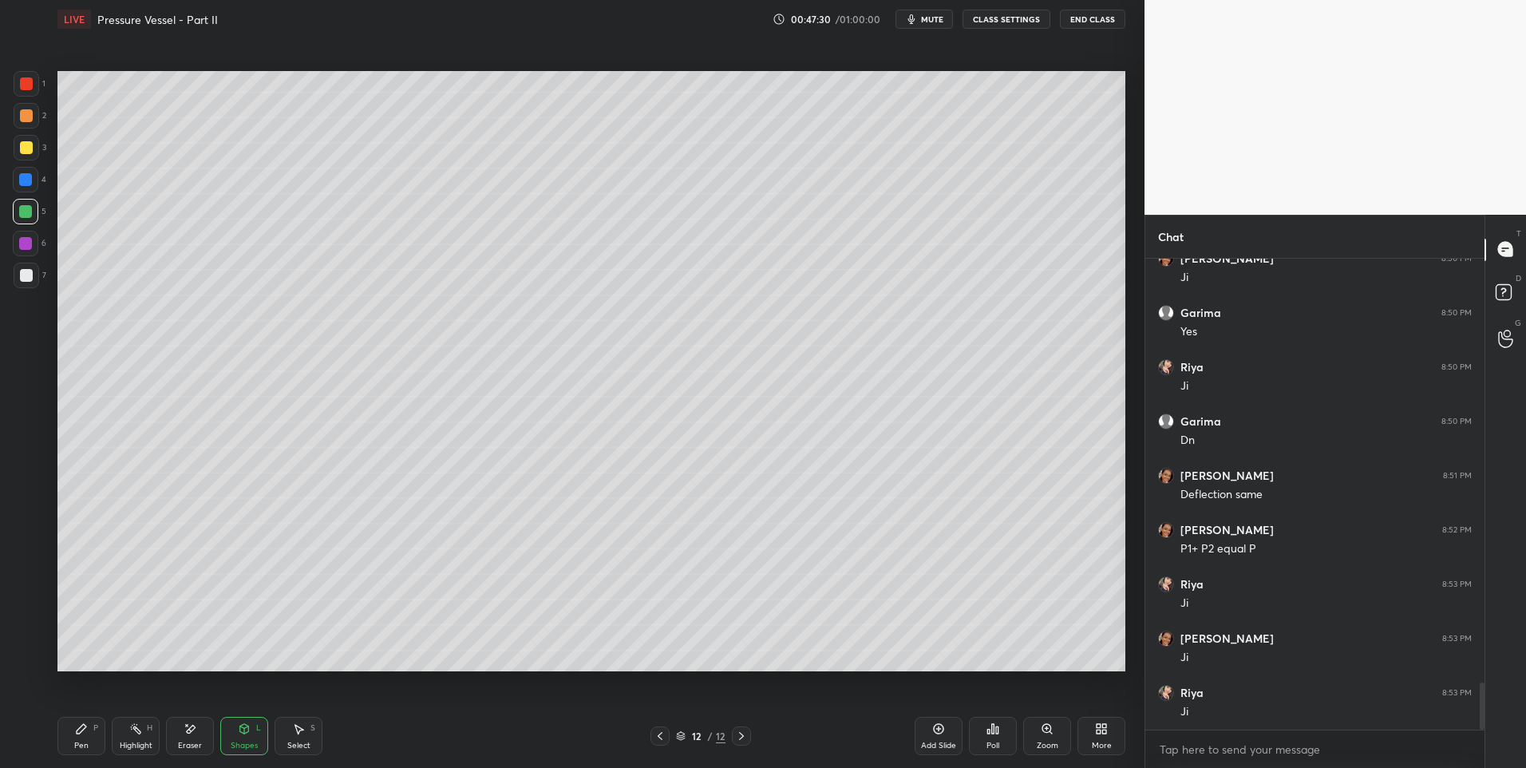
click at [283, 732] on div "Select S" at bounding box center [299, 736] width 48 height 38
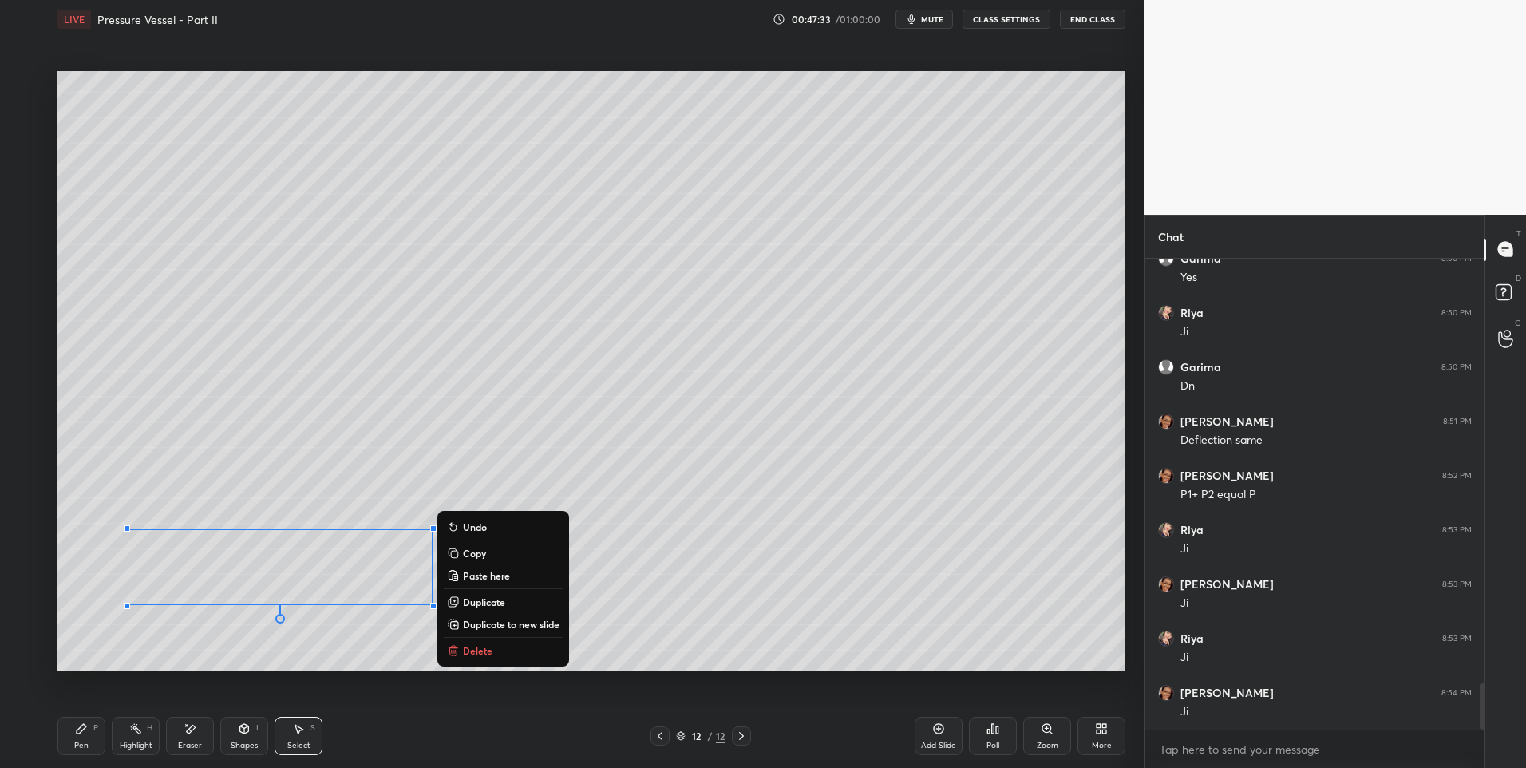
scroll to position [4369, 0]
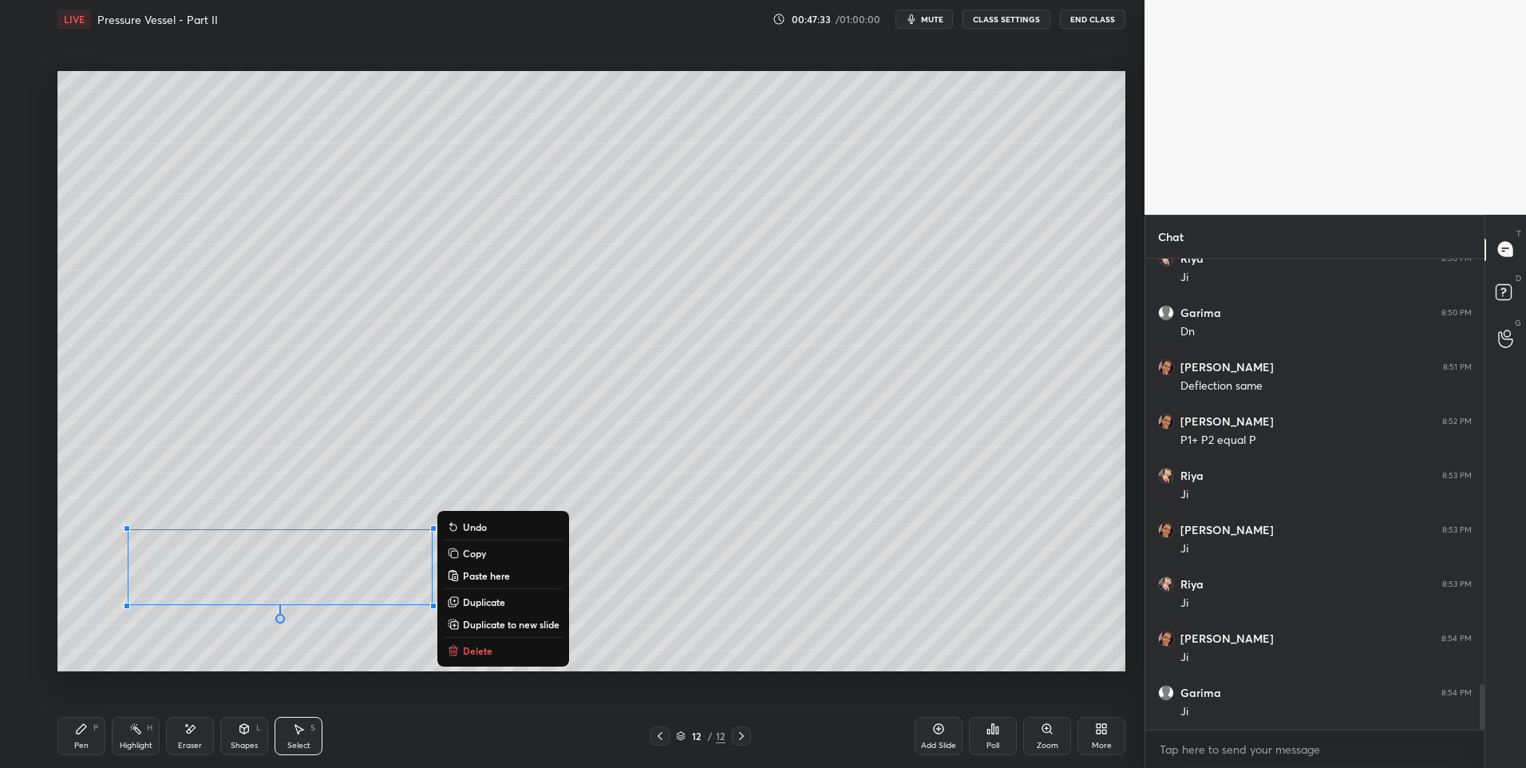
click at [129, 733] on div "Highlight H" at bounding box center [136, 736] width 48 height 38
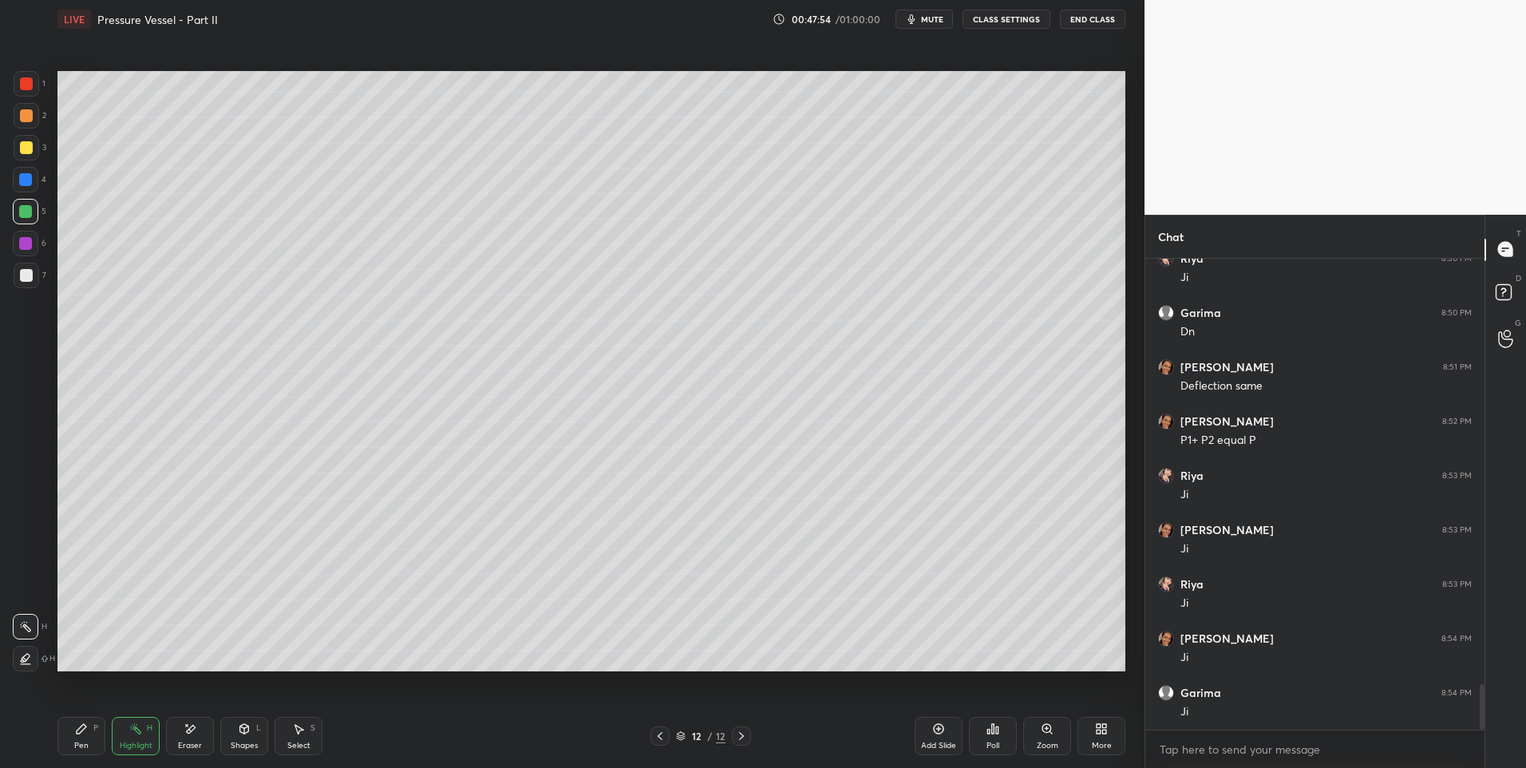
click at [78, 741] on div "Pen" at bounding box center [81, 745] width 14 height 8
click at [31, 247] on div at bounding box center [25, 243] width 13 height 13
click at [291, 732] on div "Select S" at bounding box center [299, 736] width 48 height 38
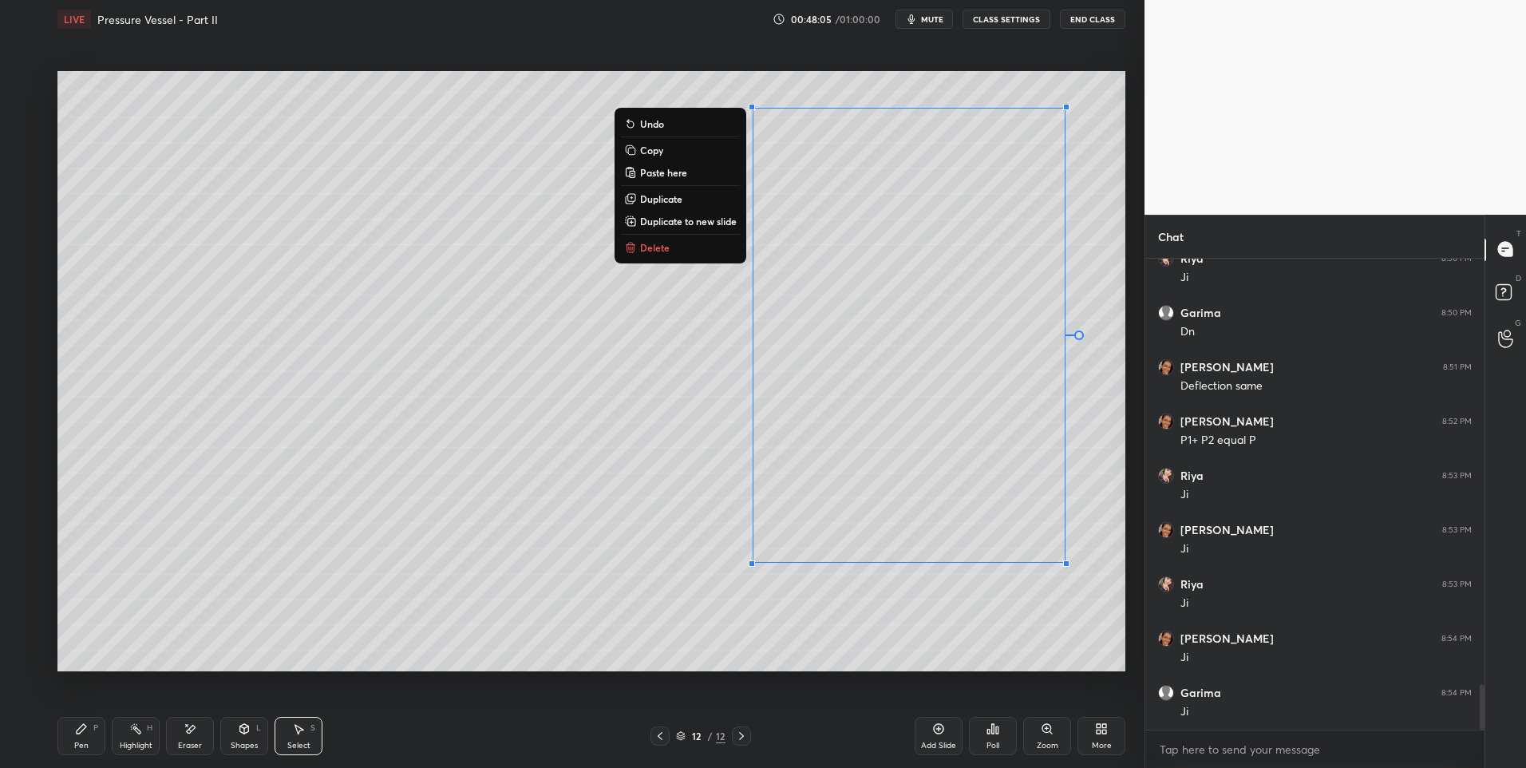
click at [940, 639] on div "0 ° Undo Copy Paste here Duplicate Duplicate to new slide Delete" at bounding box center [591, 371] width 1068 height 601
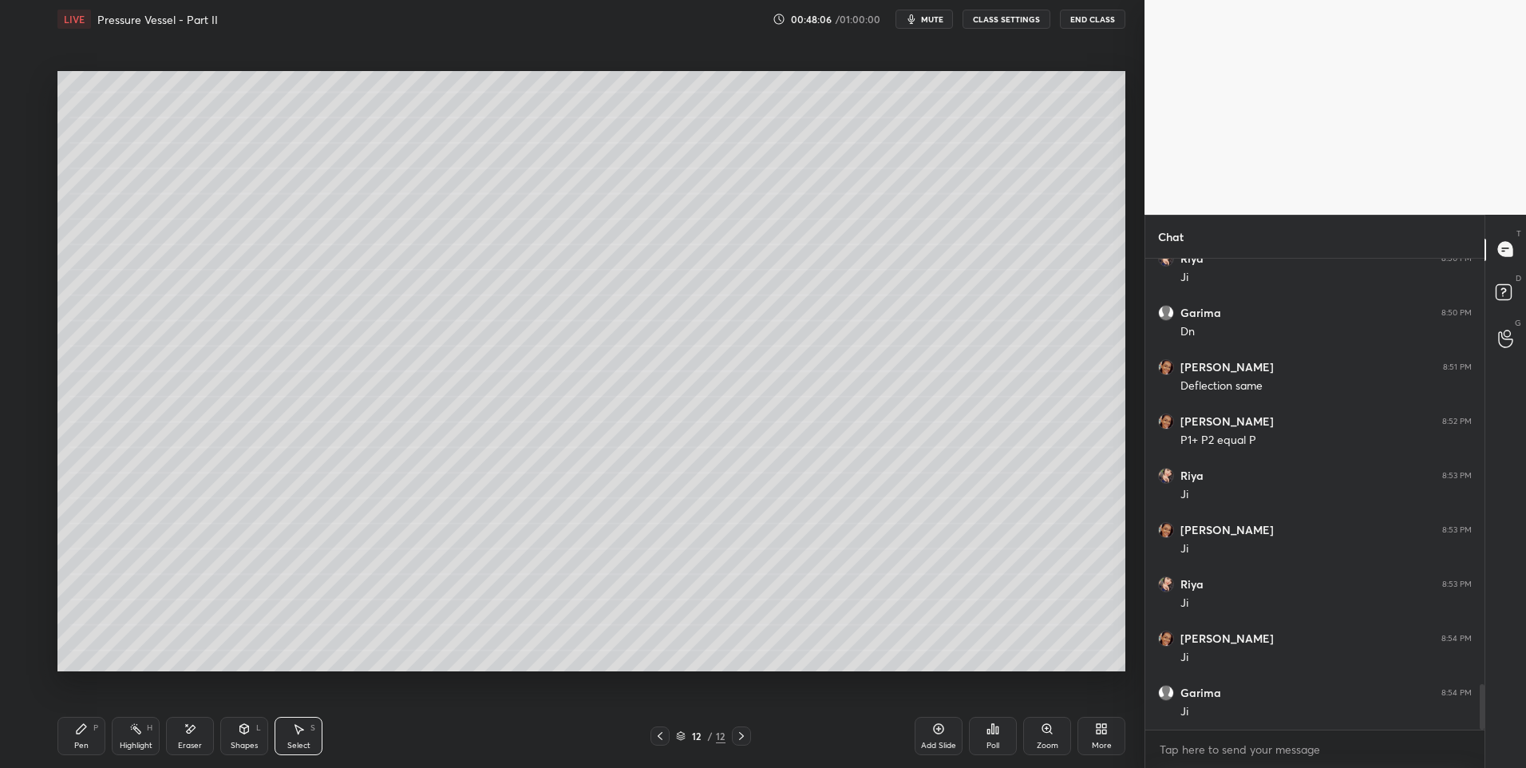
click at [255, 737] on div "Shapes L" at bounding box center [244, 736] width 48 height 38
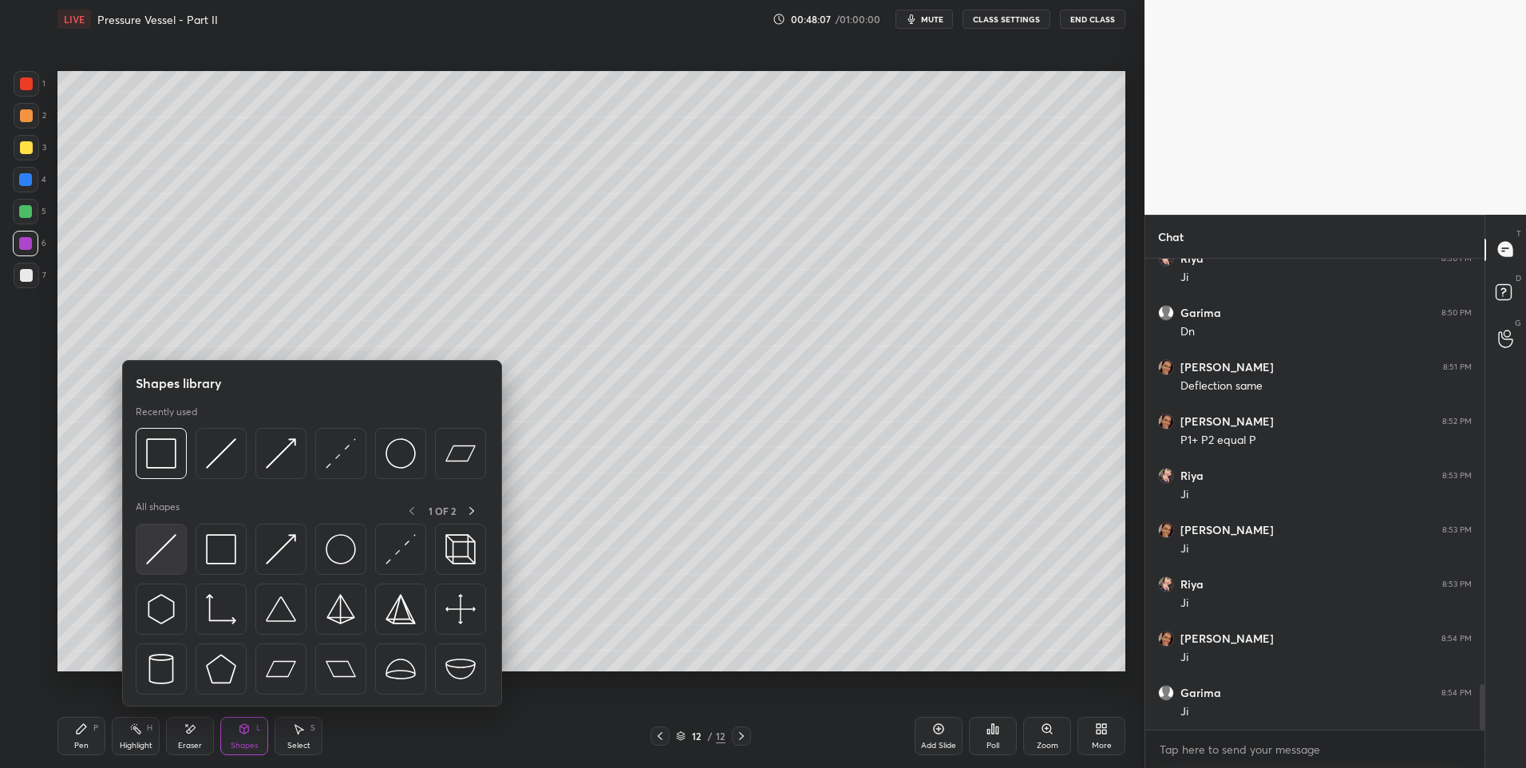
click at [164, 552] on img at bounding box center [161, 549] width 30 height 30
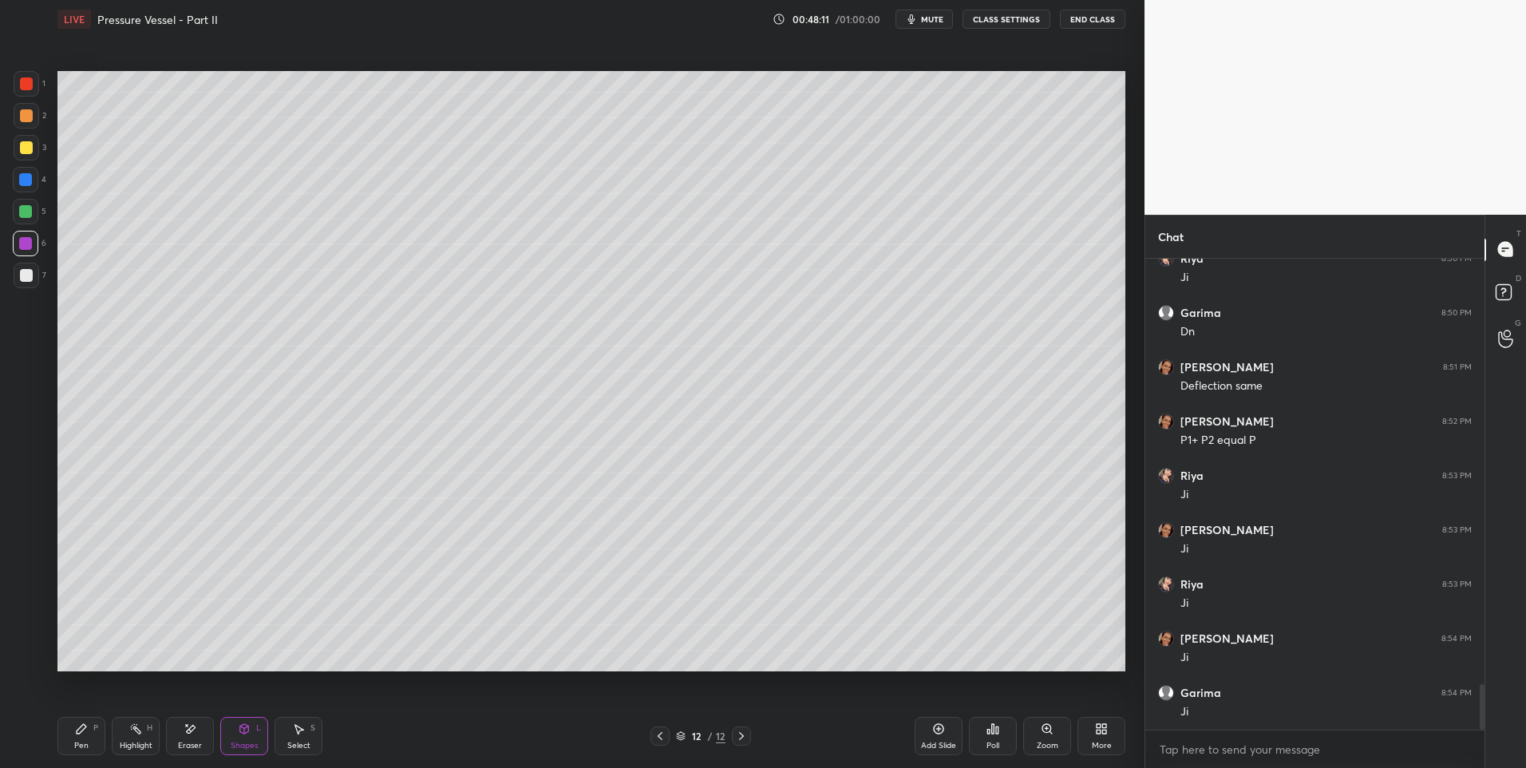
click at [85, 737] on div "Pen P" at bounding box center [81, 736] width 48 height 38
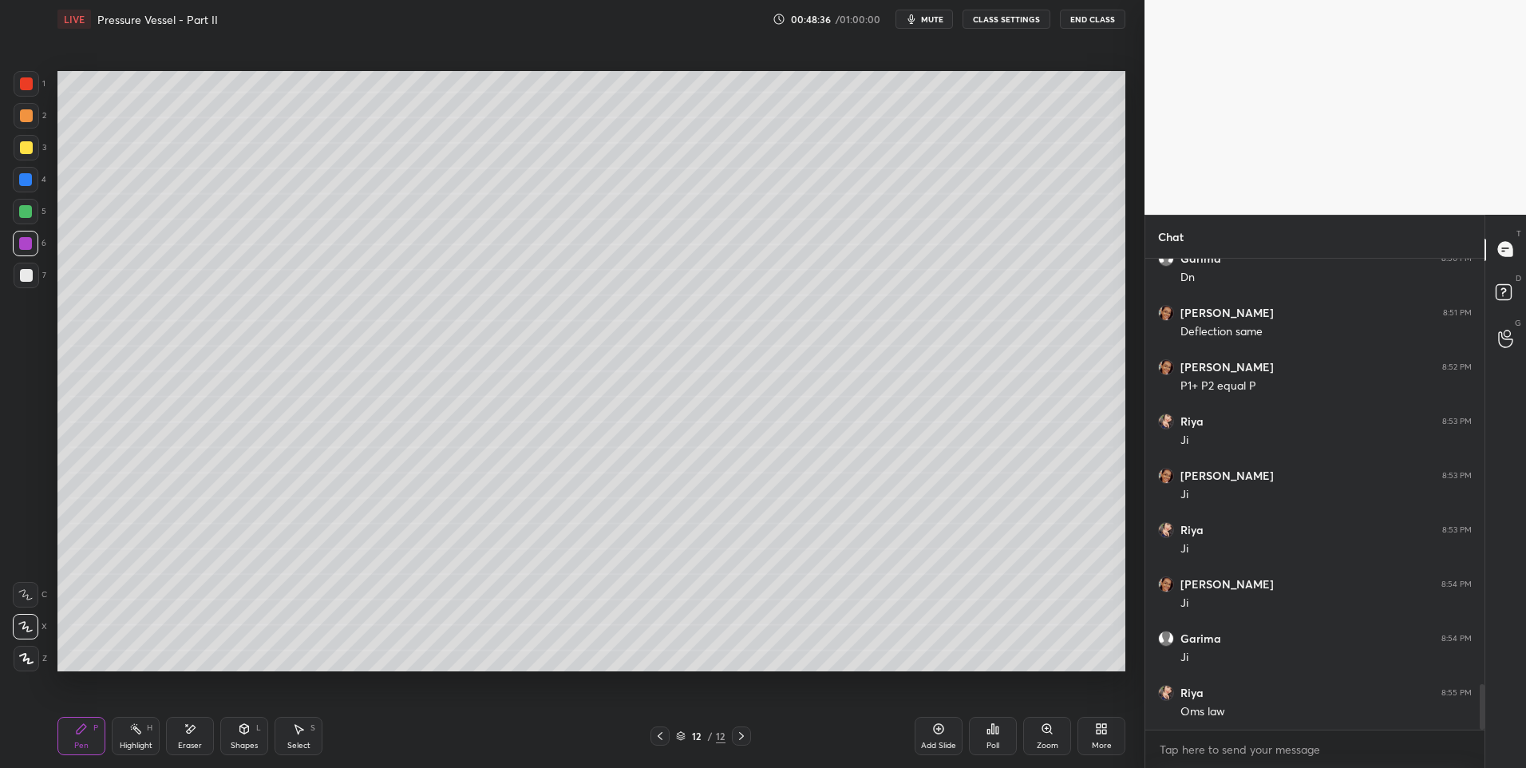
click at [85, 728] on icon at bounding box center [82, 729] width 10 height 10
click at [31, 147] on div at bounding box center [26, 147] width 13 height 13
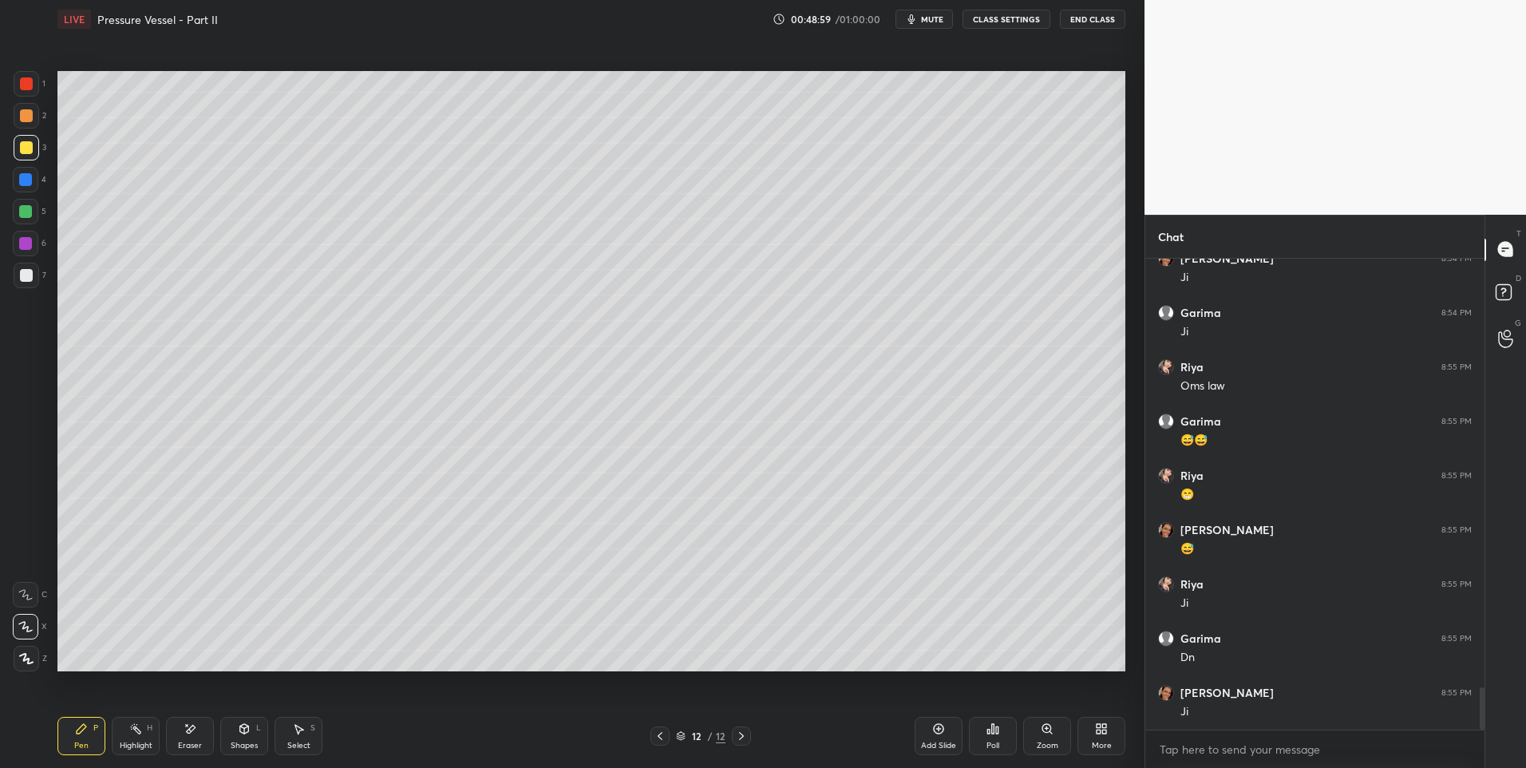
click at [940, 730] on icon at bounding box center [938, 728] width 13 height 13
click at [87, 718] on div "Pen P" at bounding box center [81, 736] width 48 height 38
click at [18, 268] on div at bounding box center [27, 276] width 26 height 26
click at [245, 713] on div "Pen P Highlight H Eraser Shapes L Select S 13 / 13 Add Slide Poll Zoom More" at bounding box center [591, 736] width 1068 height 64
click at [234, 727] on div "Shapes L" at bounding box center [244, 736] width 48 height 38
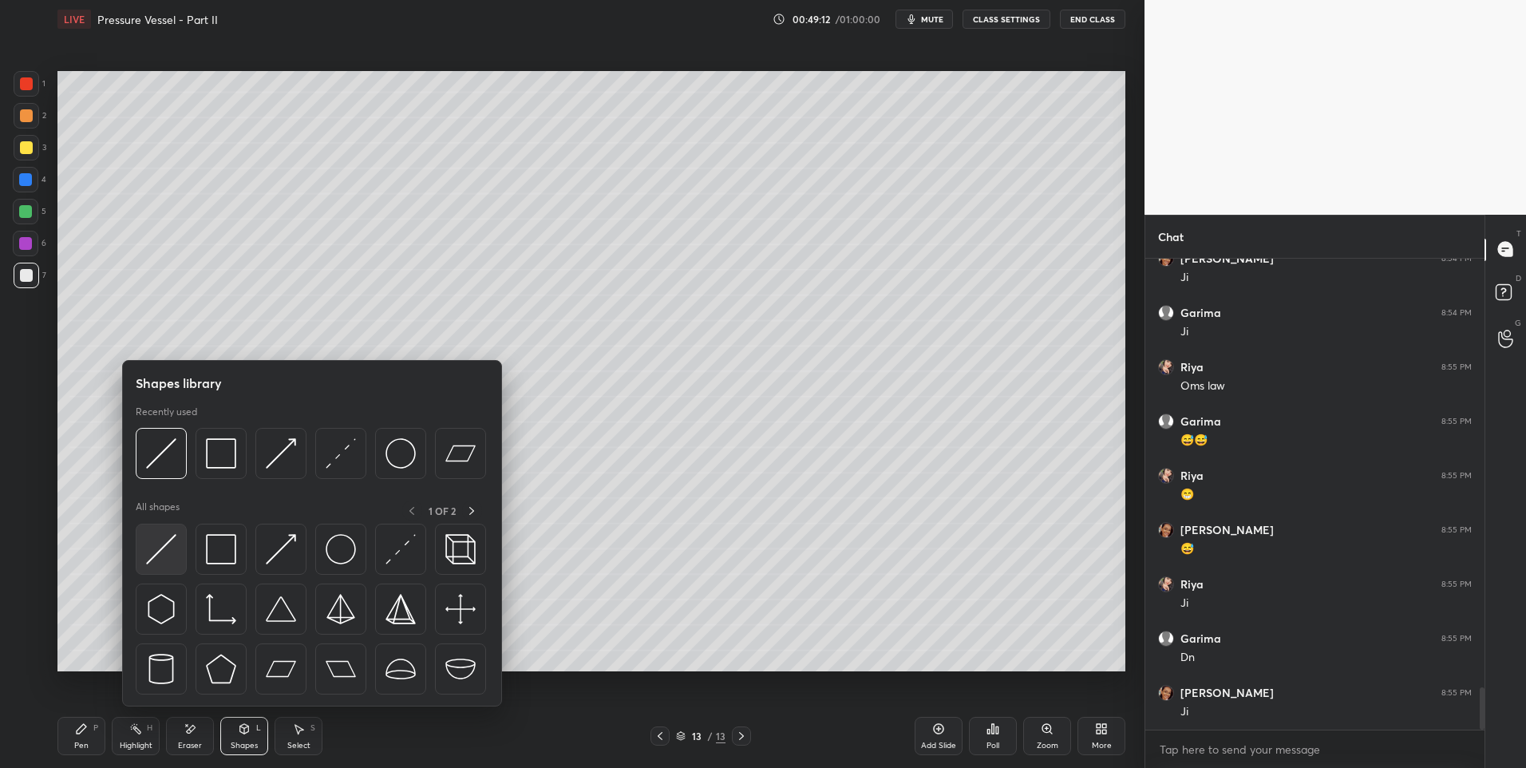
click at [172, 532] on div at bounding box center [161, 549] width 51 height 51
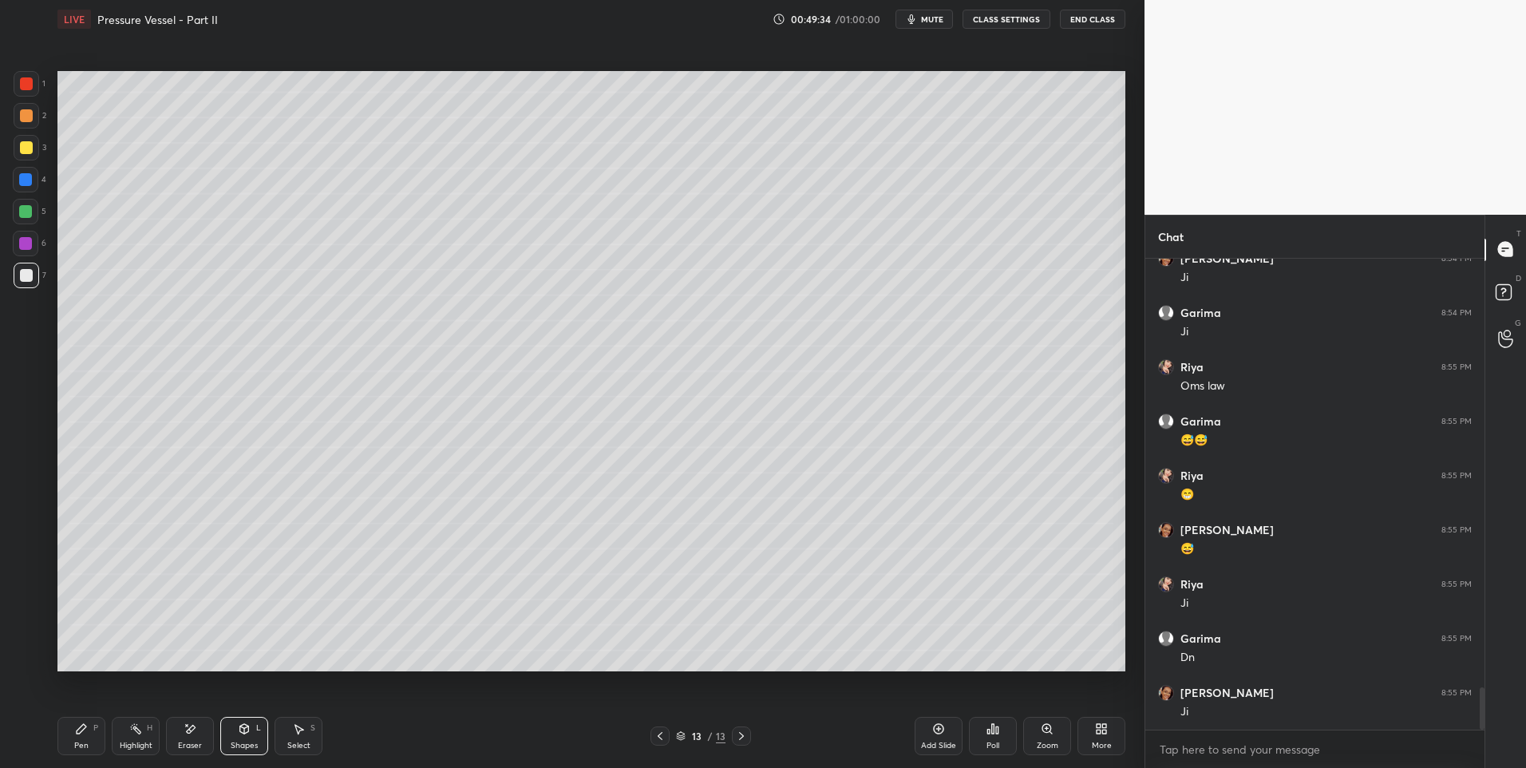
scroll to position [4803, 0]
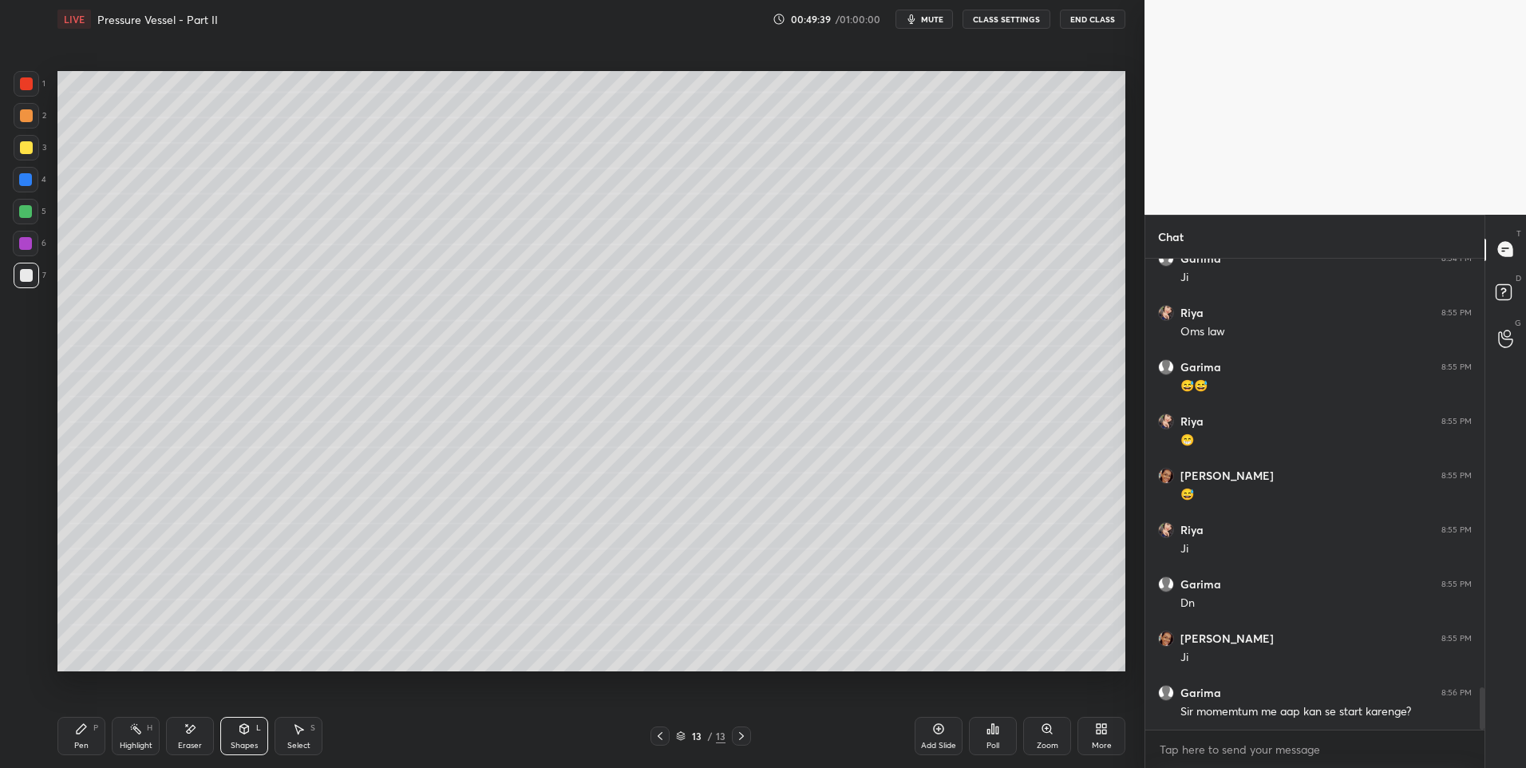
click at [308, 734] on div "Select S" at bounding box center [299, 736] width 48 height 38
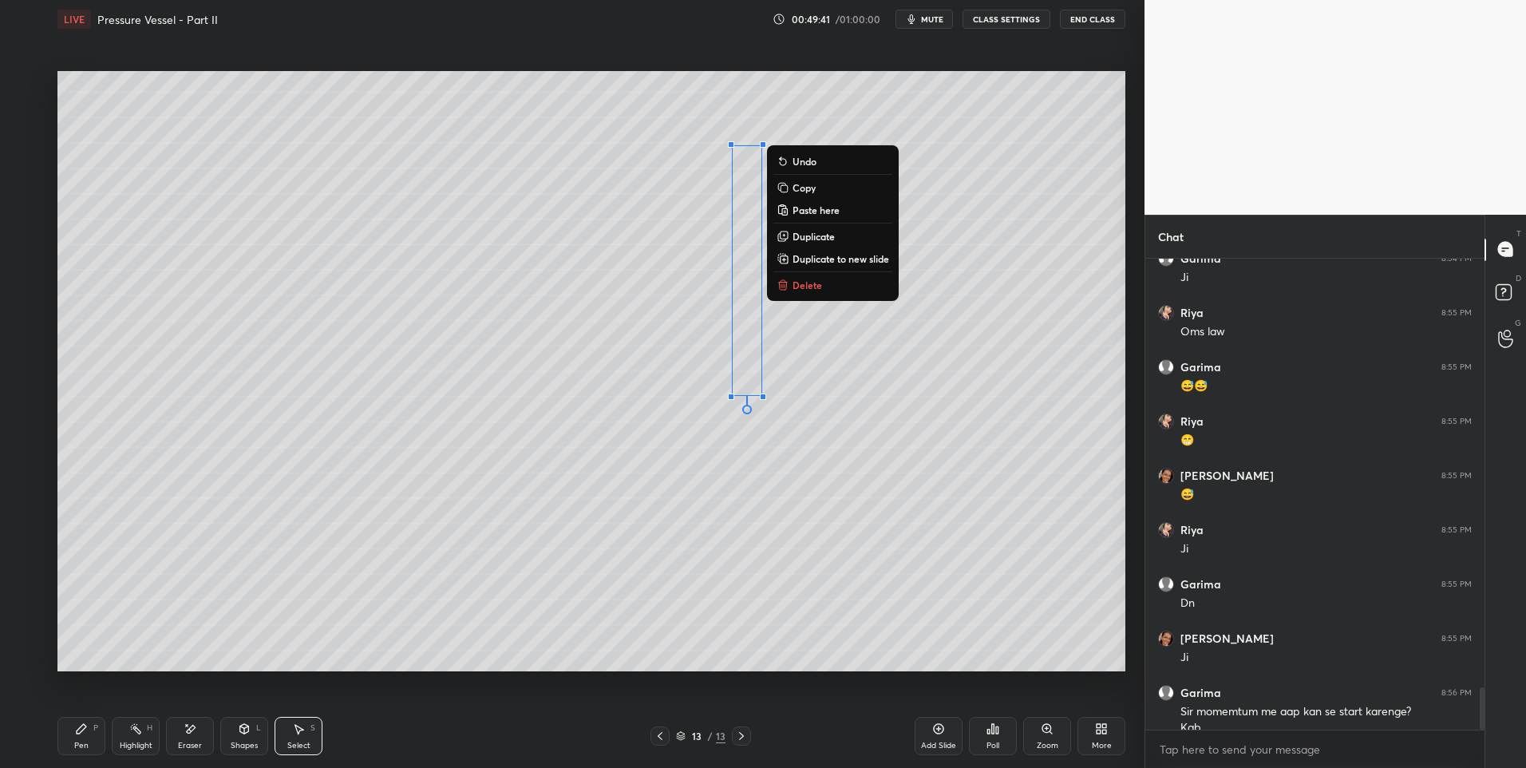
scroll to position [4819, 0]
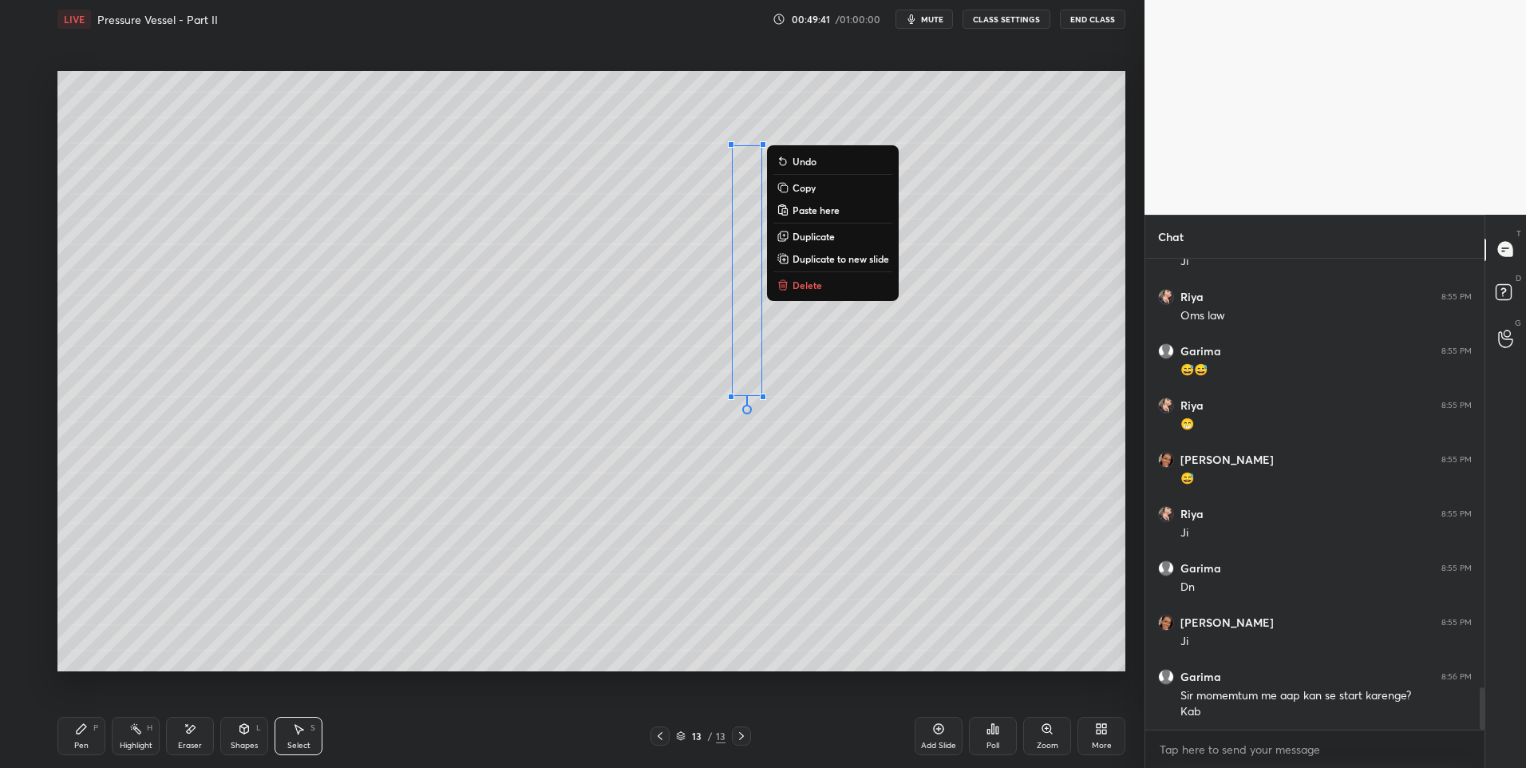
click at [819, 239] on p "Duplicate" at bounding box center [814, 236] width 42 height 13
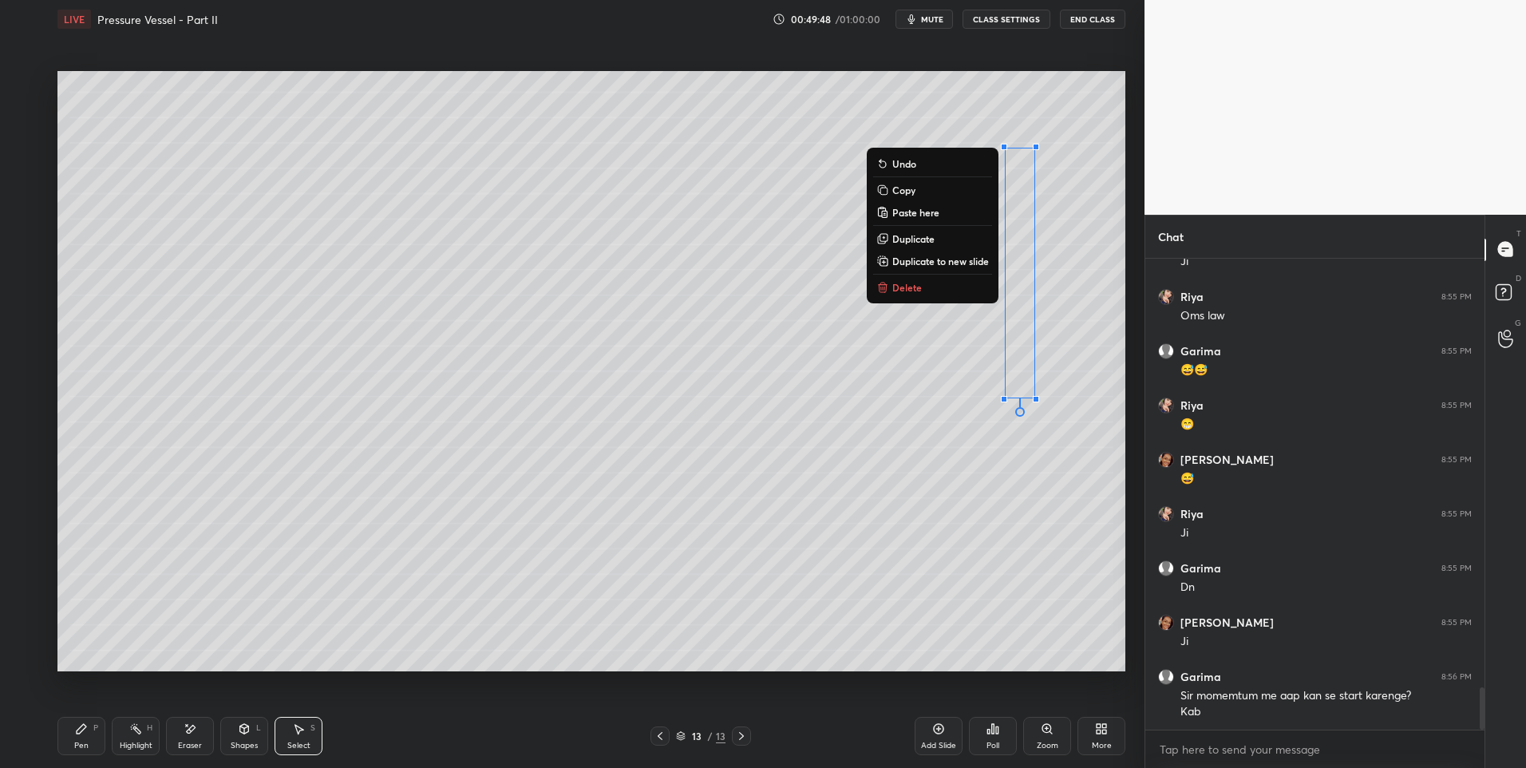
click at [888, 520] on div "0 ° Undo Copy Paste here Duplicate Duplicate to new slide Delete" at bounding box center [591, 371] width 1068 height 601
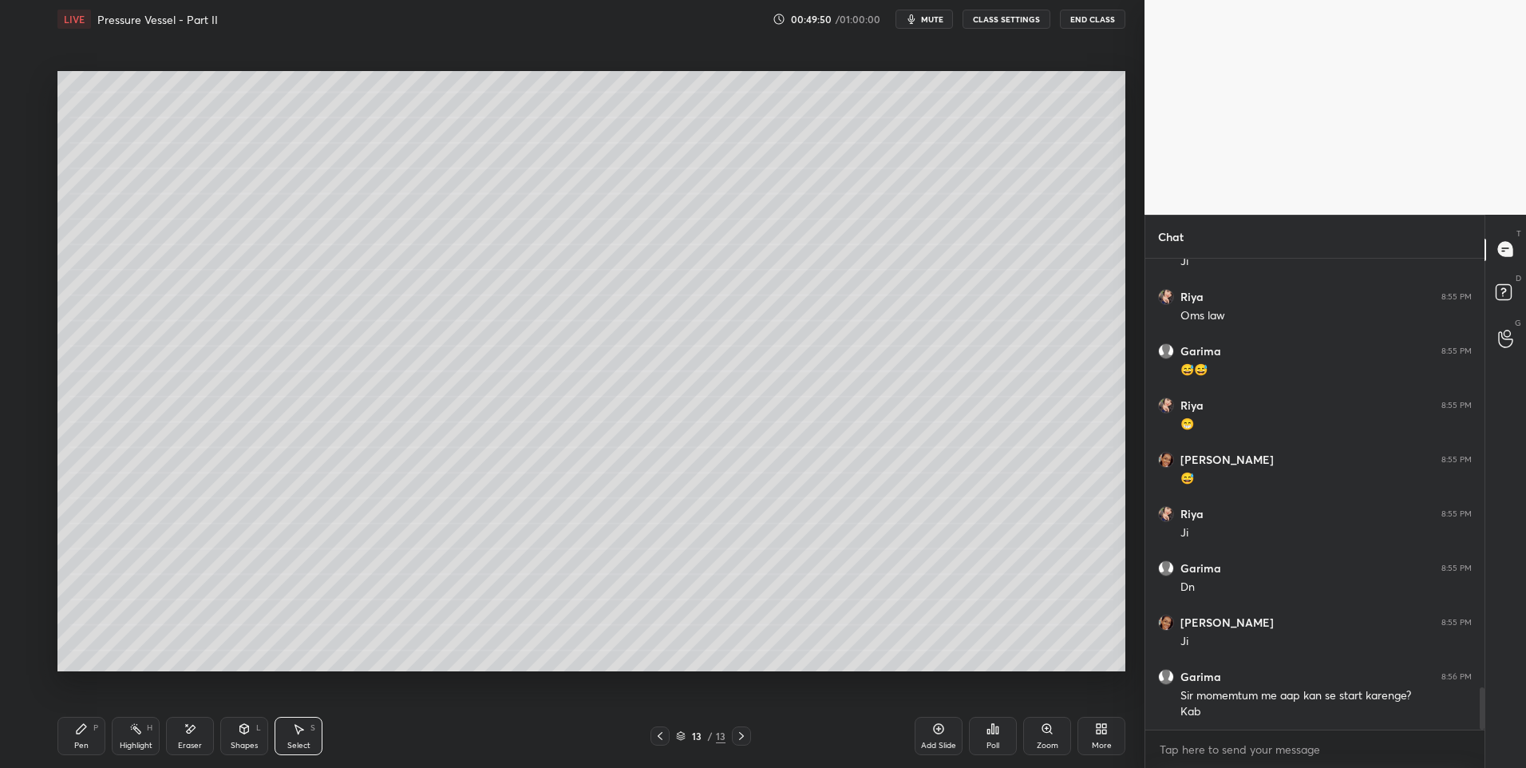
click at [244, 742] on div "Shapes" at bounding box center [244, 745] width 27 height 8
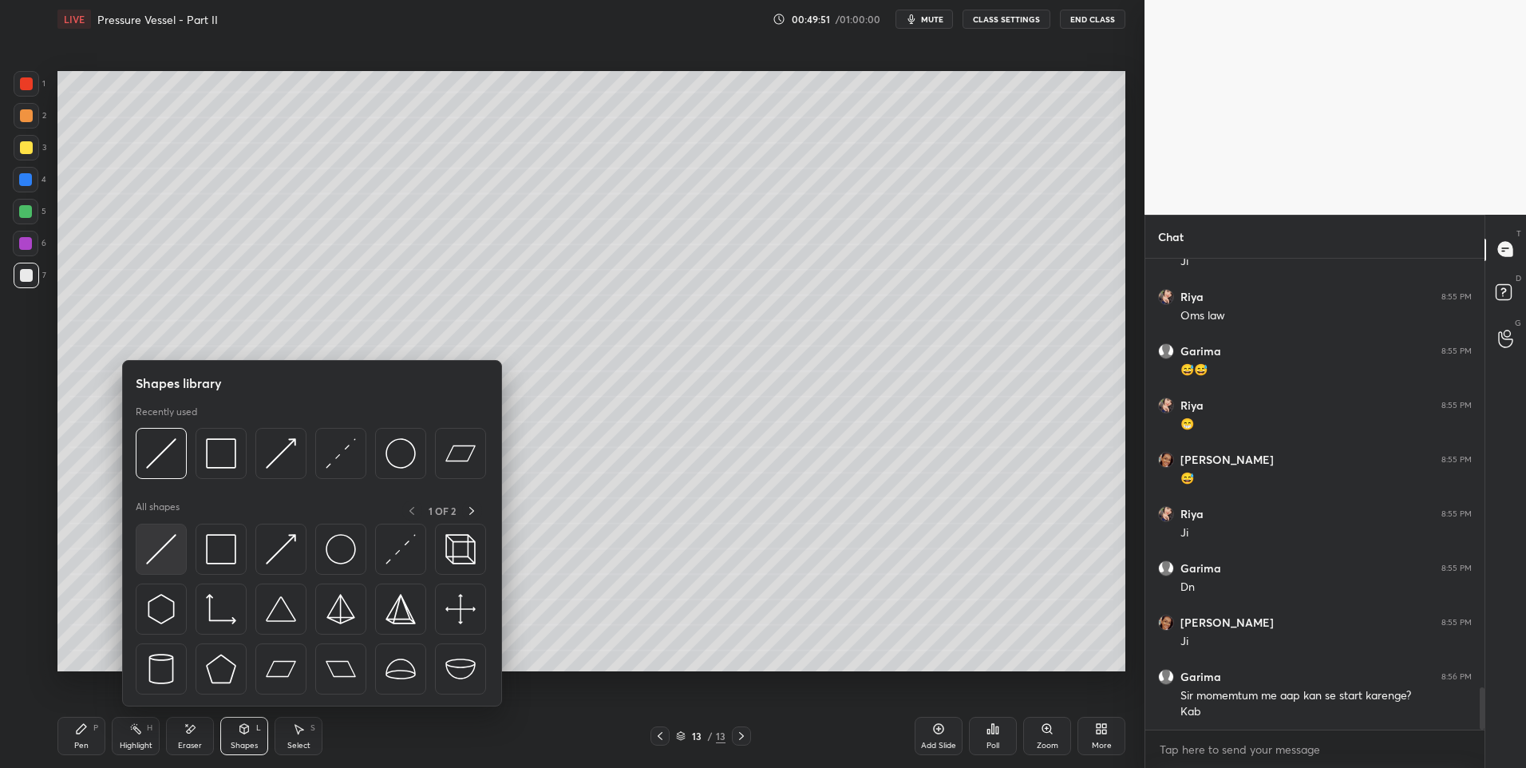
click at [162, 536] on img at bounding box center [161, 549] width 30 height 30
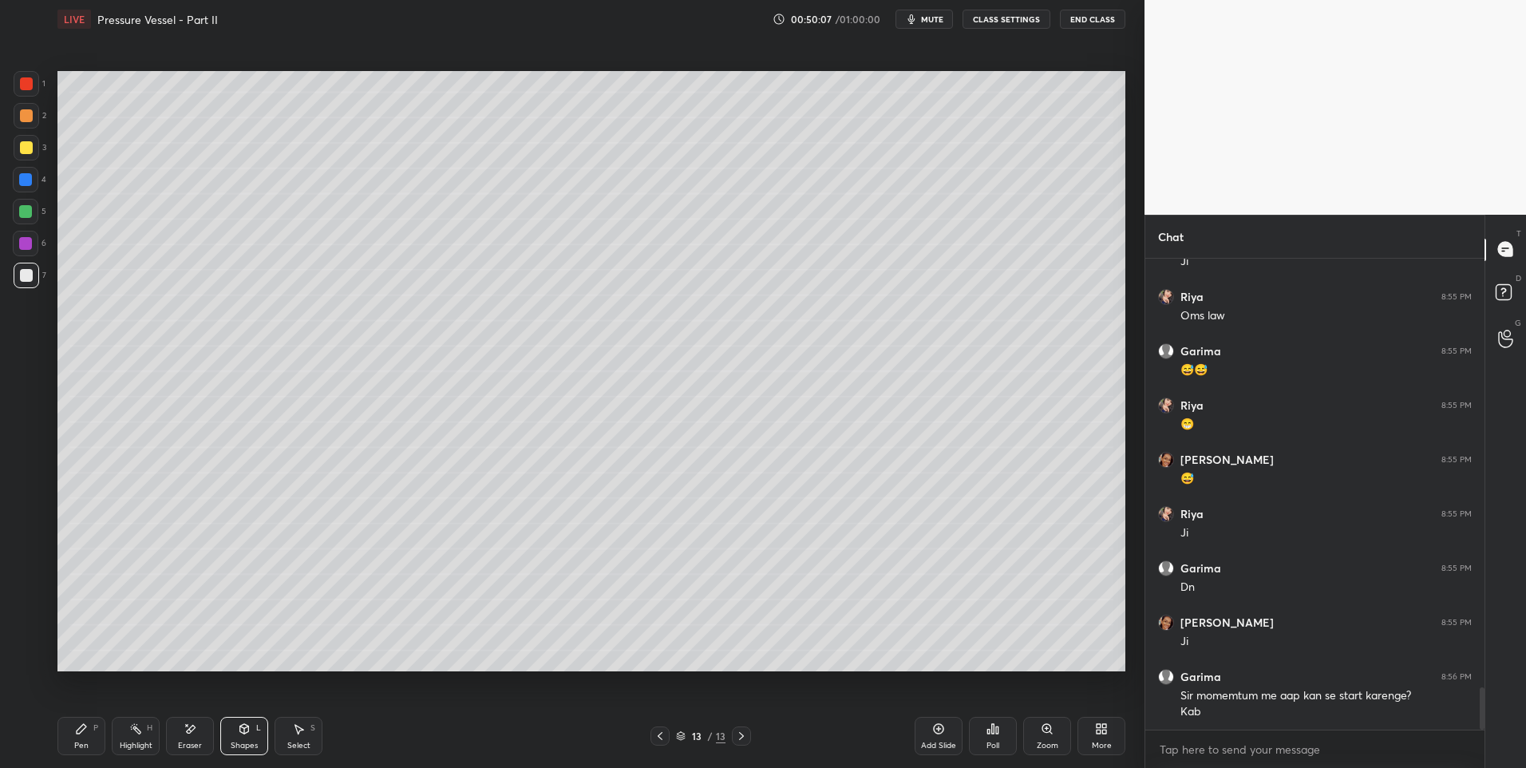
scroll to position [4873, 0]
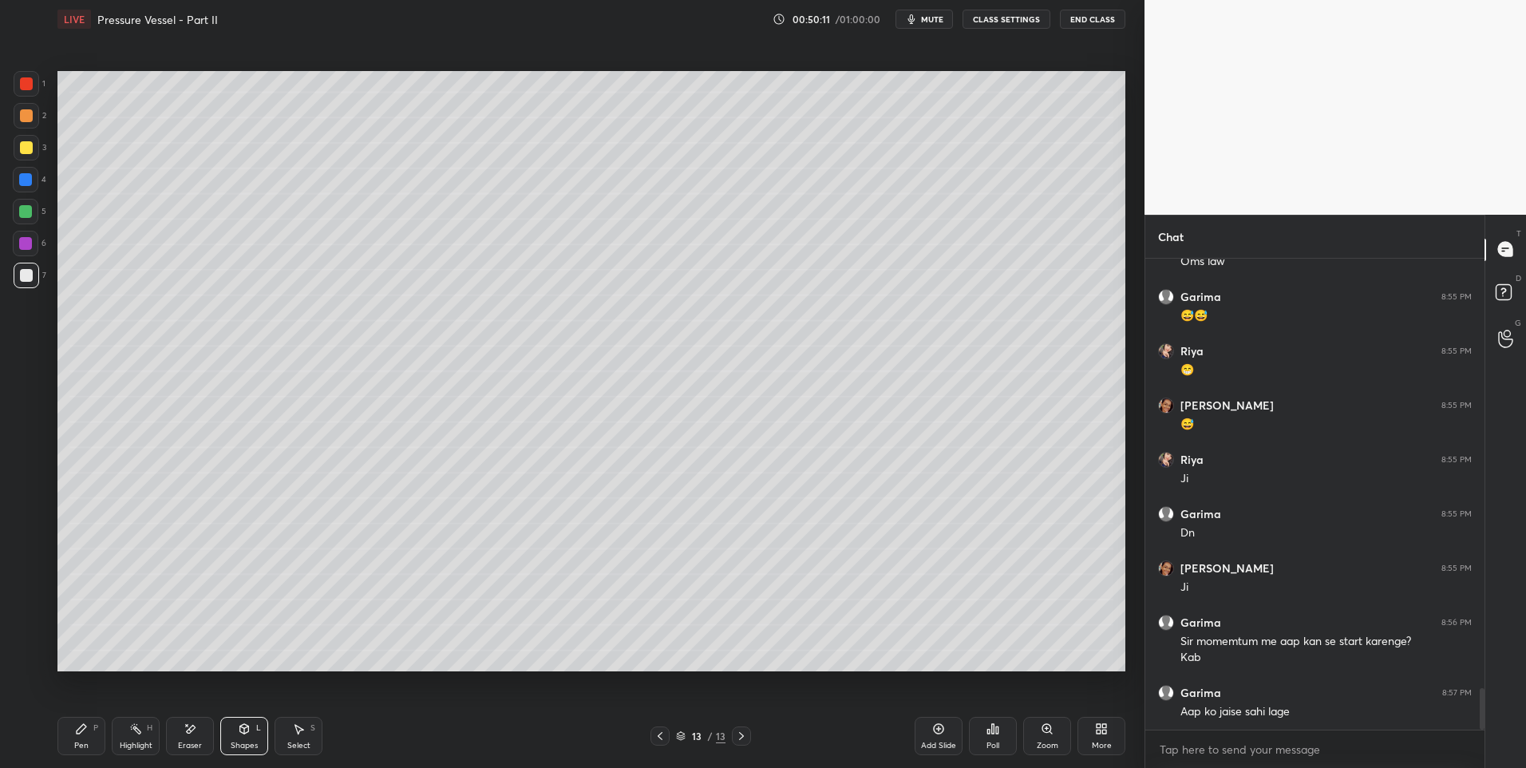
click at [97, 728] on div "P" at bounding box center [95, 728] width 5 height 8
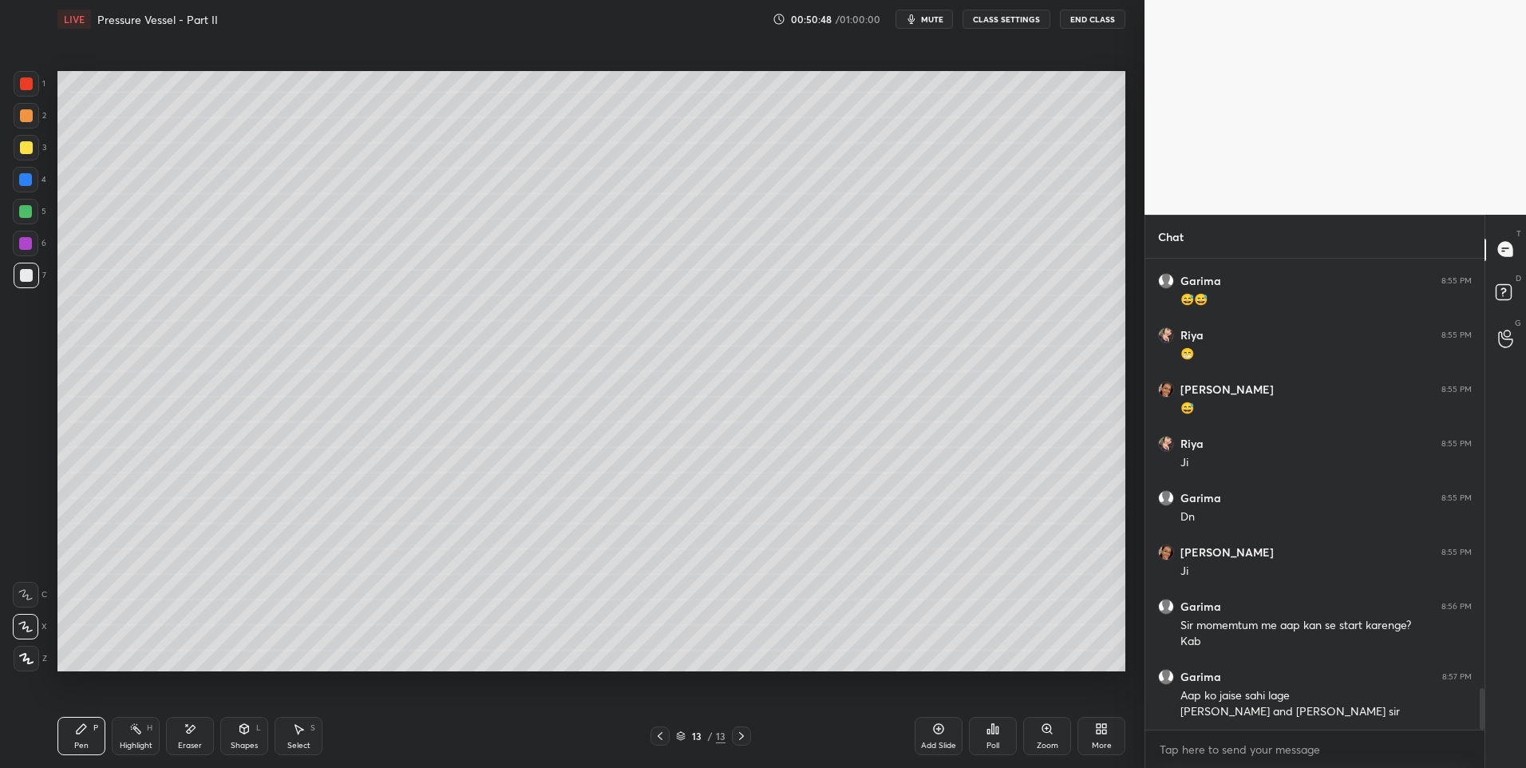
scroll to position [4905, 0]
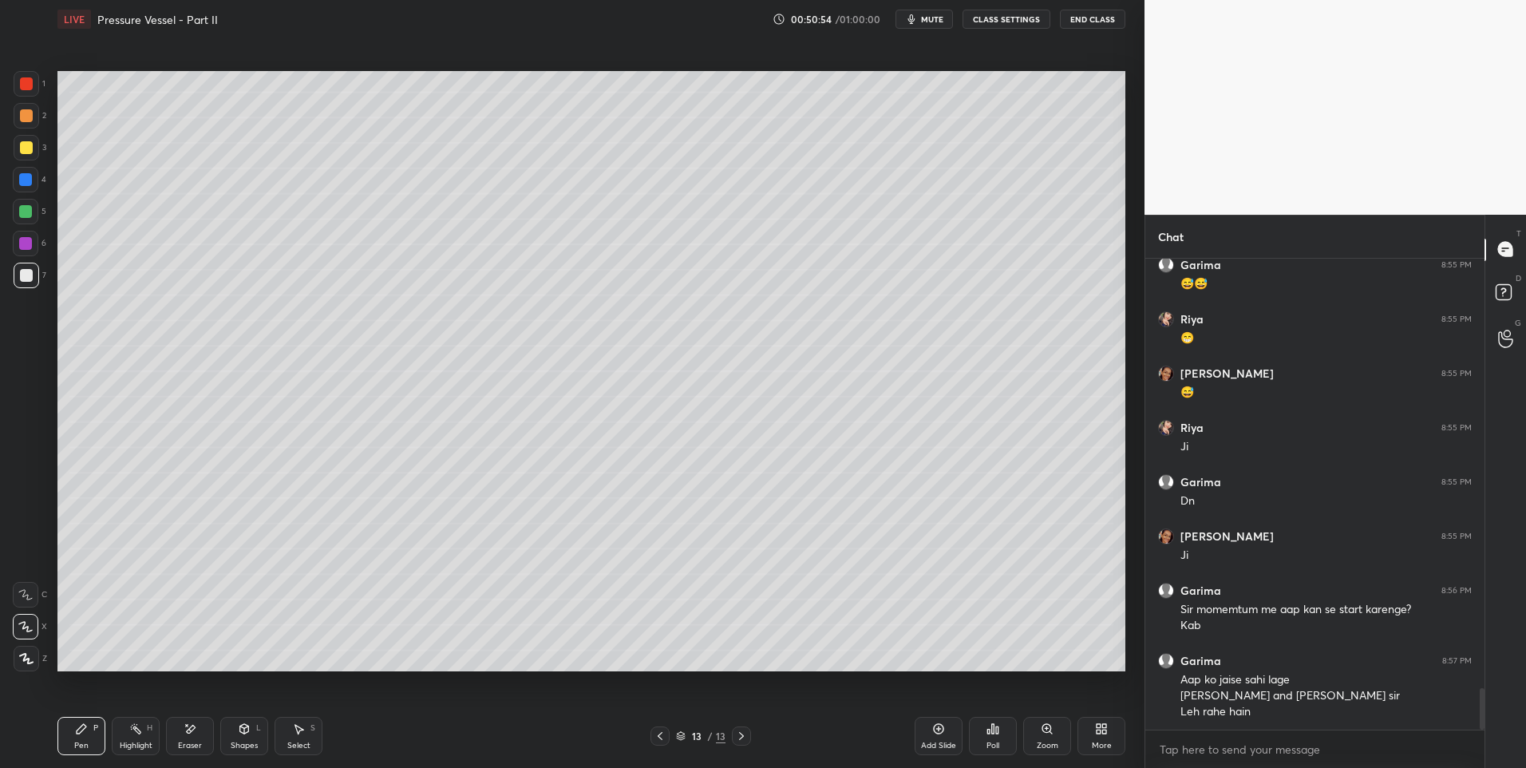
click at [33, 111] on div at bounding box center [27, 116] width 26 height 26
click at [29, 112] on div at bounding box center [26, 115] width 13 height 13
click at [293, 732] on icon at bounding box center [298, 728] width 13 height 13
click at [82, 295] on div at bounding box center [80, 298] width 6 height 6
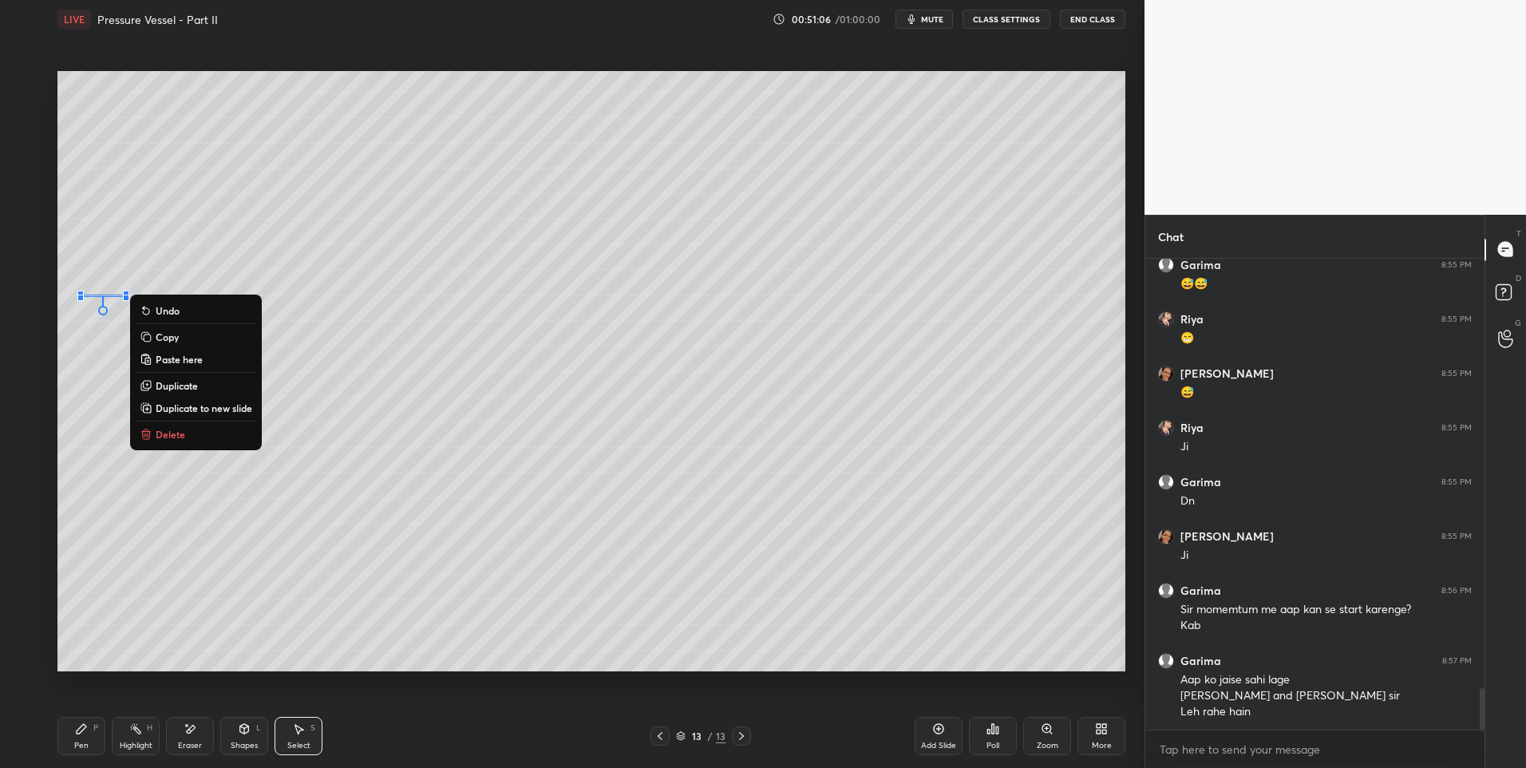
click at [101, 410] on div "0 ° Undo Copy Paste here Duplicate Duplicate to new slide Delete" at bounding box center [591, 371] width 1068 height 601
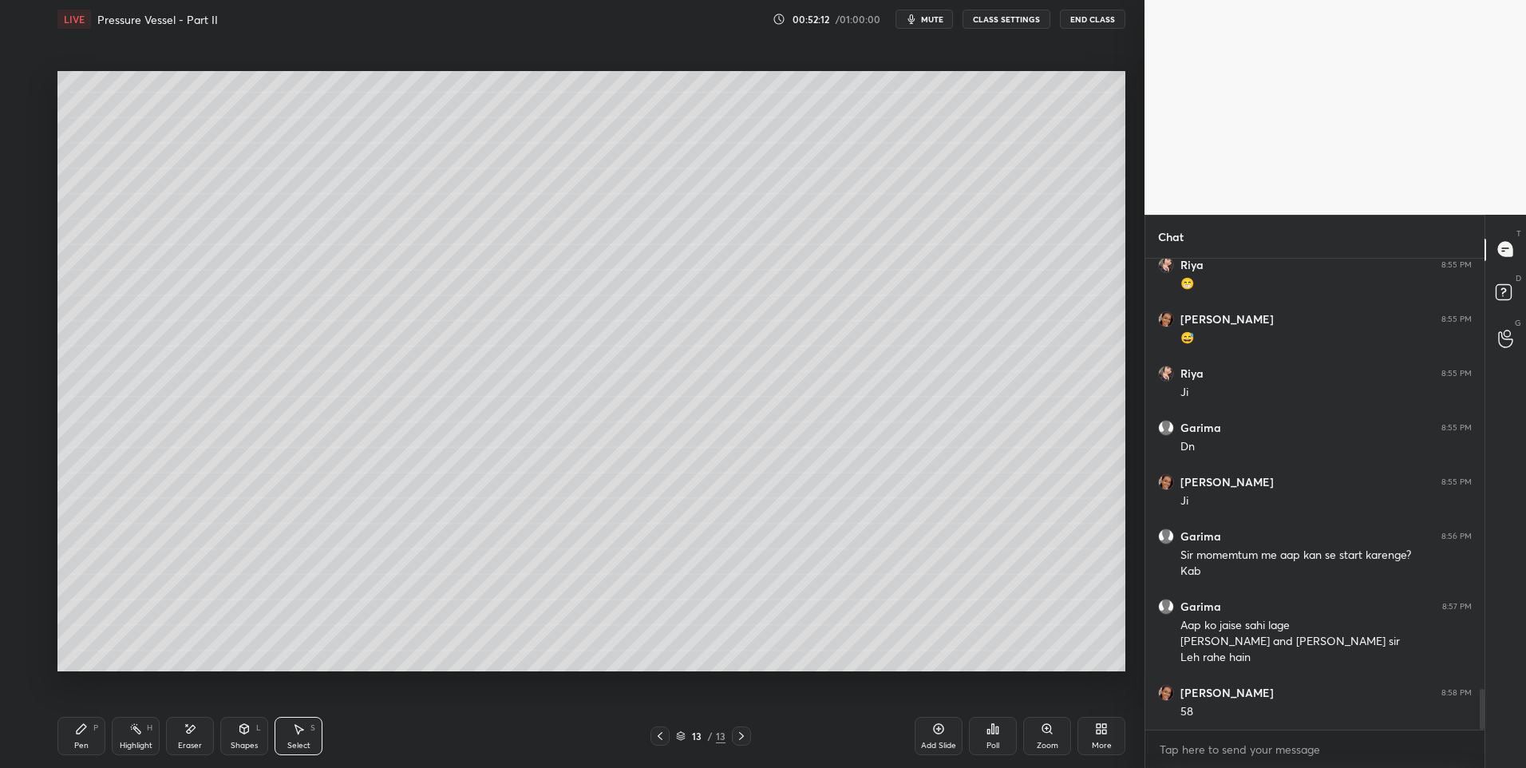
scroll to position [5014, 0]
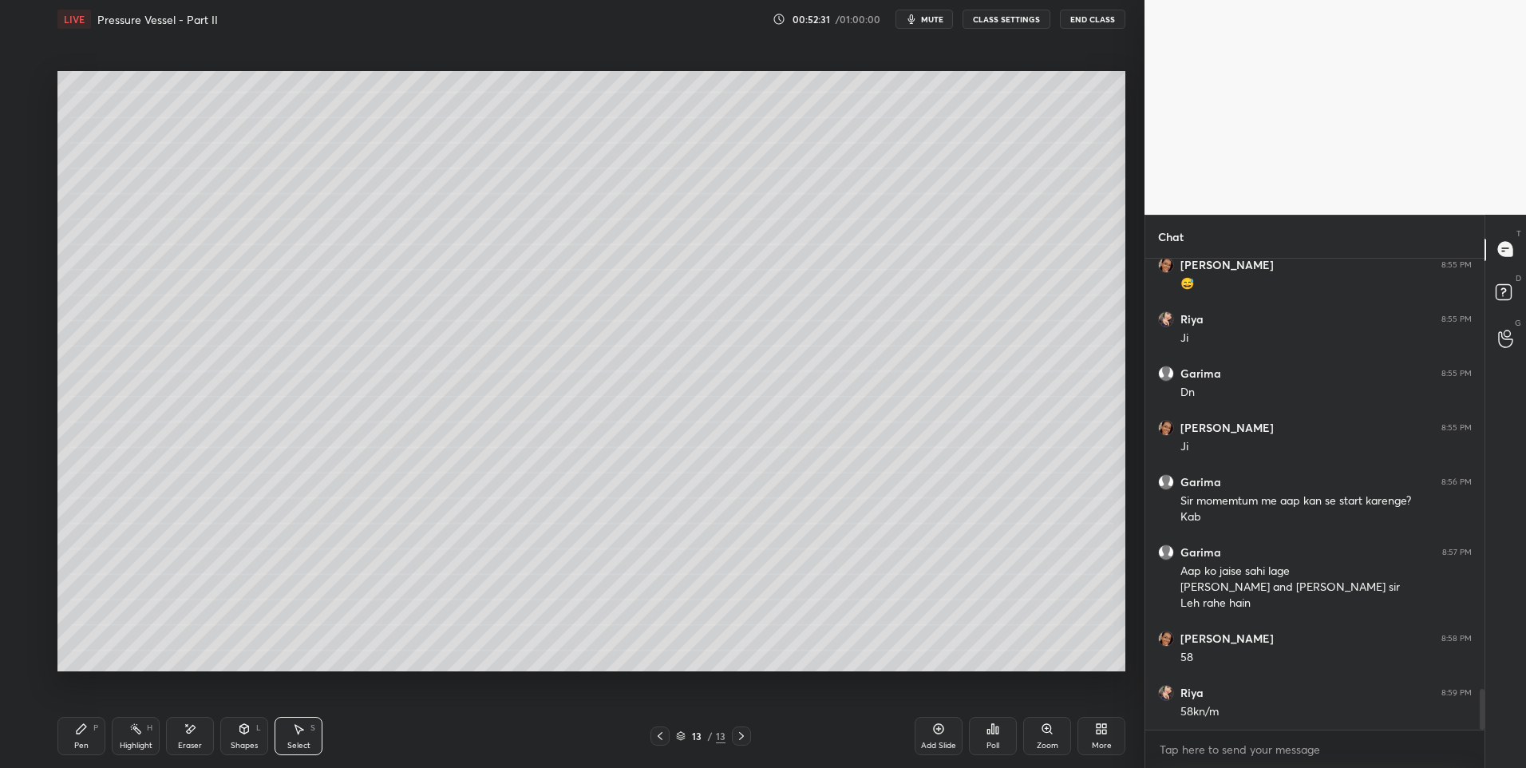
click at [288, 738] on div "Select S" at bounding box center [299, 736] width 48 height 38
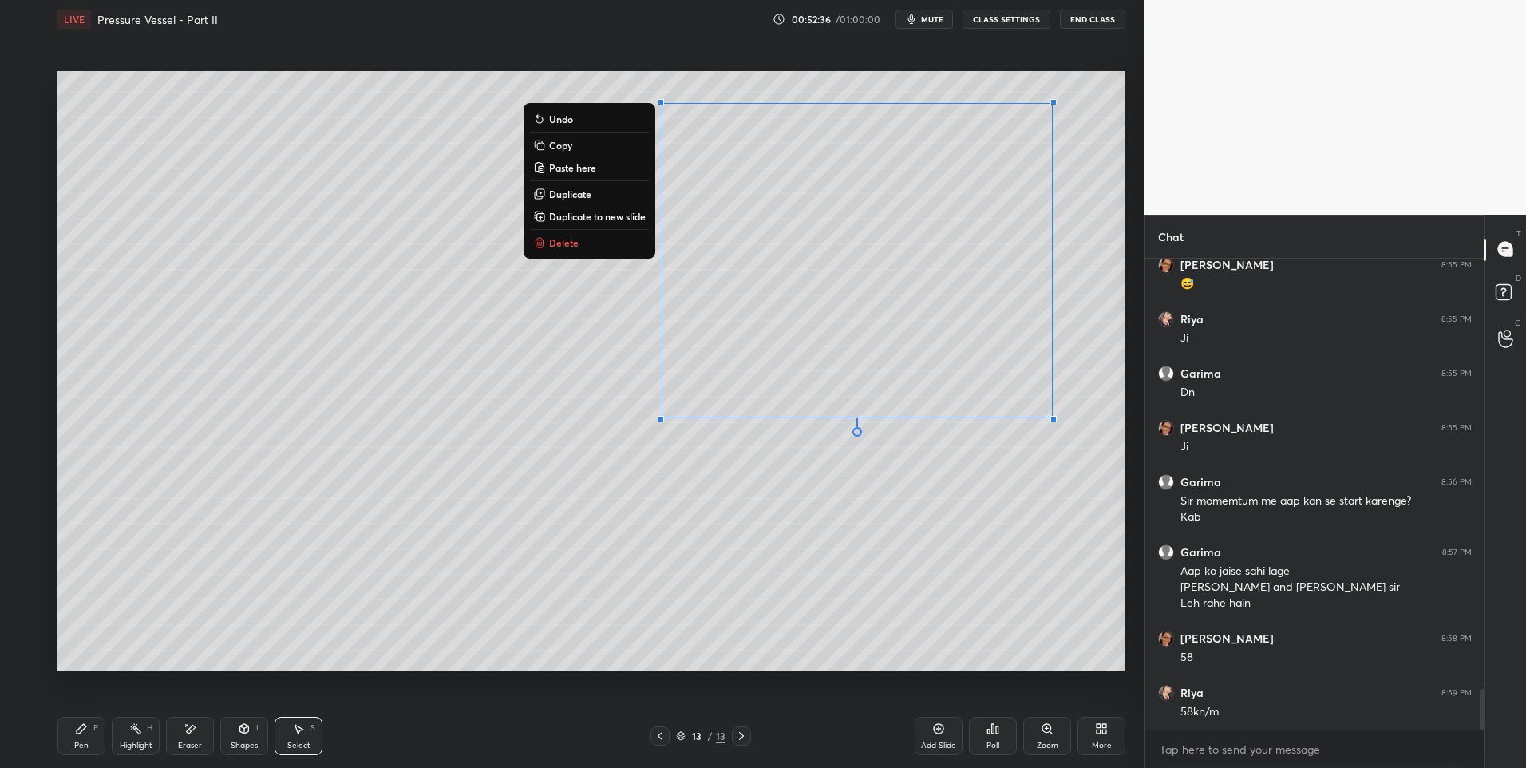
click at [978, 540] on div "0 ° Undo Copy Paste here Duplicate Duplicate to new slide Delete" at bounding box center [591, 371] width 1068 height 601
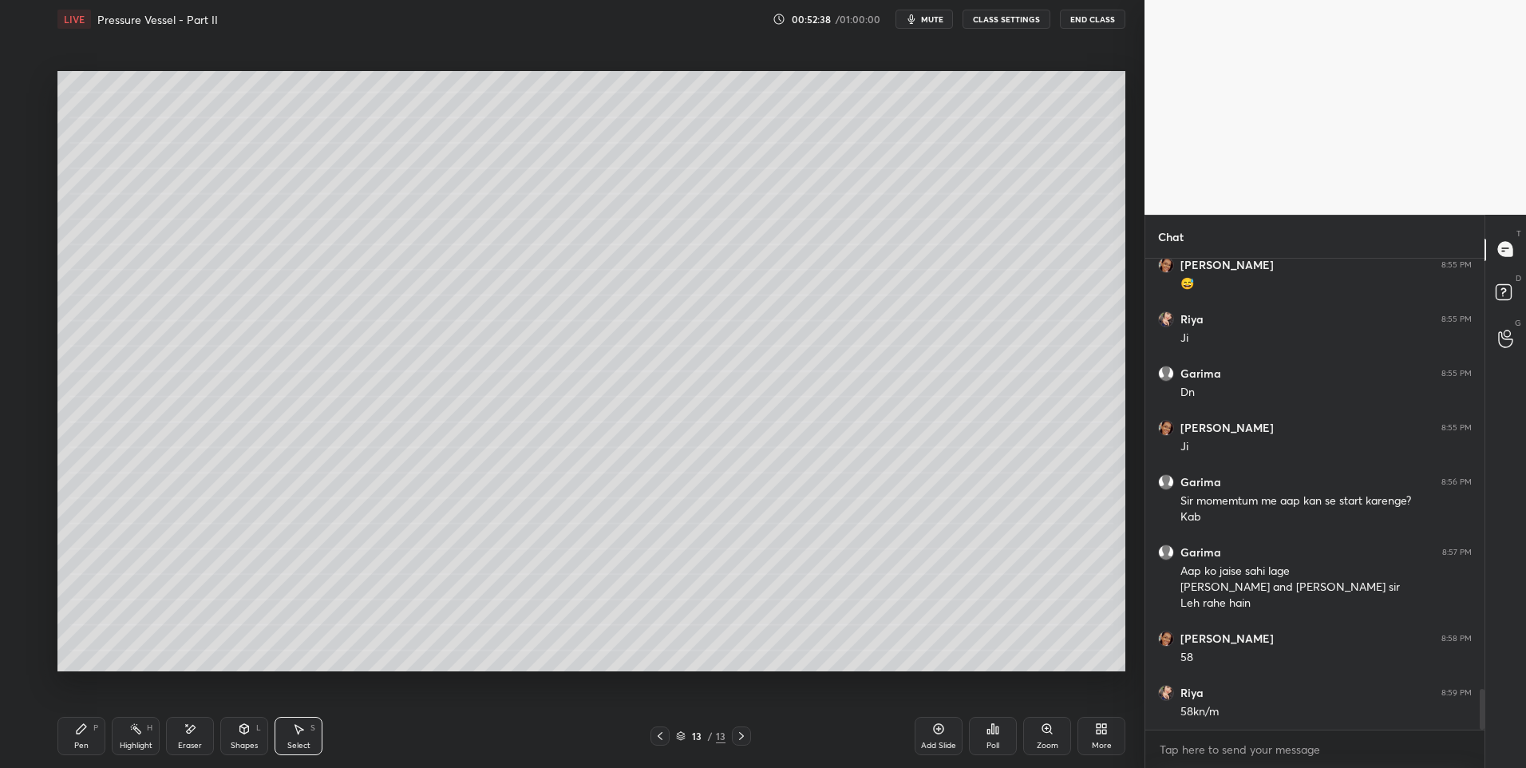
click at [131, 742] on div "Highlight" at bounding box center [136, 745] width 33 height 8
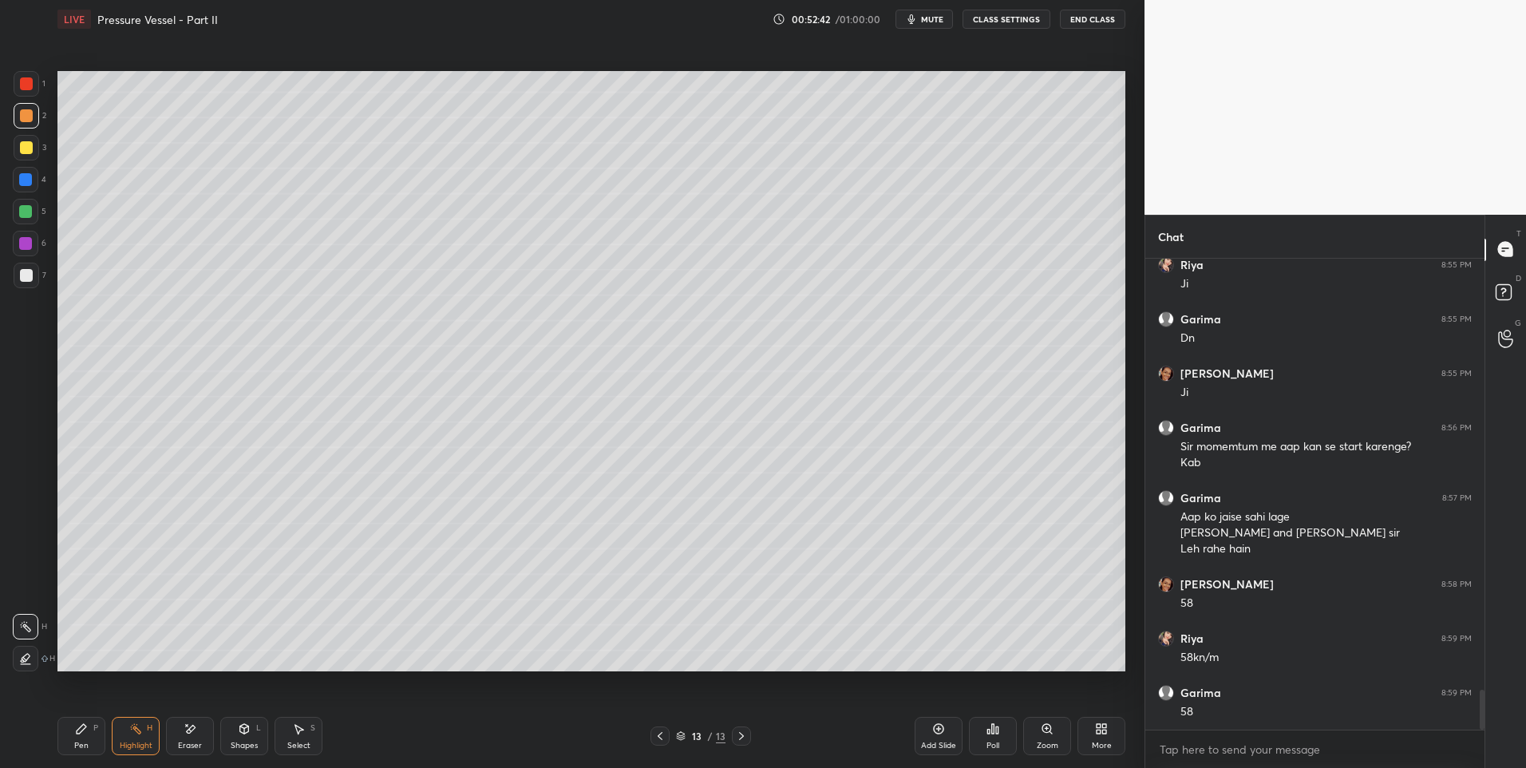
scroll to position [5122, 0]
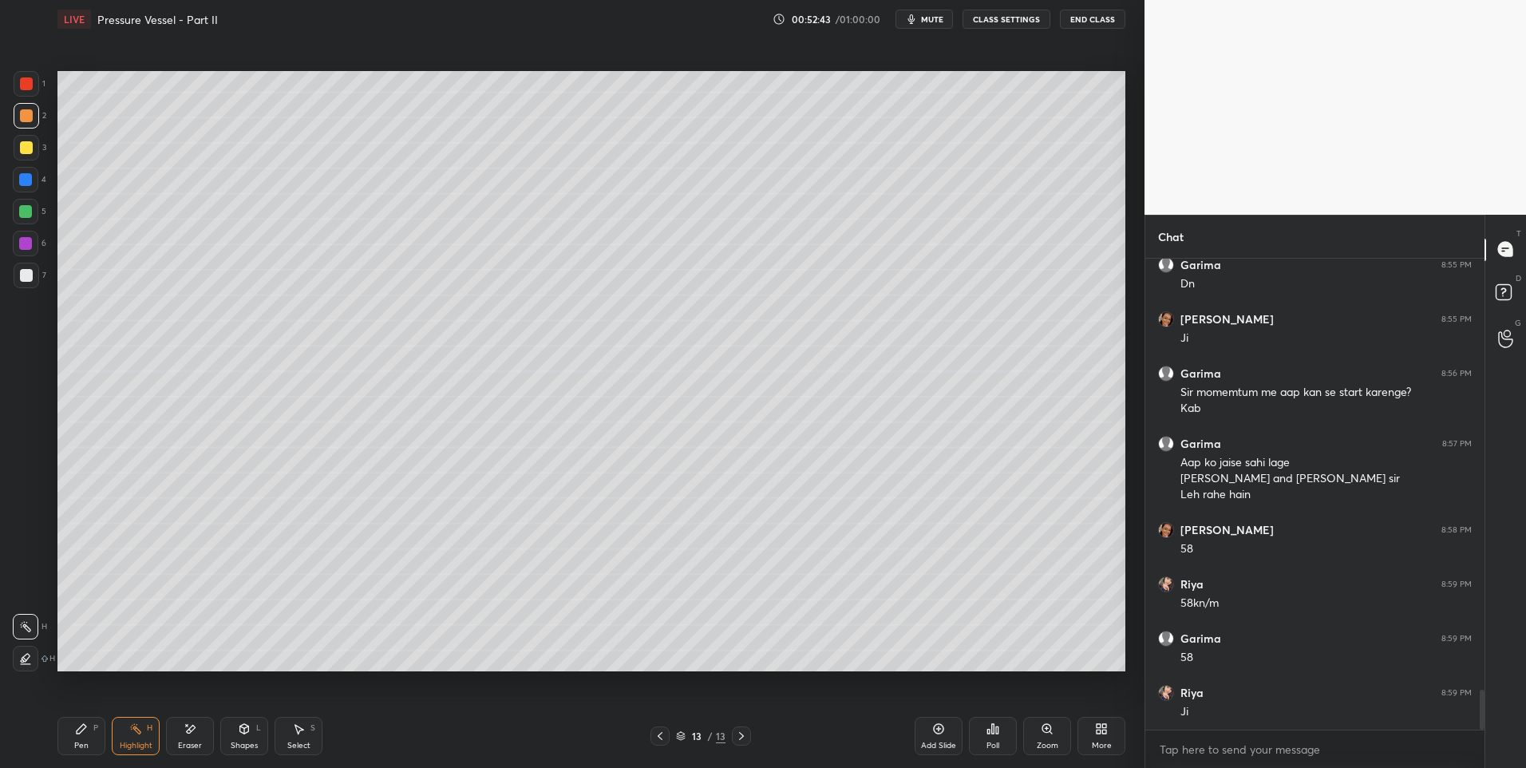
click at [291, 745] on div "Select" at bounding box center [298, 745] width 23 height 8
click at [296, 745] on div "Select" at bounding box center [298, 745] width 23 height 8
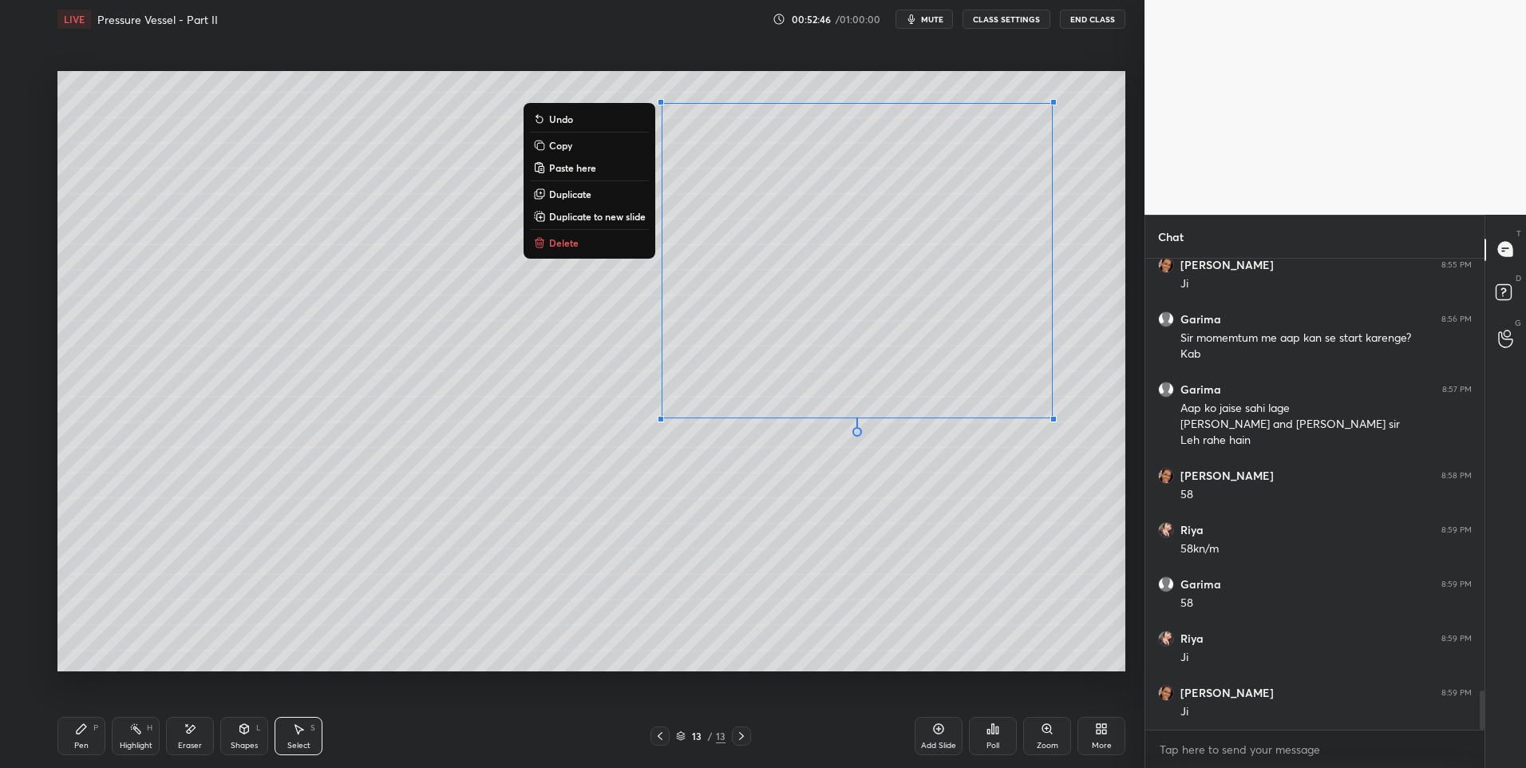
click at [577, 194] on p "Duplicate" at bounding box center [570, 194] width 42 height 13
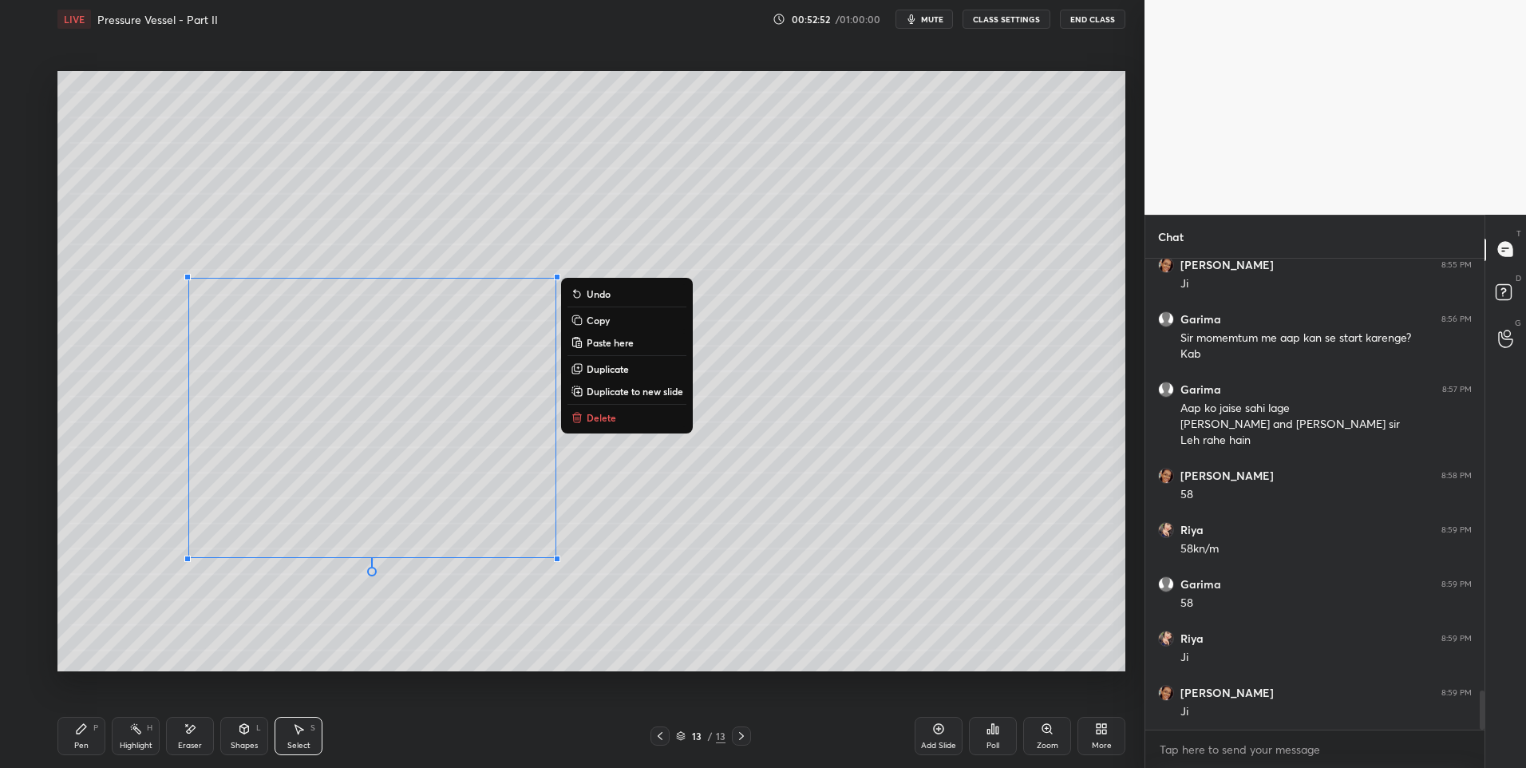
click at [240, 642] on div "0 ° Undo Copy Paste here Duplicate Duplicate to new slide Delete" at bounding box center [591, 371] width 1068 height 601
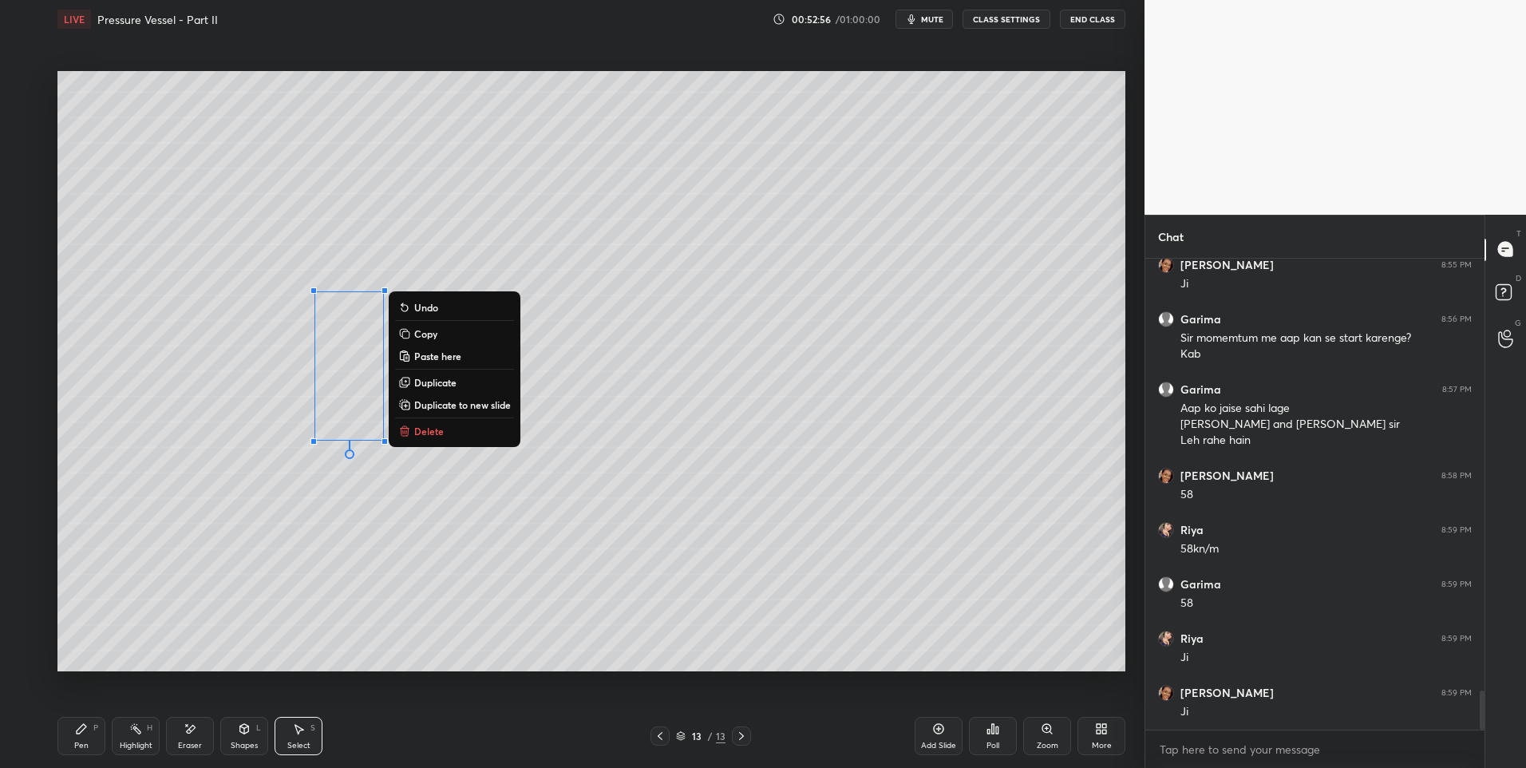
click at [442, 433] on p "Delete" at bounding box center [429, 431] width 30 height 13
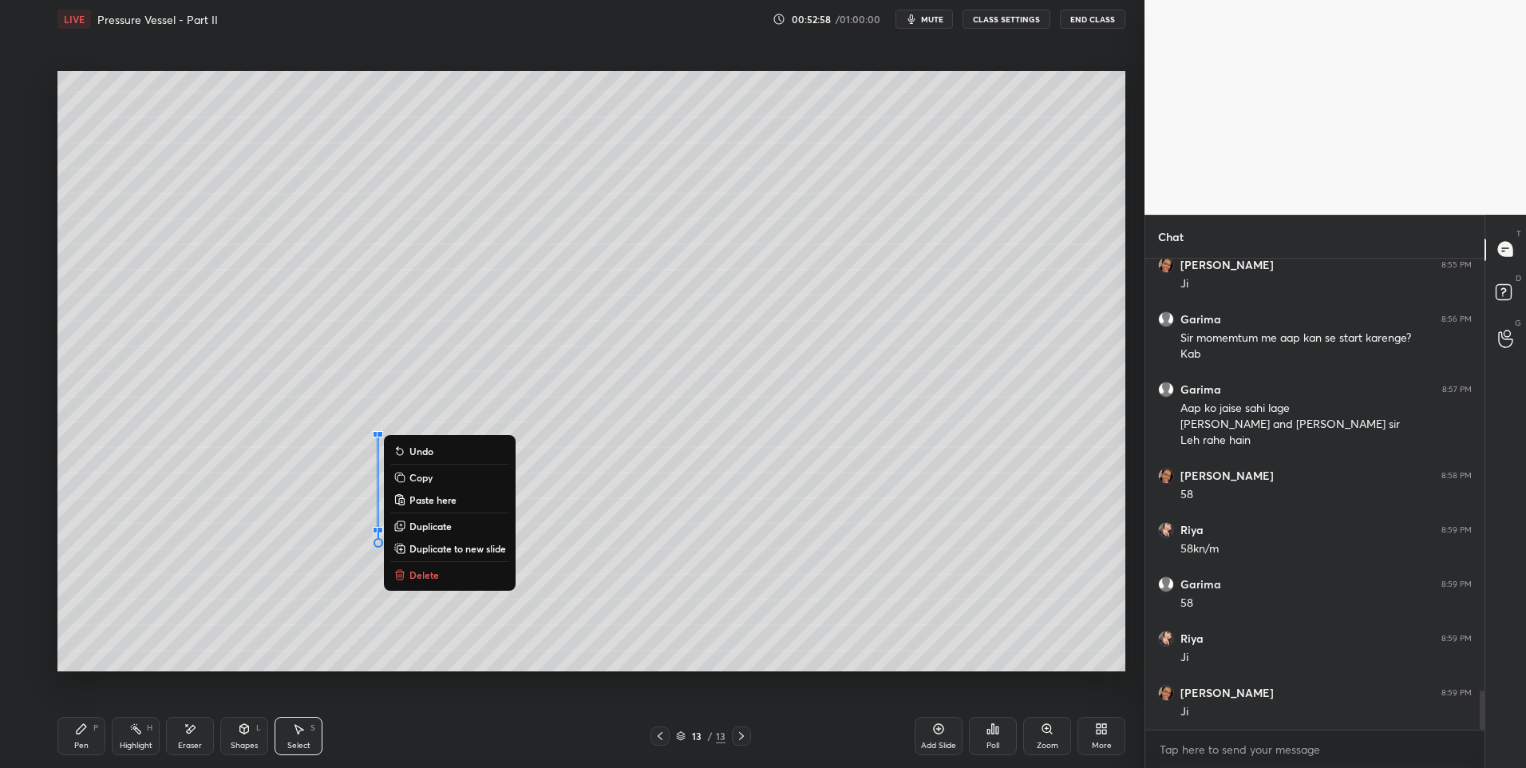
click at [309, 379] on div "0 ° Undo Copy Paste here Duplicate Duplicate to new slide Delete" at bounding box center [591, 371] width 1068 height 601
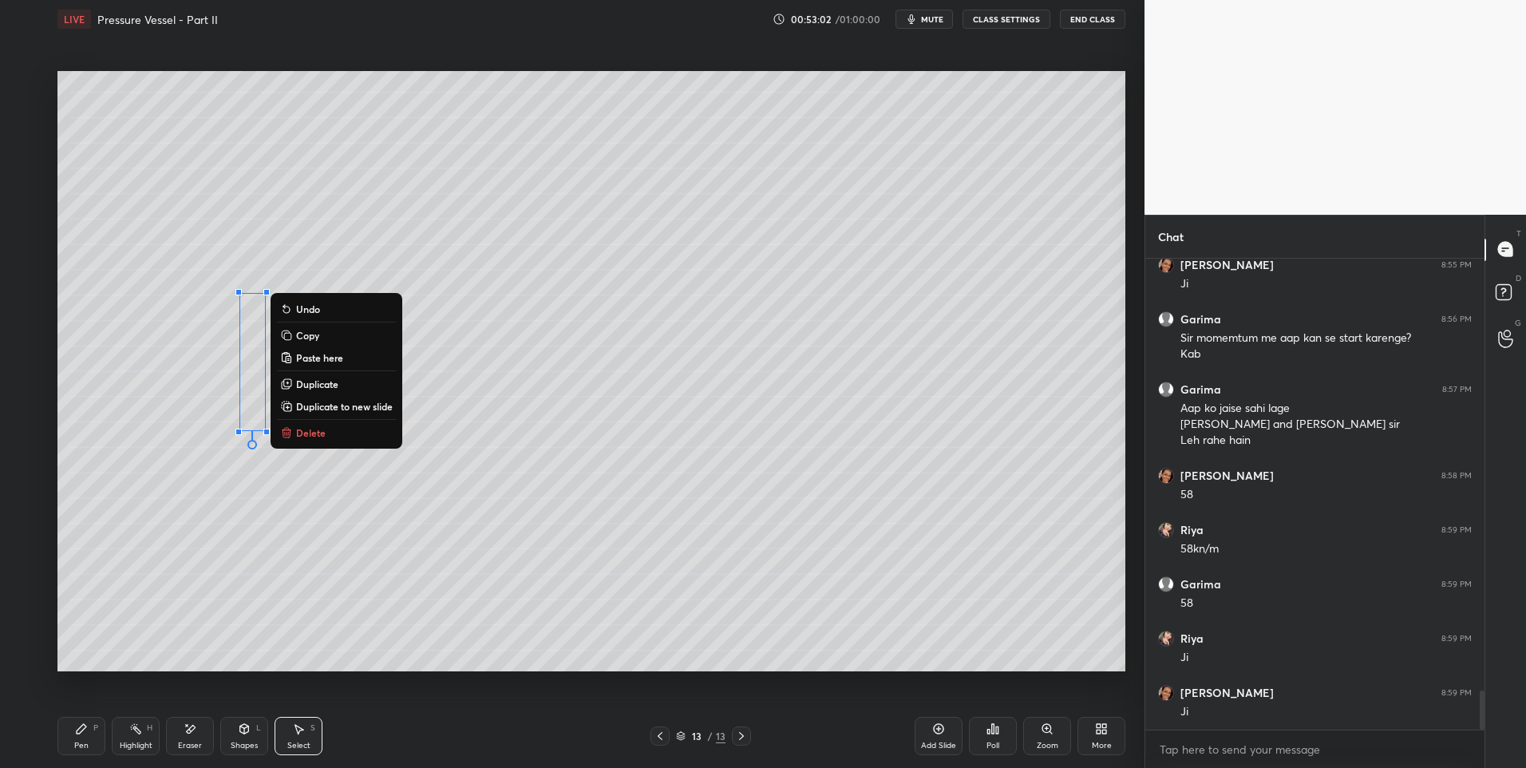
click at [314, 383] on p "Duplicate" at bounding box center [317, 384] width 42 height 13
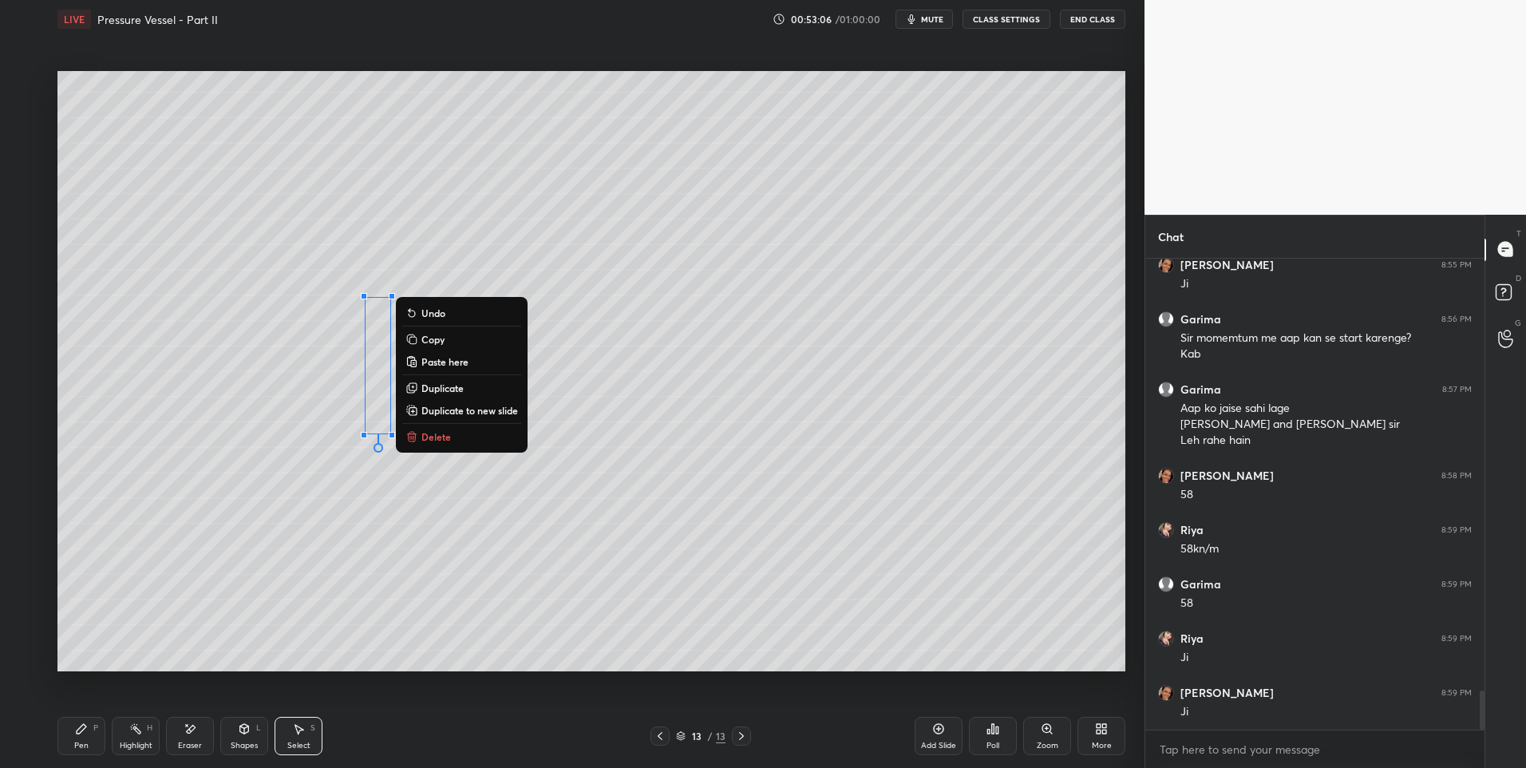
click at [603, 610] on div "0 ° Undo Copy Paste here Duplicate Duplicate to new slide Delete" at bounding box center [591, 371] width 1068 height 601
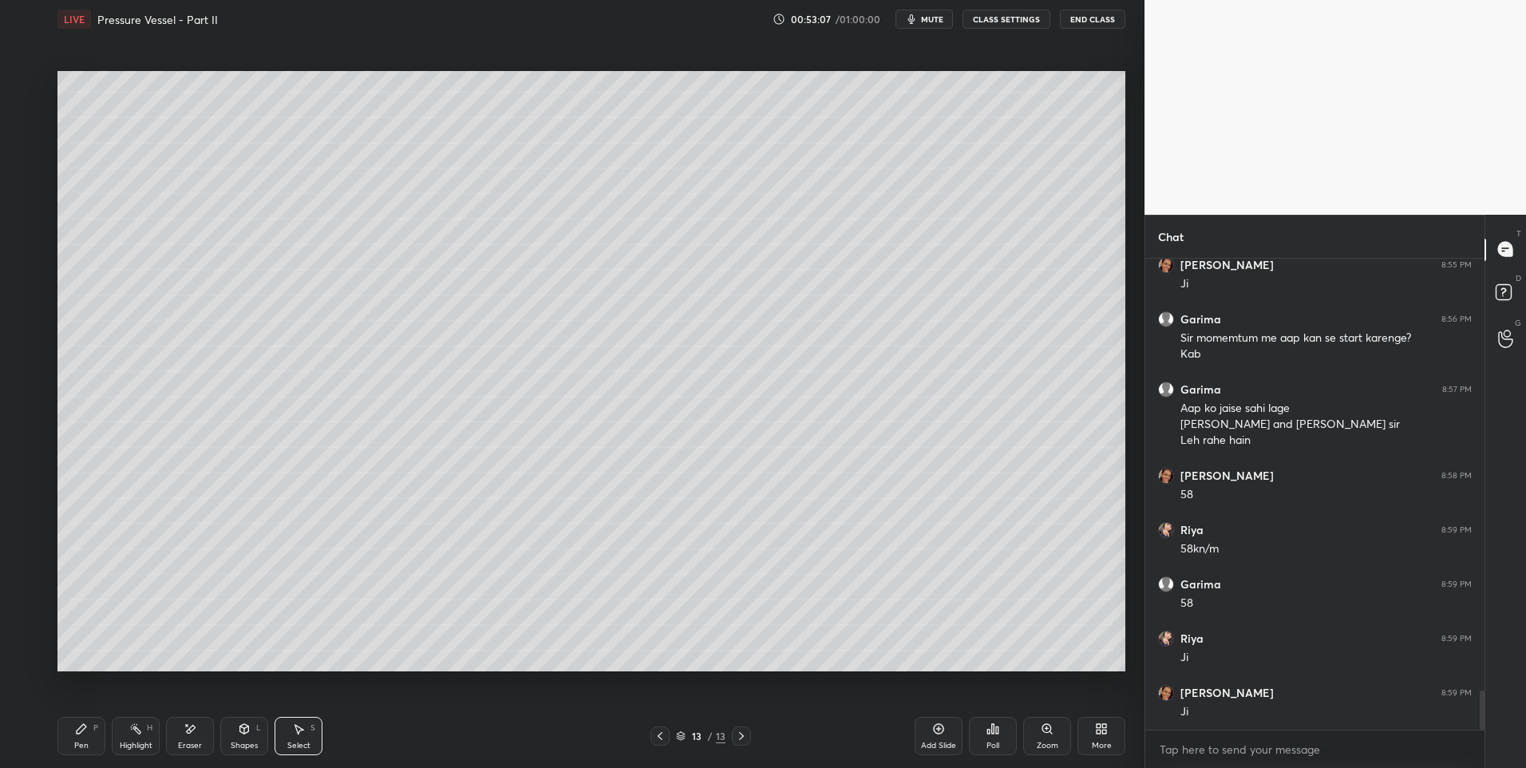
click at [90, 730] on div "Pen P" at bounding box center [81, 736] width 48 height 38
click at [659, 732] on icon at bounding box center [660, 736] width 13 height 13
click at [659, 736] on icon at bounding box center [660, 736] width 13 height 13
click at [741, 731] on icon at bounding box center [741, 736] width 13 height 13
click at [741, 733] on icon at bounding box center [741, 736] width 13 height 13
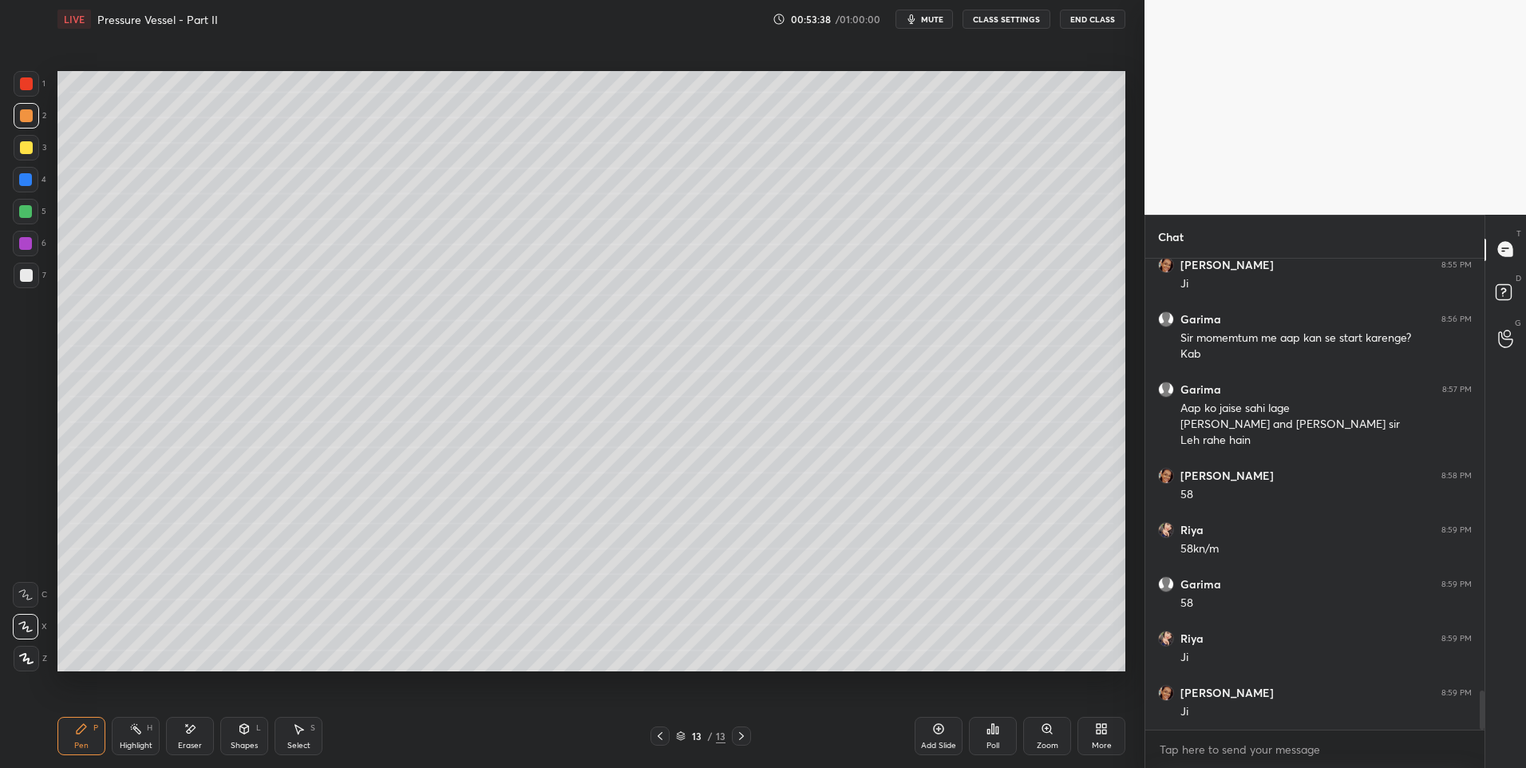
click at [294, 736] on div "Select S" at bounding box center [299, 736] width 48 height 38
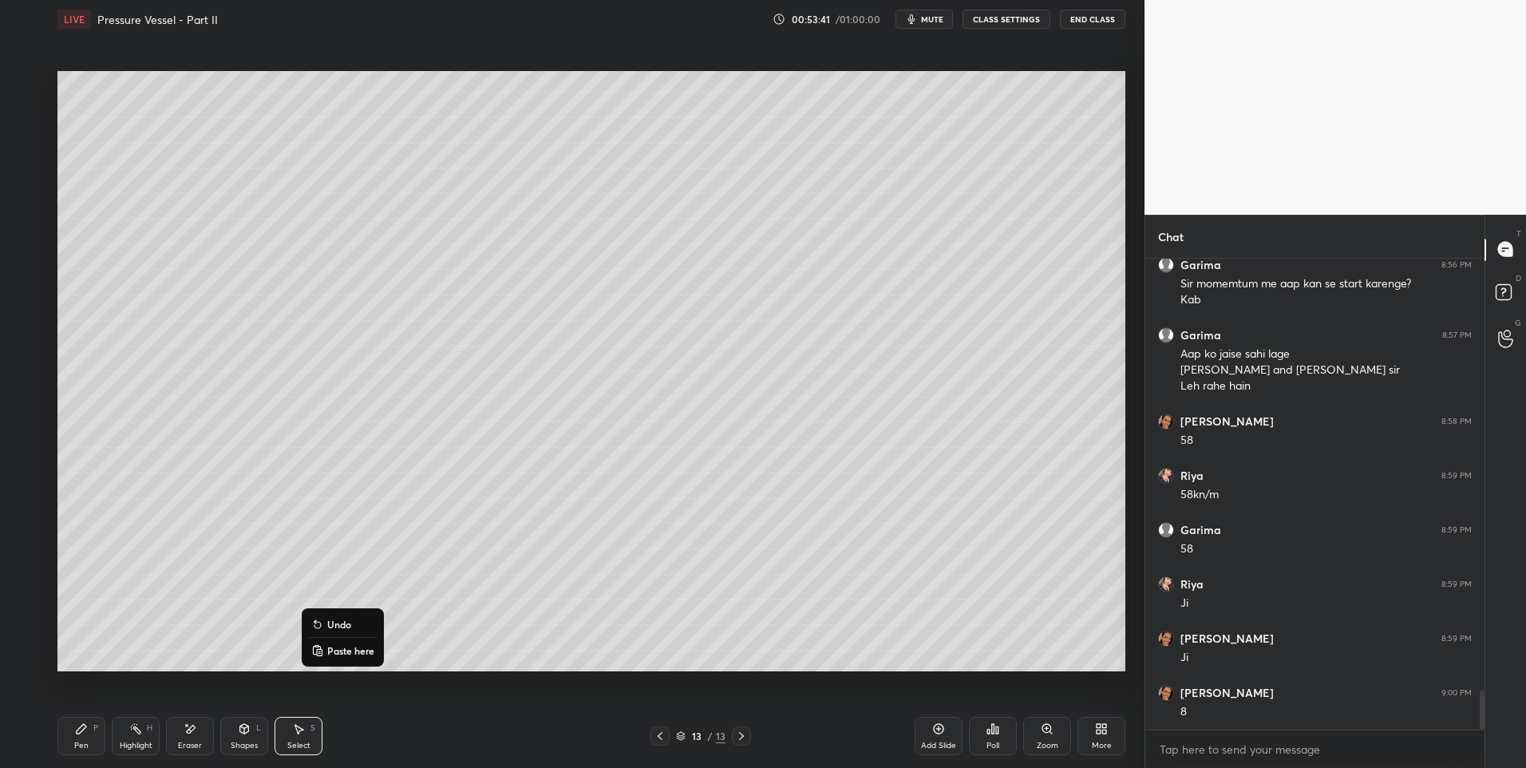
click at [84, 729] on icon at bounding box center [82, 729] width 10 height 10
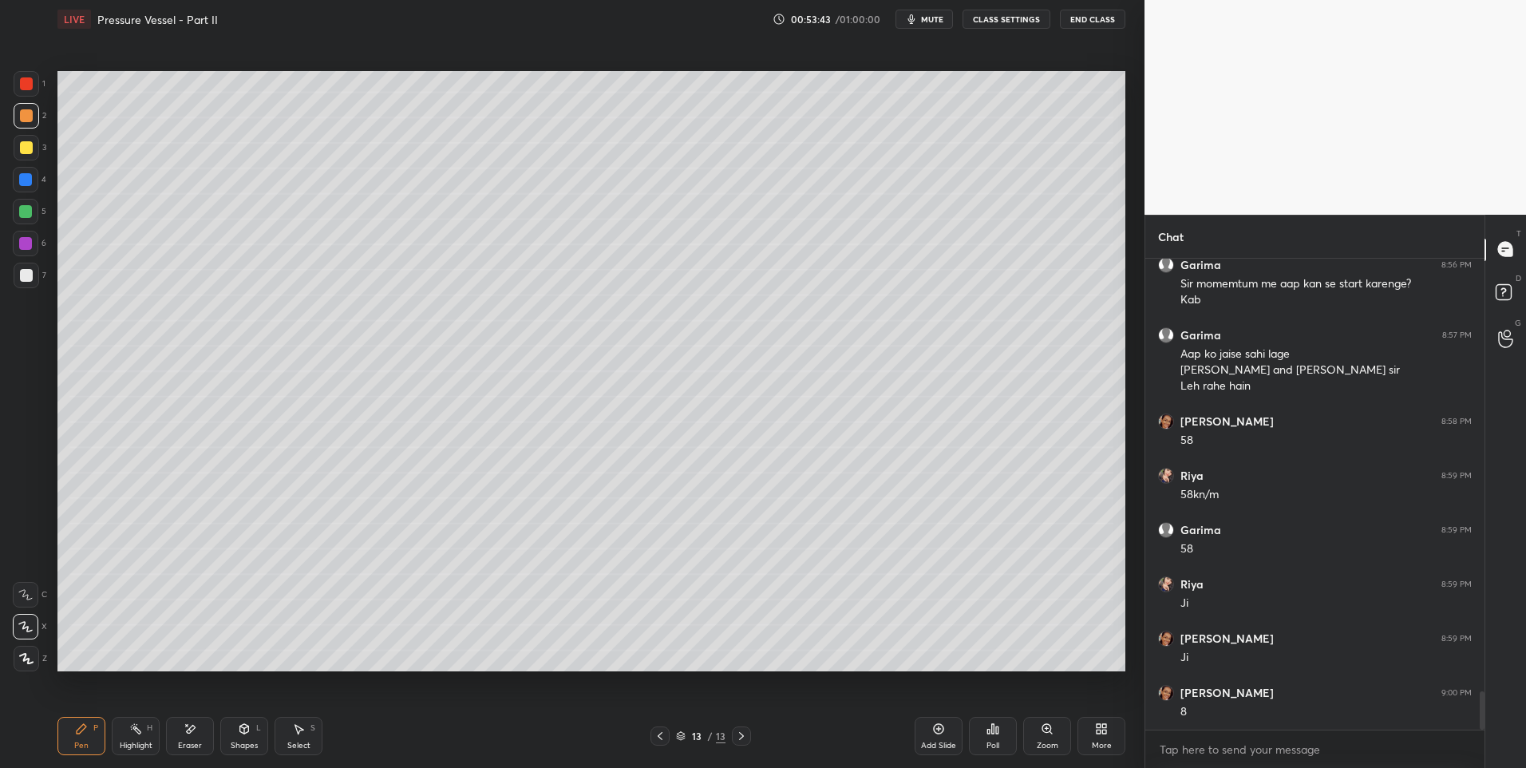
scroll to position [5285, 0]
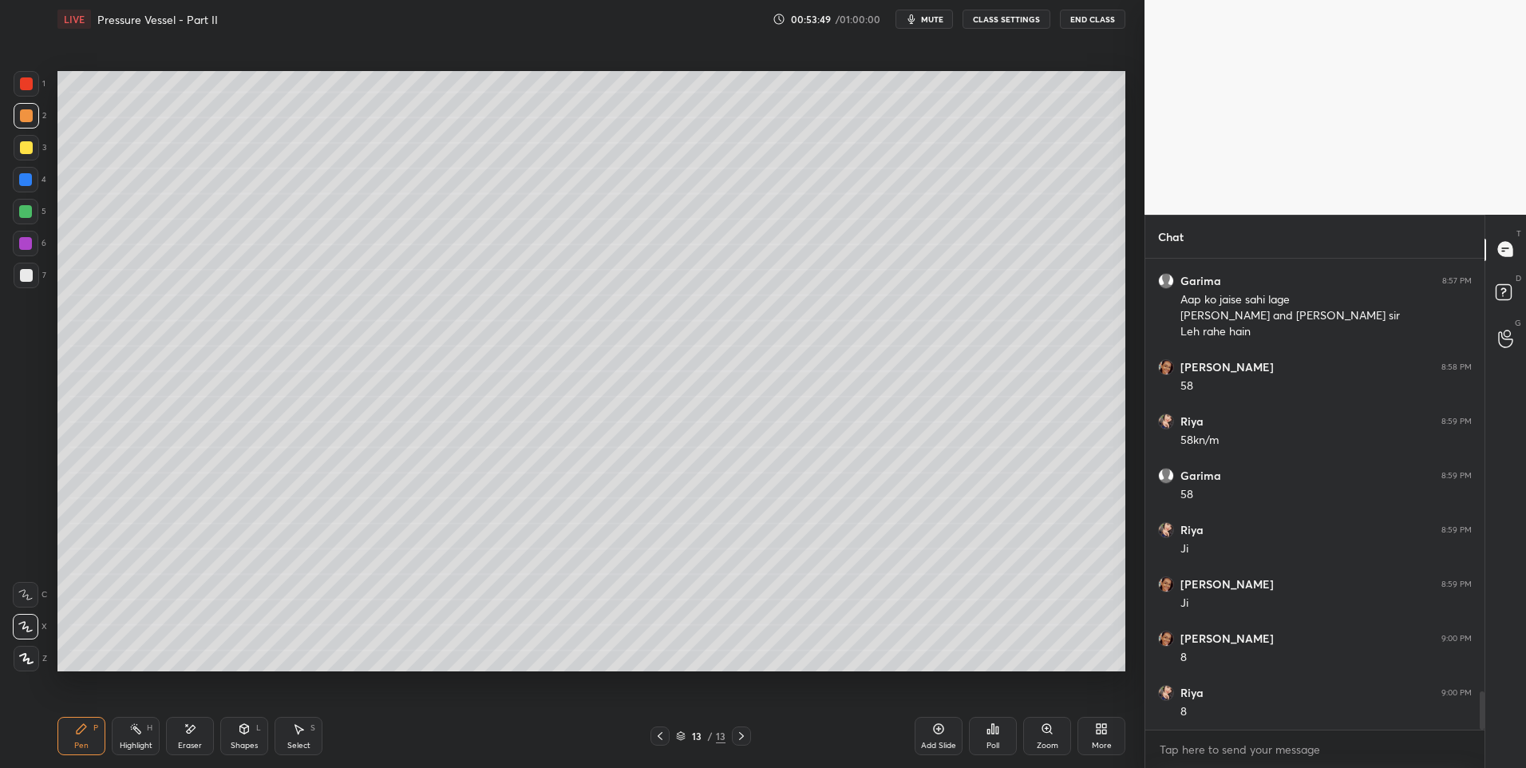
click at [27, 87] on div at bounding box center [26, 83] width 13 height 13
click at [29, 203] on div at bounding box center [26, 212] width 26 height 26
click at [663, 734] on icon at bounding box center [660, 736] width 13 height 13
click at [137, 741] on div "Highlight" at bounding box center [136, 745] width 33 height 8
click at [738, 735] on icon at bounding box center [741, 736] width 13 height 13
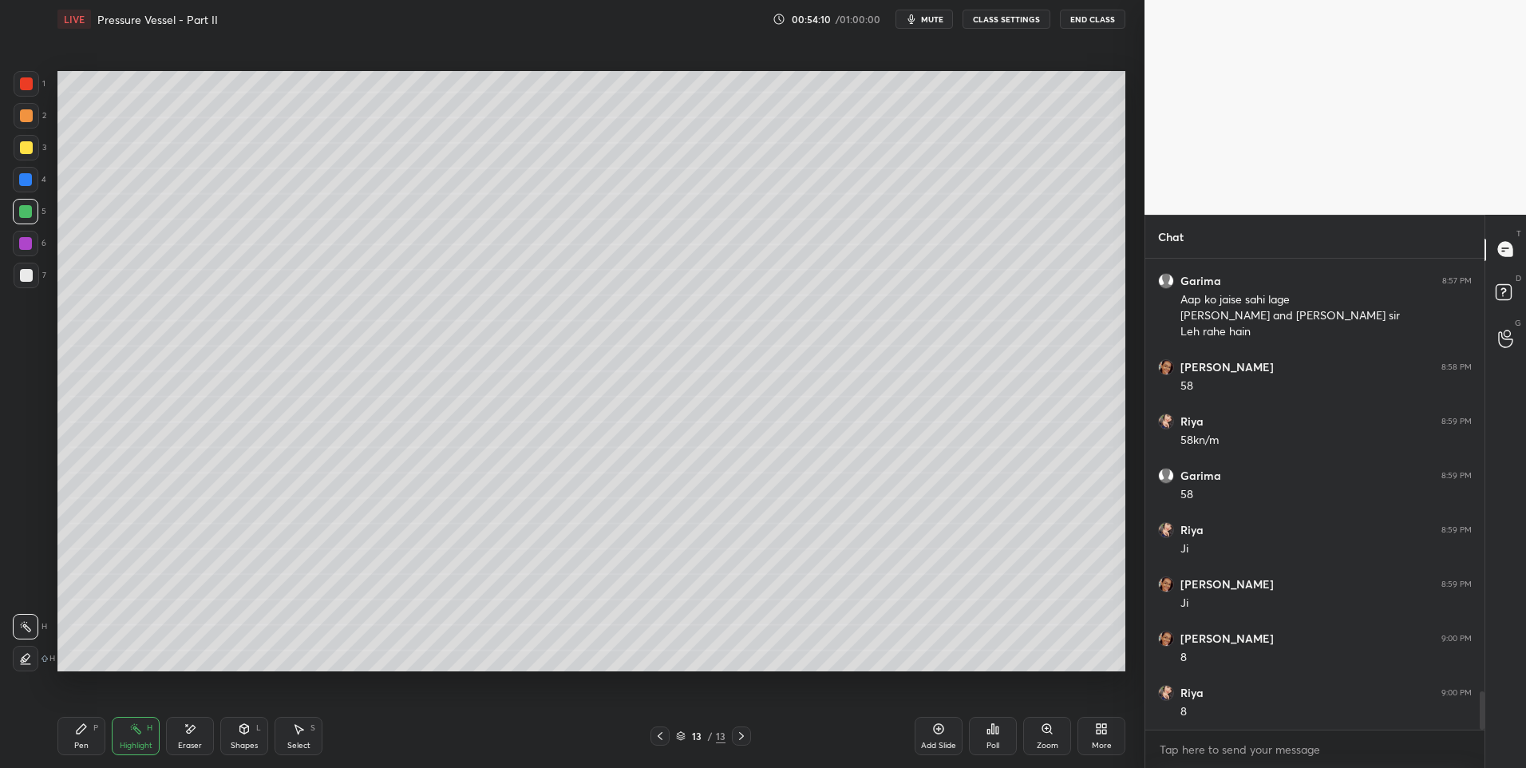
click at [81, 734] on icon at bounding box center [81, 728] width 13 height 13
click at [87, 742] on div "Pen" at bounding box center [81, 745] width 14 height 8
click at [298, 734] on icon at bounding box center [298, 728] width 13 height 13
click at [353, 643] on div "0 ° Undo Copy Paste here Duplicate Duplicate to new slide Delete" at bounding box center [591, 371] width 1068 height 601
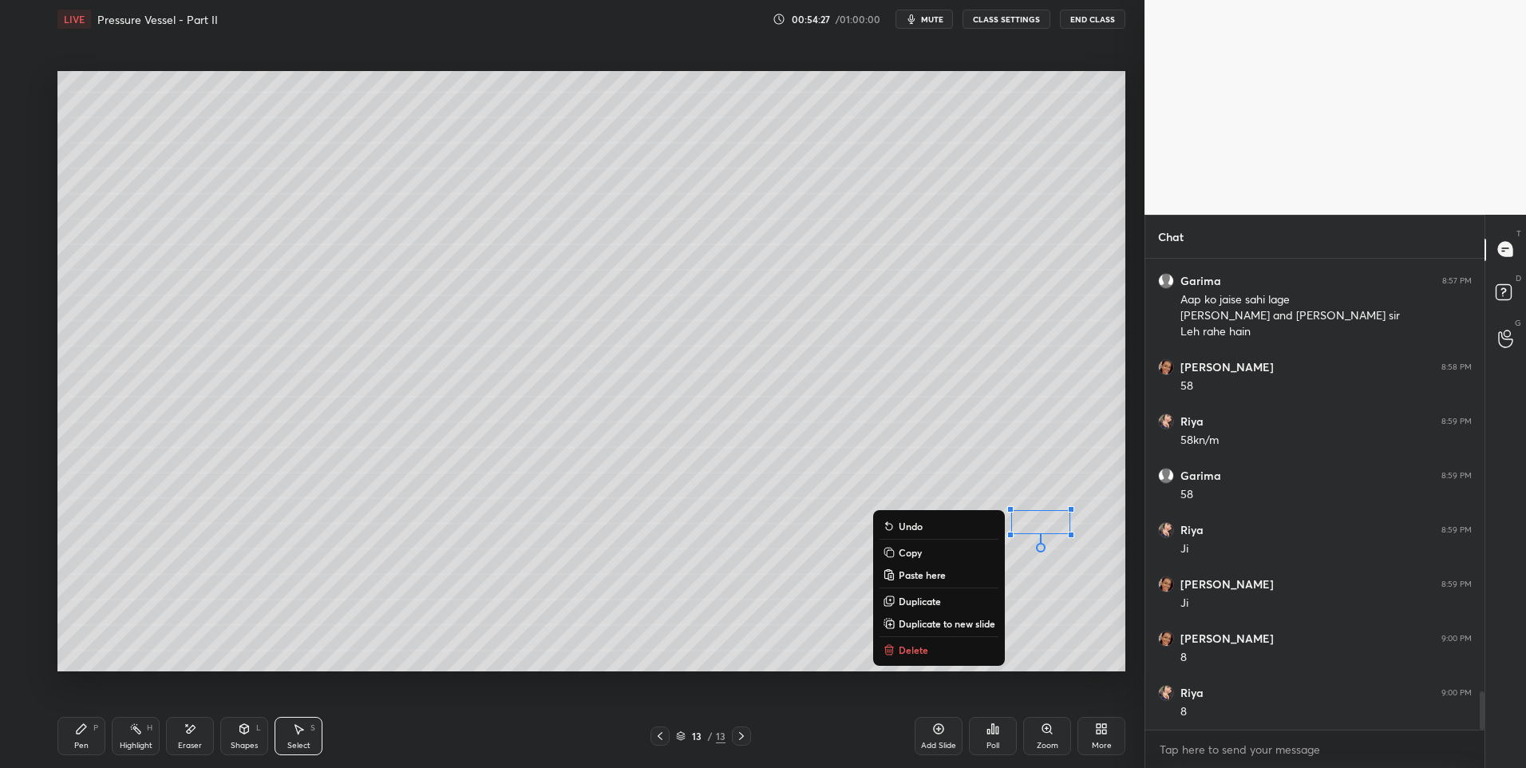
click at [84, 728] on icon at bounding box center [82, 729] width 10 height 10
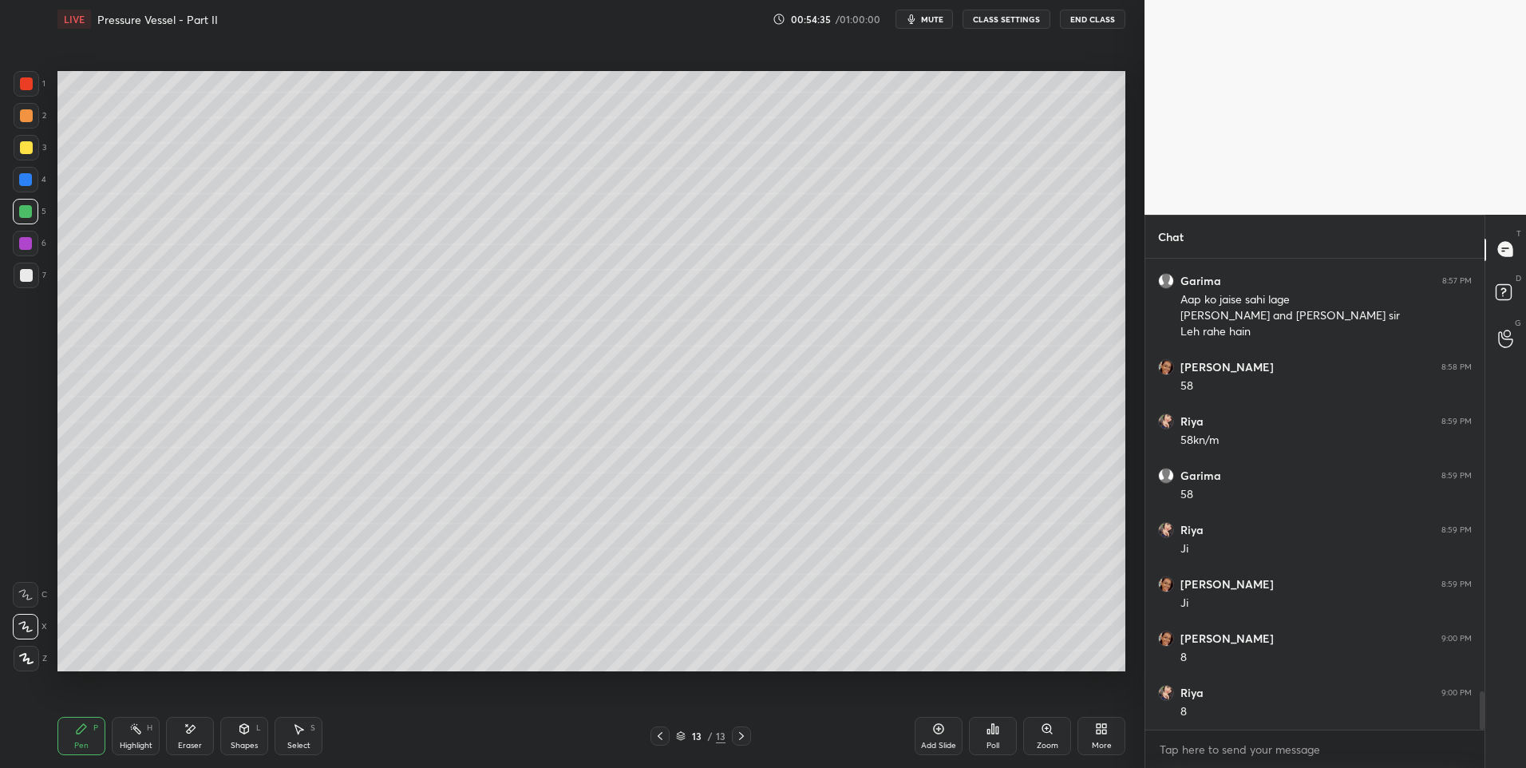
click at [257, 733] on div "Shapes L" at bounding box center [244, 736] width 48 height 38
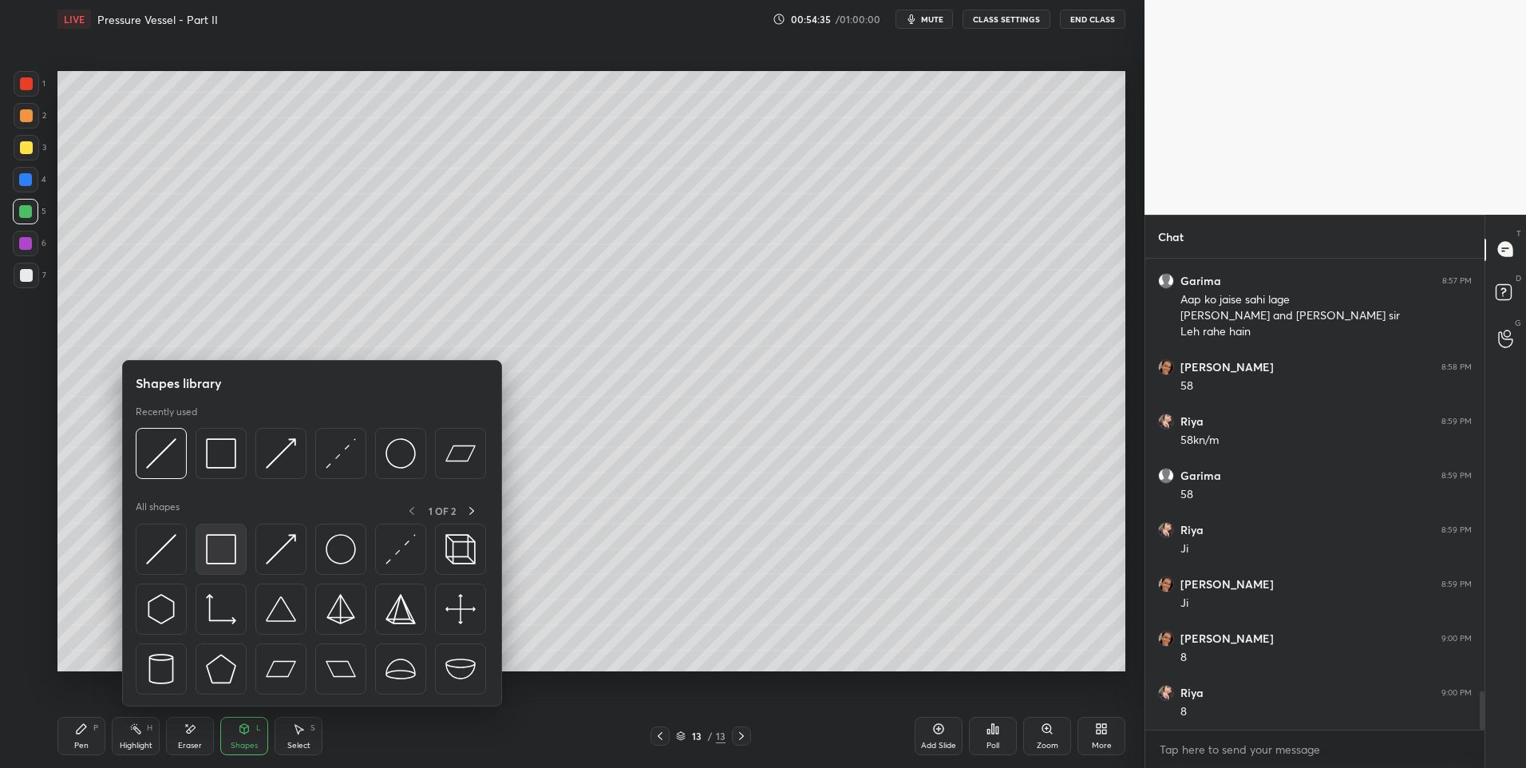
click at [222, 555] on img at bounding box center [221, 549] width 30 height 30
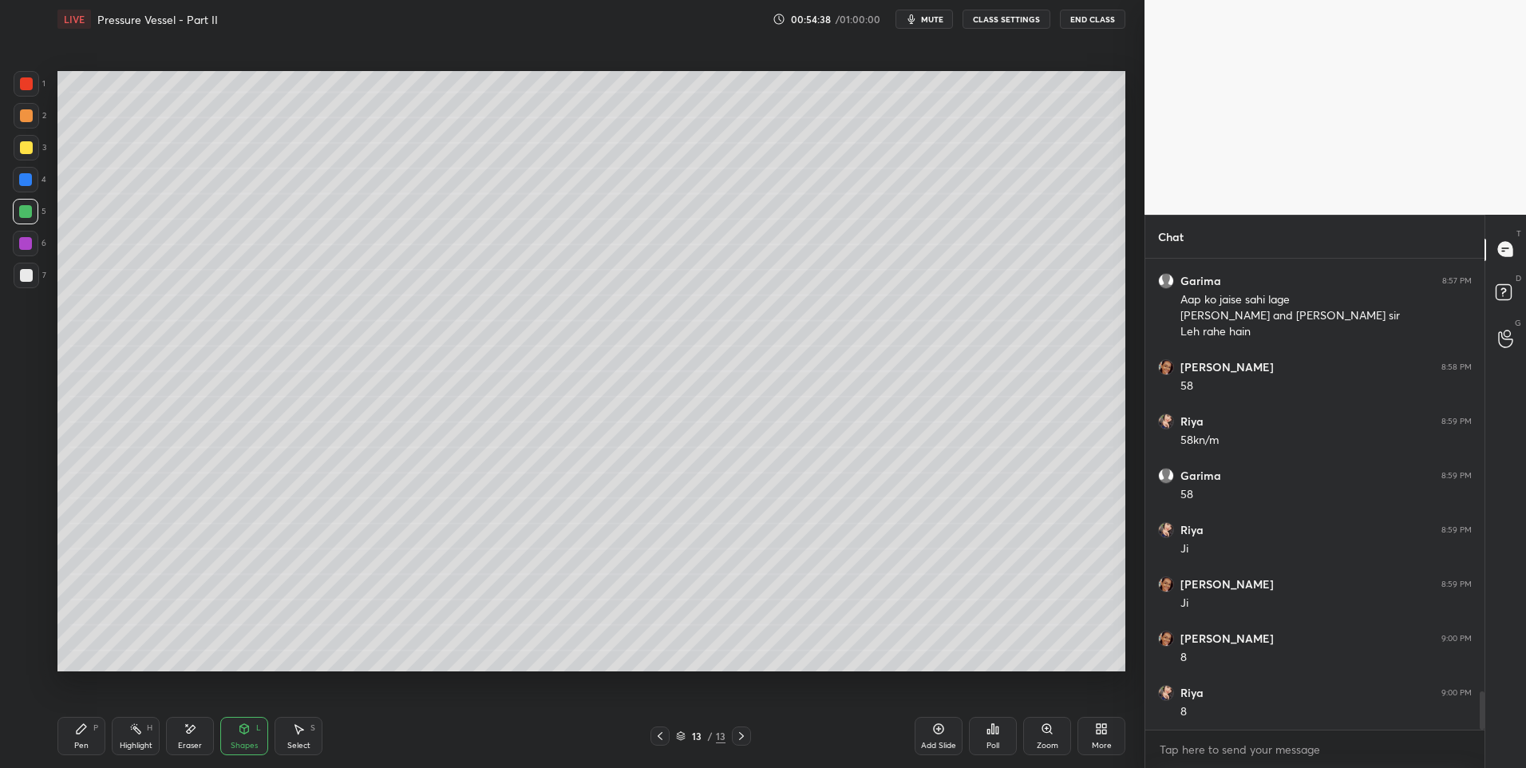
click at [135, 733] on icon at bounding box center [135, 728] width 13 height 13
click at [306, 741] on div "Select" at bounding box center [298, 745] width 23 height 8
click at [303, 544] on div "0 ° Undo Copy Paste here Duplicate Duplicate to new slide Delete" at bounding box center [591, 371] width 1068 height 601
click at [579, 502] on div "0 ° Undo Copy Paste here Duplicate Duplicate to new slide Delete" at bounding box center [591, 371] width 1068 height 601
click at [78, 741] on div "Pen" at bounding box center [81, 745] width 14 height 8
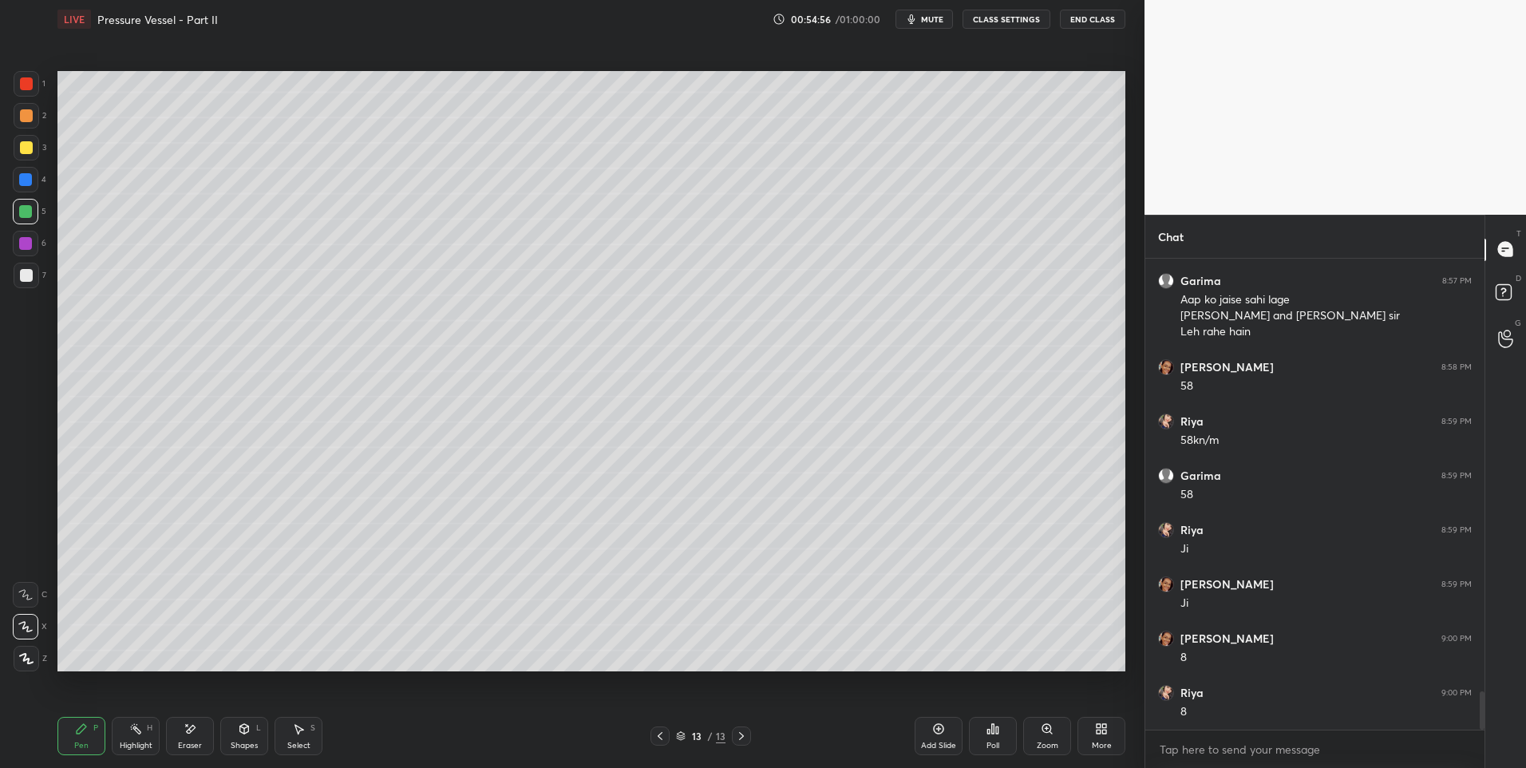
click at [29, 86] on div at bounding box center [26, 83] width 13 height 13
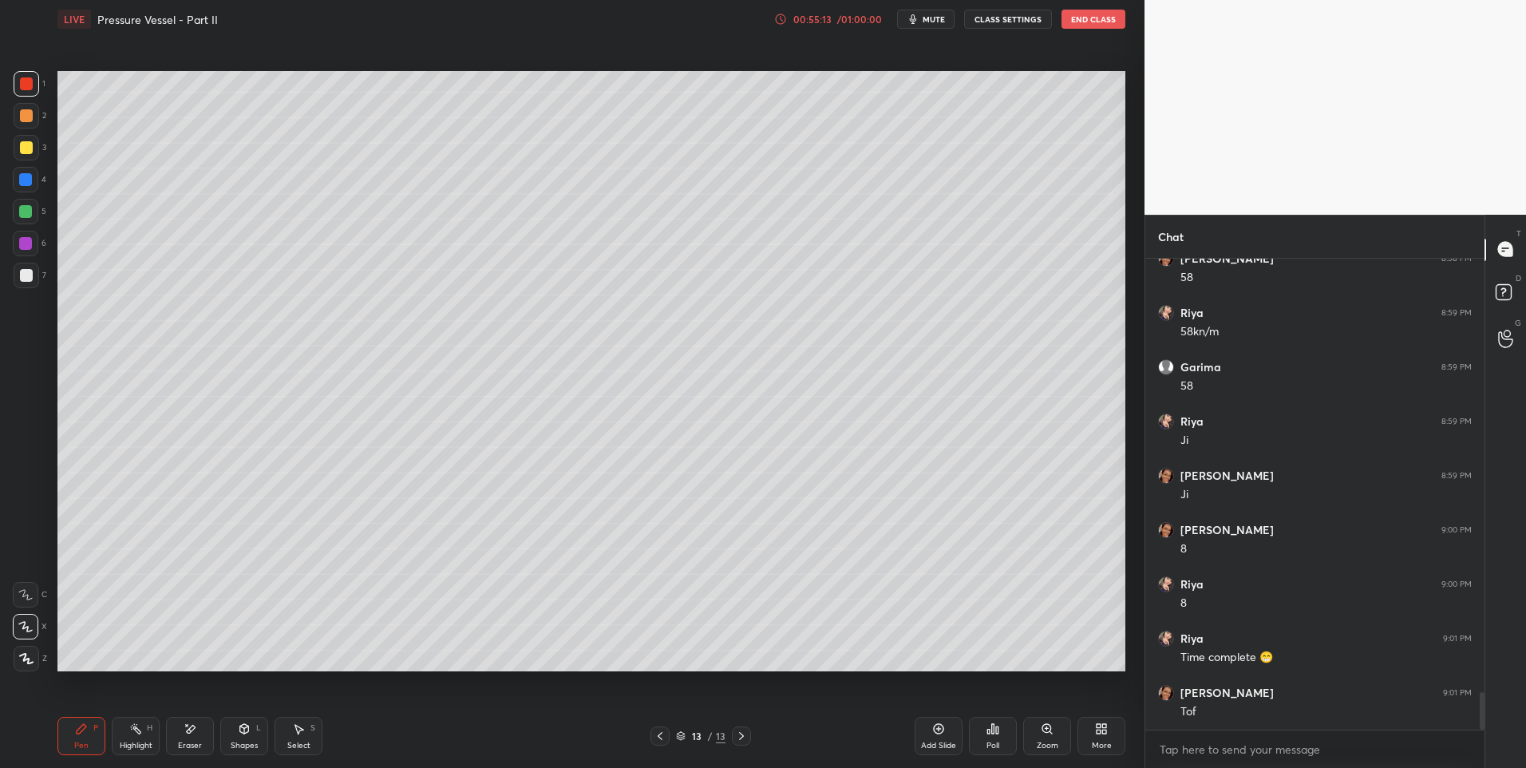
scroll to position [5448, 0]
click at [188, 742] on div "Eraser" at bounding box center [190, 745] width 24 height 8
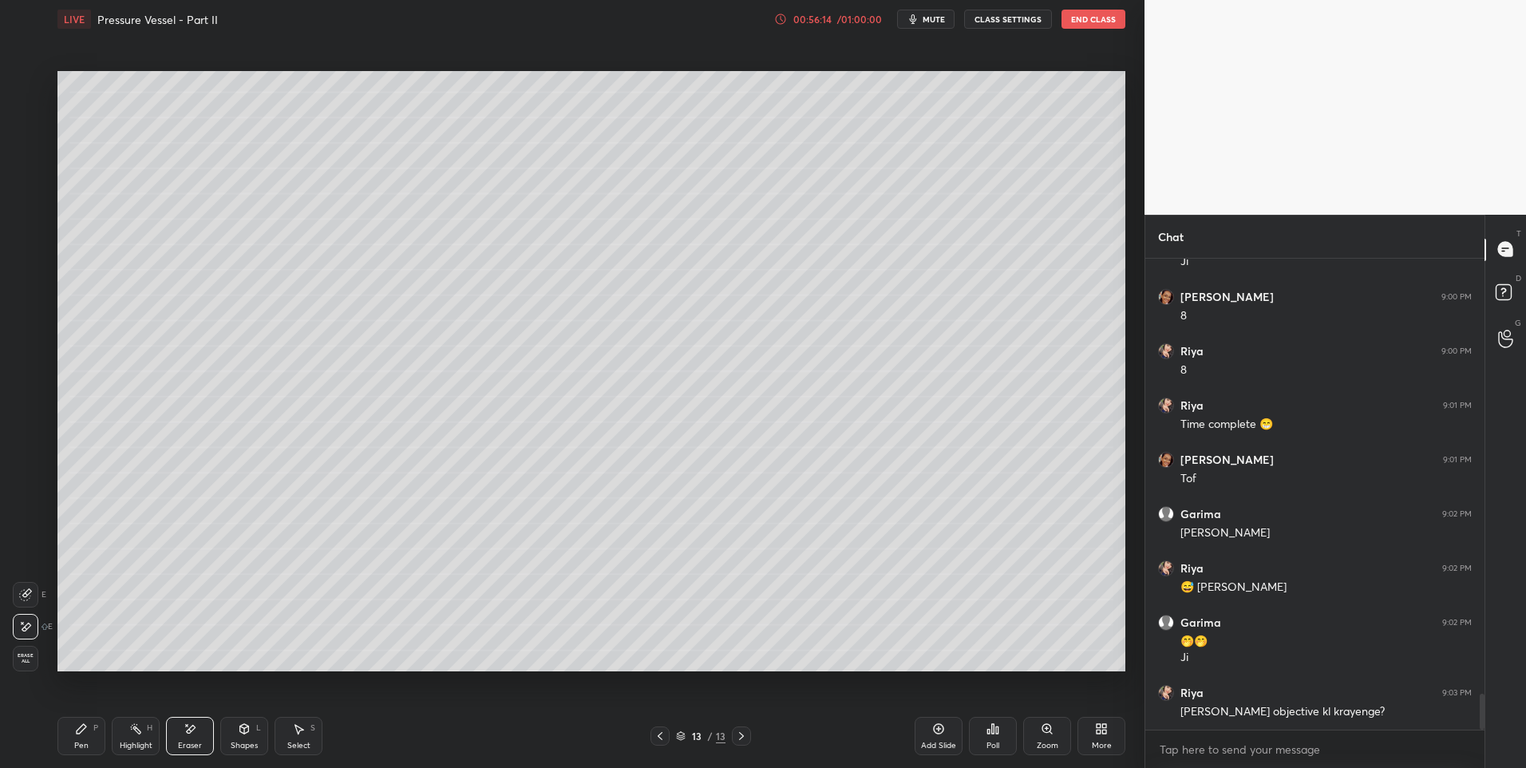
scroll to position [5681, 0]
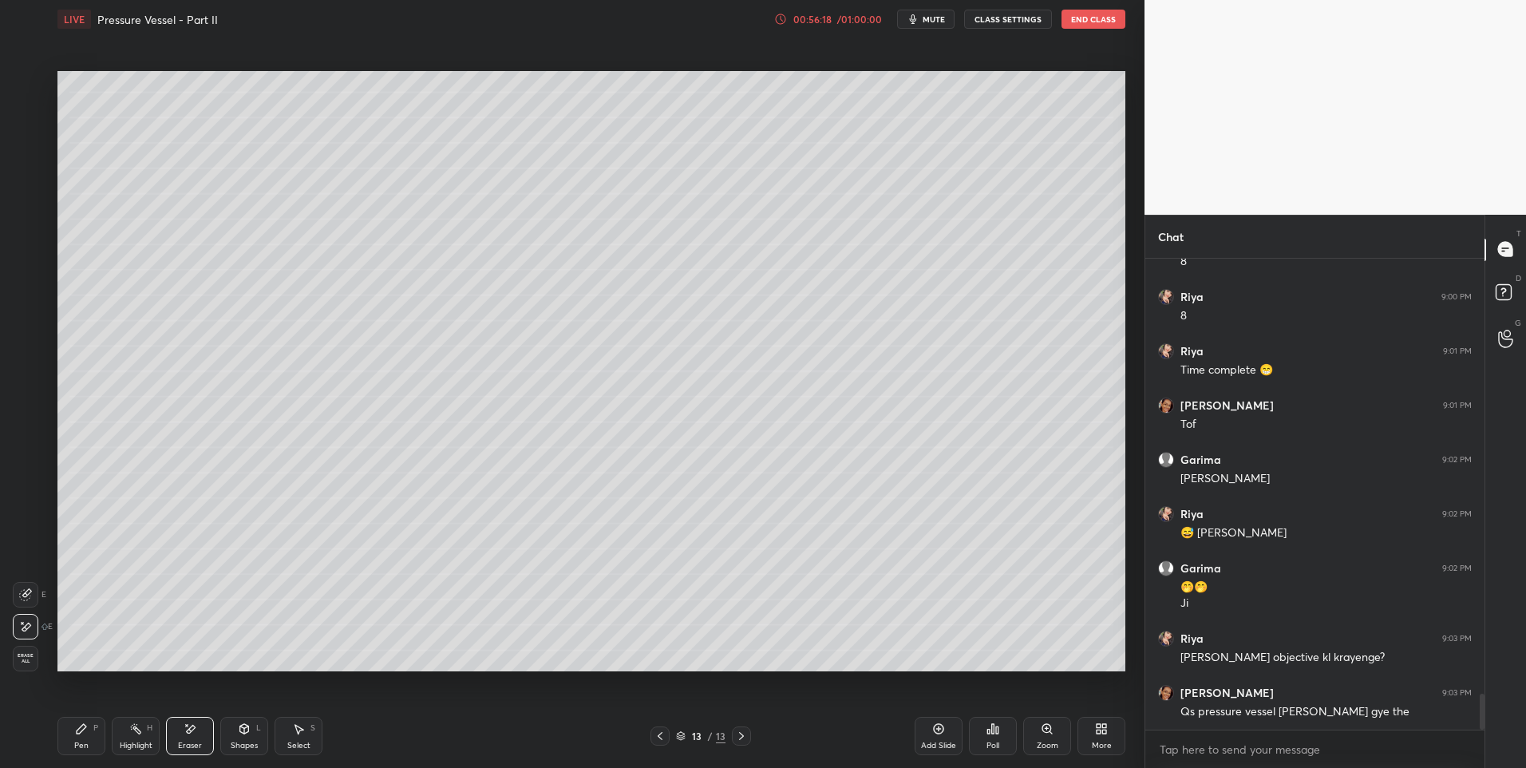
click at [180, 736] on div "Eraser" at bounding box center [190, 736] width 48 height 38
click at [84, 734] on icon at bounding box center [81, 728] width 13 height 13
click at [38, 216] on div at bounding box center [26, 212] width 26 height 26
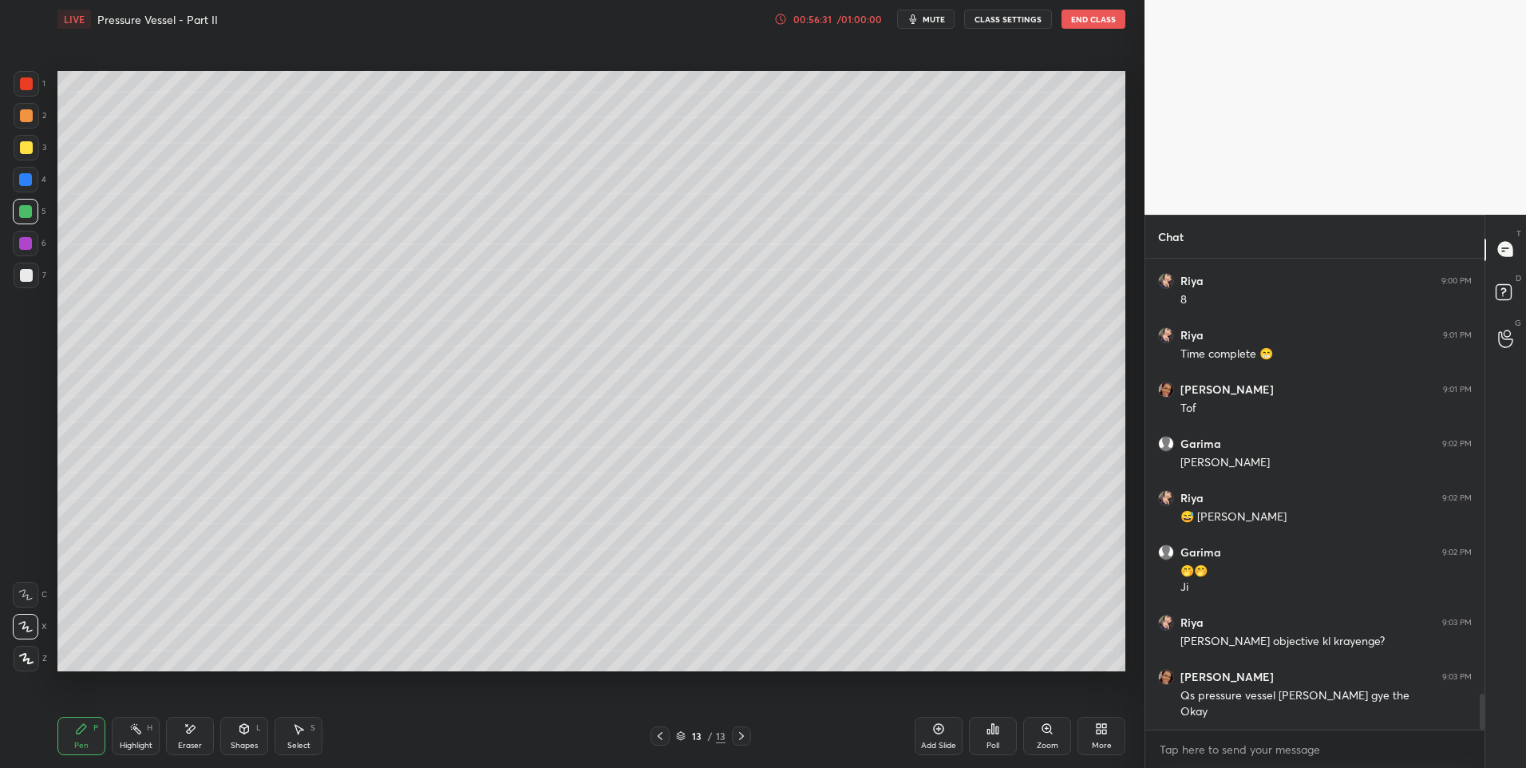
scroll to position [5751, 0]
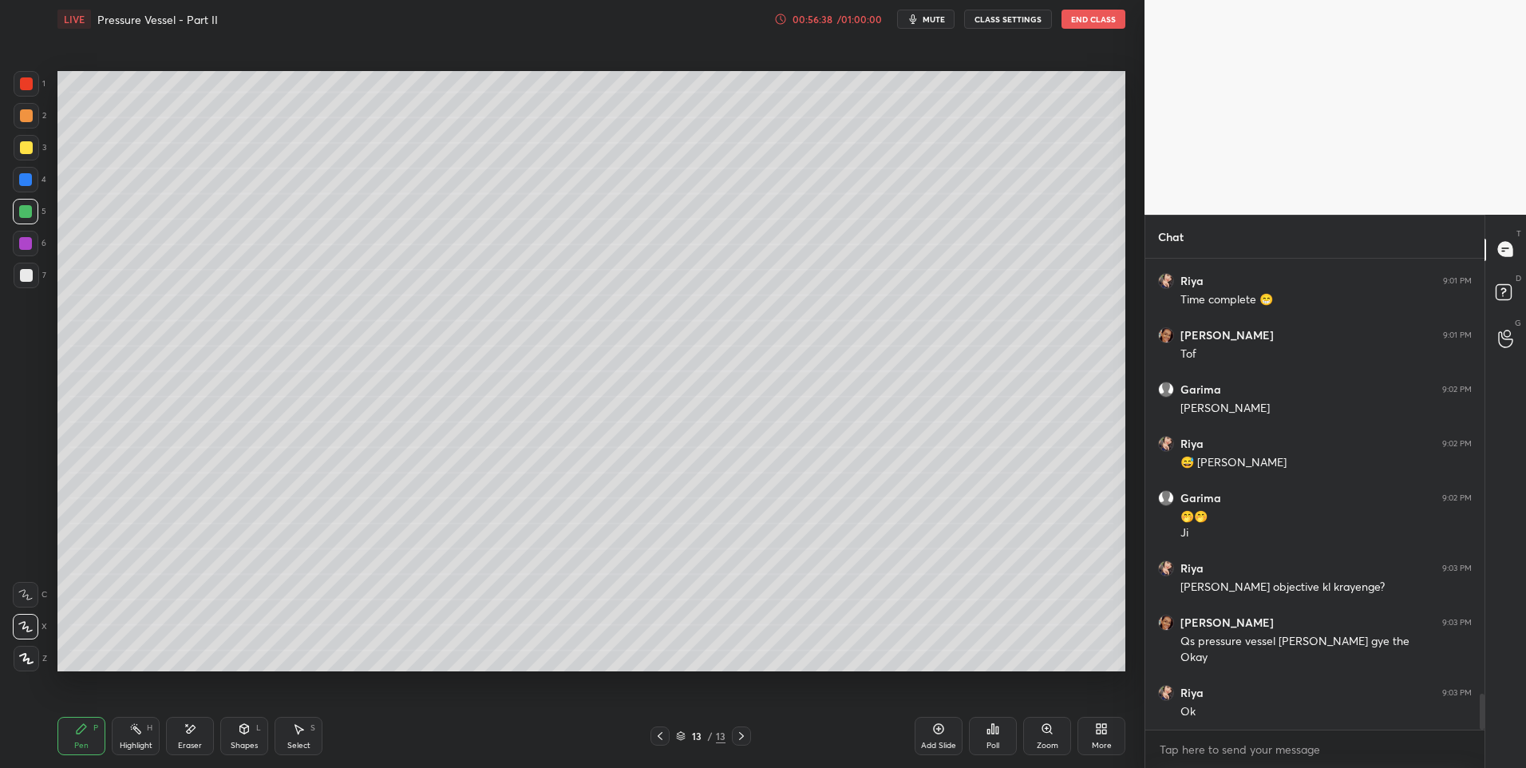
click at [19, 287] on div at bounding box center [27, 276] width 26 height 26
click at [30, 117] on div at bounding box center [26, 115] width 13 height 13
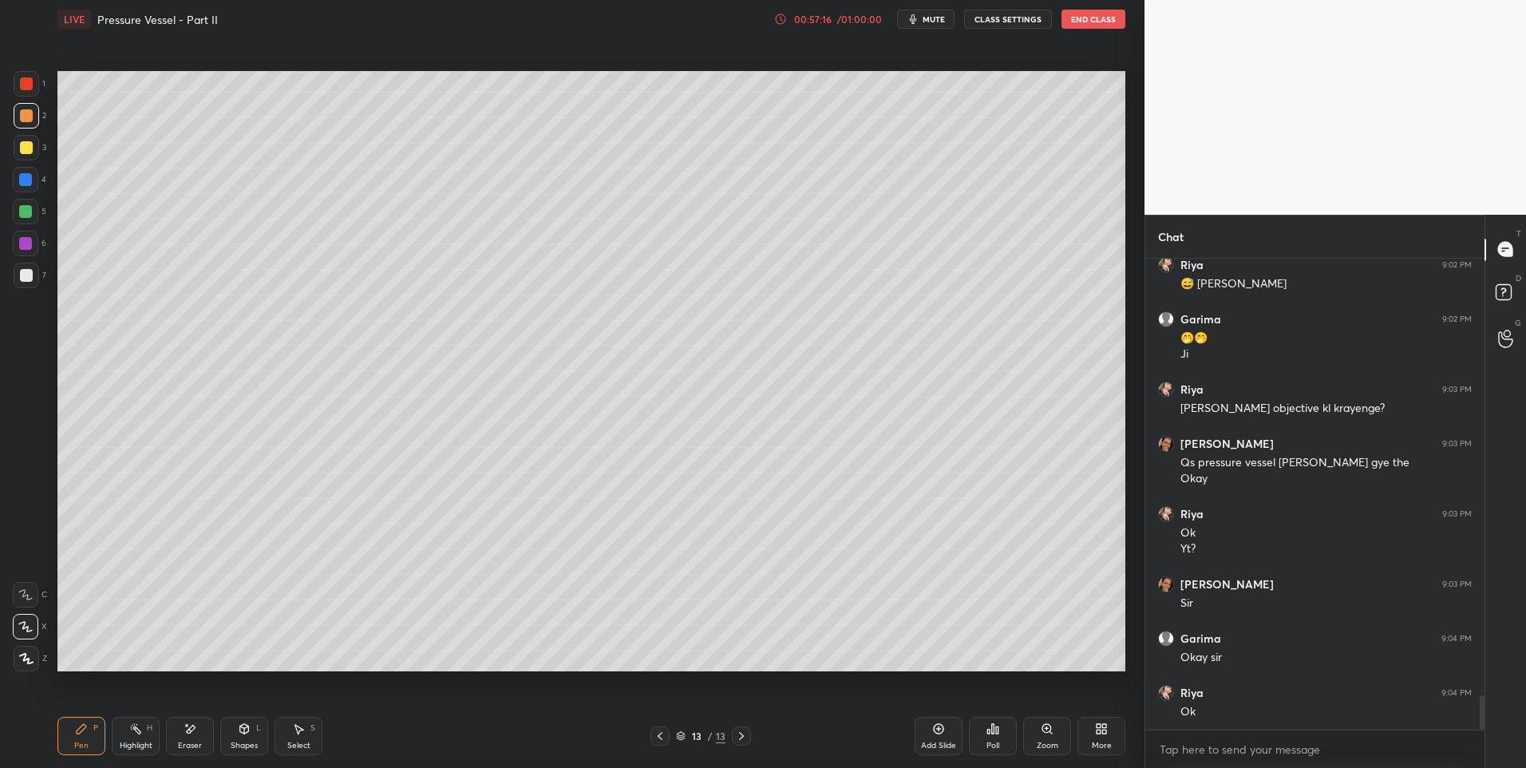
scroll to position [5984, 0]
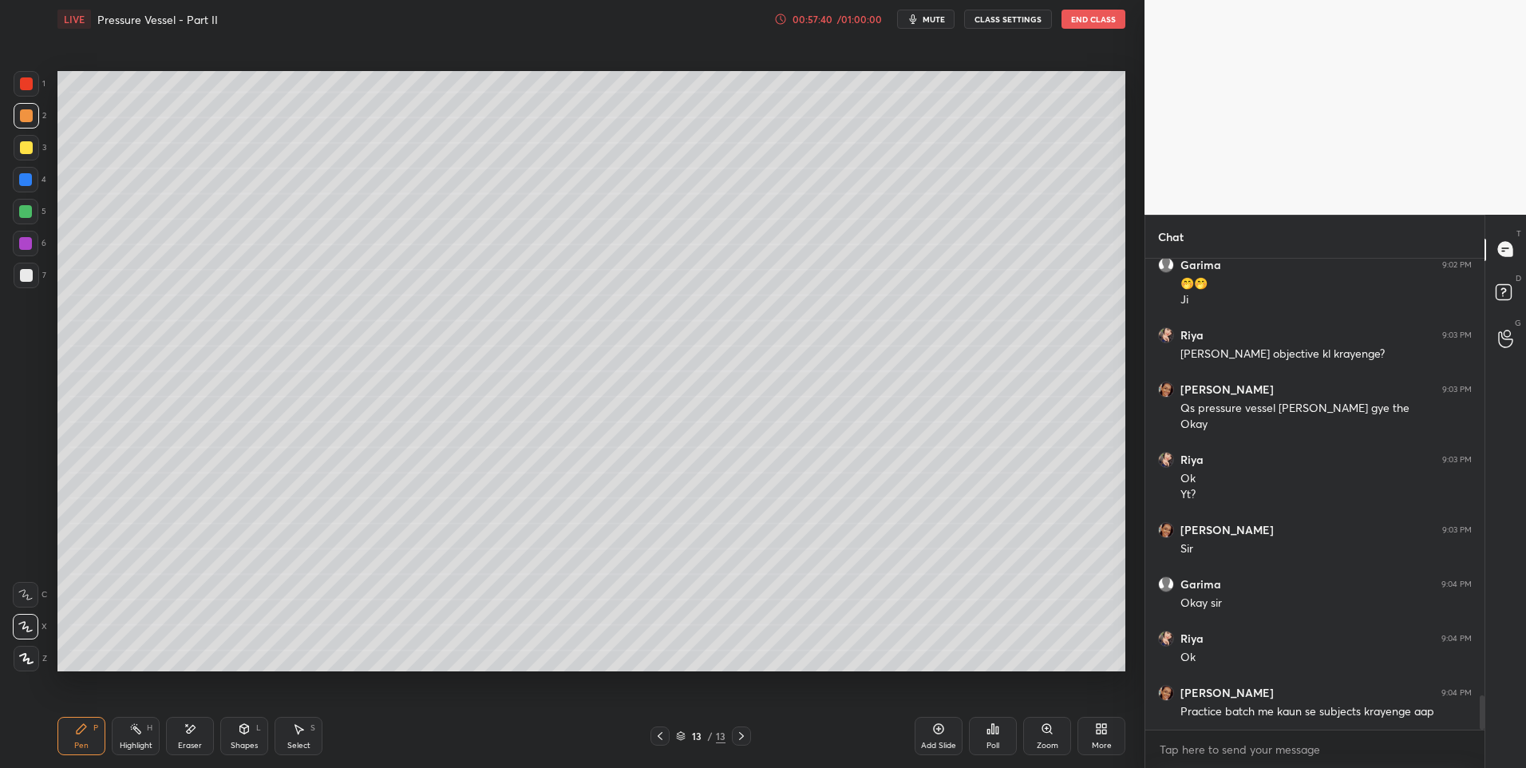
click at [138, 734] on icon at bounding box center [135, 728] width 13 height 13
click at [23, 202] on div at bounding box center [26, 212] width 26 height 26
click at [25, 211] on div at bounding box center [25, 211] width 13 height 13
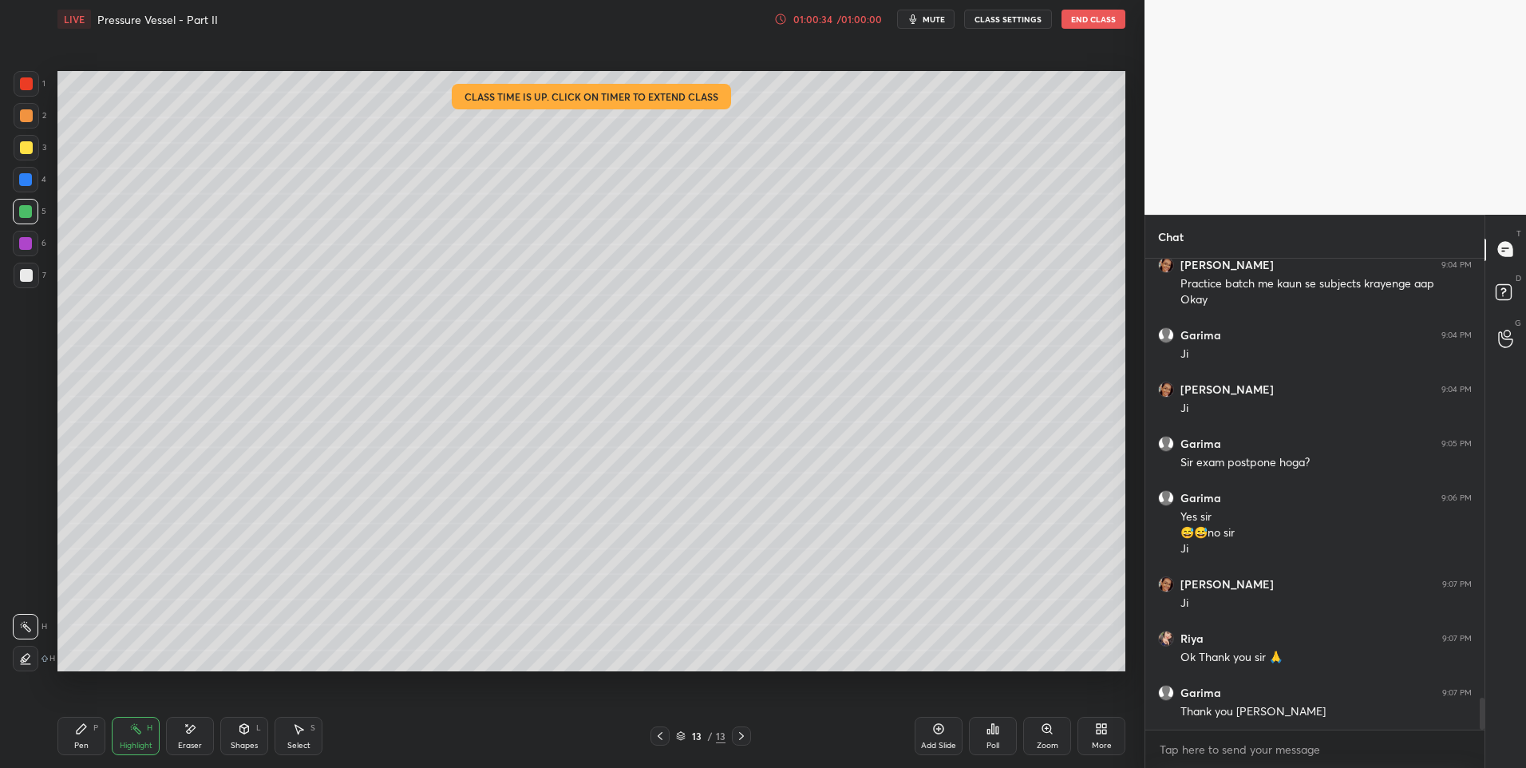
scroll to position [6467, 0]
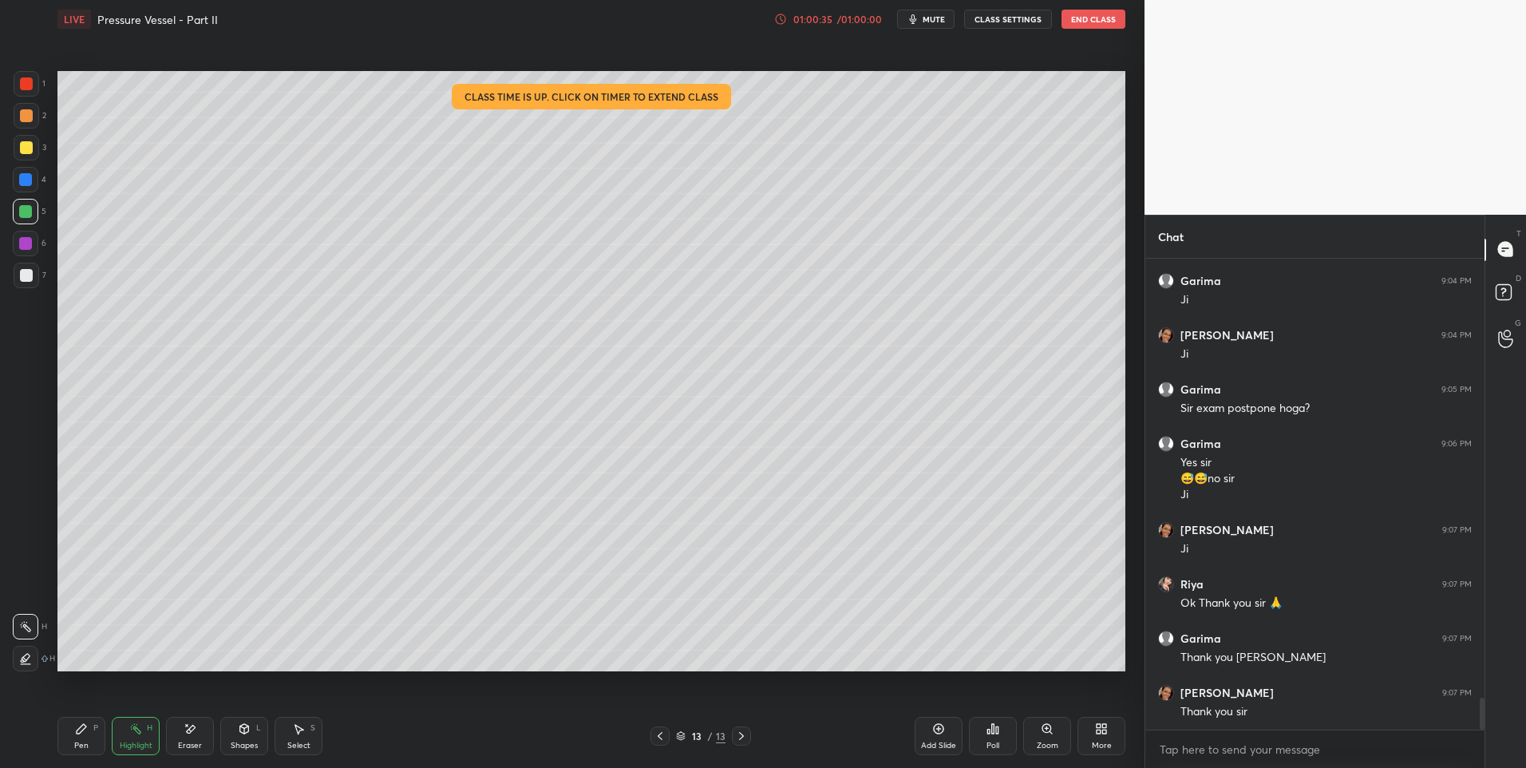
click at [1095, 19] on button "End Class" at bounding box center [1094, 19] width 64 height 19
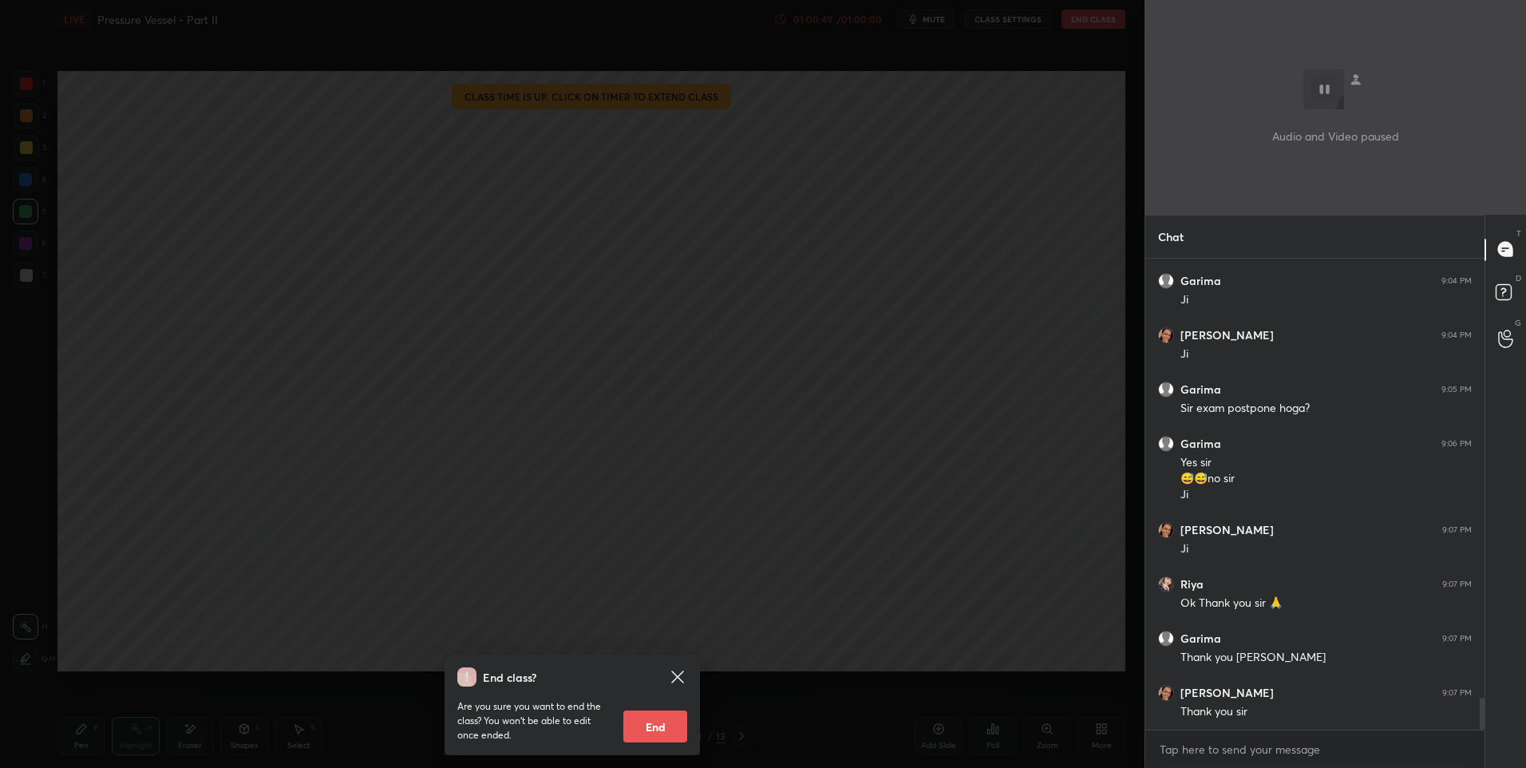
click at [659, 722] on button "End" at bounding box center [655, 726] width 64 height 32
type textarea "x"
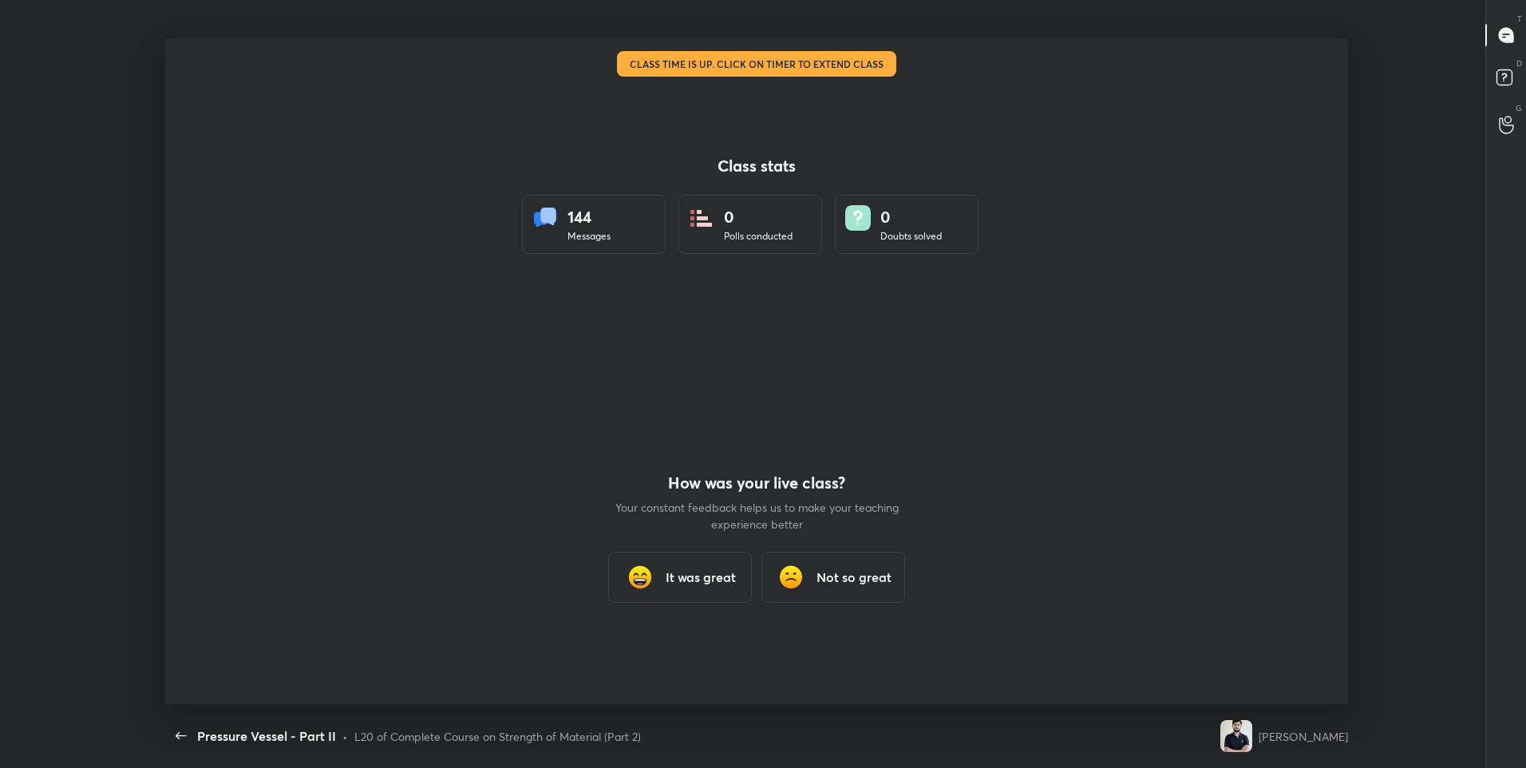
scroll to position [0, 0]
click at [680, 589] on div "It was great" at bounding box center [680, 577] width 144 height 51
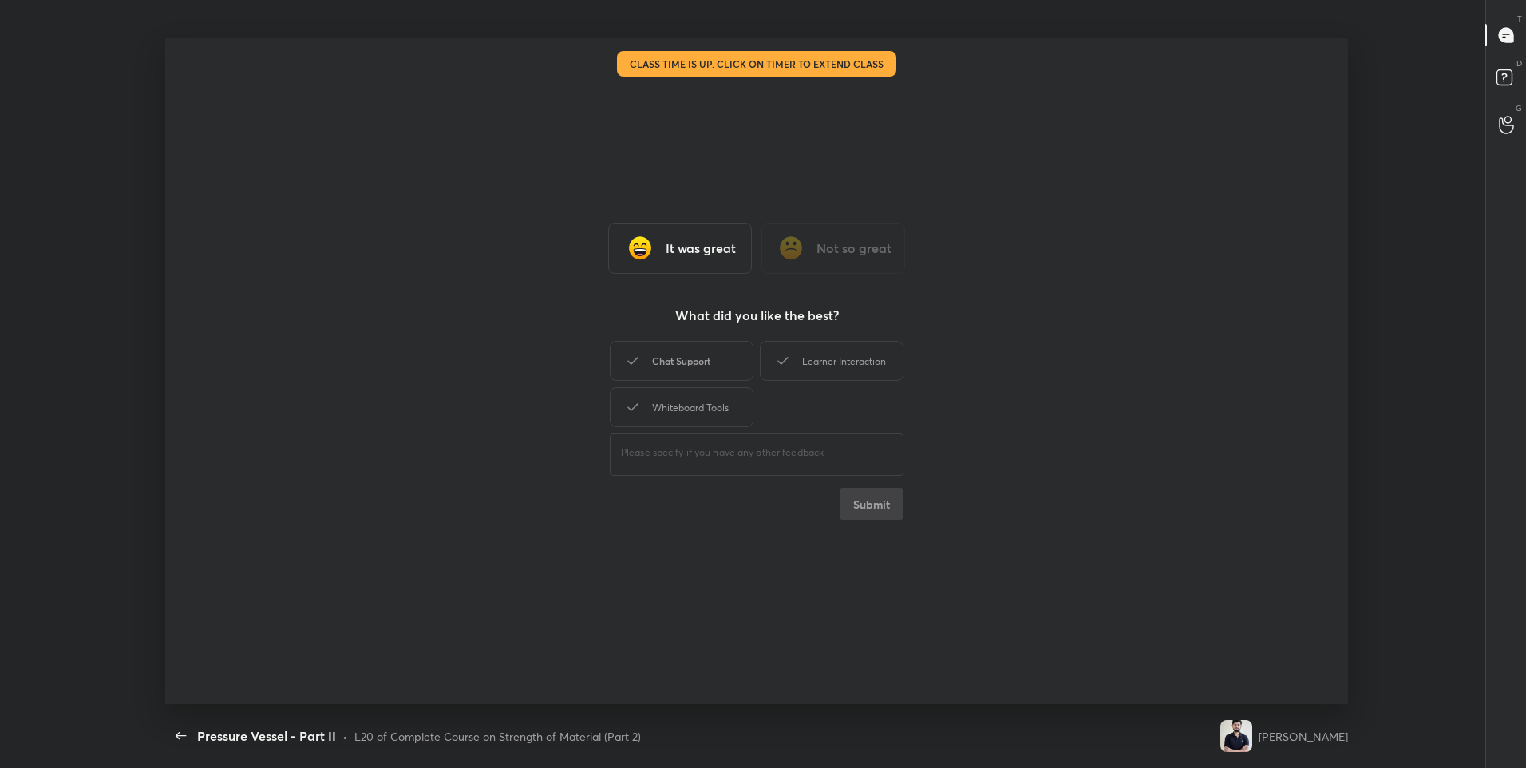
drag, startPoint x: 712, startPoint y: 358, endPoint x: 824, endPoint y: 362, distance: 111.8
click at [713, 357] on div "Chat Support" at bounding box center [682, 361] width 144 height 40
click at [828, 362] on div "Learner Interaction" at bounding box center [832, 361] width 144 height 40
click at [730, 393] on div "Whiteboard Tools" at bounding box center [682, 407] width 144 height 40
click at [858, 490] on button "Submit" at bounding box center [872, 504] width 64 height 32
